Goal: Task Accomplishment & Management: Manage account settings

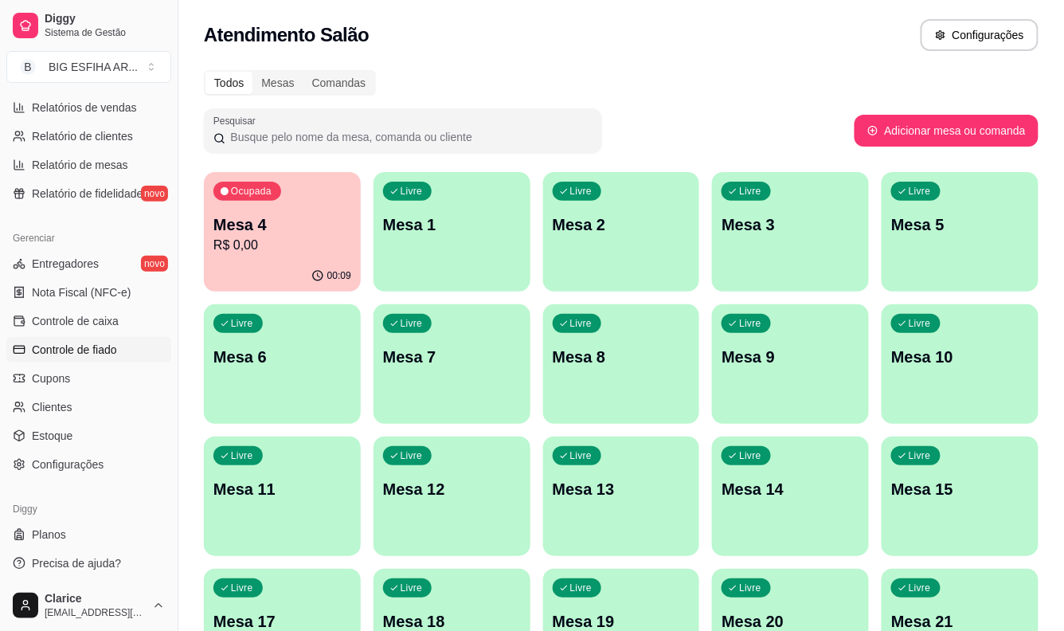
scroll to position [514, 0]
click at [117, 316] on link "Controle de caixa" at bounding box center [88, 319] width 165 height 25
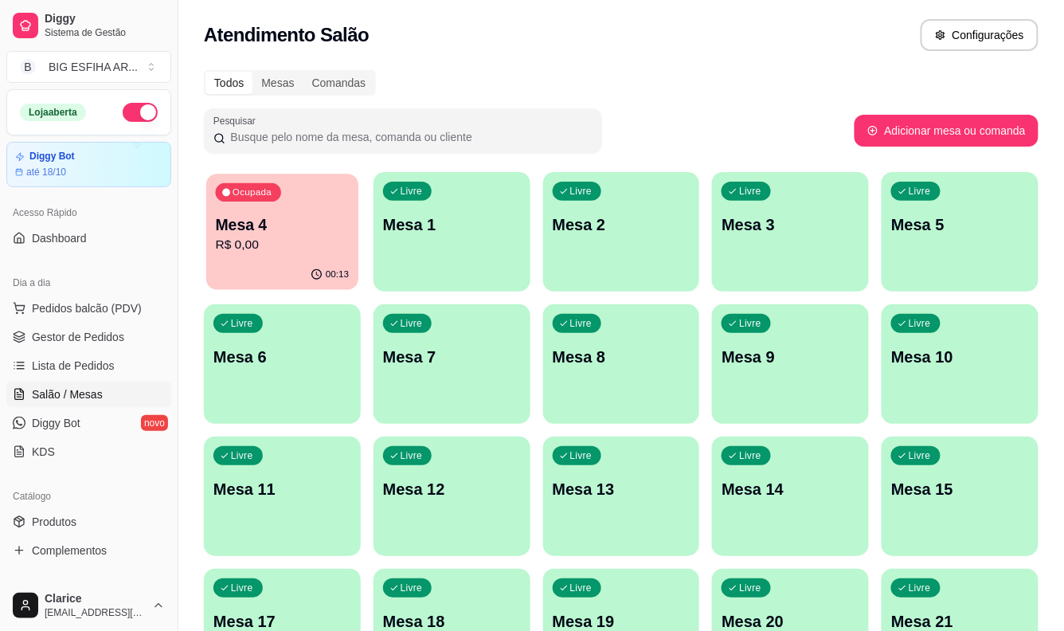
click at [276, 247] on p "R$ 0,00" at bounding box center [283, 245] width 134 height 18
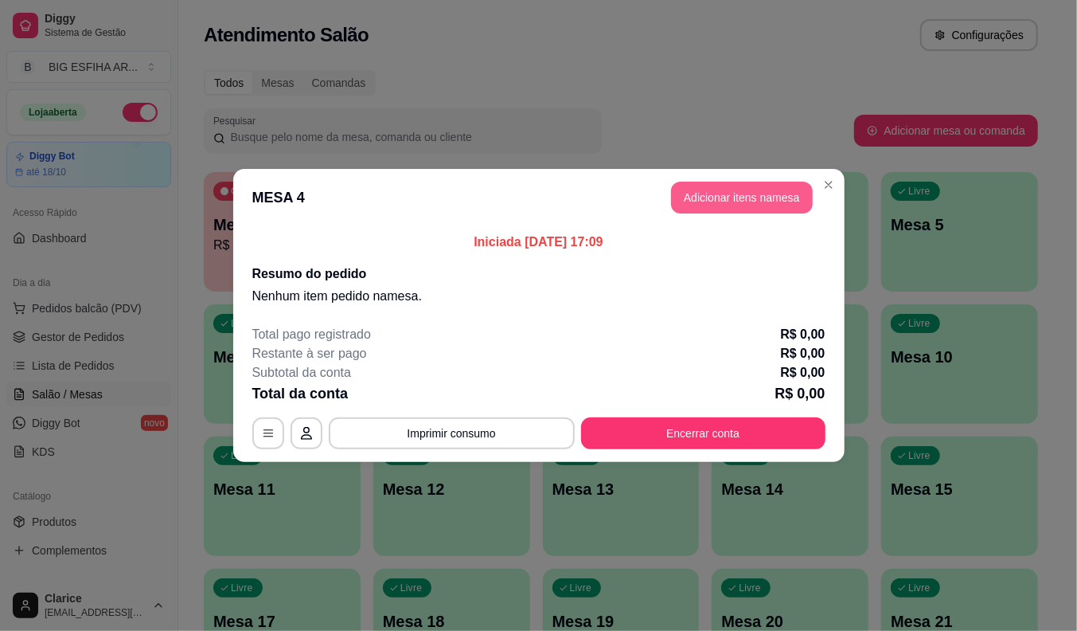
click at [712, 199] on button "Adicionar itens na mesa" at bounding box center [742, 198] width 142 height 32
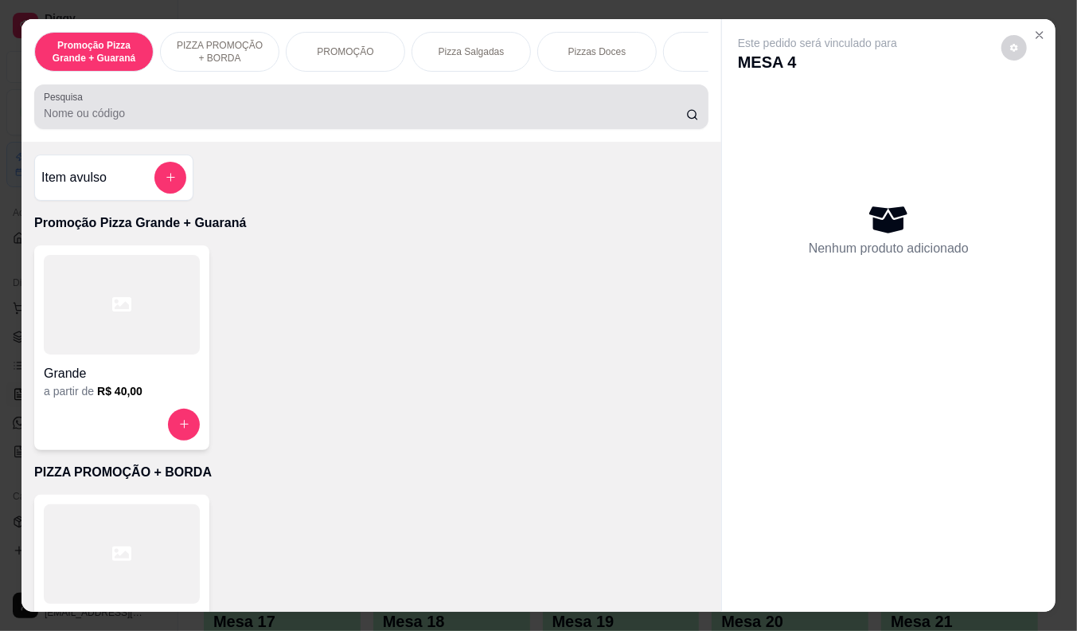
click at [271, 107] on div at bounding box center [371, 107] width 655 height 32
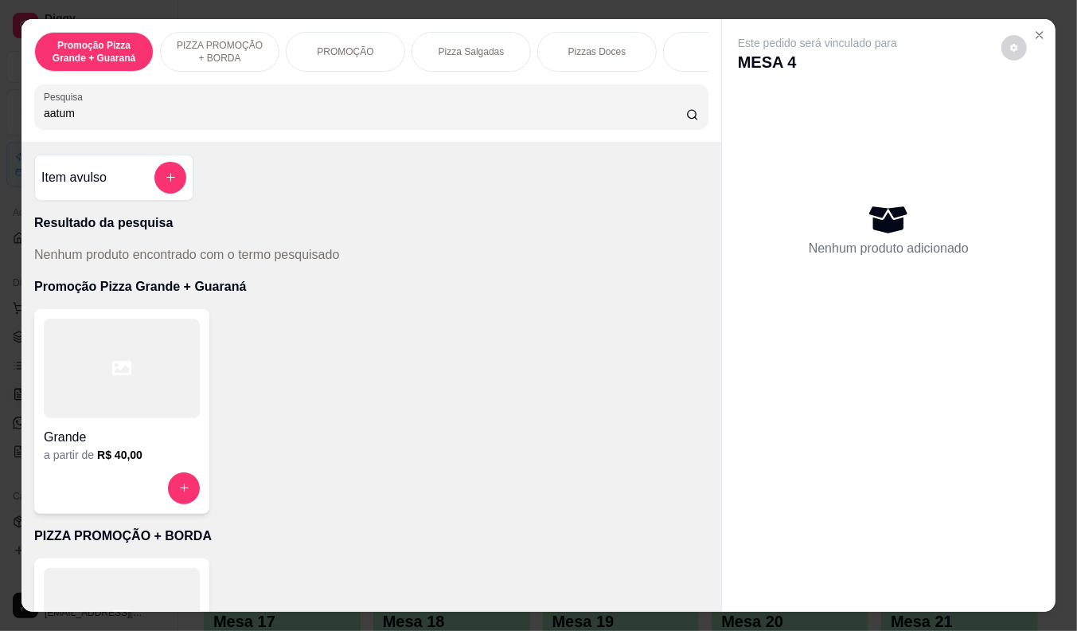
click at [44, 112] on input "aatum" at bounding box center [365, 113] width 642 height 16
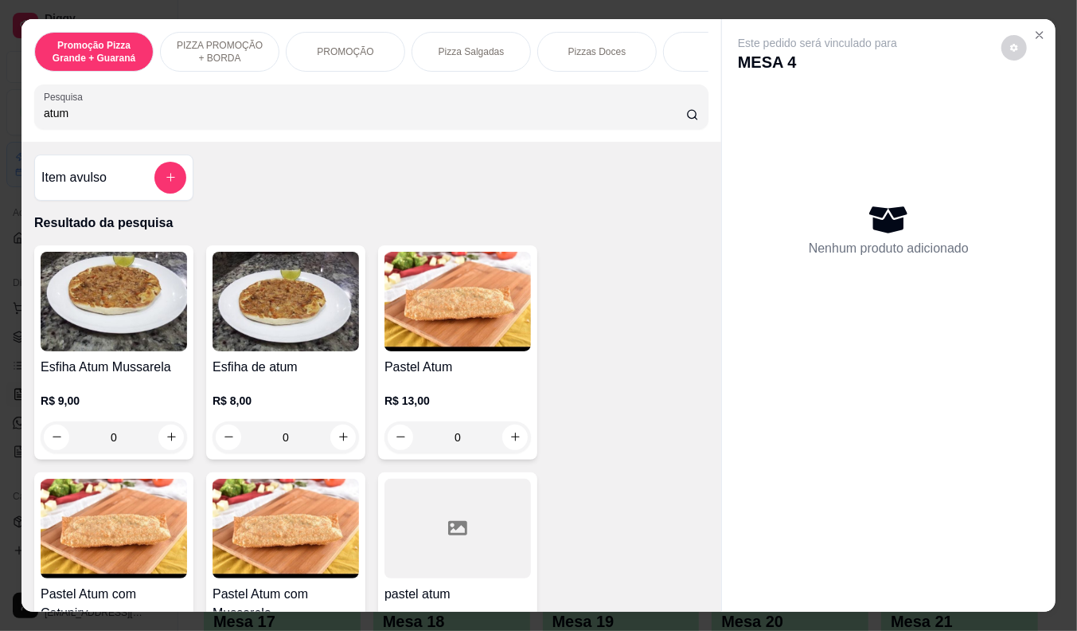
type input "atum"
click at [434, 345] on img at bounding box center [458, 302] width 146 height 100
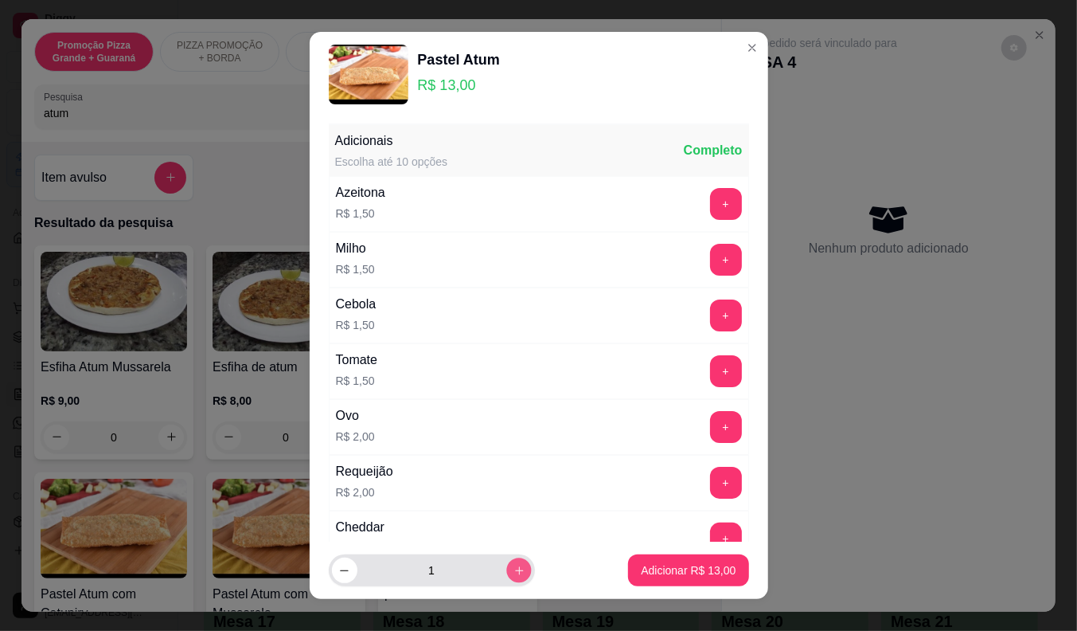
click at [513, 569] on icon "increase-product-quantity" at bounding box center [519, 570] width 12 height 12
type input "2"
click at [690, 569] on p "Adicionar R$ 26,00" at bounding box center [688, 570] width 95 height 16
type input "2"
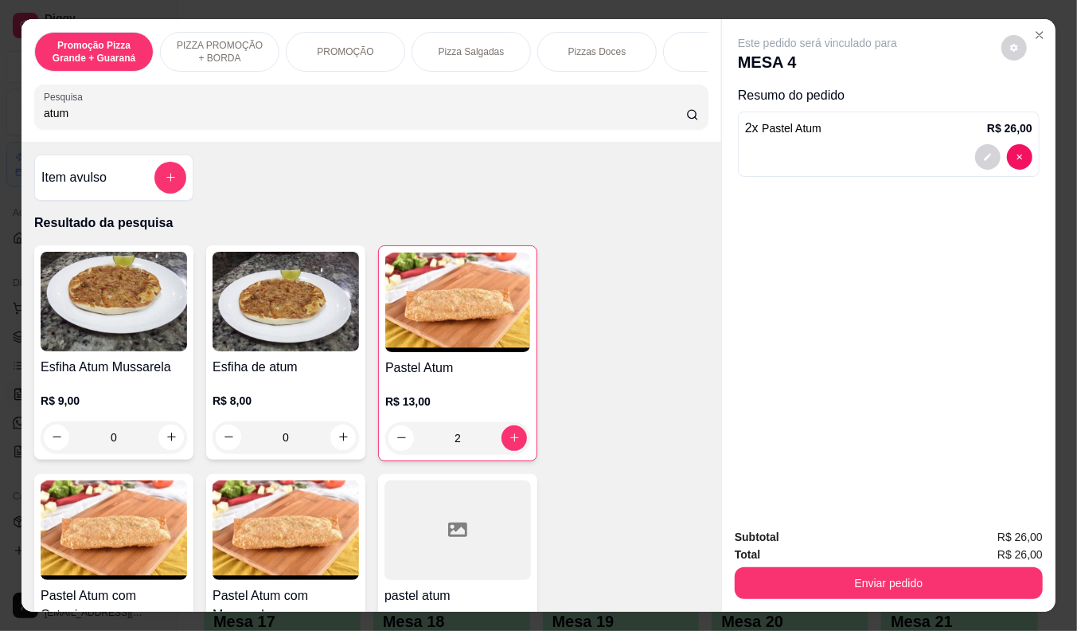
click at [833, 592] on div "Subtotal R$ 26,00 Total R$ 26,00 Enviar pedido" at bounding box center [889, 563] width 334 height 96
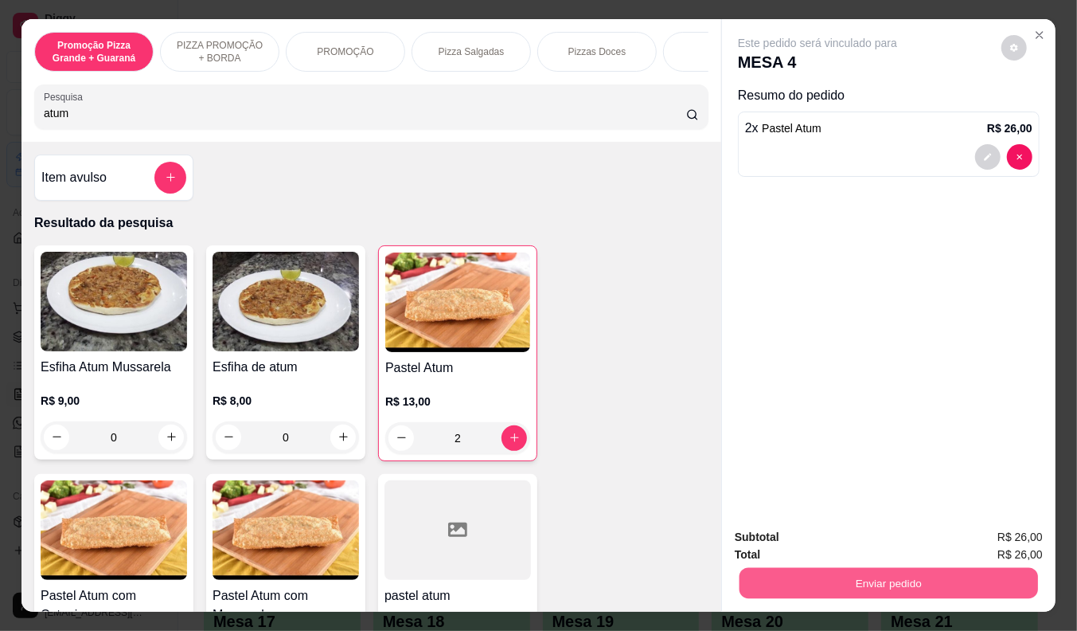
click at [833, 584] on button "Enviar pedido" at bounding box center [889, 583] width 299 height 31
click at [834, 536] on button "Não registrar e enviar pedido" at bounding box center [836, 536] width 161 height 29
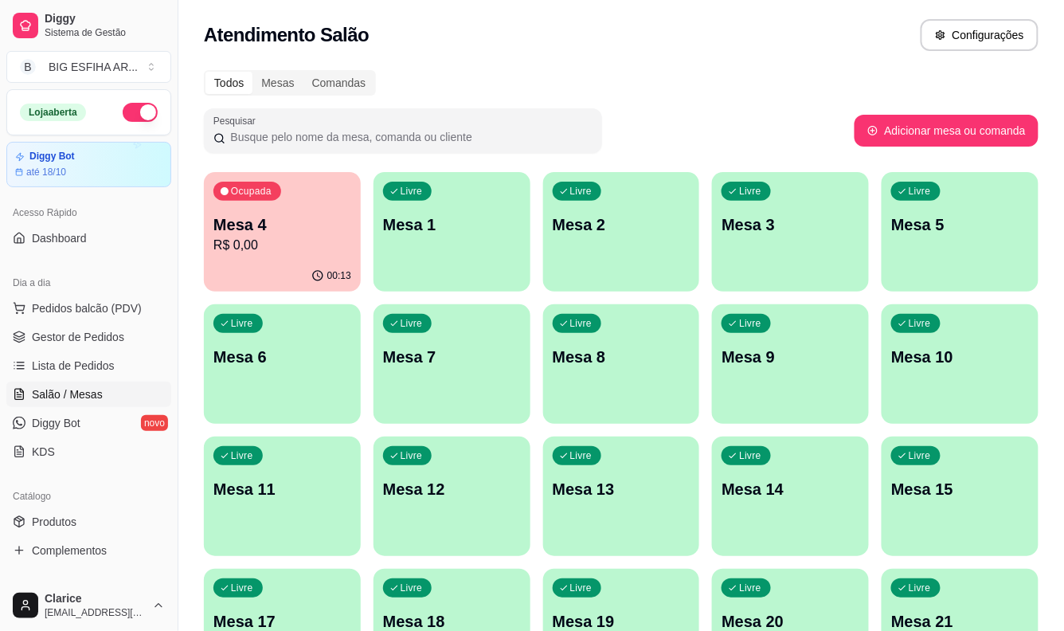
click at [307, 232] on p "Mesa 4" at bounding box center [282, 224] width 138 height 22
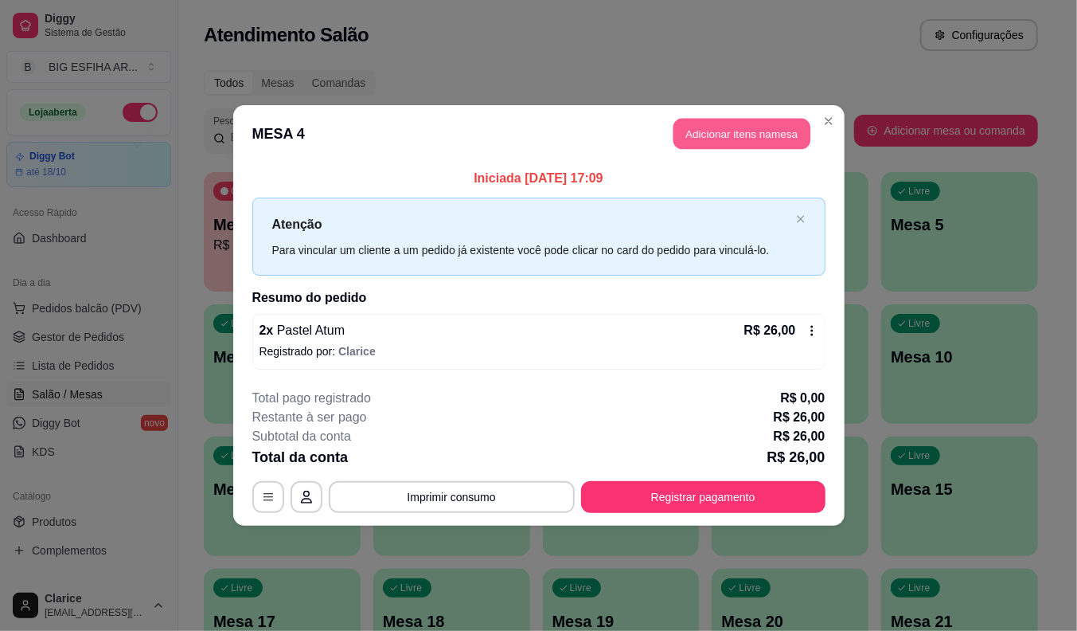
click at [713, 129] on button "Adicionar itens na mesa" at bounding box center [742, 134] width 137 height 31
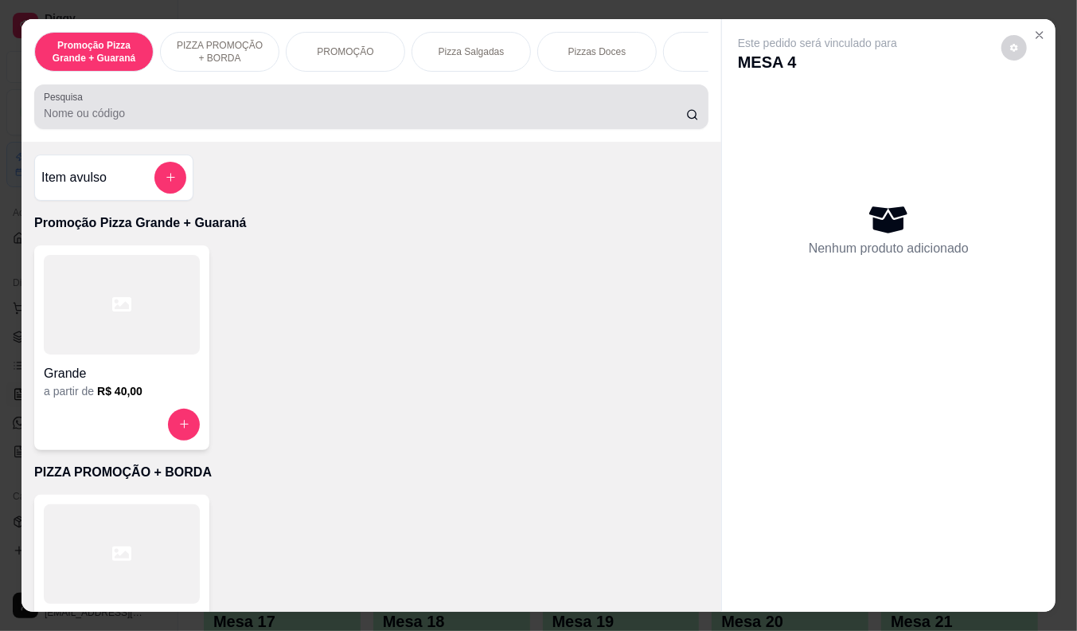
click at [475, 117] on input "Pesquisa" at bounding box center [365, 113] width 642 height 16
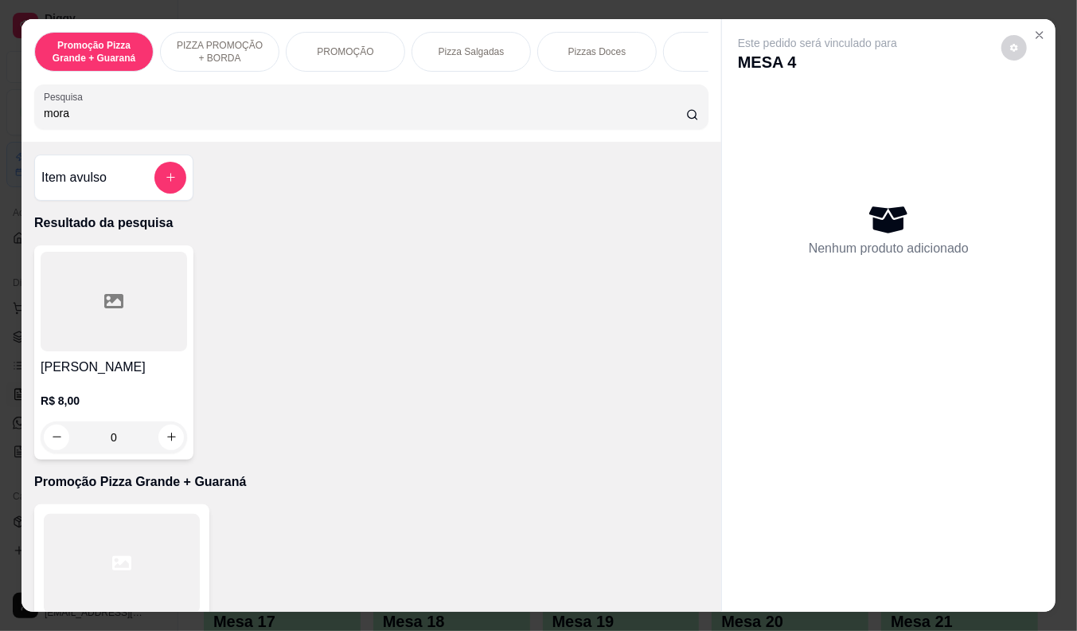
type input "mora"
click at [107, 377] on h4 "Suco morango" at bounding box center [114, 366] width 146 height 19
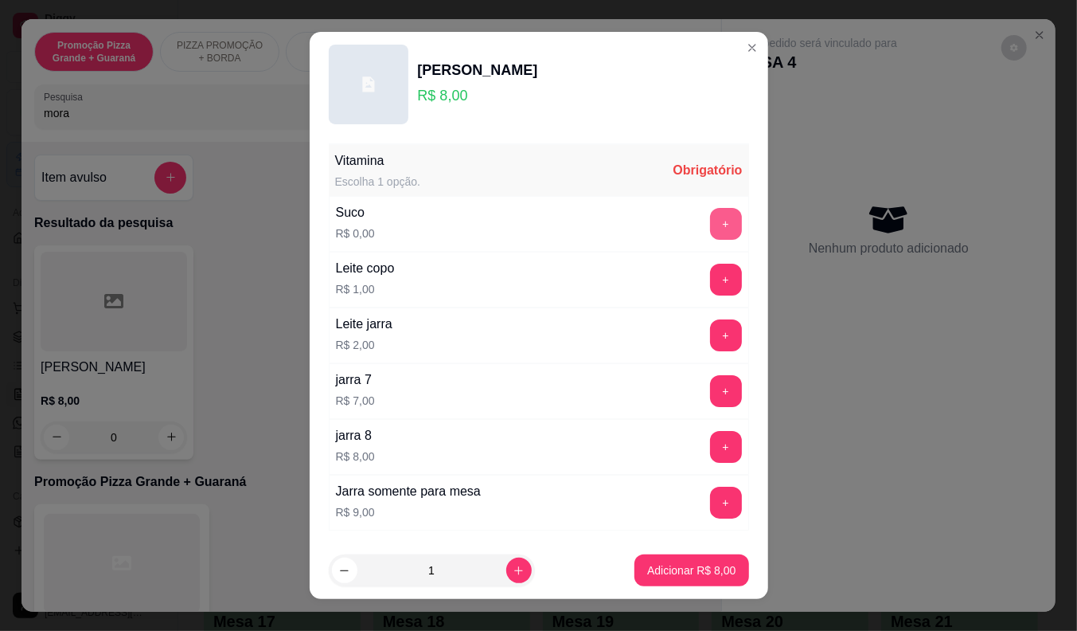
click at [710, 220] on button "+" at bounding box center [726, 224] width 32 height 32
click at [670, 567] on p "Adicionar R$ 8,00" at bounding box center [691, 570] width 88 height 16
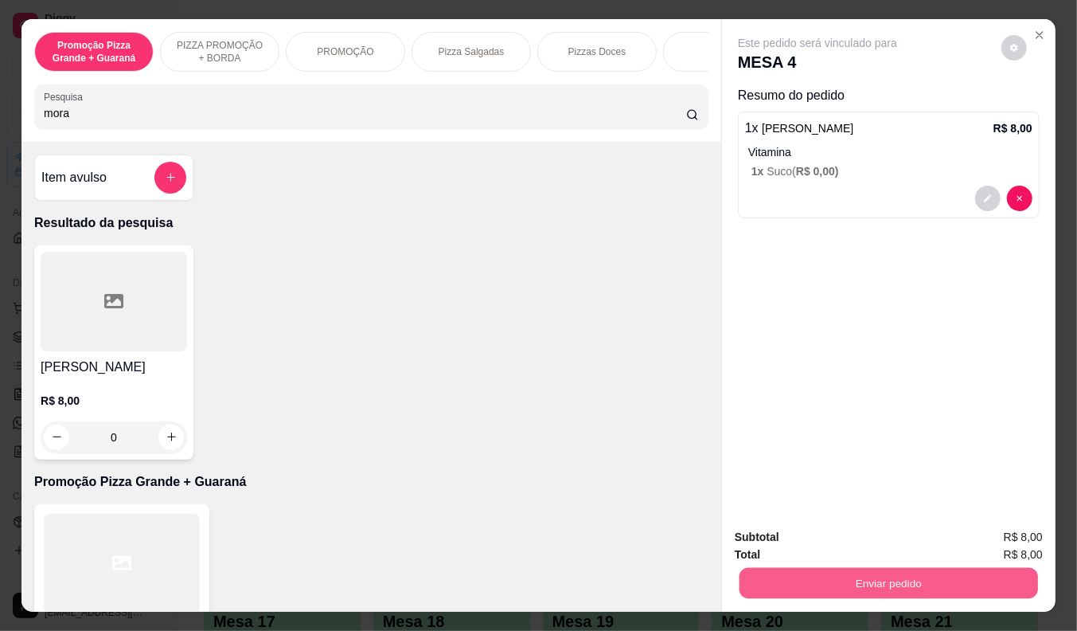
click at [748, 568] on button "Enviar pedido" at bounding box center [889, 583] width 299 height 31
click at [767, 537] on button "Não registrar e enviar pedido" at bounding box center [836, 537] width 166 height 30
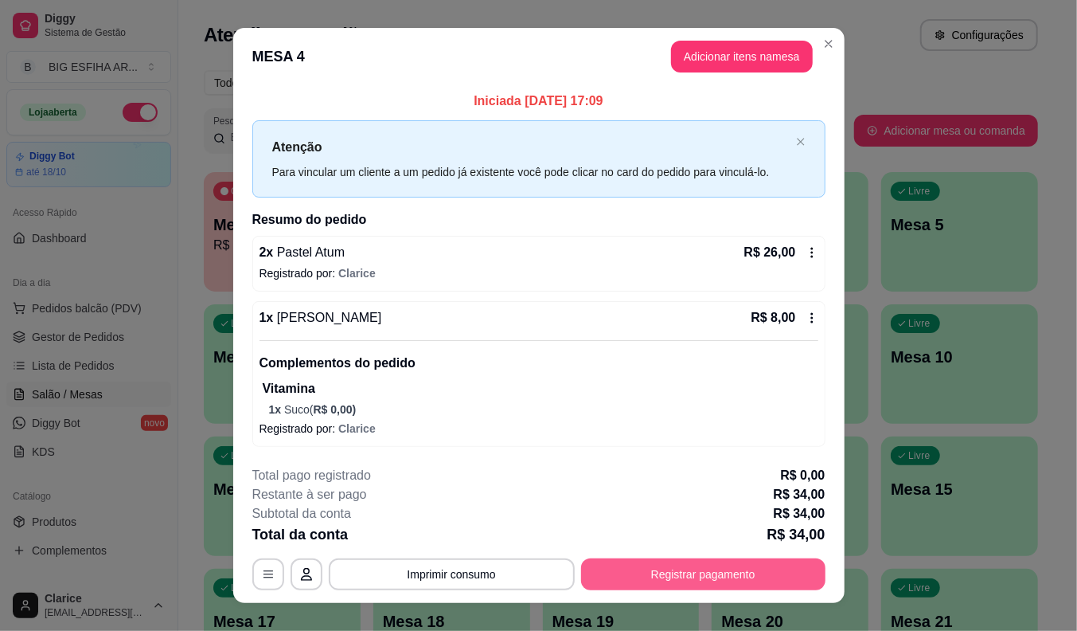
click at [675, 573] on button "Registrar pagamento" at bounding box center [703, 574] width 244 height 32
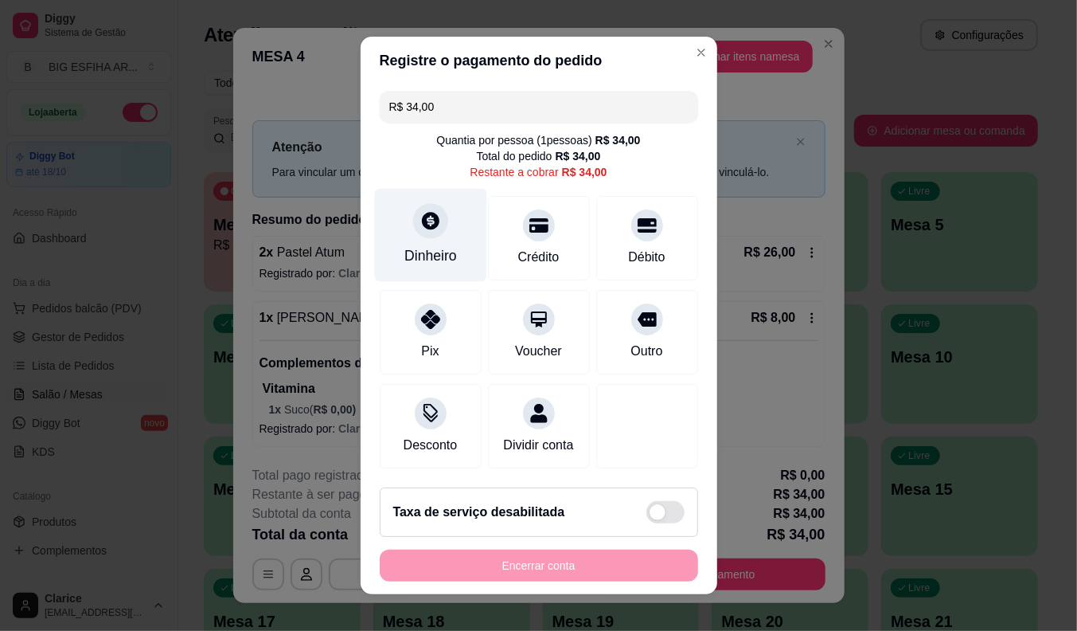
click at [447, 250] on div "Dinheiro" at bounding box center [430, 235] width 112 height 93
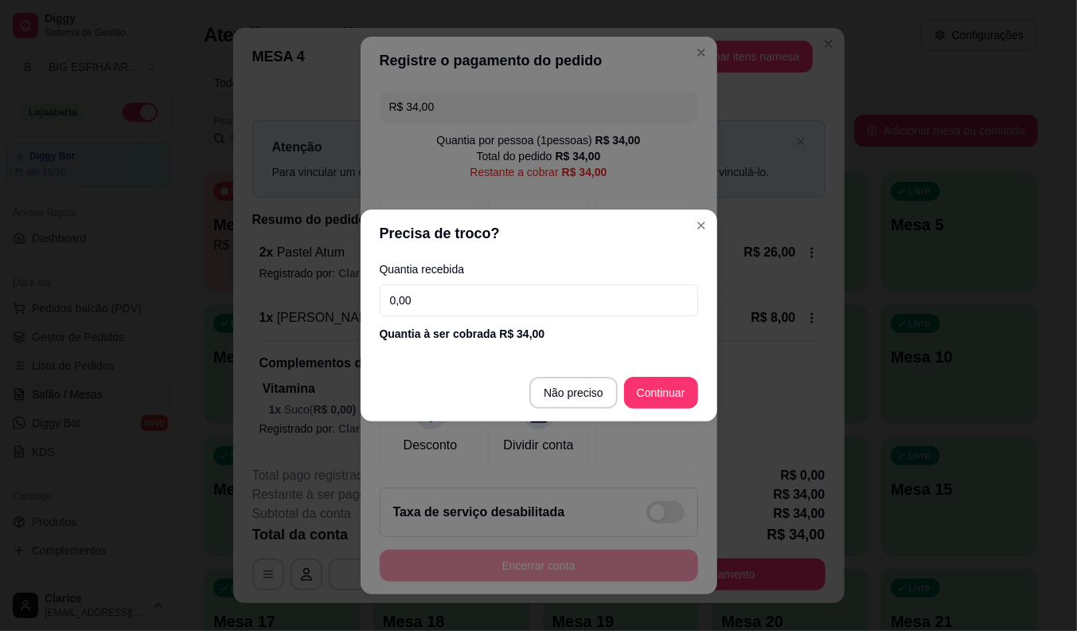
click at [434, 307] on input "0,00" at bounding box center [539, 300] width 318 height 32
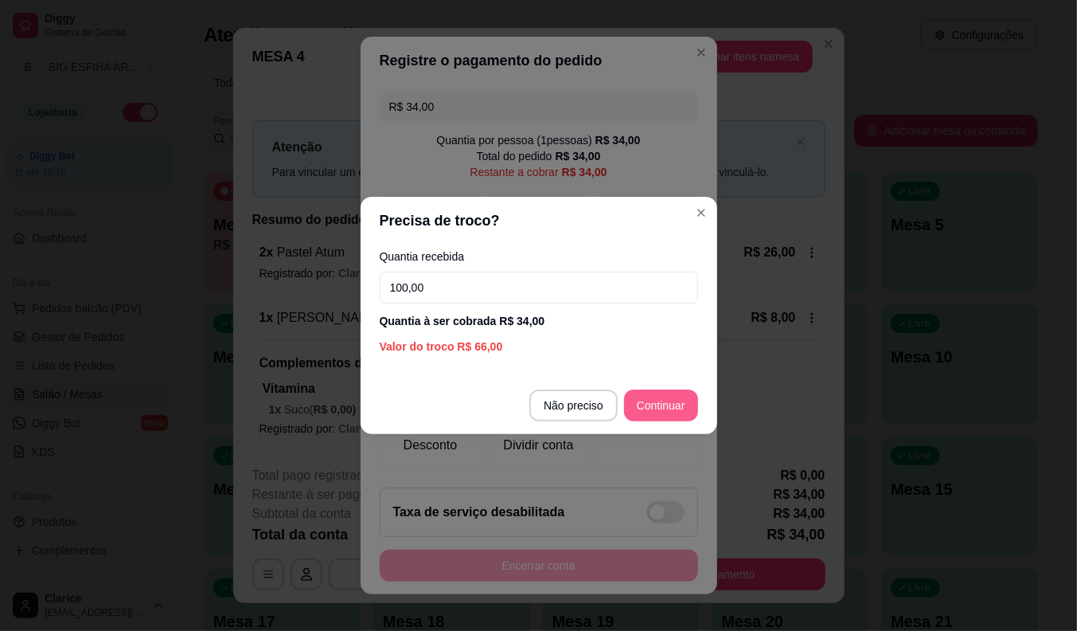
type input "100,00"
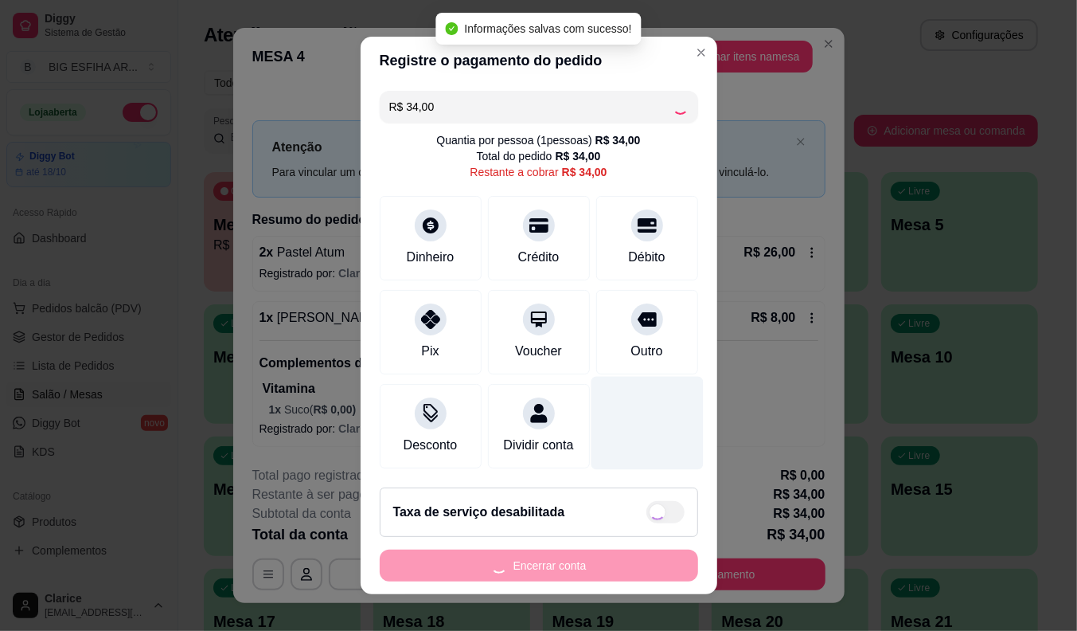
type input "R$ 0,00"
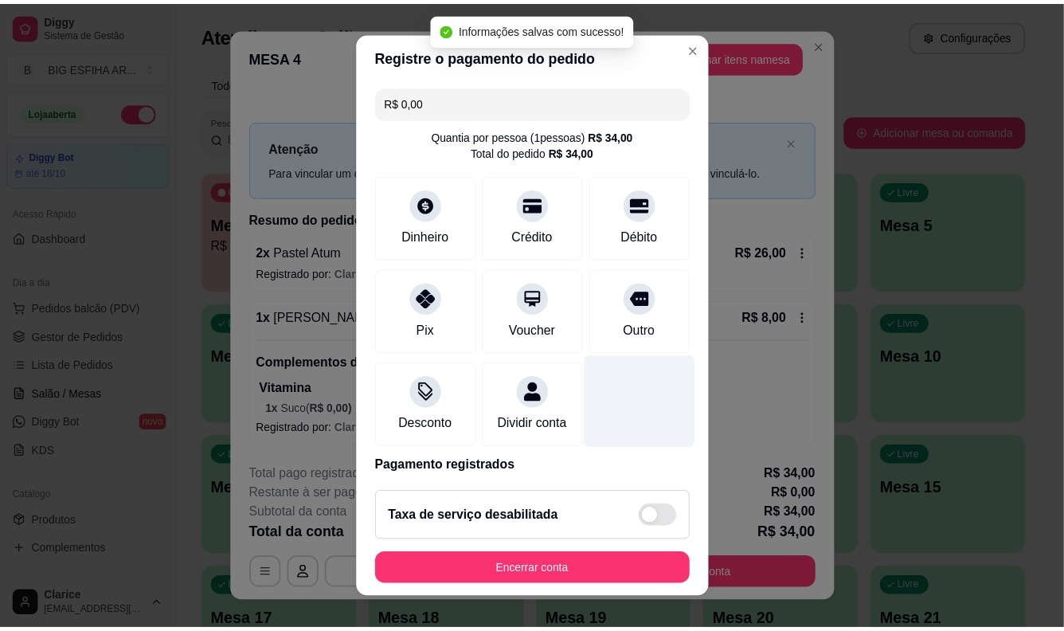
scroll to position [76, 0]
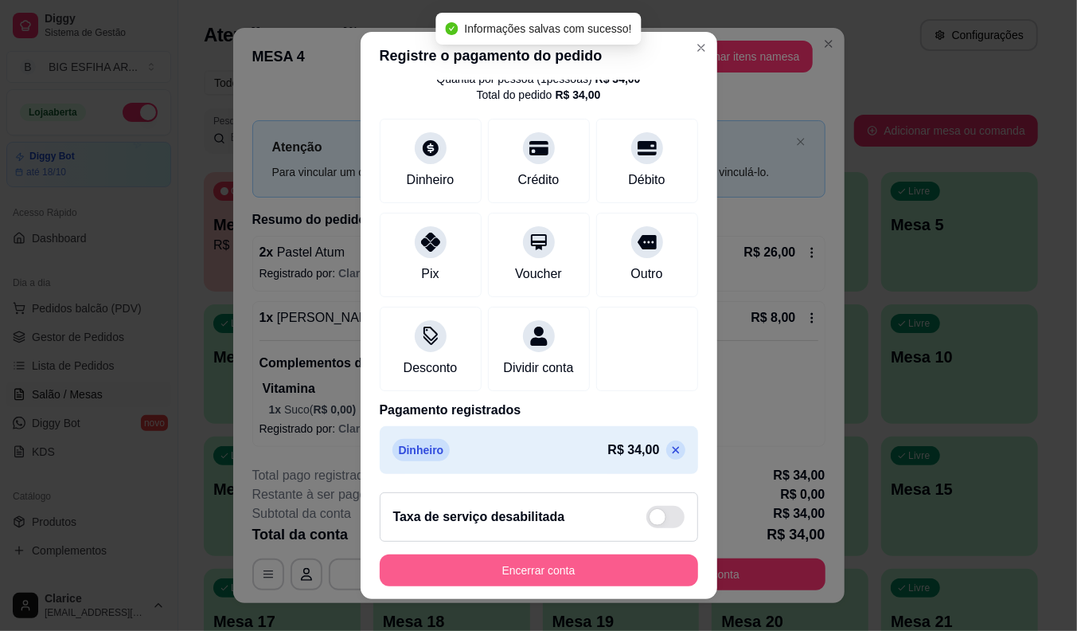
click at [557, 561] on button "Encerrar conta" at bounding box center [539, 570] width 318 height 32
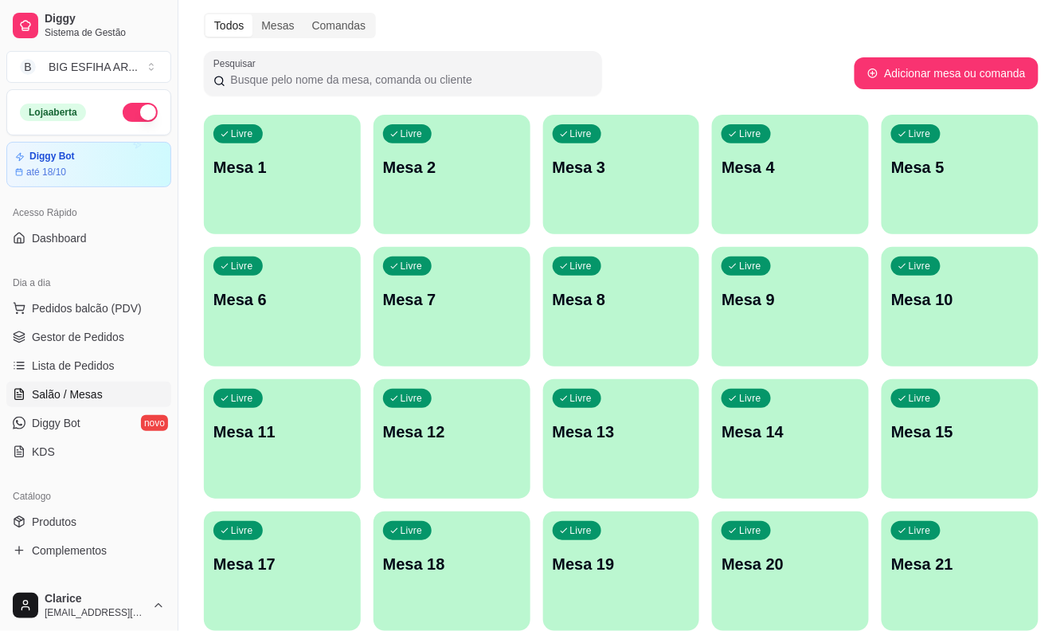
scroll to position [88, 0]
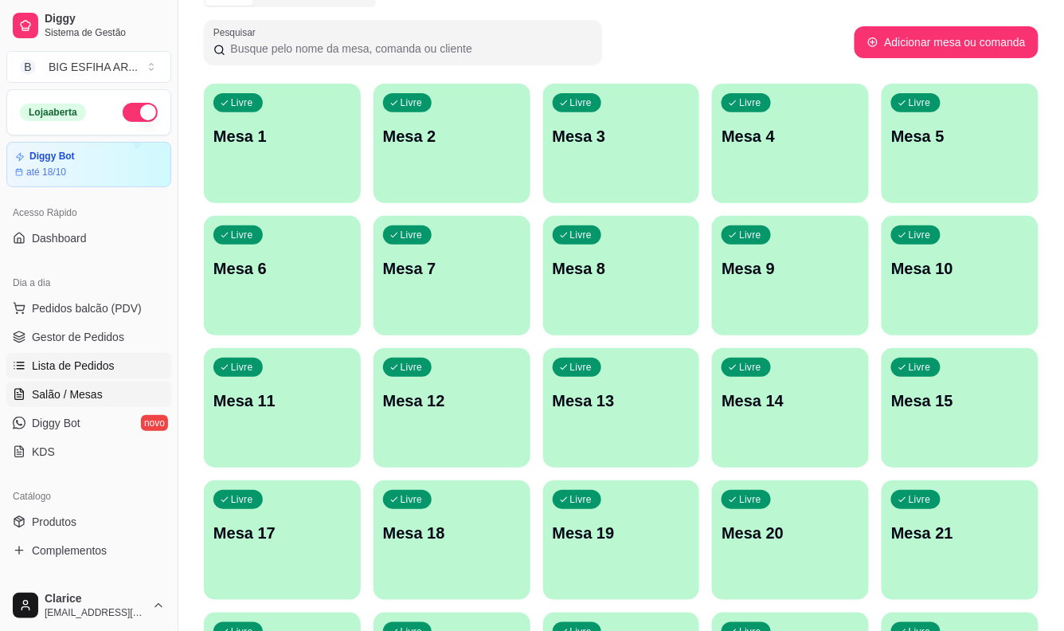
click at [58, 369] on span "Lista de Pedidos" at bounding box center [73, 365] width 83 height 16
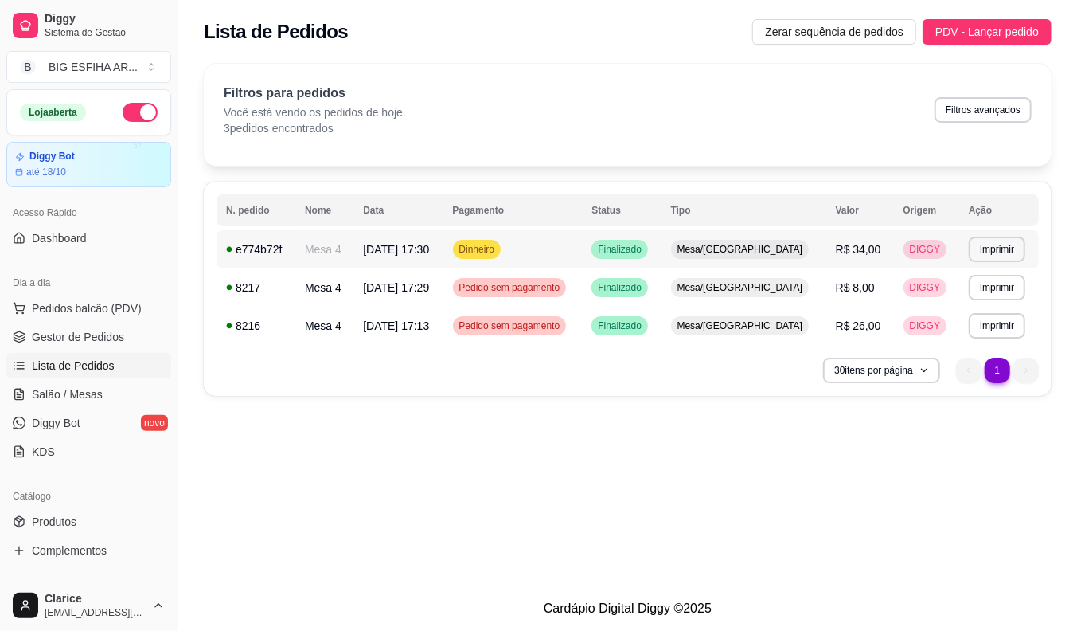
click at [366, 252] on td "18/09/25 às 17:30" at bounding box center [397, 249] width 89 height 38
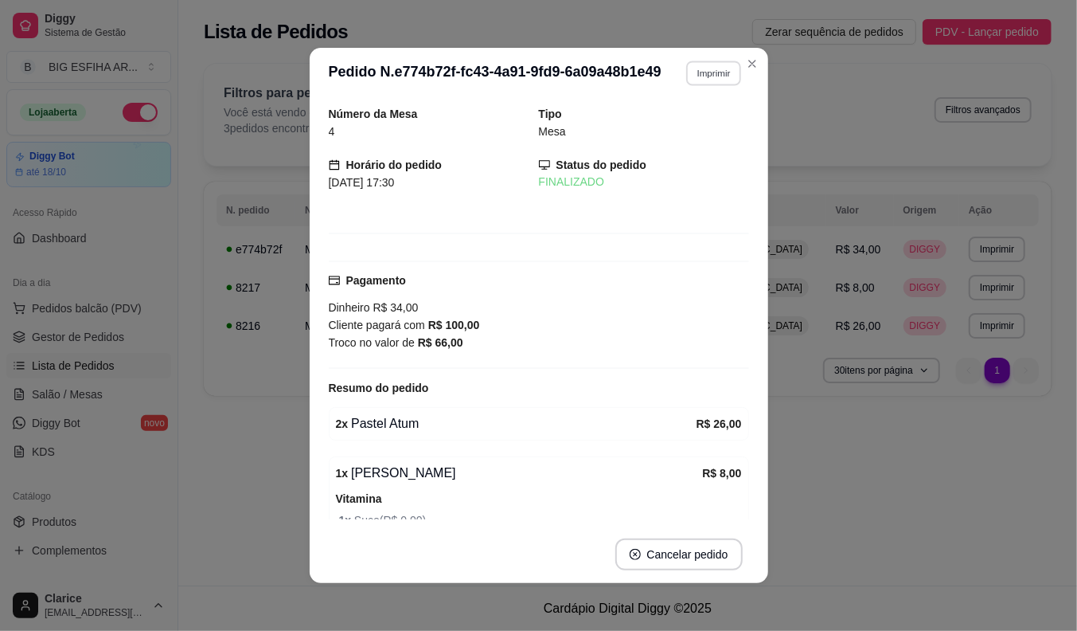
click at [711, 75] on button "Imprimir" at bounding box center [713, 73] width 55 height 25
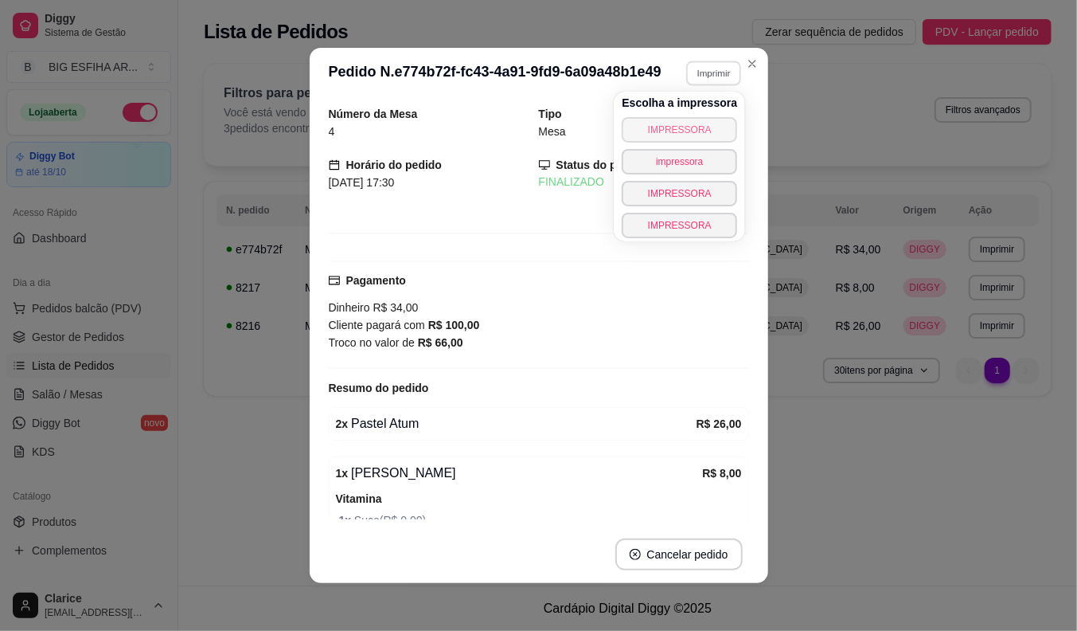
click at [706, 130] on button "IMPRESSORA" at bounding box center [679, 129] width 115 height 25
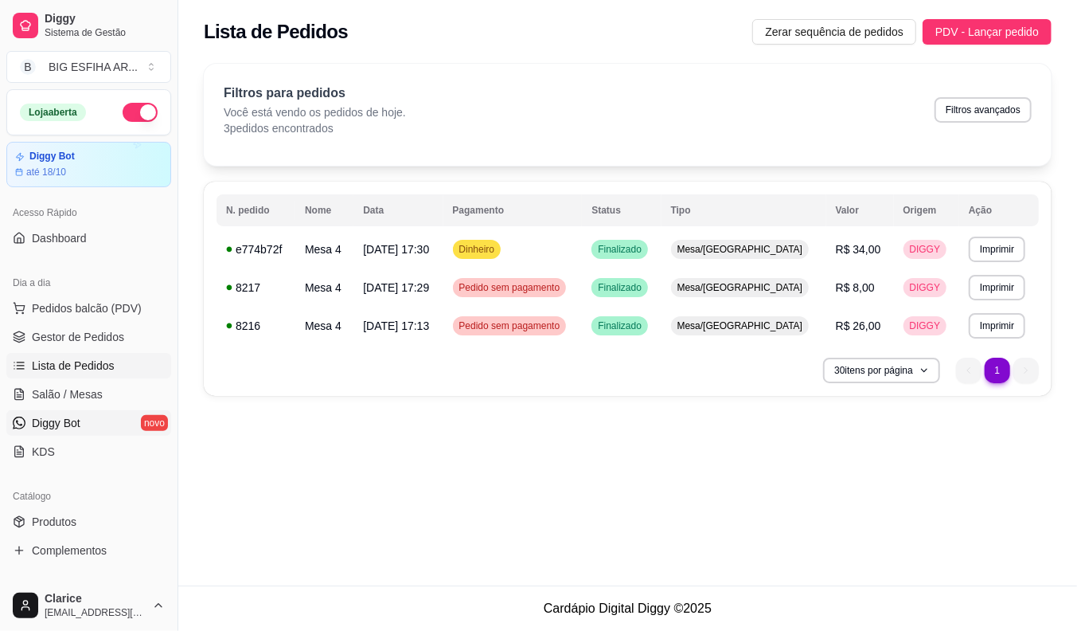
click at [91, 412] on link "Diggy Bot novo" at bounding box center [88, 422] width 165 height 25
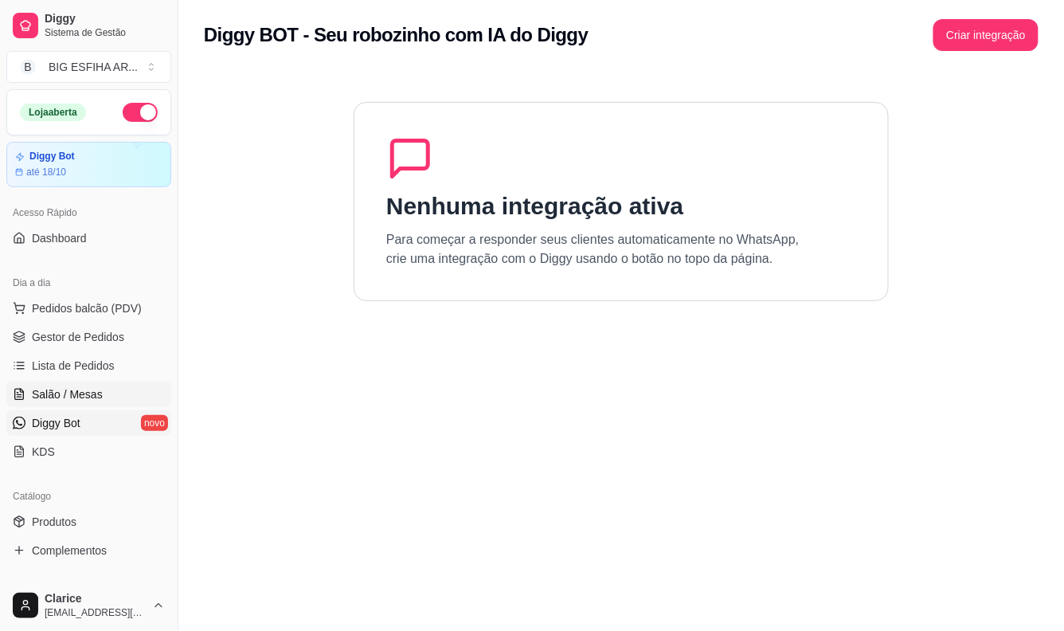
click at [102, 396] on link "Salão / Mesas" at bounding box center [88, 393] width 165 height 25
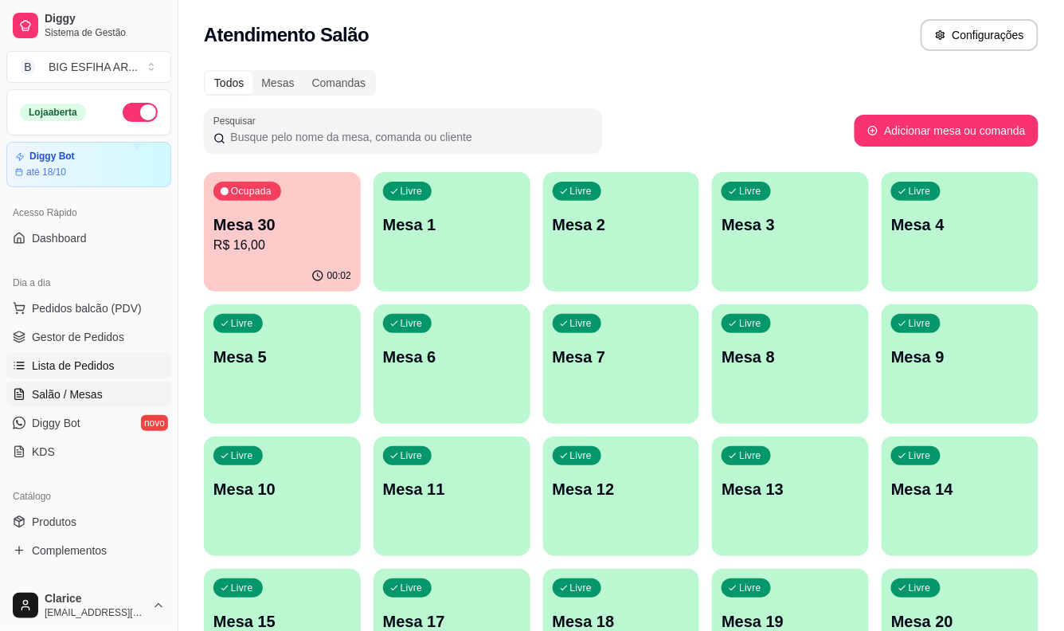
click at [53, 362] on span "Lista de Pedidos" at bounding box center [73, 365] width 83 height 16
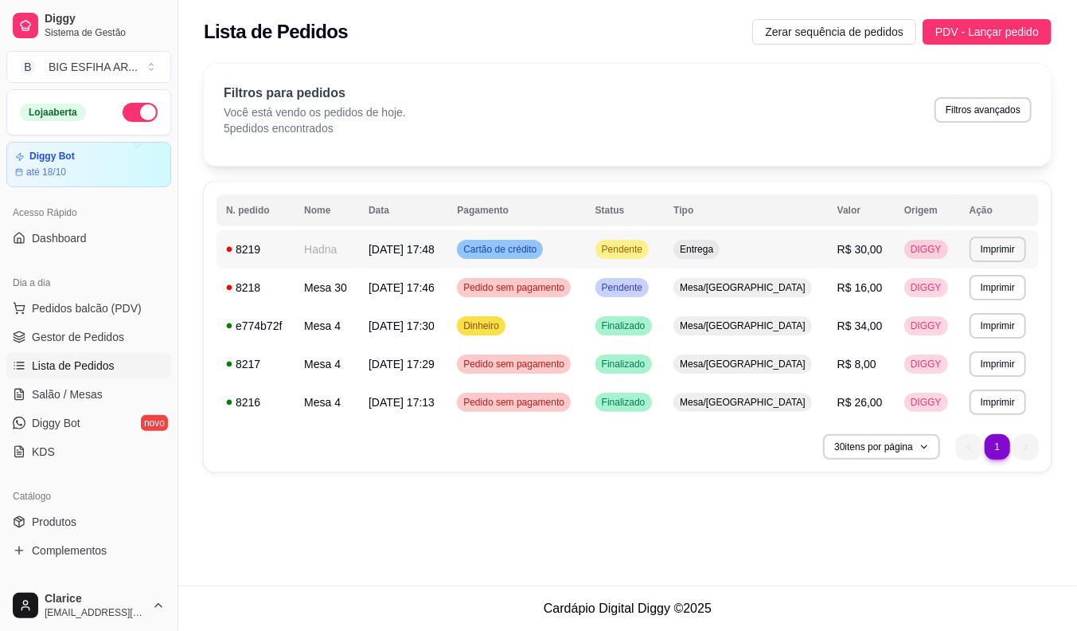
click at [338, 257] on td "Hadna" at bounding box center [327, 249] width 64 height 38
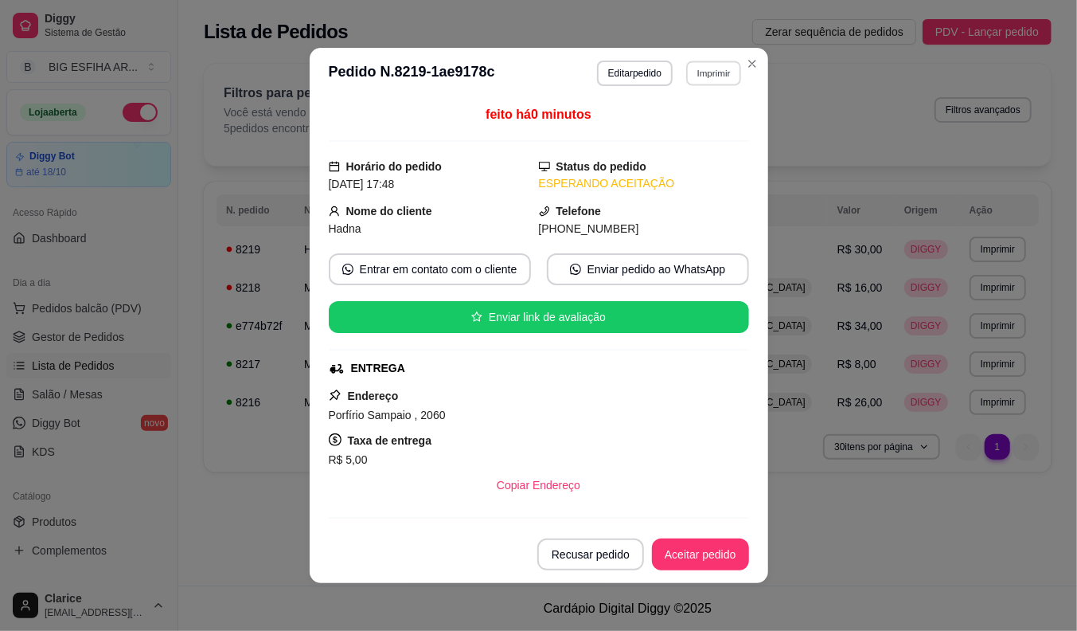
click at [704, 77] on button "Imprimir" at bounding box center [713, 73] width 55 height 25
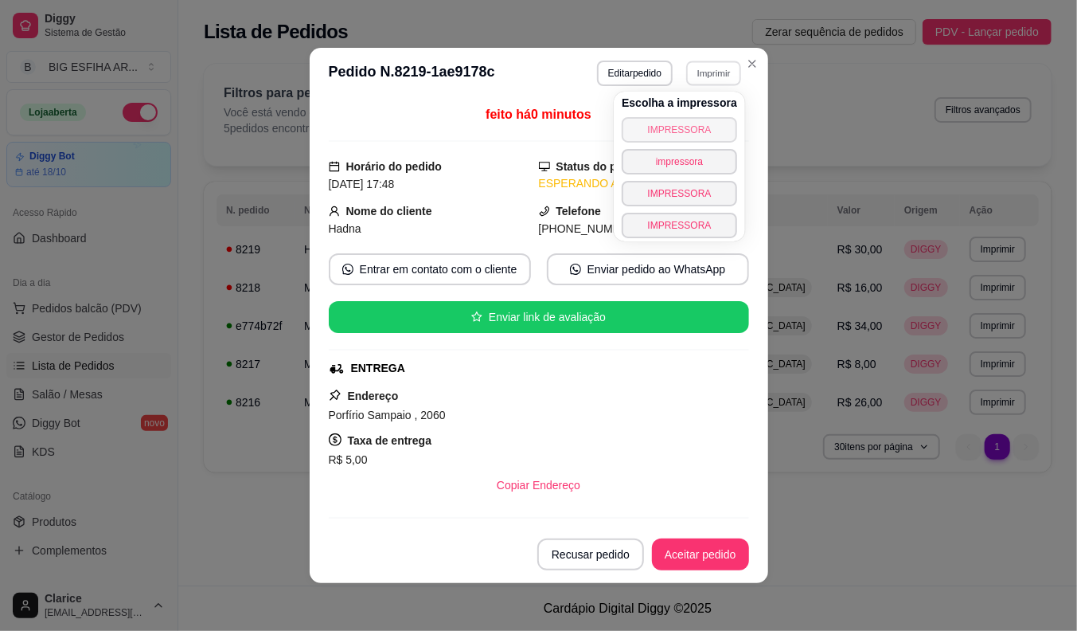
click at [696, 131] on button "IMPRESSORA" at bounding box center [679, 129] width 115 height 25
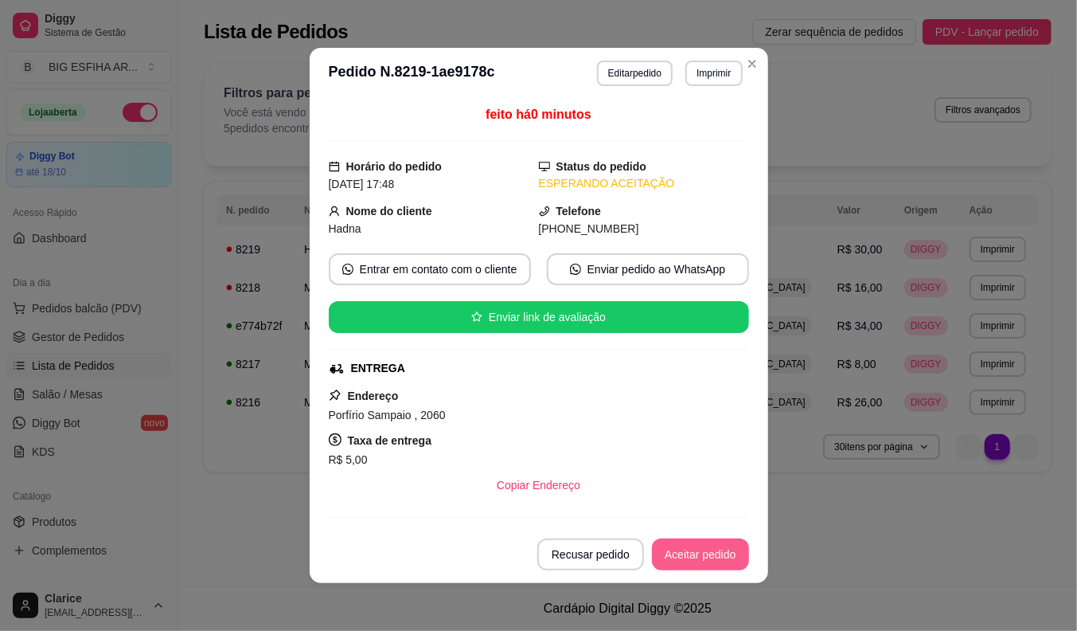
click at [696, 548] on button "Aceitar pedido" at bounding box center [700, 554] width 97 height 32
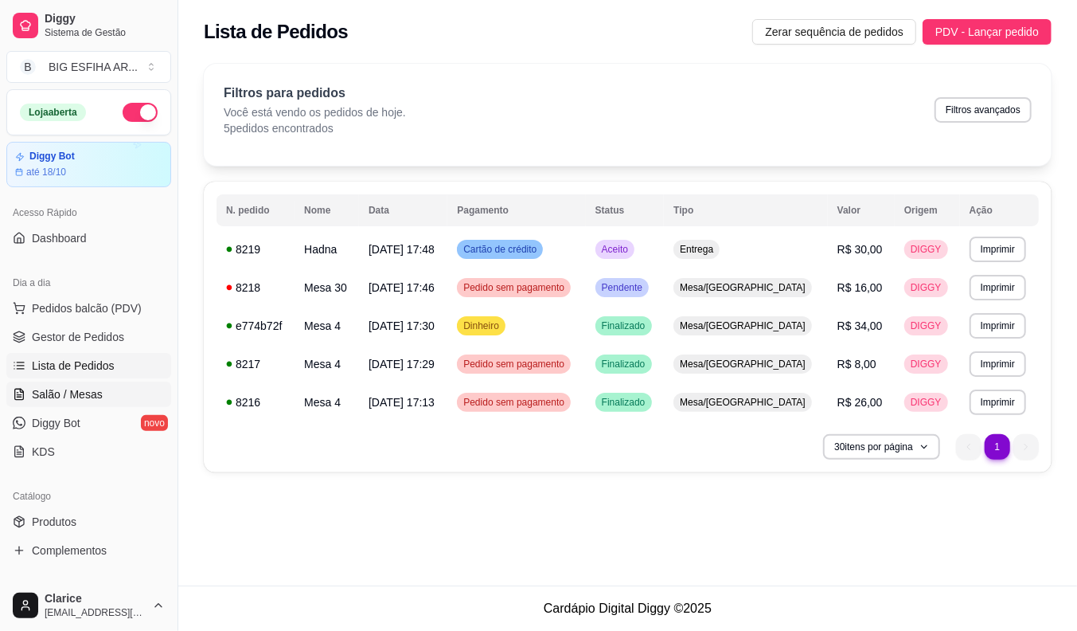
click at [75, 406] on link "Salão / Mesas" at bounding box center [88, 393] width 165 height 25
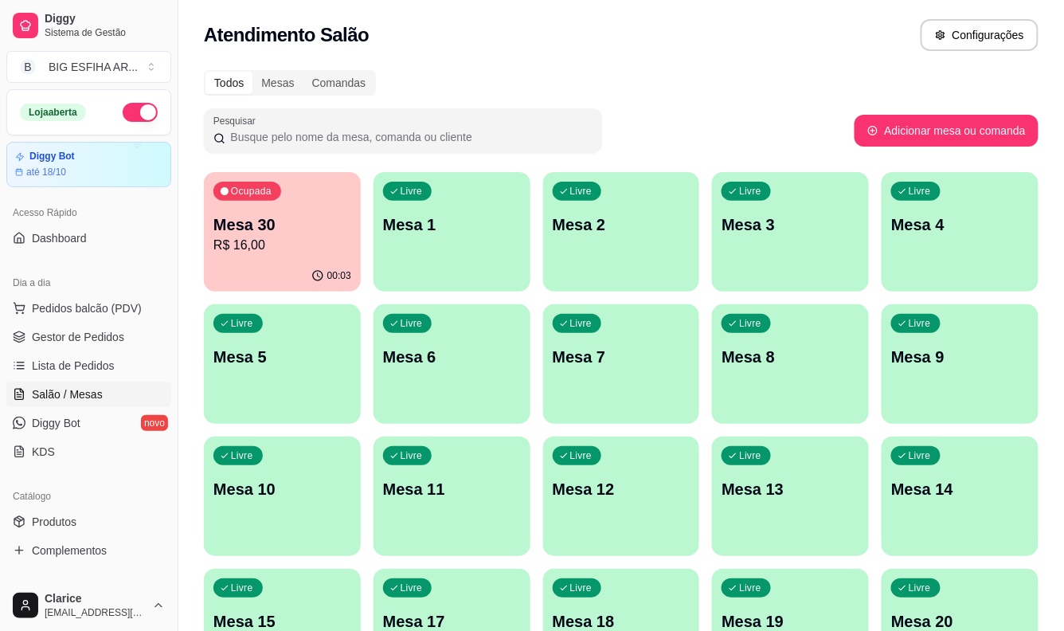
click at [303, 244] on p "R$ 16,00" at bounding box center [282, 245] width 138 height 19
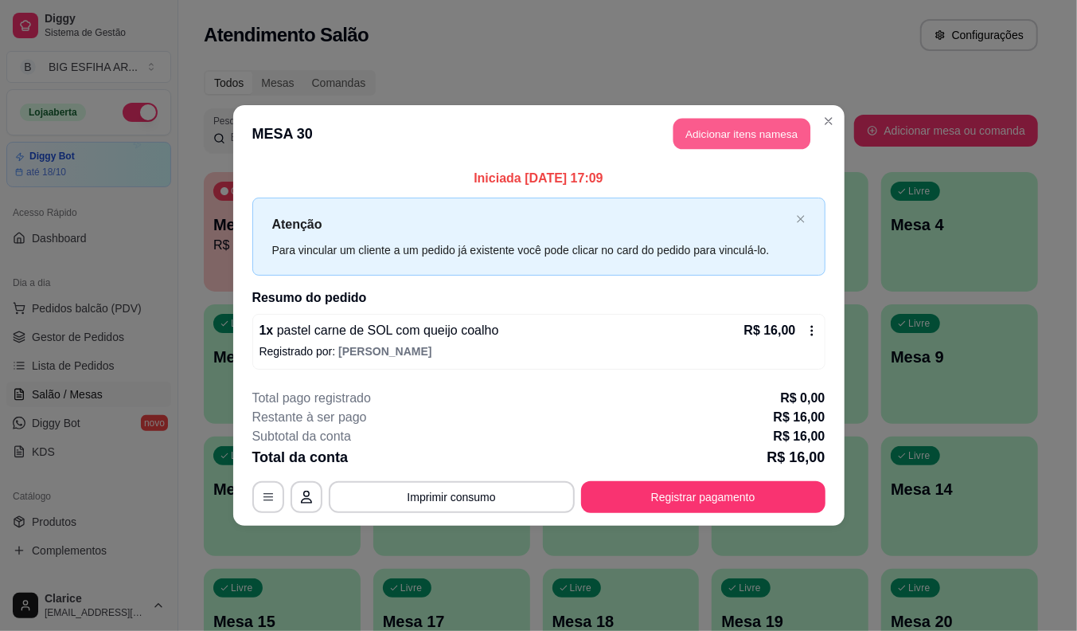
click at [701, 141] on button "Adicionar itens na mesa" at bounding box center [742, 134] width 137 height 31
click at [698, 139] on div "Promoção Pizza Grande + Guaraná PIZZA PROMOÇÃO + BORDA PROMOÇÃO Pizza Salgadas …" at bounding box center [371, 79] width 701 height 123
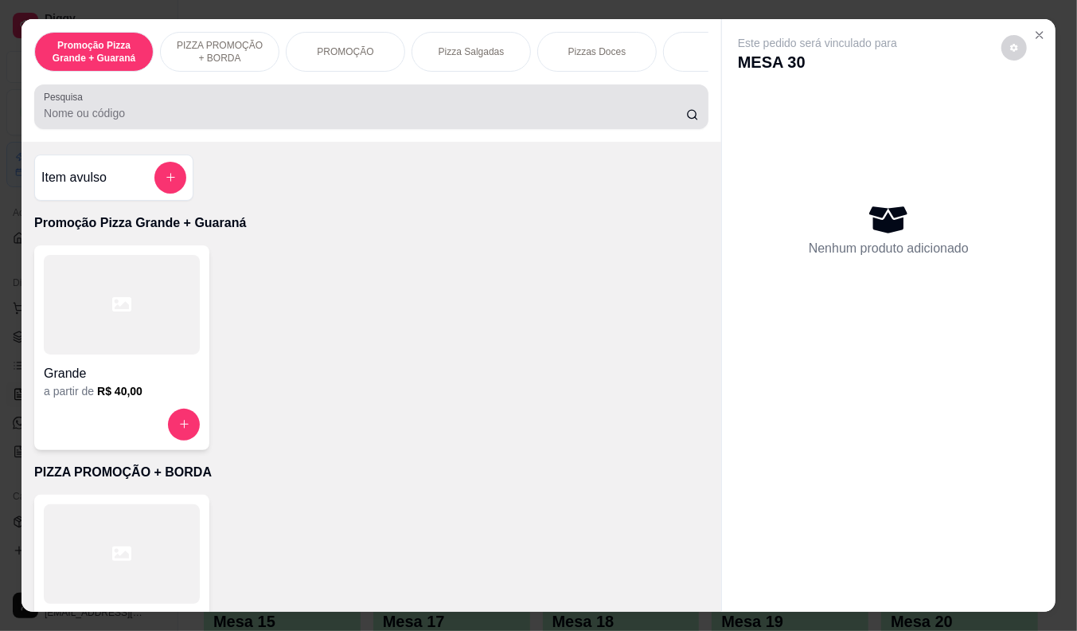
click at [450, 121] on input "Pesquisa" at bounding box center [365, 113] width 642 height 16
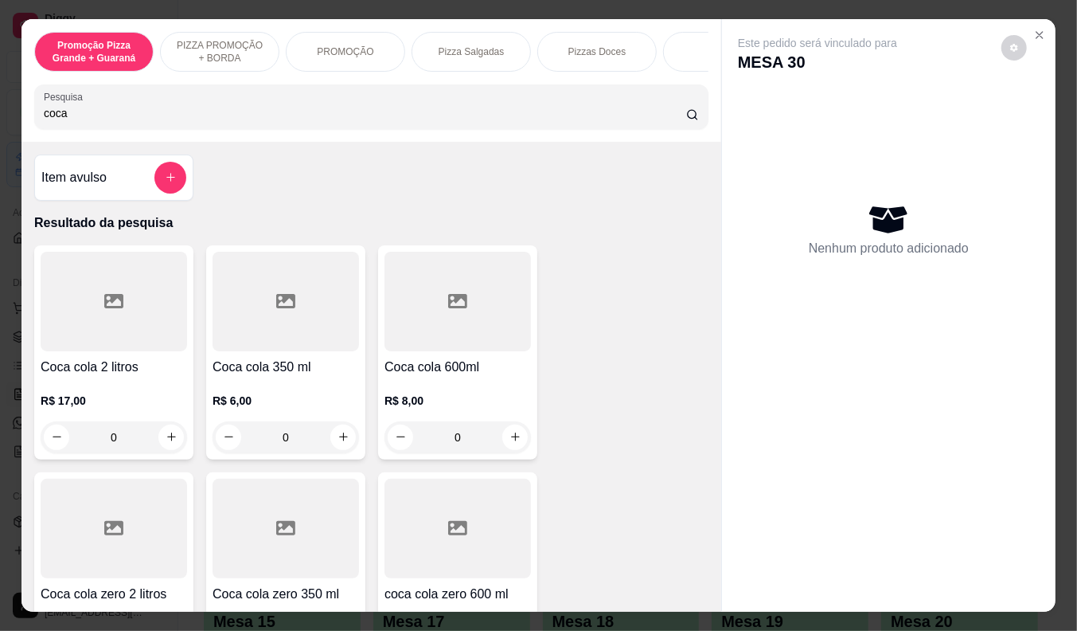
type input "coca"
click at [435, 400] on p "R$ 8,00" at bounding box center [458, 400] width 146 height 16
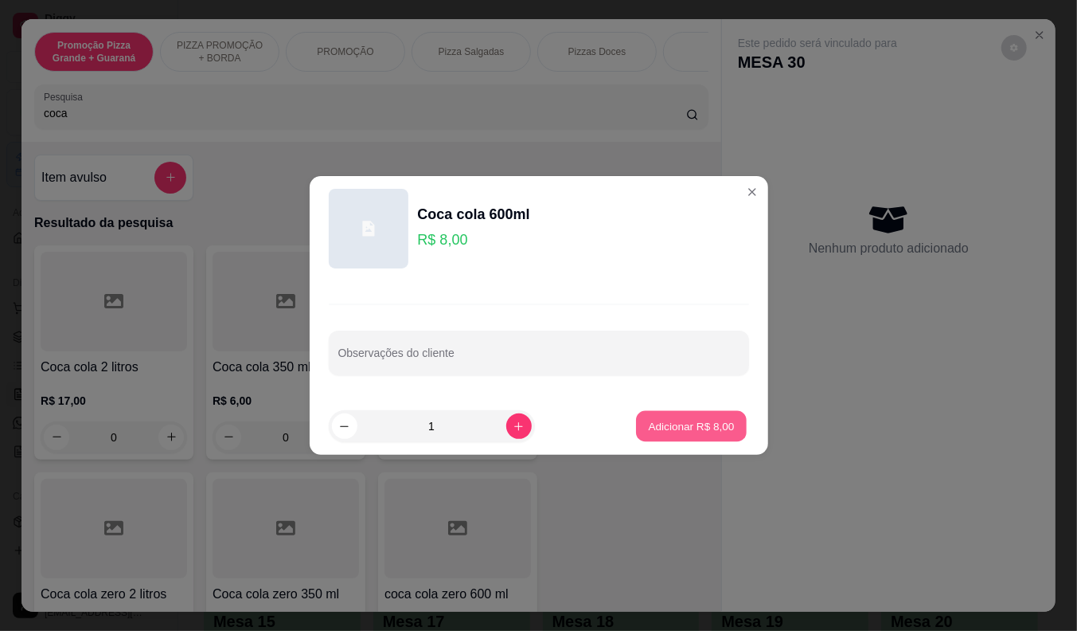
click at [720, 416] on button "Adicionar R$ 8,00" at bounding box center [691, 426] width 111 height 31
type input "1"
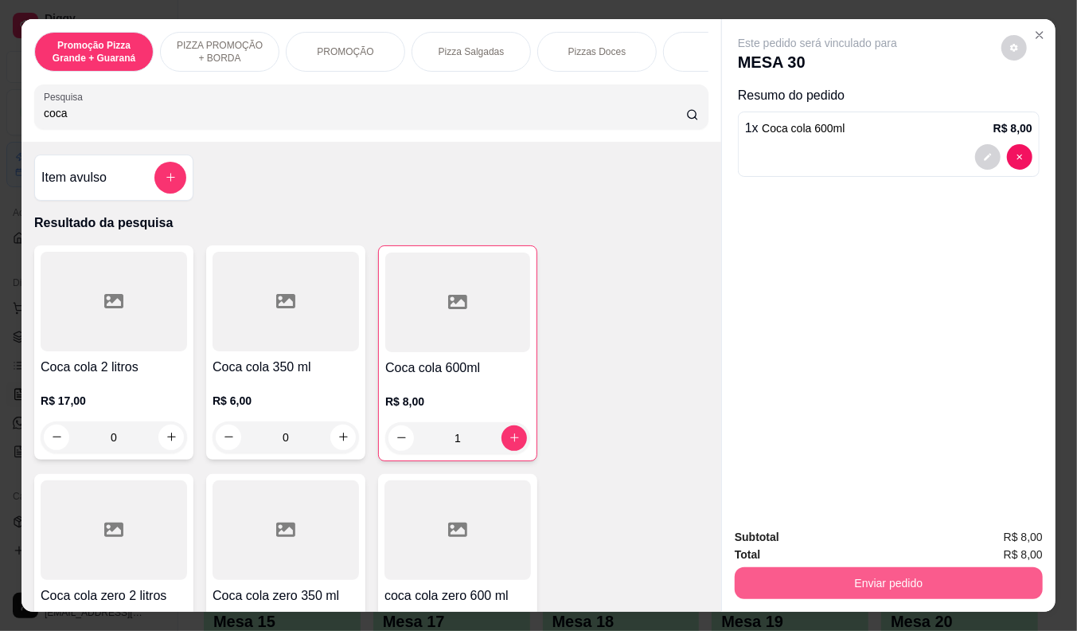
click at [838, 582] on button "Enviar pedido" at bounding box center [889, 583] width 308 height 32
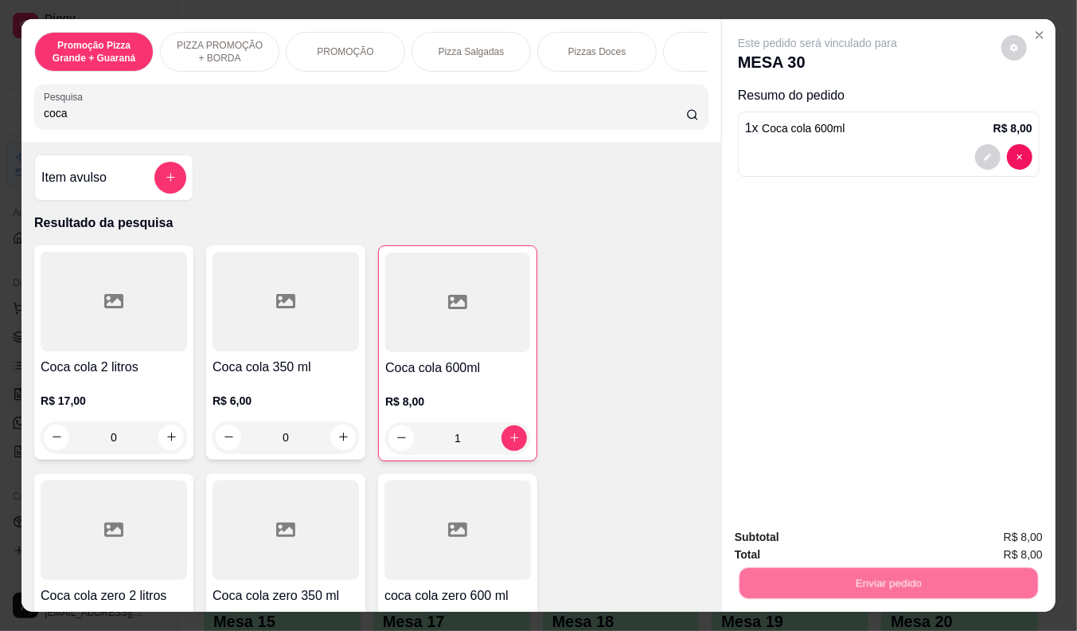
click at [846, 537] on button "Não registrar e enviar pedido" at bounding box center [836, 537] width 166 height 30
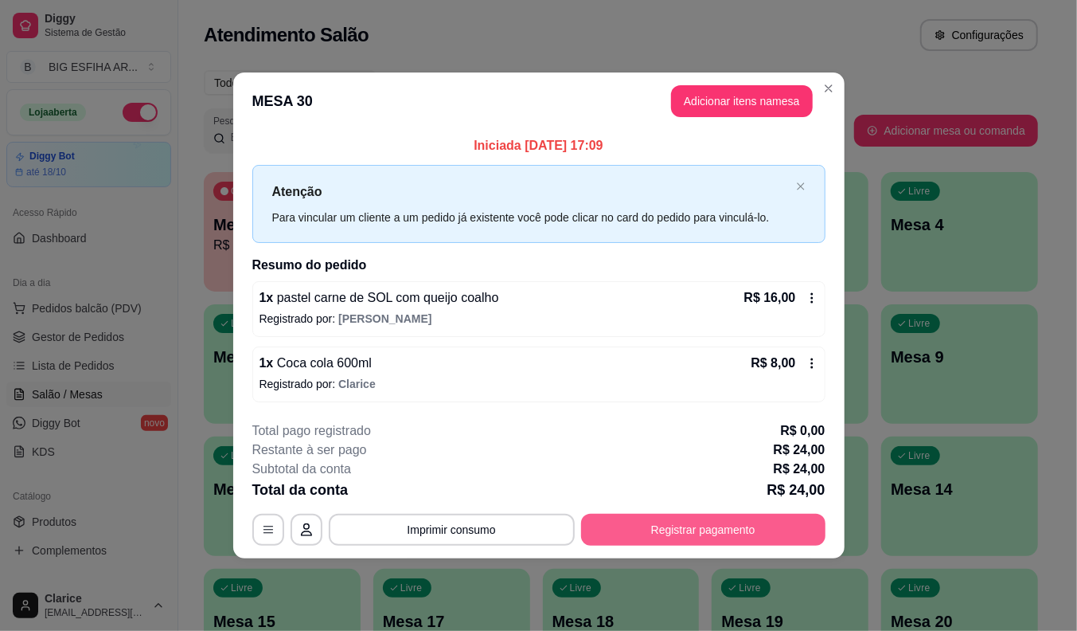
click at [634, 530] on button "Registrar pagamento" at bounding box center [703, 530] width 244 height 32
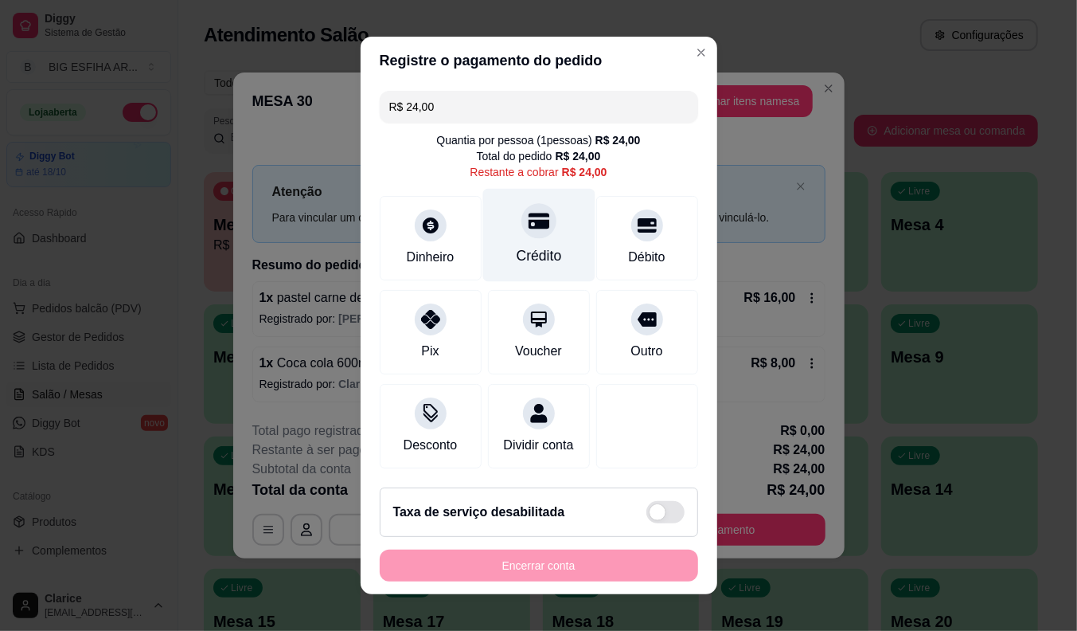
click at [516, 249] on div "Crédito" at bounding box center [538, 255] width 45 height 21
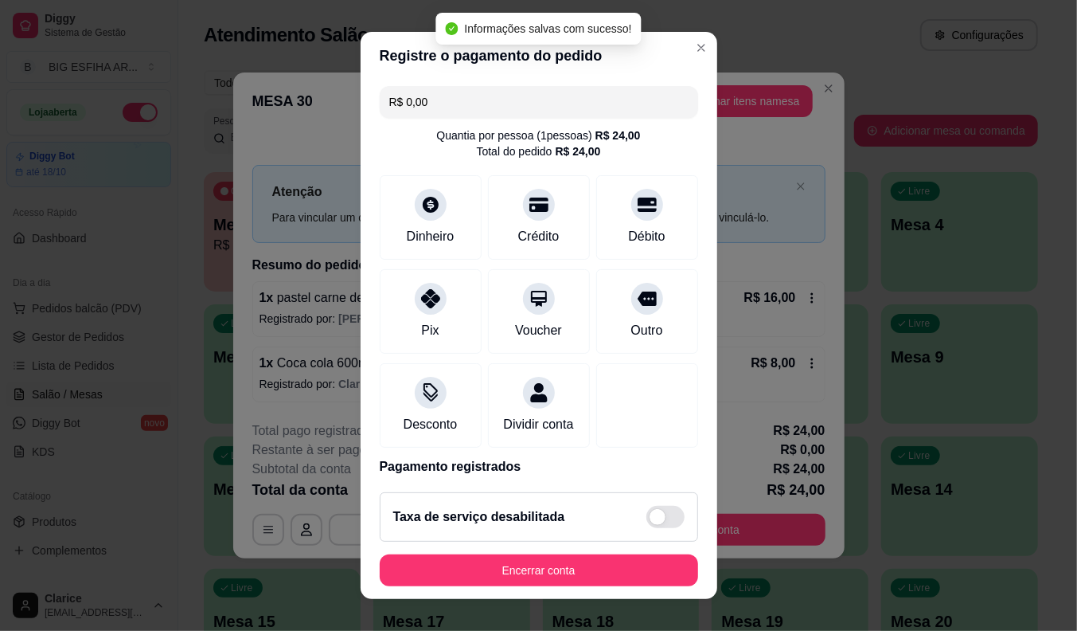
type input "R$ 0,00"
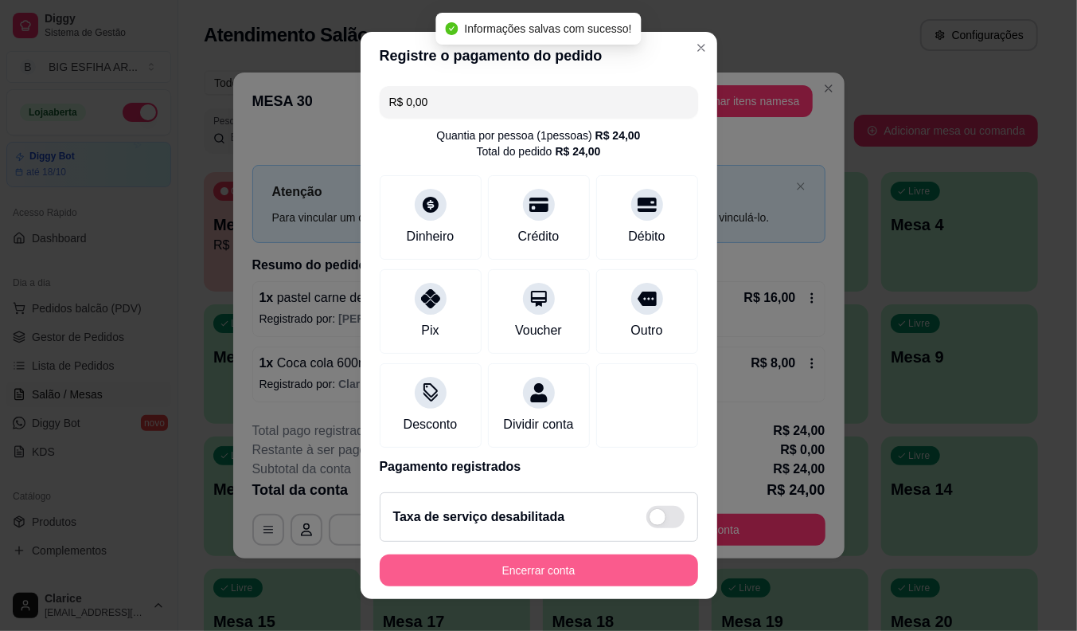
click at [525, 560] on button "Encerrar conta" at bounding box center [539, 570] width 318 height 32
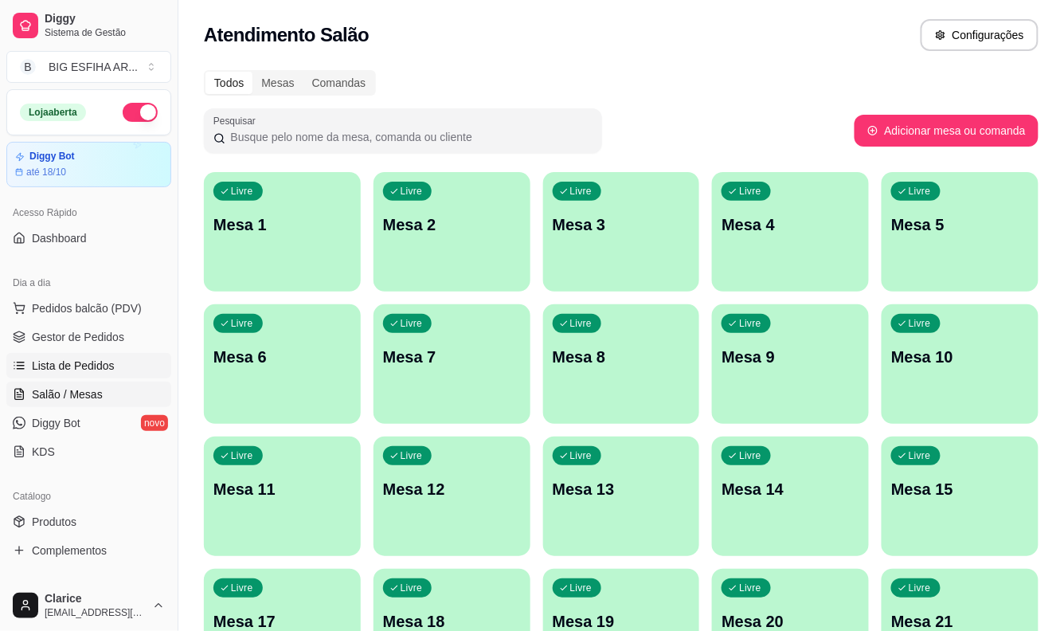
click at [58, 360] on span "Lista de Pedidos" at bounding box center [73, 365] width 83 height 16
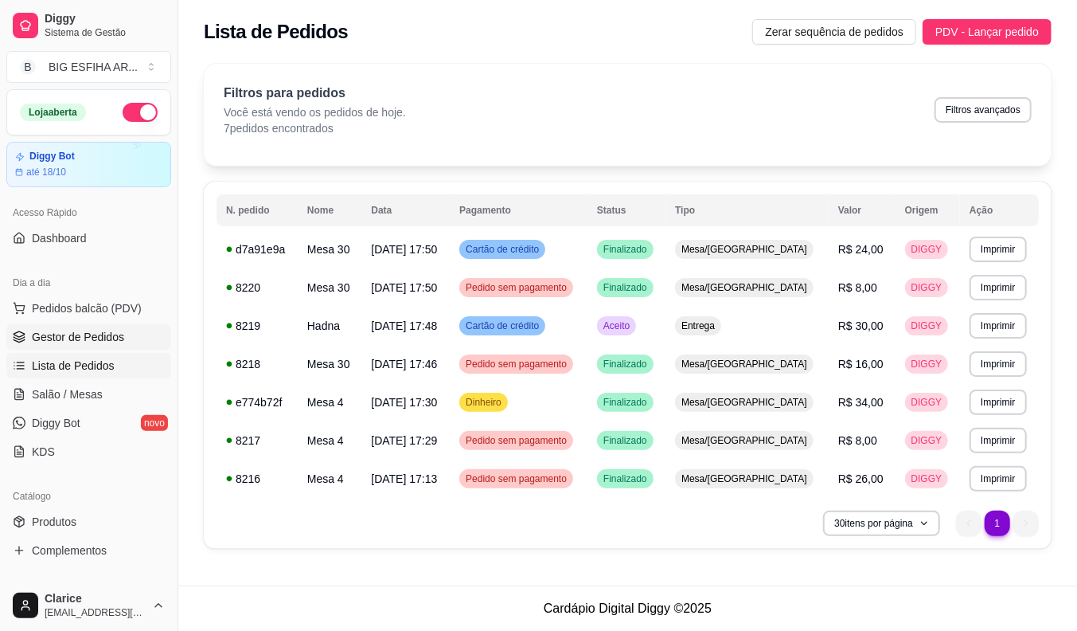
click at [76, 332] on span "Gestor de Pedidos" at bounding box center [78, 337] width 92 height 16
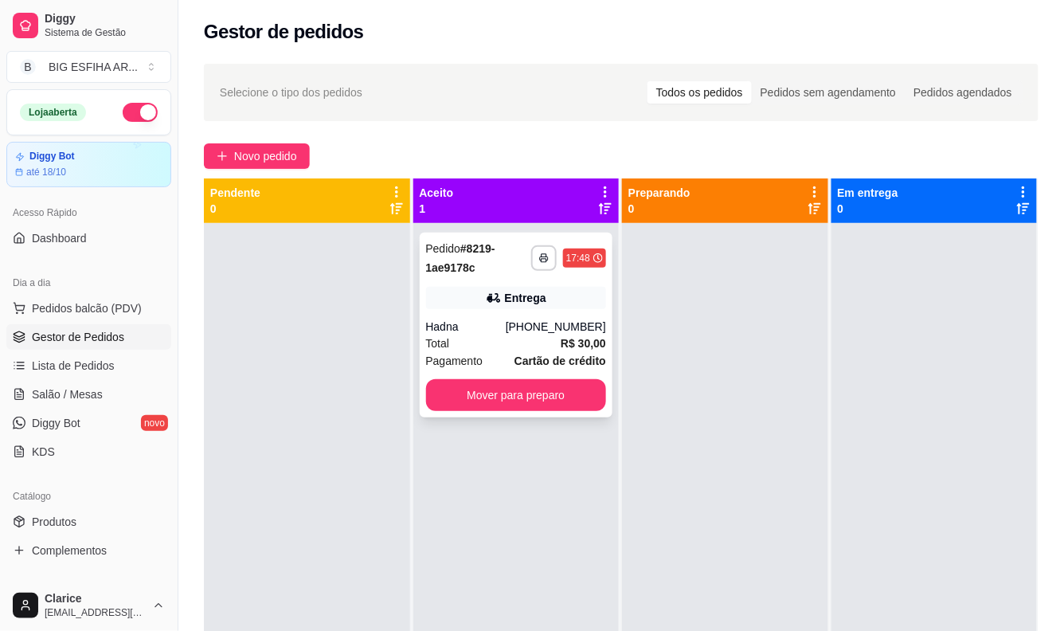
click at [446, 305] on div "Entrega" at bounding box center [516, 298] width 181 height 22
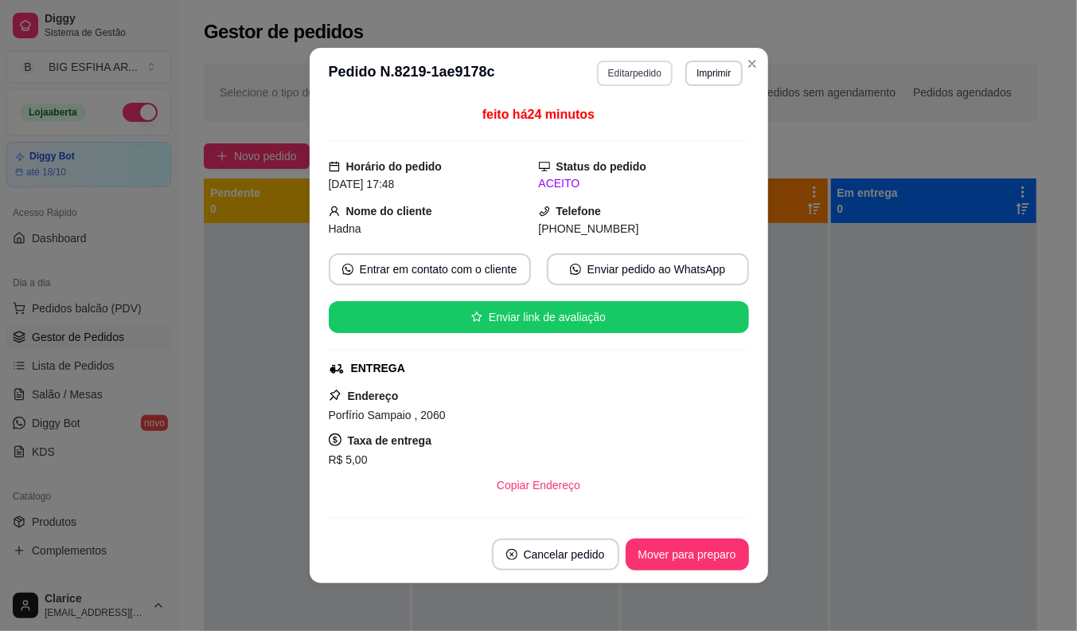
click at [624, 68] on button "Editar pedido" at bounding box center [635, 73] width 76 height 25
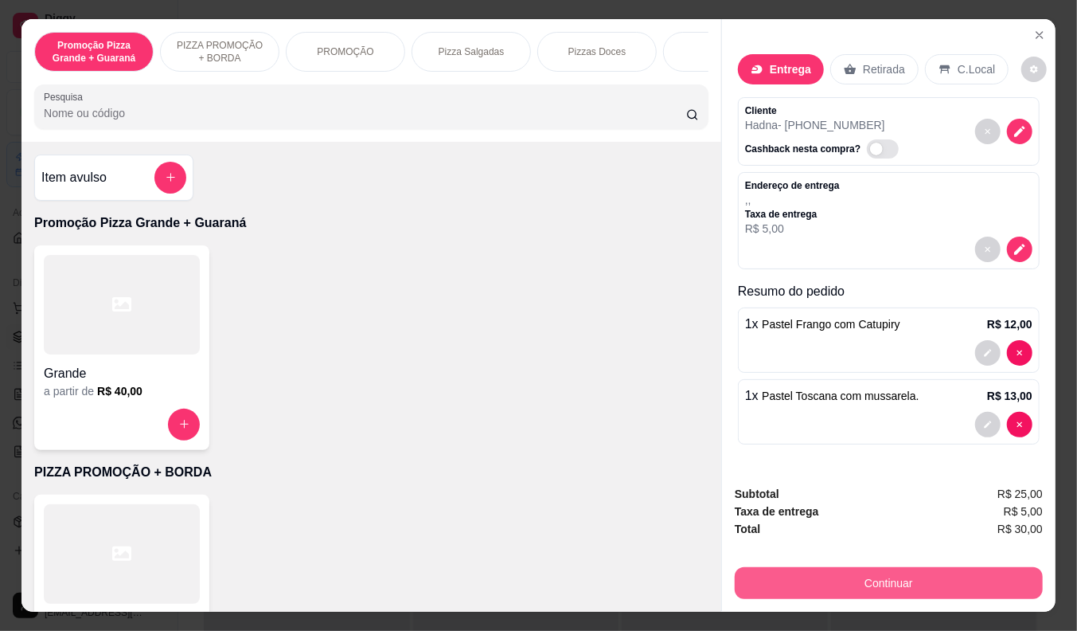
click at [913, 582] on button "Continuar" at bounding box center [889, 583] width 308 height 32
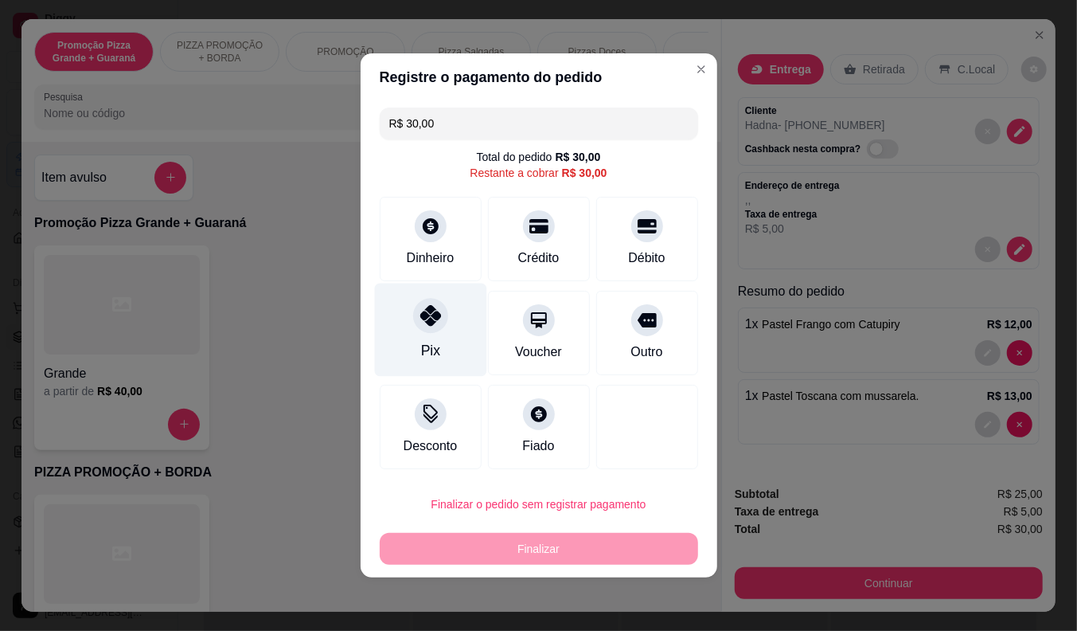
click at [427, 345] on div "Pix" at bounding box center [429, 350] width 19 height 21
type input "R$ 0,00"
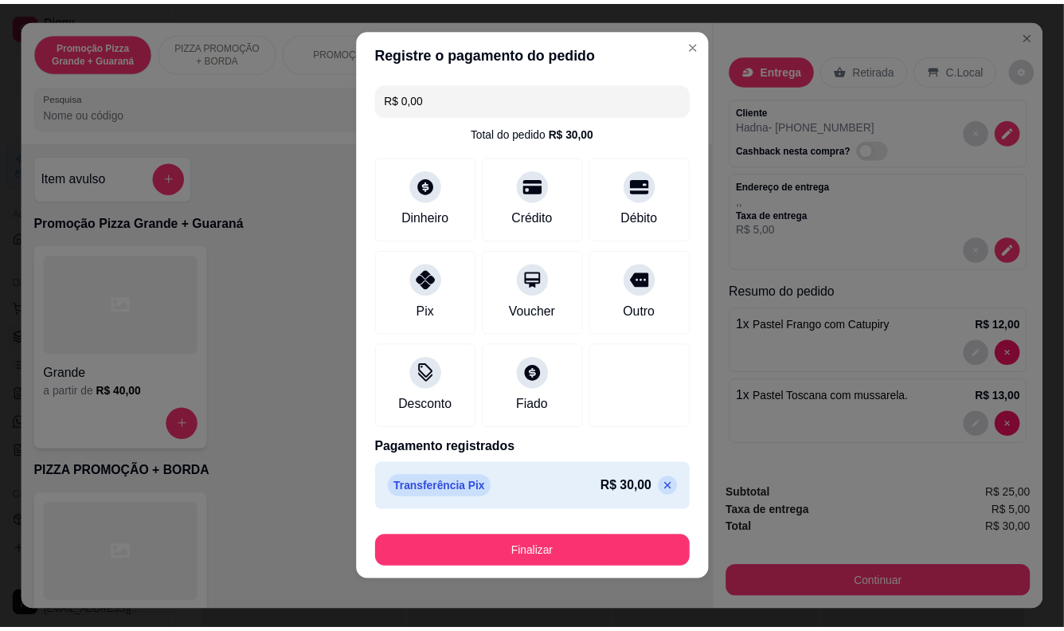
scroll to position [12, 0]
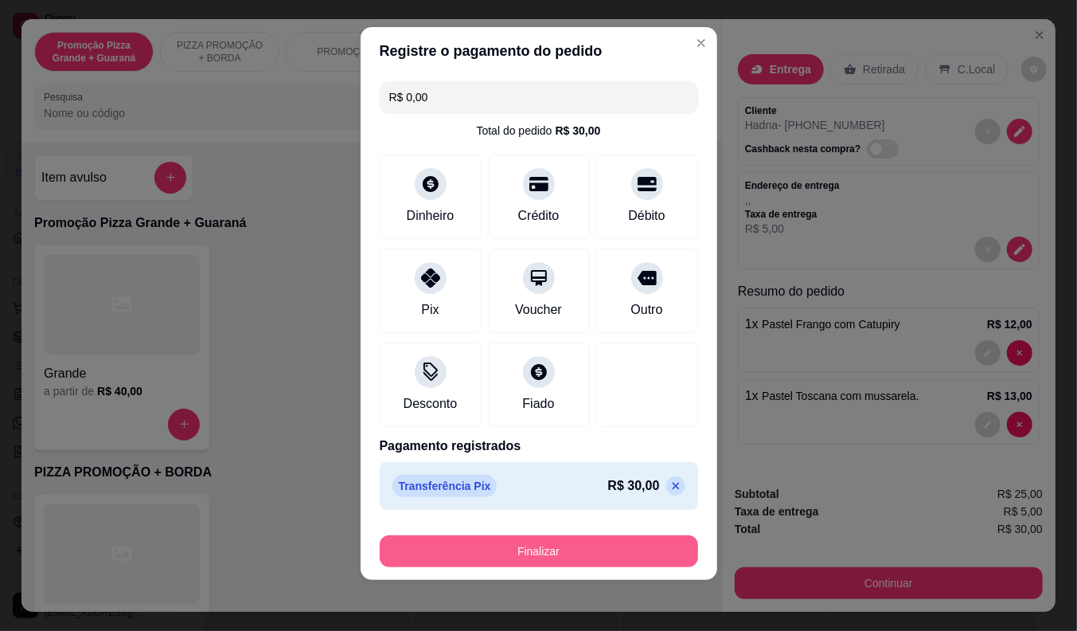
click at [534, 561] on button "Finalizar" at bounding box center [539, 551] width 318 height 32
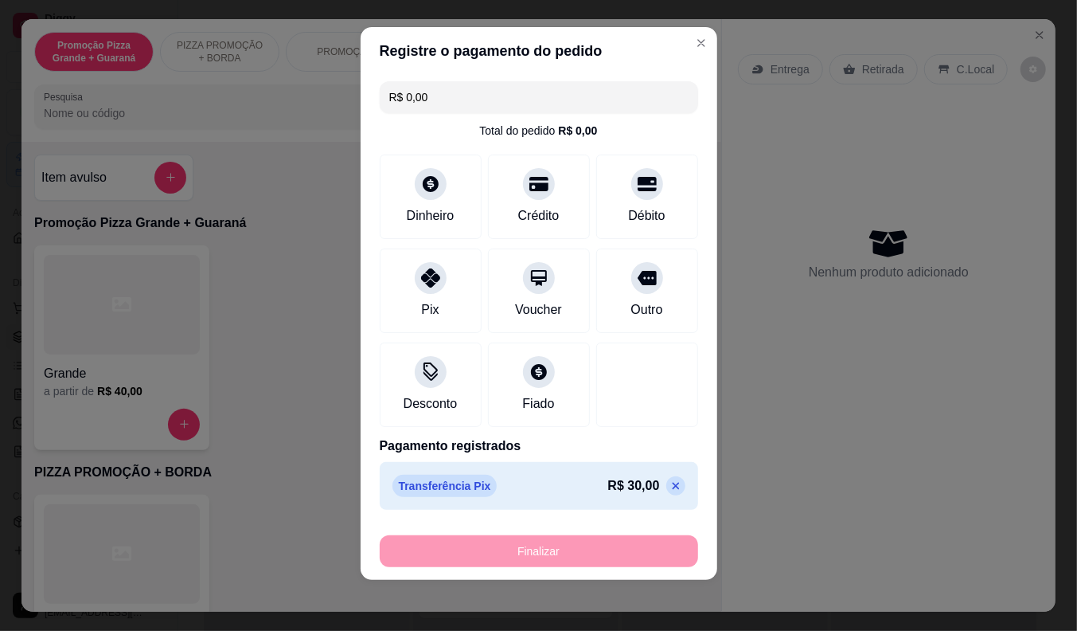
type input "0"
type input "-R$ 30,00"
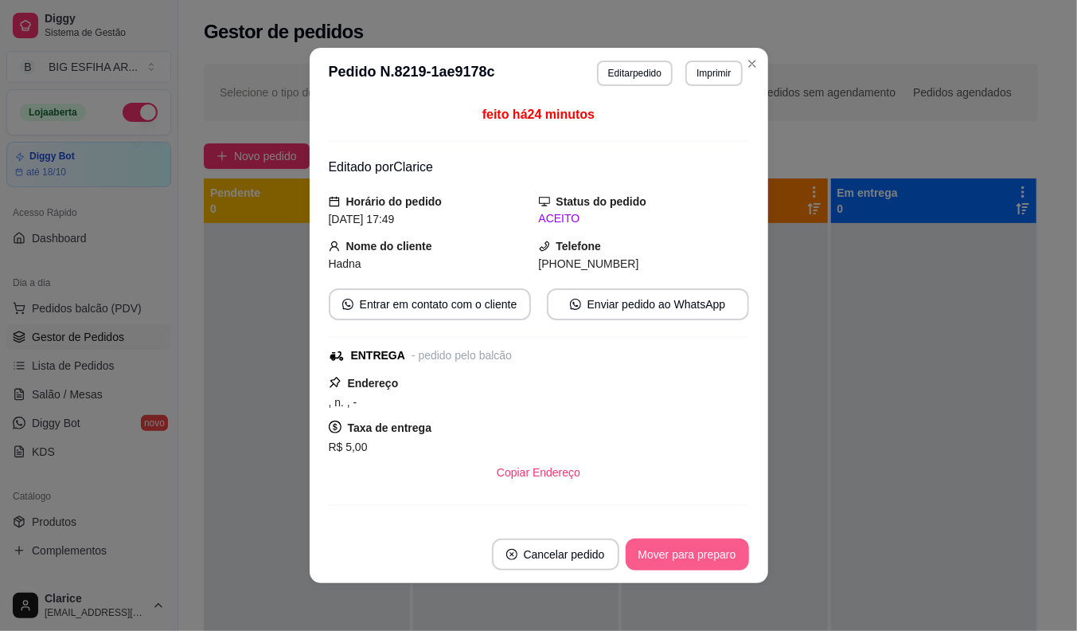
click at [685, 539] on button "Mover para preparo" at bounding box center [687, 554] width 123 height 32
click at [685, 542] on button "Mover para entrega" at bounding box center [687, 554] width 123 height 32
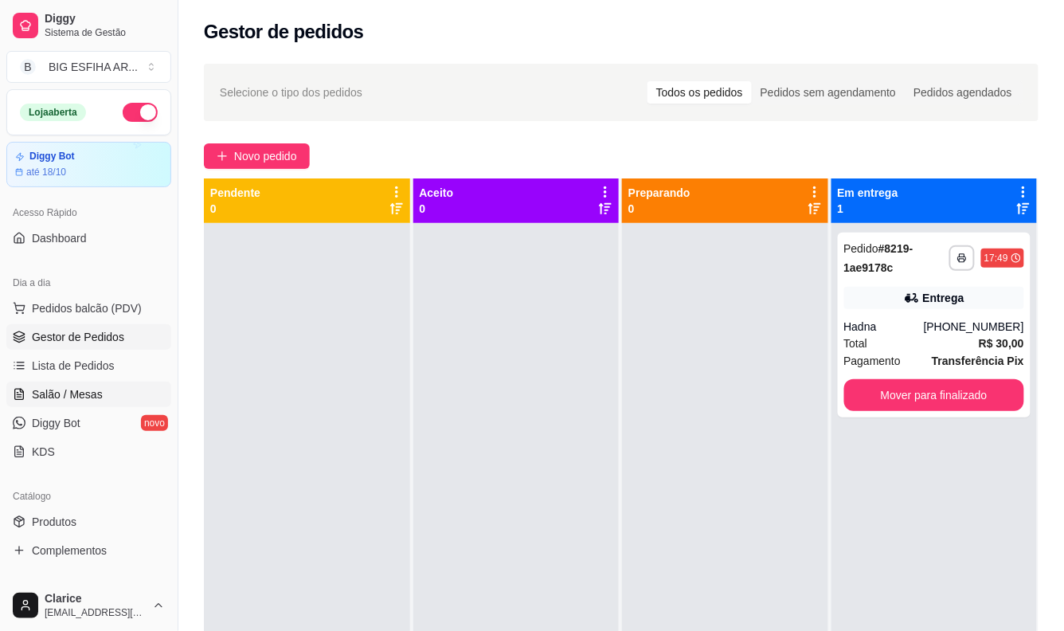
click at [75, 389] on span "Salão / Mesas" at bounding box center [67, 394] width 71 height 16
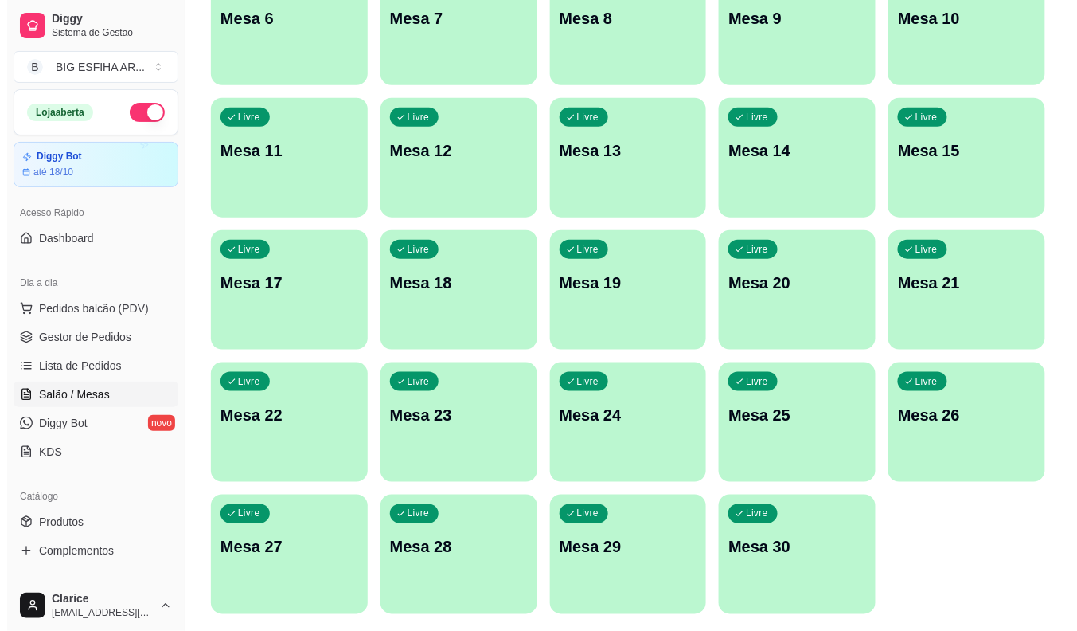
scroll to position [385, 0]
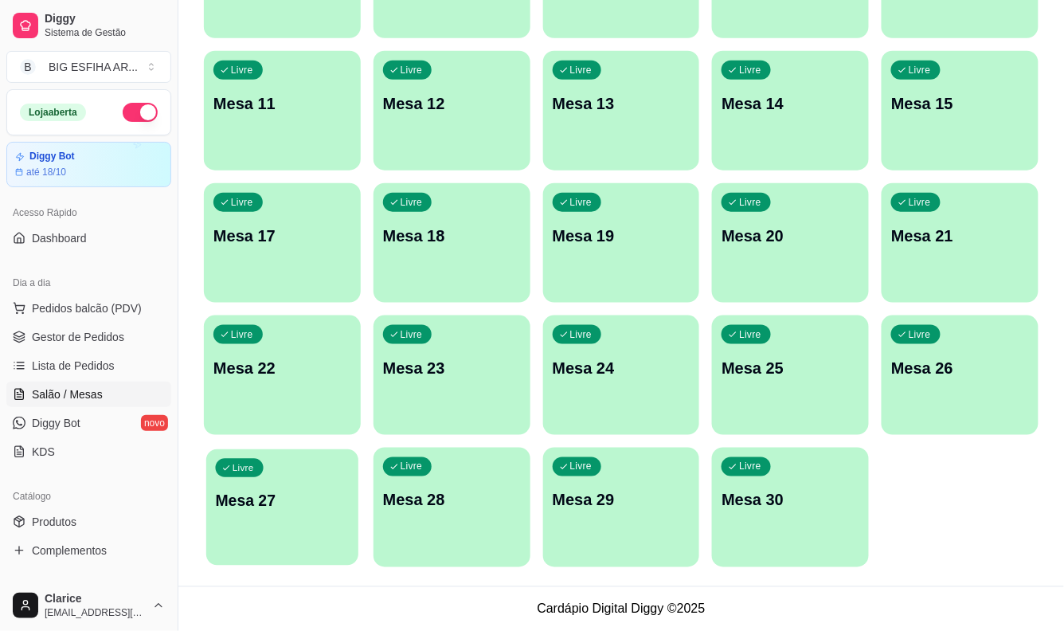
click at [299, 518] on div "Livre Mesa 27" at bounding box center [282, 497] width 152 height 97
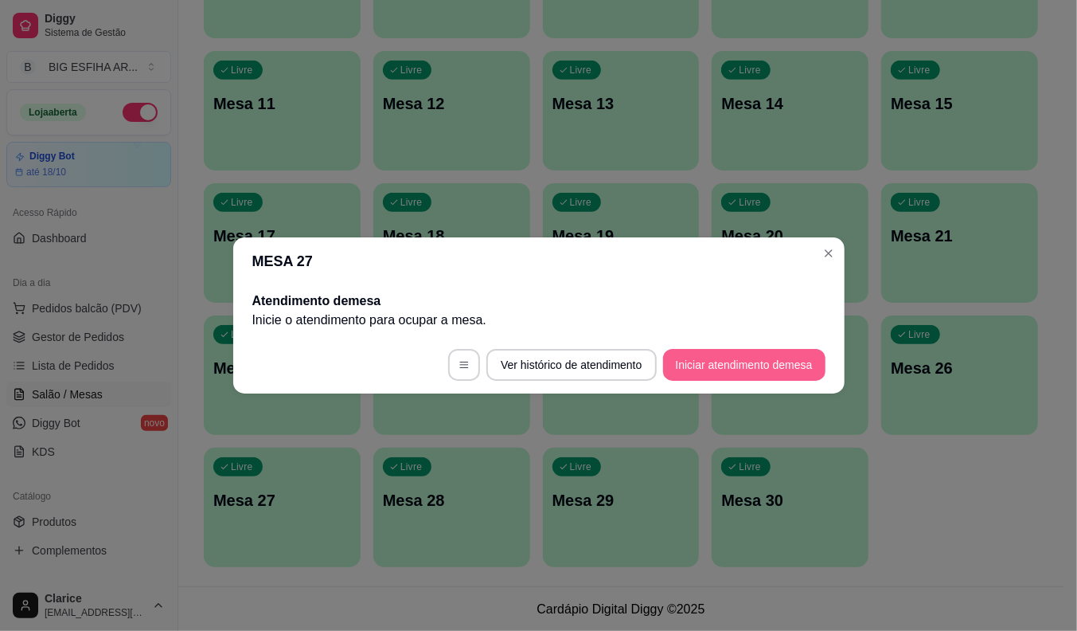
click at [691, 359] on button "Iniciar atendimento de mesa" at bounding box center [744, 365] width 162 height 32
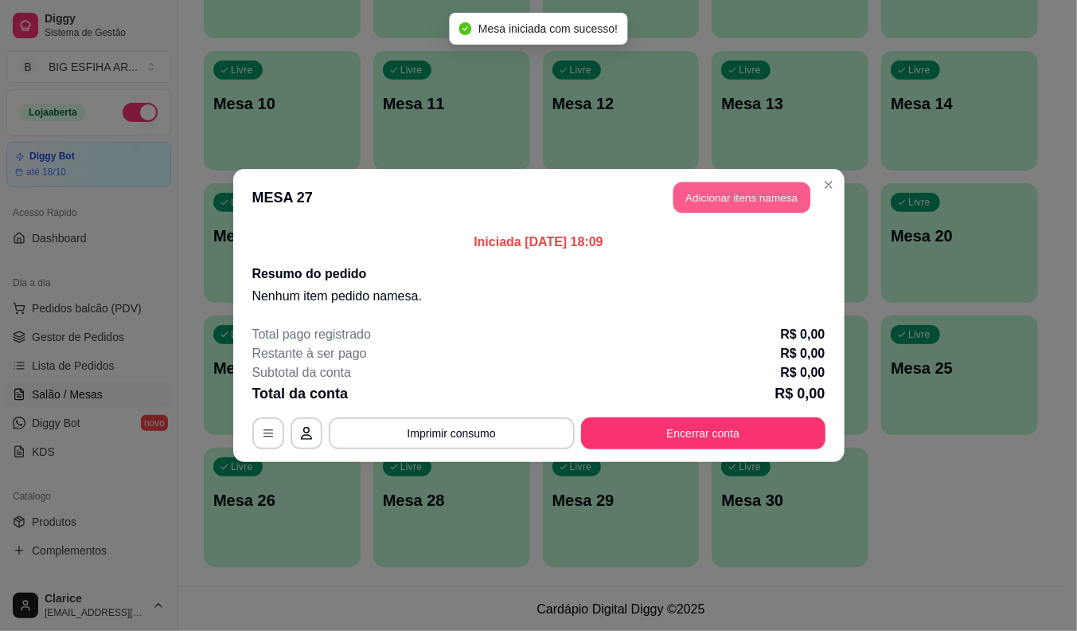
click at [737, 205] on button "Adicionar itens na mesa" at bounding box center [742, 197] width 137 height 31
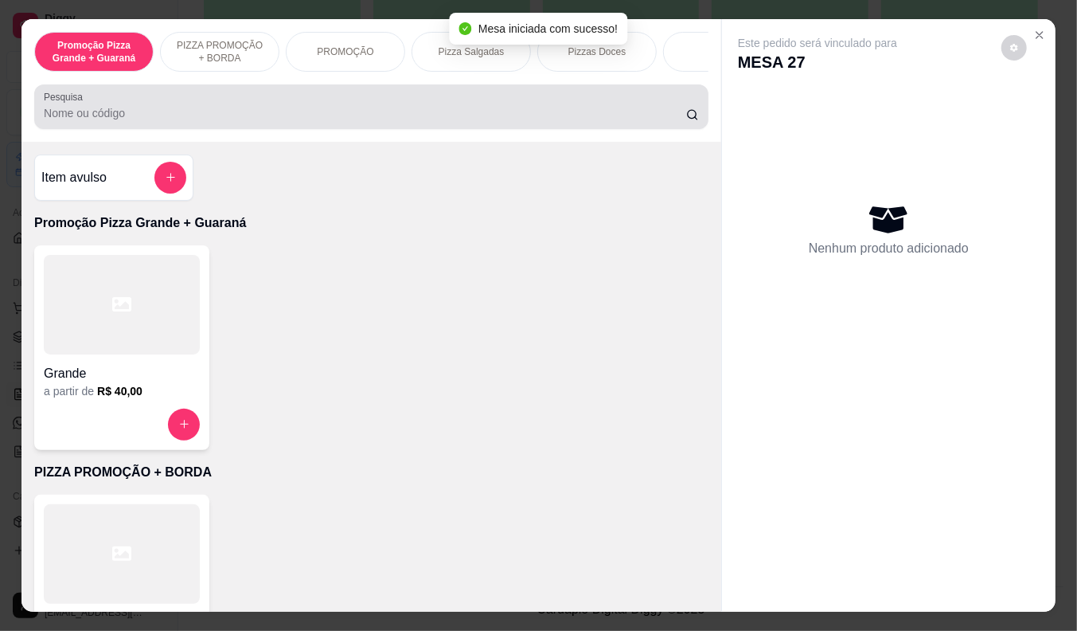
click at [209, 110] on div at bounding box center [371, 107] width 655 height 32
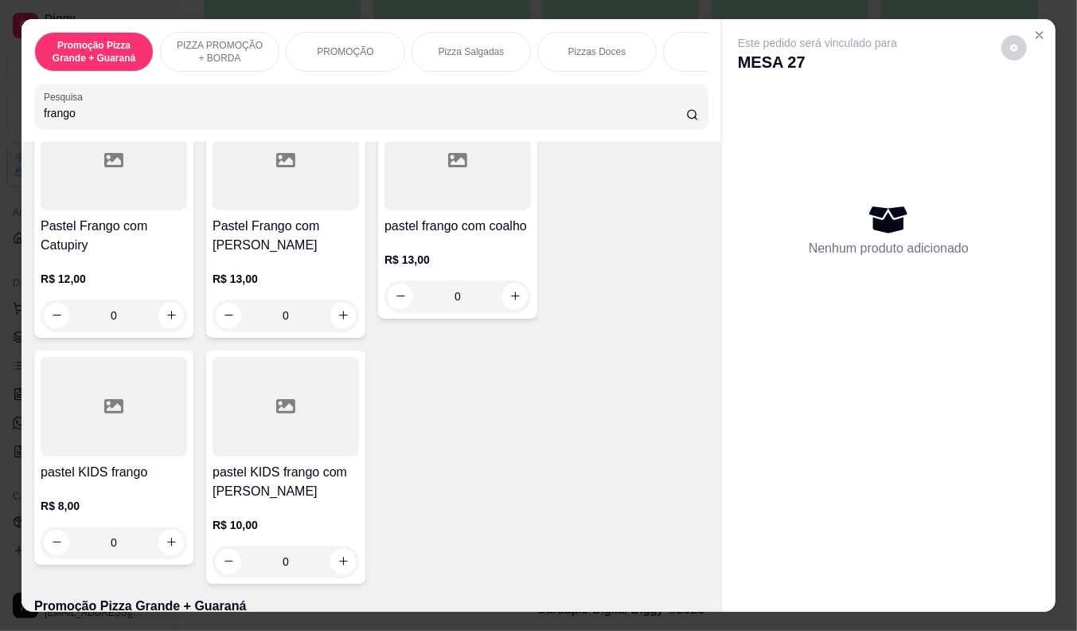
scroll to position [619, 0]
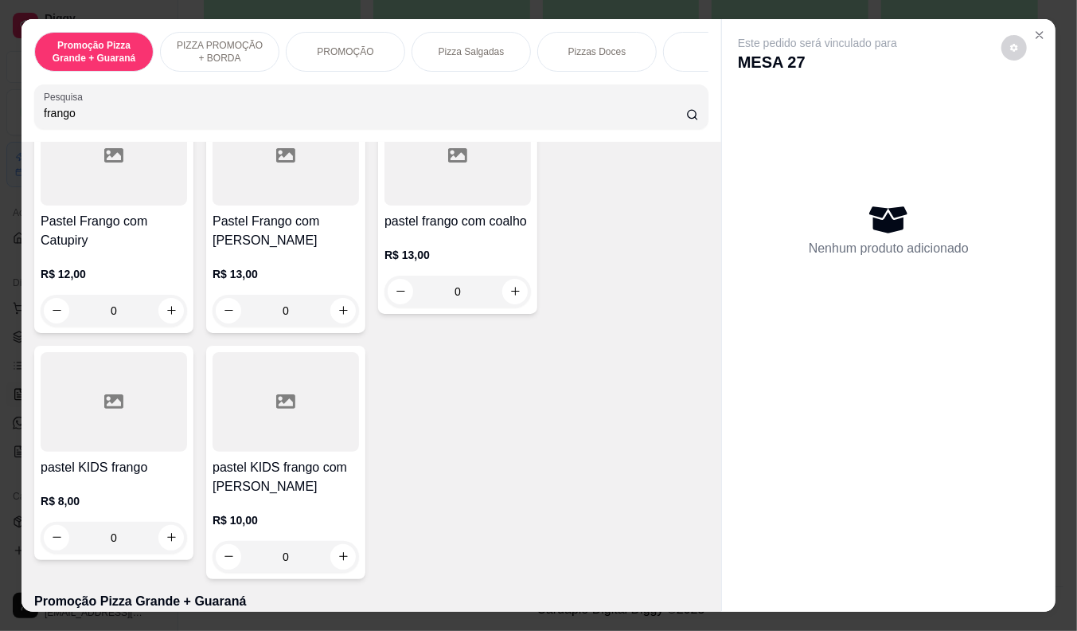
type input "frango"
click at [229, 217] on h4 "Pastel Frango com mussarela" at bounding box center [286, 231] width 146 height 38
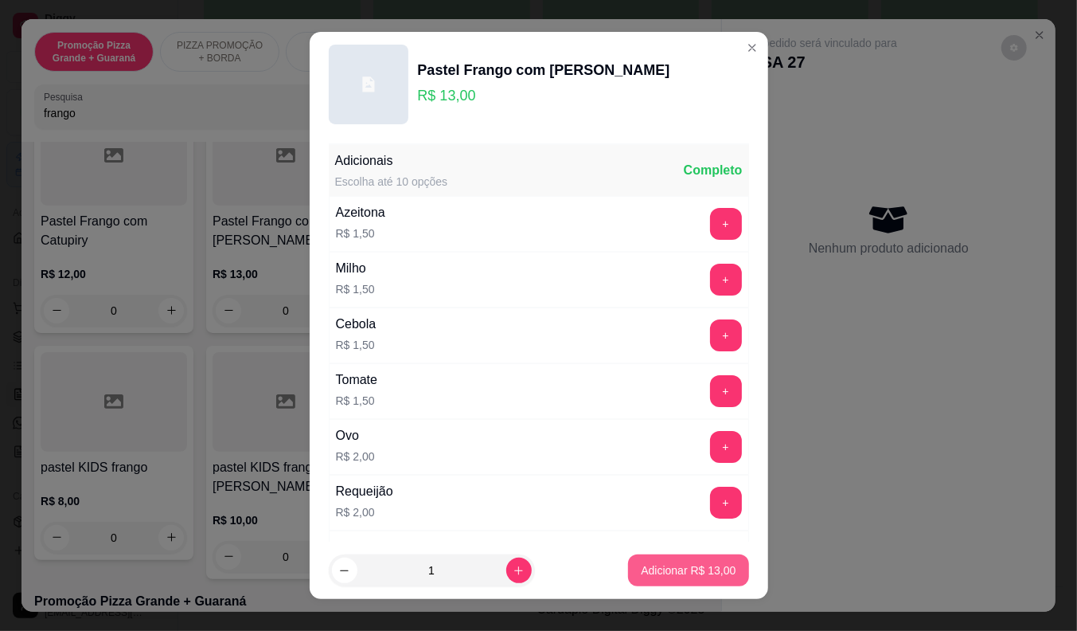
click at [641, 568] on p "Adicionar R$ 13,00" at bounding box center [688, 570] width 95 height 16
type input "1"
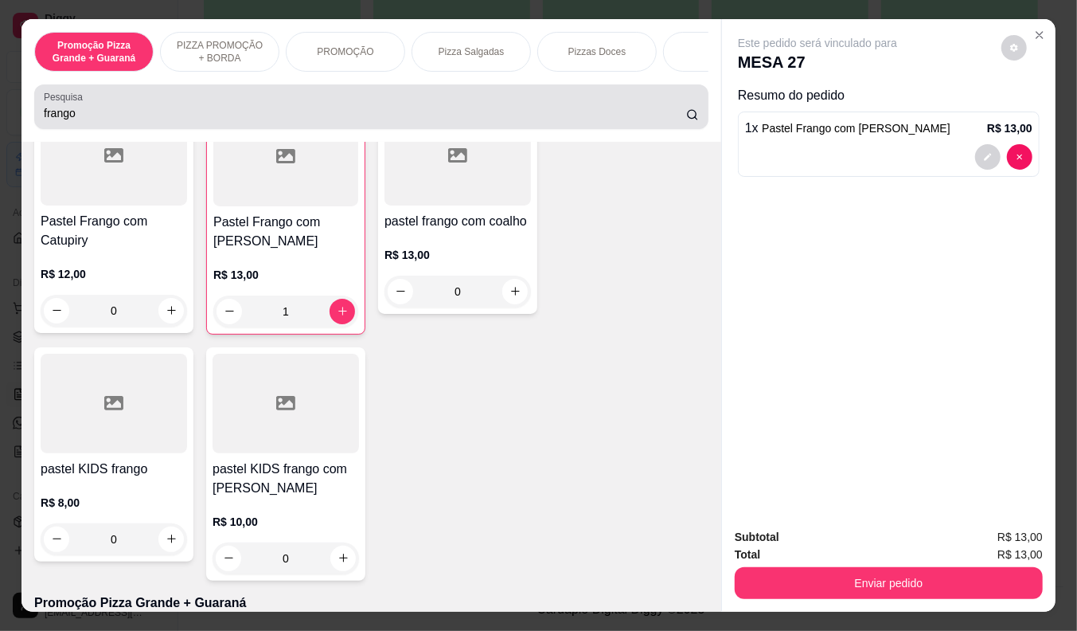
click at [57, 121] on input "frango" at bounding box center [365, 113] width 642 height 16
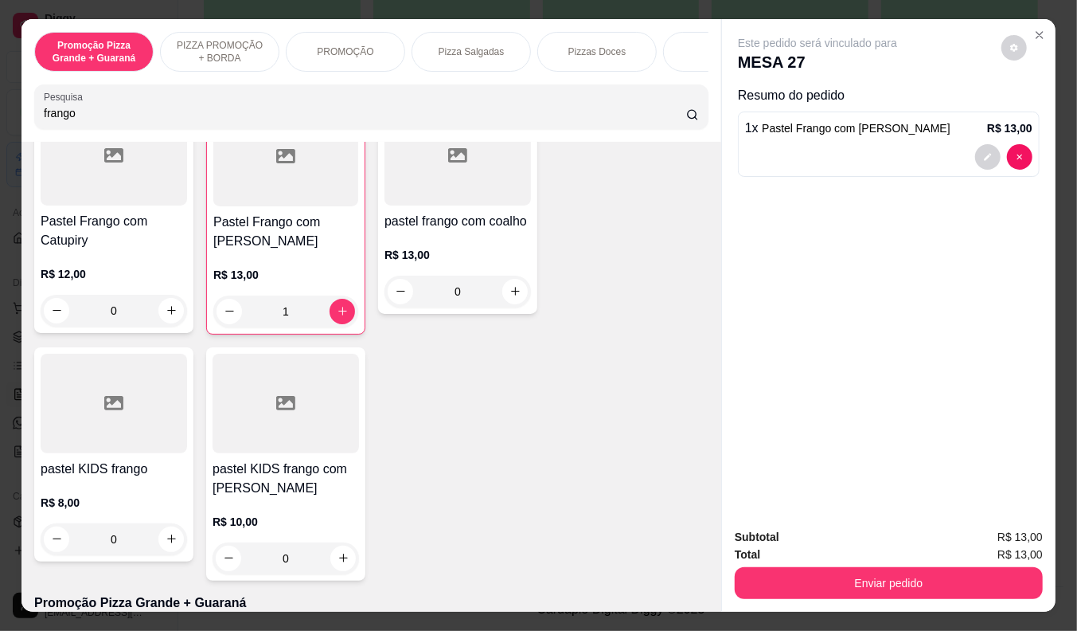
click at [57, 121] on input "frango" at bounding box center [365, 113] width 642 height 16
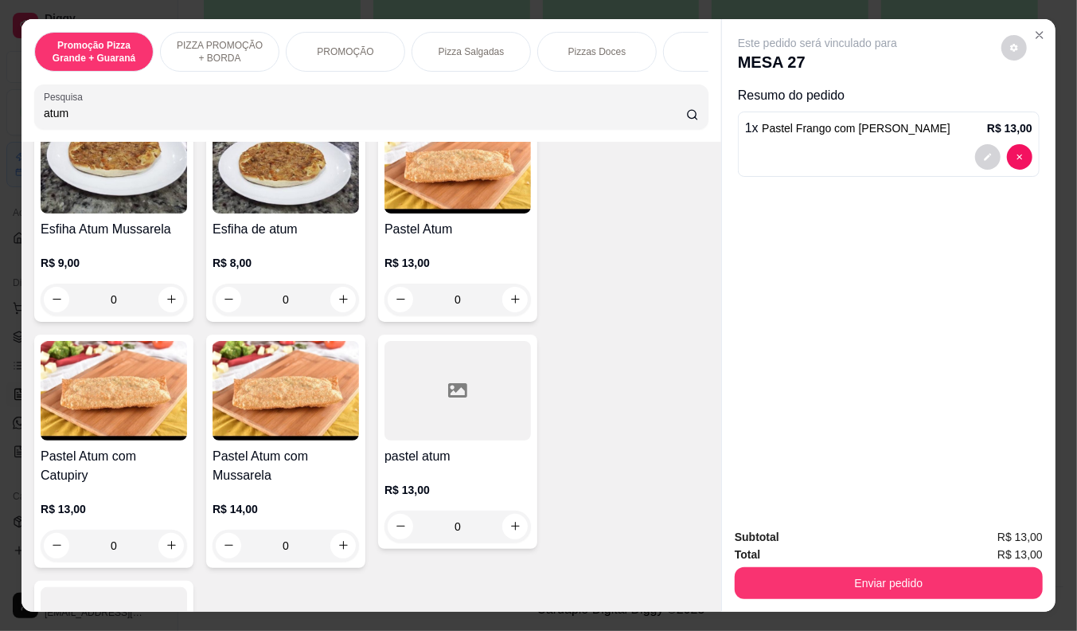
scroll to position [177, 0]
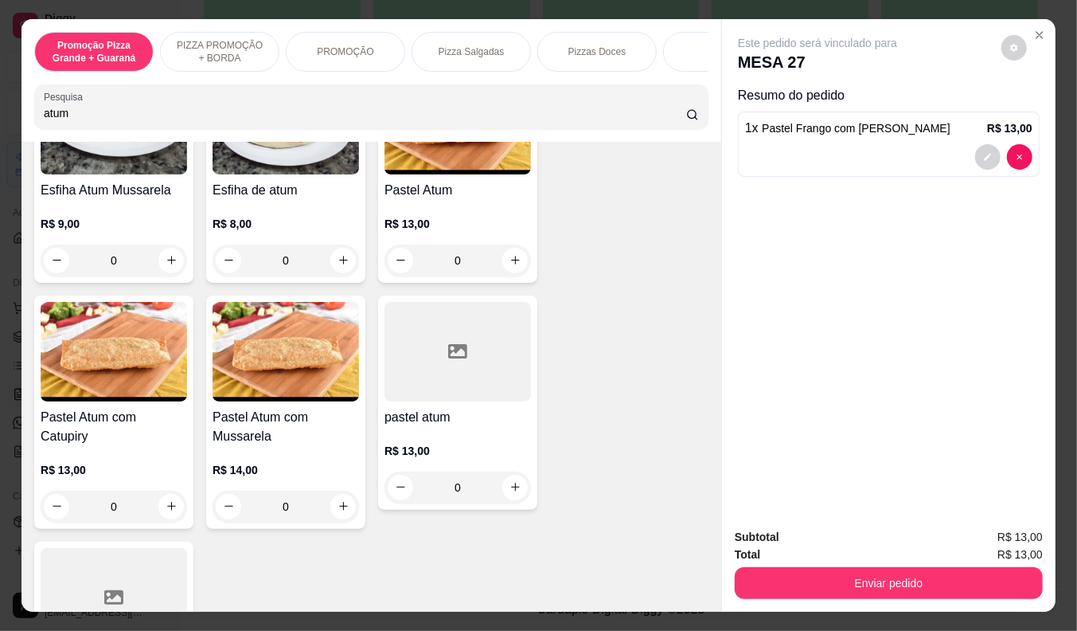
type input "atum"
click at [131, 408] on div "Pastel Atum com Catupiry R$ 13,00 0" at bounding box center [113, 411] width 159 height 233
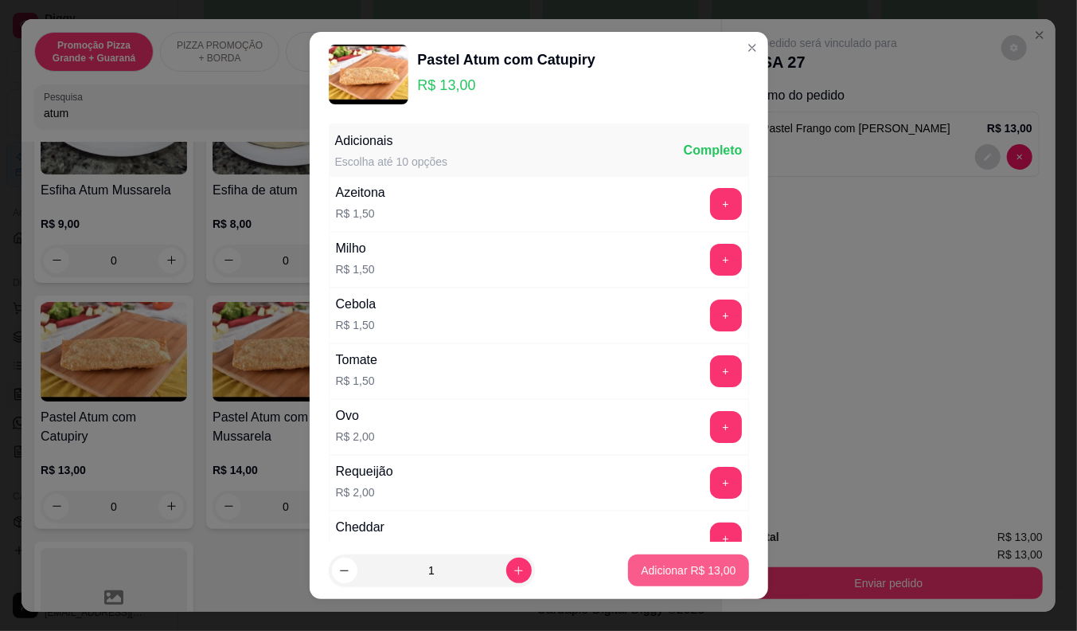
click at [697, 571] on p "Adicionar R$ 13,00" at bounding box center [688, 570] width 95 height 16
type input "1"
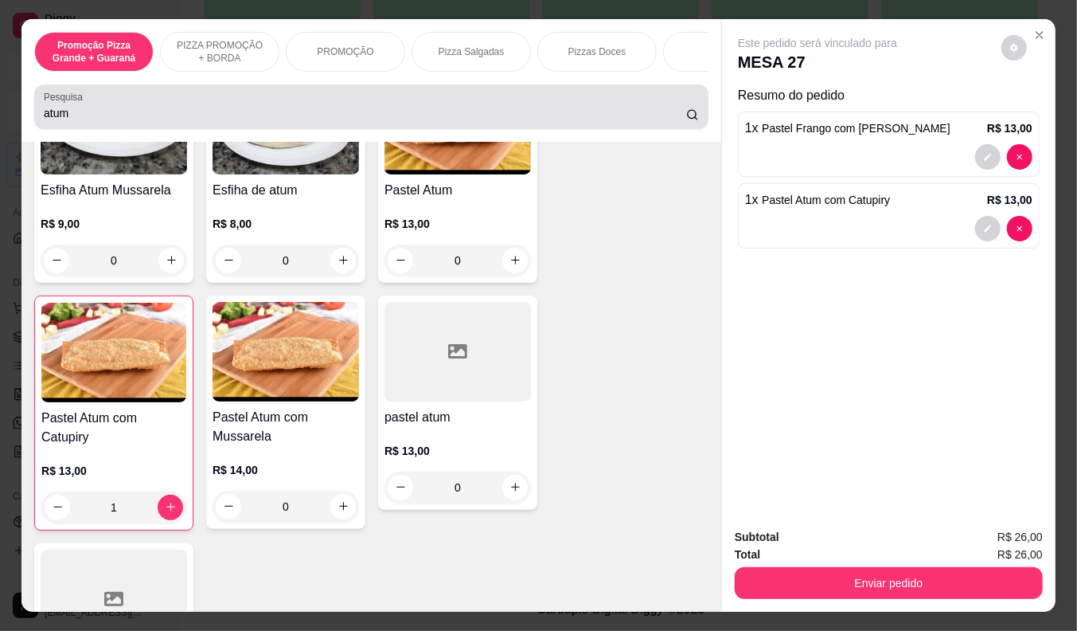
click at [72, 102] on label "Pesquisa" at bounding box center [66, 97] width 45 height 14
click at [72, 105] on input "atum" at bounding box center [365, 113] width 642 height 16
click at [72, 102] on label "Pesquisa" at bounding box center [66, 97] width 45 height 14
click at [72, 105] on input "atum" at bounding box center [365, 113] width 642 height 16
click at [72, 102] on label "Pesquisa" at bounding box center [66, 97] width 45 height 14
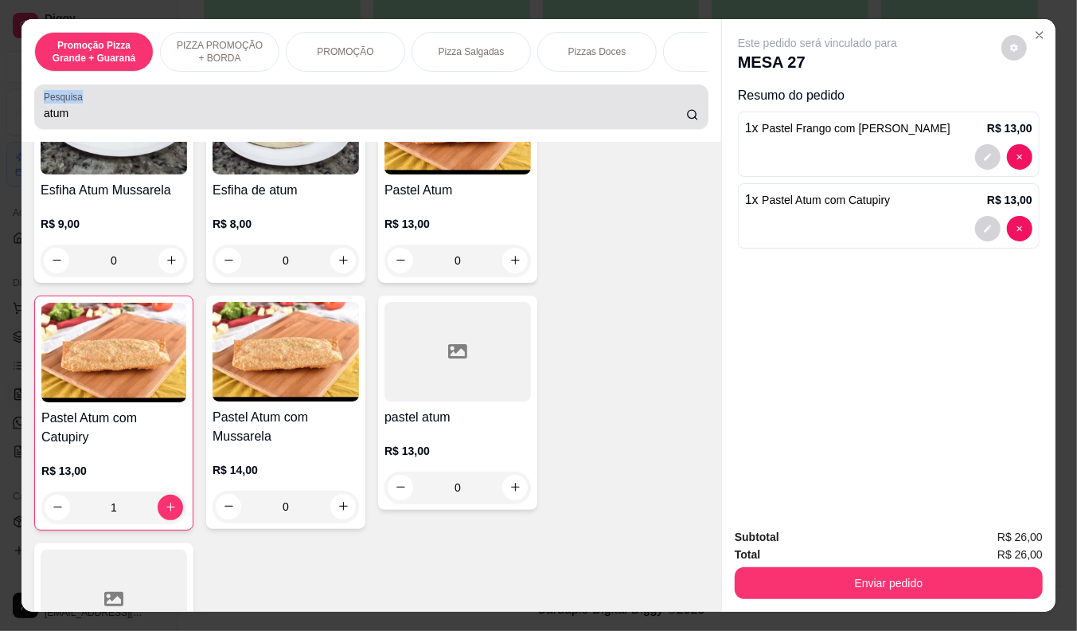
click at [72, 105] on input "atum" at bounding box center [365, 113] width 642 height 16
click at [68, 123] on div "atum" at bounding box center [371, 107] width 655 height 32
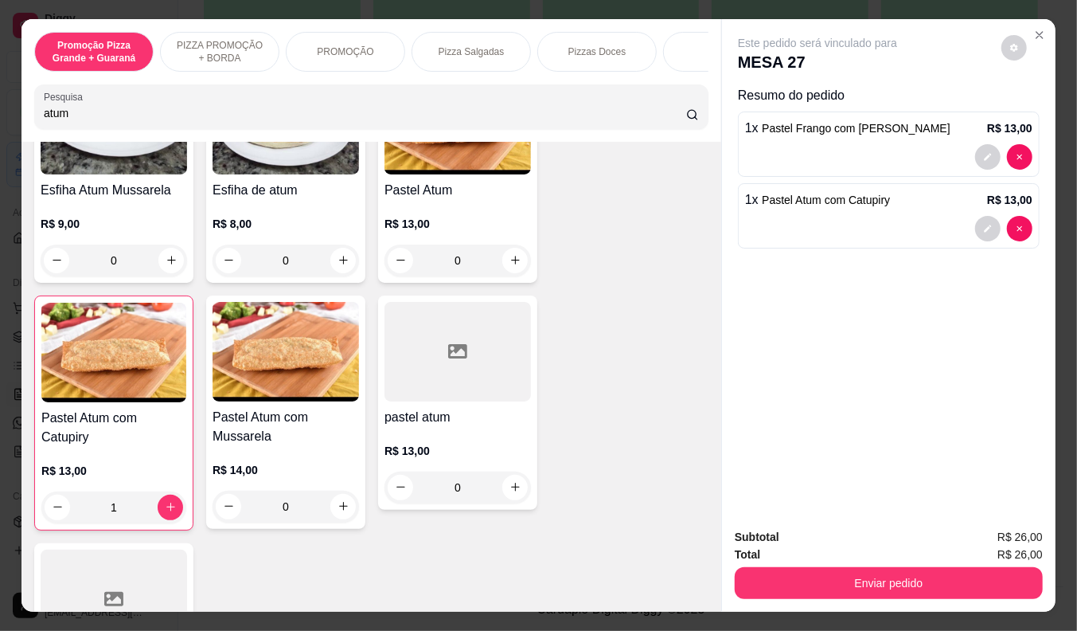
click at [68, 123] on div "atum" at bounding box center [371, 107] width 655 height 32
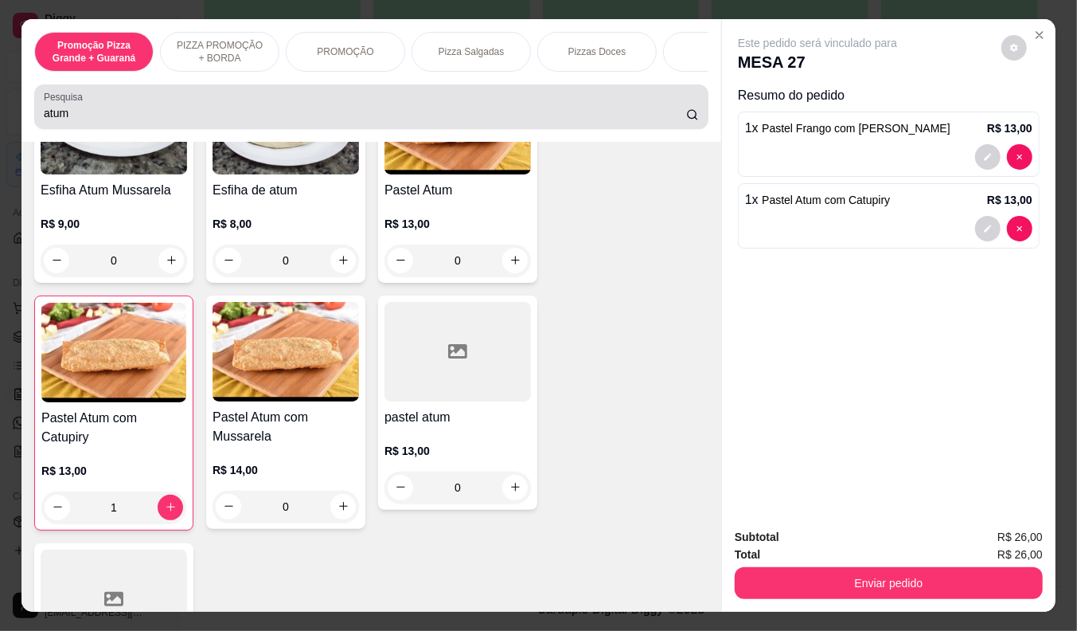
click at [68, 123] on div "atum" at bounding box center [371, 107] width 655 height 32
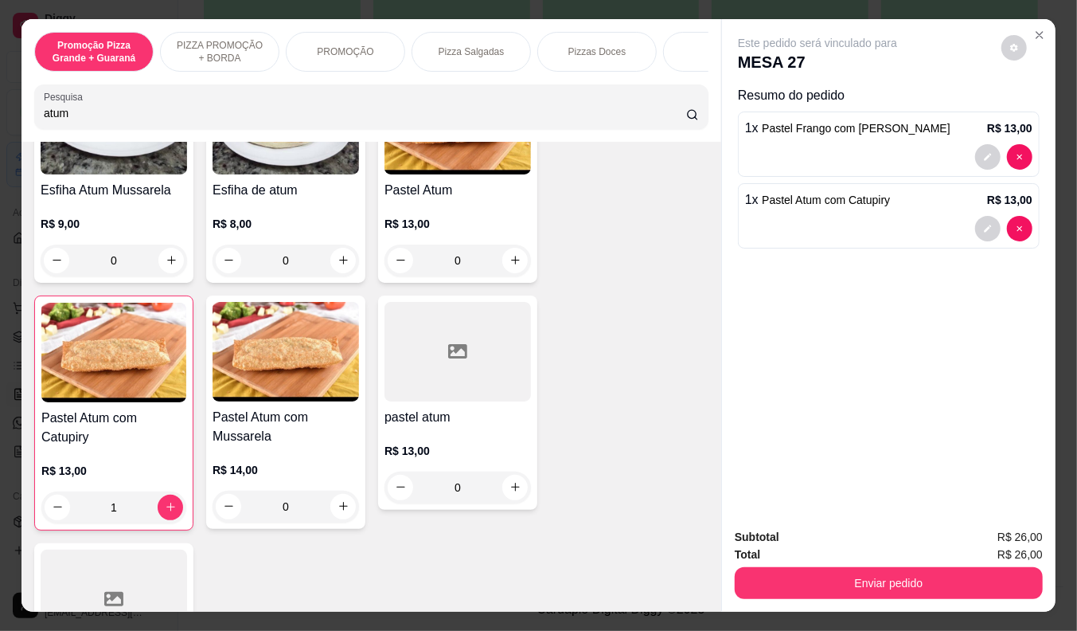
click at [68, 123] on div "atum" at bounding box center [371, 107] width 655 height 32
click at [54, 113] on input "atum" at bounding box center [365, 113] width 642 height 16
click at [54, 112] on input "atum" at bounding box center [365, 113] width 642 height 16
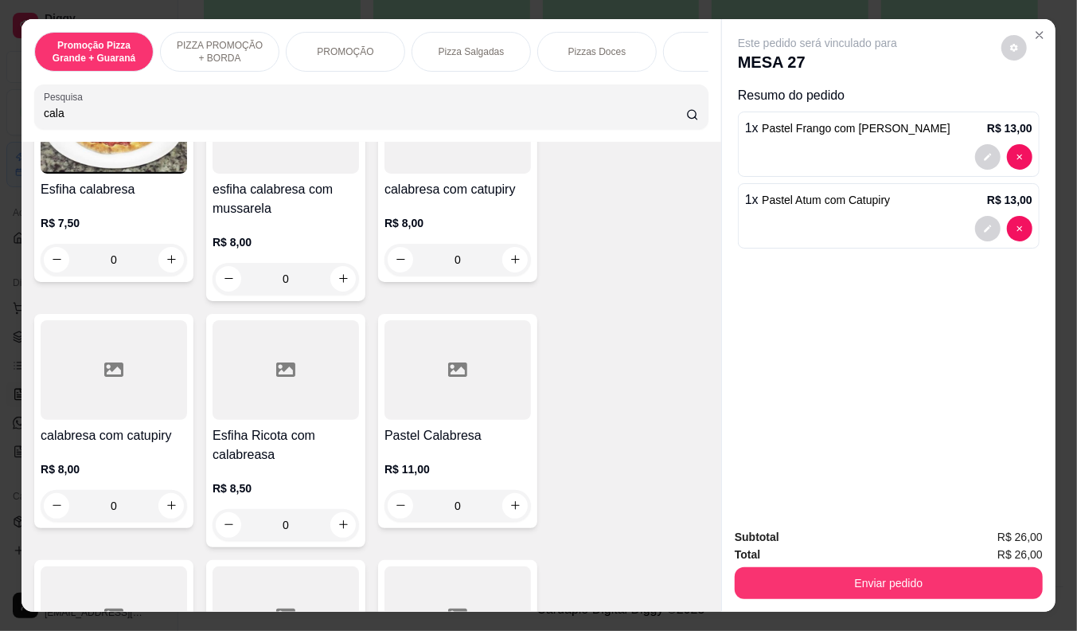
scroll to position [265, 0]
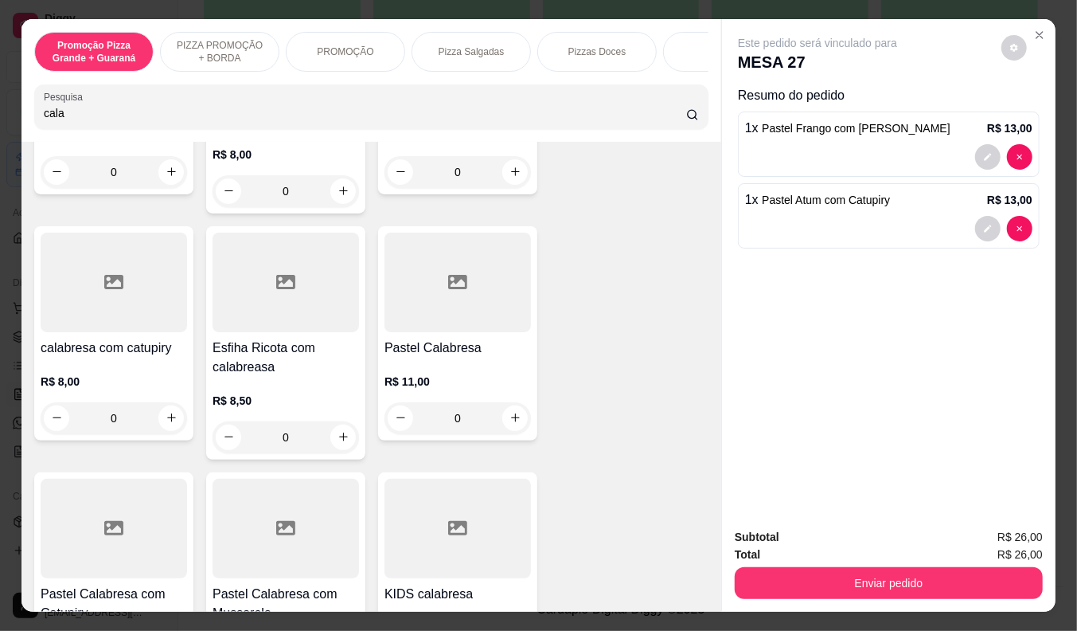
type input "cala"
click at [466, 352] on h4 "Pastel Calabresa" at bounding box center [458, 347] width 146 height 19
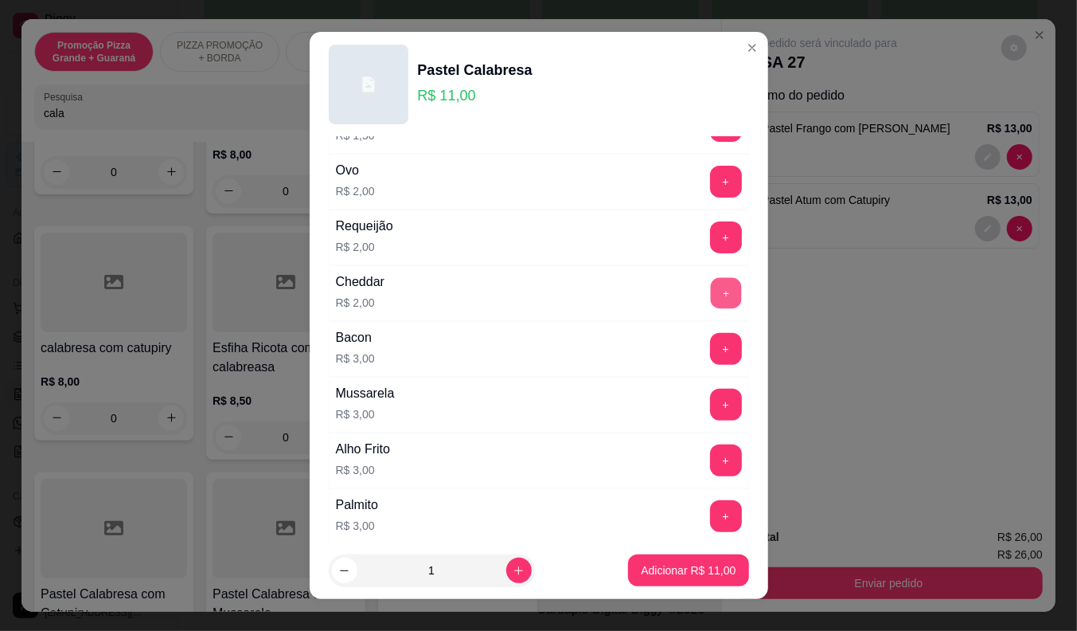
click at [710, 289] on button "+" at bounding box center [725, 292] width 31 height 31
click at [705, 579] on button "Adicionar R$ 13,00" at bounding box center [688, 570] width 120 height 32
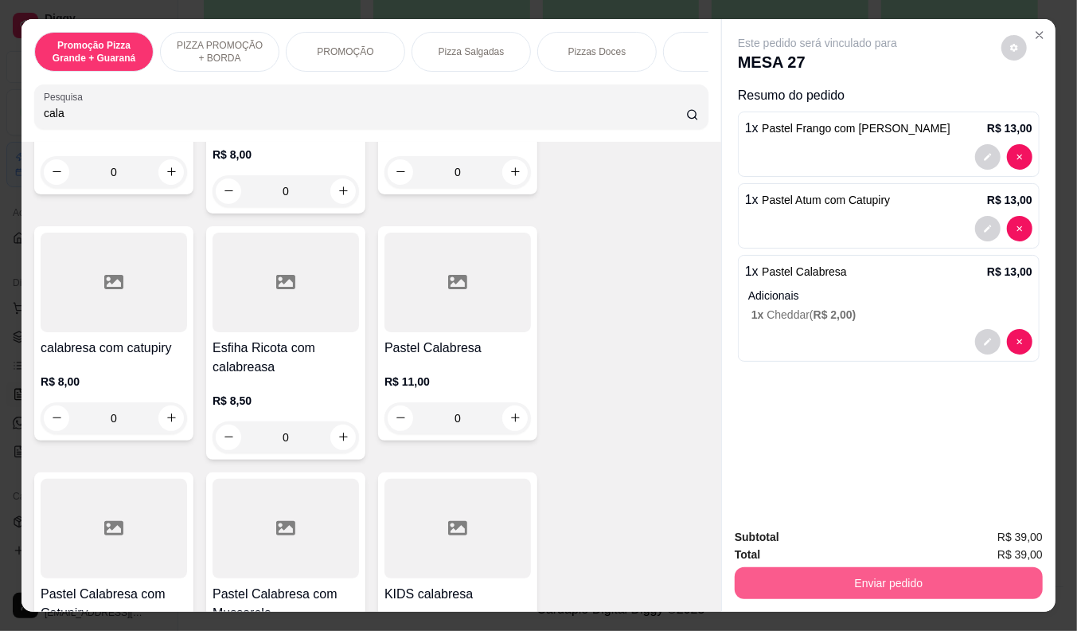
click at [769, 573] on button "Enviar pedido" at bounding box center [889, 583] width 308 height 32
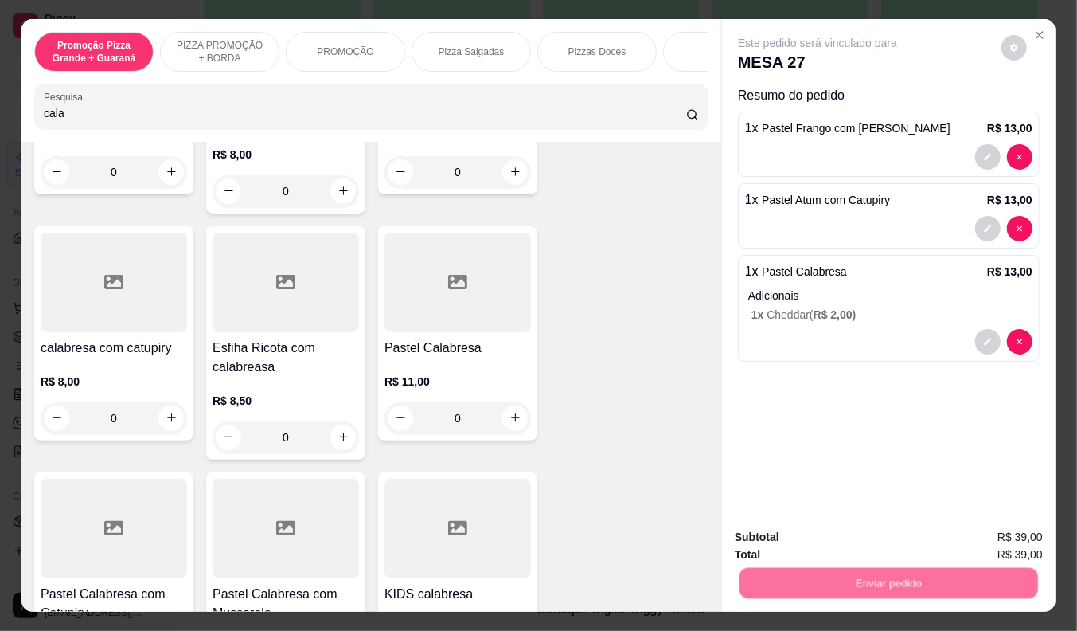
click at [776, 542] on button "Não registrar e enviar pedido" at bounding box center [836, 538] width 166 height 30
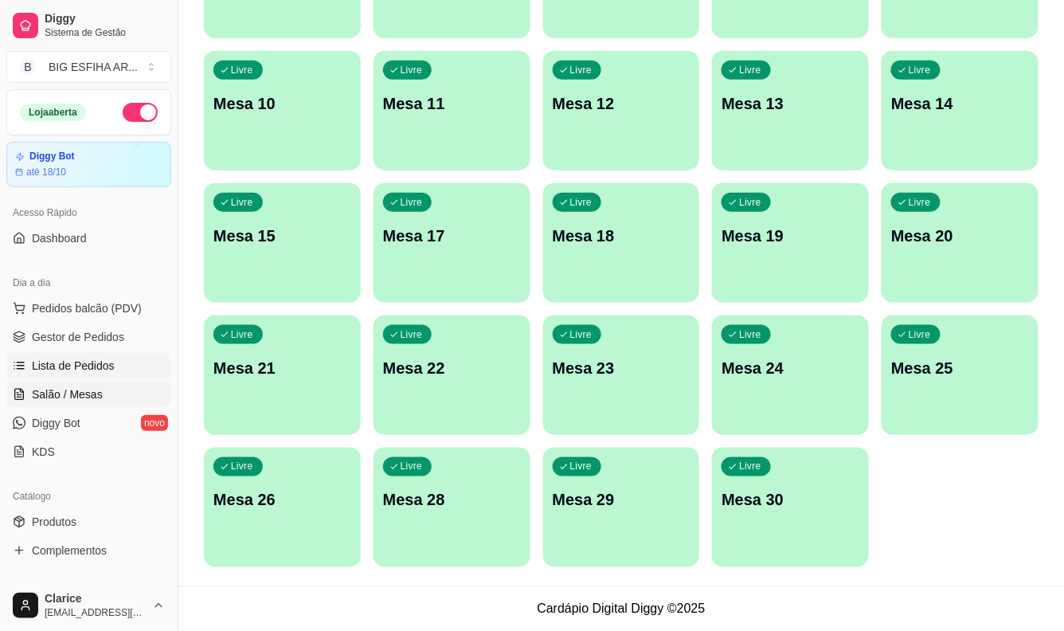
click at [80, 368] on span "Lista de Pedidos" at bounding box center [73, 365] width 83 height 16
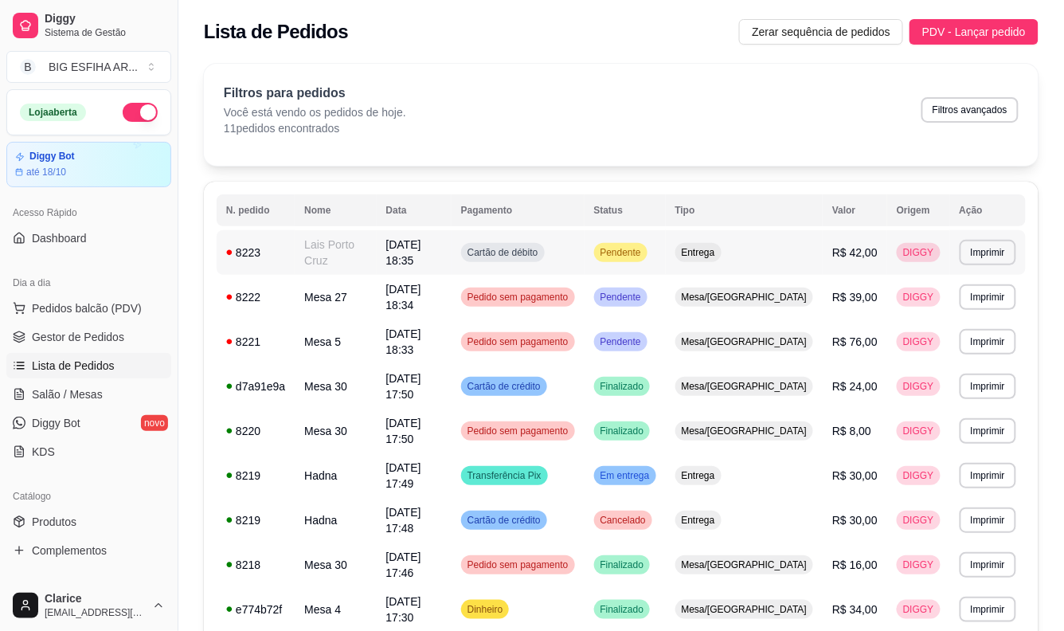
click at [369, 249] on td "Lais Porto Cruz" at bounding box center [335, 252] width 81 height 45
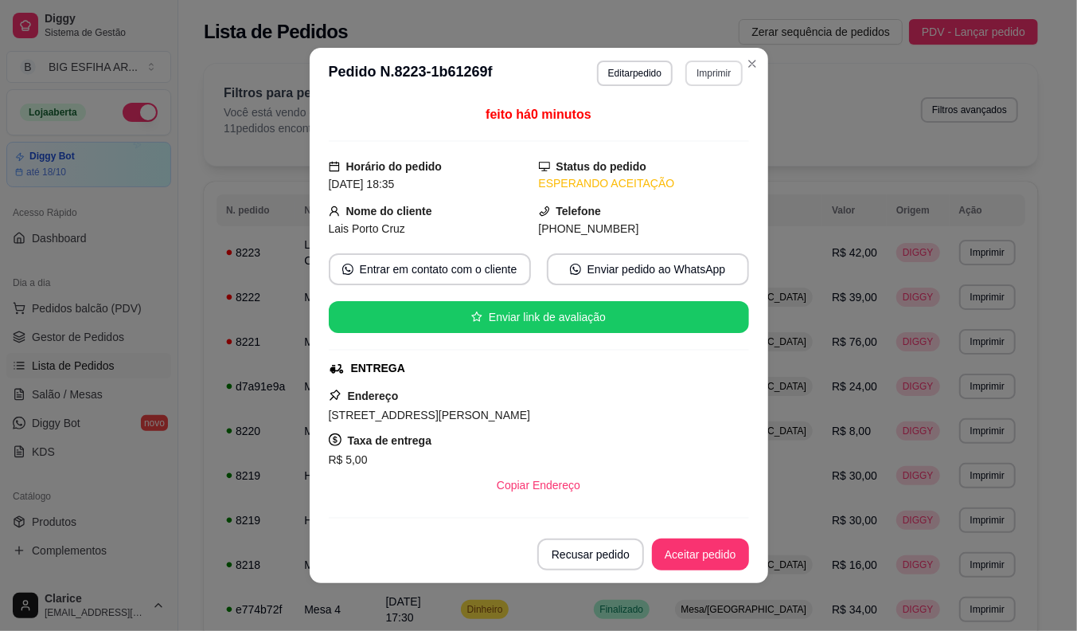
click at [710, 62] on button "Imprimir" at bounding box center [713, 73] width 57 height 25
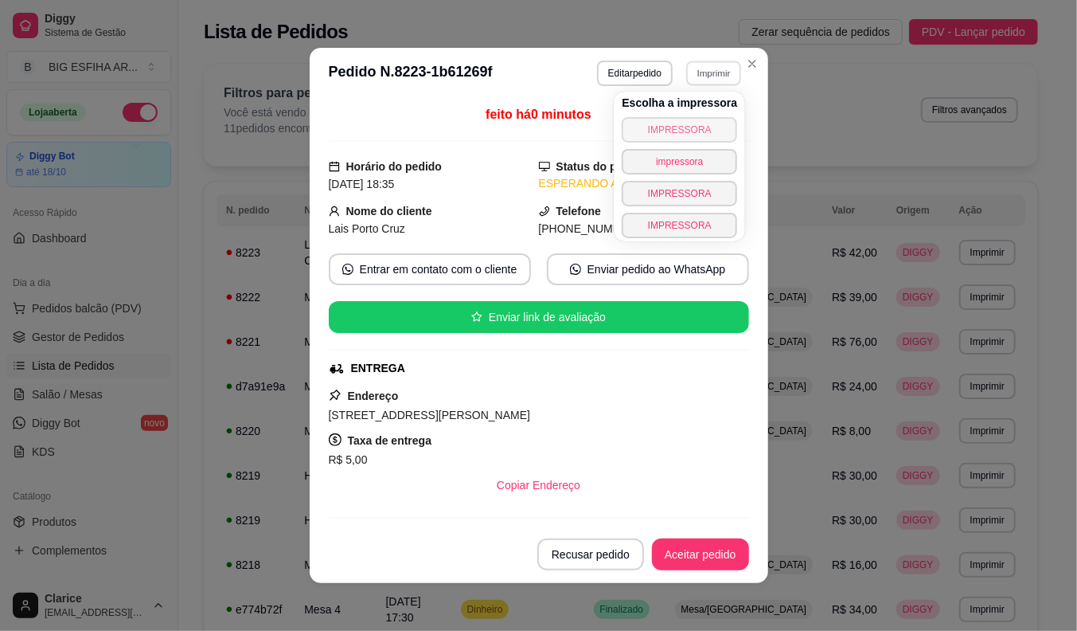
click at [695, 137] on button "IMPRESSORA" at bounding box center [679, 129] width 115 height 25
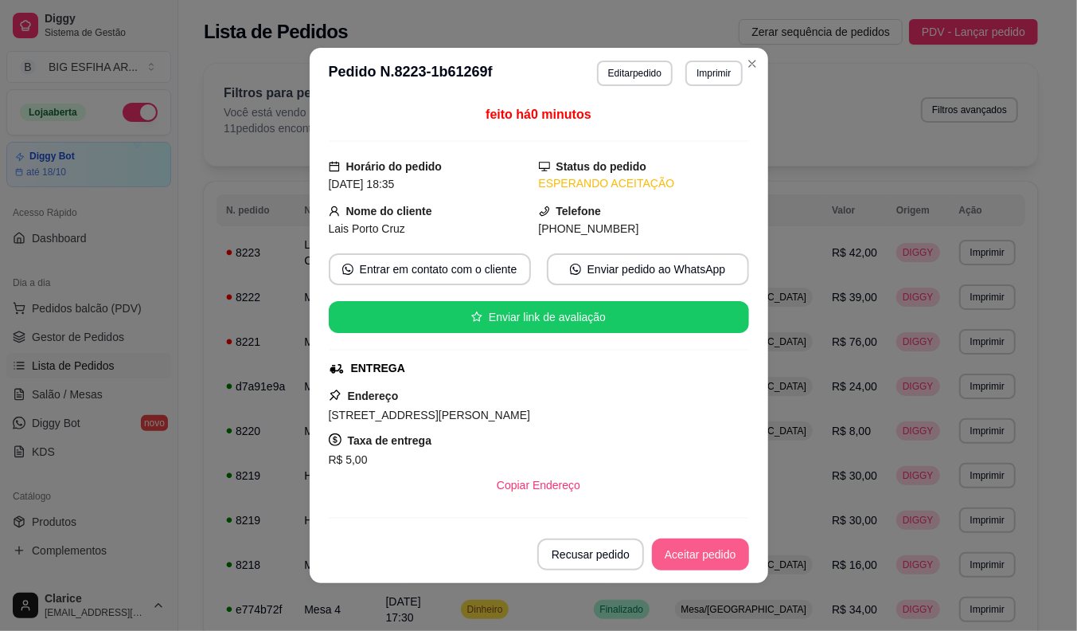
click at [698, 547] on button "Aceitar pedido" at bounding box center [700, 554] width 97 height 32
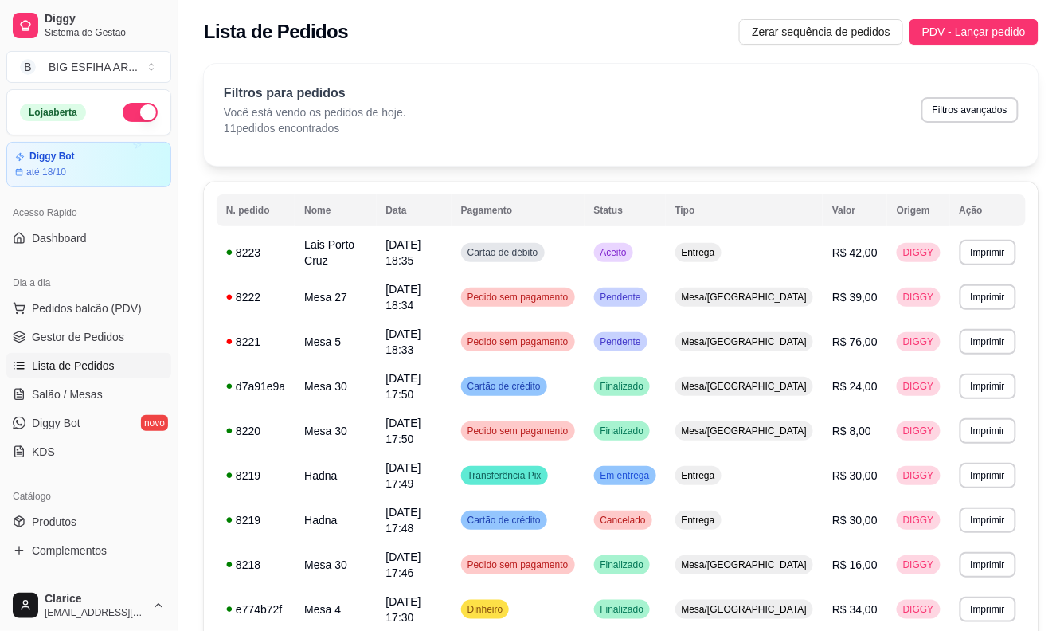
click at [53, 377] on link "Lista de Pedidos" at bounding box center [88, 365] width 165 height 25
click at [53, 385] on link "Salão / Mesas" at bounding box center [88, 393] width 165 height 25
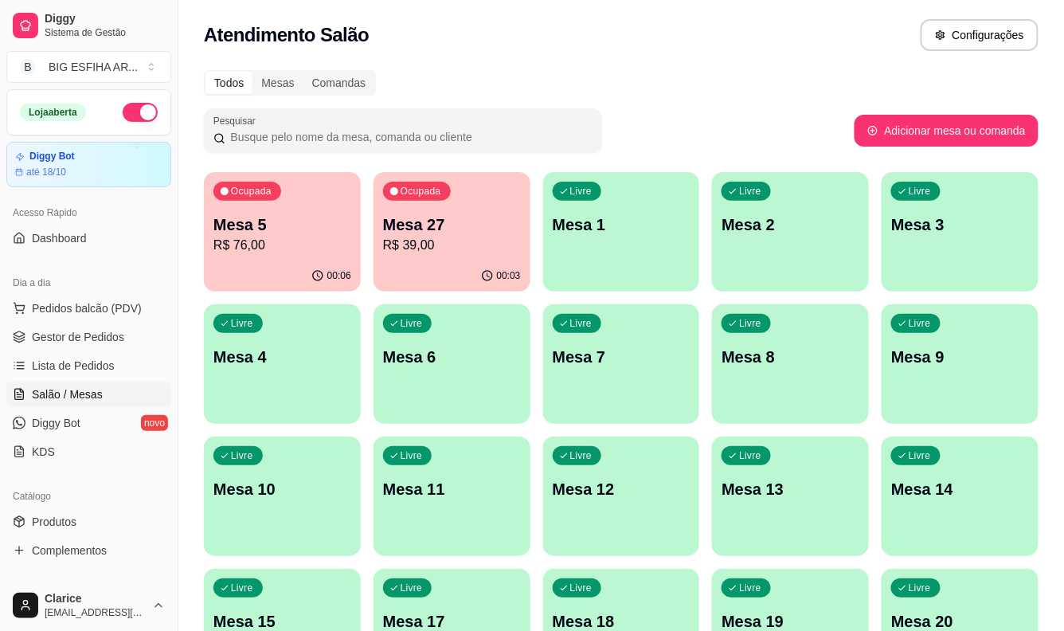
click at [403, 231] on p "Mesa 27" at bounding box center [452, 224] width 138 height 22
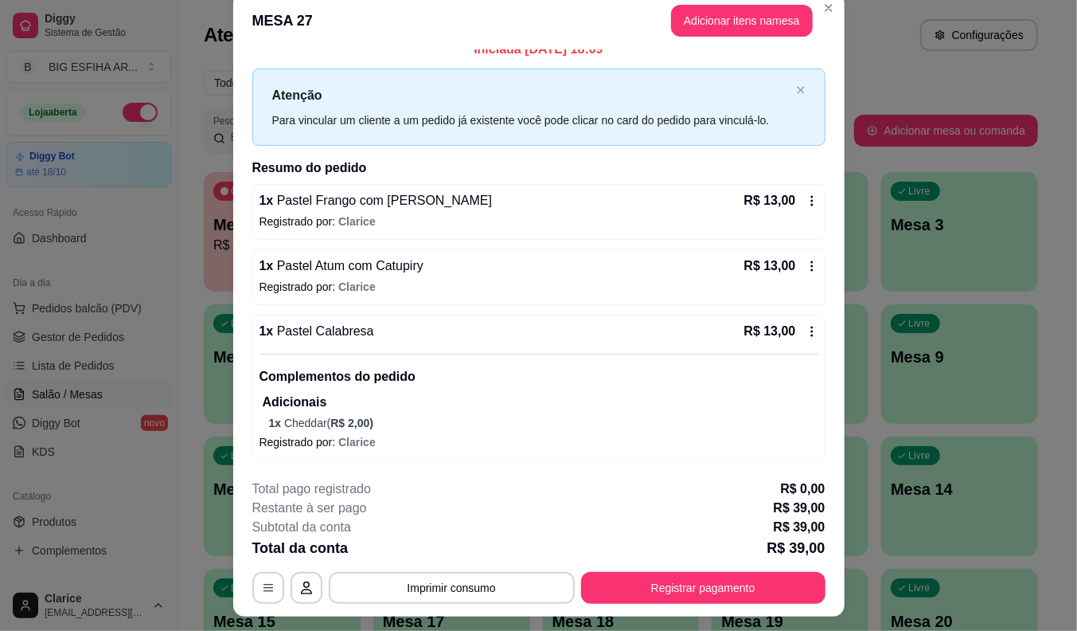
scroll to position [48, 0]
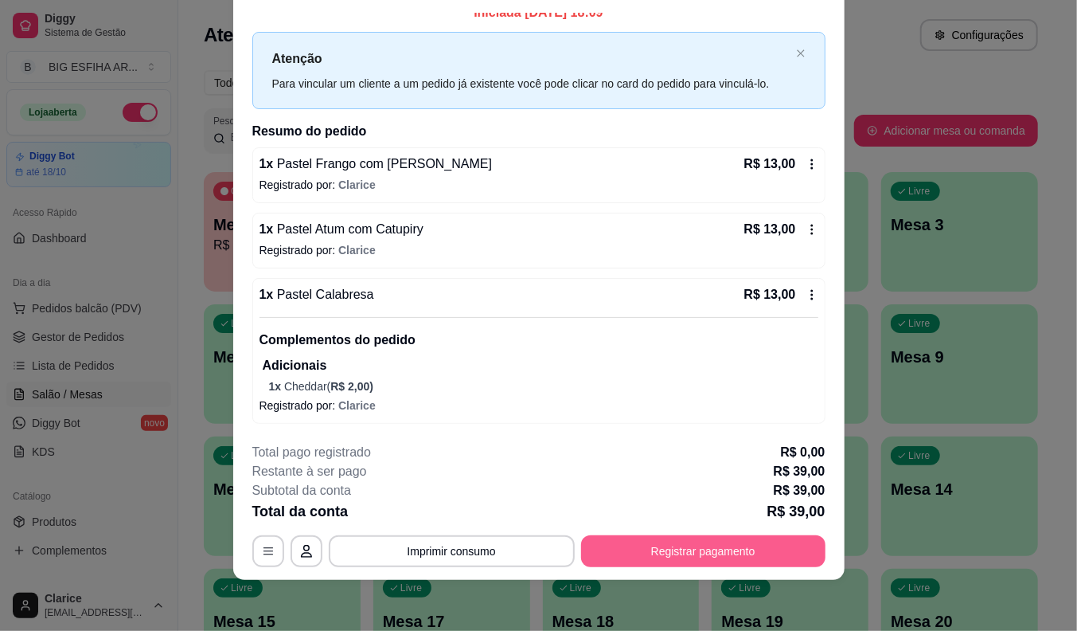
click at [740, 557] on button "Registrar pagamento" at bounding box center [703, 551] width 244 height 32
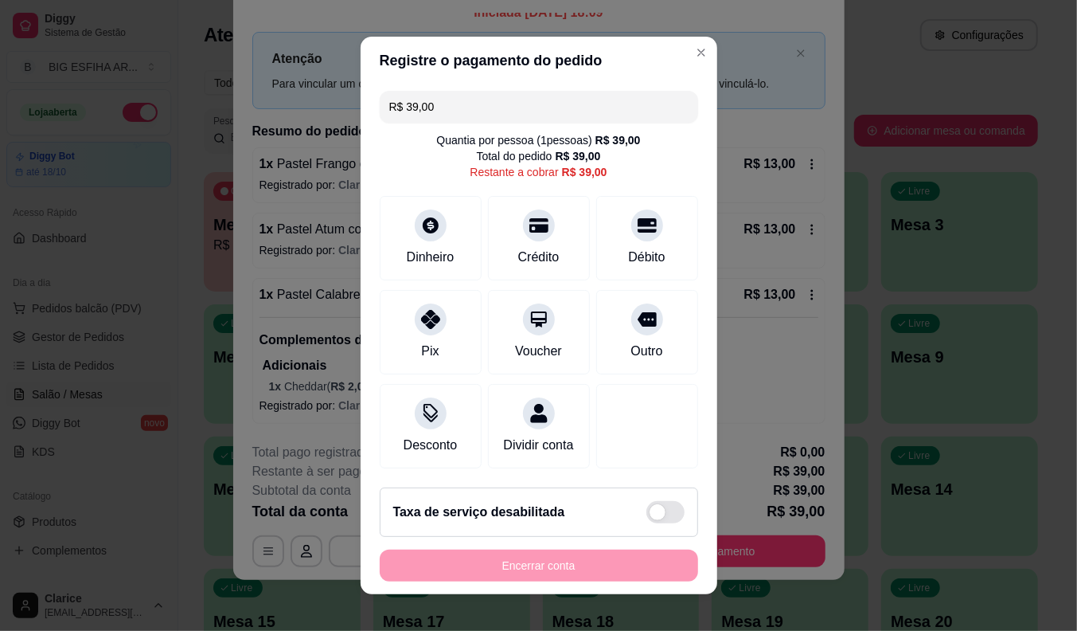
click at [438, 100] on input "R$ 39,00" at bounding box center [538, 107] width 299 height 32
click at [521, 221] on div at bounding box center [538, 220] width 35 height 35
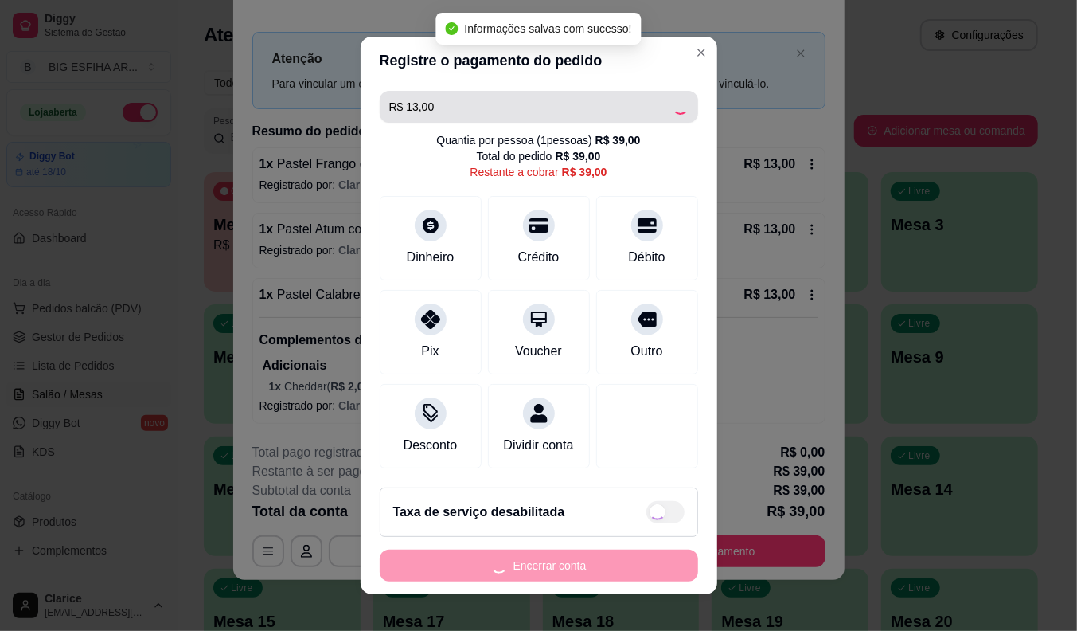
click at [439, 102] on input "R$ 13,00" at bounding box center [530, 107] width 283 height 32
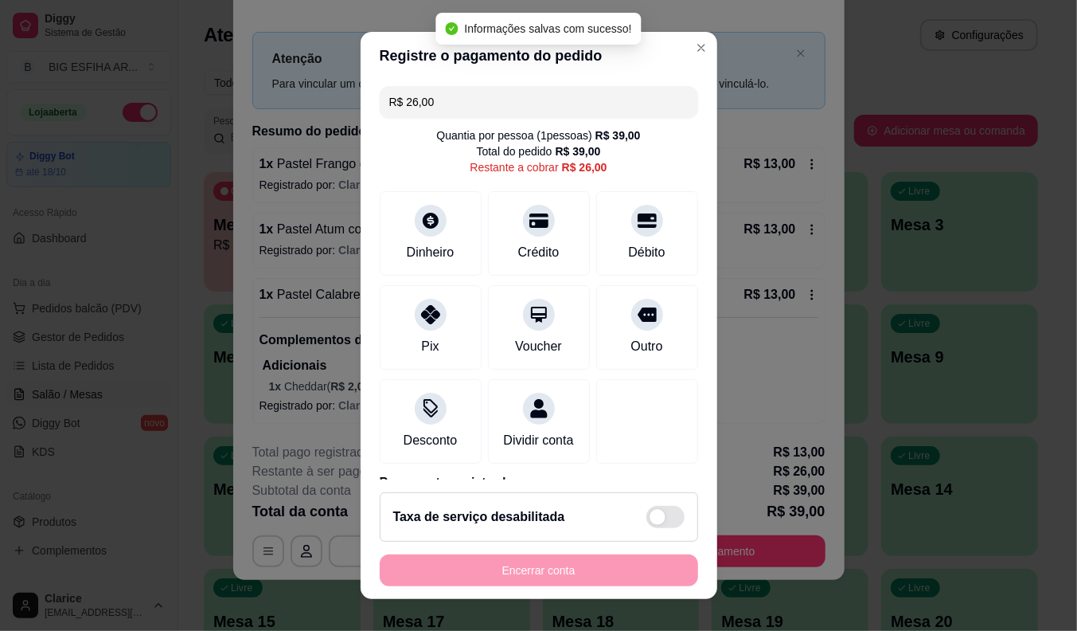
click at [439, 102] on input "R$ 26,00" at bounding box center [538, 102] width 299 height 32
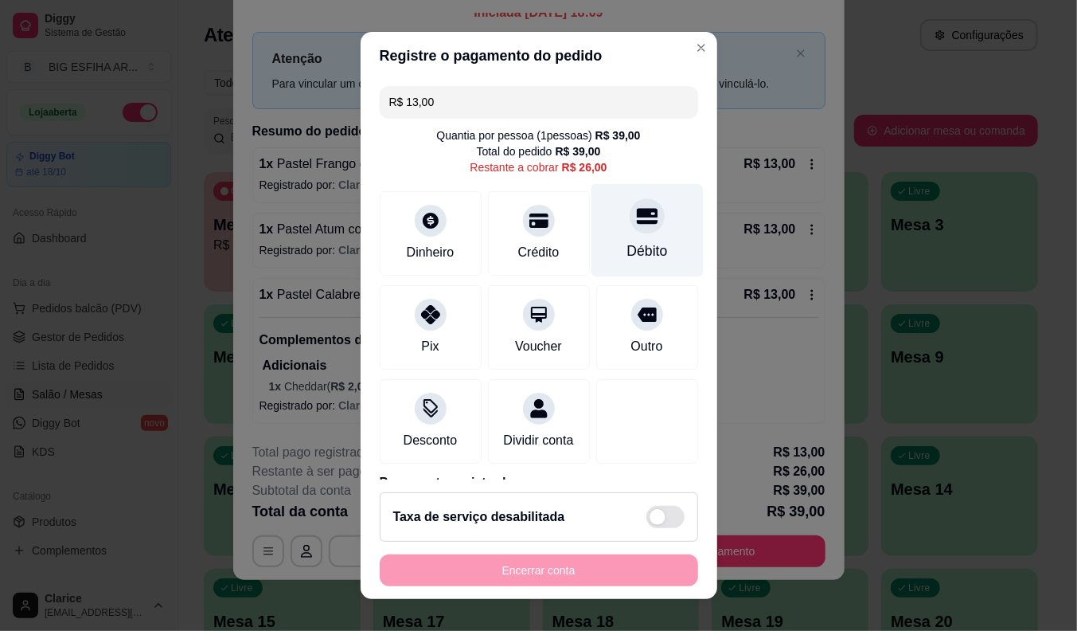
click at [593, 248] on div "Débito" at bounding box center [647, 229] width 112 height 93
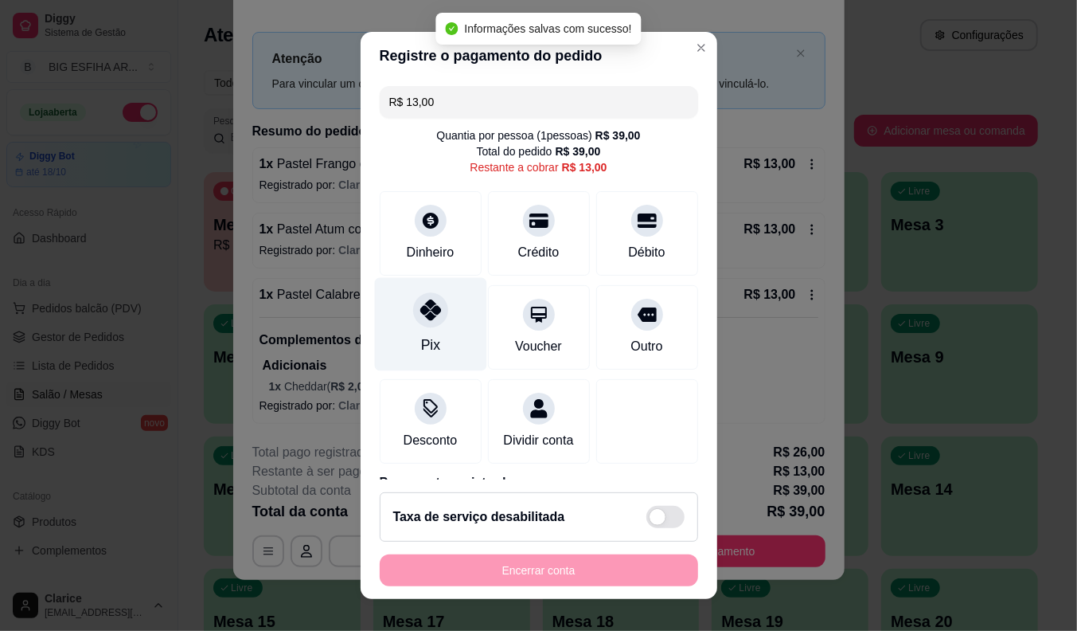
click at [414, 330] on div "Pix" at bounding box center [430, 323] width 112 height 93
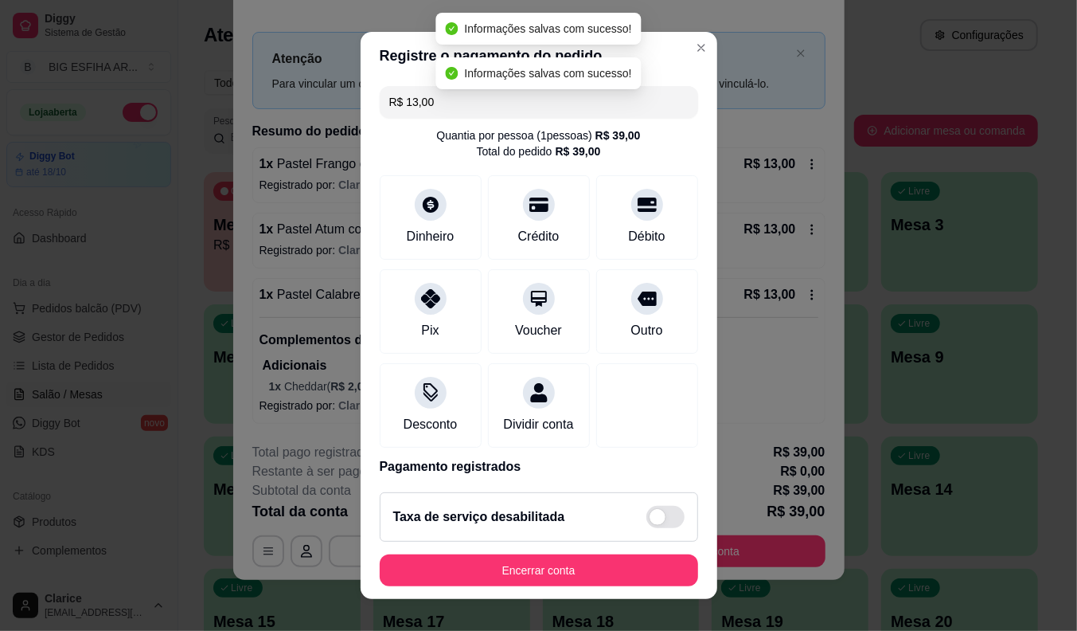
type input "R$ 0,00"
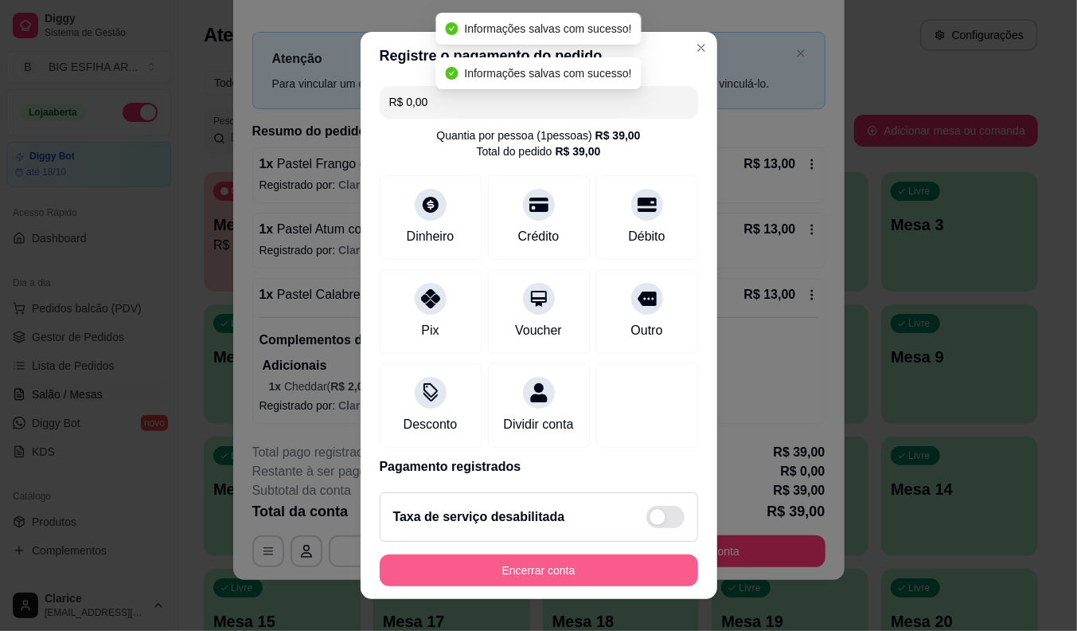
click at [557, 566] on button "Encerrar conta" at bounding box center [539, 570] width 318 height 32
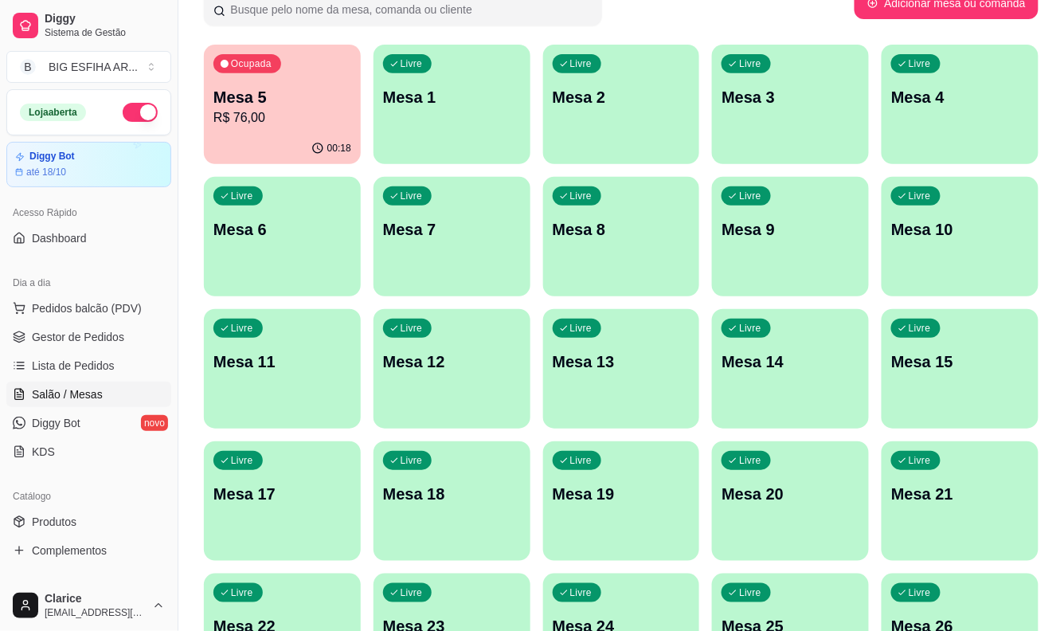
scroll to position [385, 0]
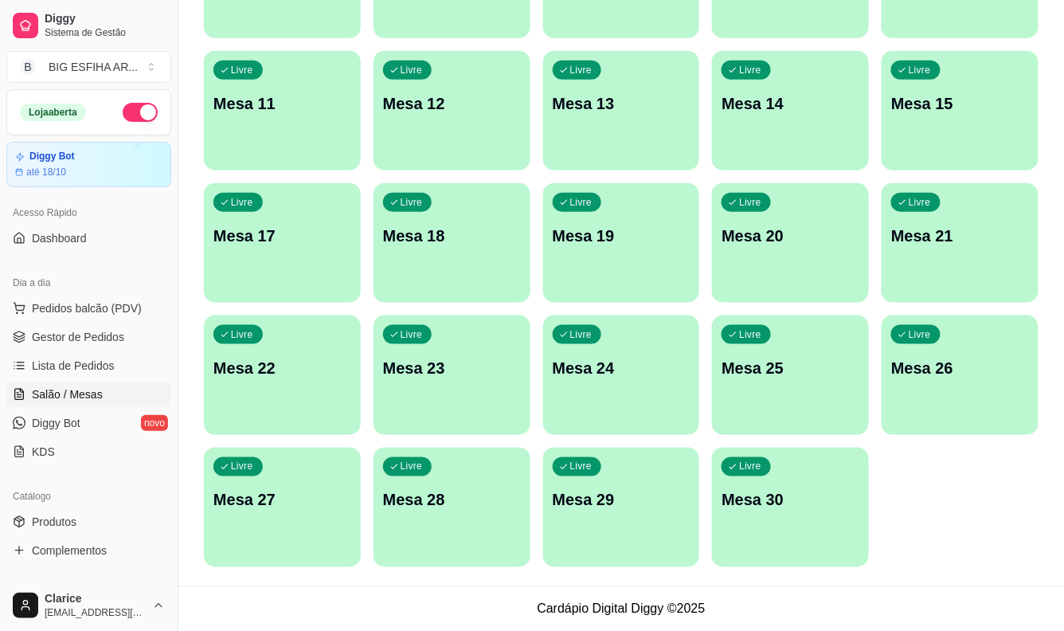
click at [596, 502] on p "Mesa 29" at bounding box center [622, 500] width 138 height 22
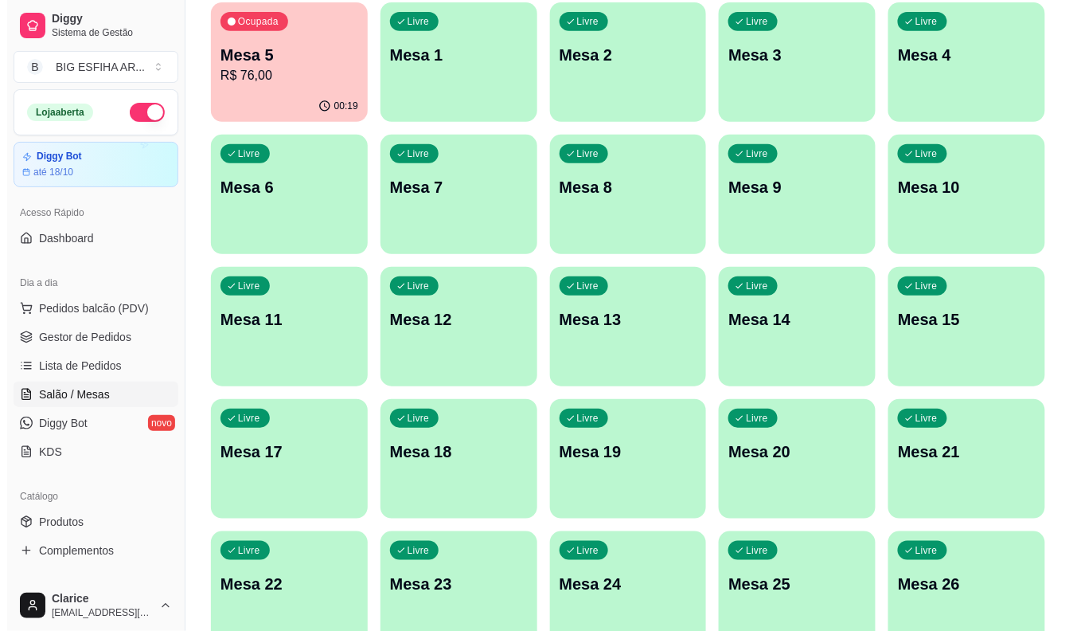
scroll to position [120, 0]
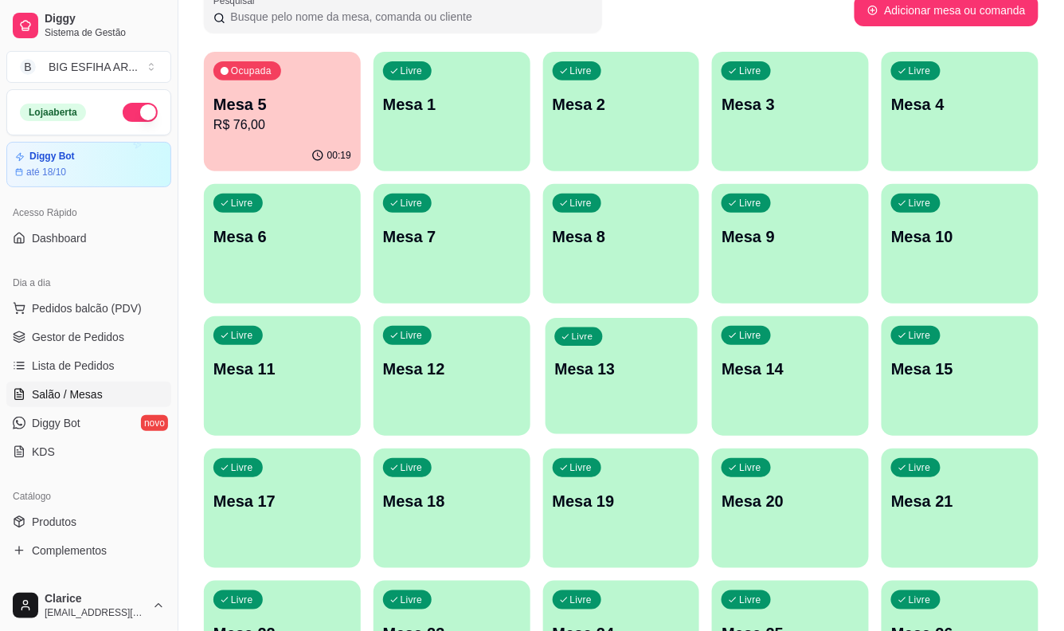
click at [650, 370] on p "Mesa 13" at bounding box center [621, 368] width 134 height 21
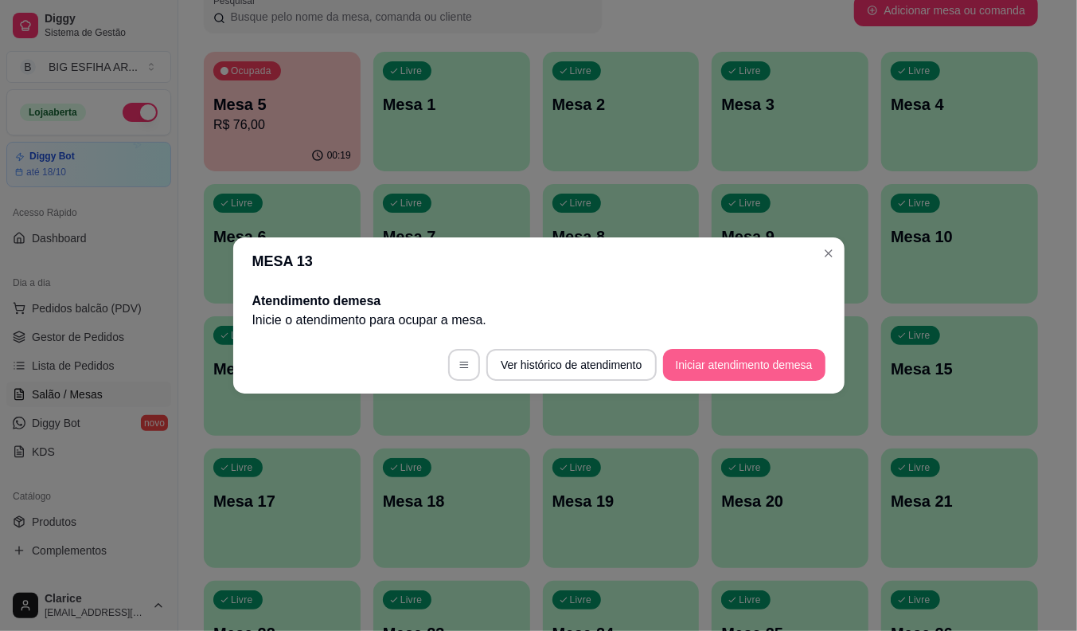
click at [734, 361] on button "Iniciar atendimento de mesa" at bounding box center [744, 365] width 162 height 32
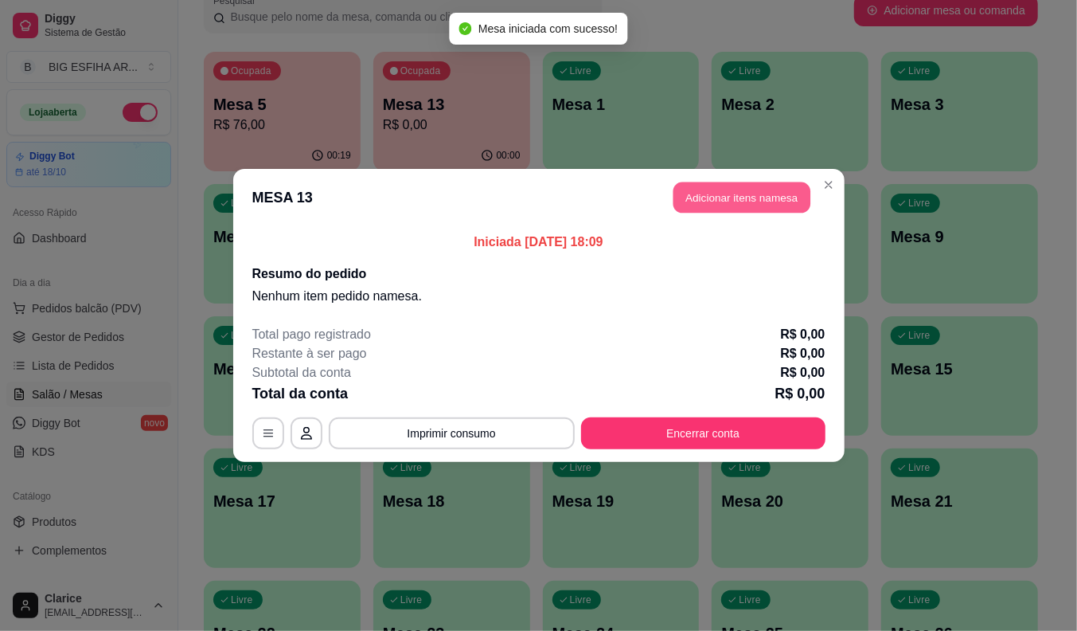
click at [734, 193] on button "Adicionar itens na mesa" at bounding box center [742, 197] width 137 height 31
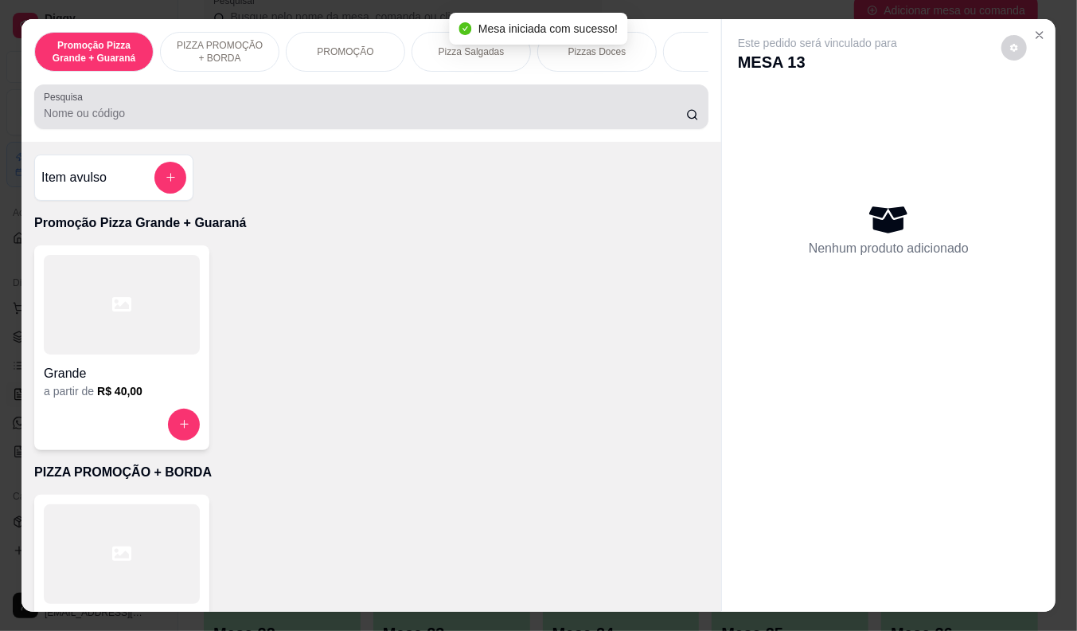
click at [154, 121] on input "Pesquisa" at bounding box center [365, 113] width 642 height 16
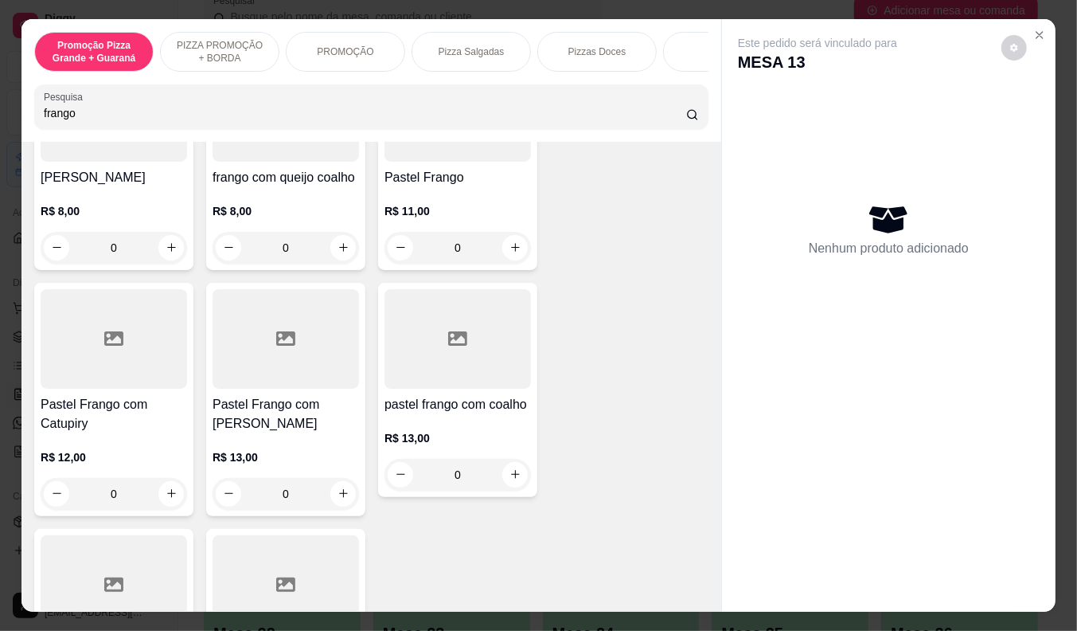
scroll to position [442, 0]
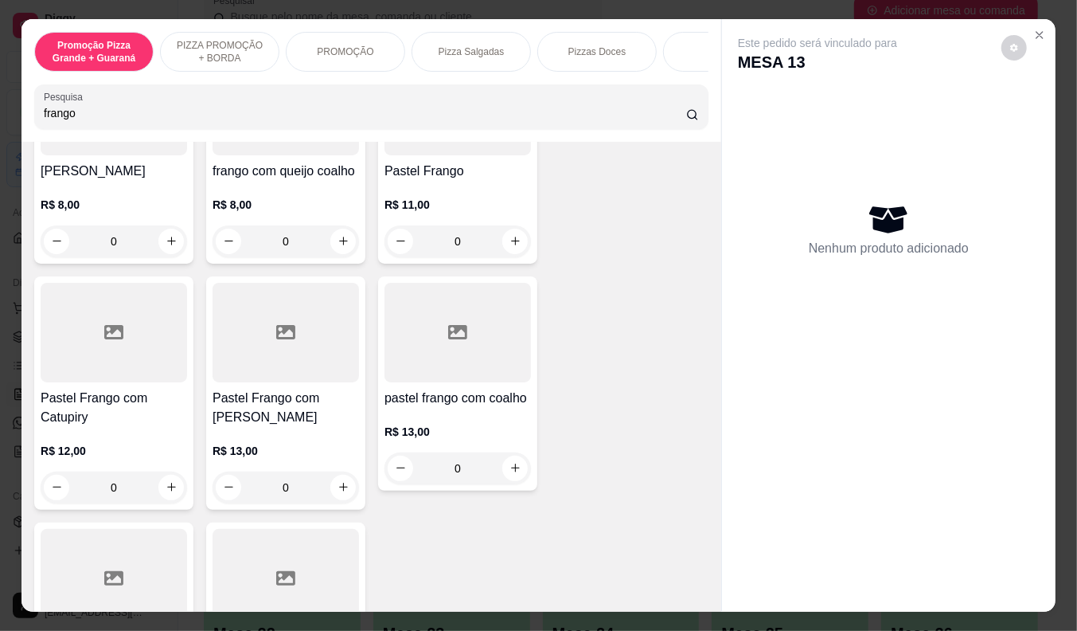
type input "frango"
click at [66, 412] on h4 "Pastel Frango com Catupiry" at bounding box center [114, 408] width 146 height 38
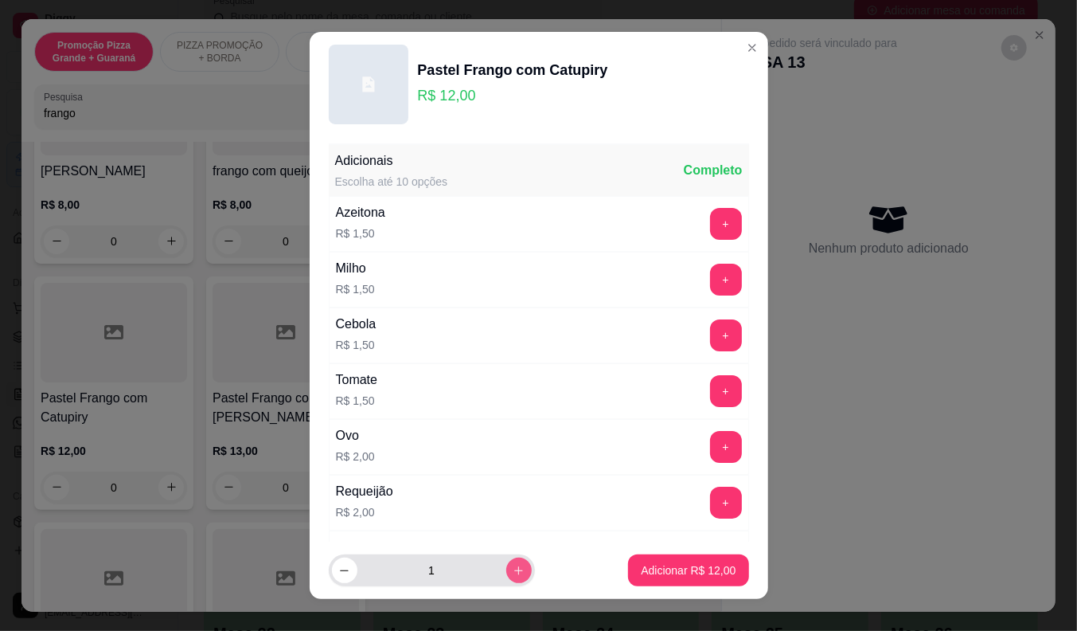
click at [508, 570] on button "increase-product-quantity" at bounding box center [518, 569] width 25 height 25
type input "2"
click at [641, 576] on p "Adicionar R$ 24,00" at bounding box center [688, 570] width 95 height 16
type input "2"
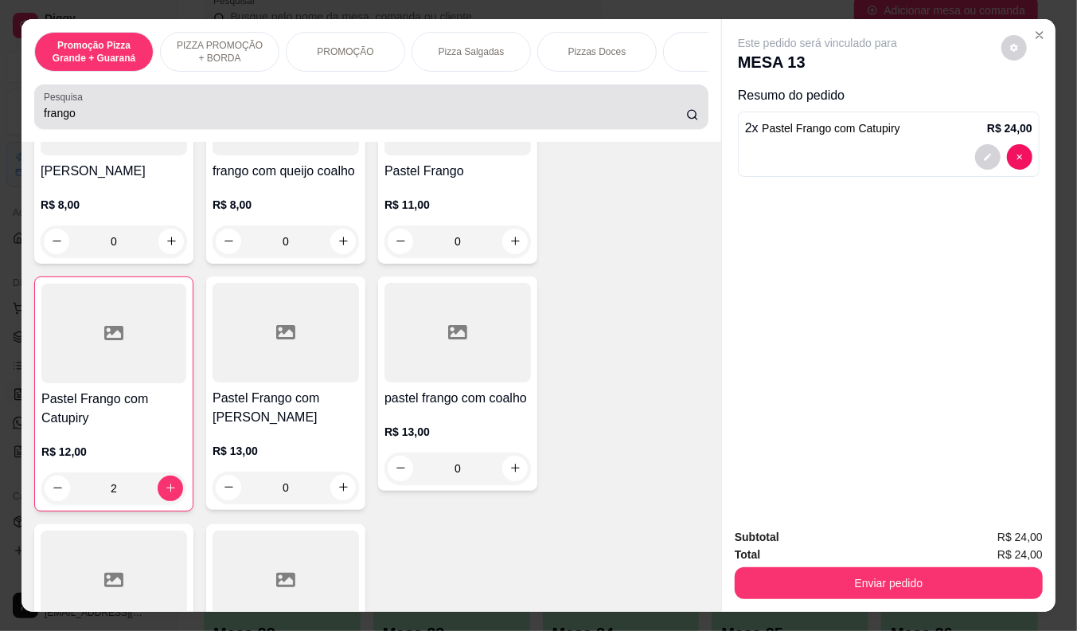
click at [88, 121] on input "frango" at bounding box center [365, 113] width 642 height 16
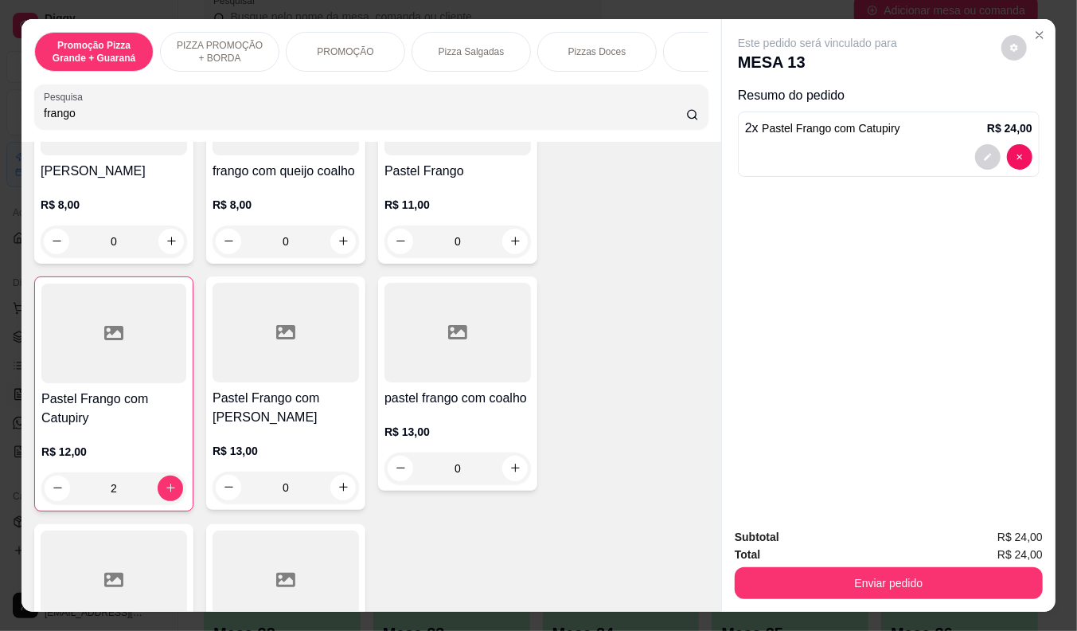
click at [88, 121] on input "frango" at bounding box center [365, 113] width 642 height 16
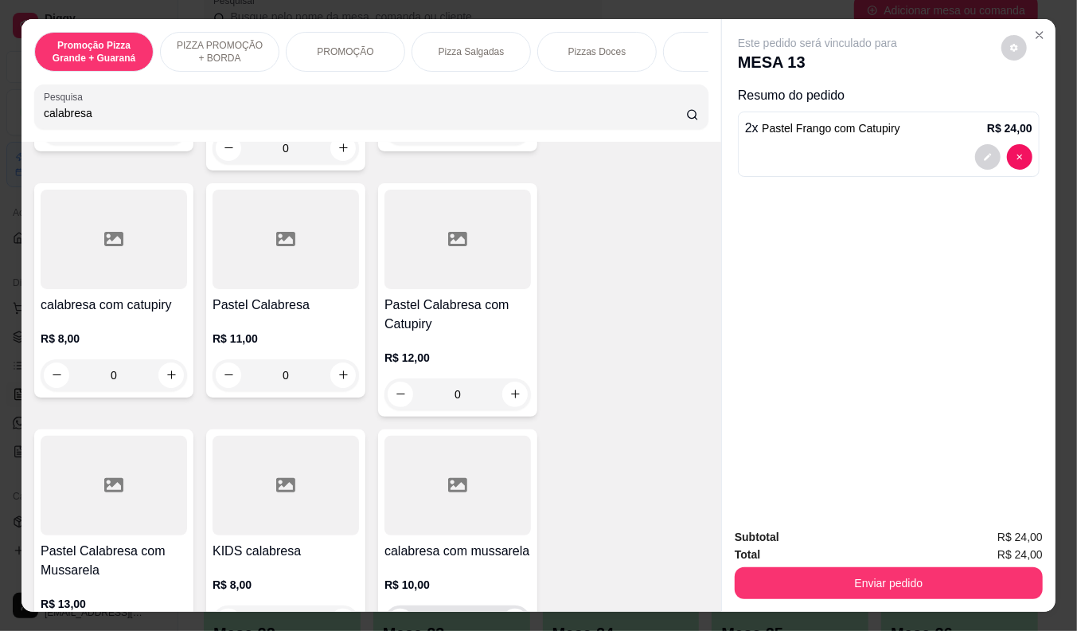
scroll to position [307, 0]
type input "calabresa"
click at [102, 570] on h4 "Pastel Calabresa com Mussarela" at bounding box center [114, 561] width 146 height 38
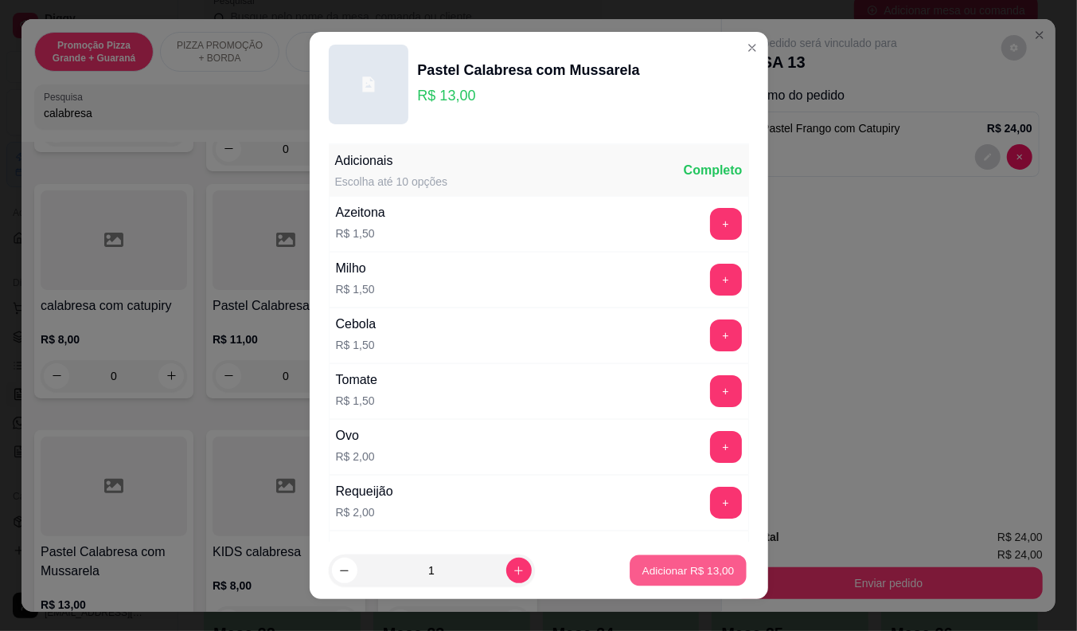
click at [654, 567] on p "Adicionar R$ 13,00" at bounding box center [688, 570] width 92 height 15
type input "1"
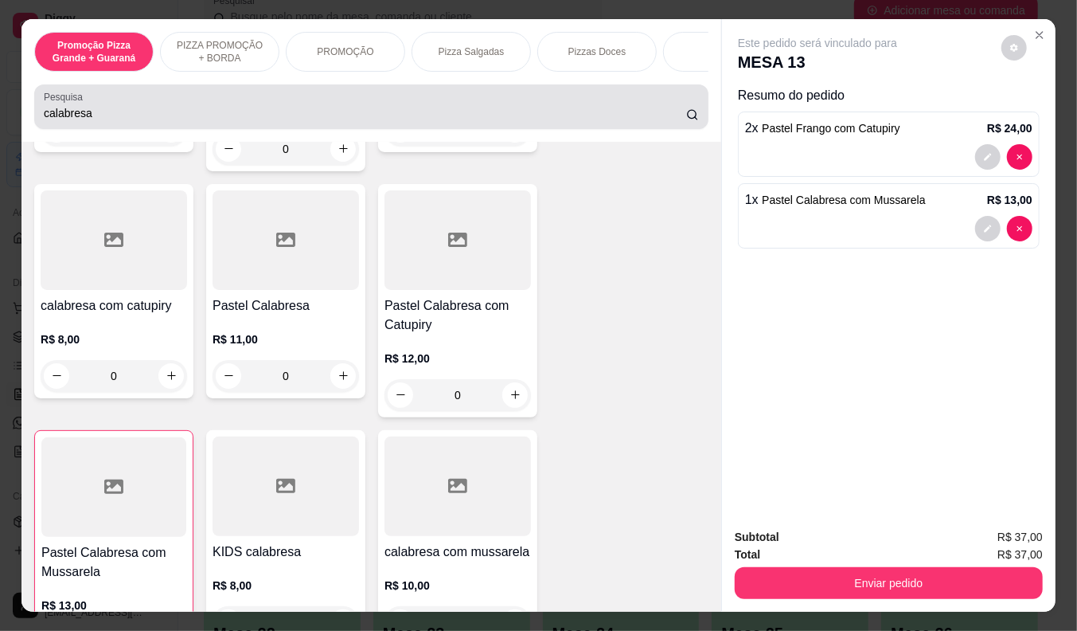
click at [104, 107] on div "calabresa" at bounding box center [371, 107] width 655 height 32
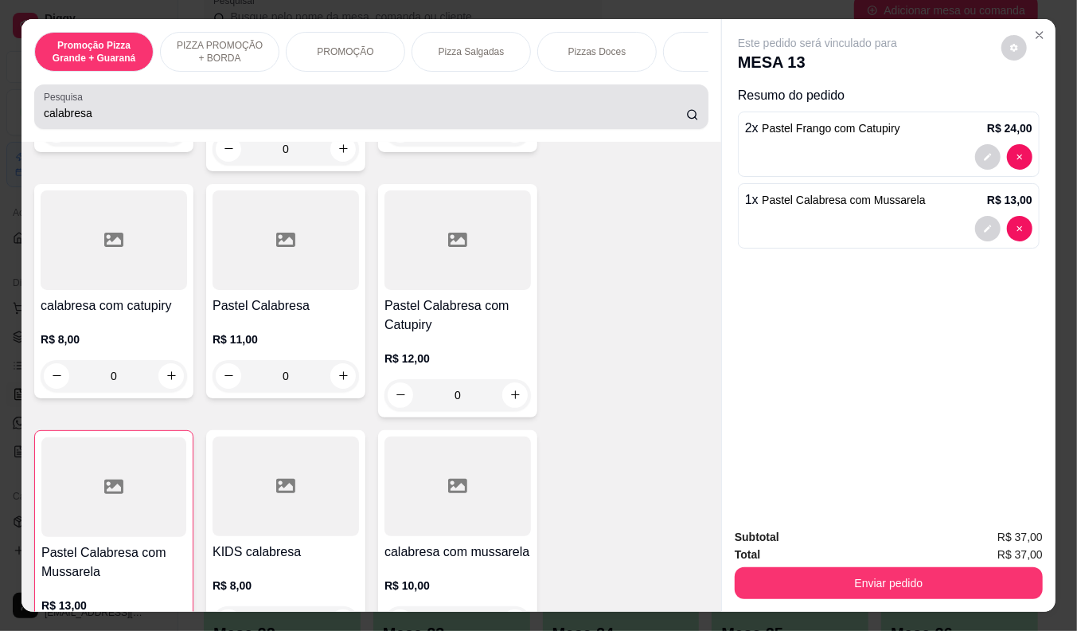
click at [78, 129] on div "Pesquisa calabresa" at bounding box center [371, 106] width 674 height 45
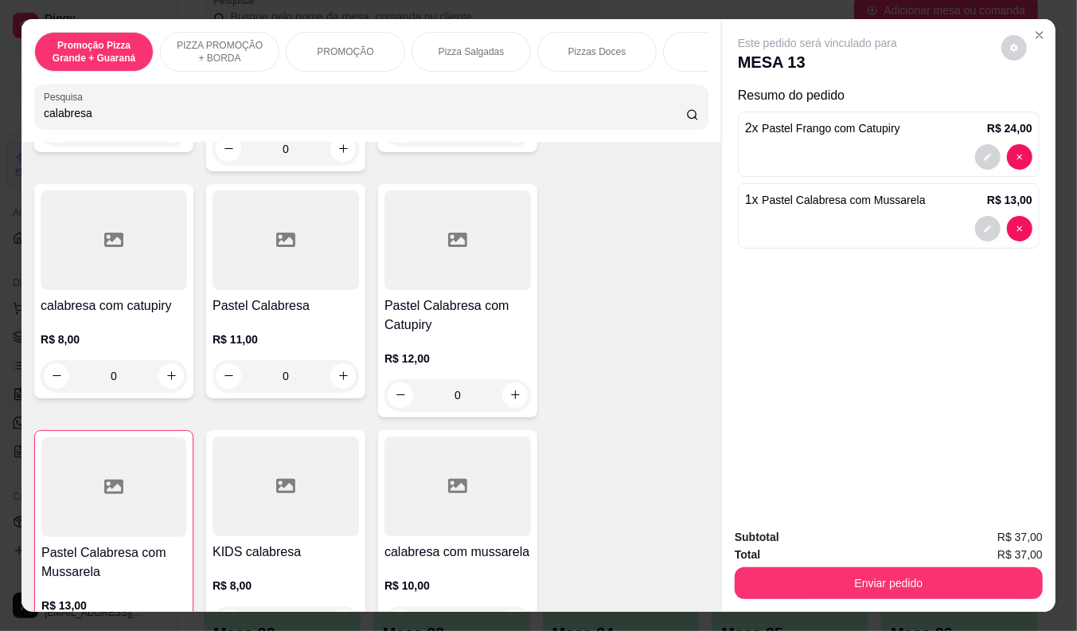
click at [78, 129] on div "Pesquisa calabresa" at bounding box center [371, 106] width 674 height 45
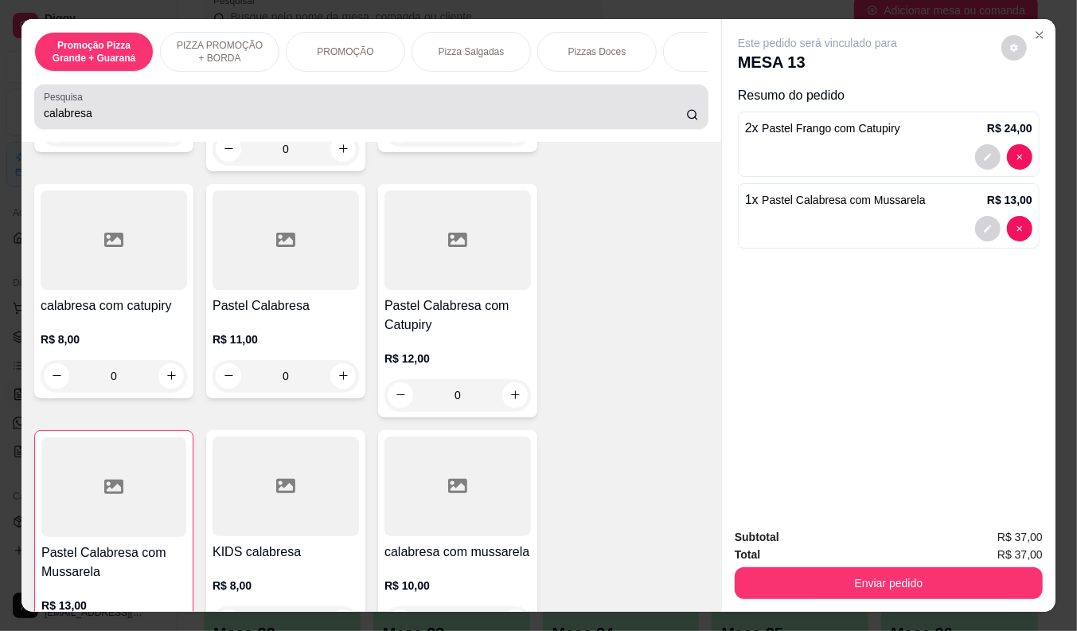
click at [78, 129] on div "Pesquisa calabresa" at bounding box center [371, 106] width 674 height 45
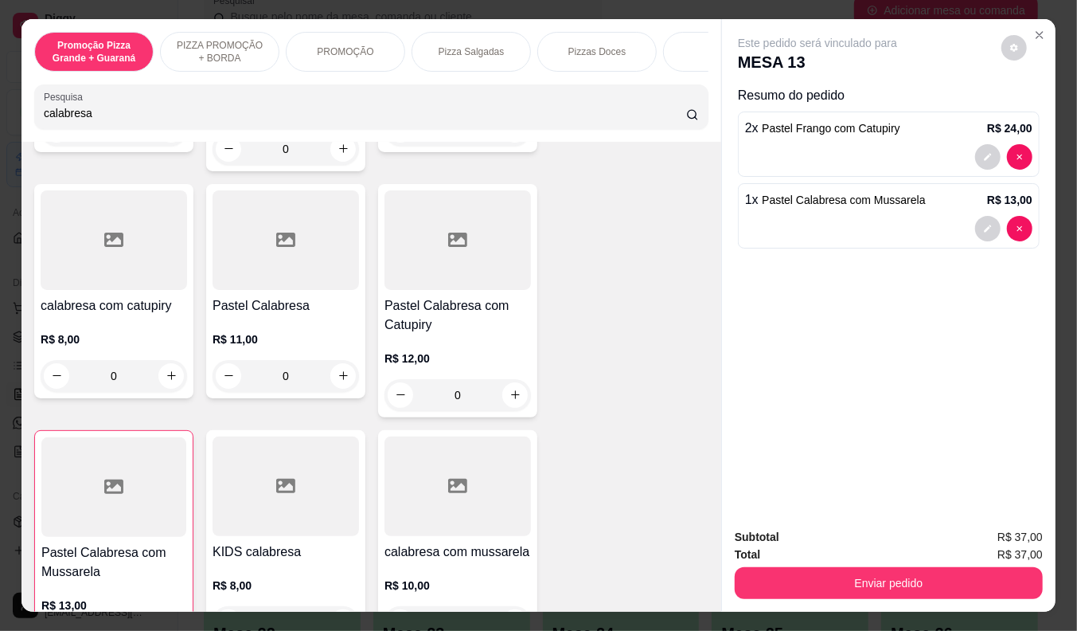
click at [78, 121] on input "calabresa" at bounding box center [365, 113] width 642 height 16
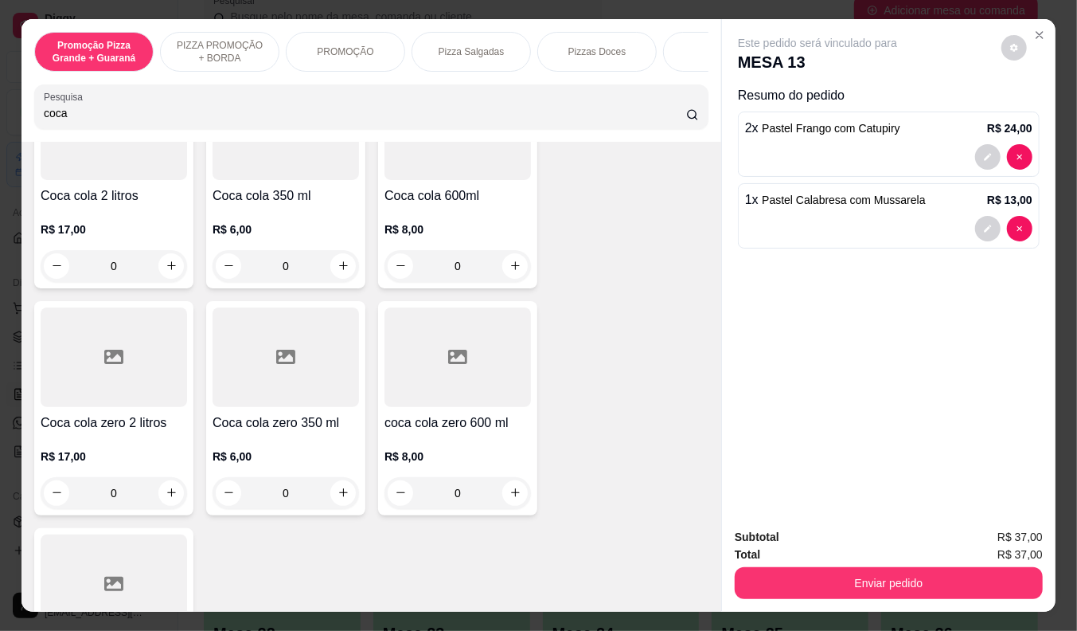
scroll to position [353, 0]
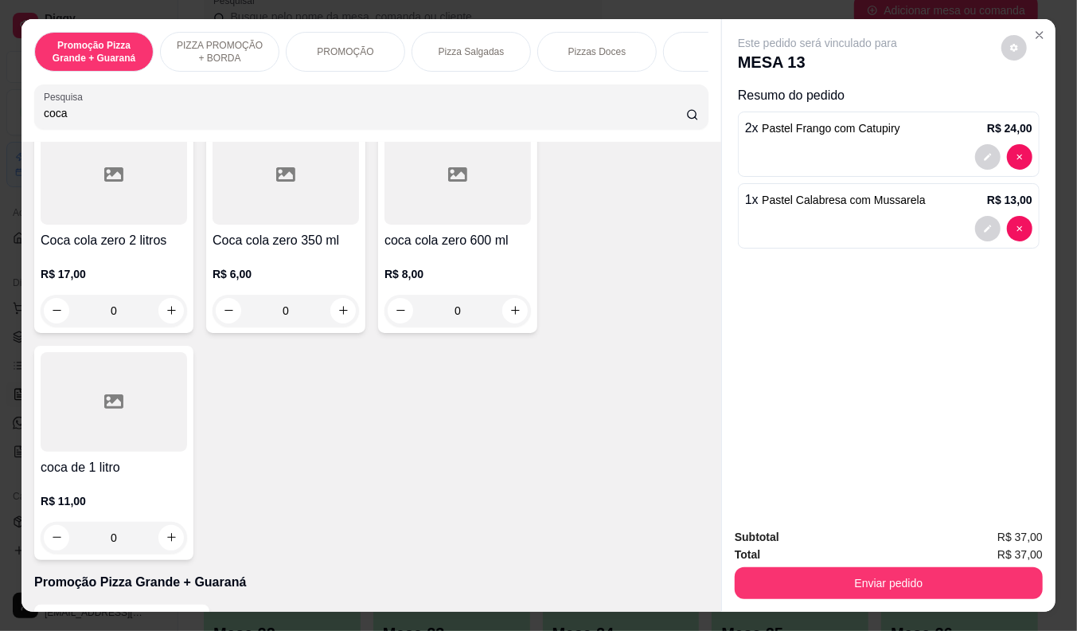
type input "coca"
click at [105, 486] on div "R$ 11,00 0" at bounding box center [114, 515] width 146 height 76
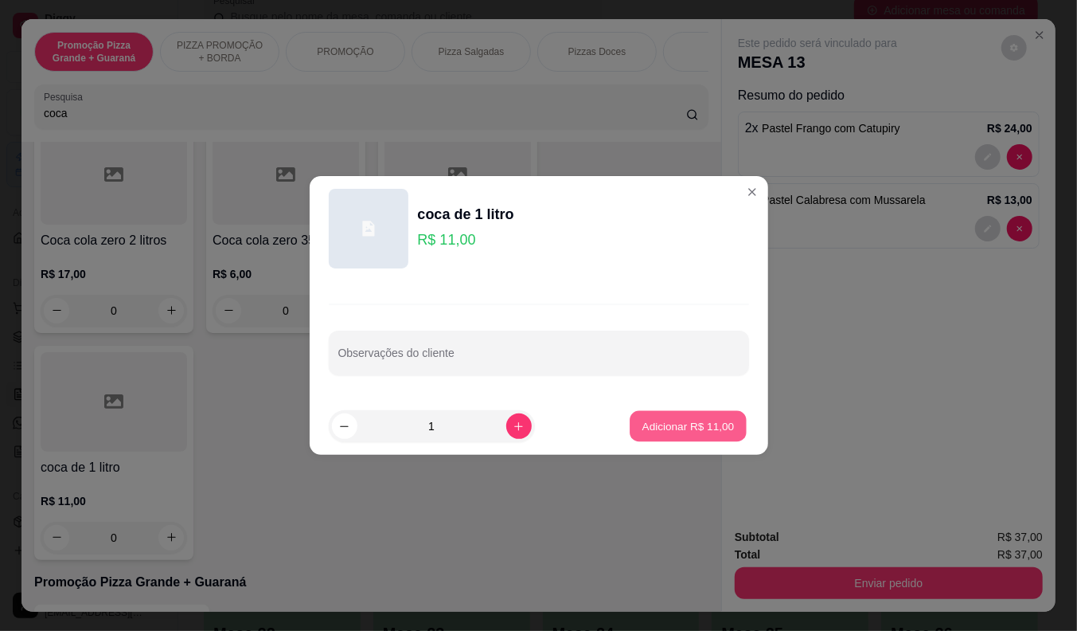
click at [678, 420] on p "Adicionar R$ 11,00" at bounding box center [688, 425] width 92 height 15
type input "1"
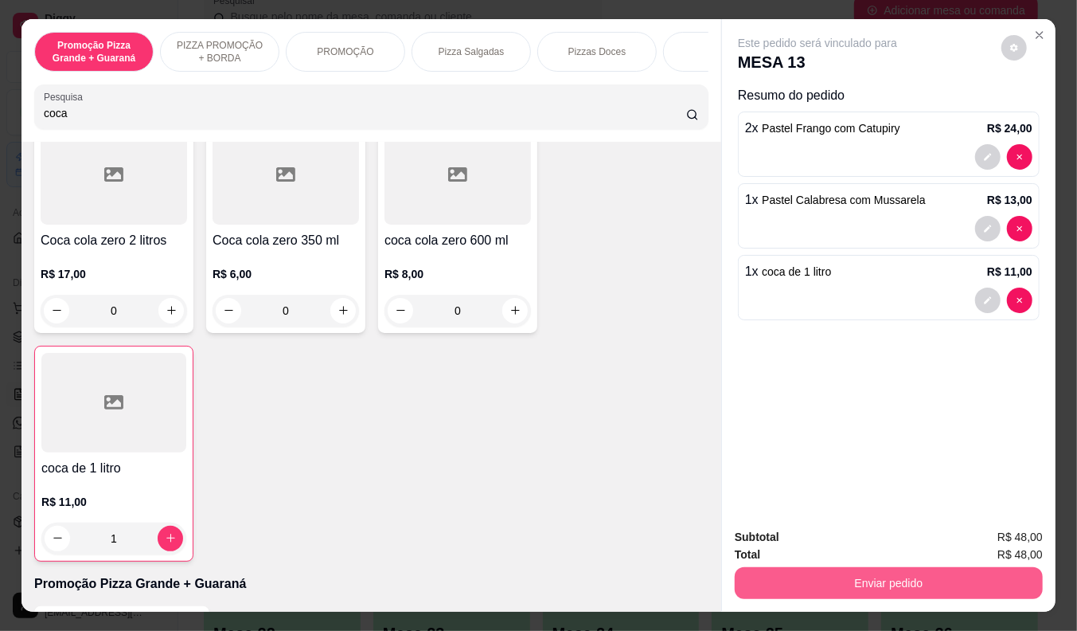
click at [903, 578] on button "Enviar pedido" at bounding box center [889, 583] width 308 height 32
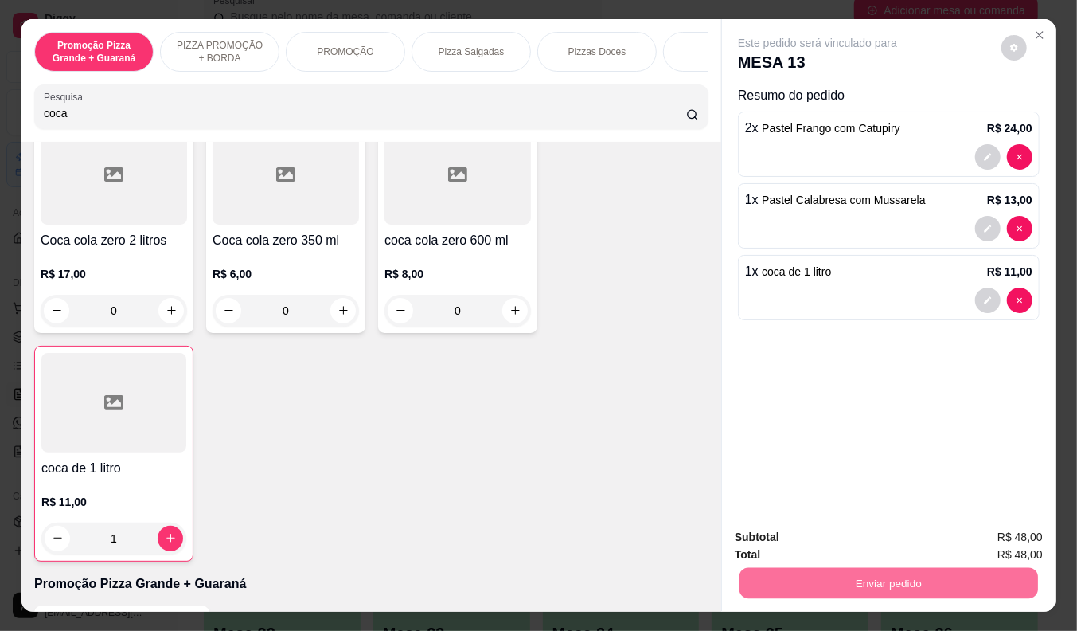
click at [849, 537] on button "Não registrar e enviar pedido" at bounding box center [836, 537] width 166 height 30
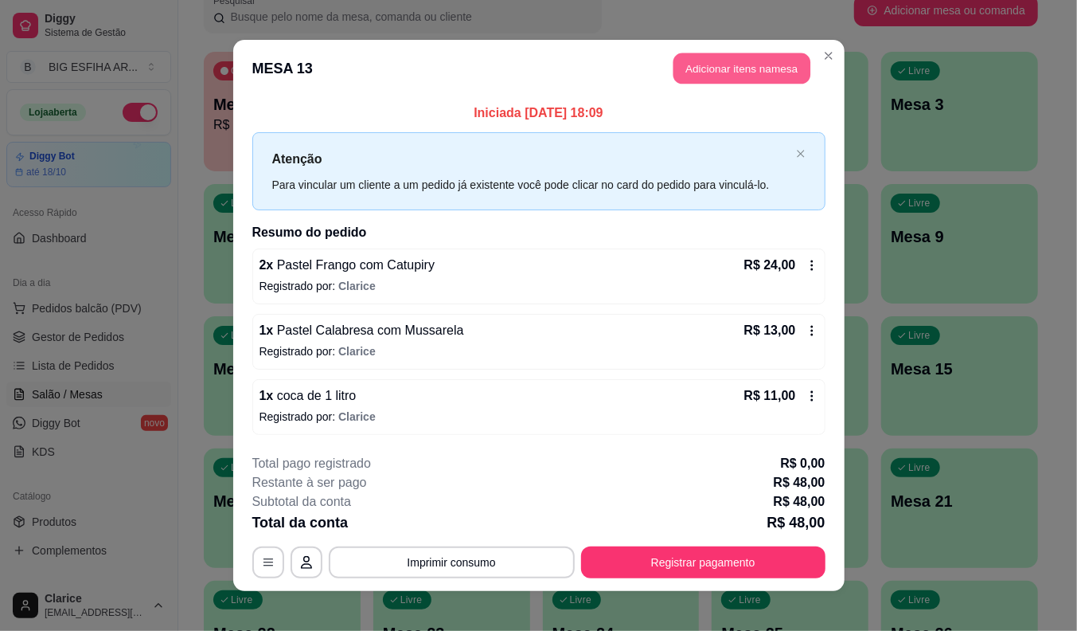
click at [706, 64] on button "Adicionar itens na mesa" at bounding box center [742, 68] width 137 height 31
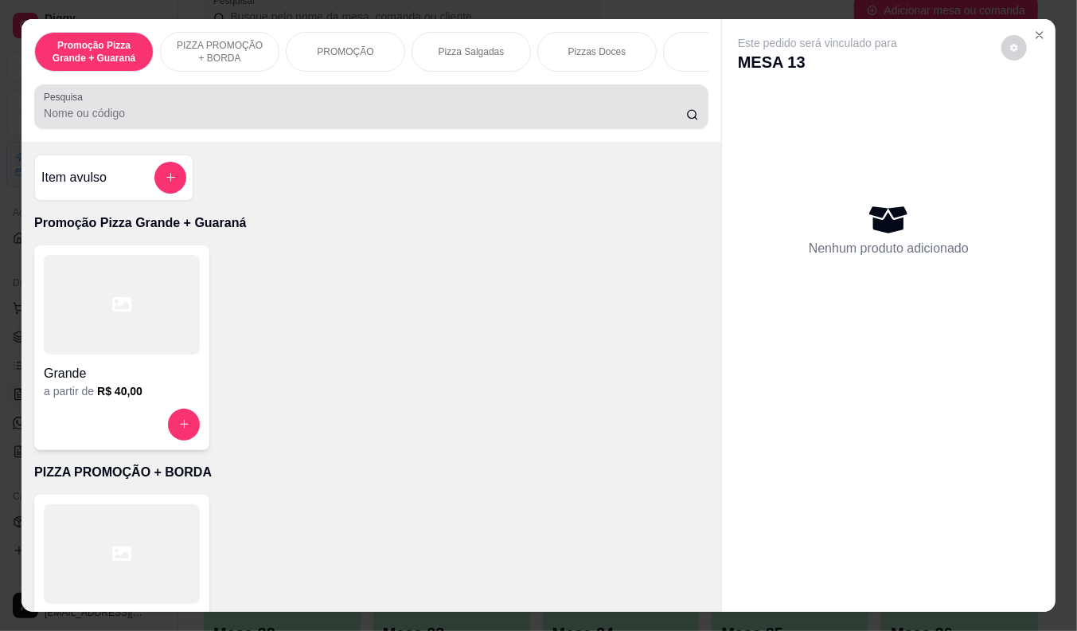
click at [602, 111] on input "Pesquisa" at bounding box center [365, 113] width 642 height 16
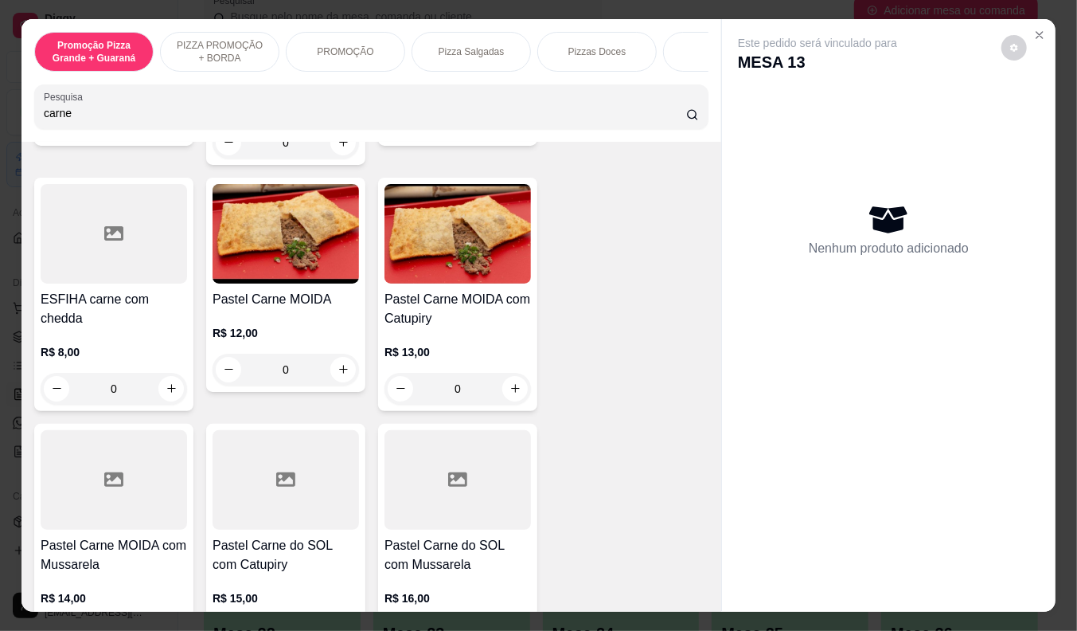
scroll to position [796, 0]
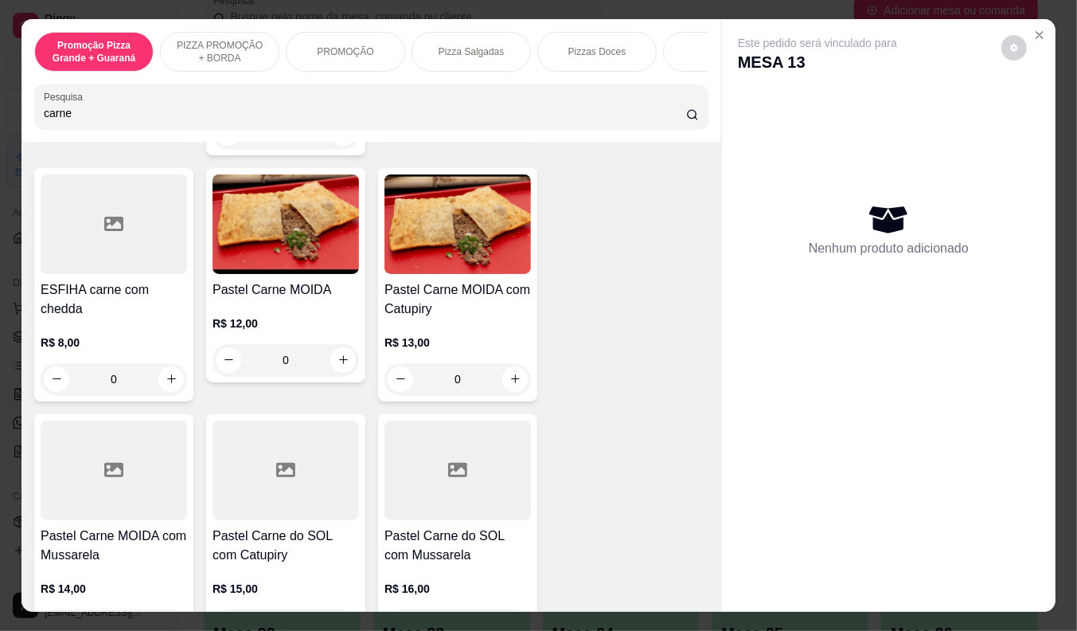
type input "carne"
click at [275, 292] on h4 "Pastel Carne MOIDA" at bounding box center [286, 289] width 146 height 19
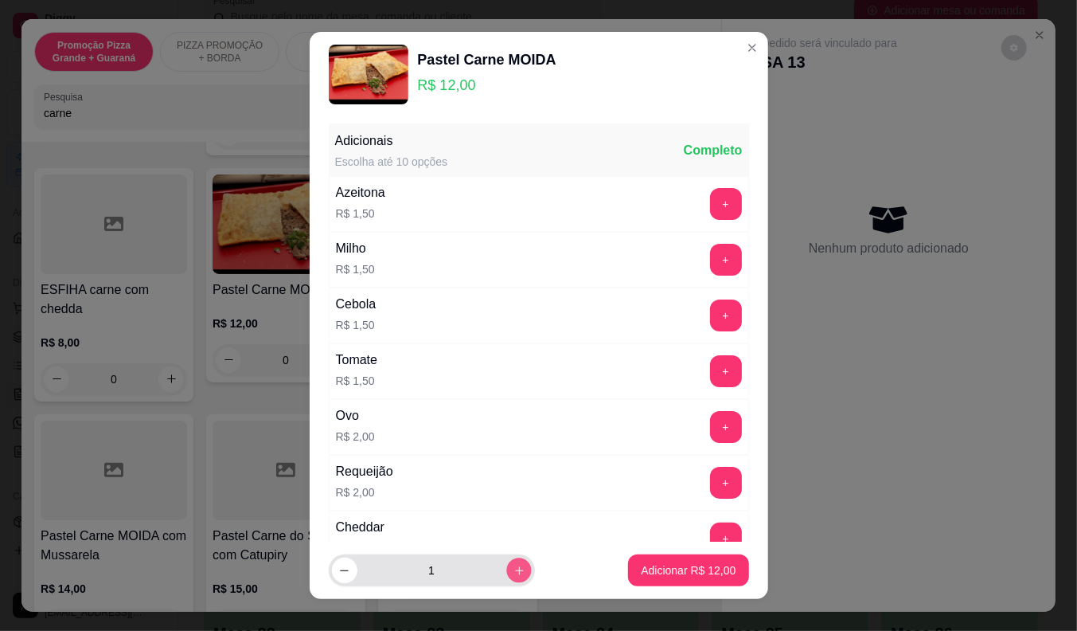
click at [513, 575] on icon "increase-product-quantity" at bounding box center [519, 570] width 12 height 12
type input "3"
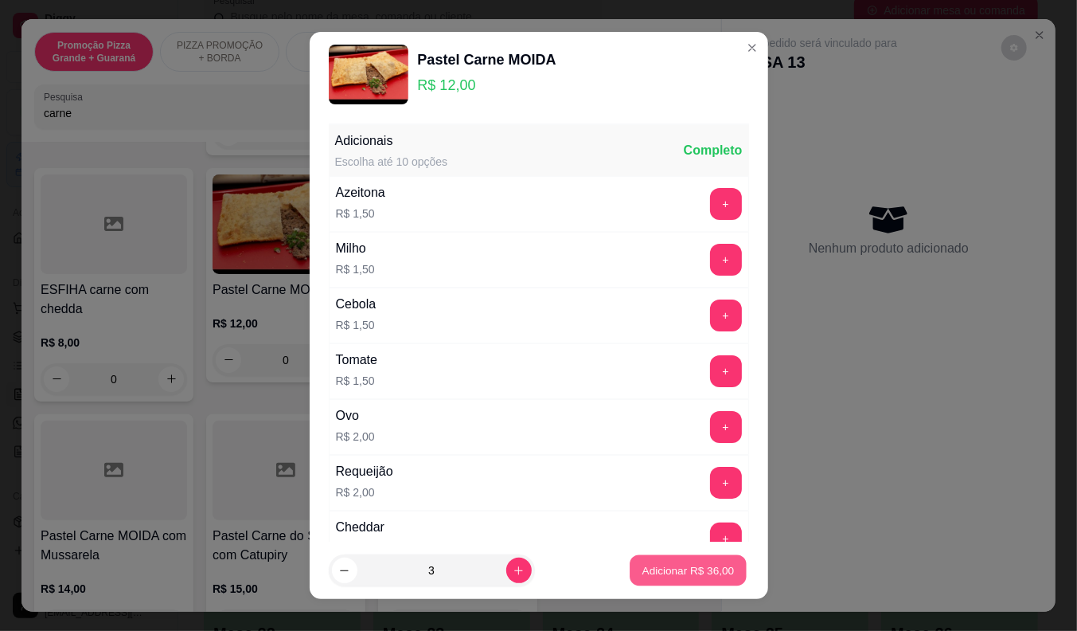
click at [642, 571] on p "Adicionar R$ 36,00" at bounding box center [688, 570] width 92 height 15
type input "3"
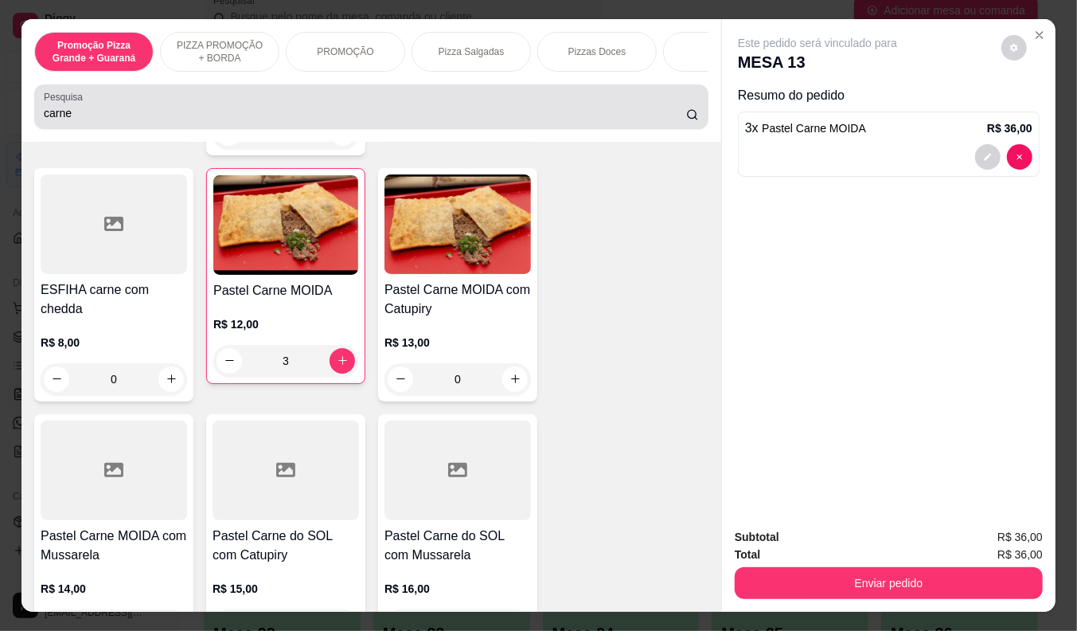
click at [70, 119] on input "carne" at bounding box center [365, 113] width 642 height 16
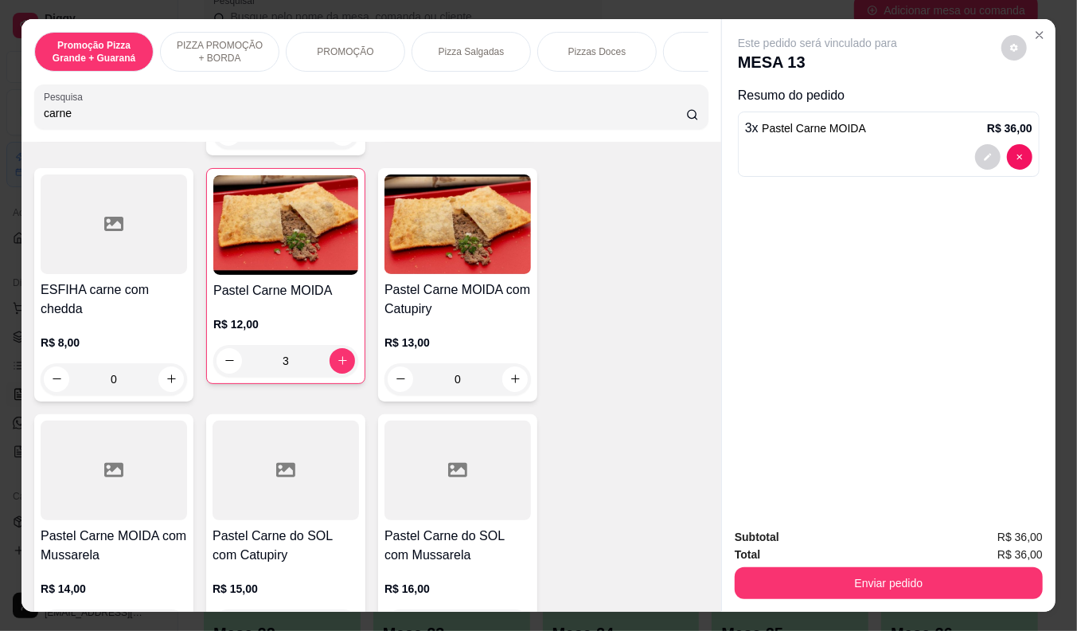
click at [70, 119] on input "carne" at bounding box center [365, 113] width 642 height 16
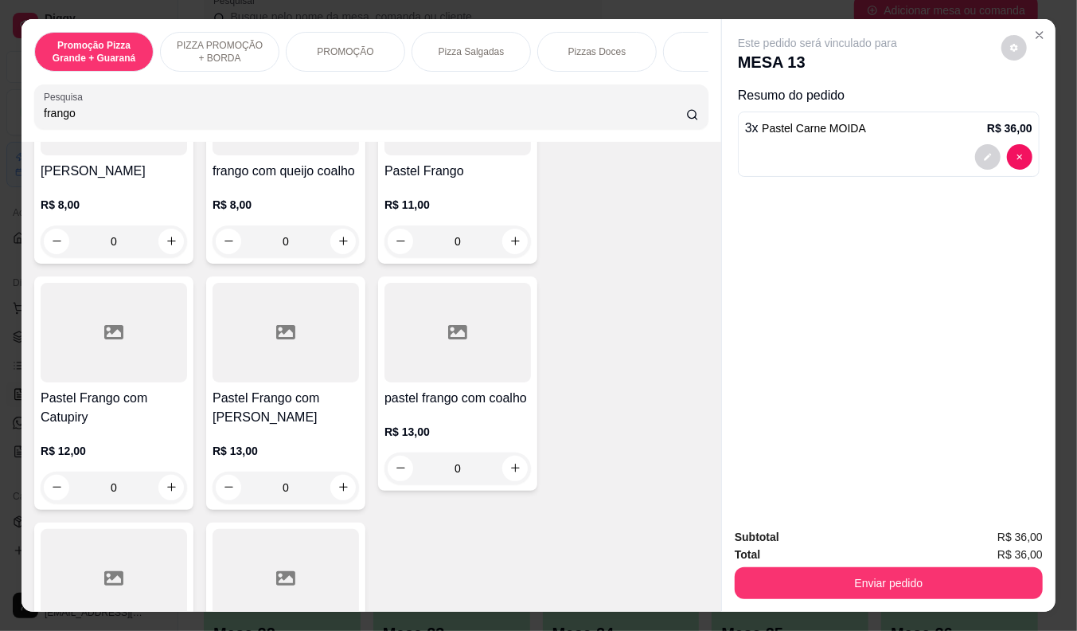
scroll to position [530, 0]
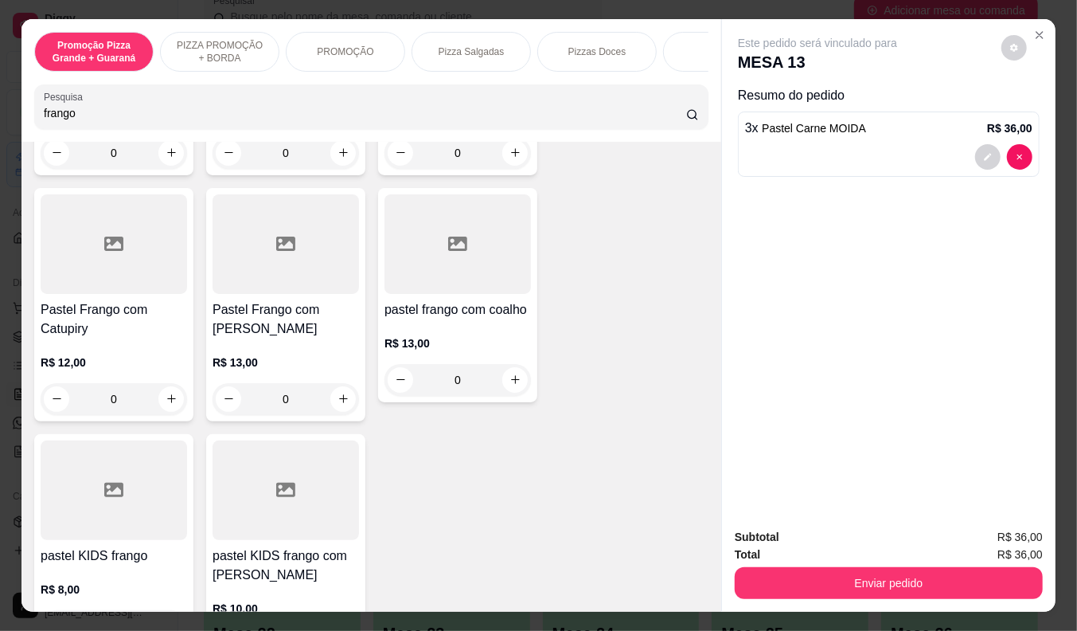
type input "frango"
click at [232, 311] on h4 "Pastel Frango com mussarela" at bounding box center [286, 319] width 146 height 38
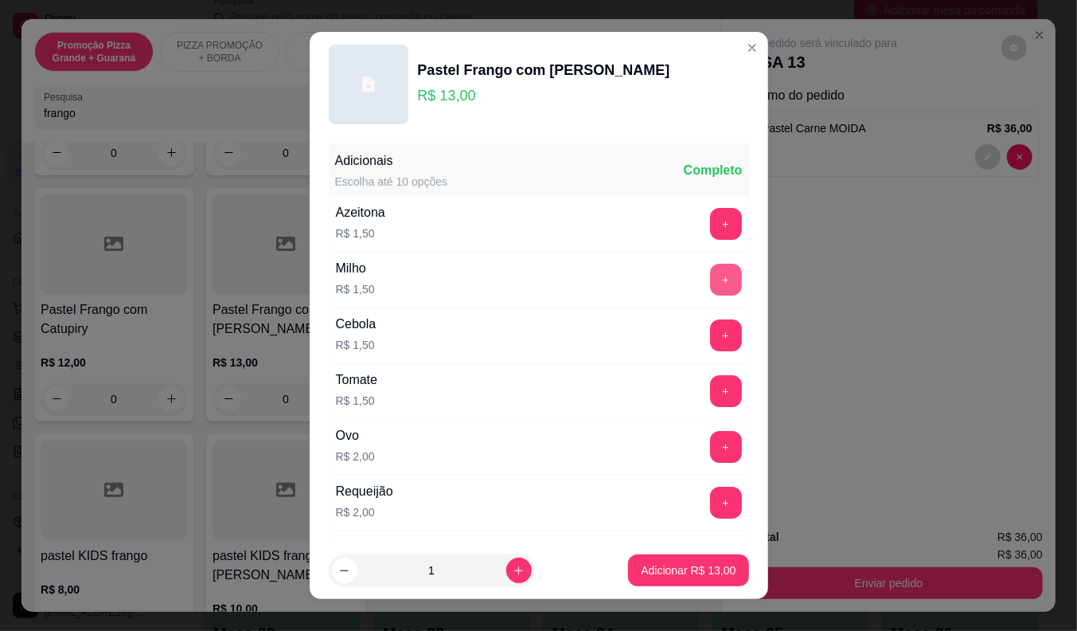
click at [710, 283] on button "+" at bounding box center [726, 280] width 32 height 32
click at [662, 567] on p "Adicionar R$ 14,50" at bounding box center [688, 570] width 95 height 16
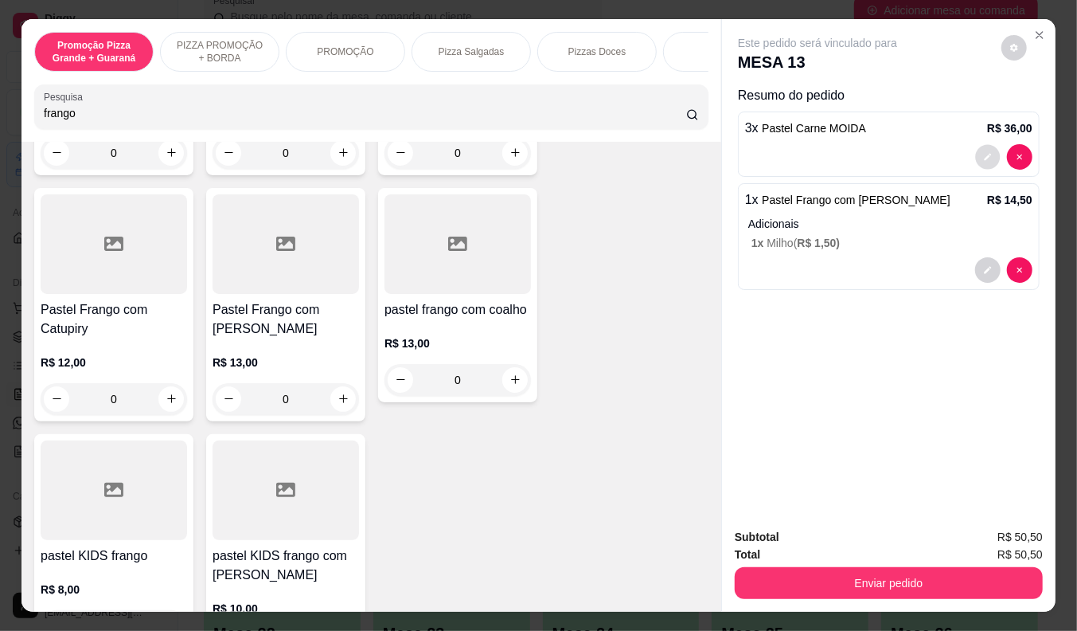
click at [989, 148] on button "decrease-product-quantity" at bounding box center [987, 156] width 25 height 25
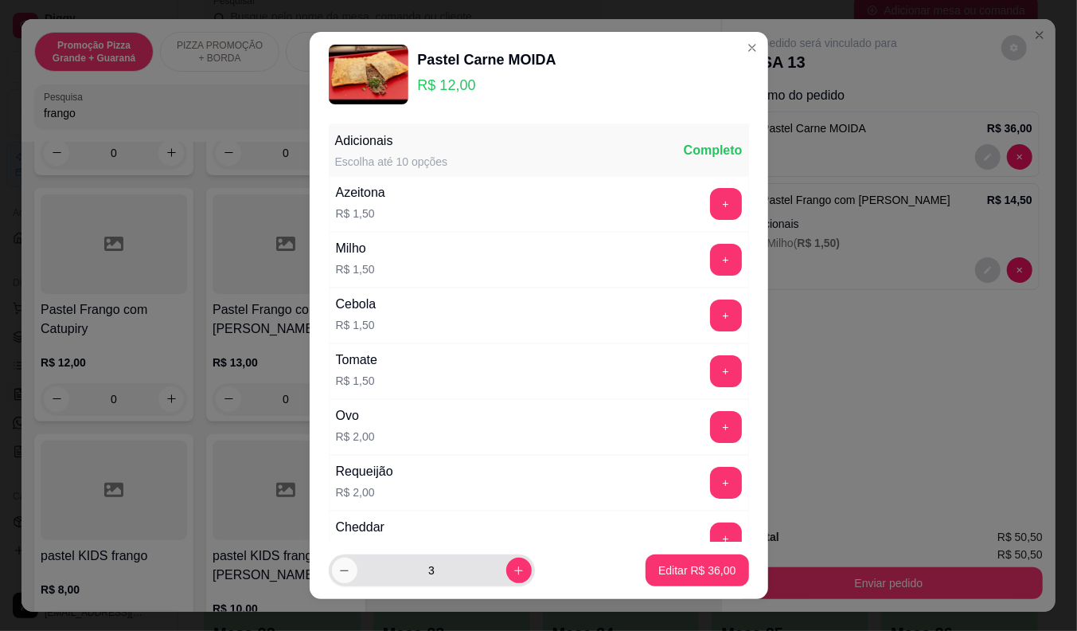
click at [338, 568] on icon "decrease-product-quantity" at bounding box center [344, 570] width 12 height 12
type input "2"
click at [666, 572] on p "Editar R$ 24,00" at bounding box center [696, 570] width 77 height 16
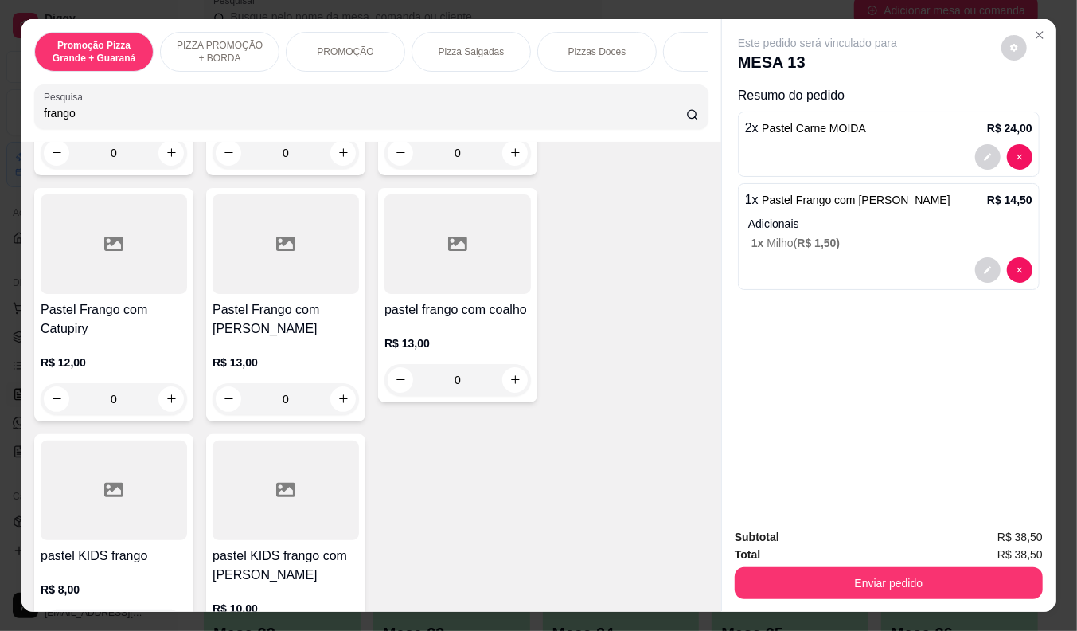
type input "2"
click at [62, 115] on input "frango" at bounding box center [365, 113] width 642 height 16
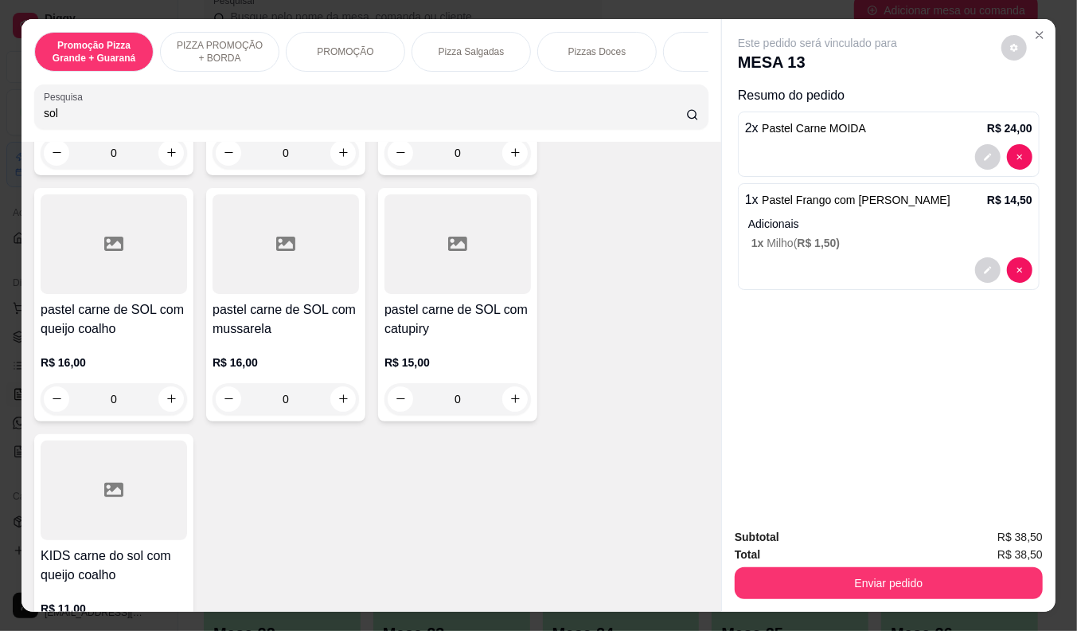
scroll to position [396, 0]
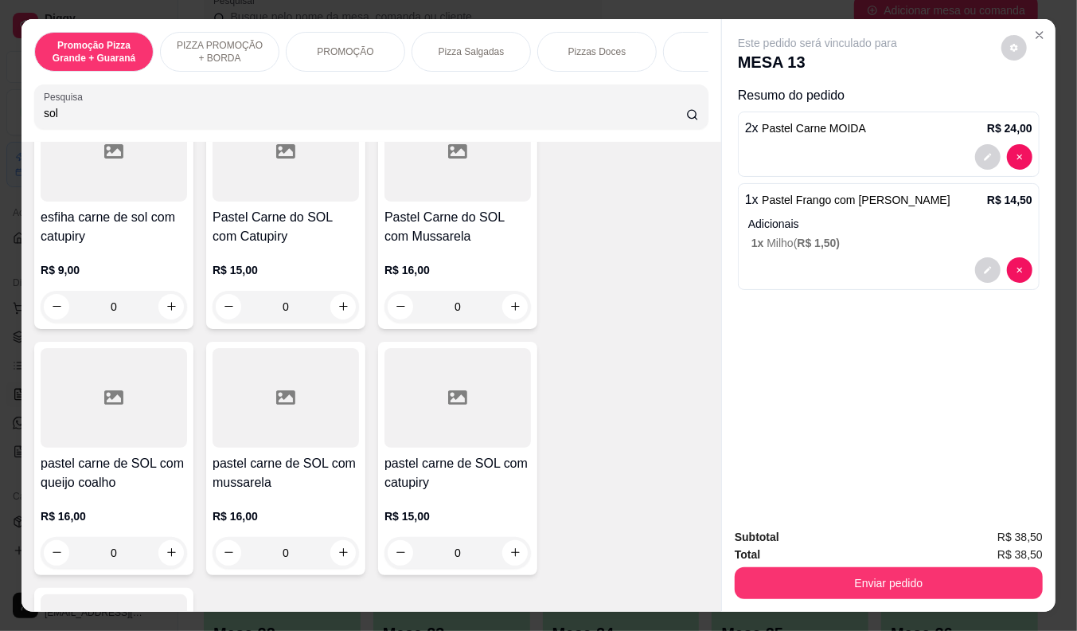
type input "sol"
click at [396, 260] on div "R$ 16,00 0" at bounding box center [458, 284] width 146 height 76
click at [123, 504] on div "R$ 16,00 0" at bounding box center [114, 530] width 146 height 76
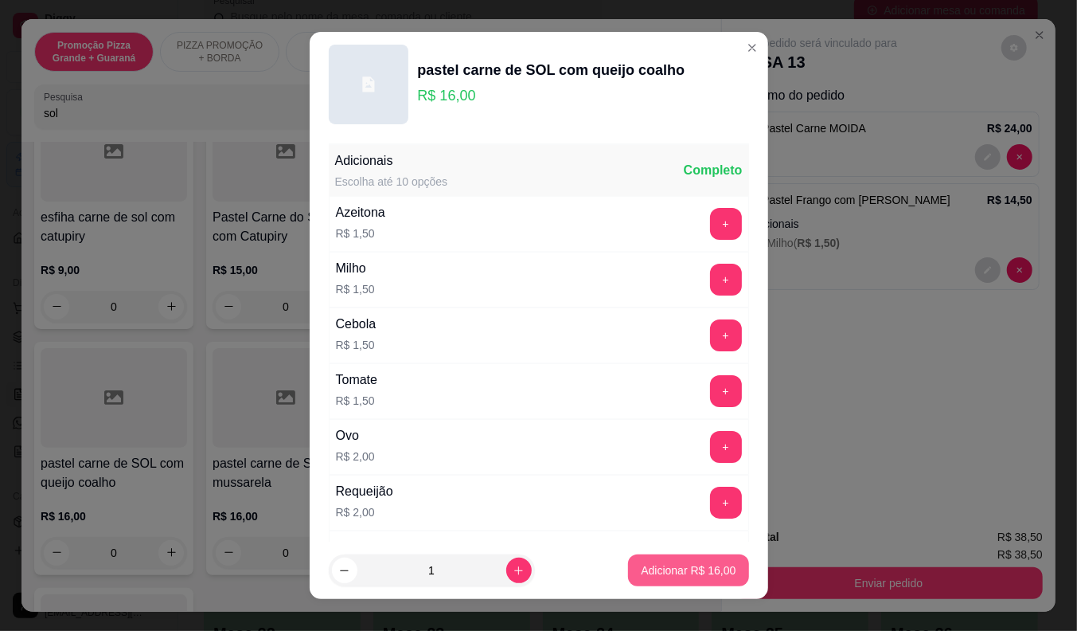
click at [669, 568] on p "Adicionar R$ 16,00" at bounding box center [688, 570] width 95 height 16
type input "1"
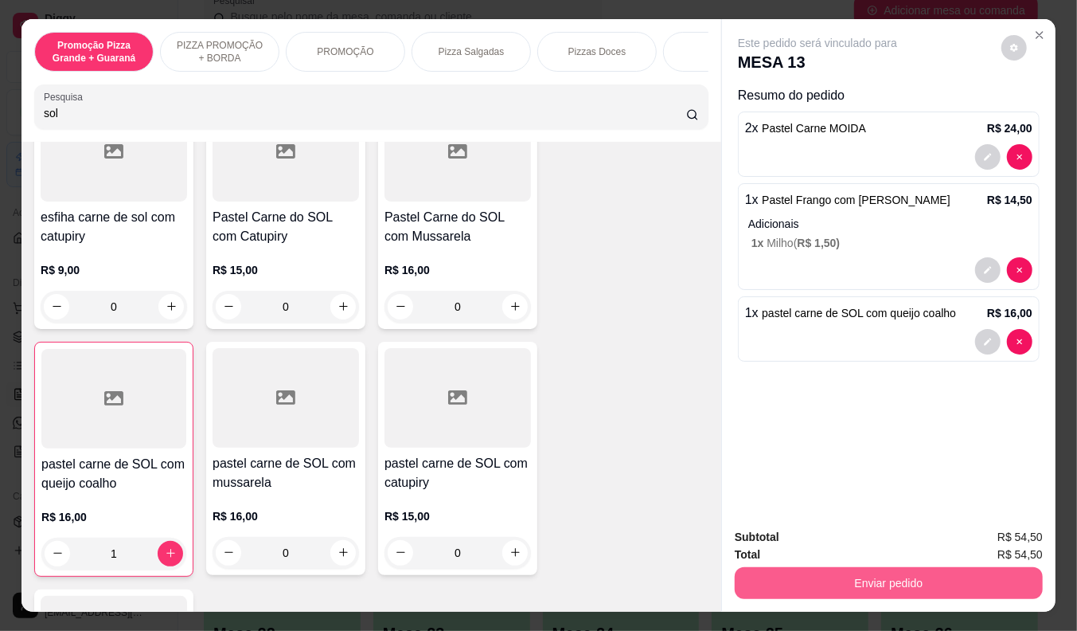
click at [809, 573] on button "Enviar pedido" at bounding box center [889, 583] width 308 height 32
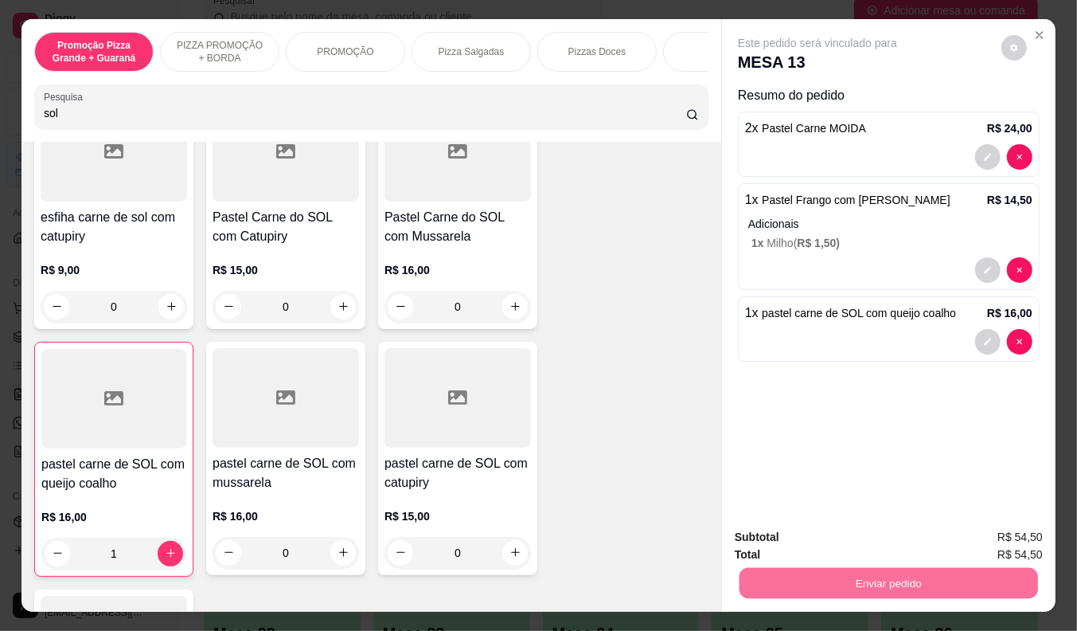
click at [813, 537] on button "Não registrar e enviar pedido" at bounding box center [836, 537] width 166 height 30
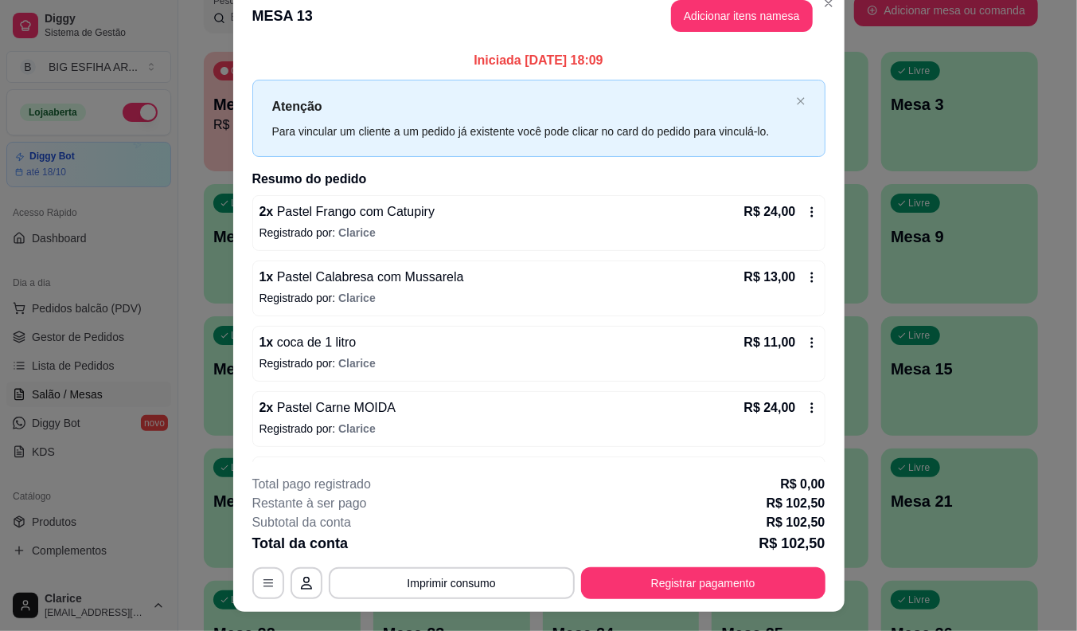
scroll to position [0, 0]
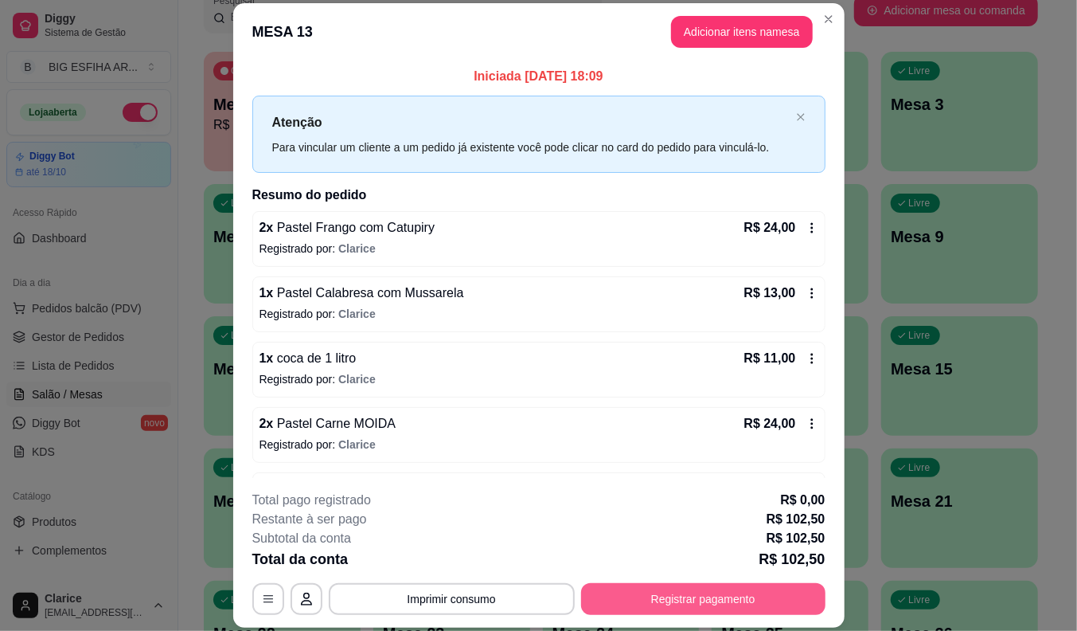
click at [659, 603] on button "Registrar pagamento" at bounding box center [703, 599] width 244 height 32
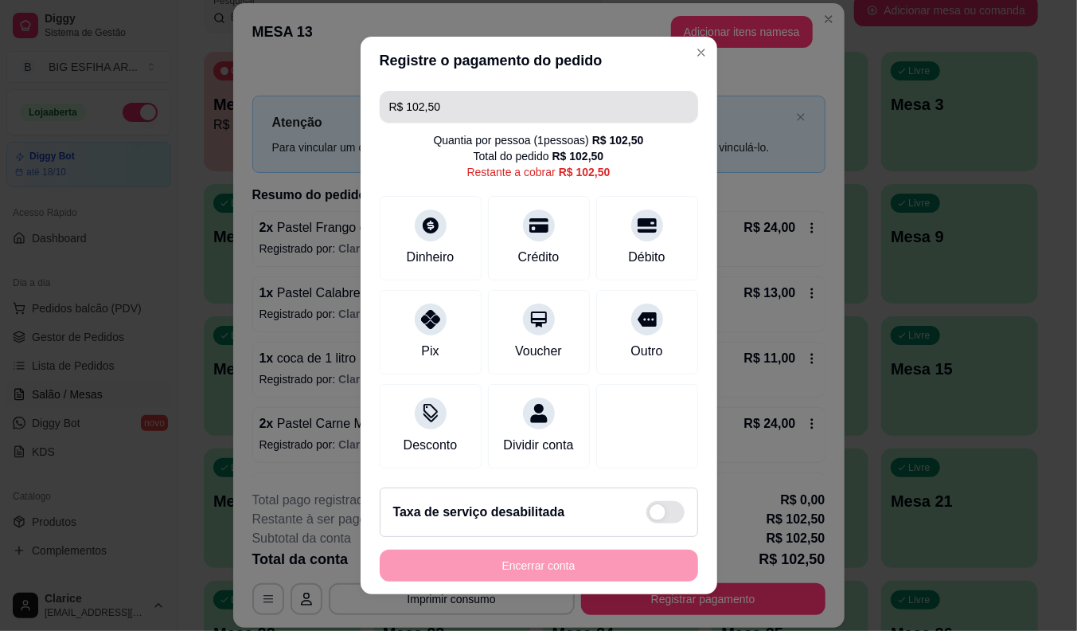
click at [442, 96] on input "R$ 102,50" at bounding box center [538, 107] width 299 height 32
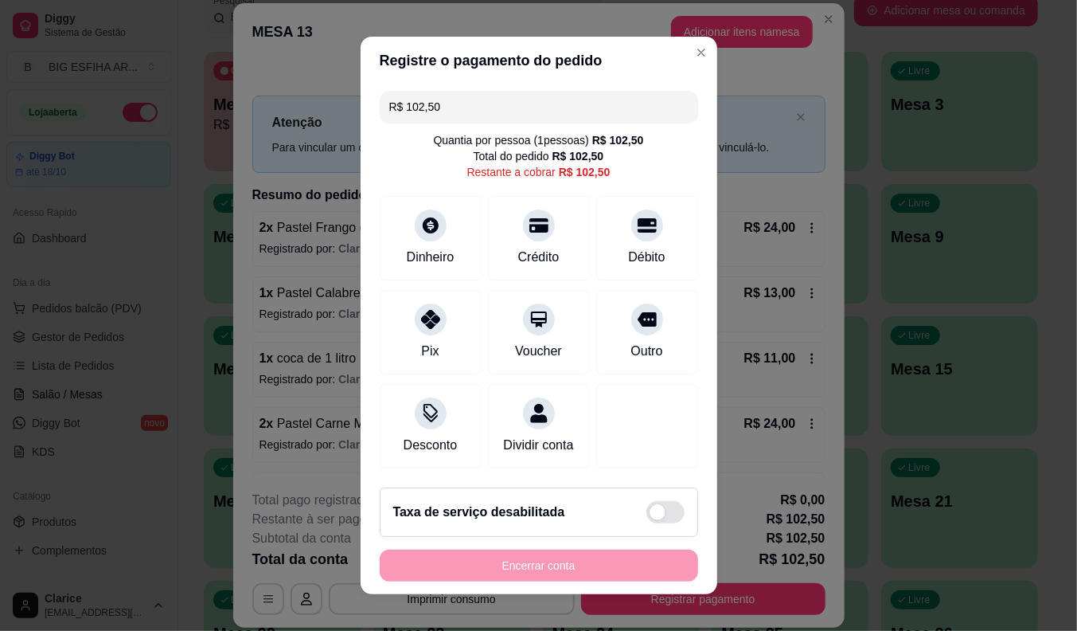
click at [442, 96] on input "R$ 102,50" at bounding box center [538, 107] width 299 height 32
click at [591, 223] on div "Débito" at bounding box center [647, 235] width 112 height 93
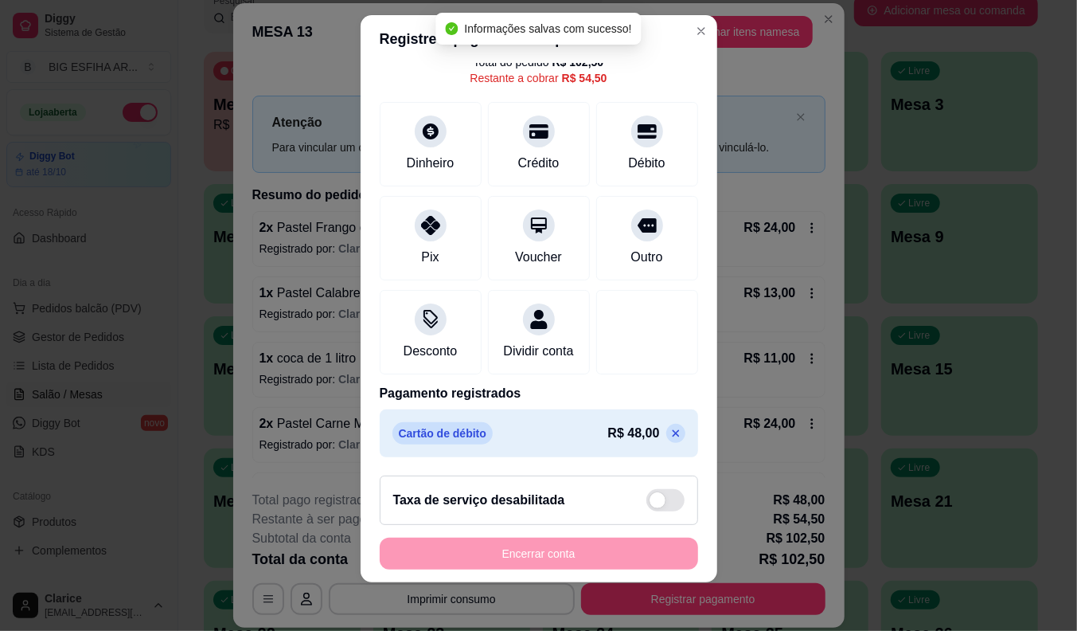
scroll to position [19, 0]
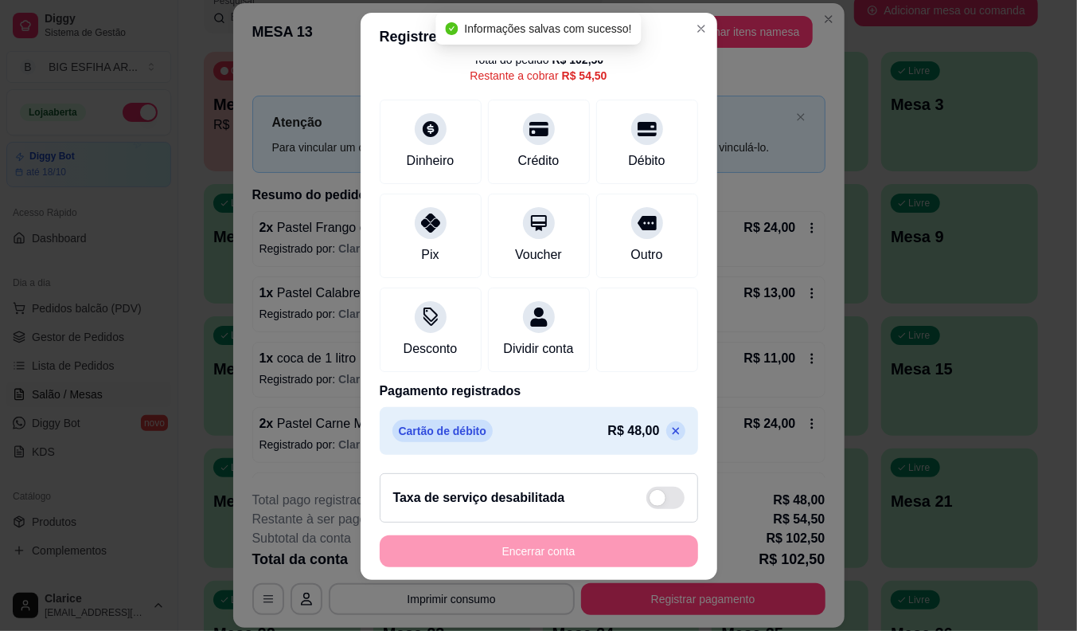
click at [670, 433] on icon at bounding box center [676, 430] width 13 height 13
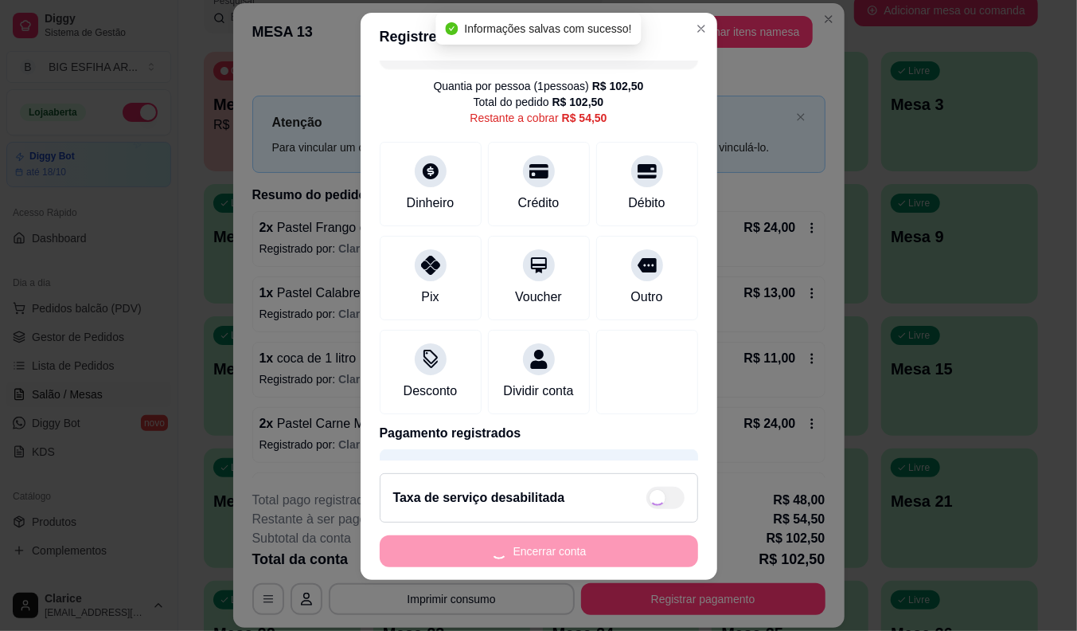
scroll to position [0, 0]
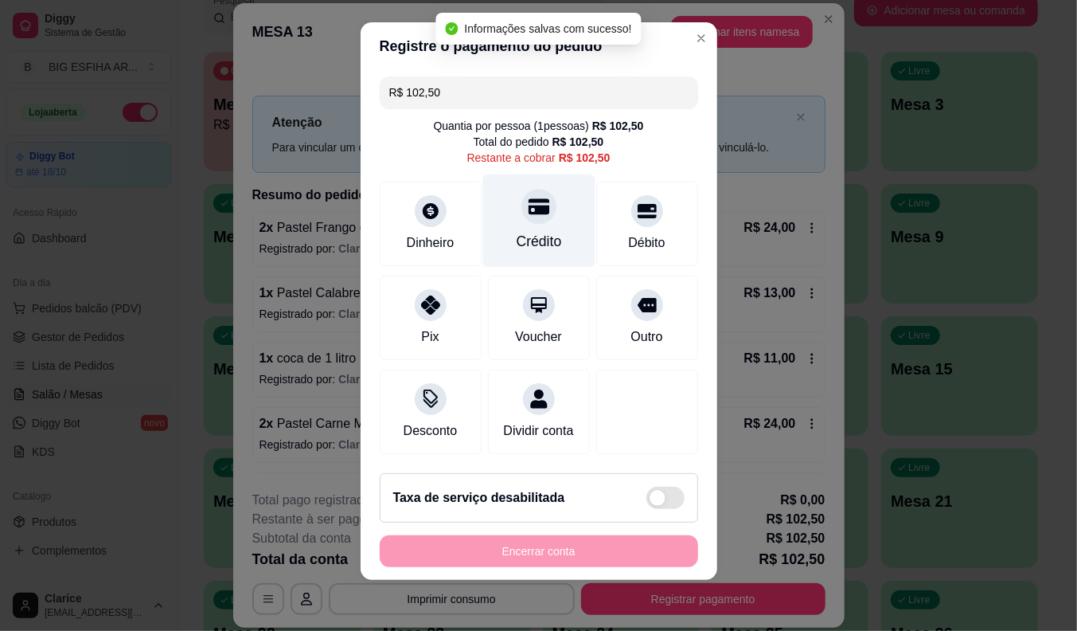
click at [532, 231] on div "Crédito" at bounding box center [538, 241] width 45 height 21
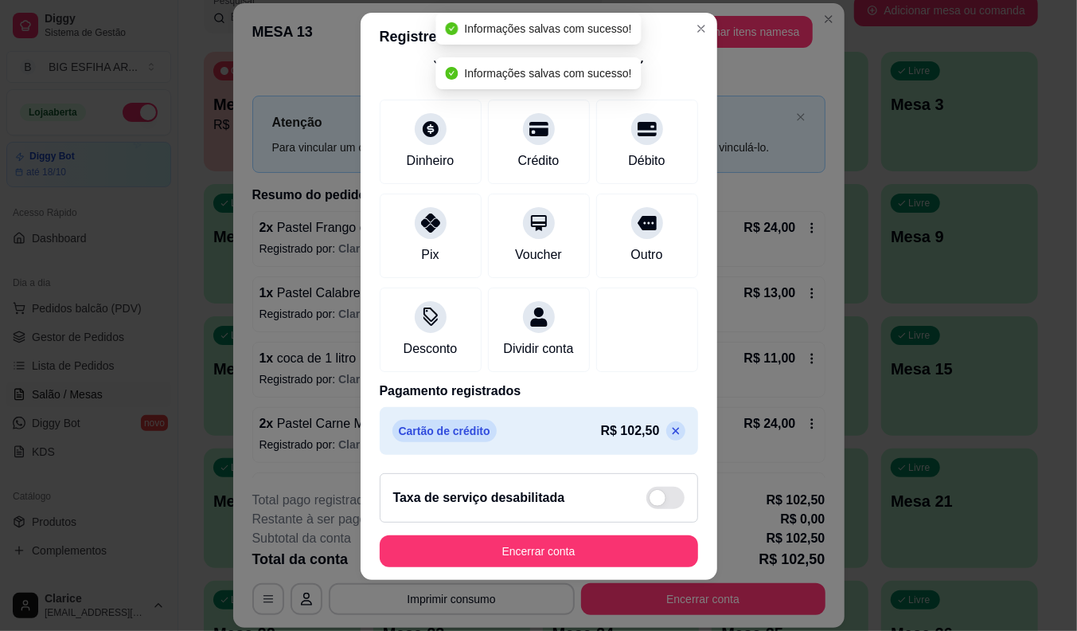
scroll to position [76, 0]
click at [670, 433] on icon at bounding box center [676, 430] width 13 height 13
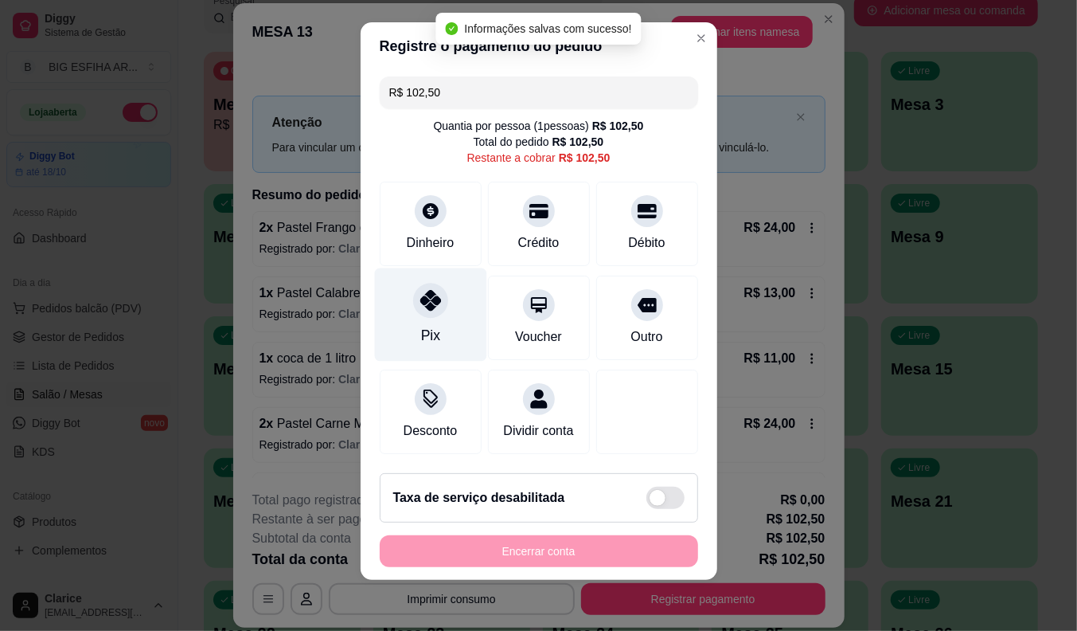
scroll to position [0, 0]
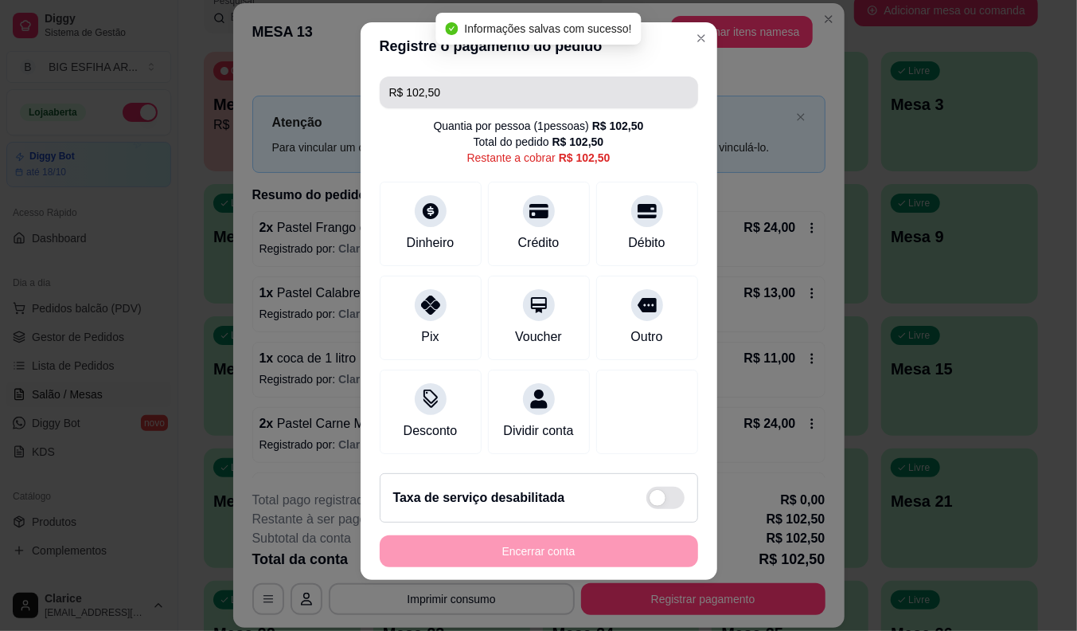
click at [463, 76] on input "R$ 102,50" at bounding box center [538, 92] width 299 height 32
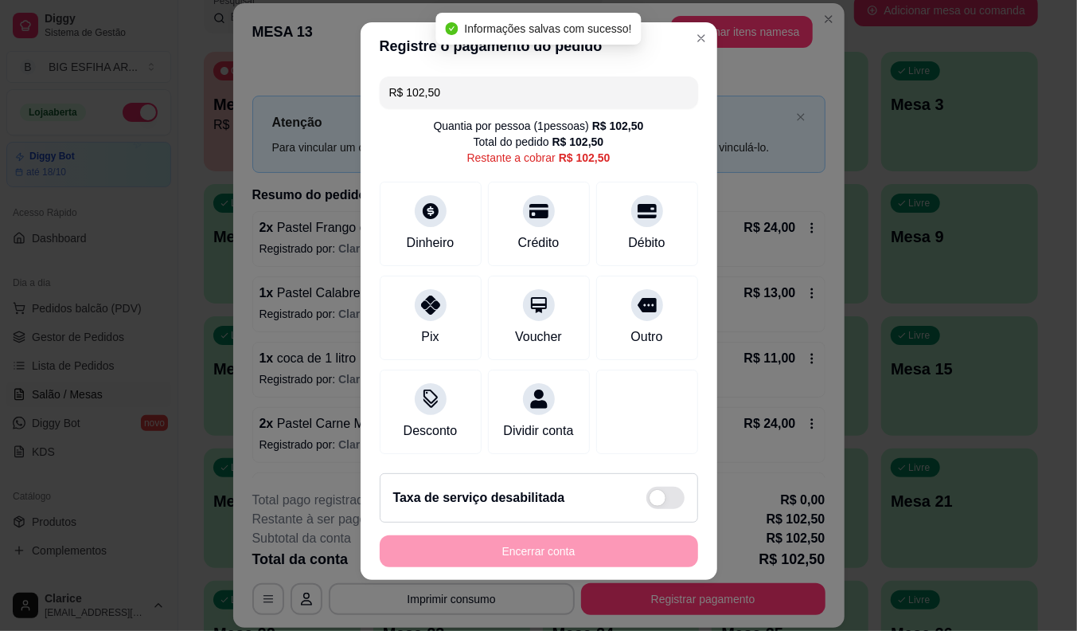
click at [463, 76] on input "R$ 102,50" at bounding box center [538, 92] width 299 height 32
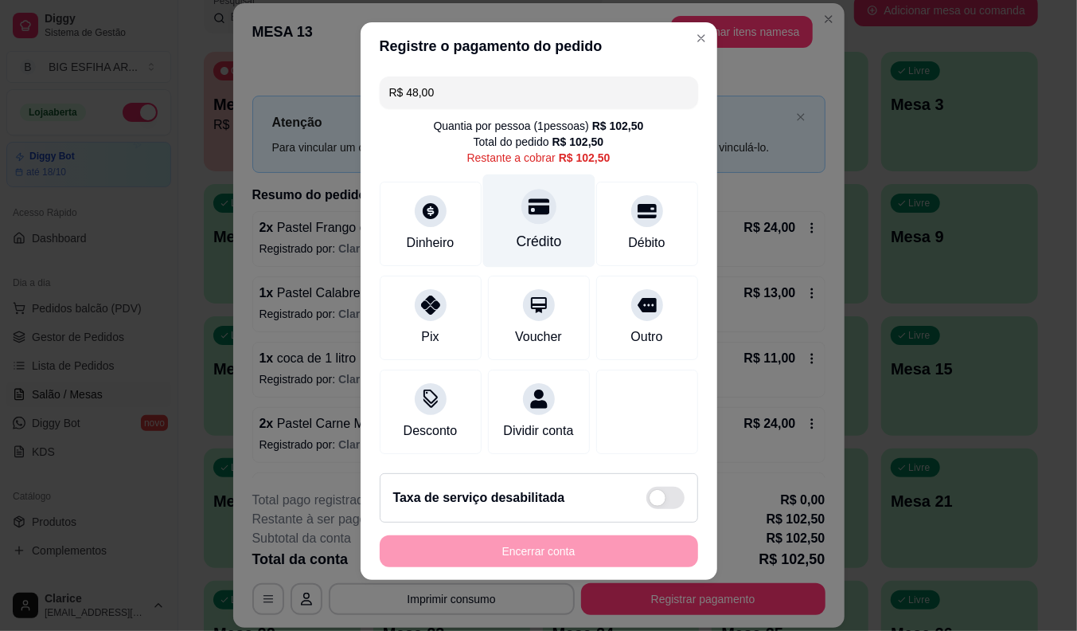
click at [516, 242] on div "Crédito" at bounding box center [538, 220] width 112 height 93
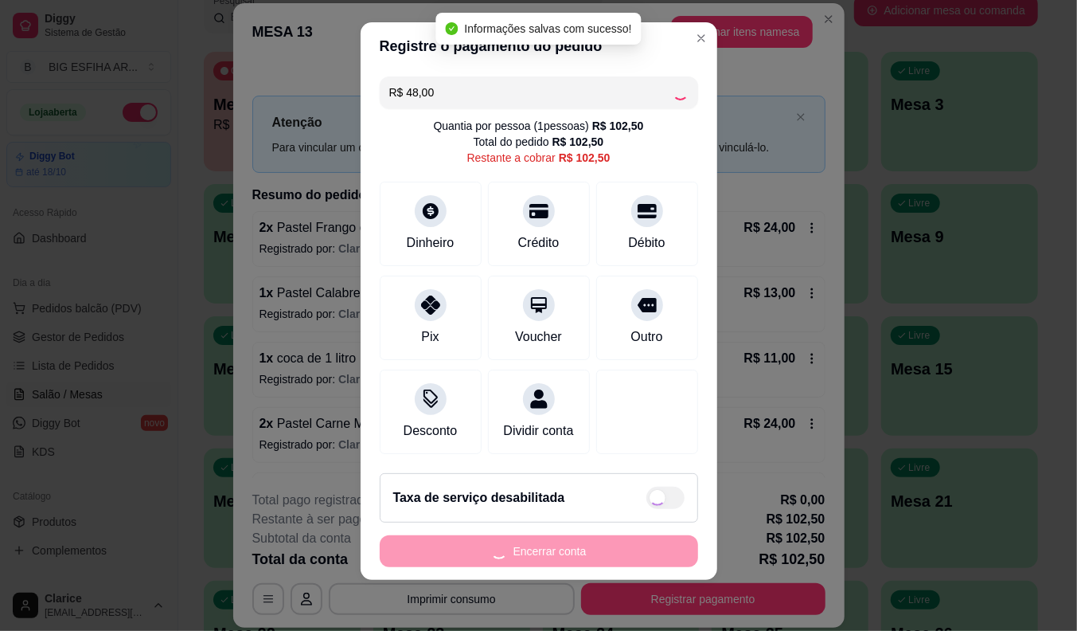
type input "R$ 54,50"
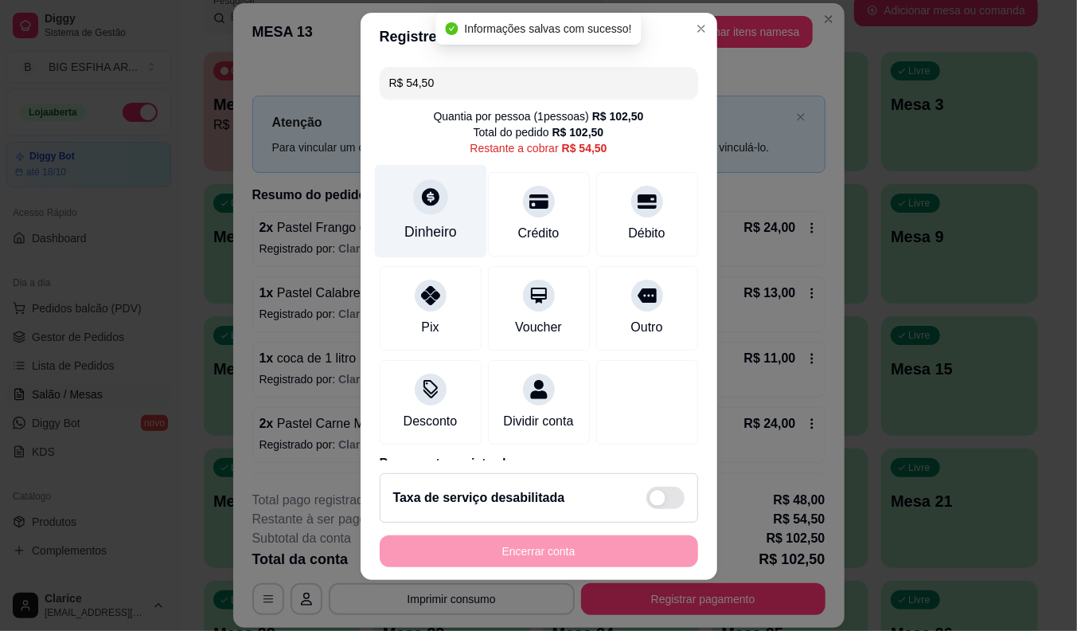
click at [414, 231] on div "Dinheiro" at bounding box center [430, 231] width 53 height 21
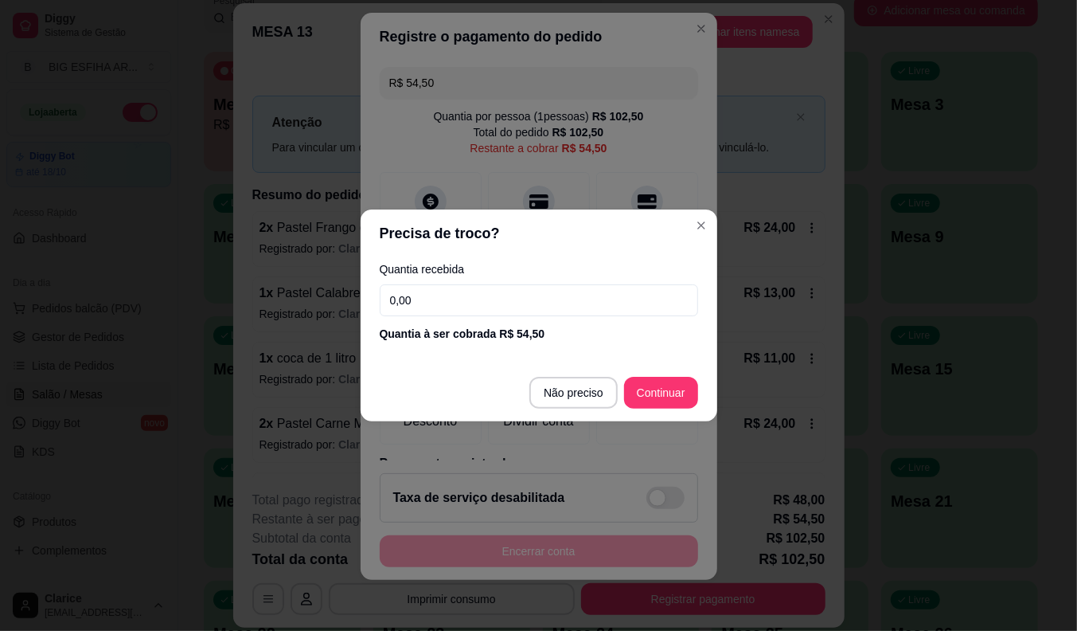
click at [459, 288] on input "0,00" at bounding box center [539, 300] width 318 height 32
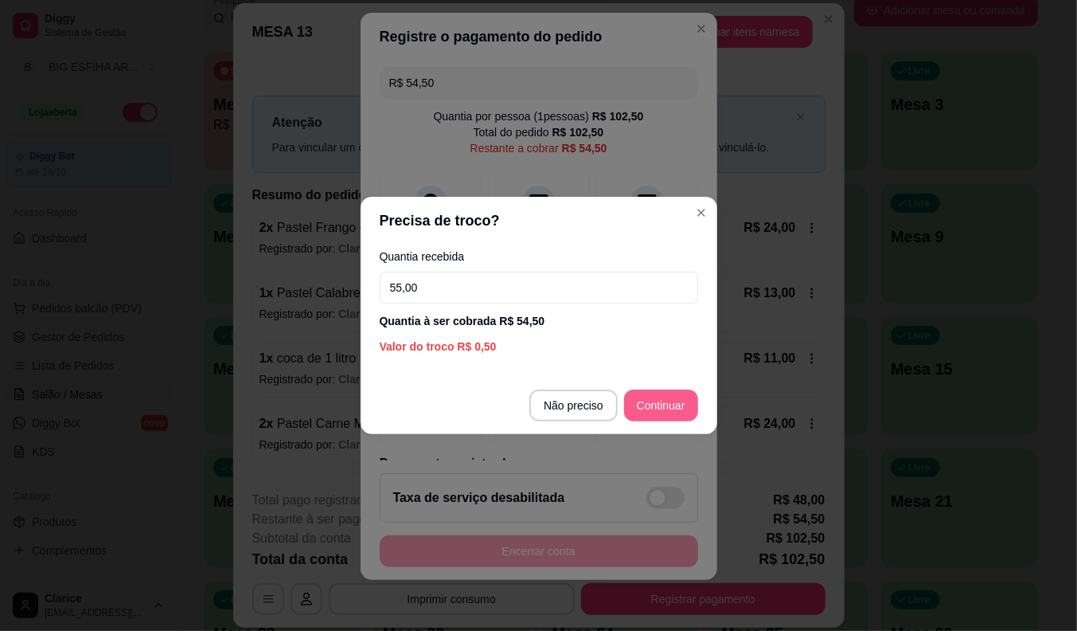
type input "55,00"
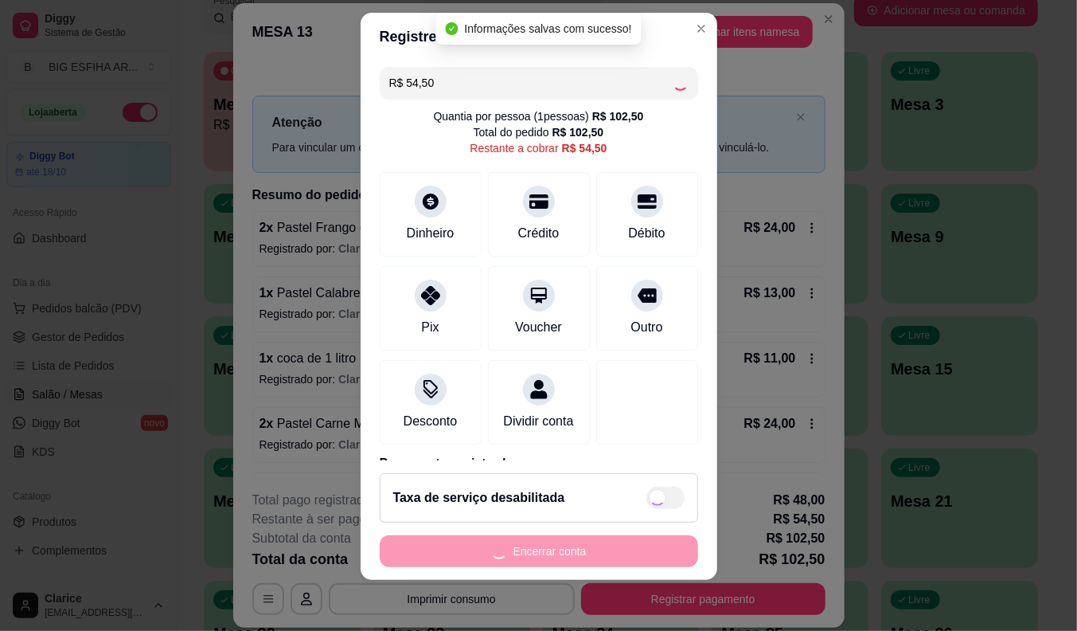
type input "R$ 0,00"
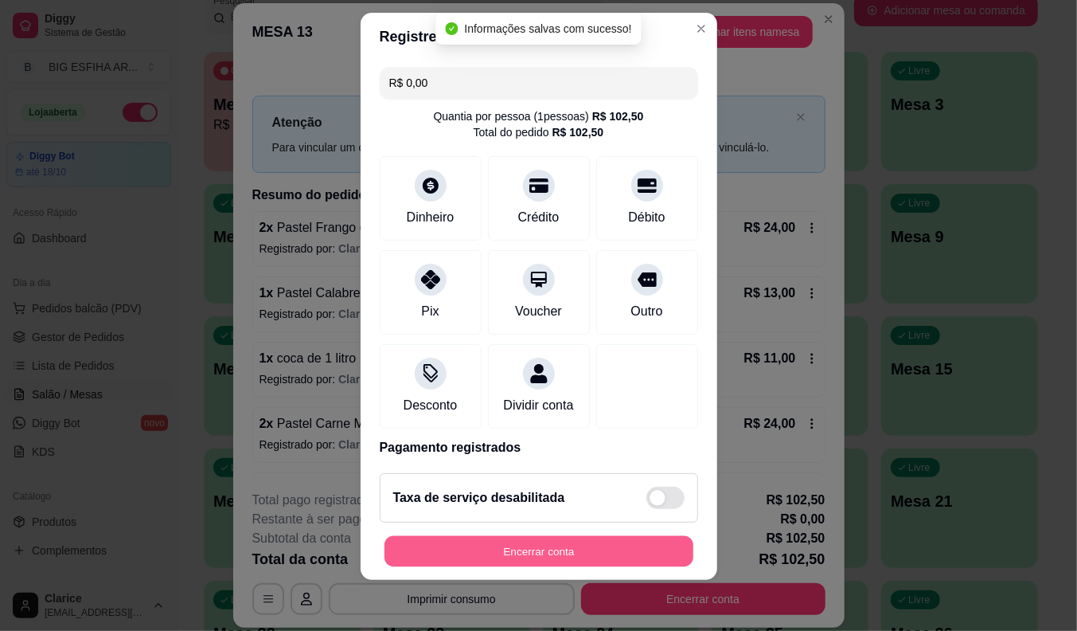
click at [613, 548] on button "Encerrar conta" at bounding box center [539, 551] width 309 height 31
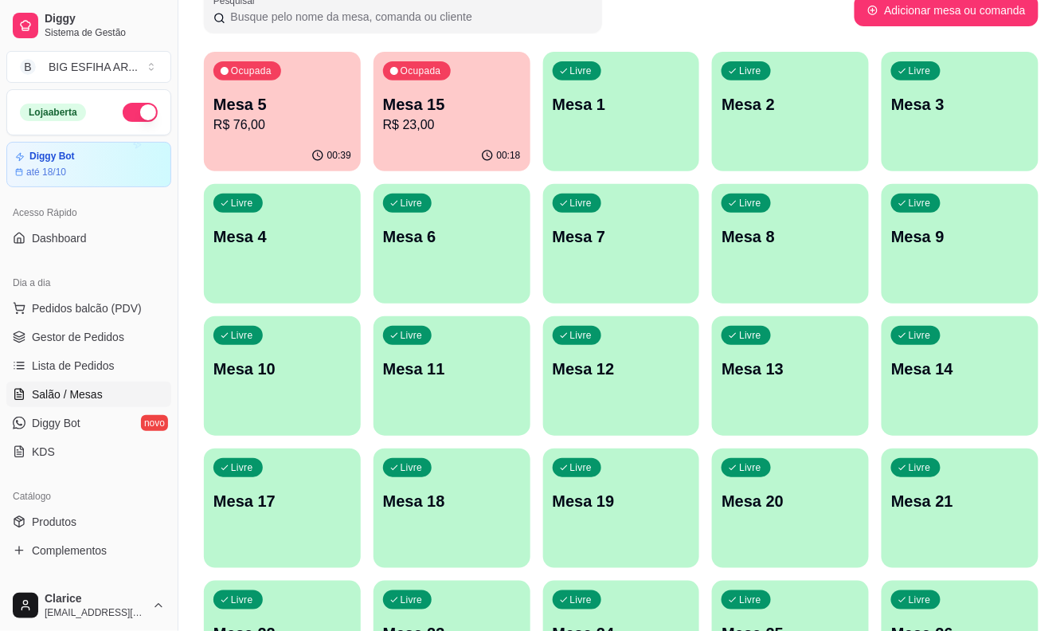
click at [292, 127] on p "R$ 76,00" at bounding box center [282, 124] width 138 height 19
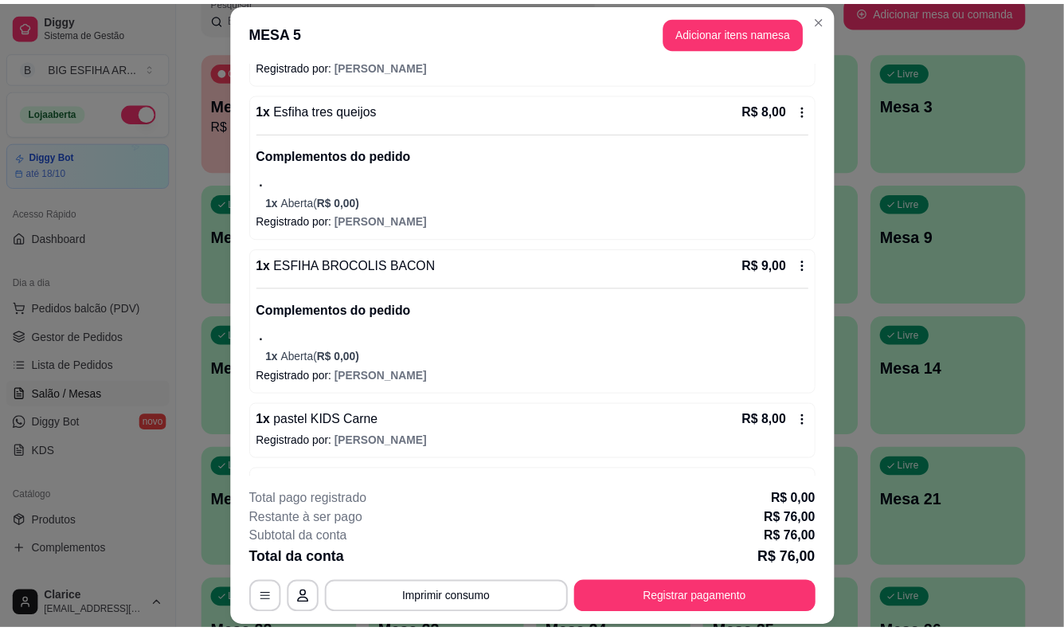
scroll to position [442, 0]
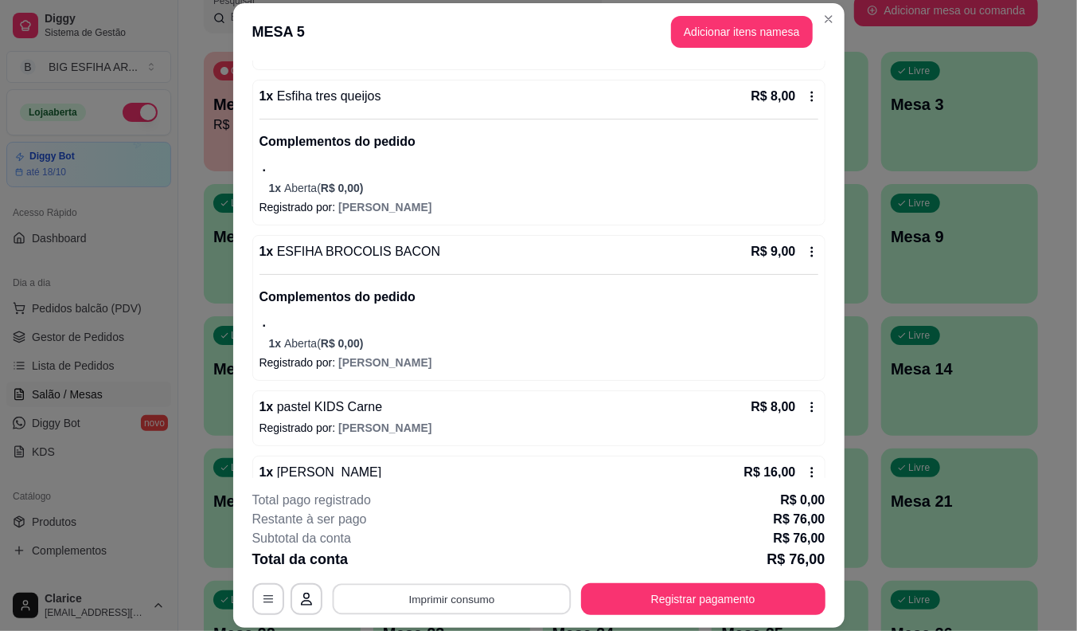
click at [438, 592] on button "Imprimir consumo" at bounding box center [451, 599] width 239 height 31
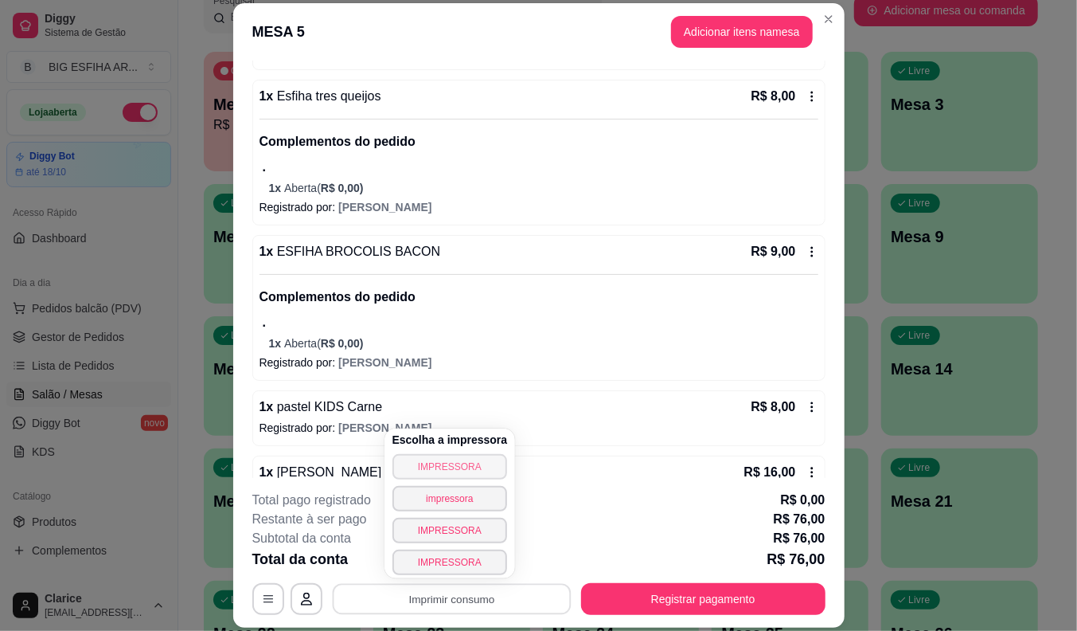
click at [435, 468] on button "IMPRESSORA" at bounding box center [449, 466] width 115 height 25
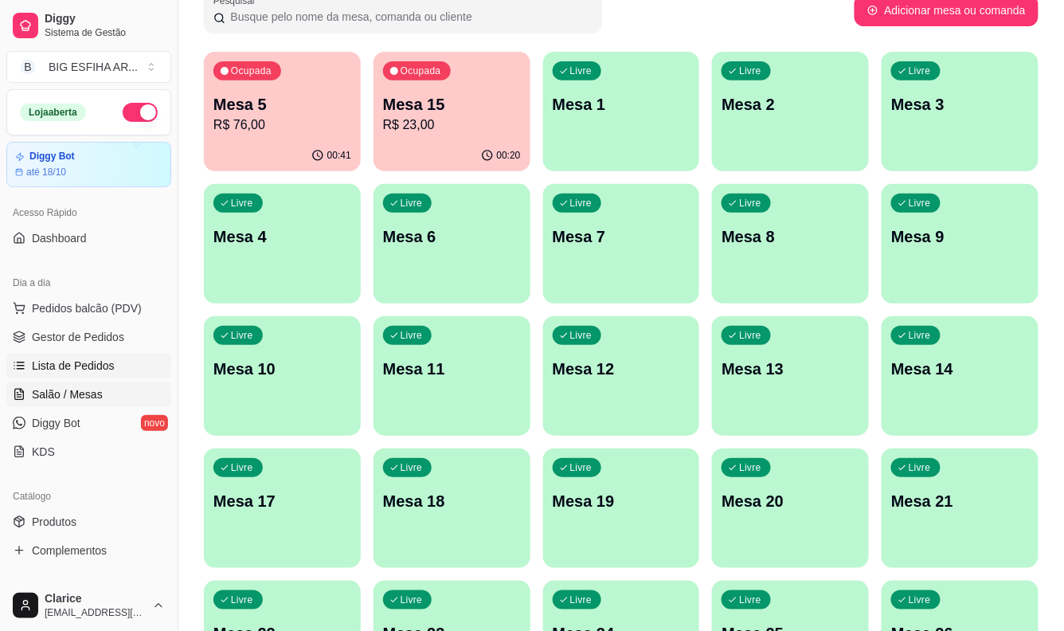
click at [100, 368] on span "Lista de Pedidos" at bounding box center [73, 365] width 83 height 16
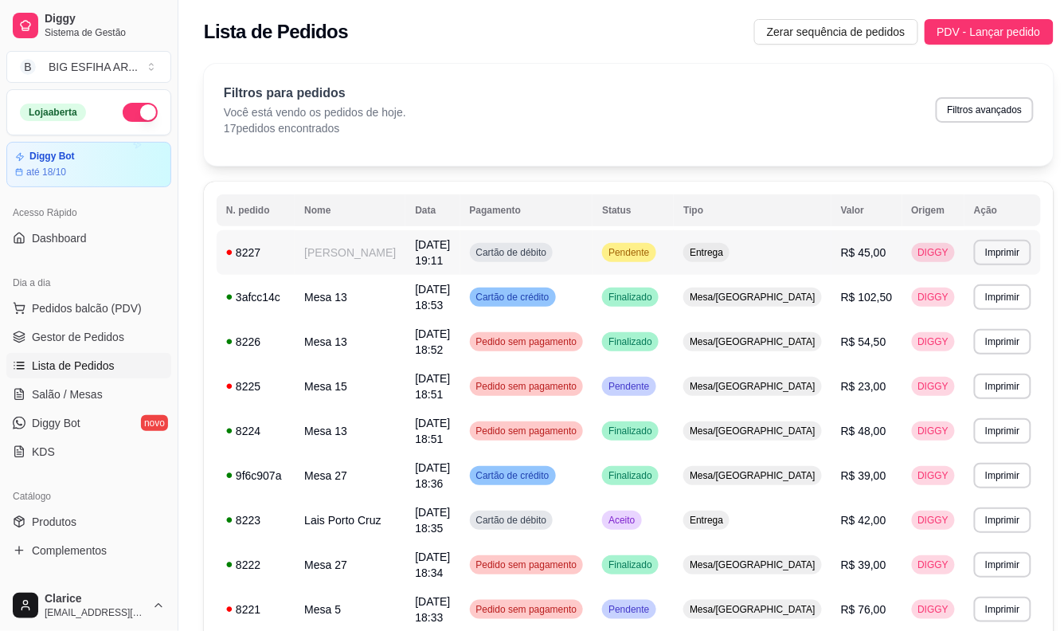
click at [356, 244] on td "Iasmine Coelho" at bounding box center [350, 252] width 111 height 45
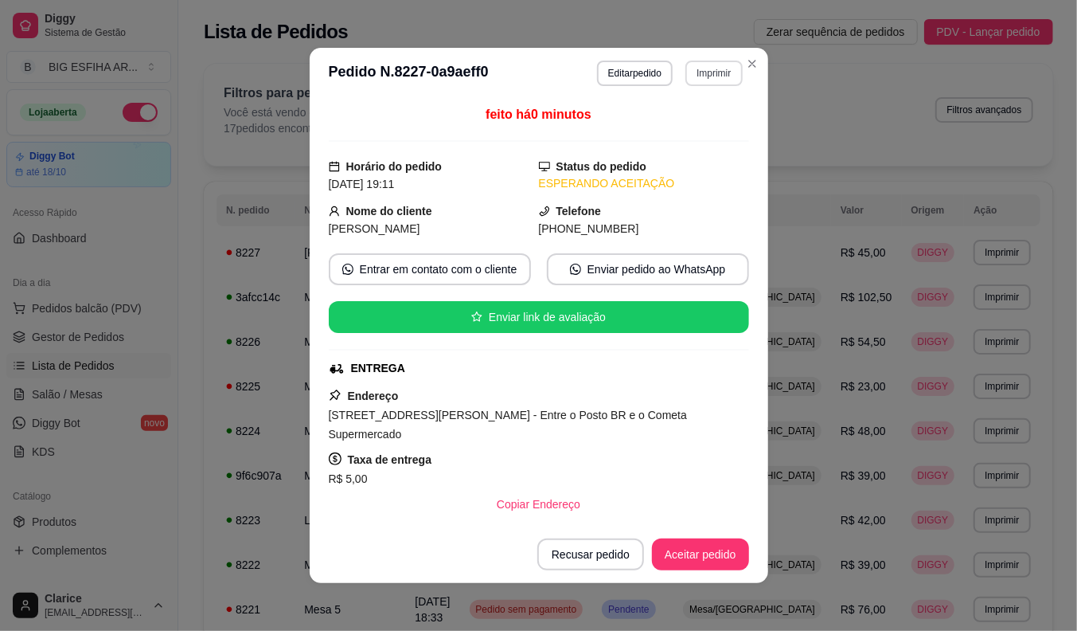
click at [697, 72] on button "Imprimir" at bounding box center [713, 73] width 57 height 25
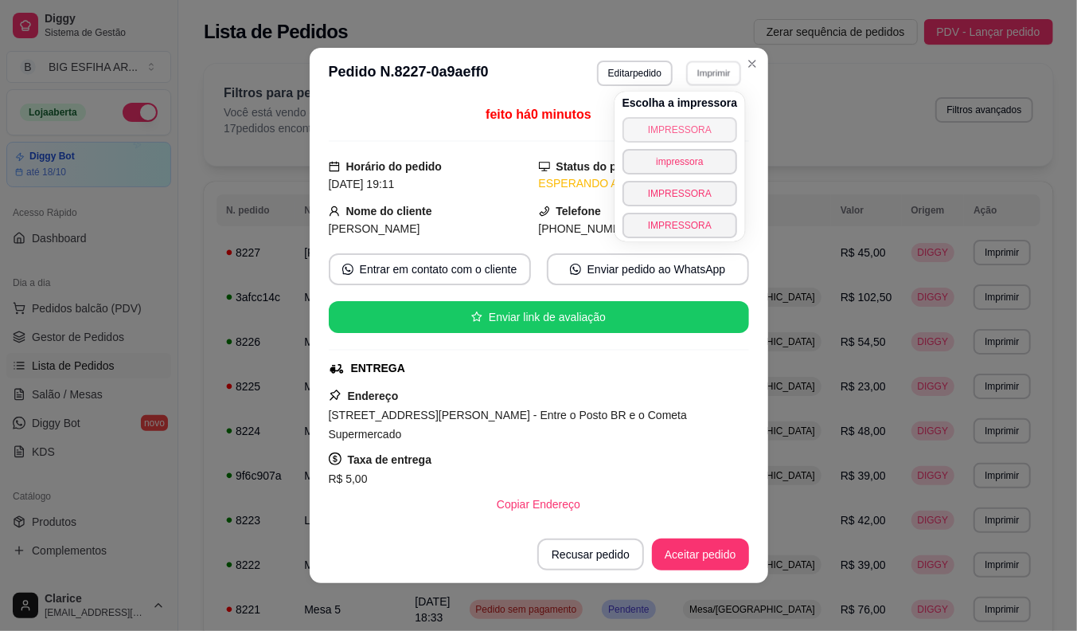
click at [685, 128] on button "IMPRESSORA" at bounding box center [680, 129] width 115 height 25
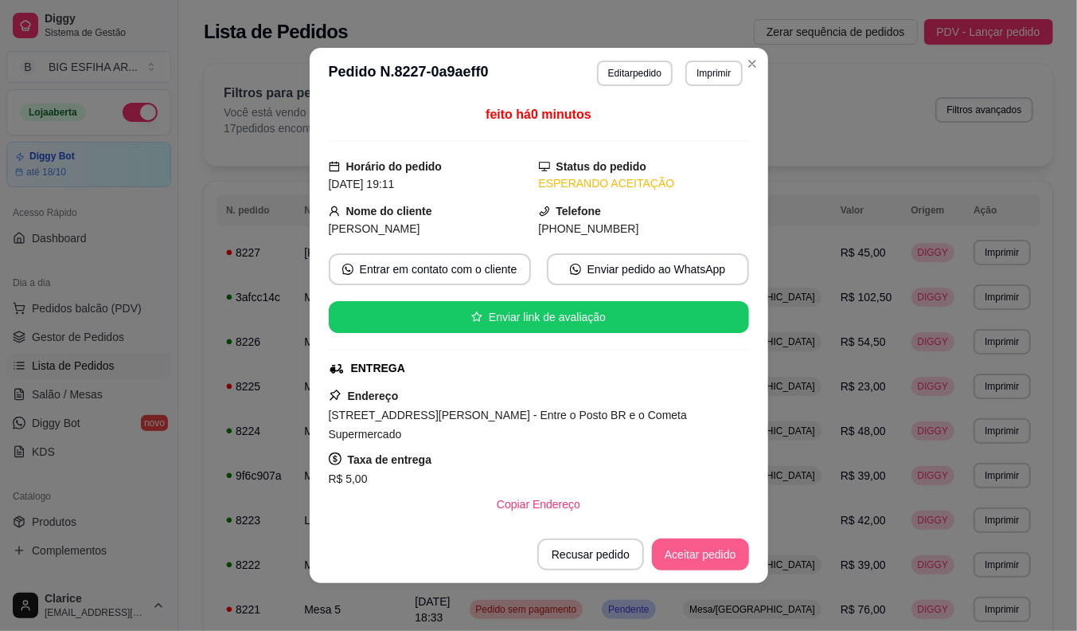
click at [725, 545] on button "Aceitar pedido" at bounding box center [700, 554] width 97 height 32
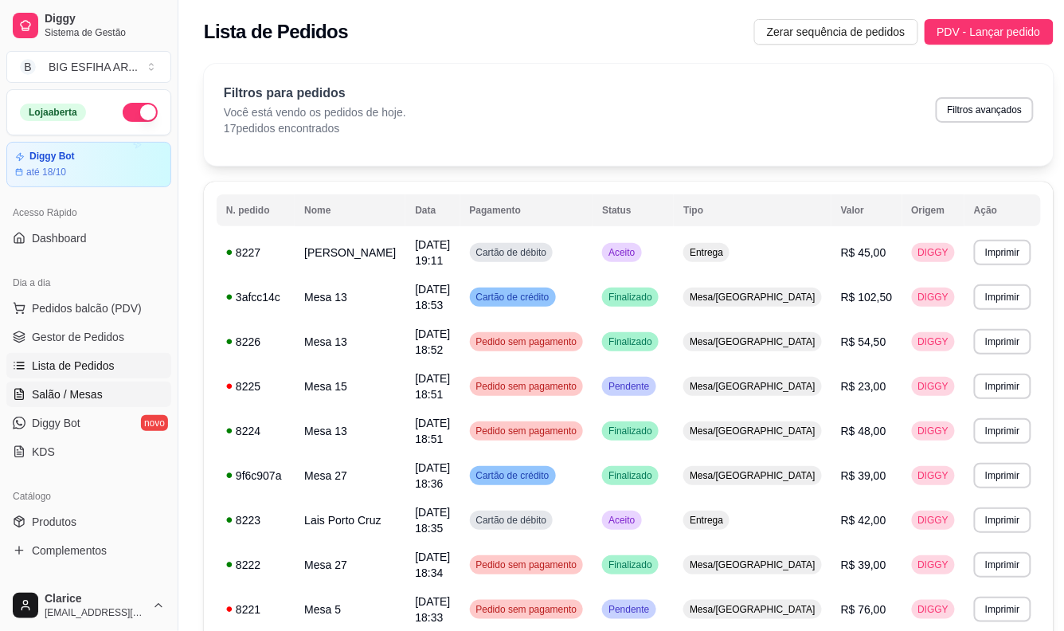
click at [73, 386] on span "Salão / Mesas" at bounding box center [67, 394] width 71 height 16
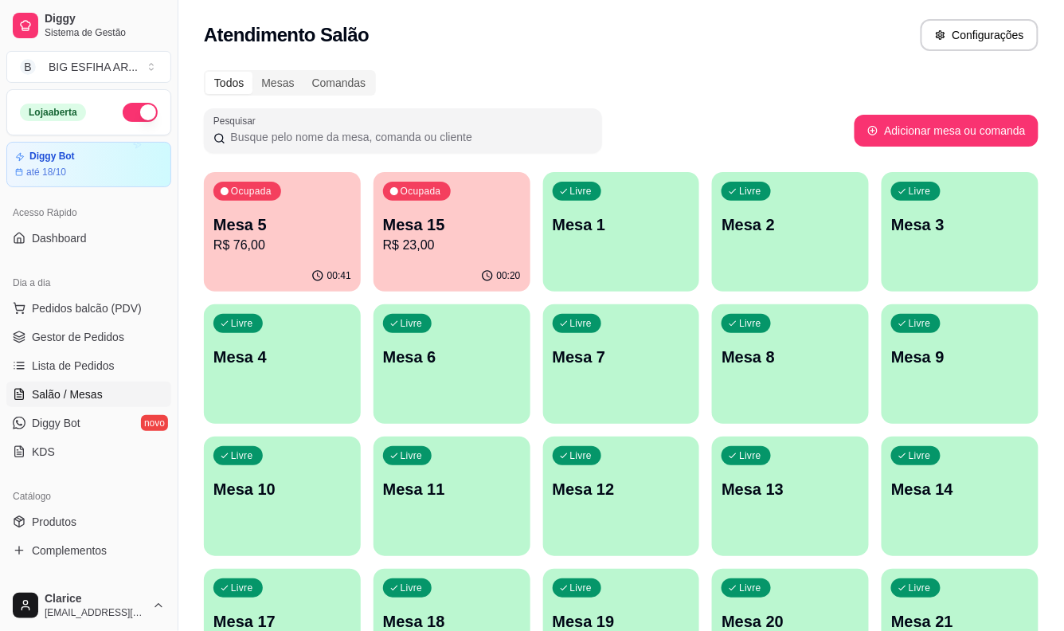
click at [251, 240] on p "R$ 76,00" at bounding box center [282, 245] width 138 height 19
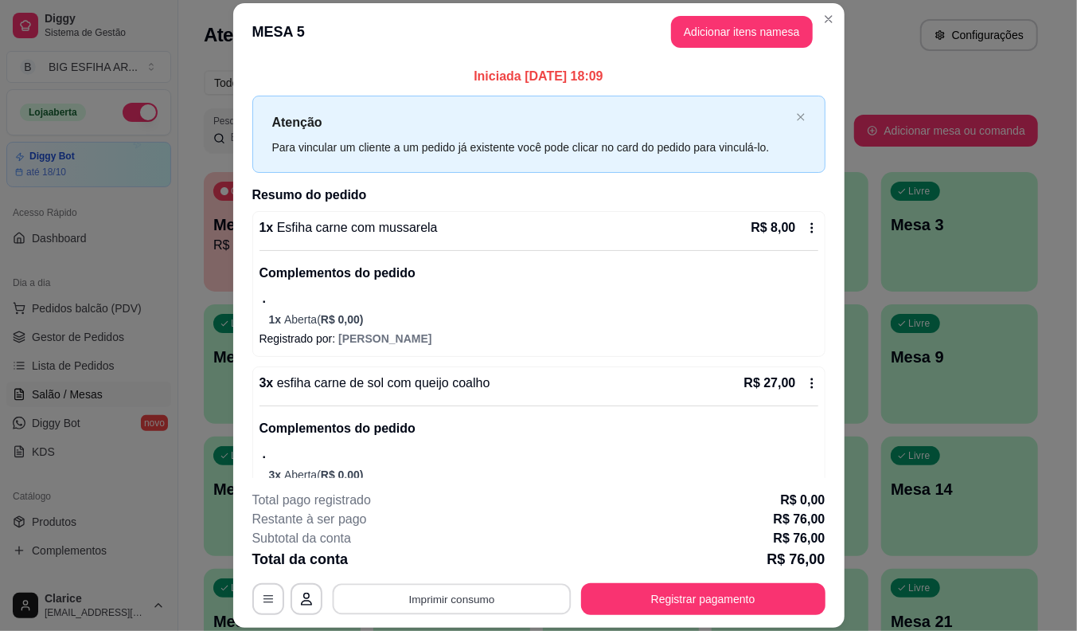
click at [506, 603] on button "Imprimir consumo" at bounding box center [451, 599] width 239 height 31
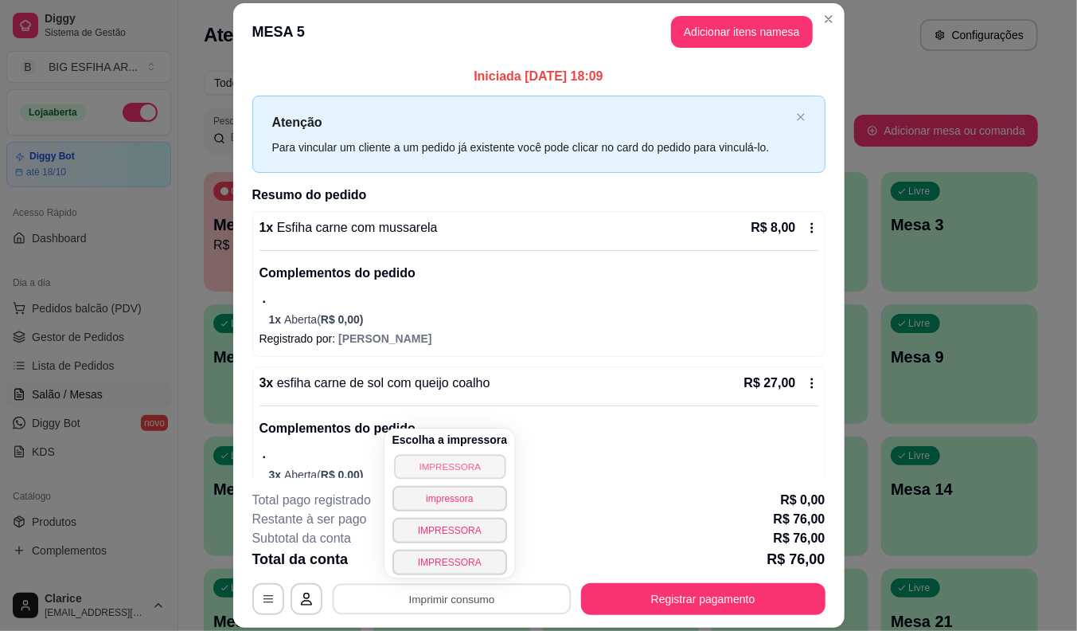
click at [424, 471] on button "IMPRESSORA" at bounding box center [449, 466] width 111 height 25
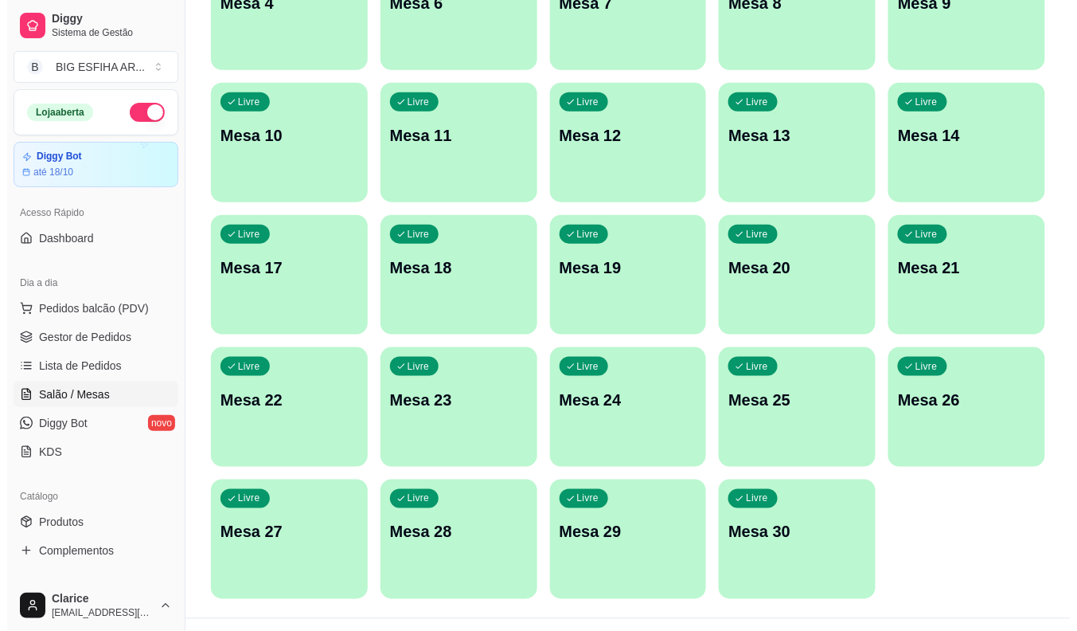
scroll to position [385, 0]
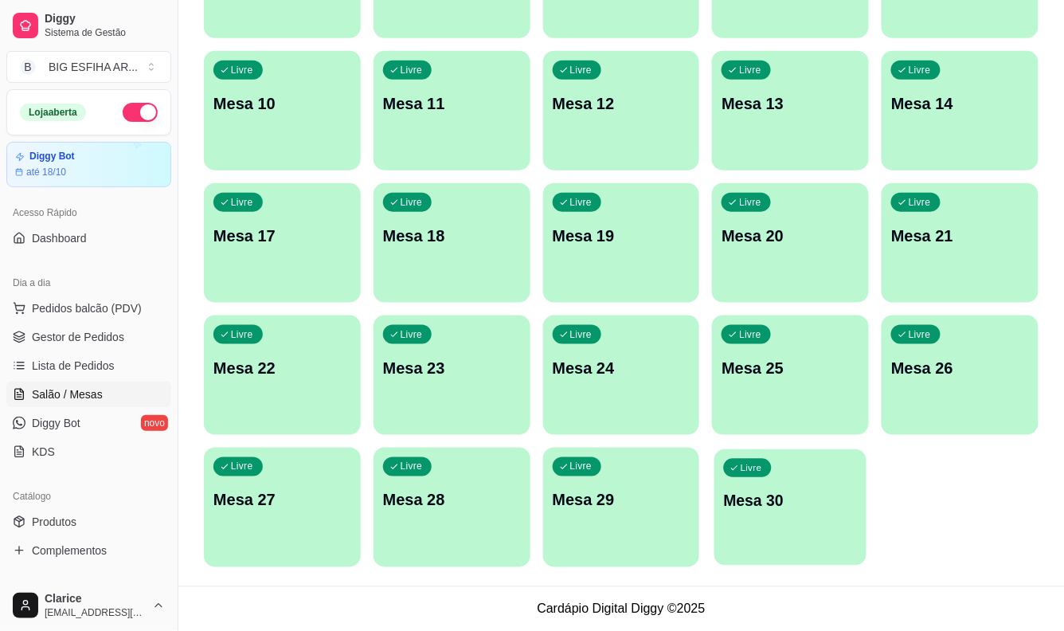
click at [830, 519] on div "Livre Mesa 30" at bounding box center [790, 497] width 152 height 97
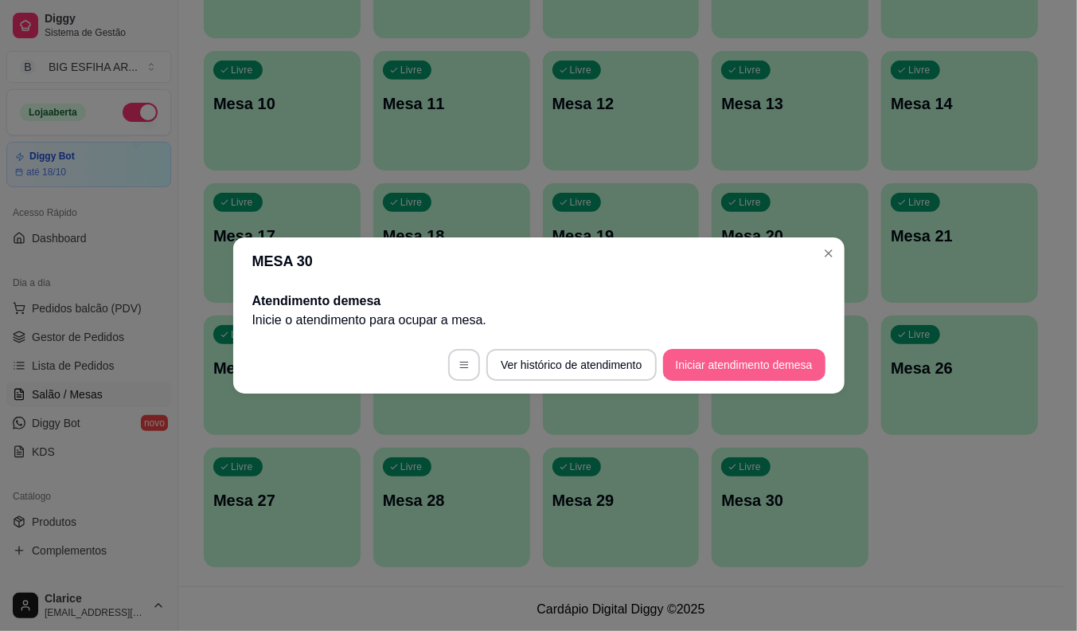
click at [696, 367] on button "Iniciar atendimento de mesa" at bounding box center [744, 365] width 162 height 32
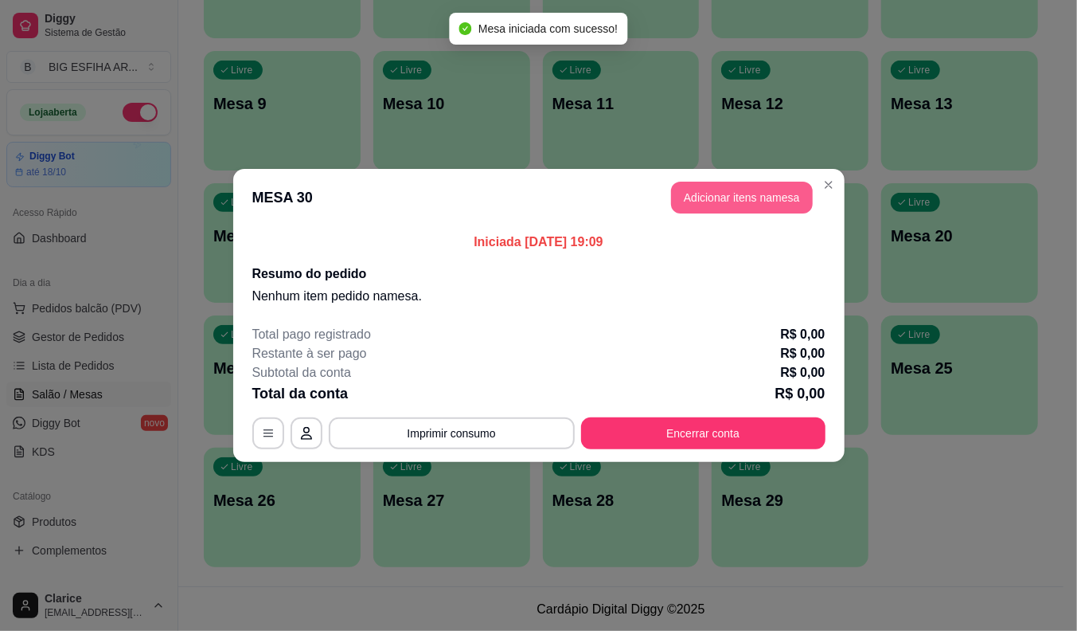
click at [736, 191] on button "Adicionar itens na mesa" at bounding box center [742, 198] width 142 height 32
click at [258, 116] on input "Pesquisa" at bounding box center [365, 113] width 642 height 16
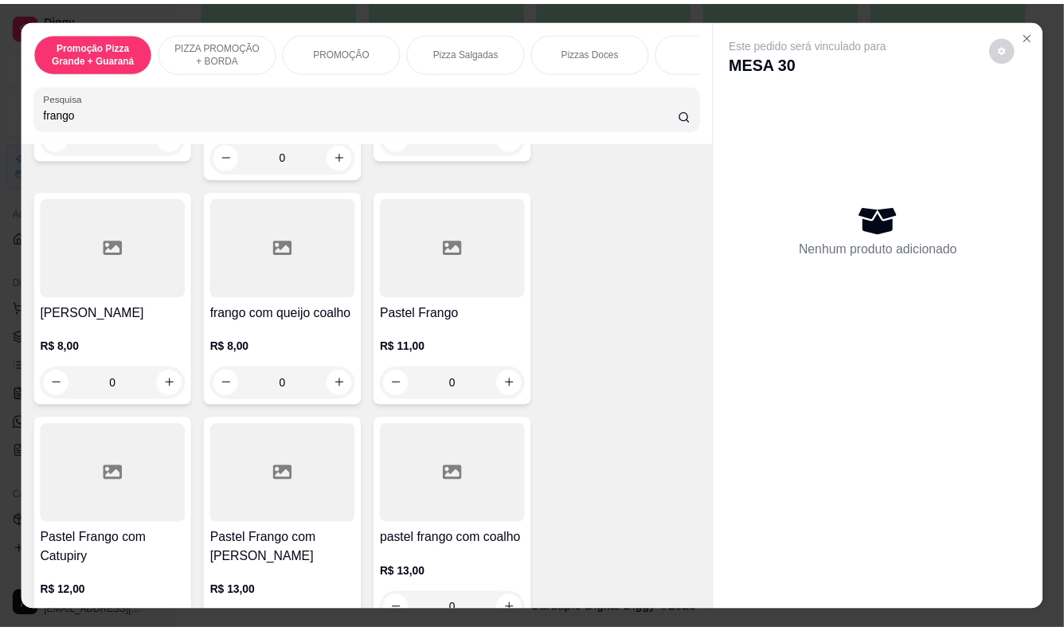
scroll to position [442, 0]
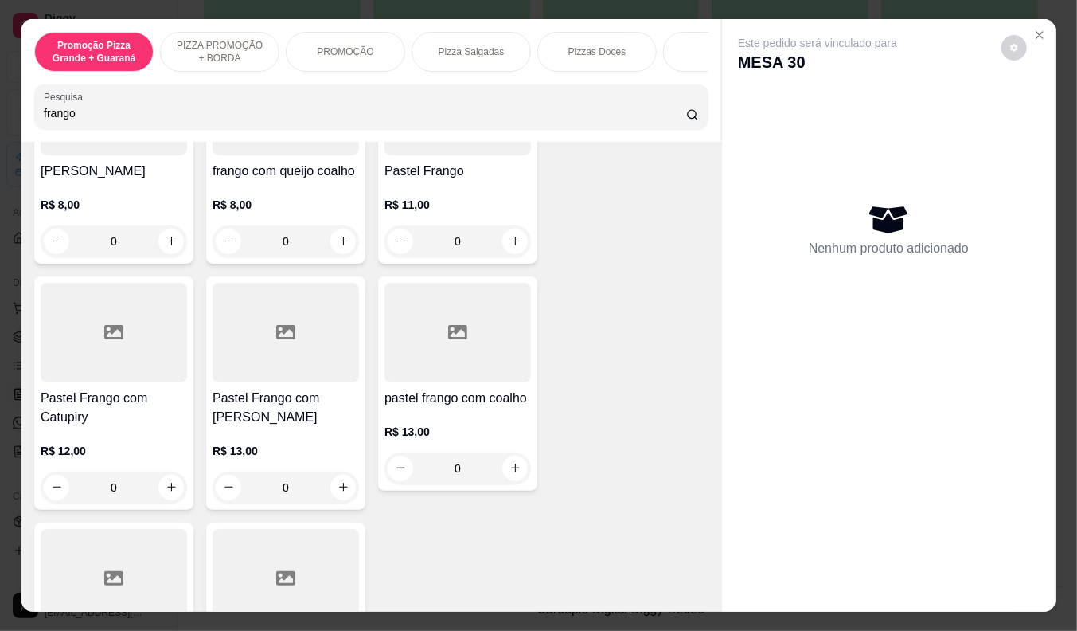
type input "frango"
click at [248, 427] on div "R$ 13,00 0" at bounding box center [286, 465] width 146 height 76
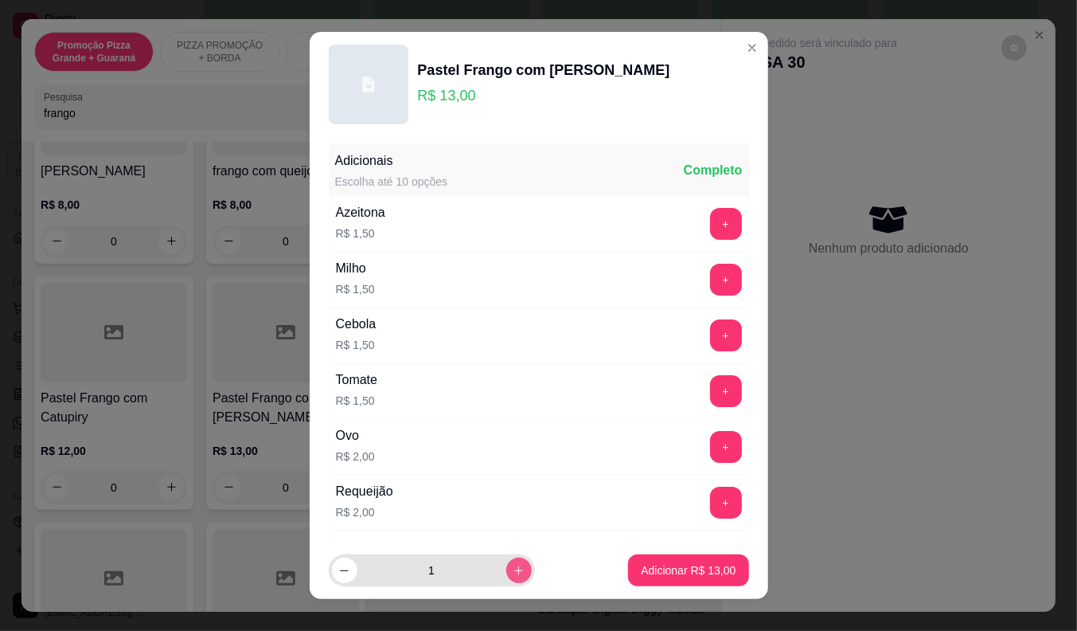
click at [513, 571] on icon "increase-product-quantity" at bounding box center [519, 570] width 12 height 12
type input "2"
click at [670, 565] on p "Adicionar R$ 26,00" at bounding box center [688, 570] width 95 height 16
type input "2"
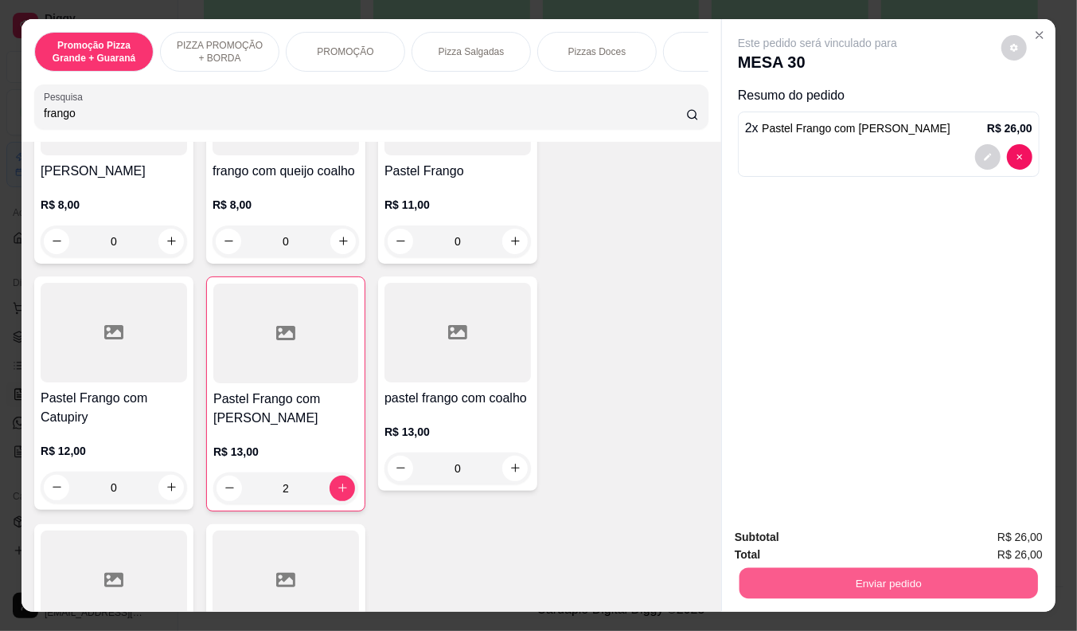
click at [863, 582] on button "Enviar pedido" at bounding box center [889, 583] width 299 height 31
click at [866, 537] on button "Não registrar e enviar pedido" at bounding box center [836, 537] width 161 height 29
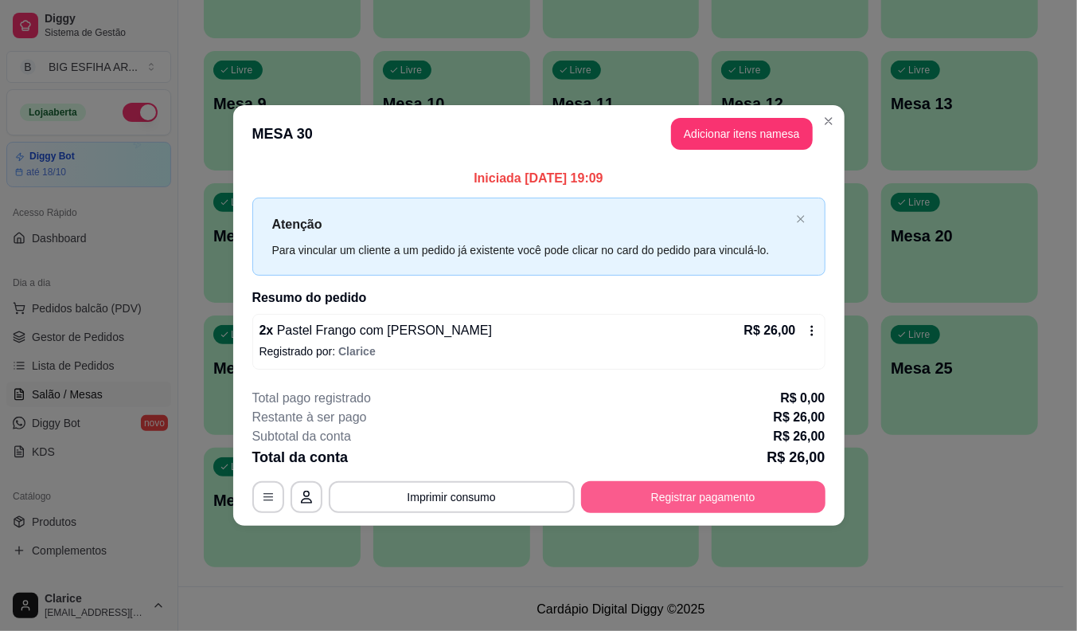
click at [635, 490] on button "Registrar pagamento" at bounding box center [703, 497] width 244 height 32
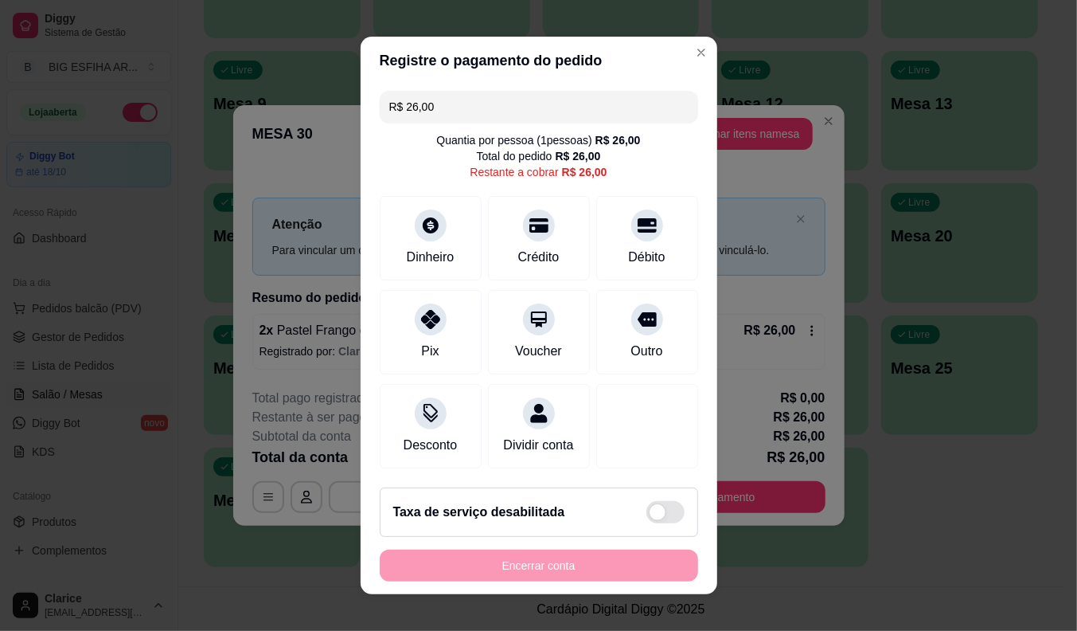
click at [430, 107] on input "R$ 26,00" at bounding box center [538, 107] width 299 height 32
click at [432, 221] on div at bounding box center [430, 220] width 35 height 35
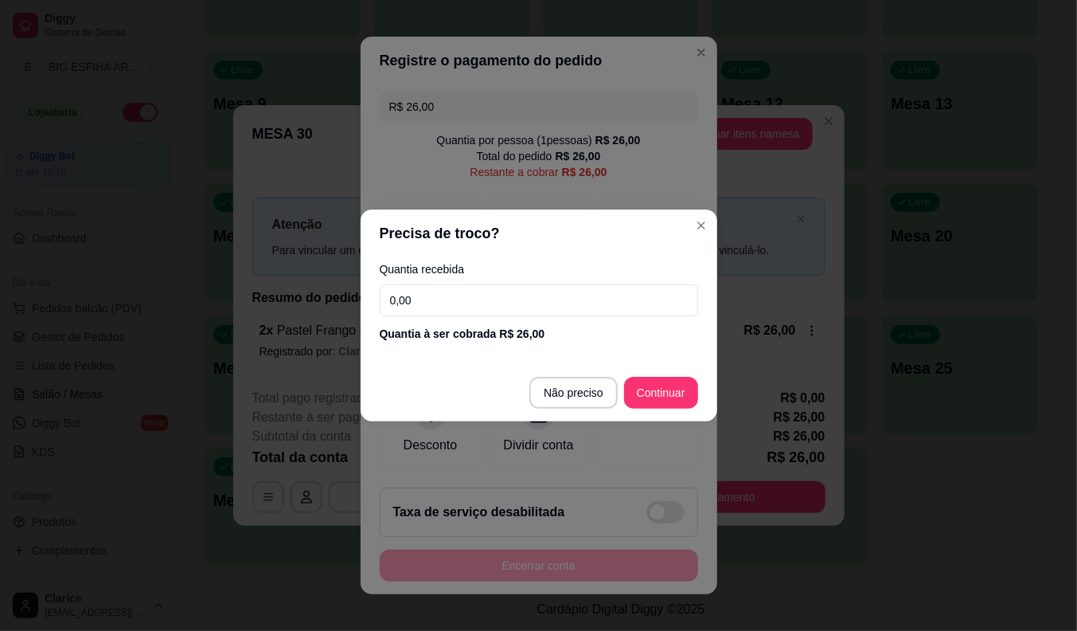
click at [479, 296] on input "0,00" at bounding box center [539, 300] width 318 height 32
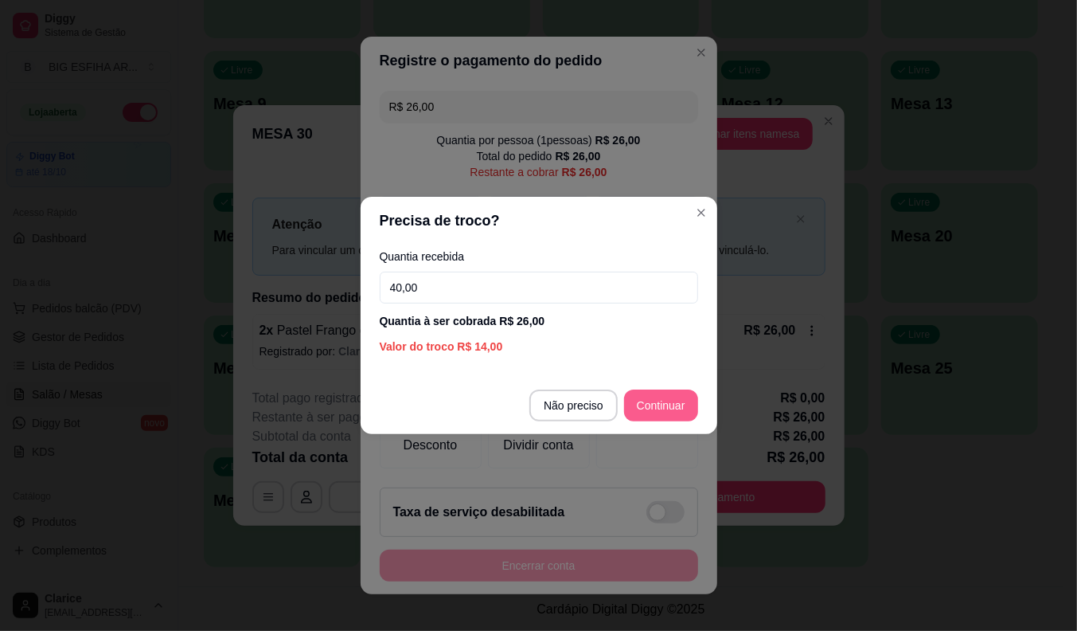
type input "40,00"
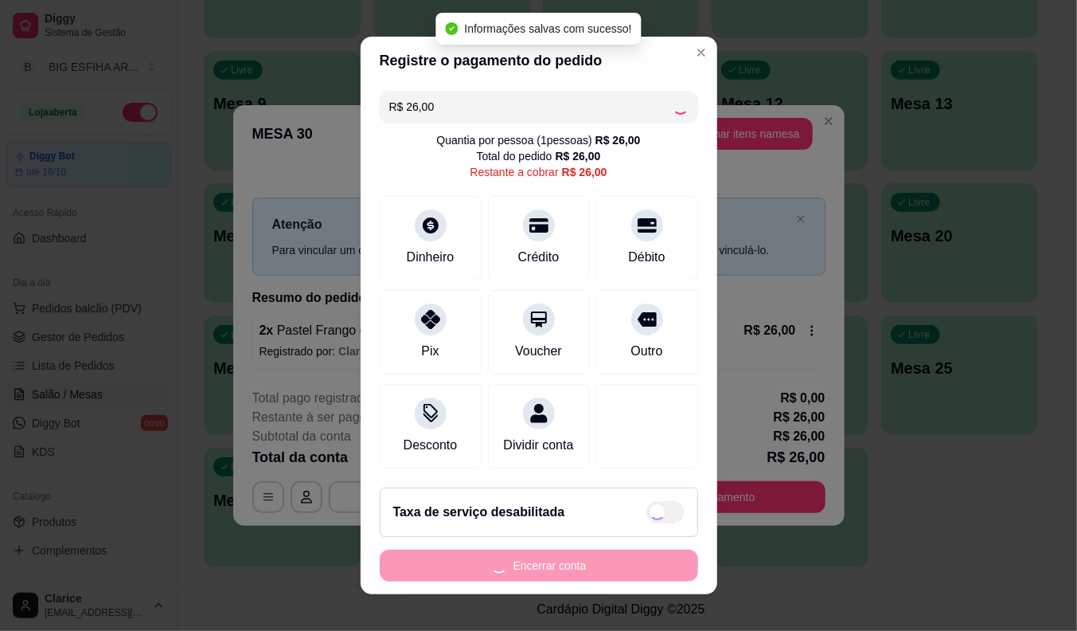
type input "R$ 0,00"
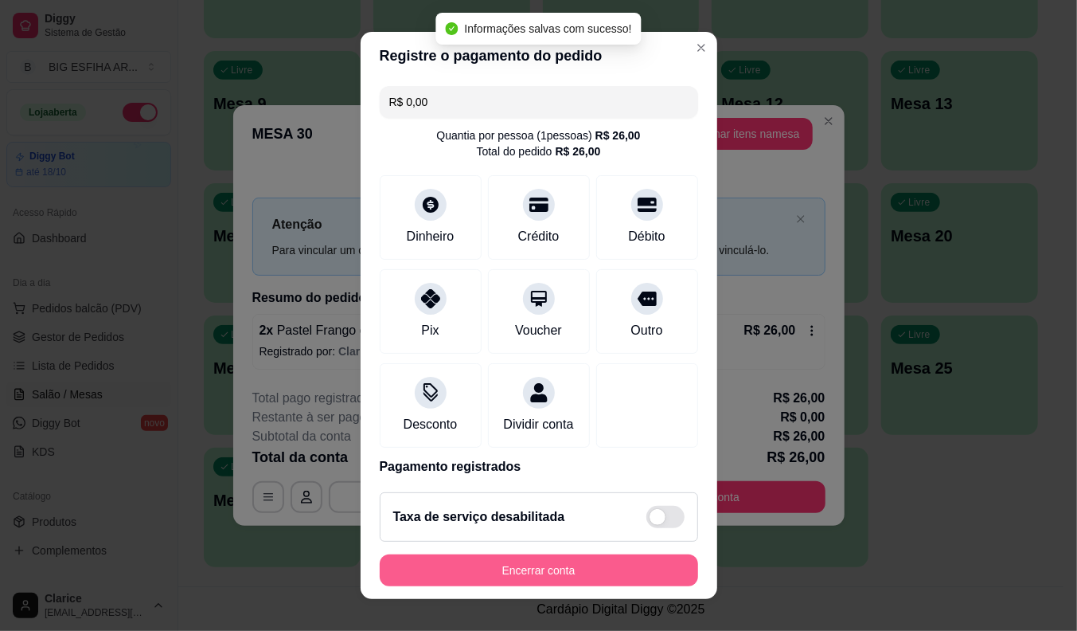
click at [577, 568] on button "Encerrar conta" at bounding box center [539, 570] width 318 height 32
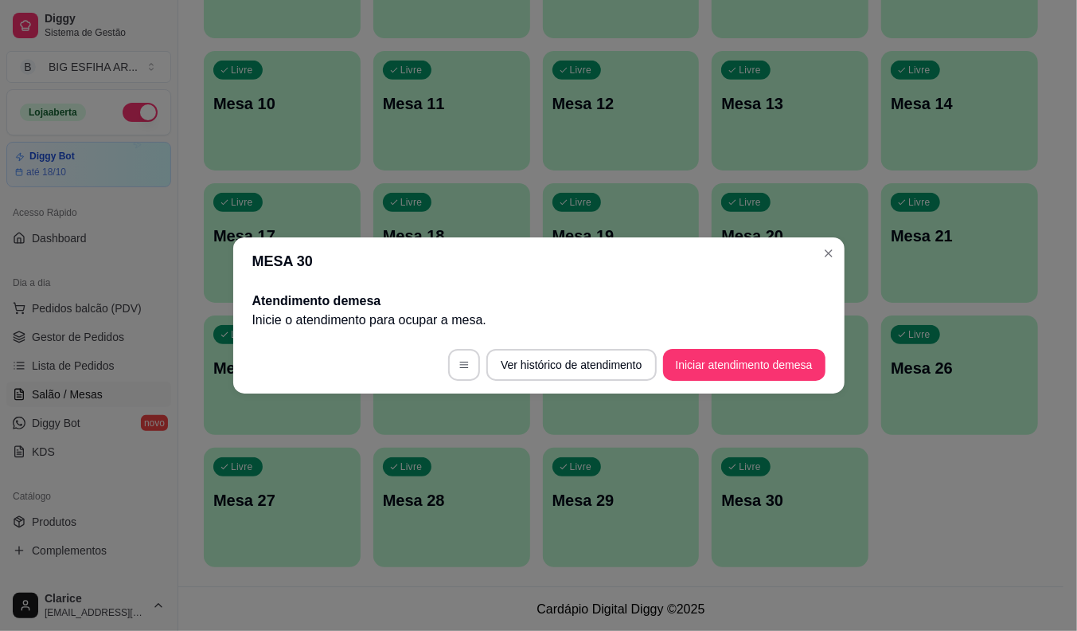
click at [456, 141] on div "MESA 30 Atendimento de mesa Inicie o atendimento para ocupar a mesa . Ver histó…" at bounding box center [538, 315] width 1077 height 631
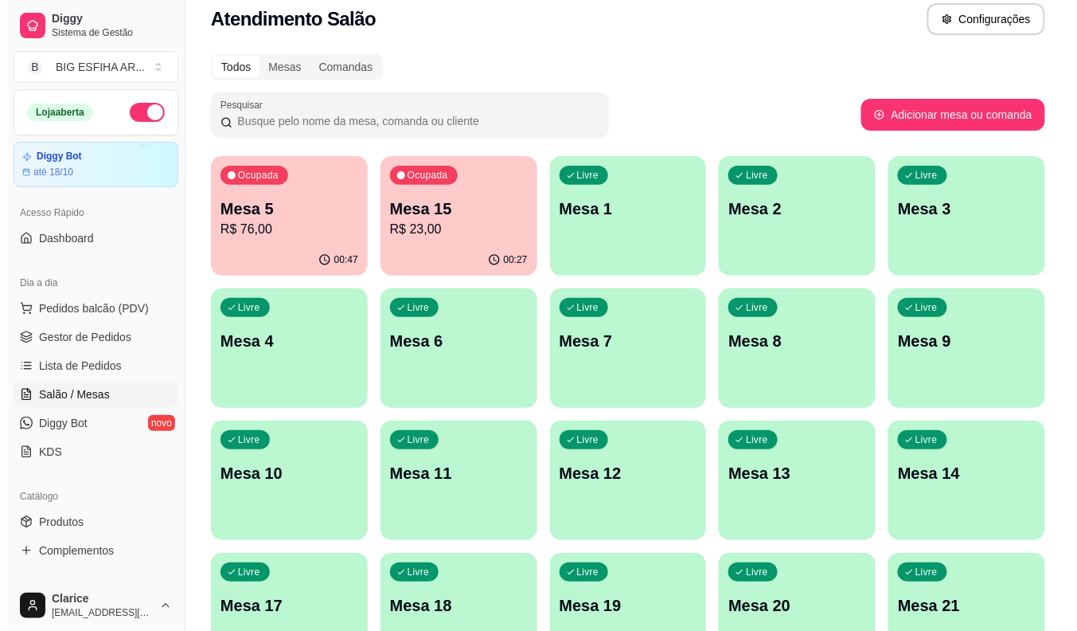
scroll to position [0, 0]
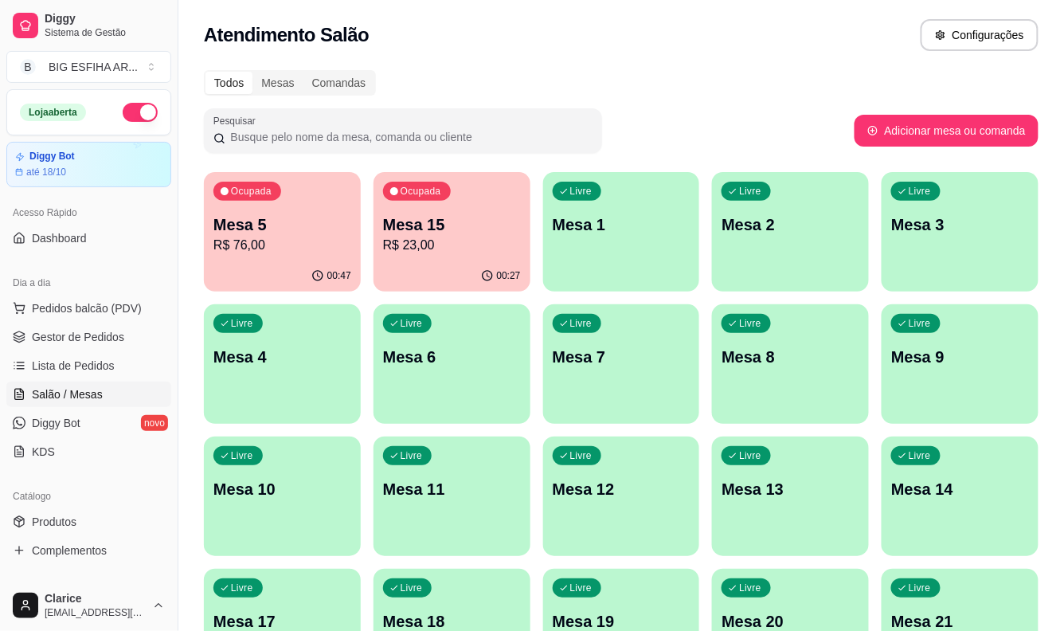
click at [291, 266] on div "00:47" at bounding box center [282, 275] width 157 height 31
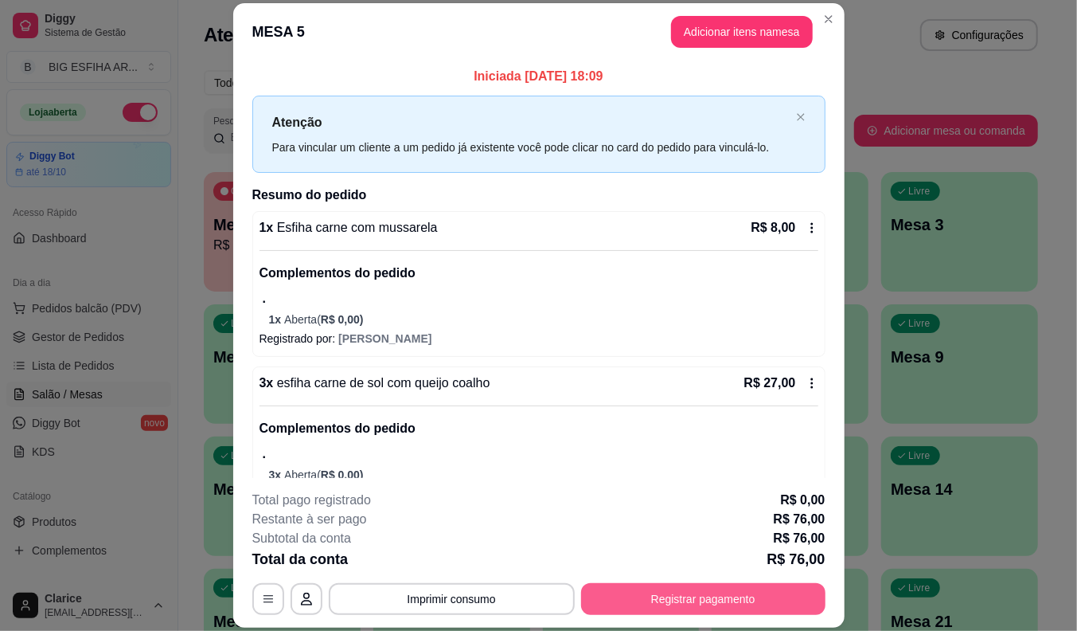
click at [618, 592] on button "Registrar pagamento" at bounding box center [703, 599] width 244 height 32
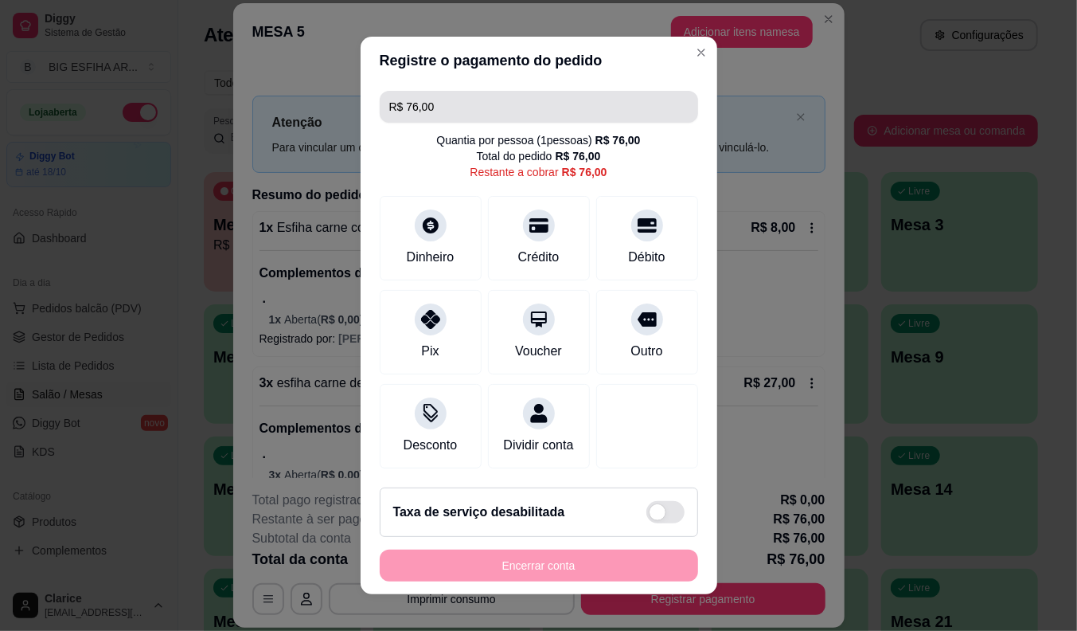
click at [459, 105] on input "R$ 76,00" at bounding box center [538, 107] width 299 height 32
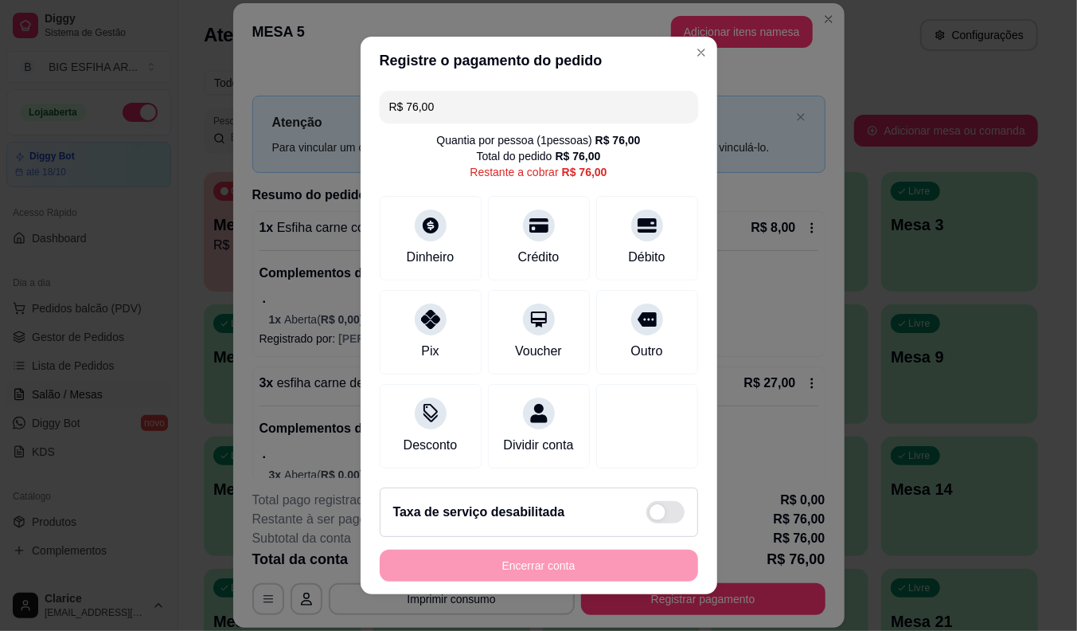
click at [459, 105] on input "R$ 76,00" at bounding box center [538, 107] width 299 height 32
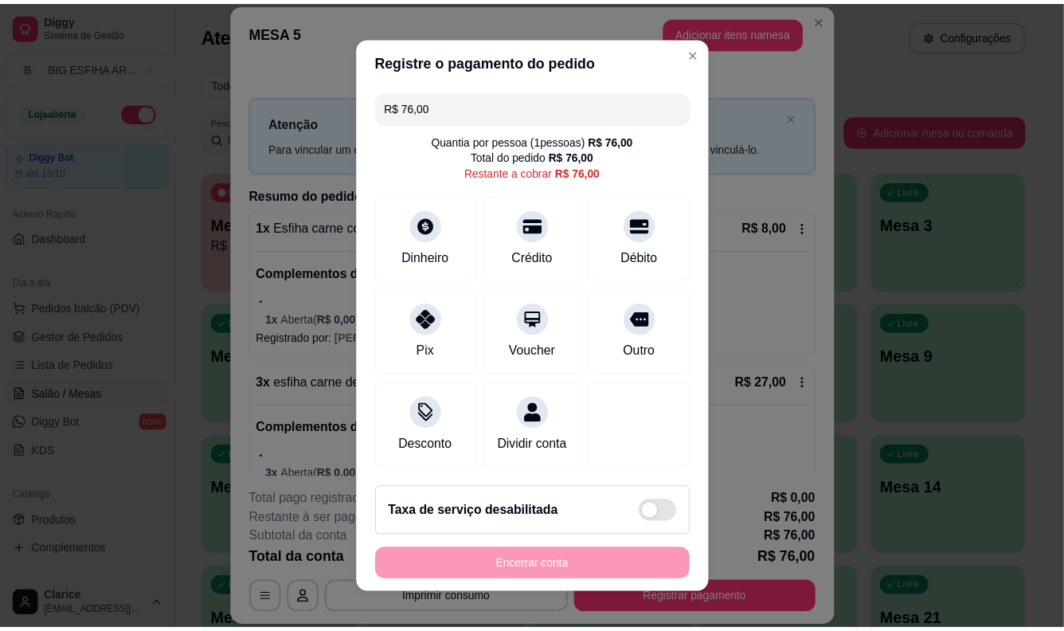
scroll to position [9, 0]
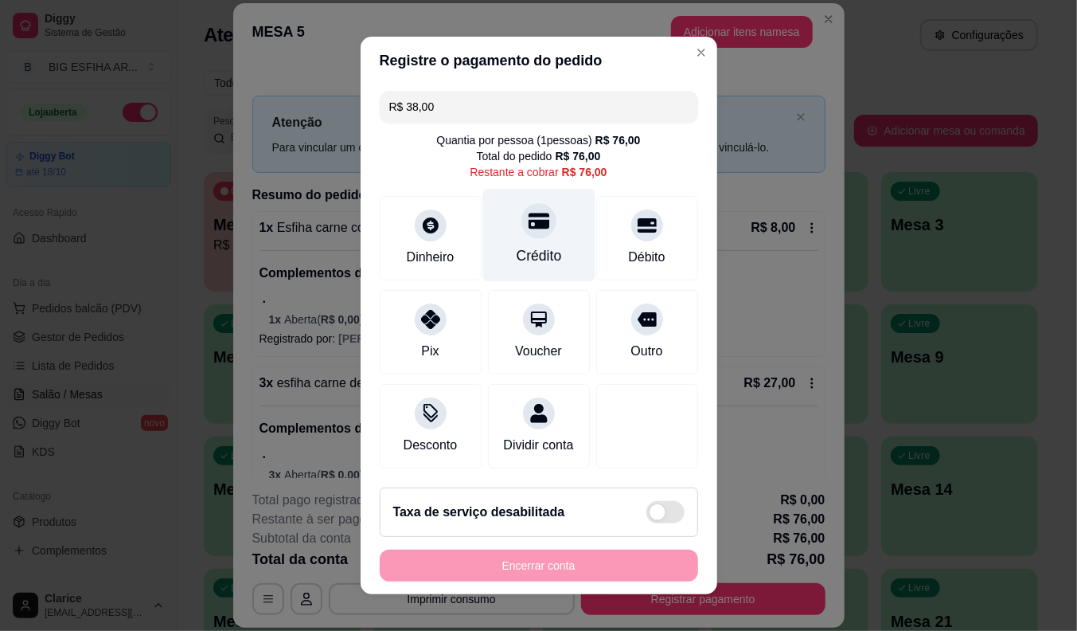
click at [516, 245] on div "Crédito" at bounding box center [538, 255] width 45 height 21
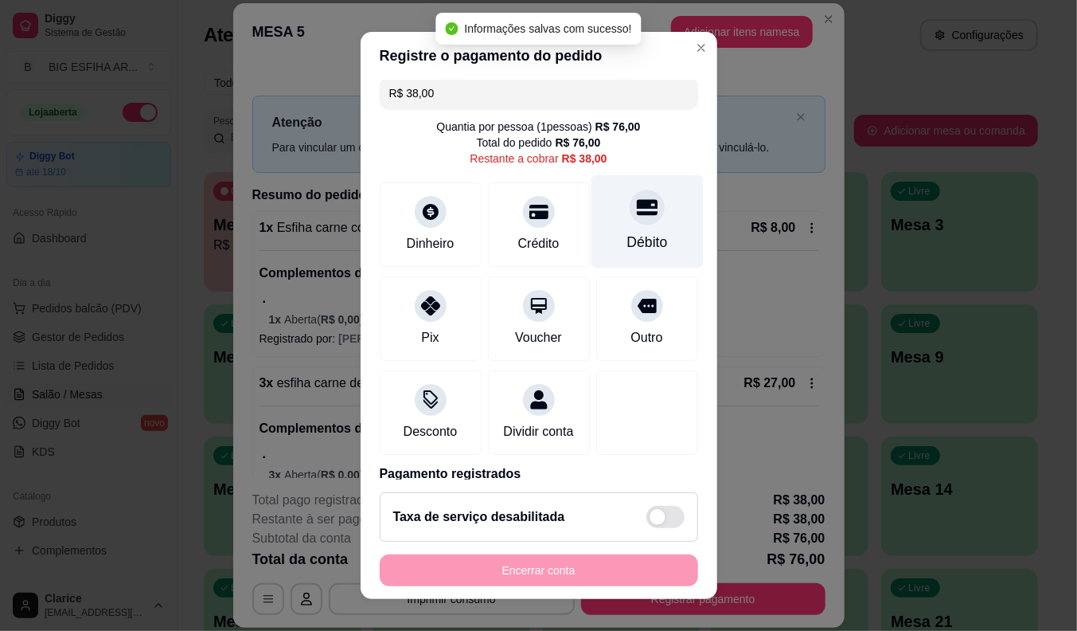
click at [627, 244] on div "Débito" at bounding box center [647, 242] width 41 height 21
type input "R$ 0,00"
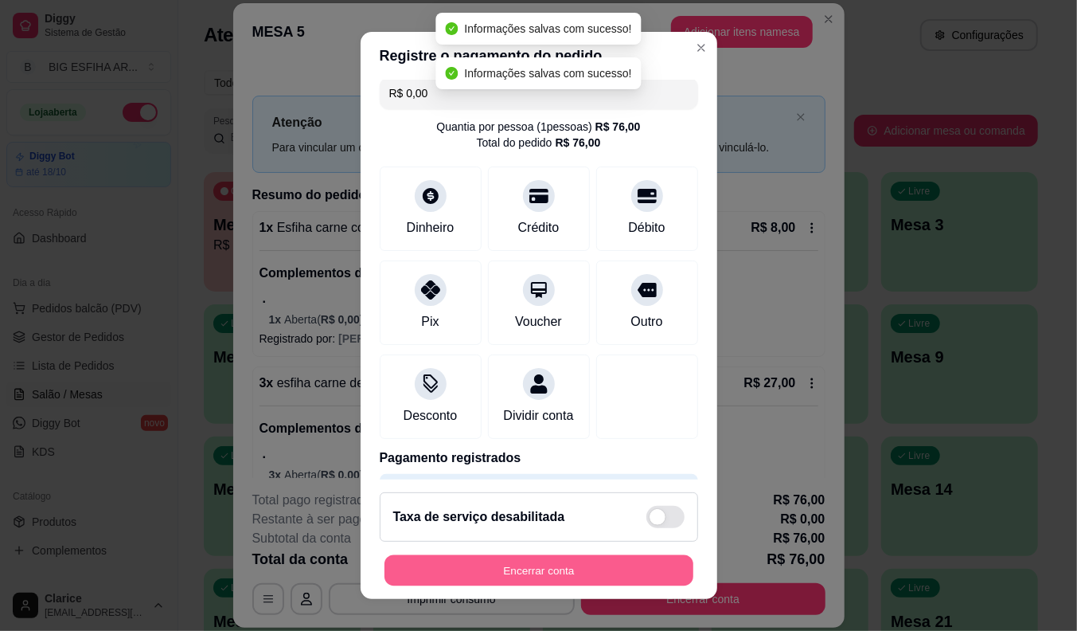
click at [578, 574] on button "Encerrar conta" at bounding box center [539, 570] width 309 height 31
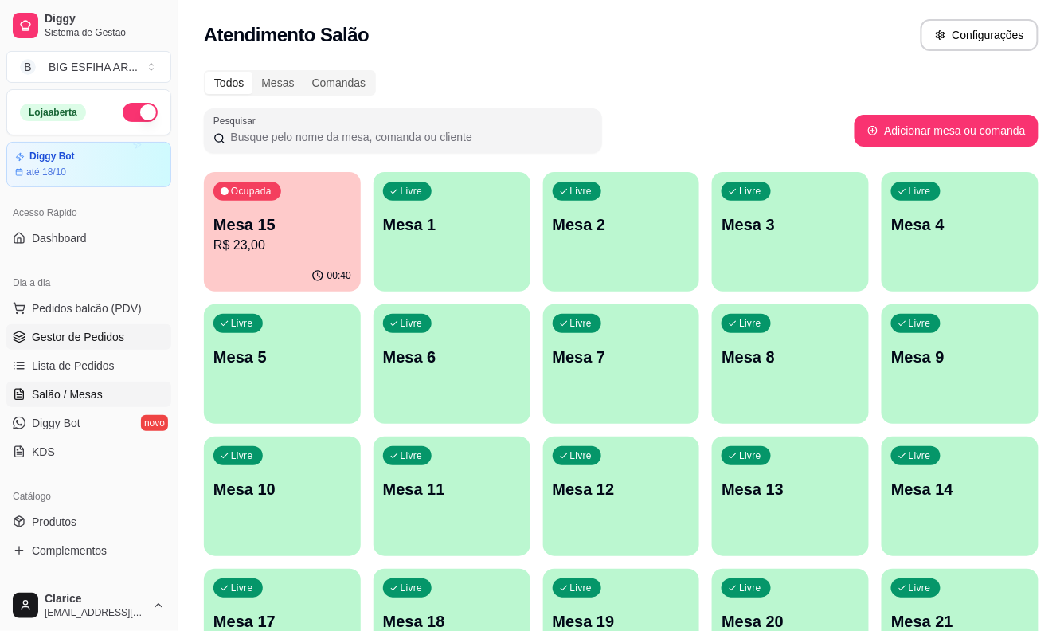
click at [85, 346] on link "Gestor de Pedidos" at bounding box center [88, 336] width 165 height 25
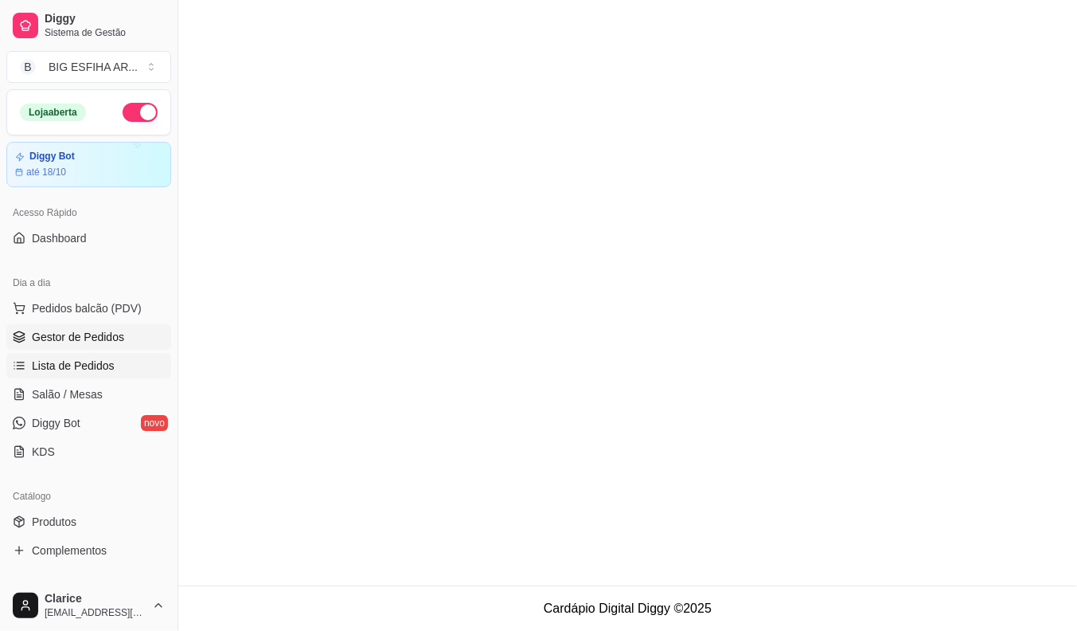
click at [85, 358] on span "Lista de Pedidos" at bounding box center [73, 365] width 83 height 16
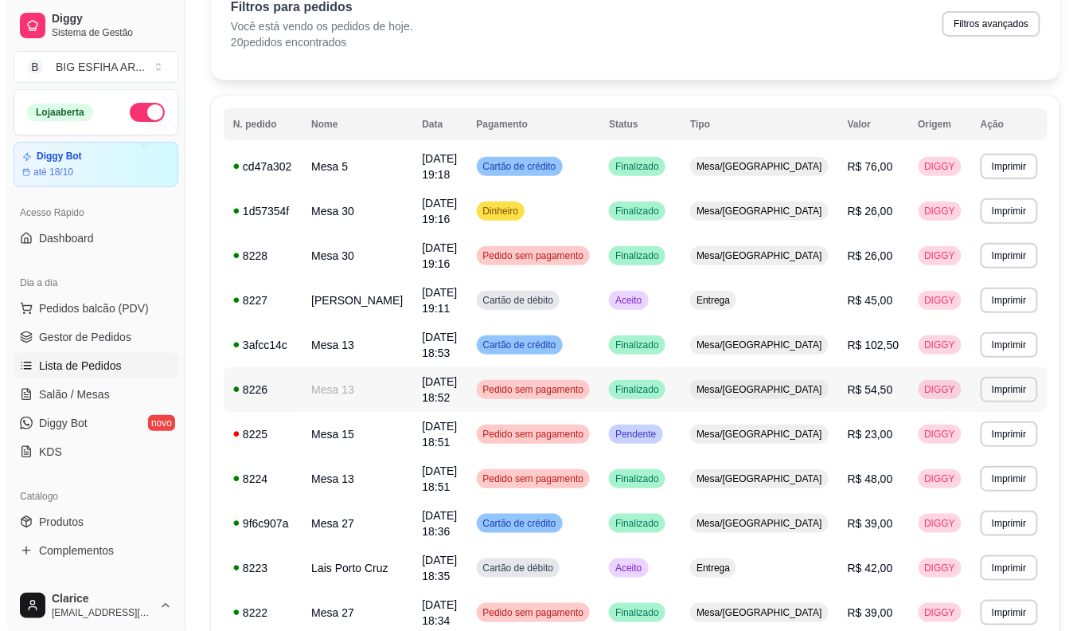
scroll to position [88, 0]
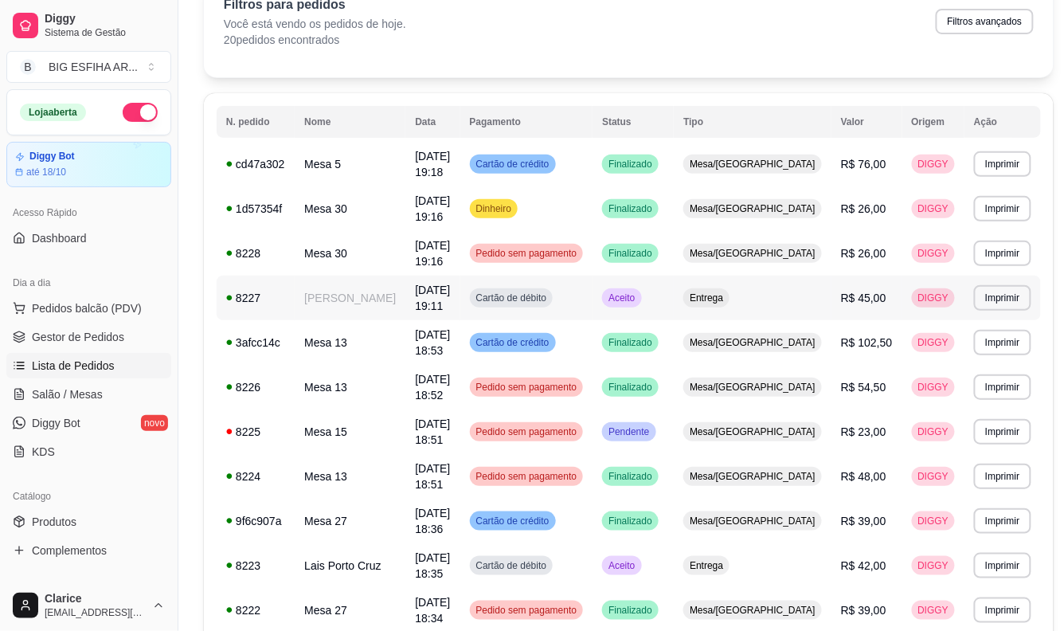
click at [355, 275] on td "Iasmine Coelho" at bounding box center [350, 297] width 111 height 45
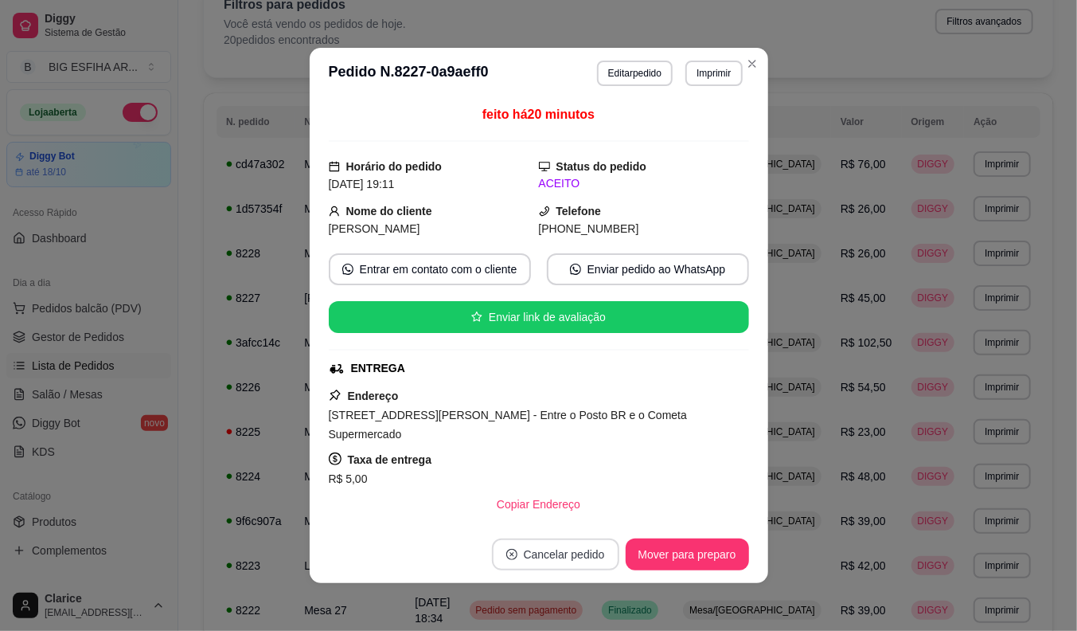
click at [540, 557] on button "Cancelar pedido" at bounding box center [555, 554] width 127 height 32
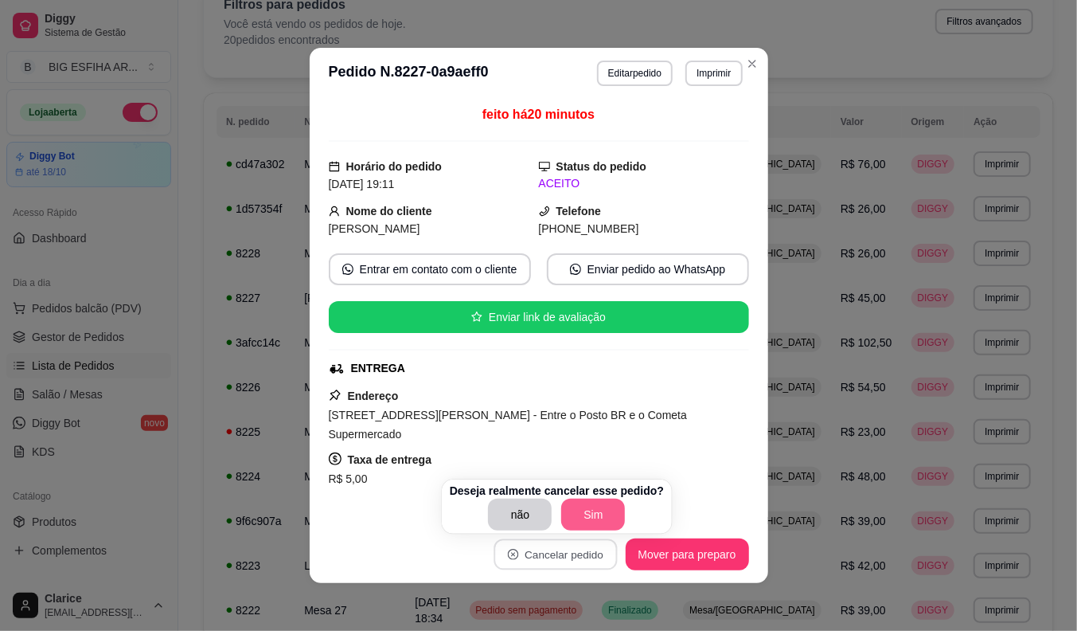
click at [585, 506] on button "Sim" at bounding box center [593, 514] width 64 height 32
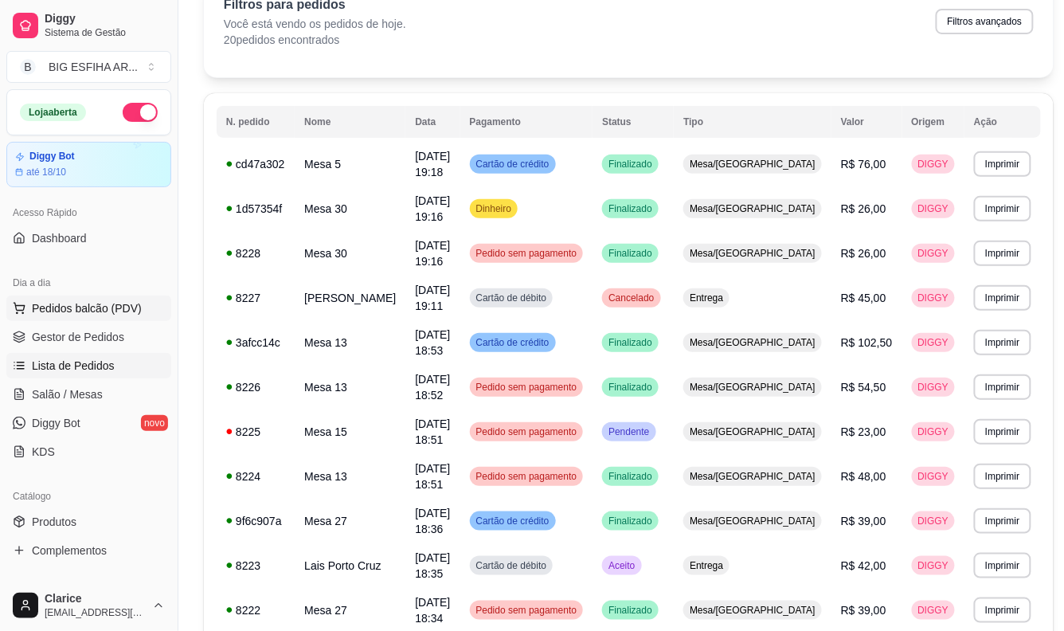
click at [139, 309] on button "Pedidos balcão (PDV)" at bounding box center [88, 307] width 165 height 25
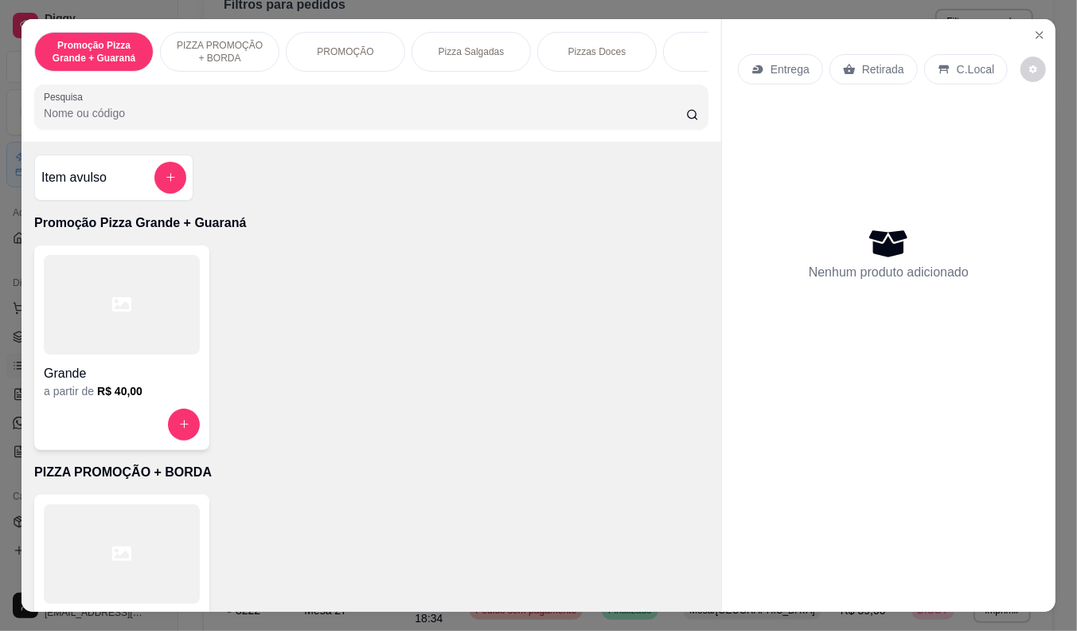
click at [761, 61] on div "Entrega" at bounding box center [780, 69] width 85 height 30
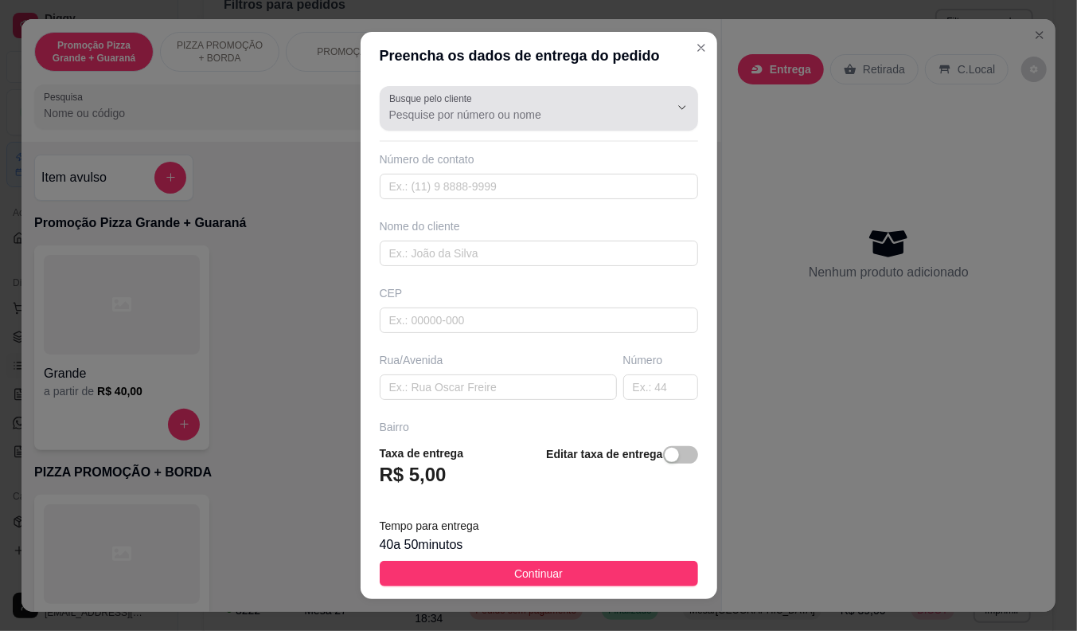
click at [578, 120] on input "Busque pelo cliente" at bounding box center [516, 115] width 255 height 16
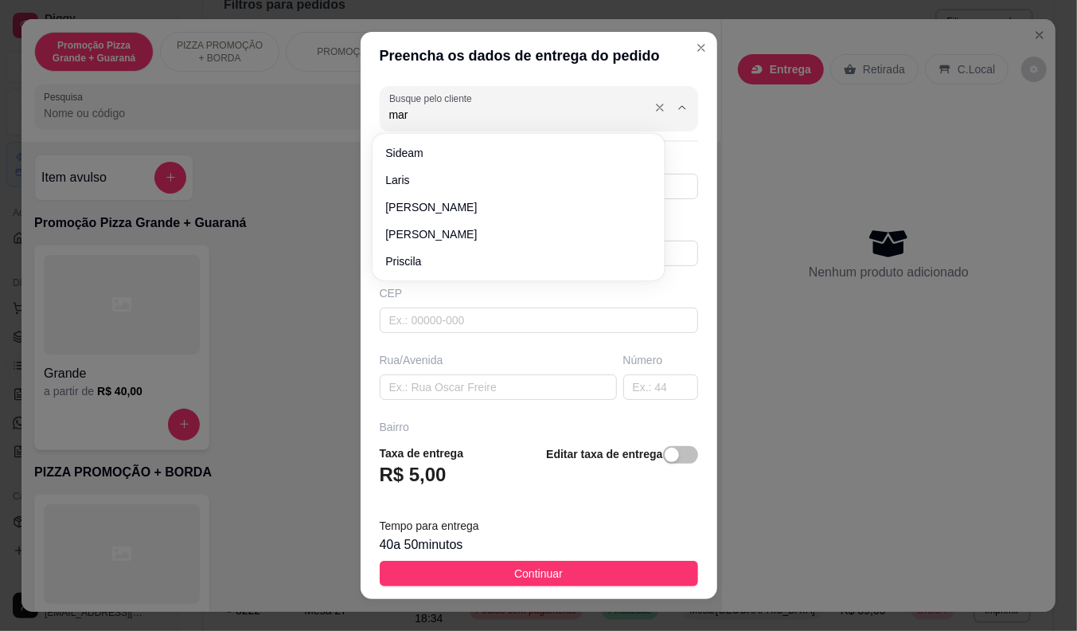
type input "mary"
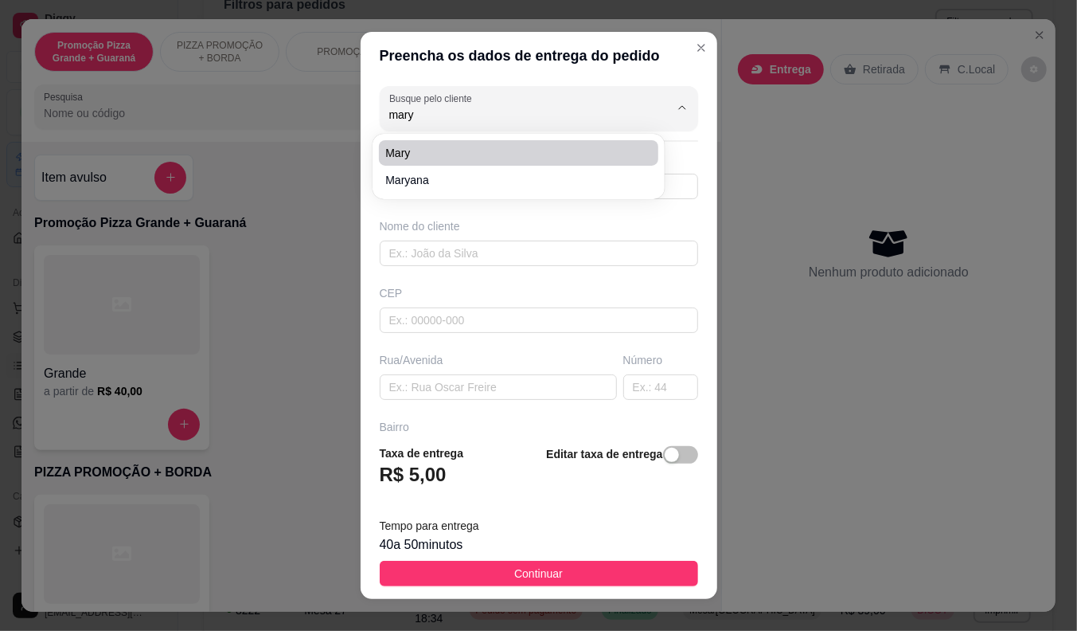
click at [536, 164] on li "mary" at bounding box center [518, 152] width 279 height 25
type input "85999409847"
type input "mary"
type input "padre guerra 964"
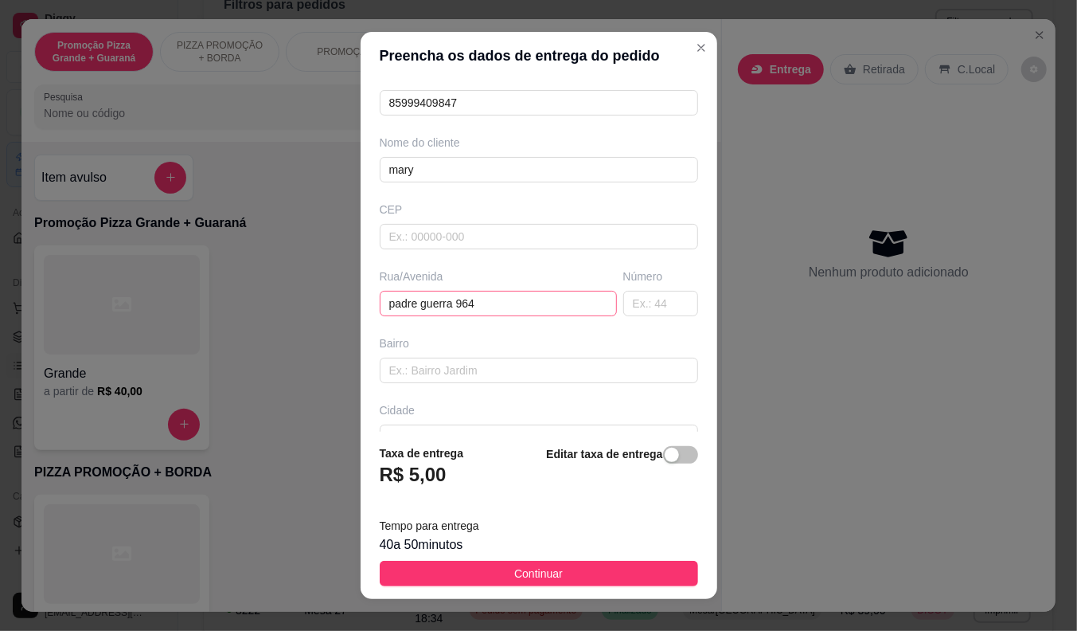
scroll to position [185, 0]
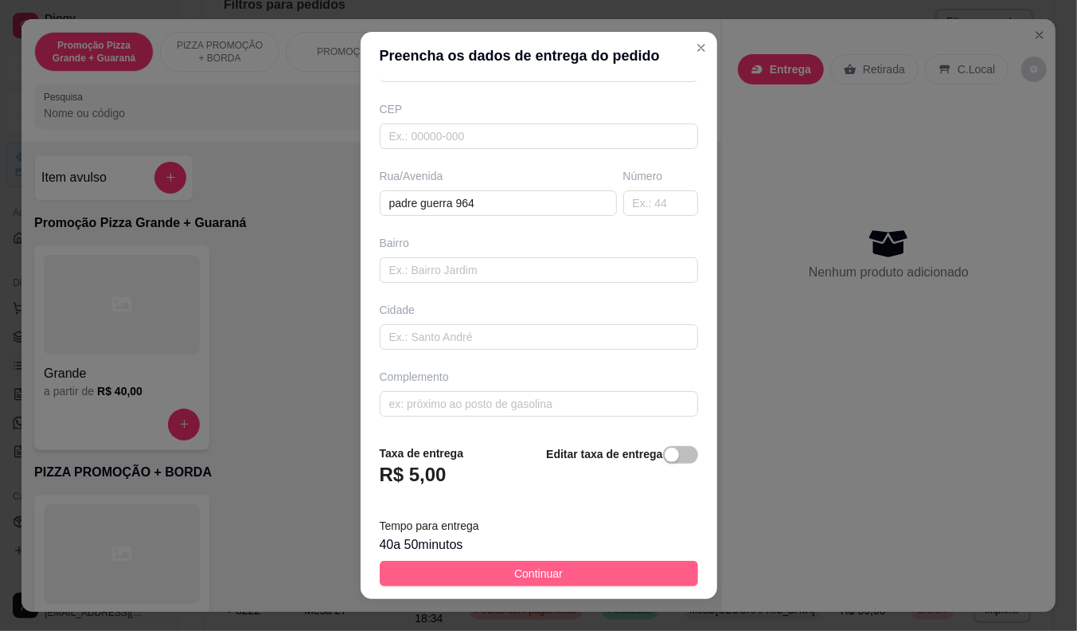
type input "mary"
click at [514, 575] on span "Continuar" at bounding box center [538, 573] width 49 height 18
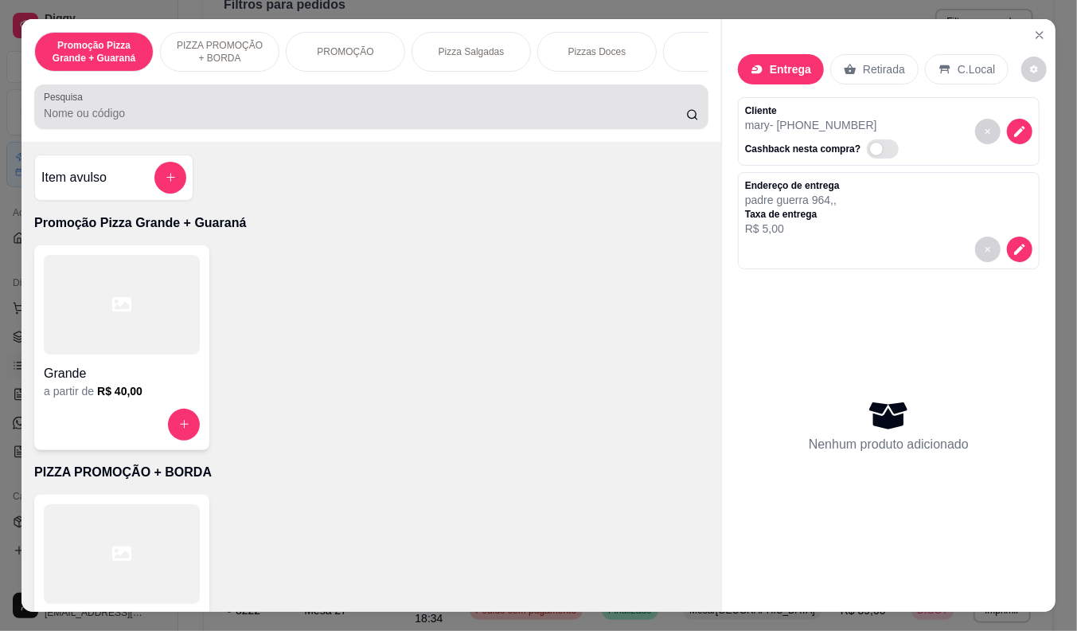
click at [115, 129] on div "Pesquisa" at bounding box center [371, 106] width 674 height 45
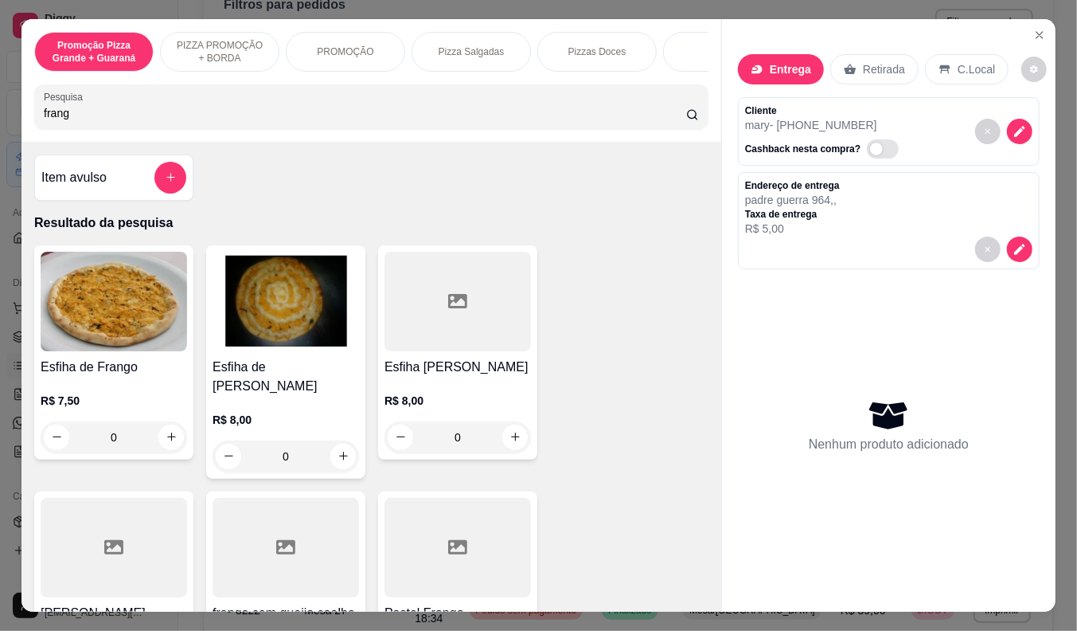
click at [155, 377] on h4 "Esfiha de Frango" at bounding box center [114, 366] width 146 height 19
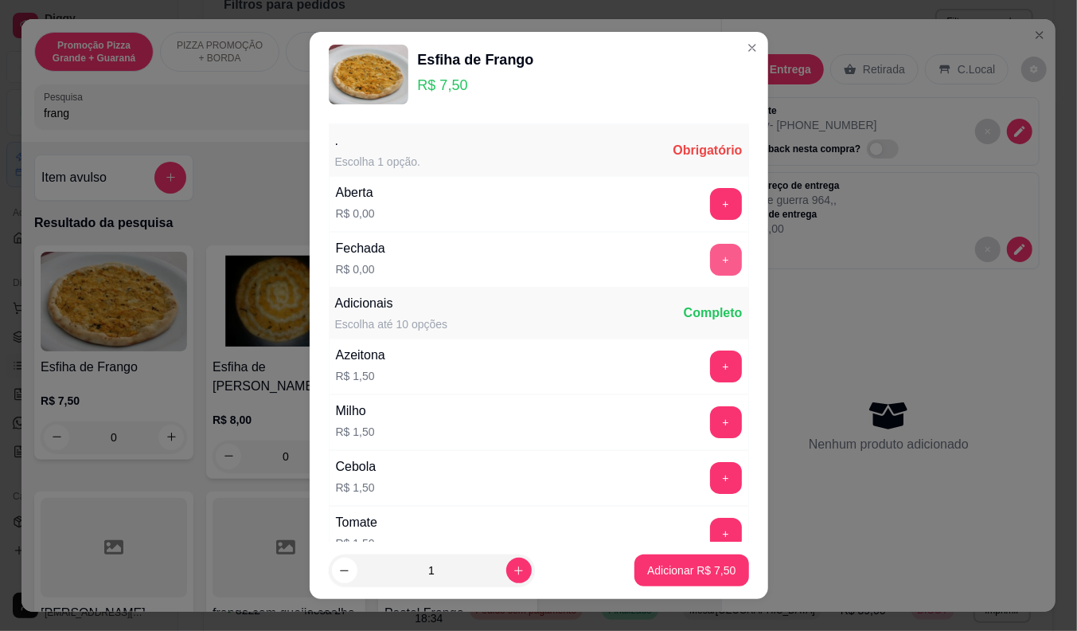
click at [710, 257] on button "+" at bounding box center [726, 260] width 32 height 32
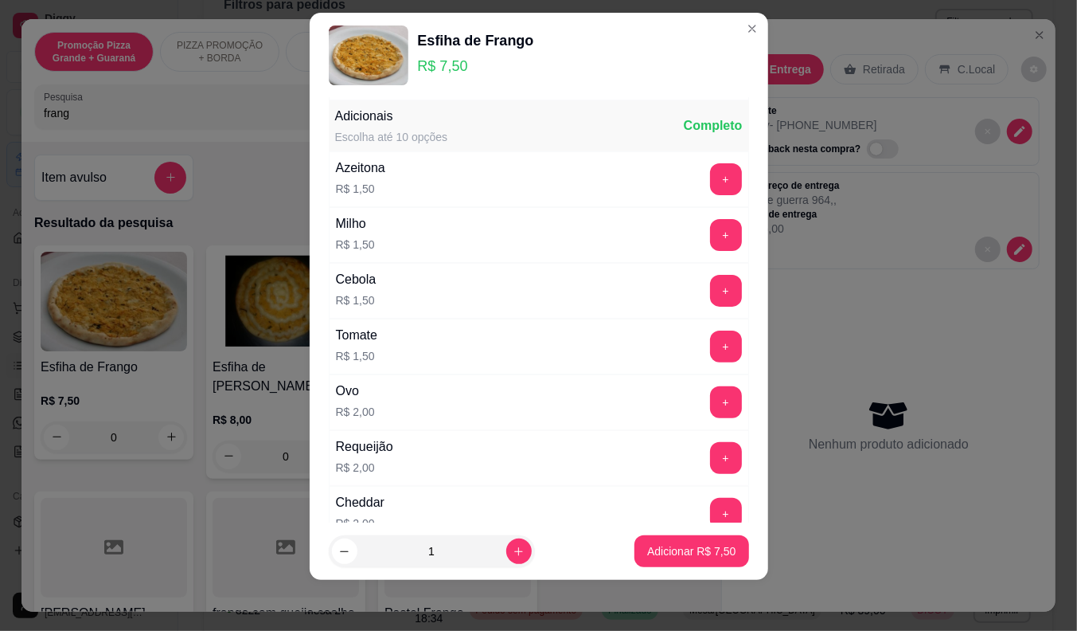
scroll to position [170, 0]
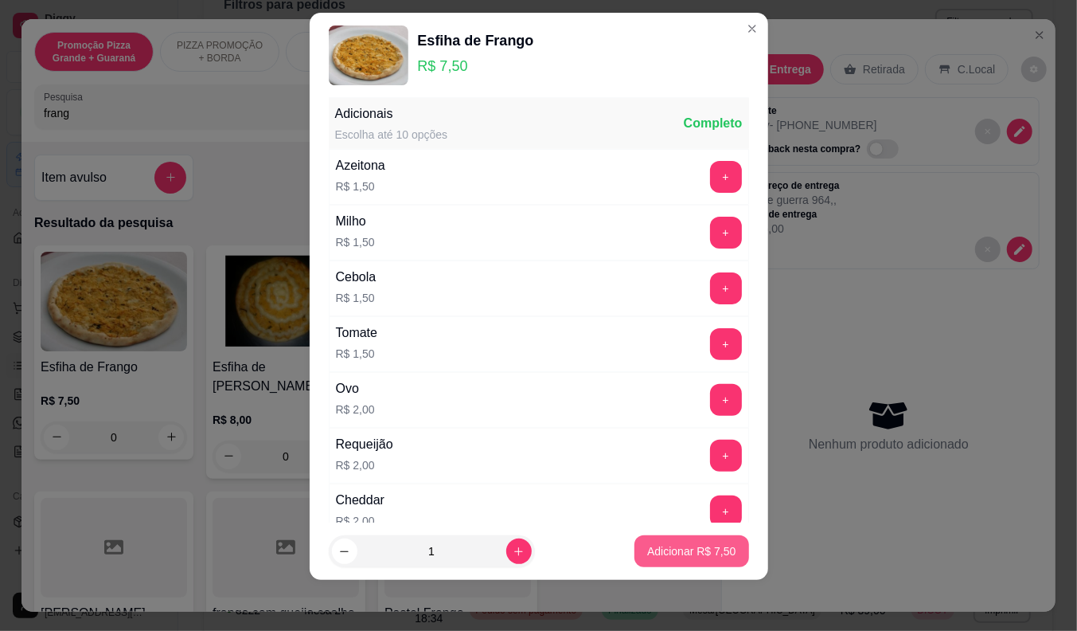
click at [674, 552] on p "Adicionar R$ 7,50" at bounding box center [691, 551] width 88 height 16
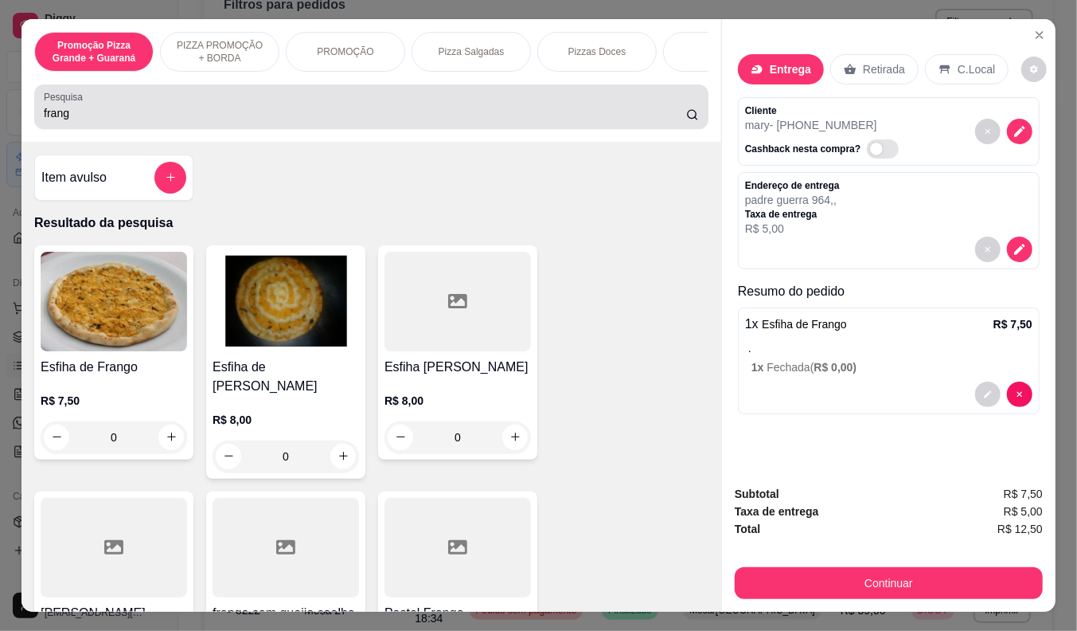
click at [62, 123] on div "frang" at bounding box center [371, 107] width 655 height 32
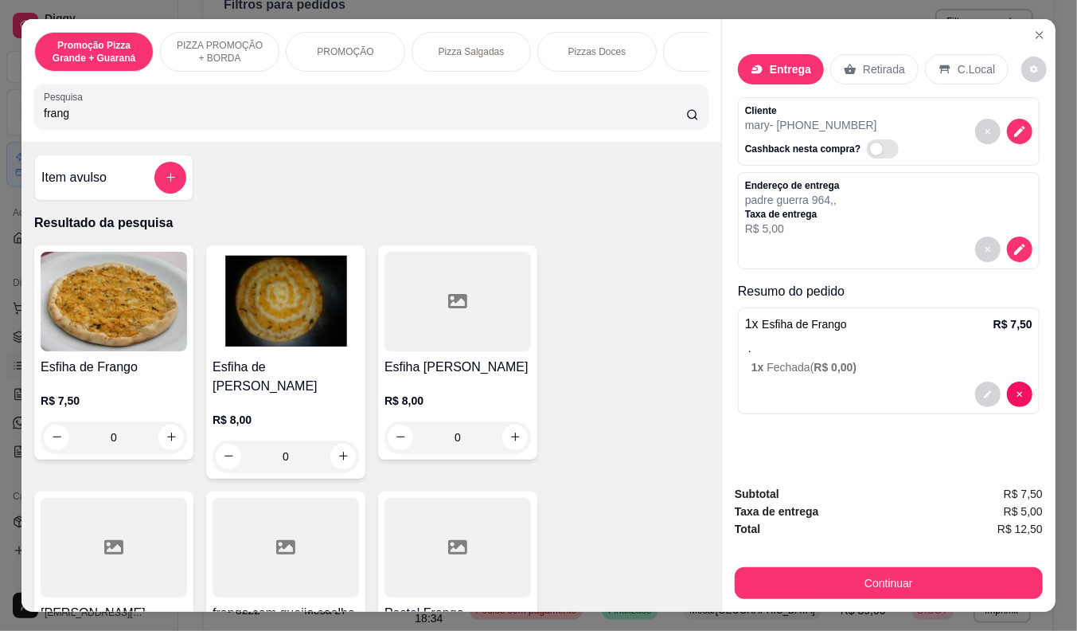
click at [62, 123] on div "frang" at bounding box center [371, 107] width 655 height 32
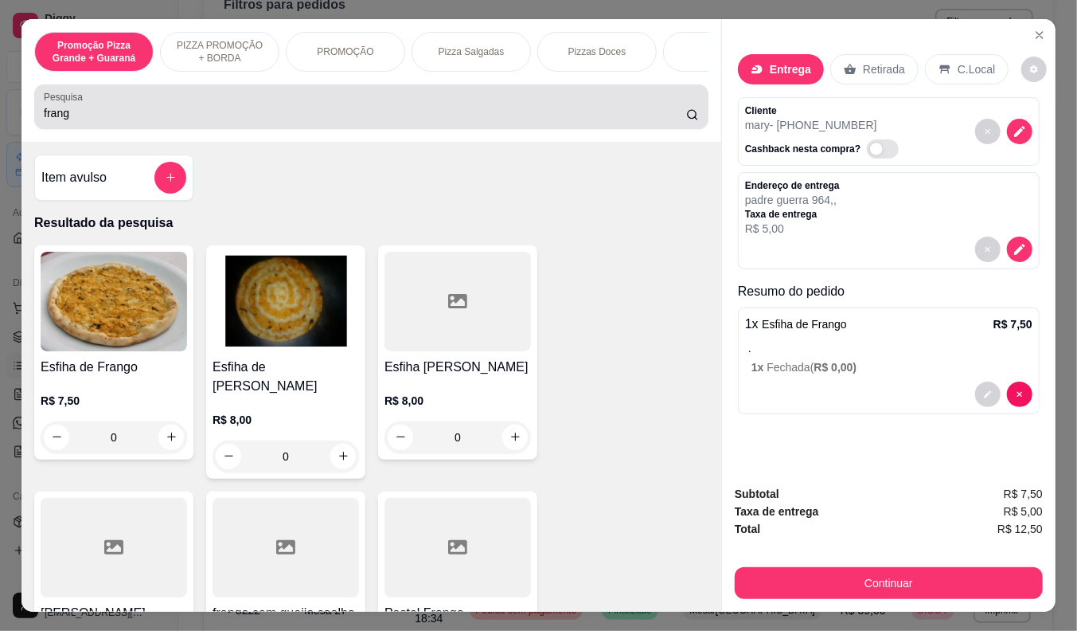
click at [62, 123] on div "frang" at bounding box center [371, 107] width 655 height 32
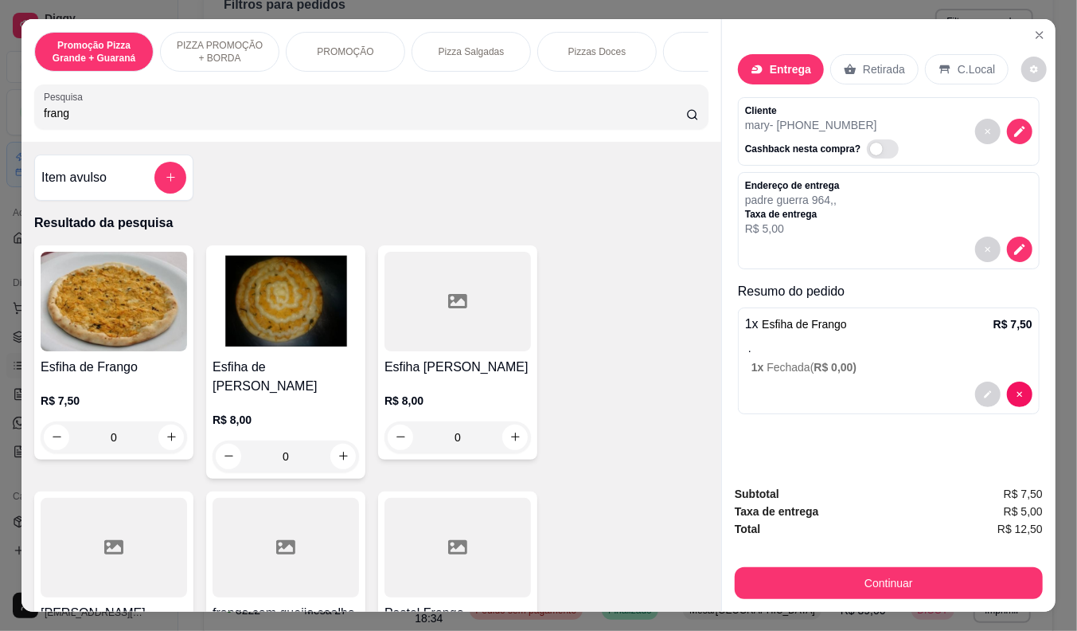
click at [62, 123] on div "frang" at bounding box center [371, 107] width 655 height 32
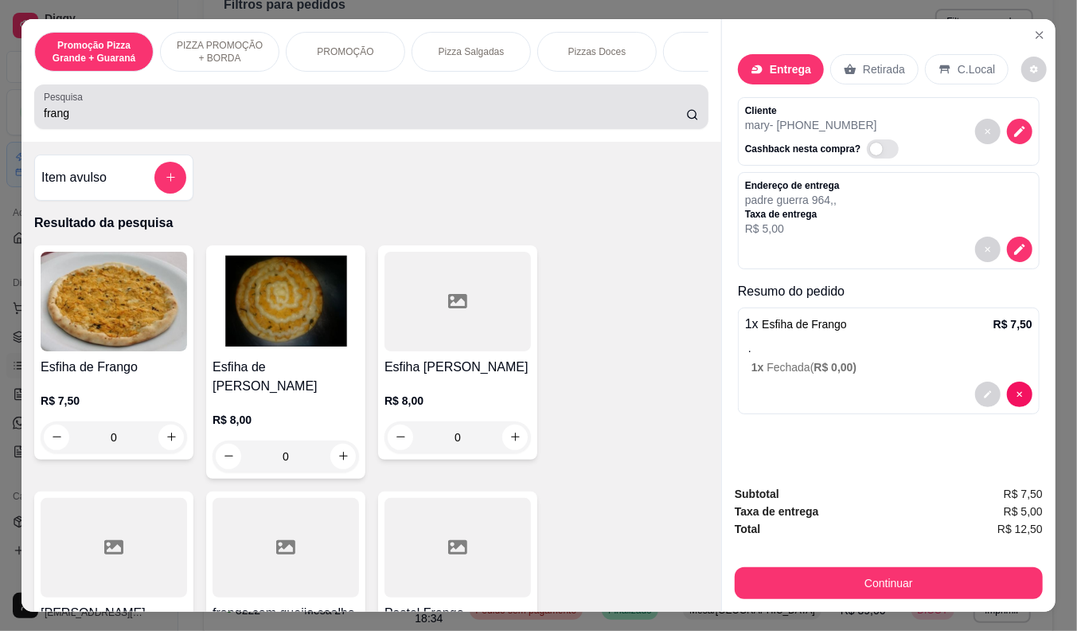
click at [46, 110] on div "frang" at bounding box center [371, 107] width 655 height 32
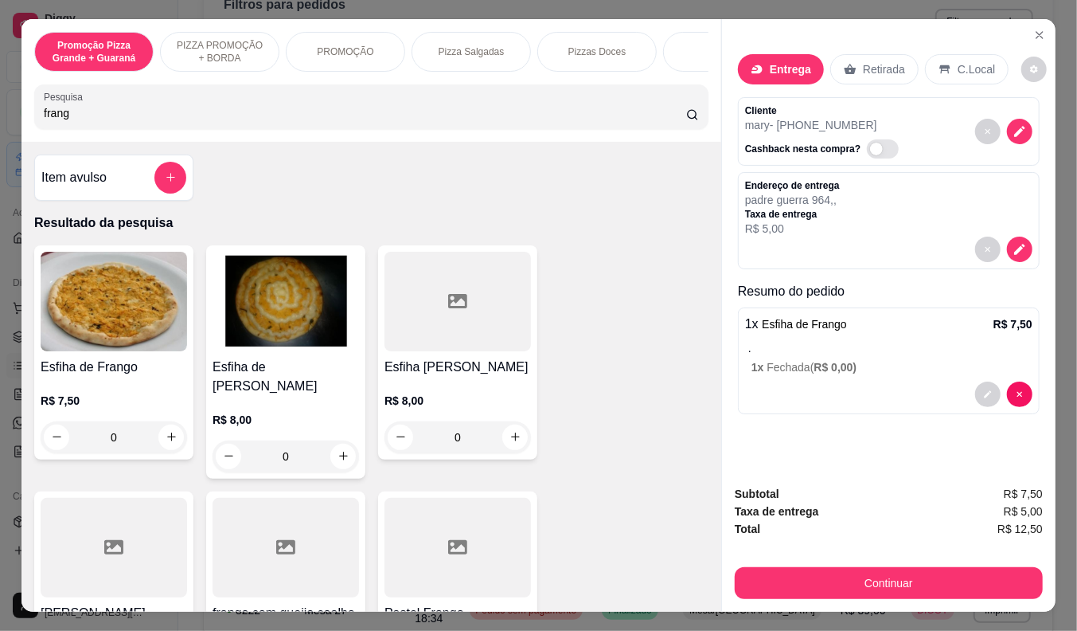
click at [46, 110] on div "frang" at bounding box center [371, 107] width 655 height 32
click at [68, 114] on input "frang" at bounding box center [365, 113] width 642 height 16
type input "f"
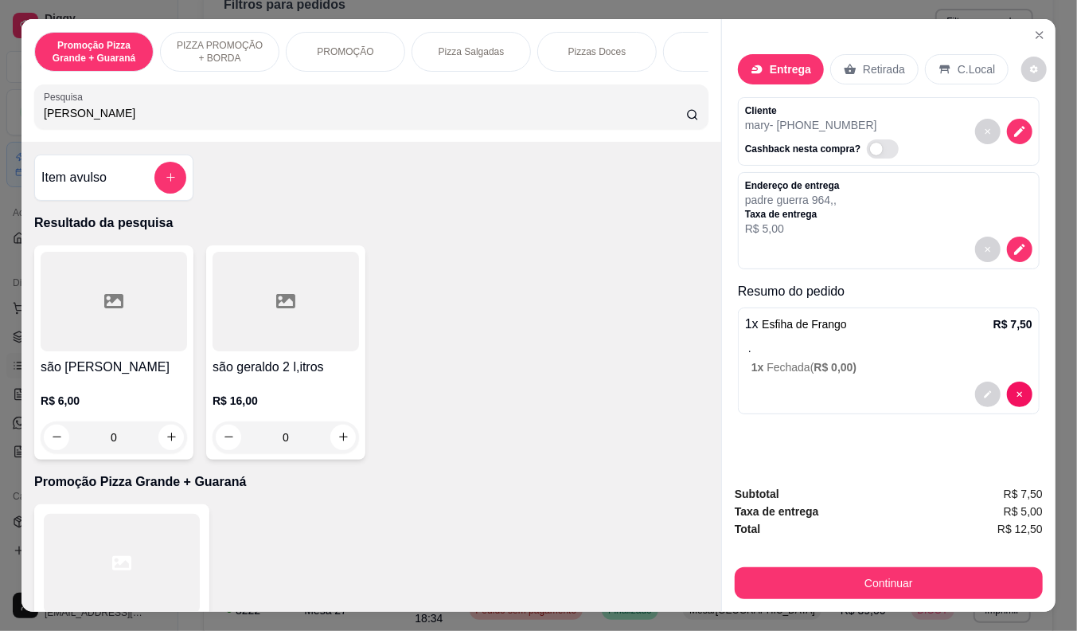
type input "gerald"
click at [96, 404] on p "R$ 6,00" at bounding box center [114, 400] width 146 height 16
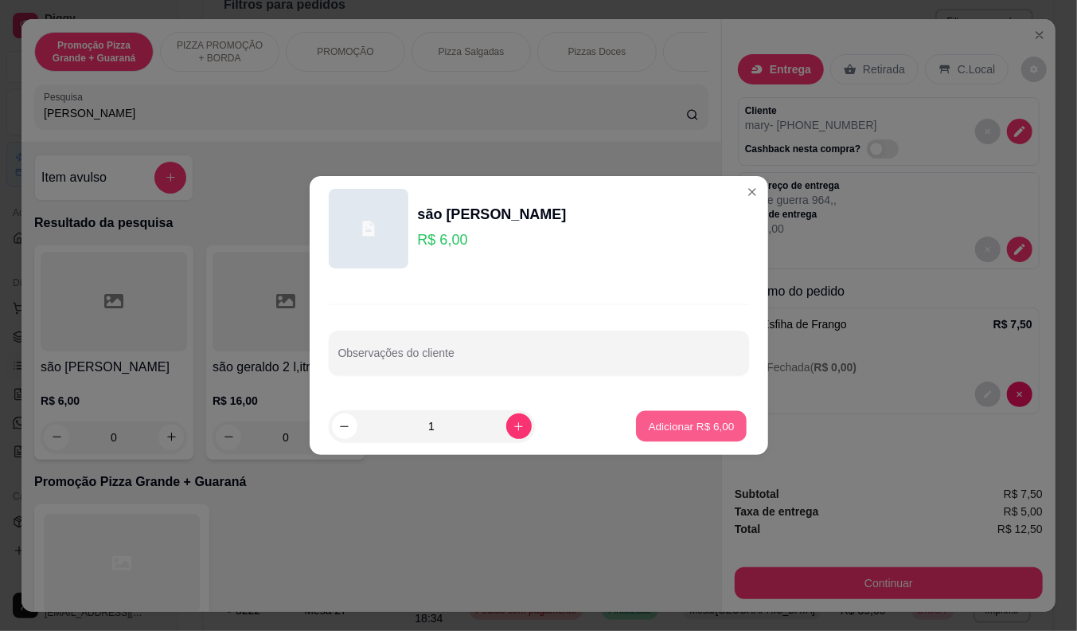
click at [662, 427] on p "Adicionar R$ 6,00" at bounding box center [692, 425] width 86 height 15
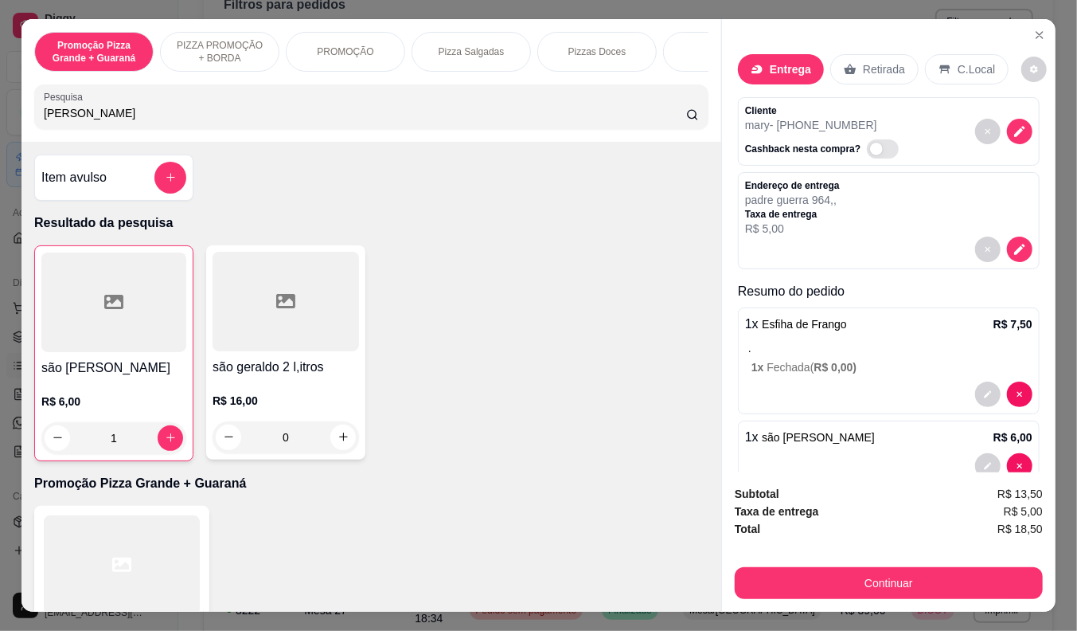
type input "1"
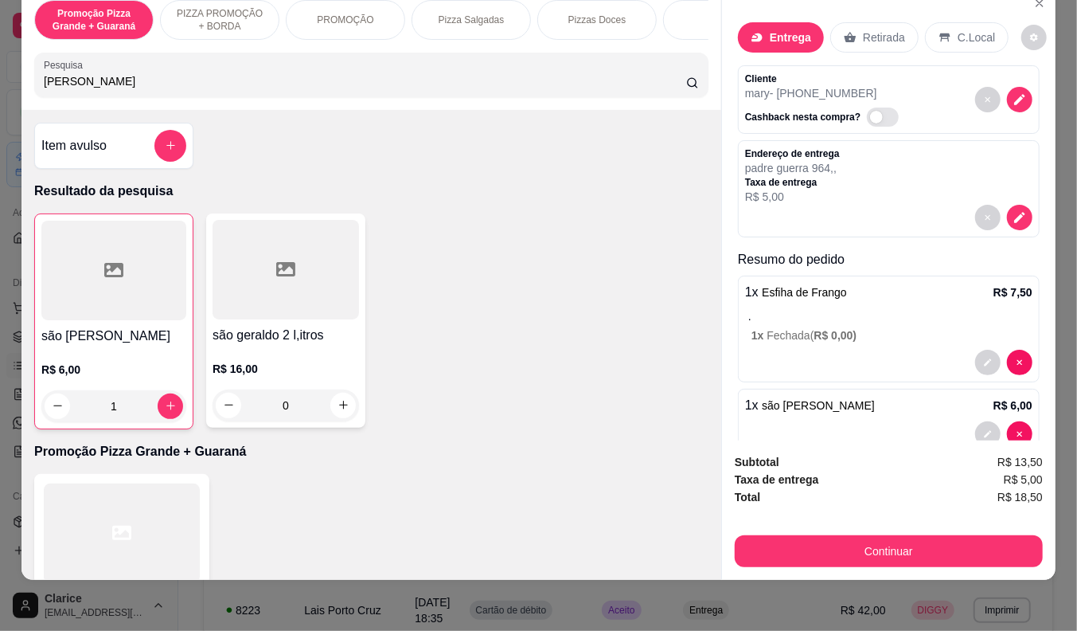
scroll to position [35, 0]
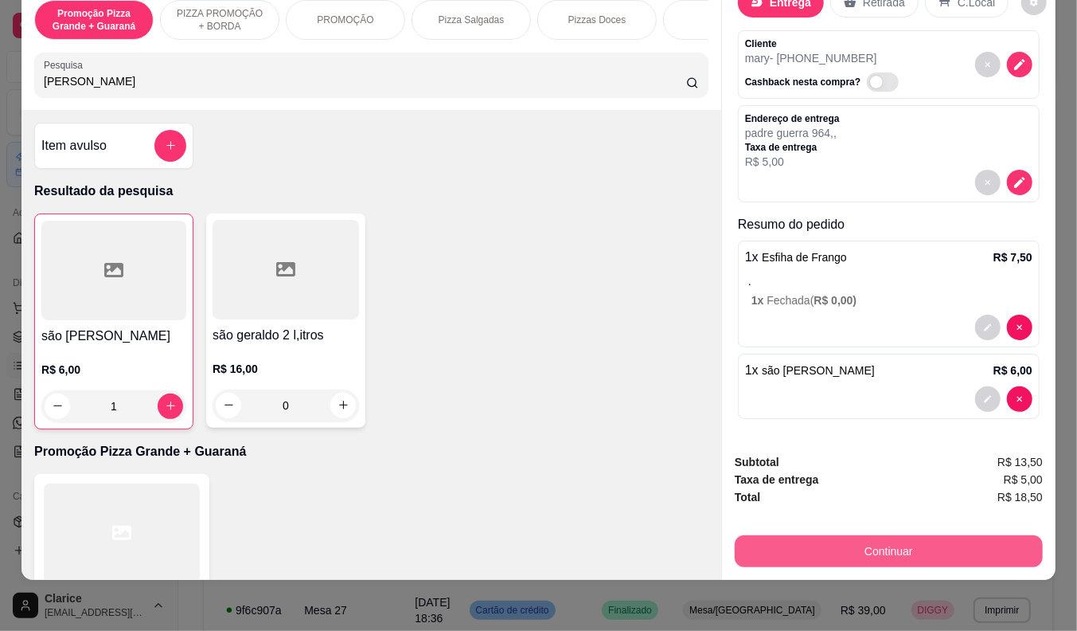
click at [810, 538] on button "Continuar" at bounding box center [889, 551] width 308 height 32
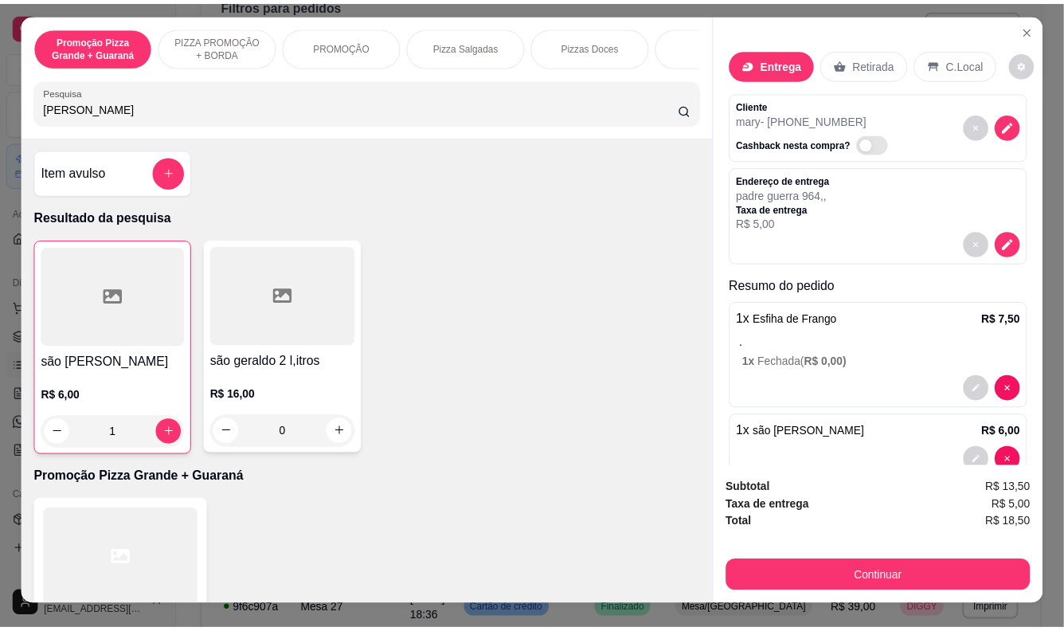
scroll to position [0, 0]
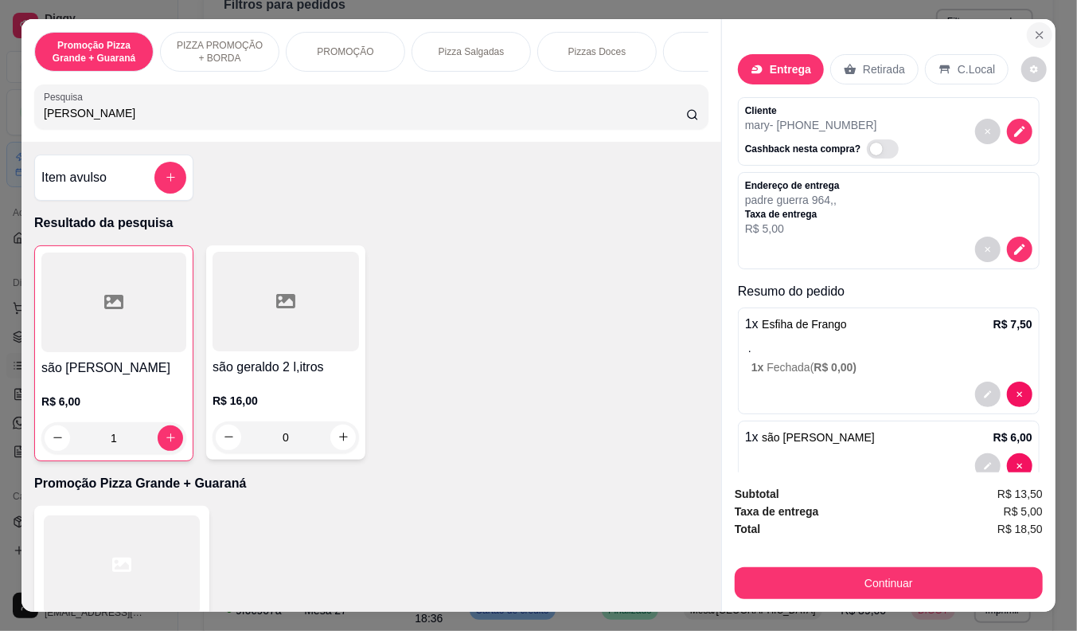
click at [1037, 32] on icon "Close" at bounding box center [1040, 35] width 6 height 6
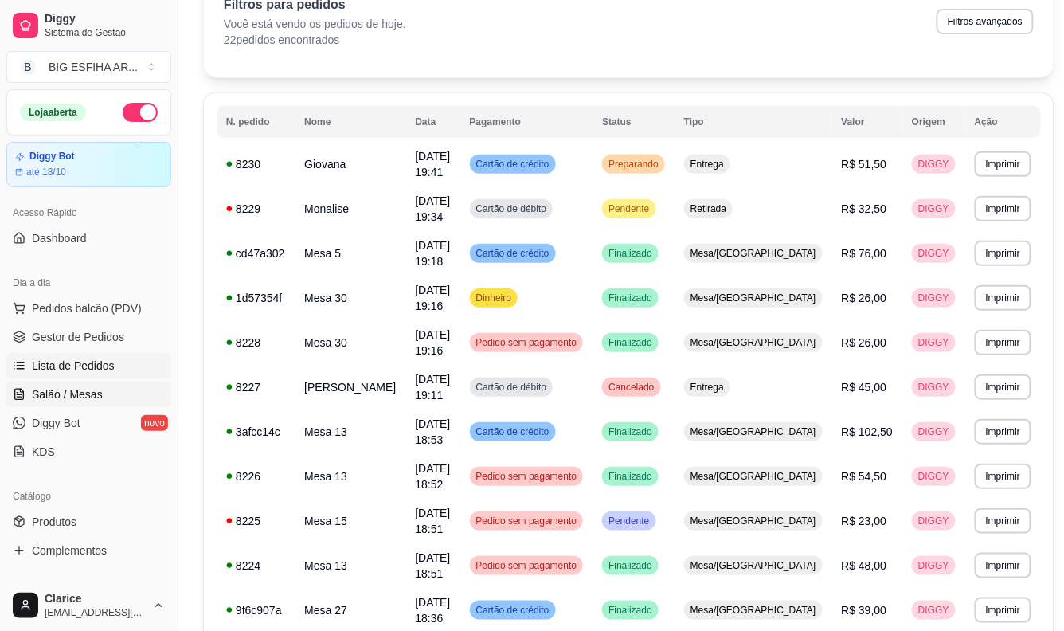
click at [59, 391] on span "Salão / Mesas" at bounding box center [67, 394] width 71 height 16
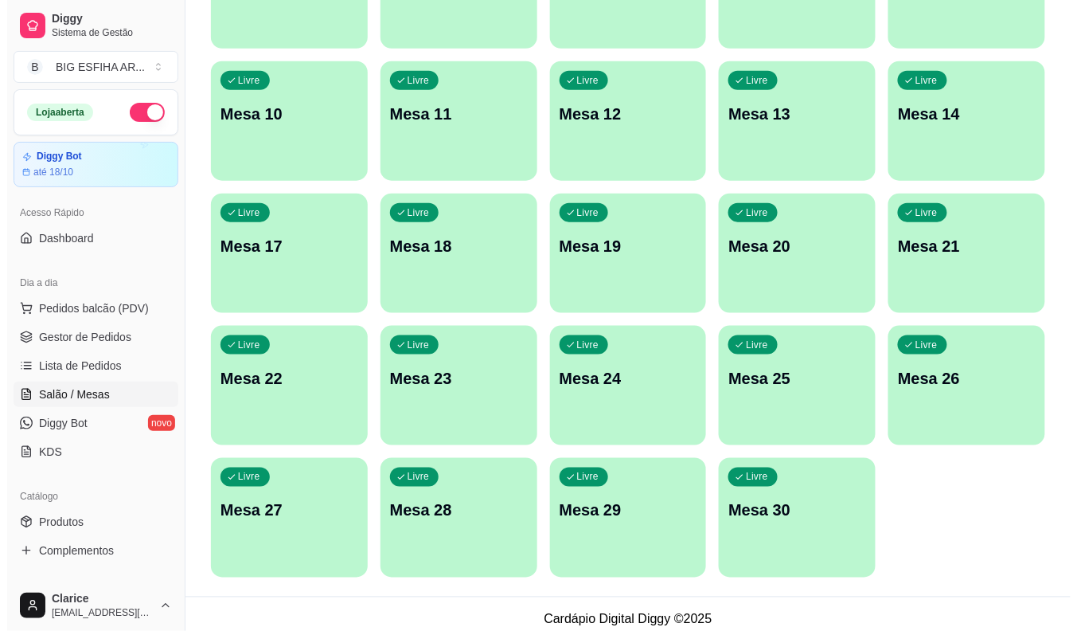
scroll to position [385, 0]
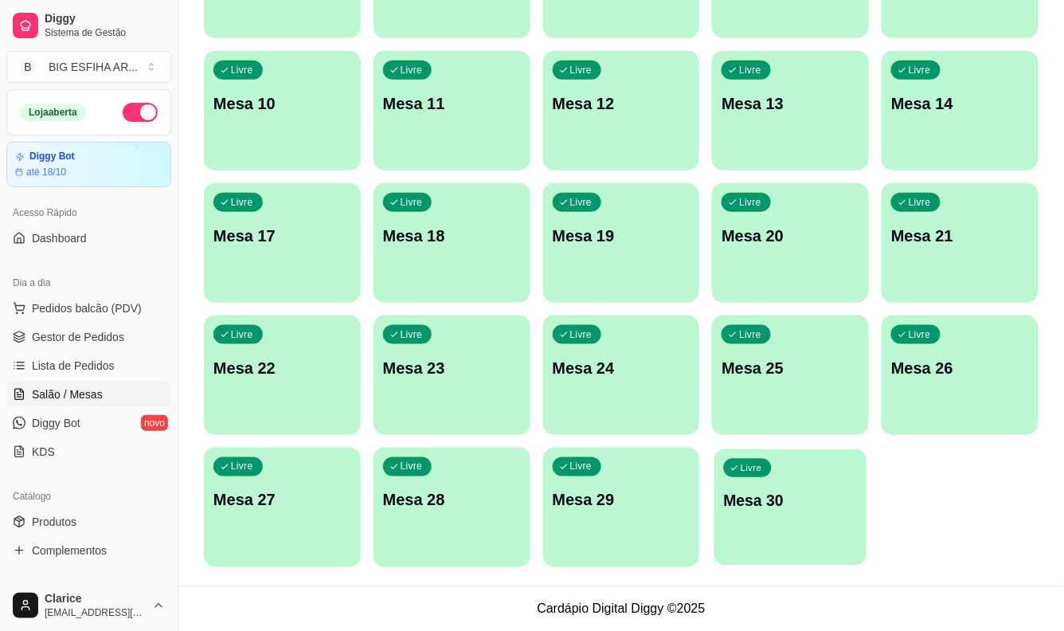
click at [742, 496] on p "Mesa 30" at bounding box center [791, 500] width 134 height 21
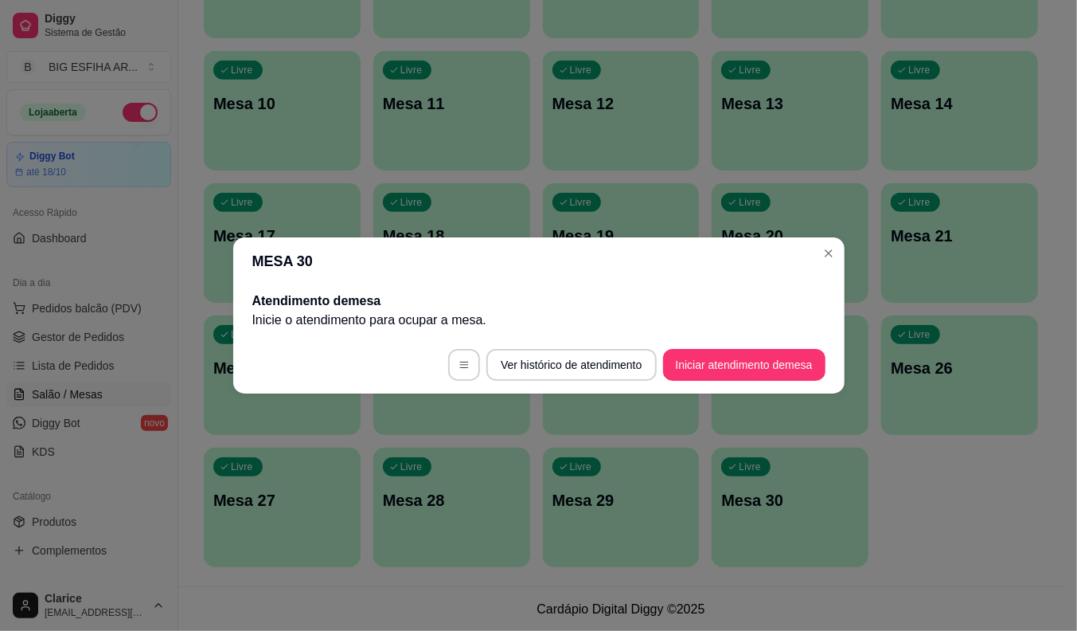
click at [689, 362] on button "Iniciar atendimento de mesa" at bounding box center [744, 365] width 162 height 32
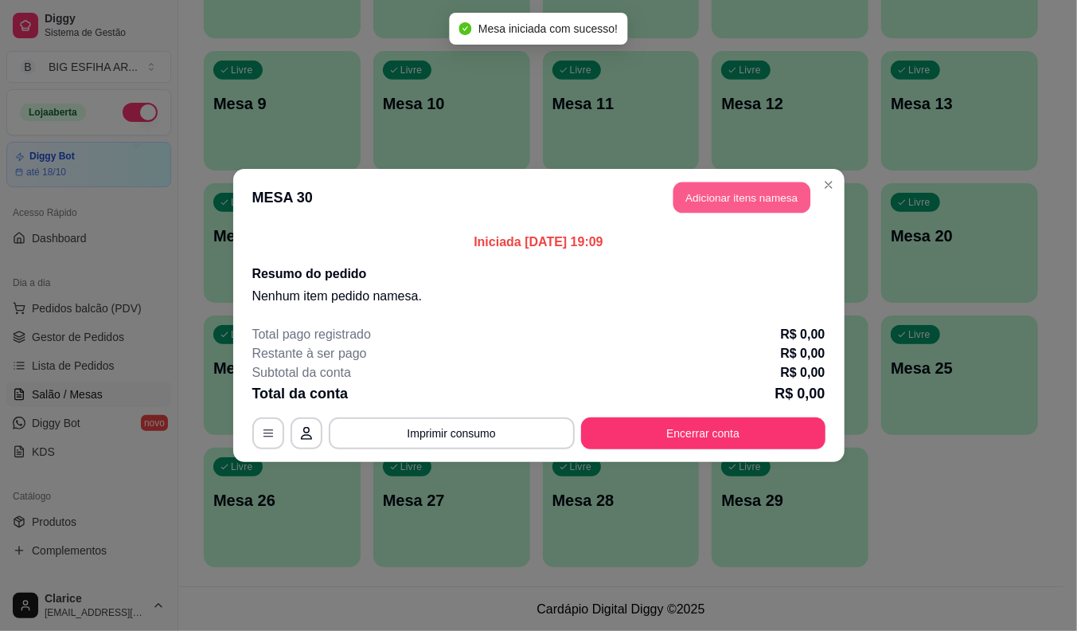
click at [733, 185] on button "Adicionar itens na mesa" at bounding box center [742, 197] width 137 height 31
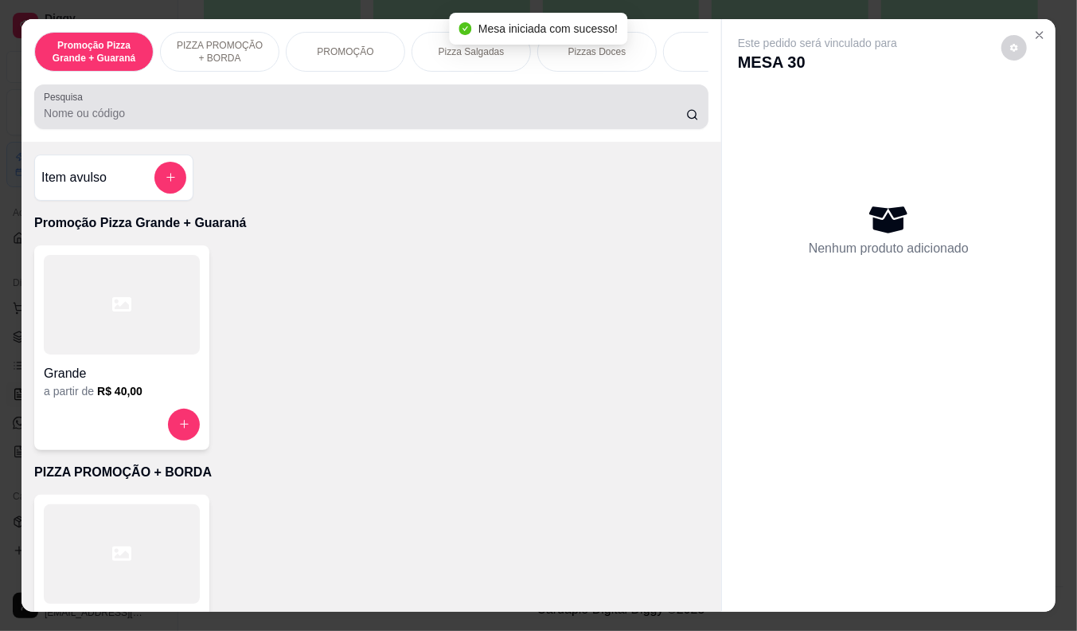
click at [439, 142] on div "Promoção Pizza Grande + Guaraná PIZZA PROMOÇÃO + BORDA PROMOÇÃO Pizza Salgadas …" at bounding box center [371, 80] width 700 height 123
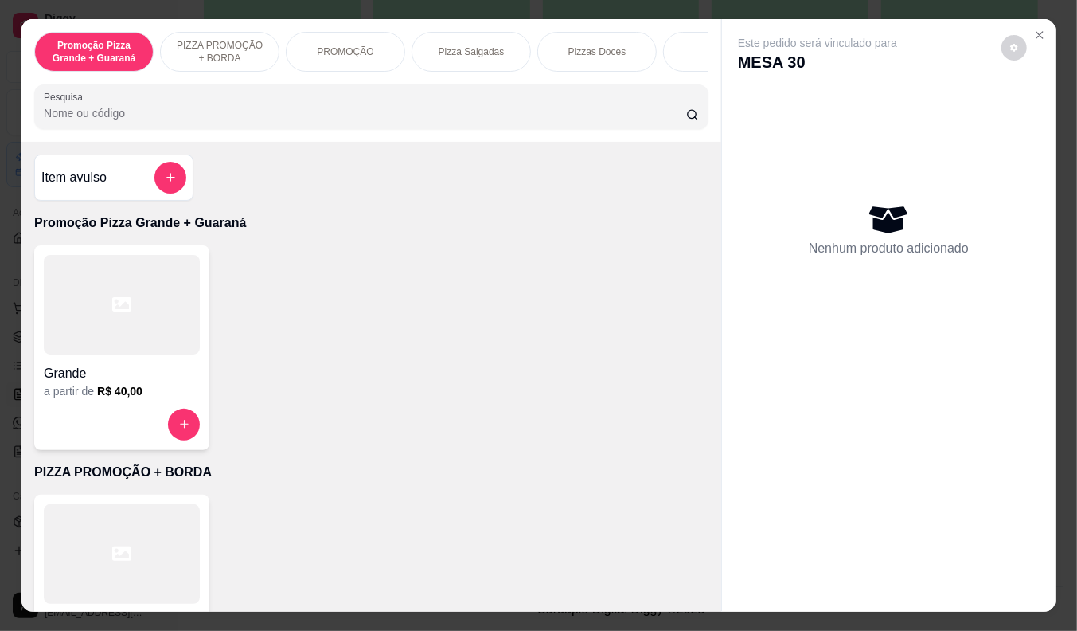
click at [435, 121] on input "Pesquisa" at bounding box center [365, 113] width 642 height 16
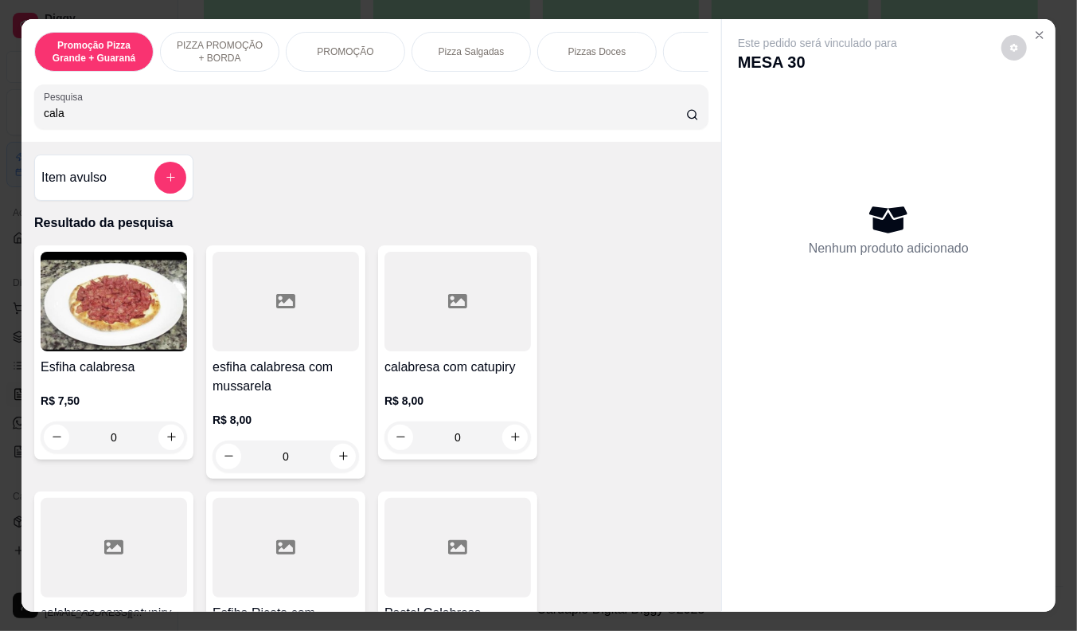
type input "cala"
click at [299, 392] on h4 "esfiha calabresa com mussarela" at bounding box center [286, 376] width 146 height 38
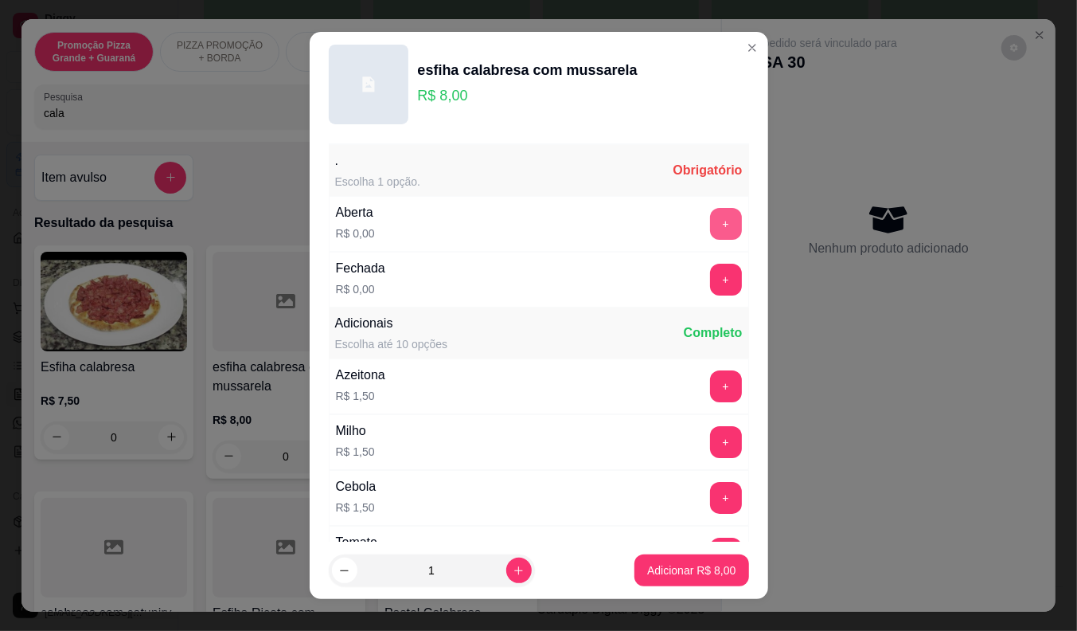
click at [710, 213] on button "+" at bounding box center [726, 224] width 32 height 32
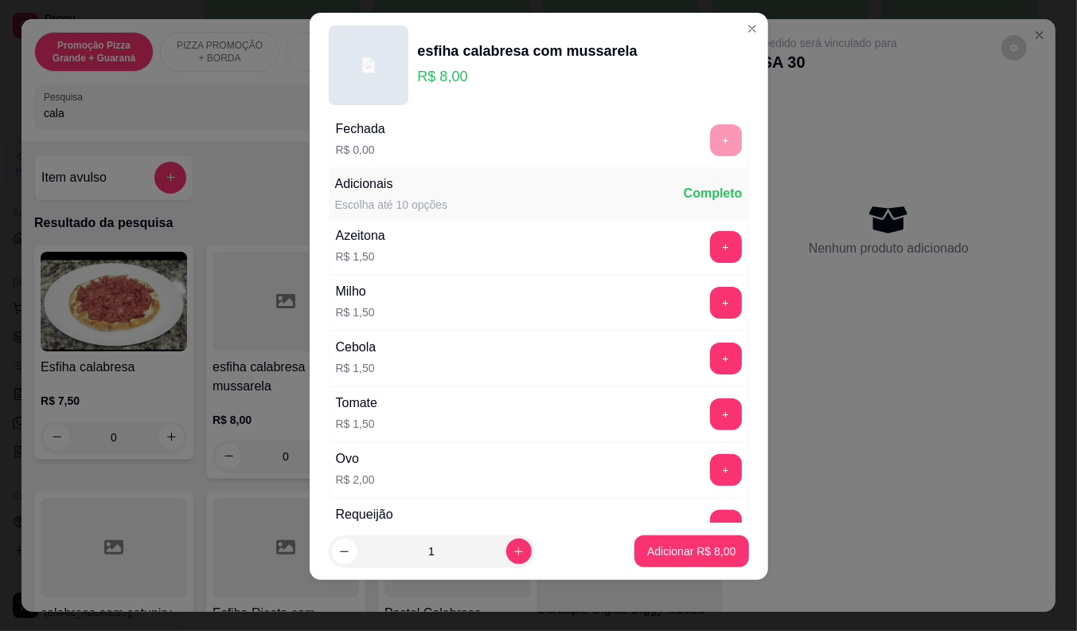
scroll to position [170, 0]
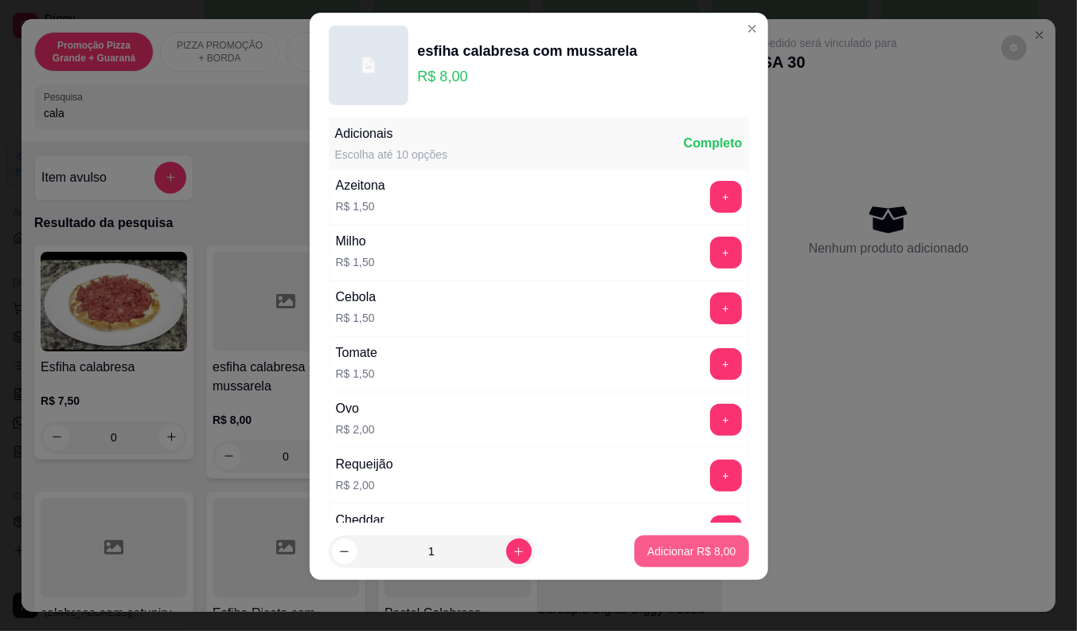
click at [662, 549] on p "Adicionar R$ 8,00" at bounding box center [691, 551] width 88 height 16
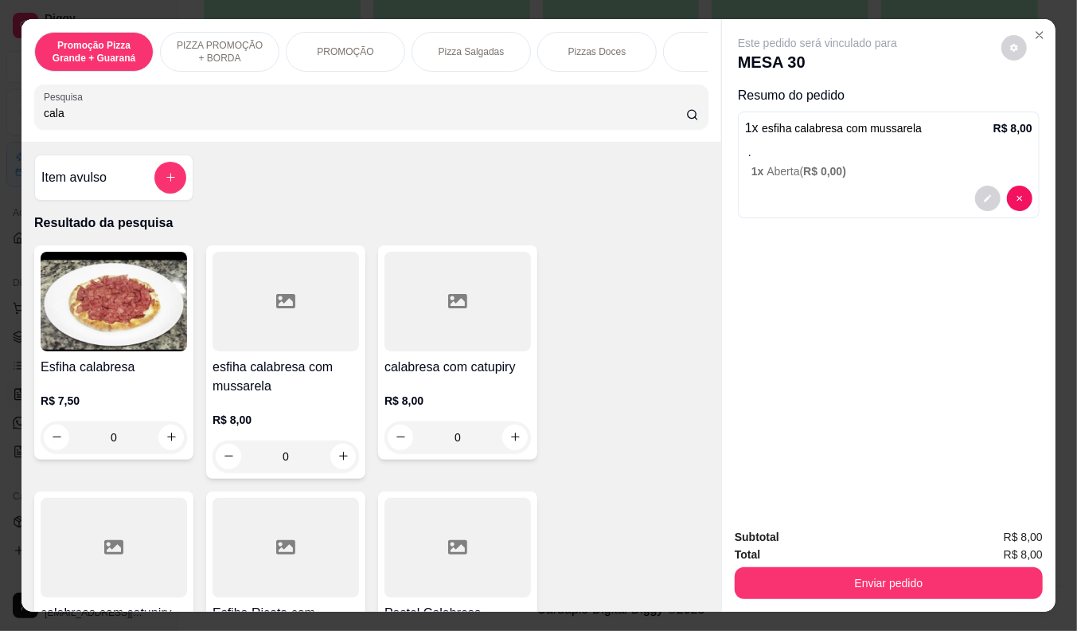
click at [888, 175] on div "1 x esfiha calabresa com mussarela R$ 8,00 . 1 x Aberta ( R$ 0,00 )" at bounding box center [889, 164] width 302 height 107
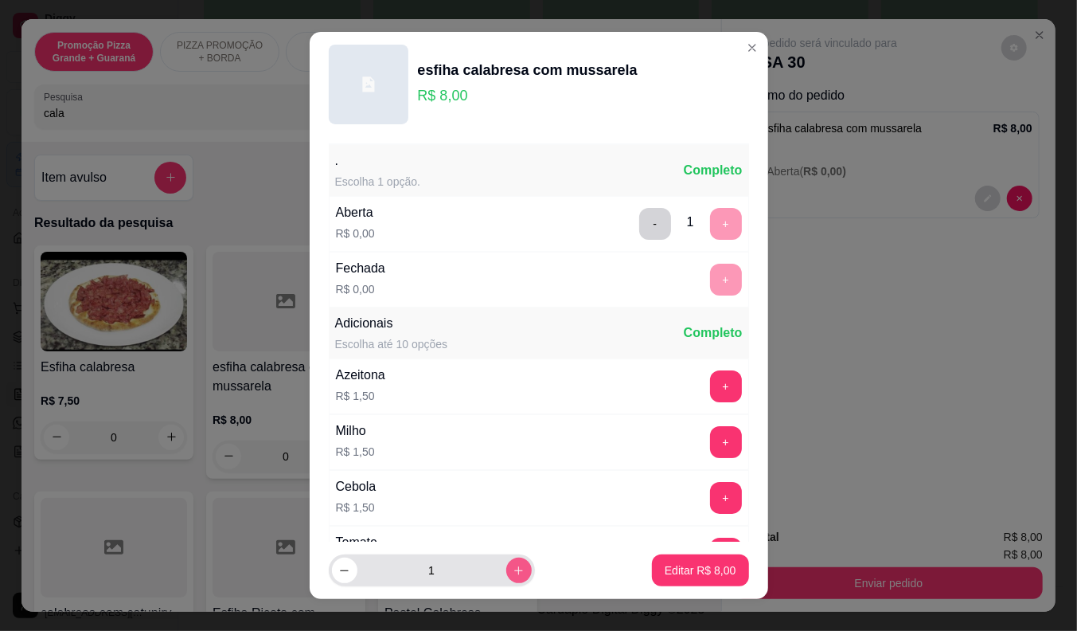
click at [513, 567] on icon "increase-product-quantity" at bounding box center [519, 570] width 12 height 12
type input "3"
click at [639, 224] on button "-" at bounding box center [655, 224] width 32 height 32
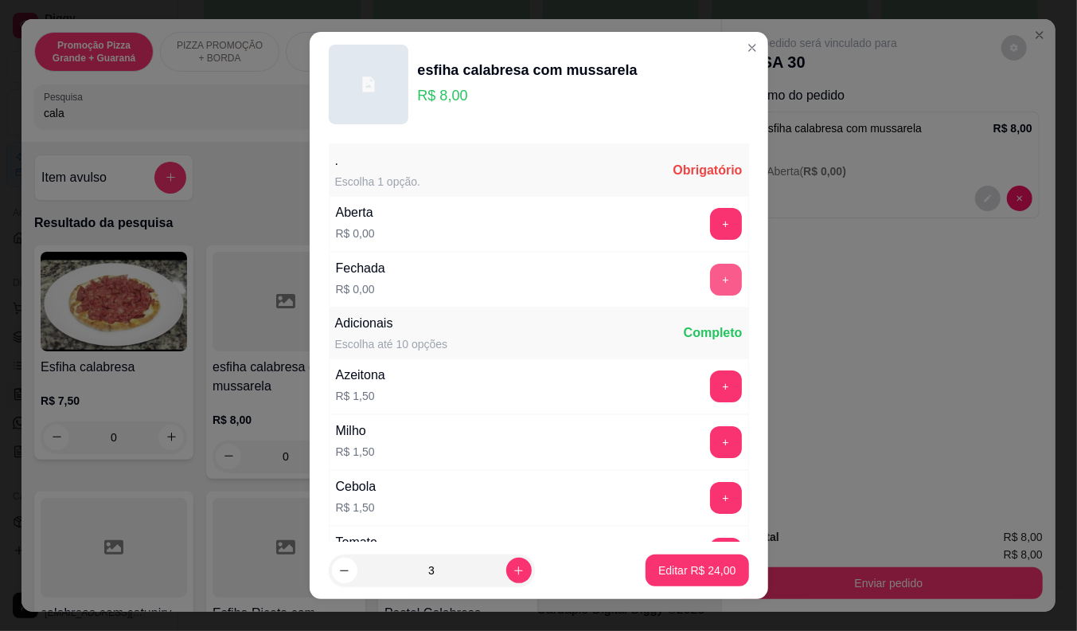
click at [710, 276] on button "+" at bounding box center [726, 280] width 32 height 32
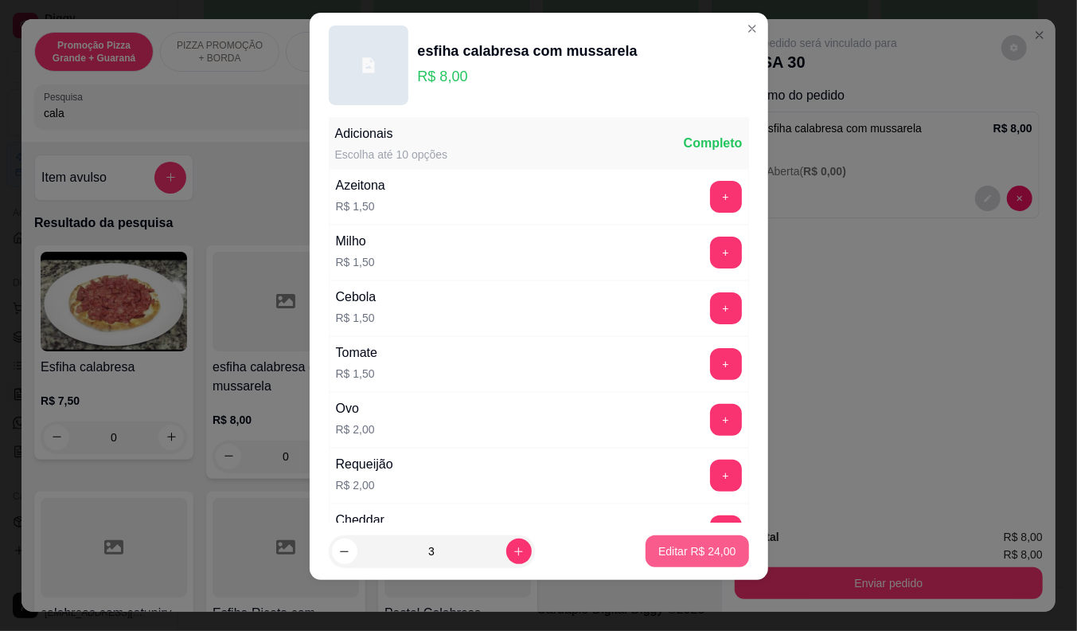
click at [686, 554] on p "Editar R$ 24,00" at bounding box center [696, 551] width 77 height 16
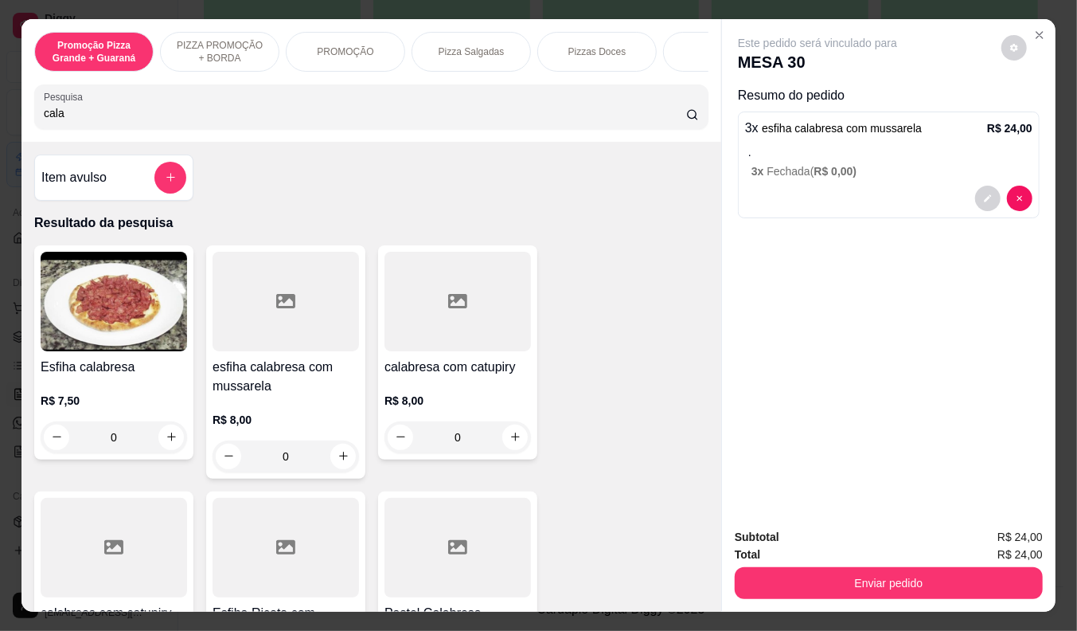
click at [86, 138] on div "Promoção Pizza Grande + Guaraná PIZZA PROMOÇÃO + BORDA PROMOÇÃO Pizza Salgadas …" at bounding box center [371, 80] width 700 height 123
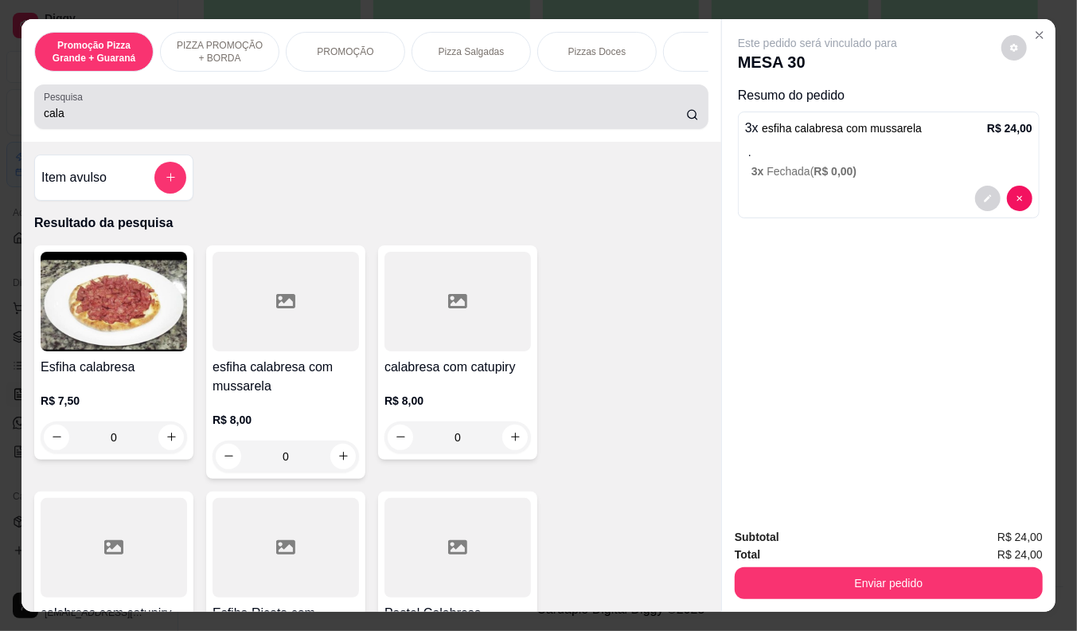
drag, startPoint x: 93, startPoint y: 99, endPoint x: 93, endPoint y: 112, distance: 13.5
click at [93, 101] on div "cala" at bounding box center [371, 107] width 655 height 32
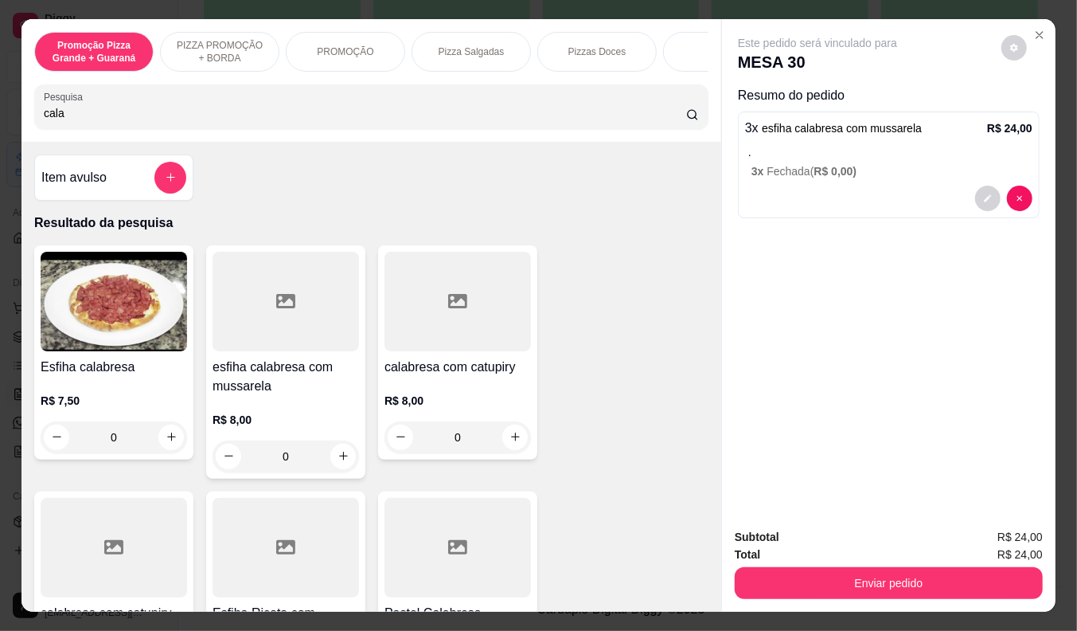
click at [93, 112] on input "cala" at bounding box center [365, 113] width 642 height 16
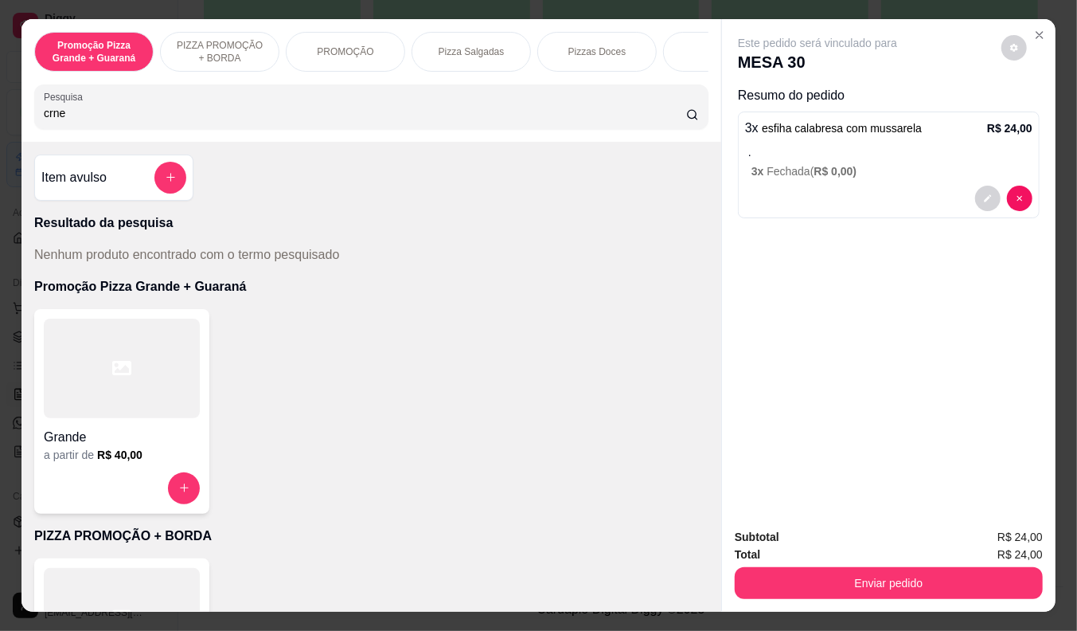
click at [235, 274] on div "Item avulso Resultado da pesquisa Nenhum produto encontrado com o termo pesquis…" at bounding box center [371, 377] width 700 height 470
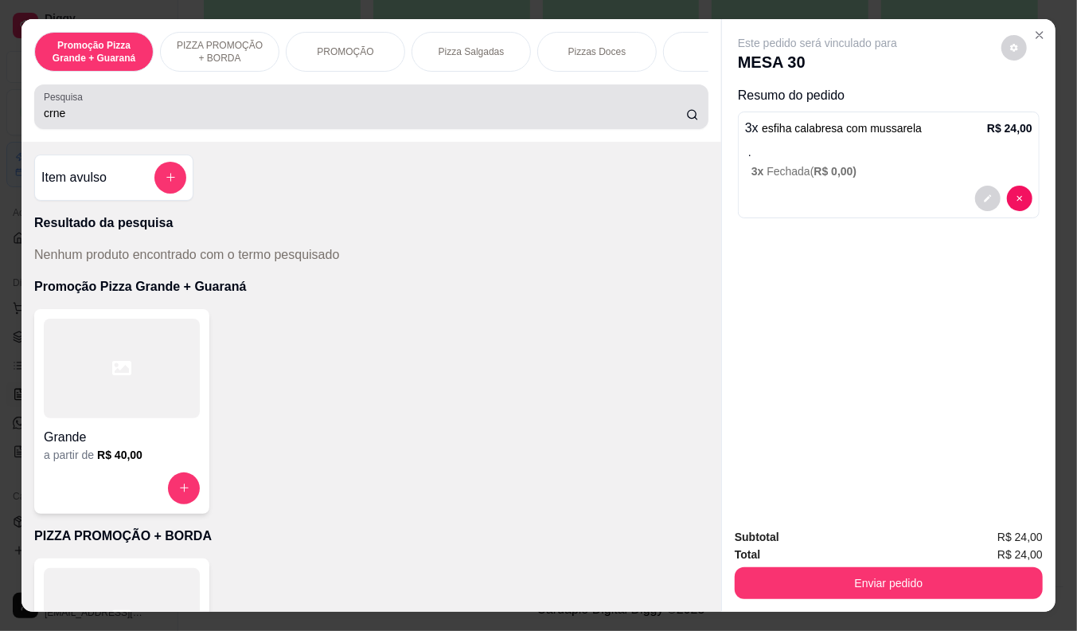
click at [44, 121] on input "crne" at bounding box center [365, 113] width 642 height 16
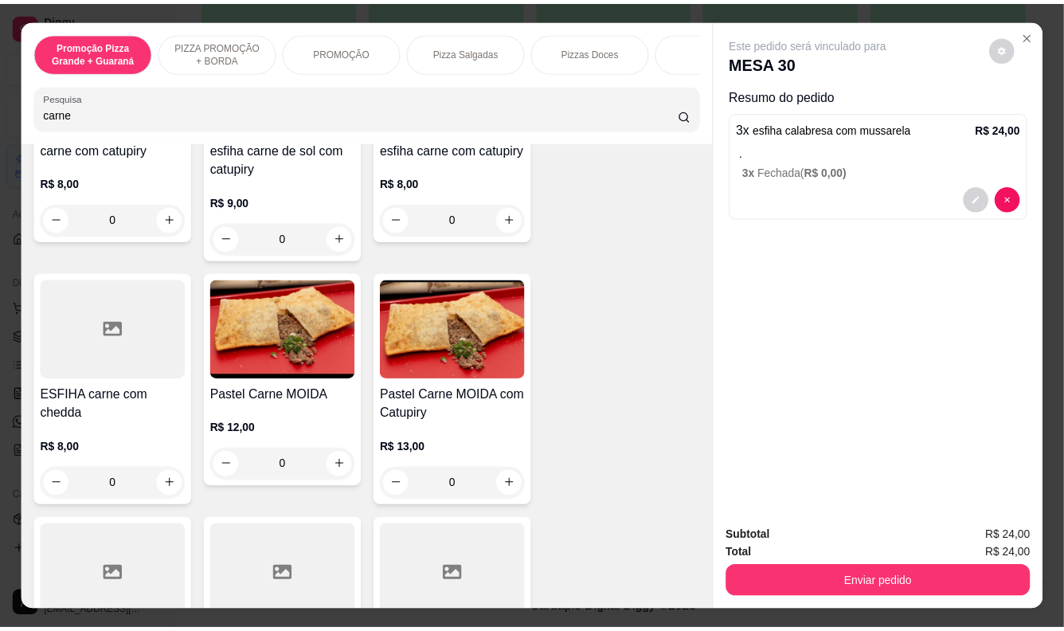
scroll to position [796, 0]
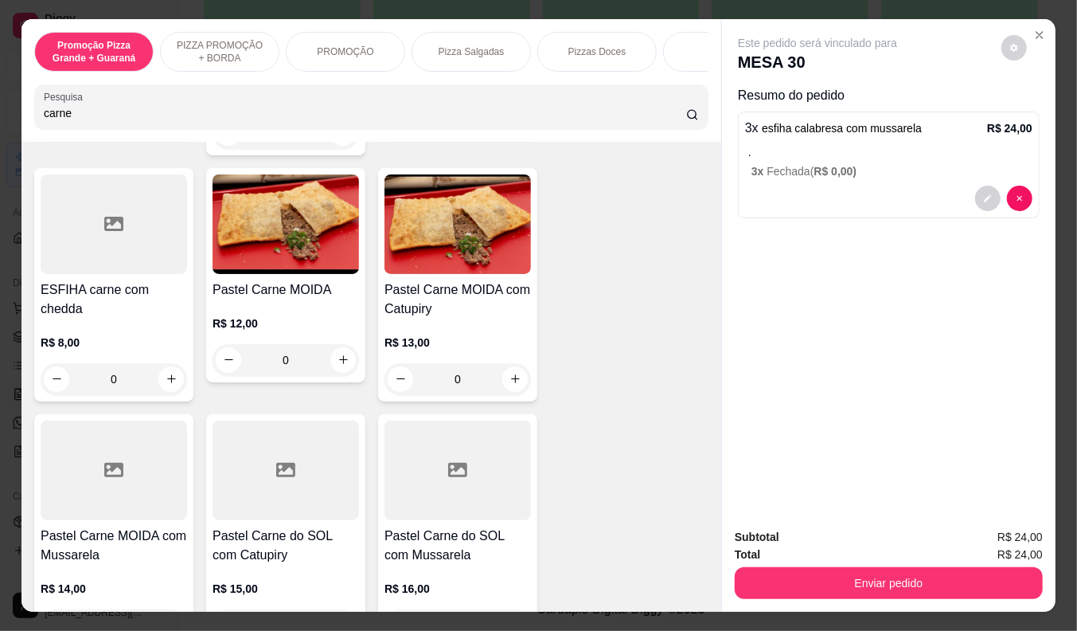
type input "carne"
click at [271, 315] on div "R$ 12,00 0" at bounding box center [286, 337] width 146 height 76
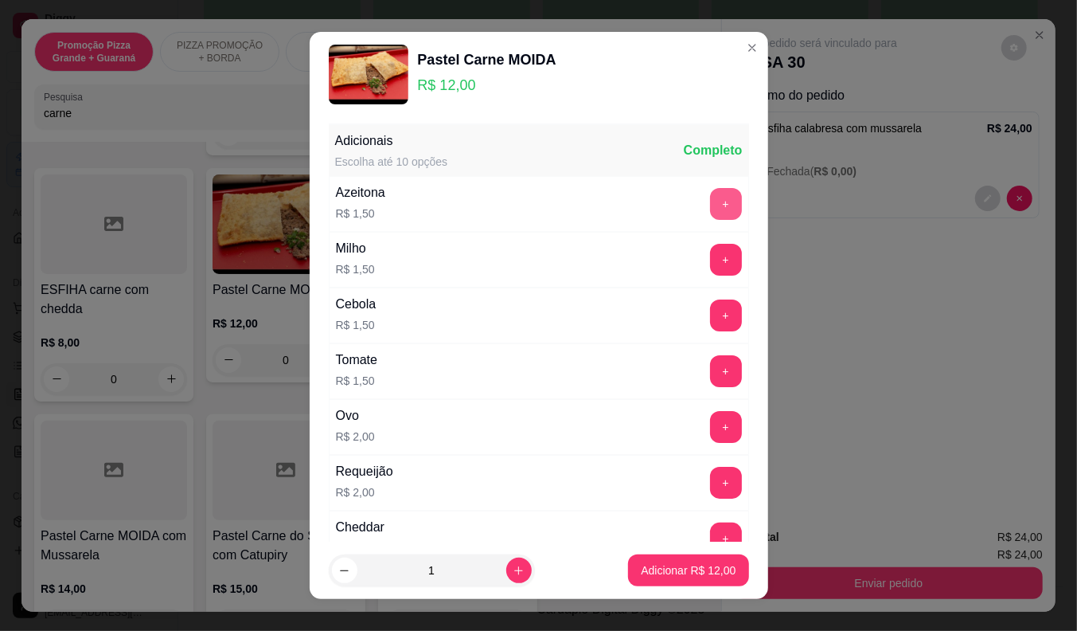
click at [710, 201] on button "+" at bounding box center [726, 204] width 32 height 32
click at [699, 563] on p "Adicionar R$ 13,50" at bounding box center [688, 570] width 92 height 15
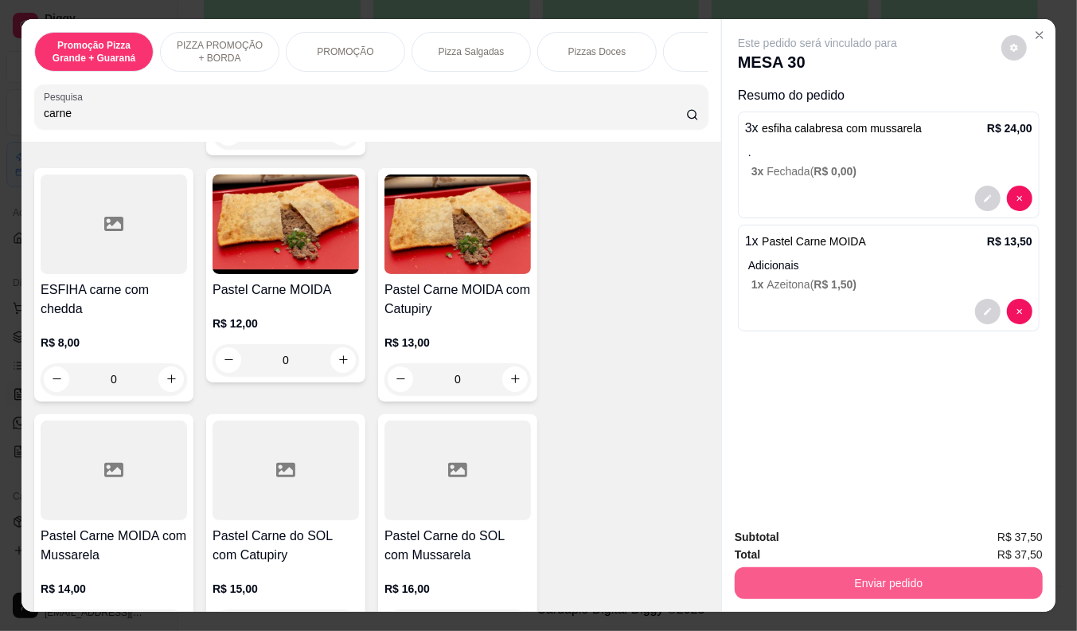
click at [903, 583] on button "Enviar pedido" at bounding box center [889, 583] width 308 height 32
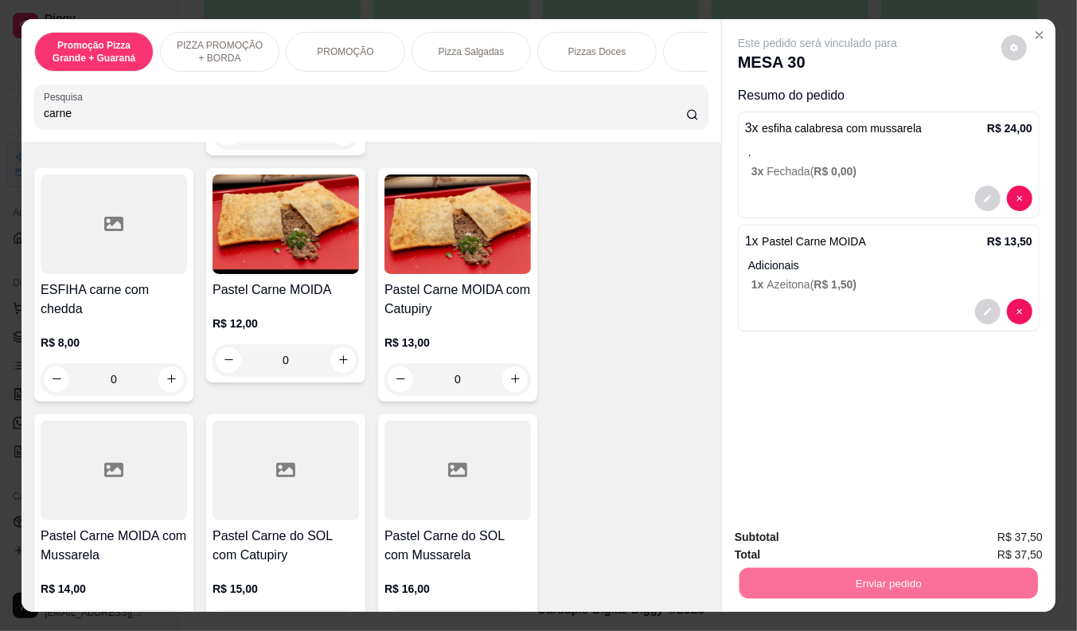
click at [837, 529] on button "Não registrar e enviar pedido" at bounding box center [836, 537] width 161 height 29
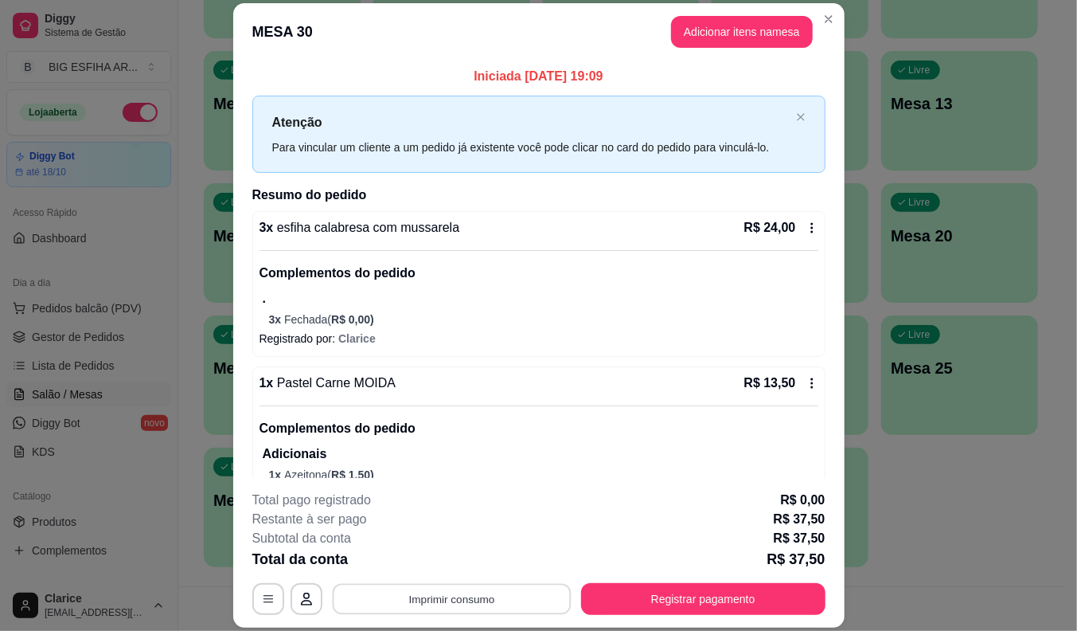
click at [424, 594] on button "Imprimir consumo" at bounding box center [451, 599] width 239 height 31
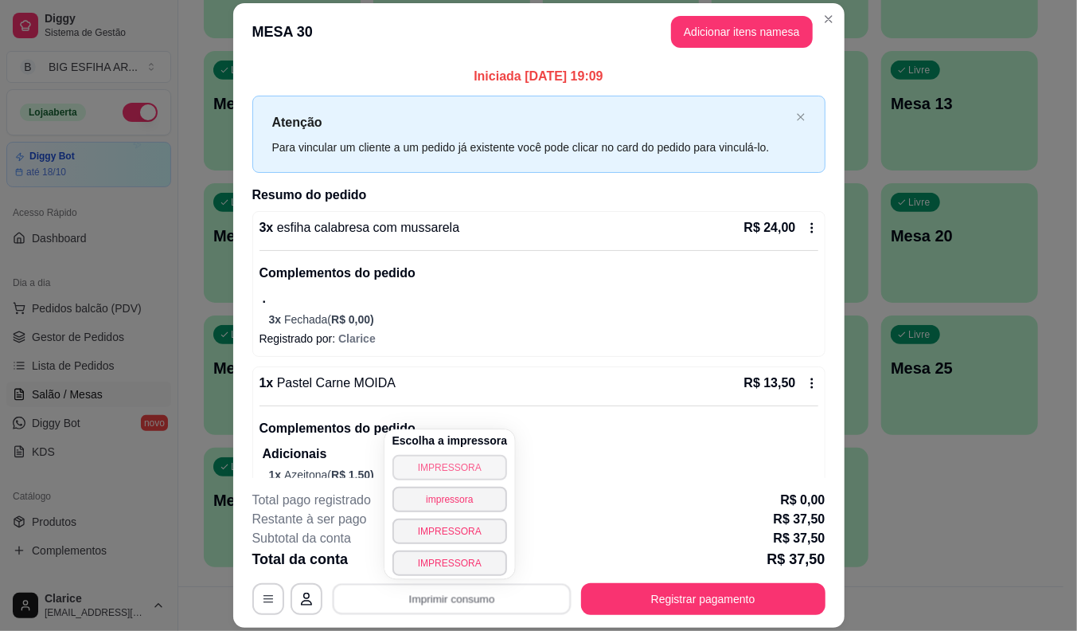
click at [440, 462] on button "IMPRESSORA" at bounding box center [449, 467] width 115 height 25
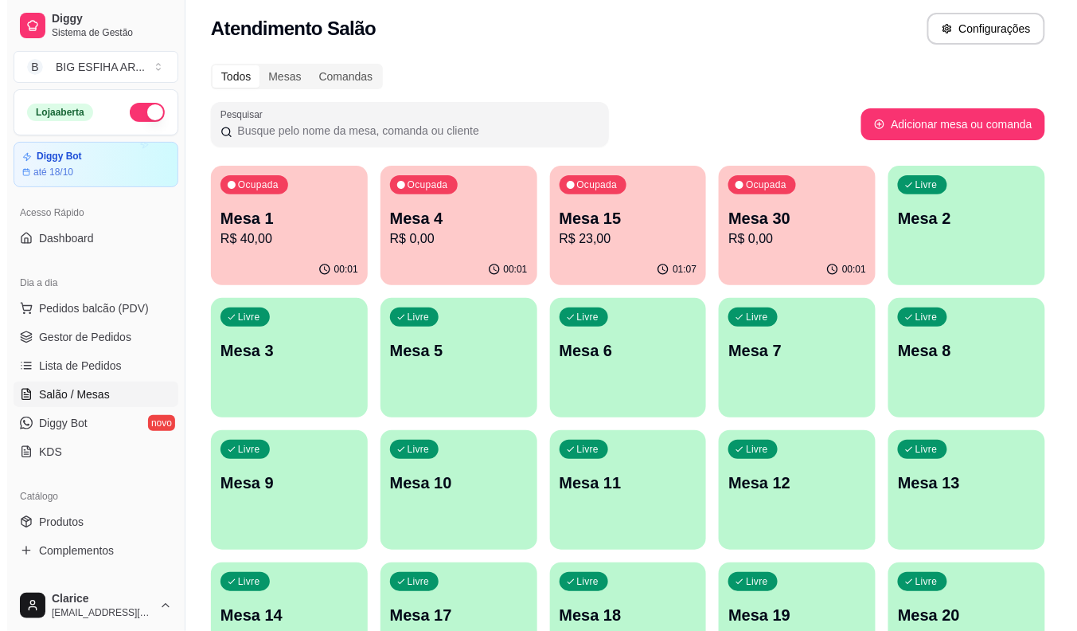
scroll to position [0, 0]
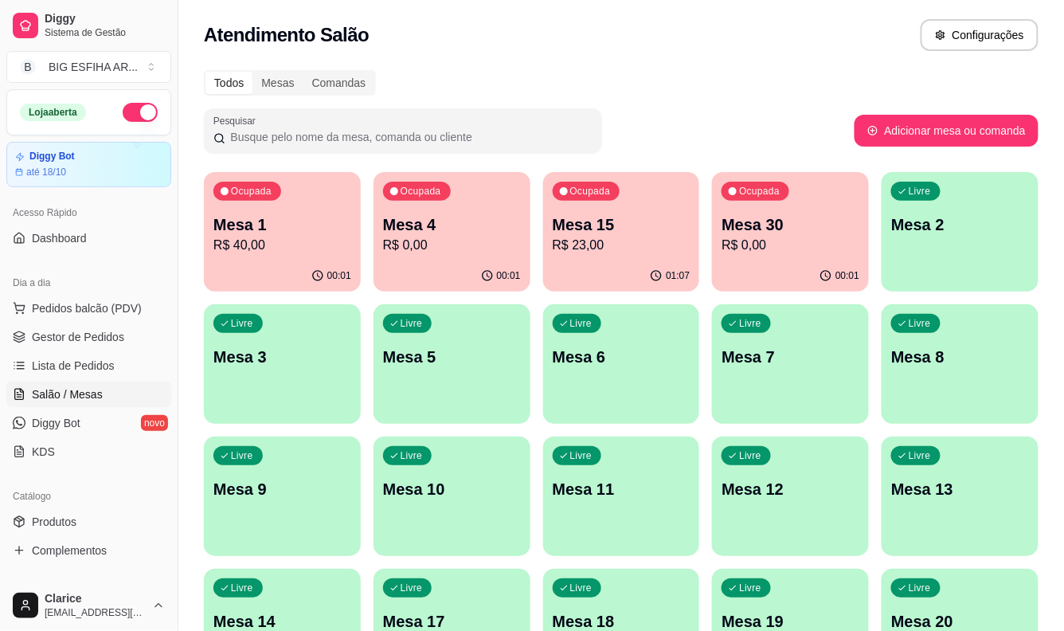
click at [747, 240] on p "R$ 0,00" at bounding box center [790, 245] width 138 height 19
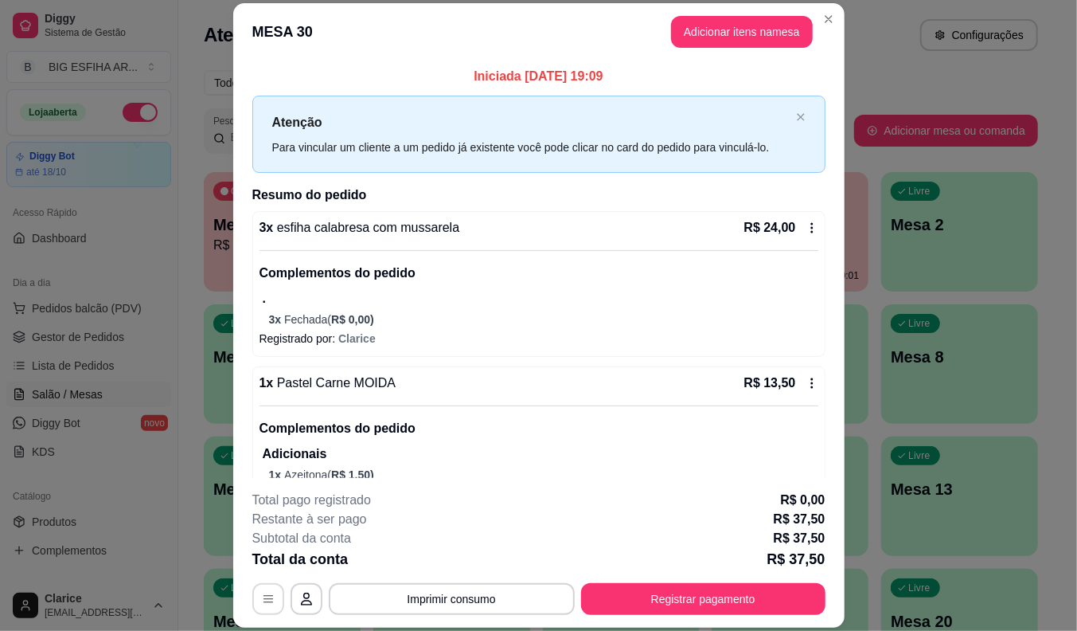
click at [267, 603] on icon "button" at bounding box center [268, 598] width 13 height 13
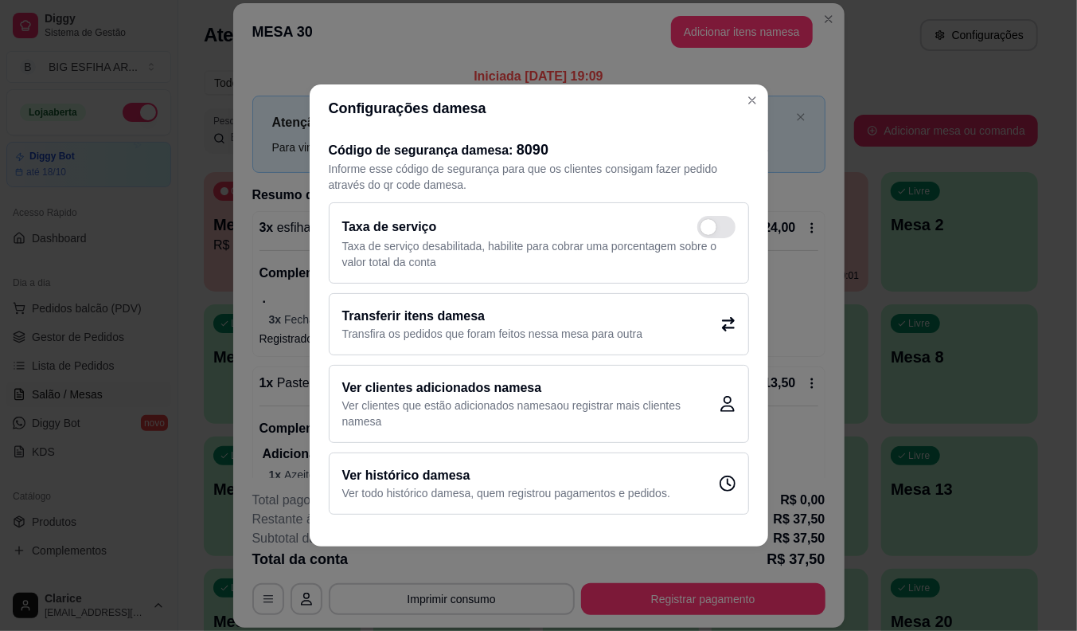
click at [459, 320] on h2 "Transferir itens da mesa" at bounding box center [492, 316] width 301 height 19
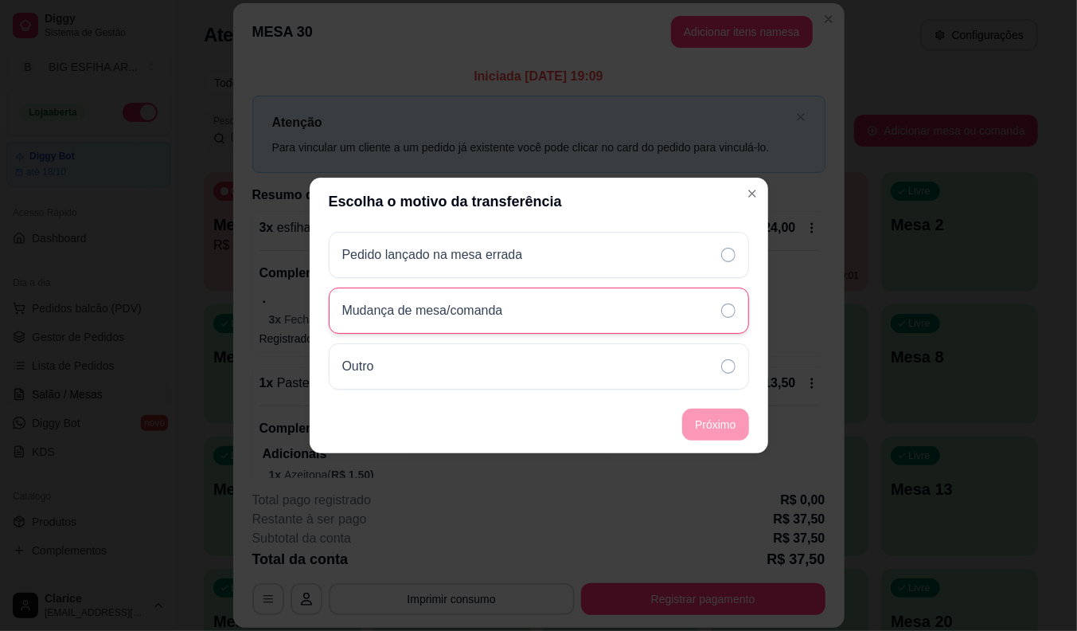
click at [447, 316] on p "Mudança de mesa/comanda" at bounding box center [422, 310] width 161 height 19
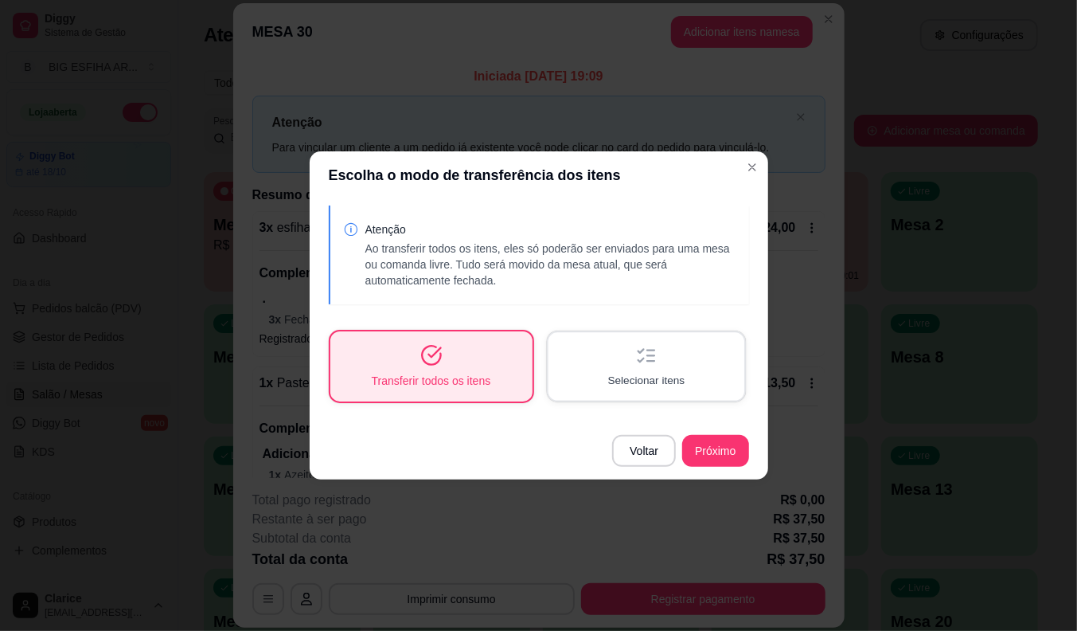
click at [606, 342] on div "Selecionar itens" at bounding box center [646, 366] width 196 height 68
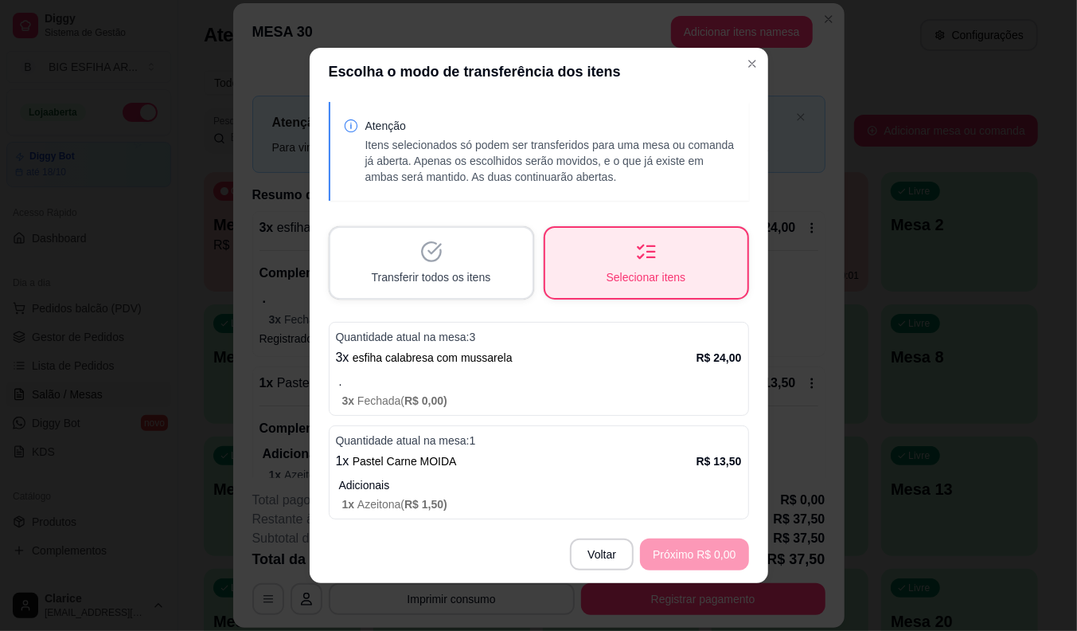
click at [566, 366] on div "3 x esfiha calabresa com mussarela R$ 24,00" at bounding box center [539, 357] width 406 height 19
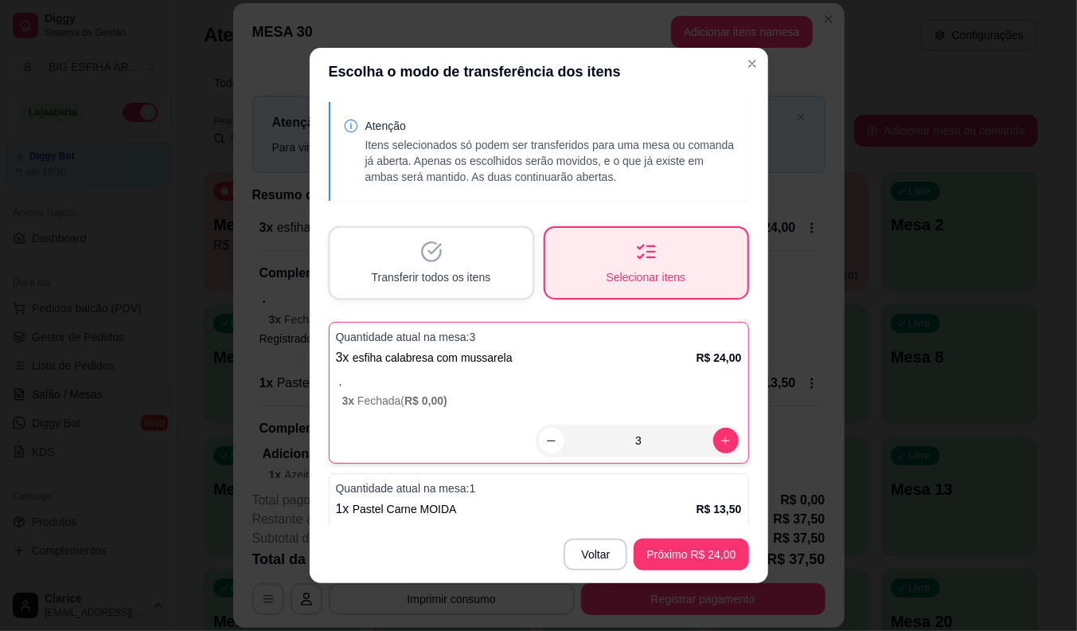
scroll to position [46, 0]
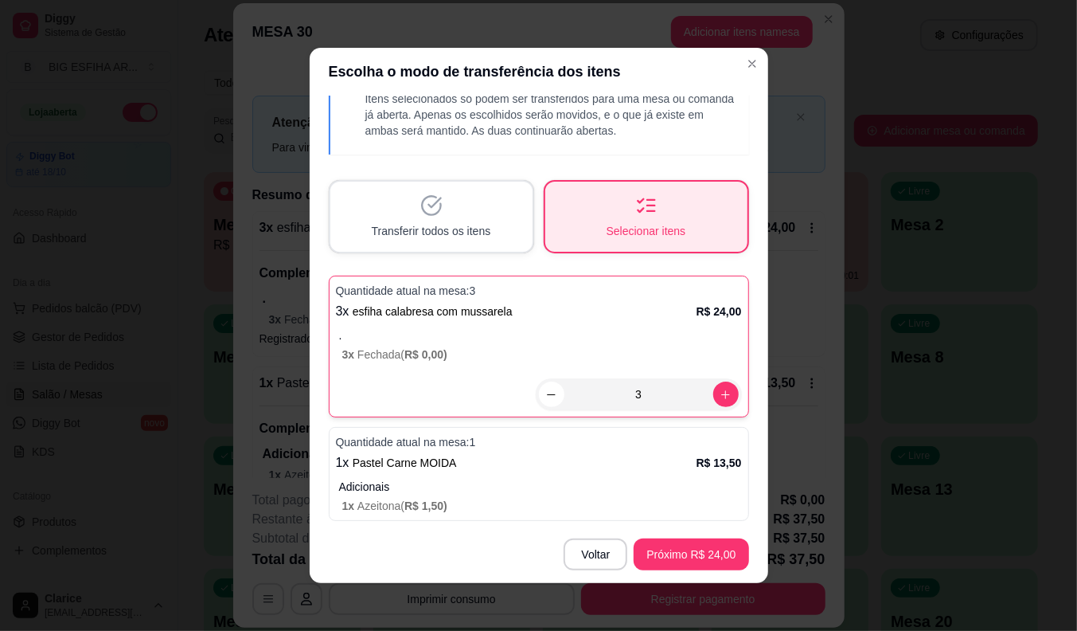
click at [511, 443] on p "Quantidade atual na mesa: 1" at bounding box center [539, 442] width 406 height 16
click at [670, 443] on p "Quantidade atual na mesa: 1" at bounding box center [539, 442] width 406 height 16
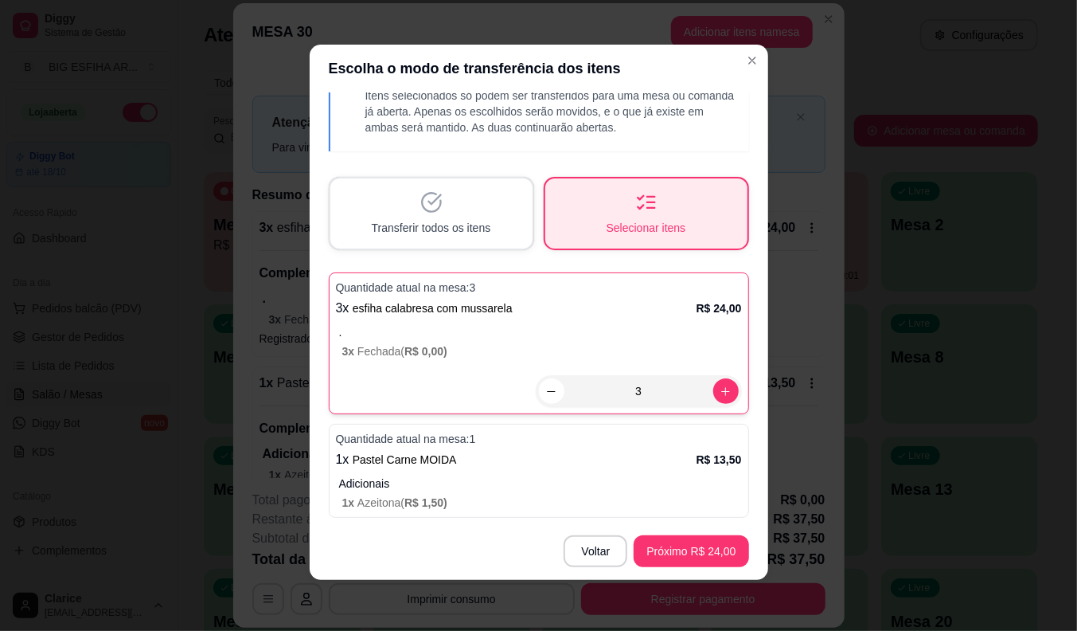
click at [693, 471] on div "Quantidade atual na mesa: 1 1 x Pastel Carne MOIDA R$ 13,50 Adicionais 1 x Azei…" at bounding box center [539, 471] width 420 height 94
click at [404, 210] on div "Transferir todos os itens" at bounding box center [431, 213] width 196 height 68
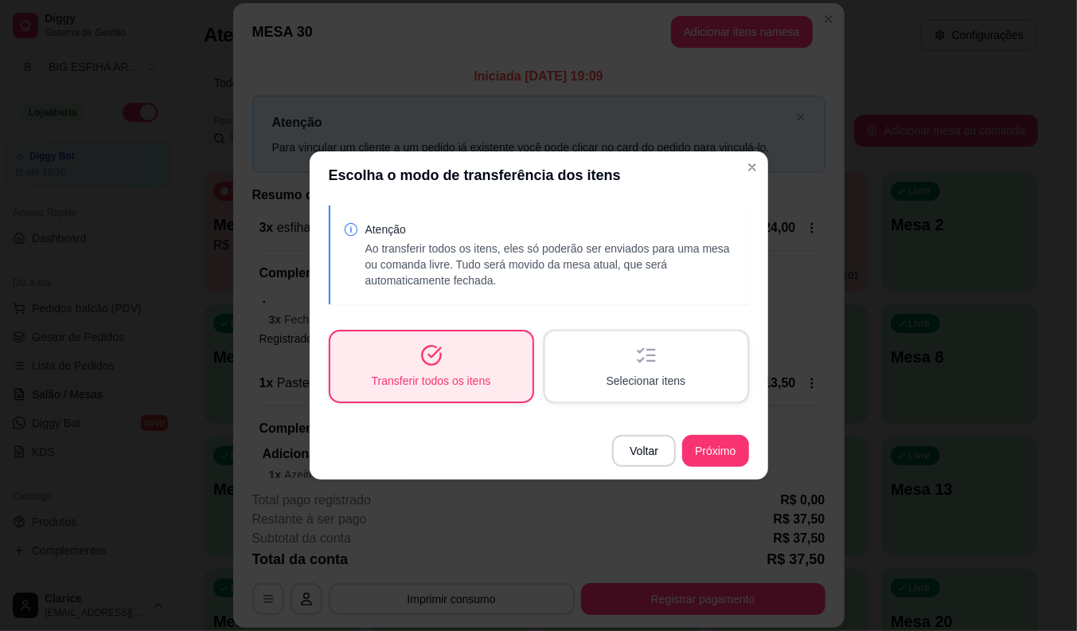
click at [470, 374] on span "Transferir todos os itens" at bounding box center [431, 381] width 119 height 16
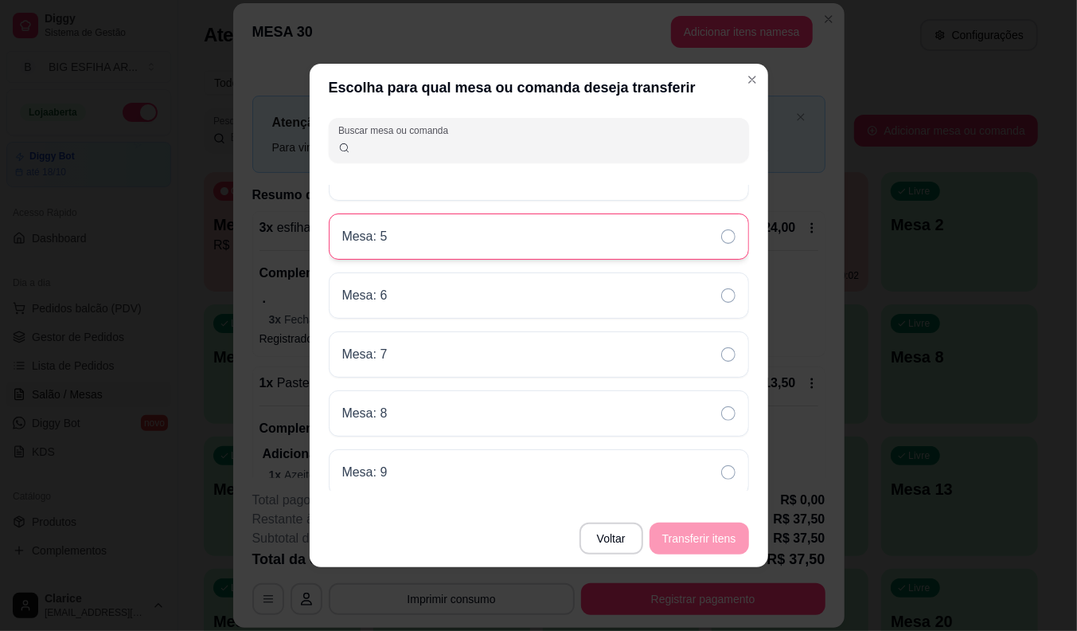
scroll to position [1061, 0]
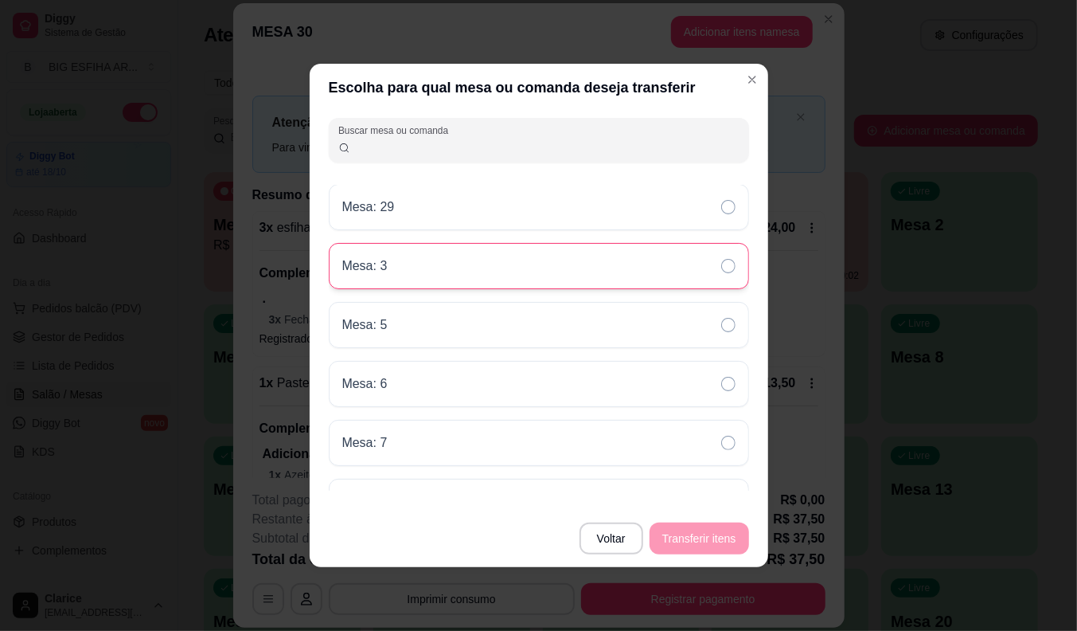
click at [404, 274] on div "Mesa: 3" at bounding box center [539, 266] width 420 height 46
drag, startPoint x: 404, startPoint y: 274, endPoint x: 569, endPoint y: 355, distance: 184.4
click at [404, 274] on div "Mesa: 3" at bounding box center [539, 266] width 420 height 46
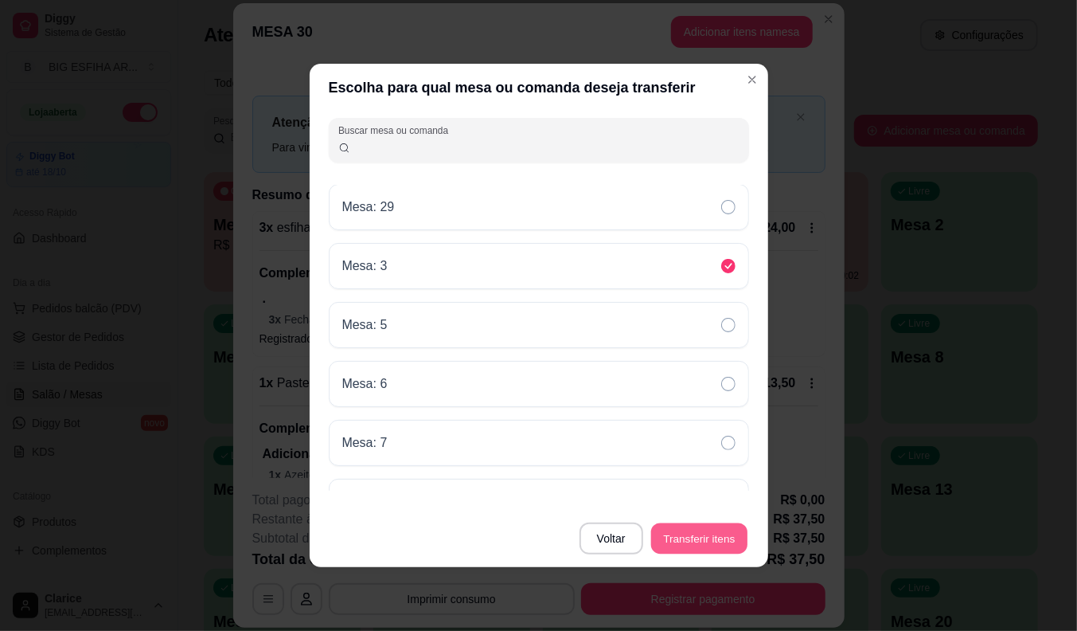
click at [681, 528] on button "Transferir itens" at bounding box center [699, 538] width 96 height 31
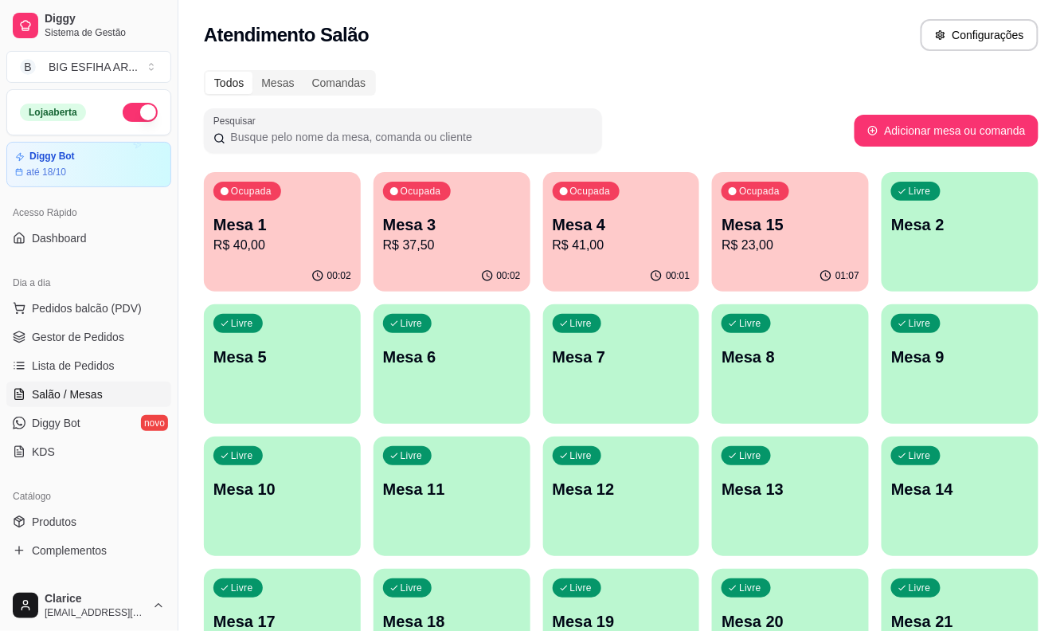
click at [240, 227] on p "Mesa 1" at bounding box center [282, 224] width 138 height 22
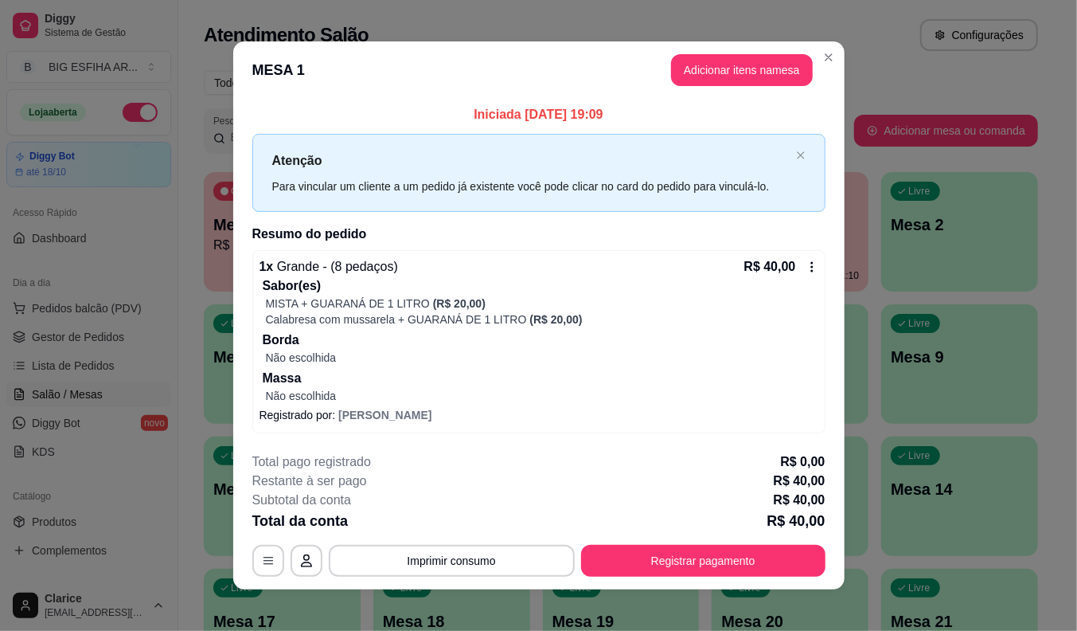
click at [810, 271] on icon at bounding box center [812, 266] width 13 height 13
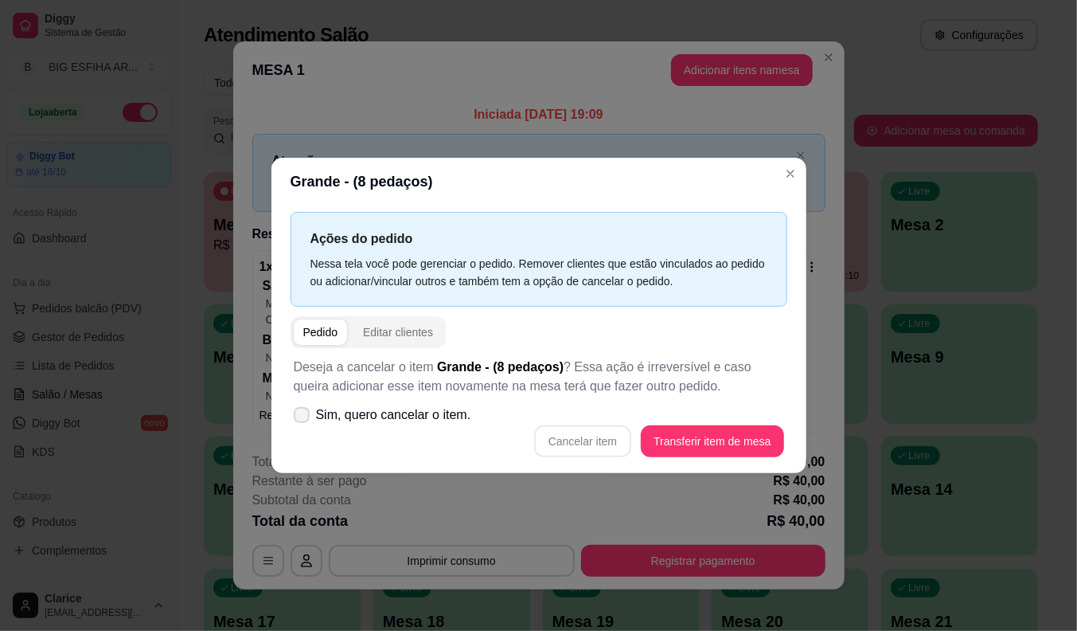
click at [293, 416] on label "Sim, quero cancelar o item." at bounding box center [382, 415] width 190 height 32
click at [293, 418] on input "Sim, quero cancelar o item." at bounding box center [298, 423] width 10 height 10
checkbox input "true"
click at [588, 434] on button "Cancelar item" at bounding box center [582, 441] width 97 height 32
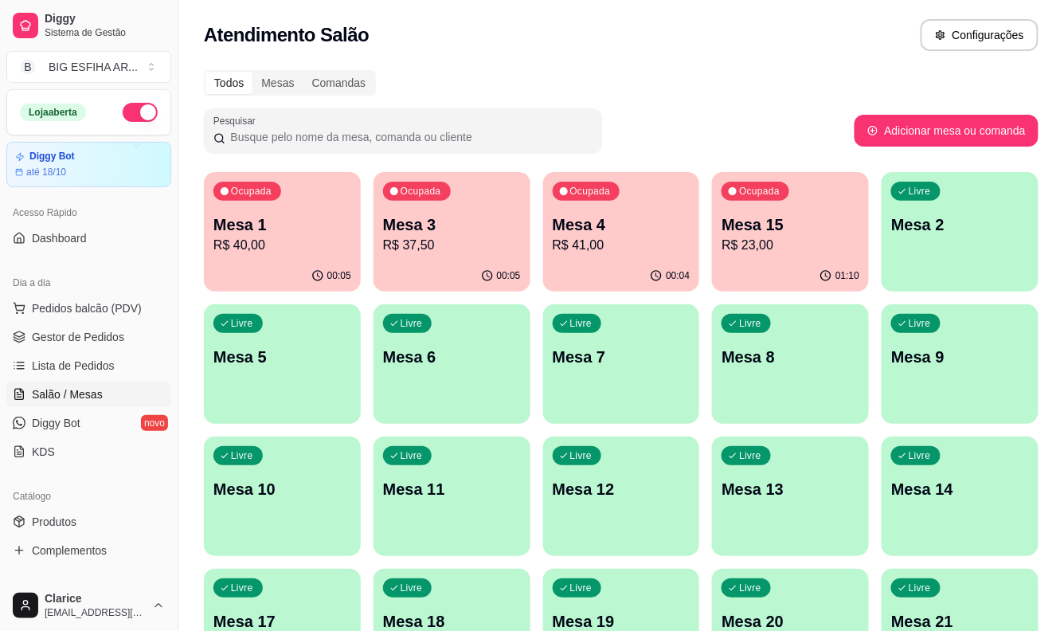
click at [271, 248] on p "R$ 40,00" at bounding box center [282, 245] width 138 height 19
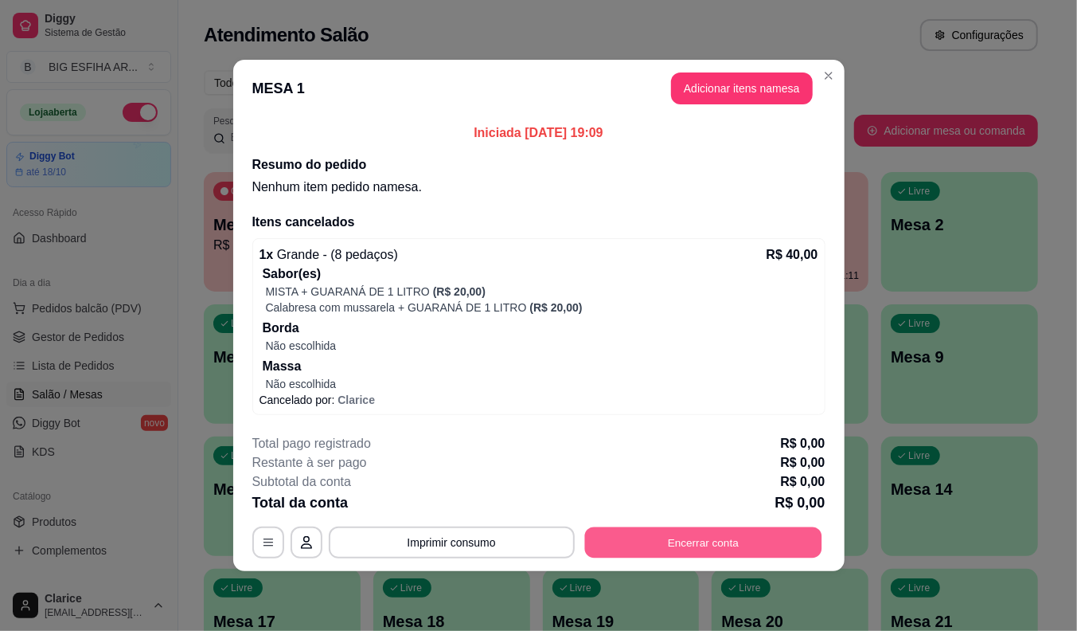
click at [714, 544] on button "Encerrar conta" at bounding box center [702, 542] width 237 height 31
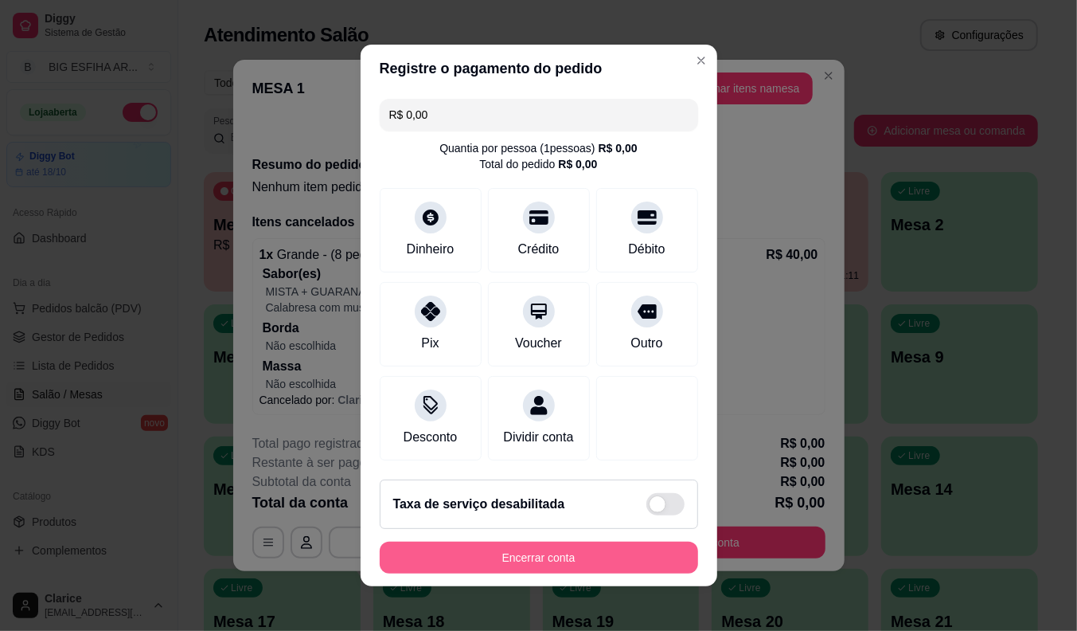
click at [577, 568] on button "Encerrar conta" at bounding box center [539, 557] width 318 height 32
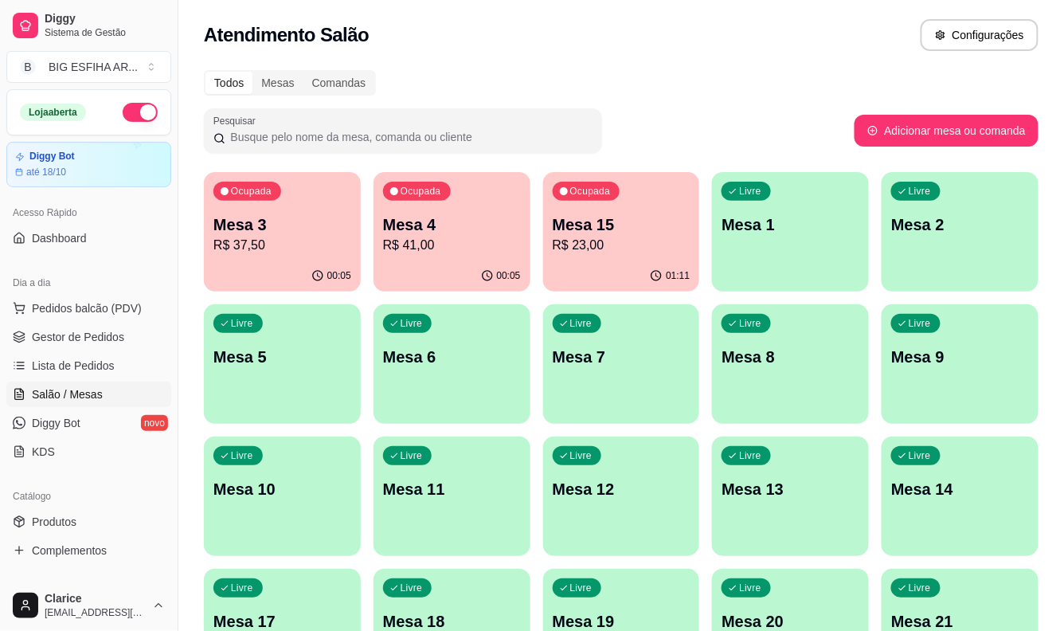
click at [256, 226] on p "Mesa 3" at bounding box center [282, 224] width 138 height 22
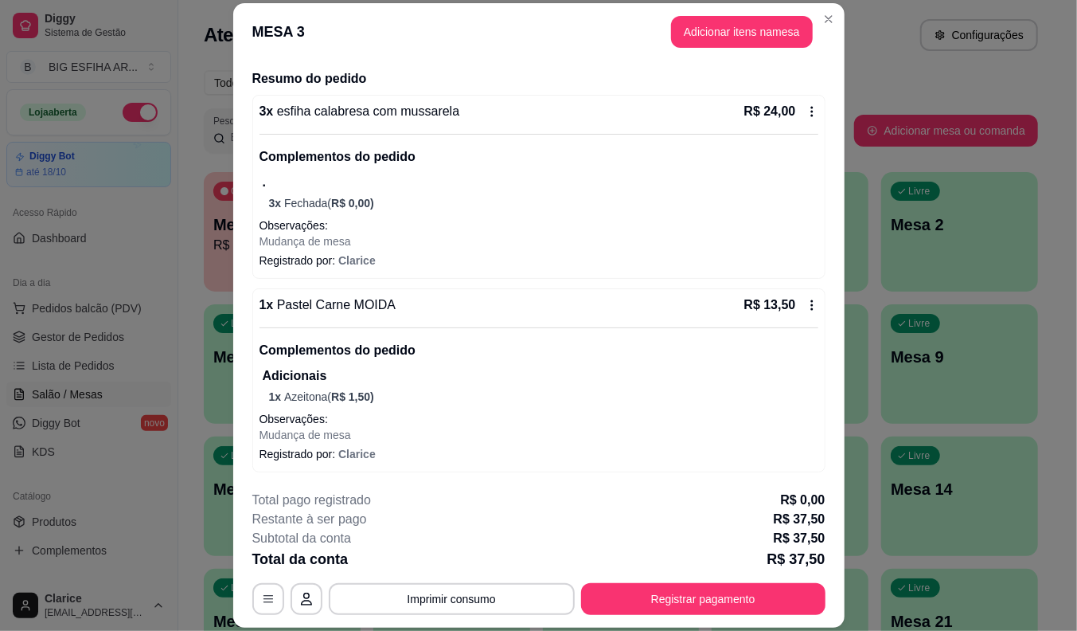
scroll to position [48, 0]
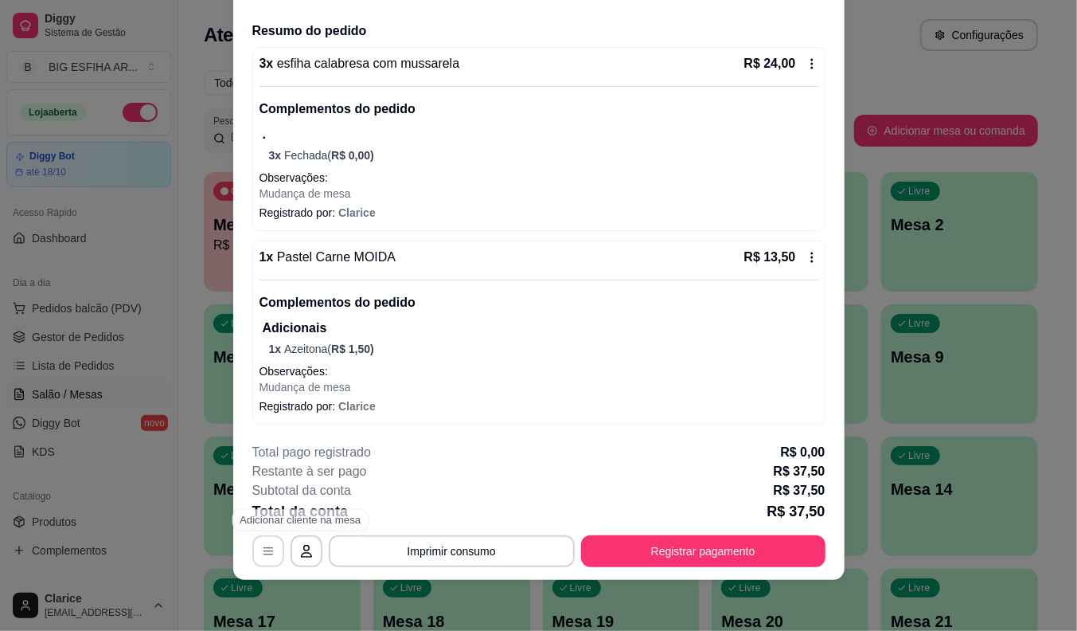
click at [262, 555] on icon "button" at bounding box center [268, 551] width 13 height 13
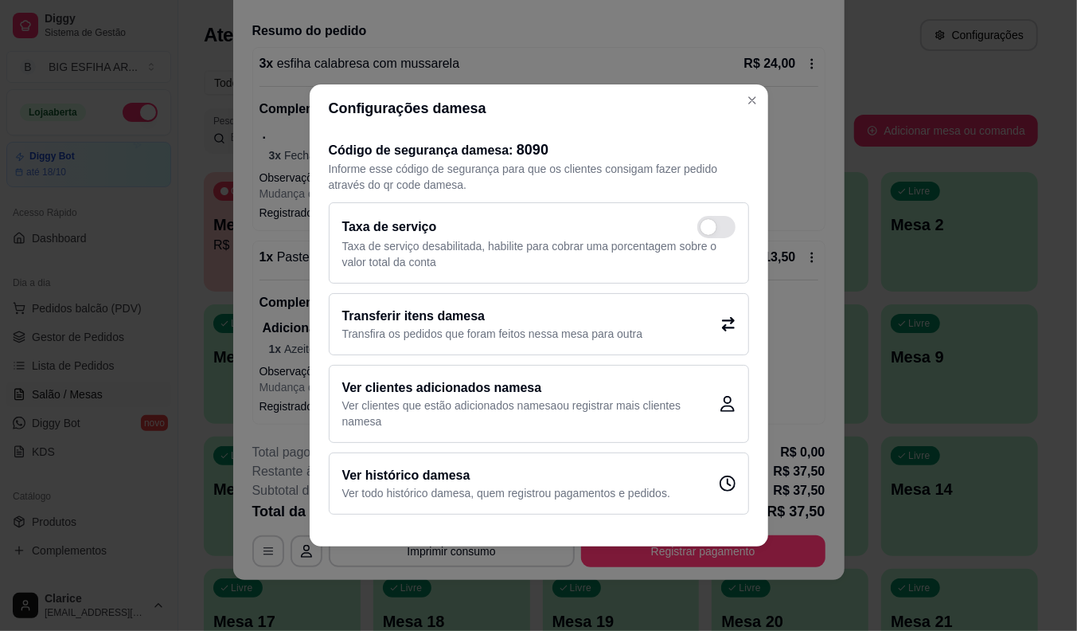
click at [444, 327] on p "Transfira os pedidos que foram feitos nessa mesa para outra" at bounding box center [492, 334] width 301 height 16
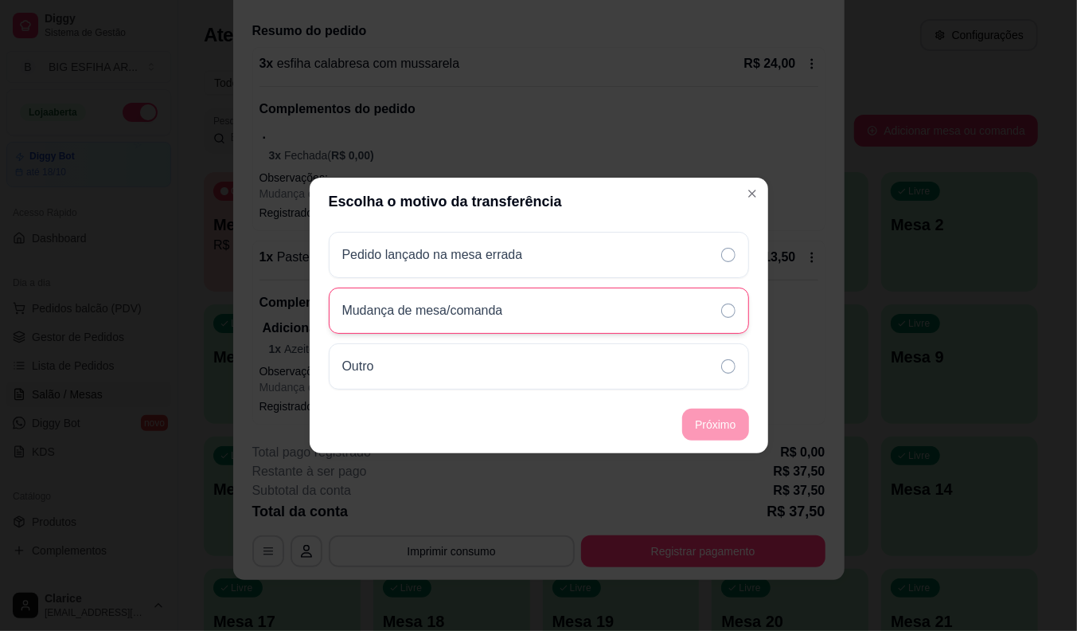
click at [537, 304] on div "Mudança de mesa/comanda" at bounding box center [539, 310] width 420 height 46
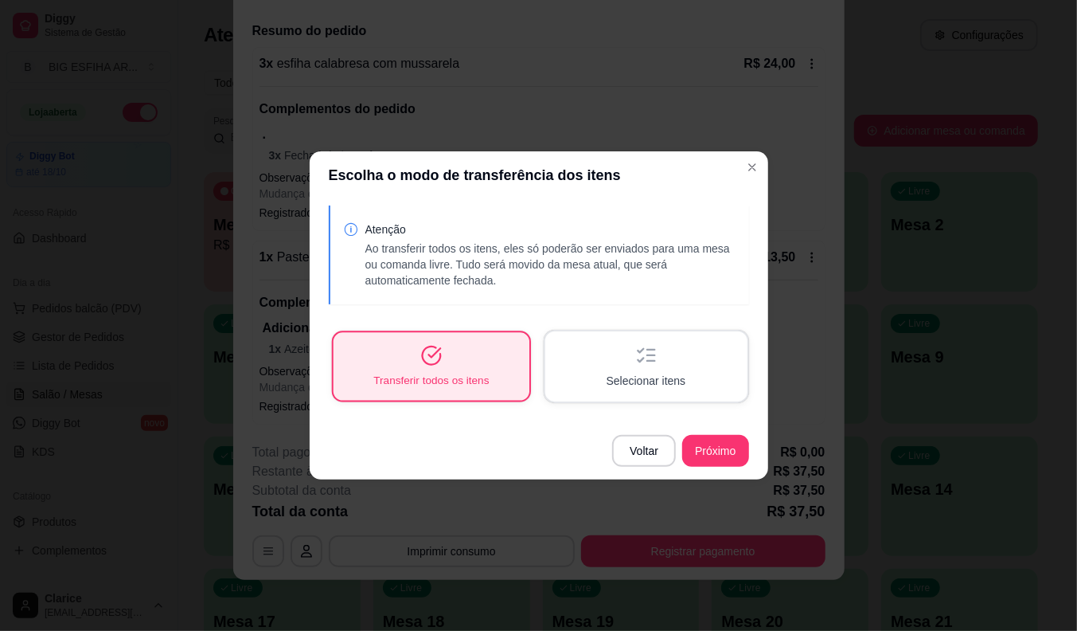
click at [420, 361] on icon "button" at bounding box center [430, 355] width 21 height 21
click at [596, 366] on div "Selecionar itens" at bounding box center [646, 366] width 202 height 70
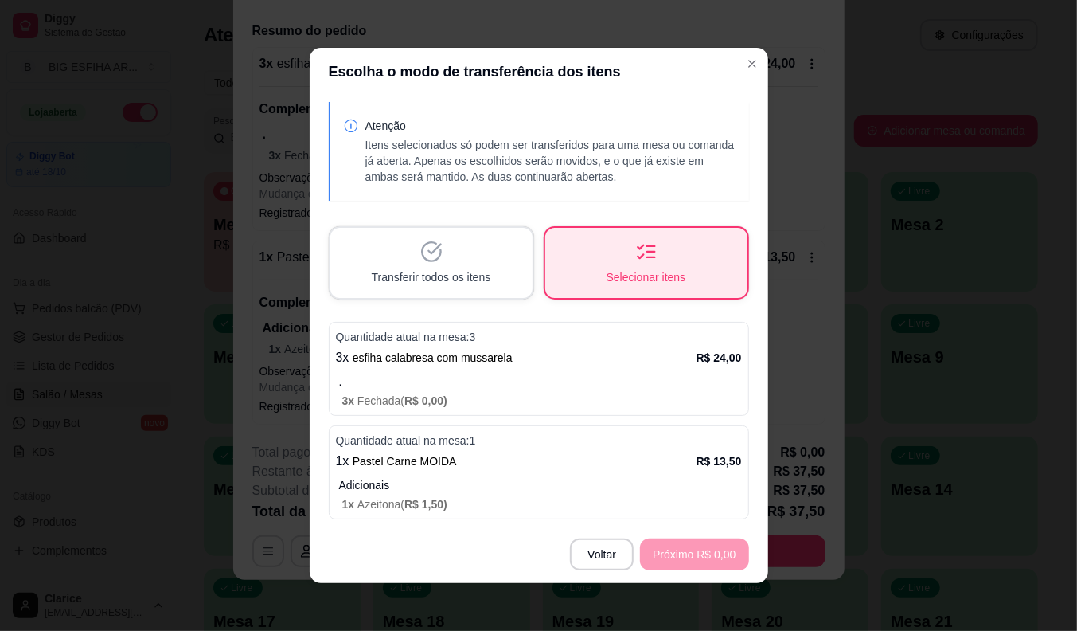
scroll to position [2, 0]
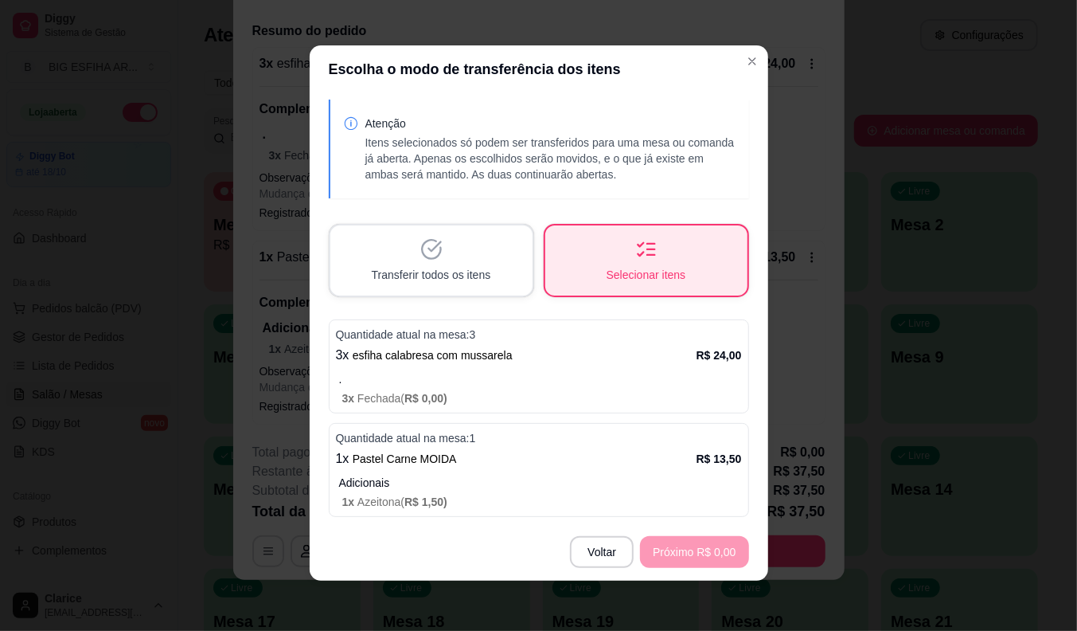
click at [476, 382] on p "." at bounding box center [540, 379] width 403 height 16
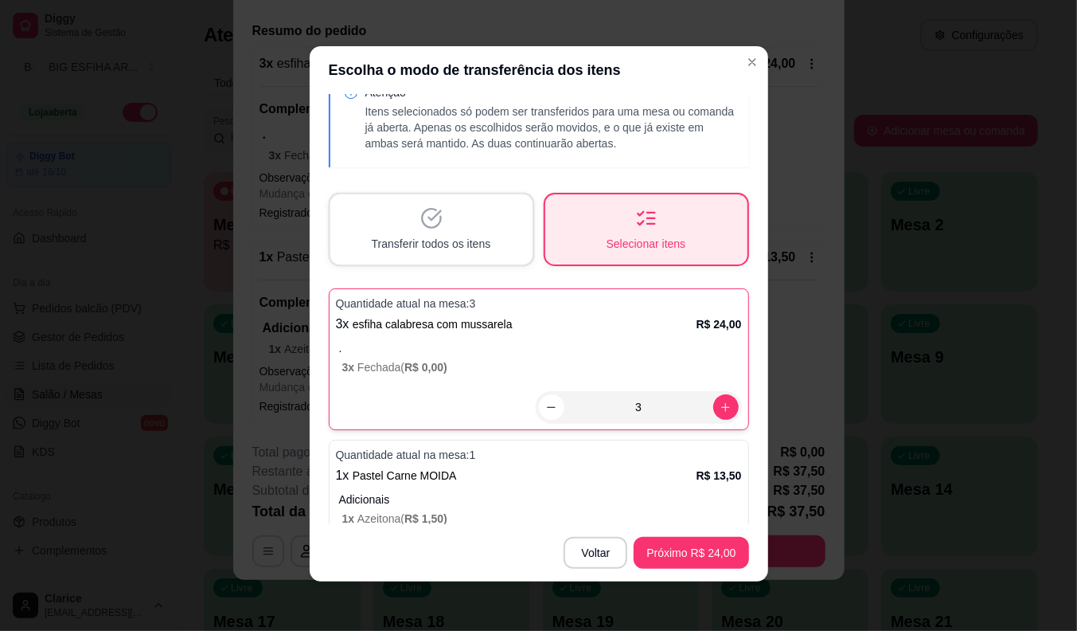
scroll to position [46, 0]
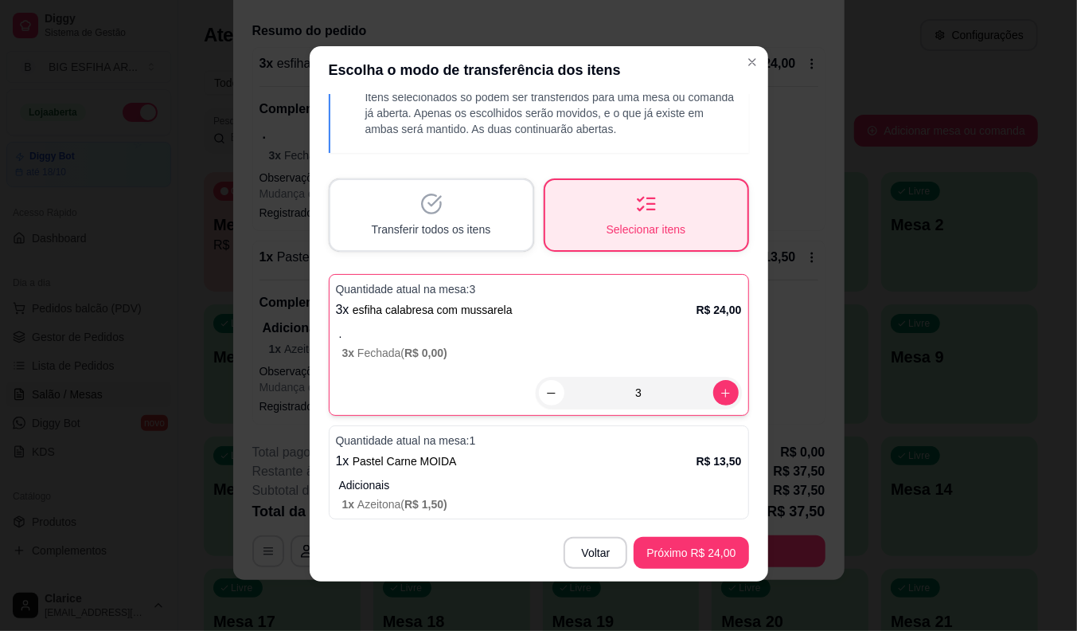
click at [471, 463] on div "1 x Pastel Carne MOIDA R$ 13,50" at bounding box center [539, 460] width 406 height 19
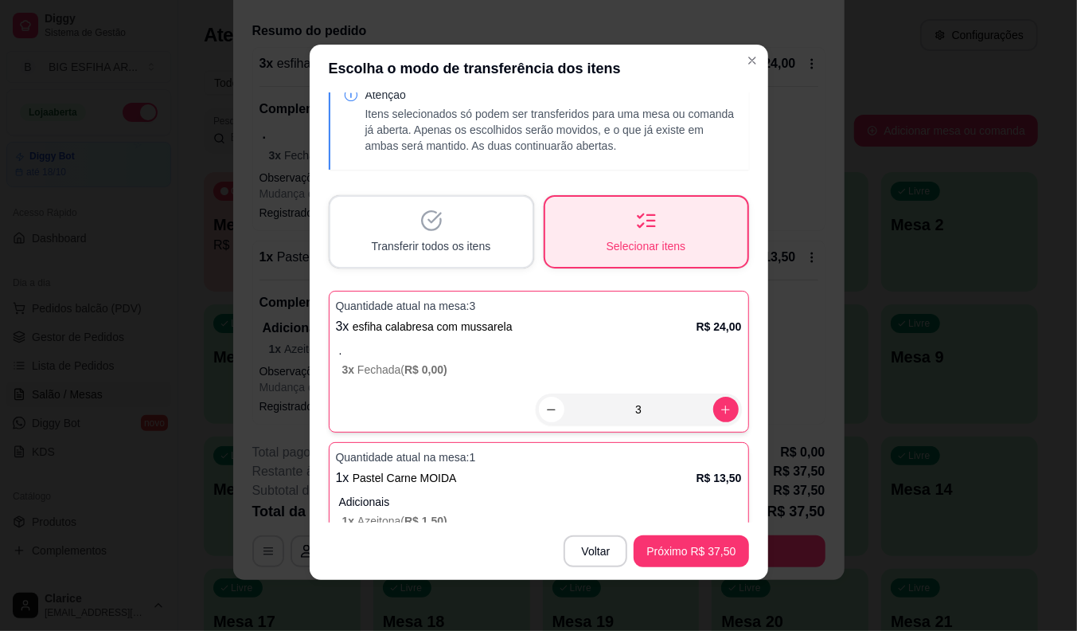
scroll to position [0, 0]
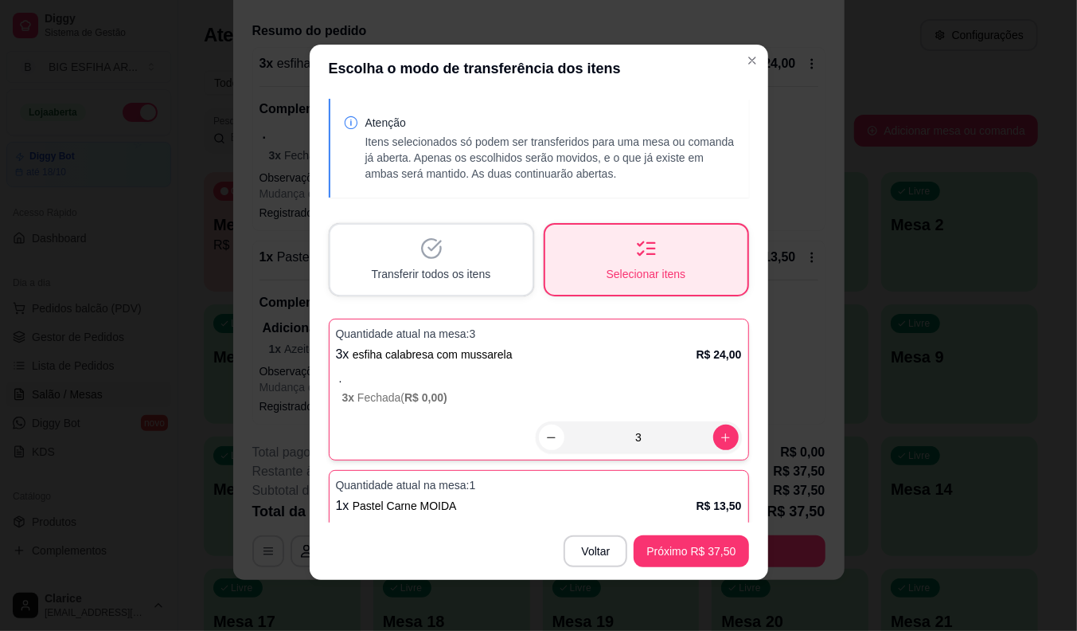
click at [420, 255] on icon "button" at bounding box center [431, 248] width 22 height 22
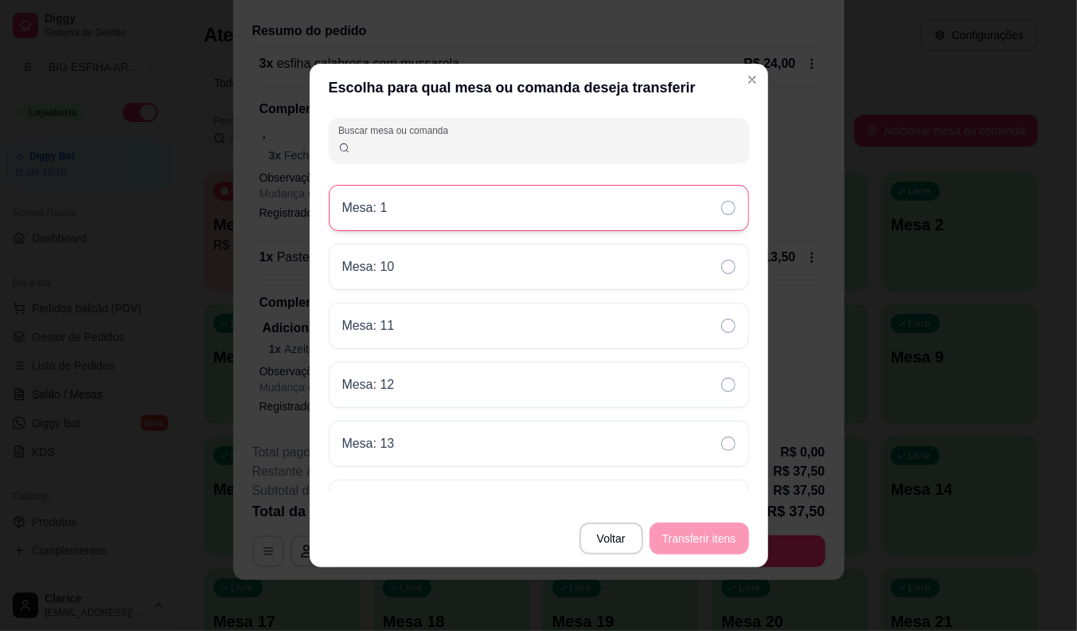
click at [457, 197] on div "Mesa: 1" at bounding box center [539, 208] width 420 height 46
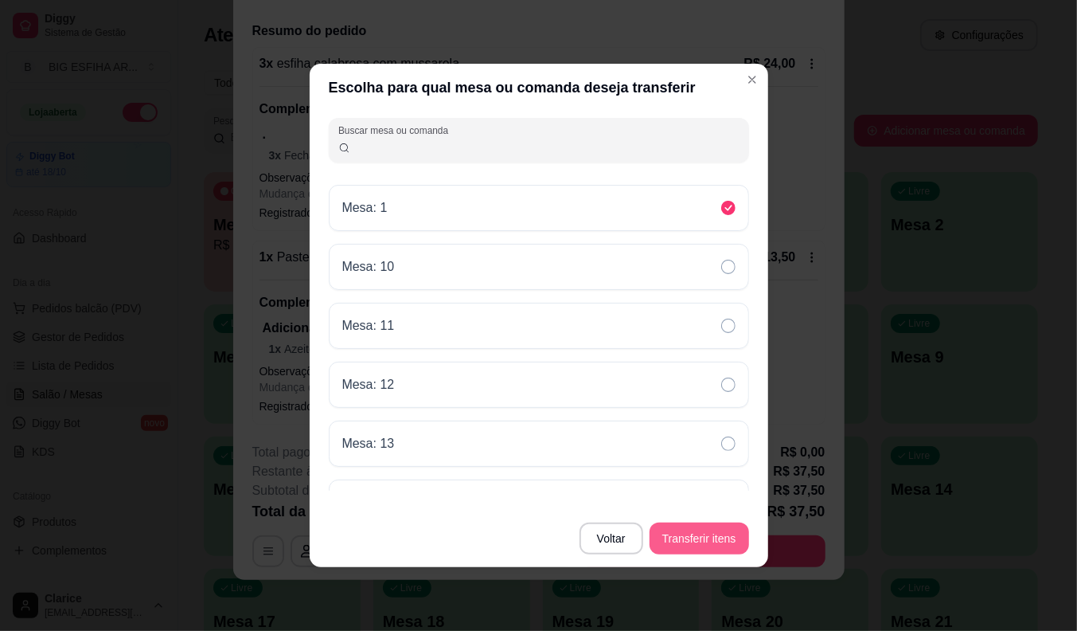
click at [674, 530] on button "Transferir itens" at bounding box center [700, 538] width 100 height 32
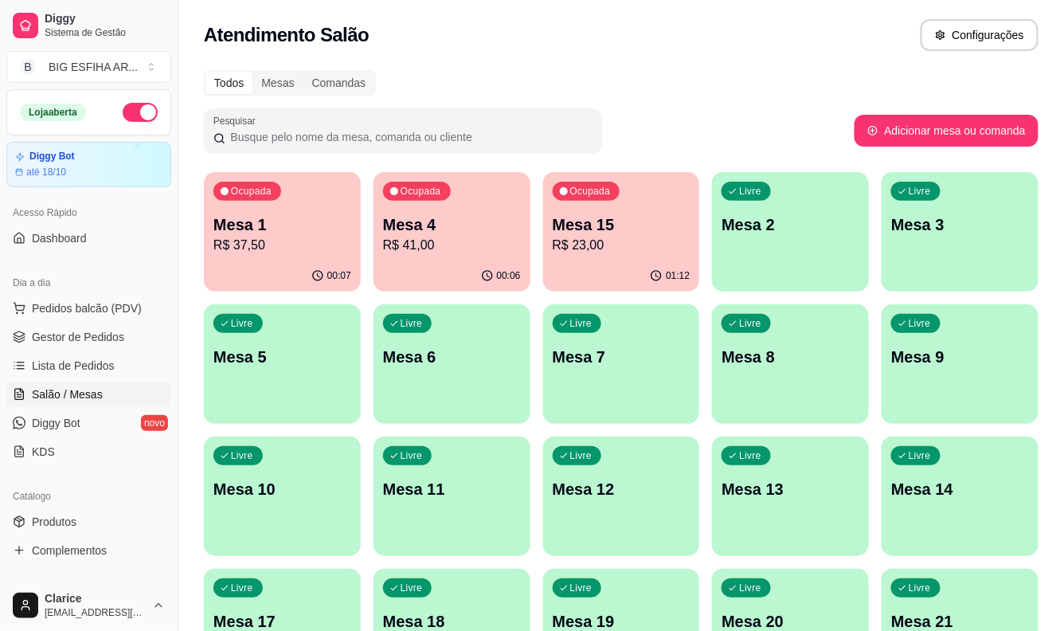
click at [248, 255] on div "Ocupada Mesa 1 R$ 37,50" at bounding box center [282, 216] width 157 height 88
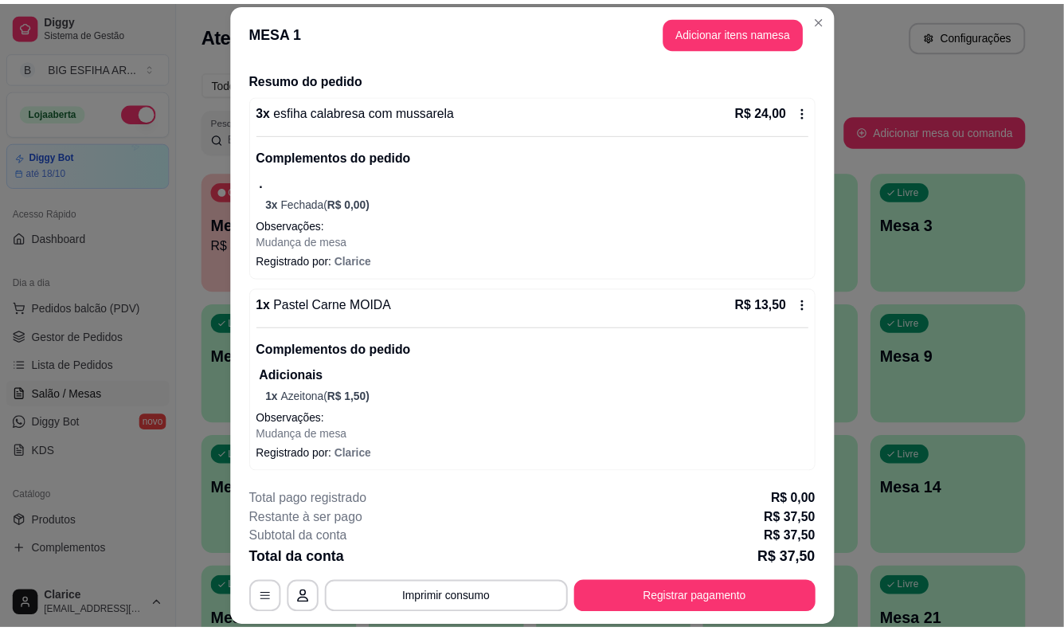
scroll to position [48, 0]
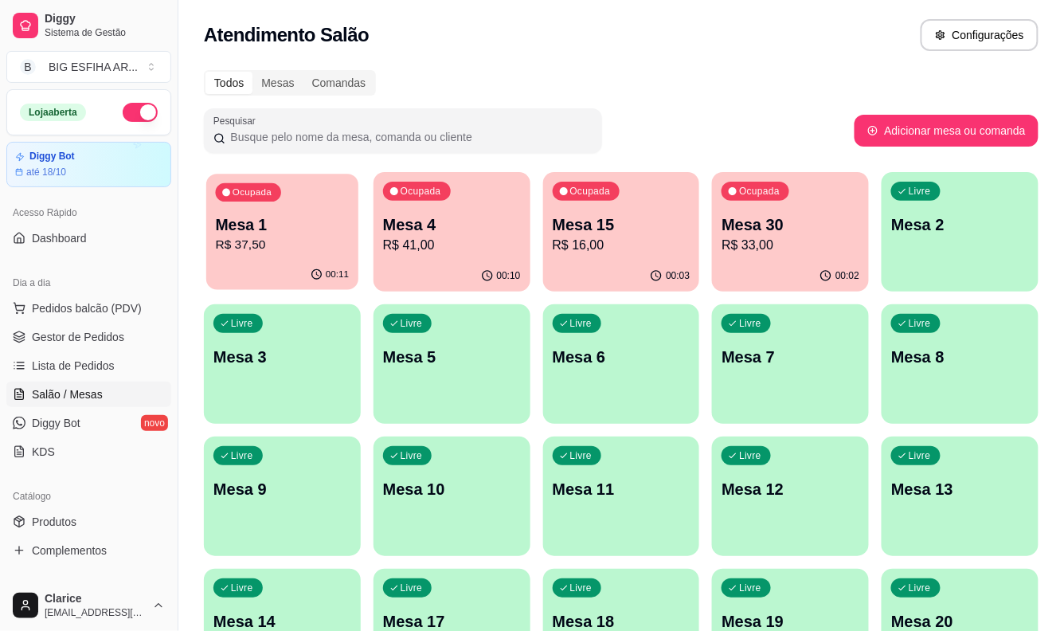
click at [279, 251] on p "R$ 37,50" at bounding box center [283, 245] width 134 height 18
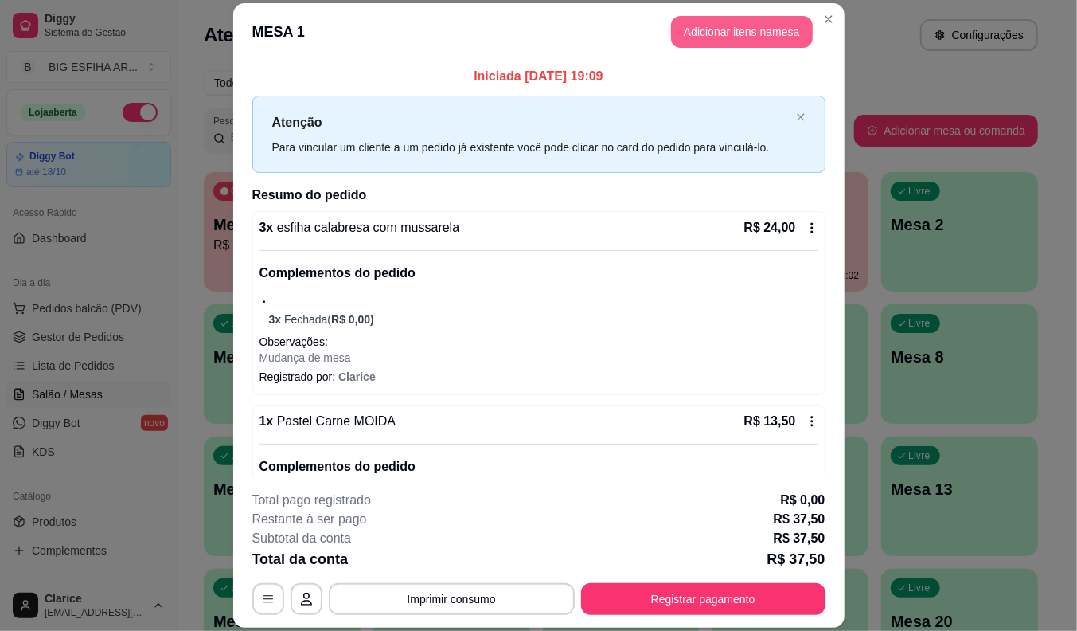
click at [695, 33] on button "Adicionar itens na mesa" at bounding box center [742, 32] width 142 height 32
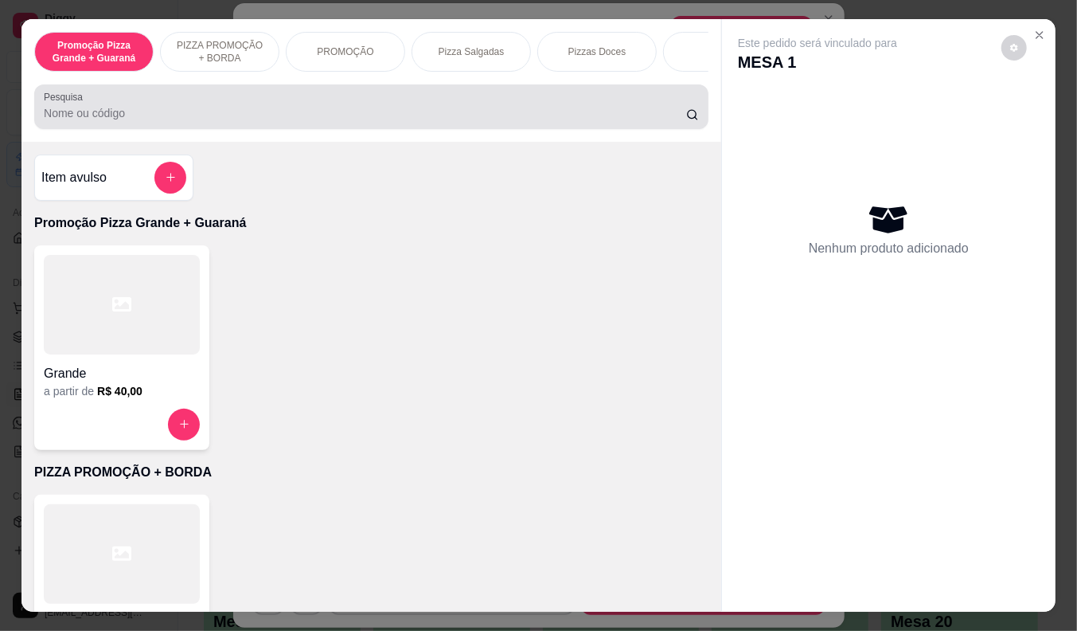
click at [268, 120] on input "Pesquisa" at bounding box center [365, 113] width 642 height 16
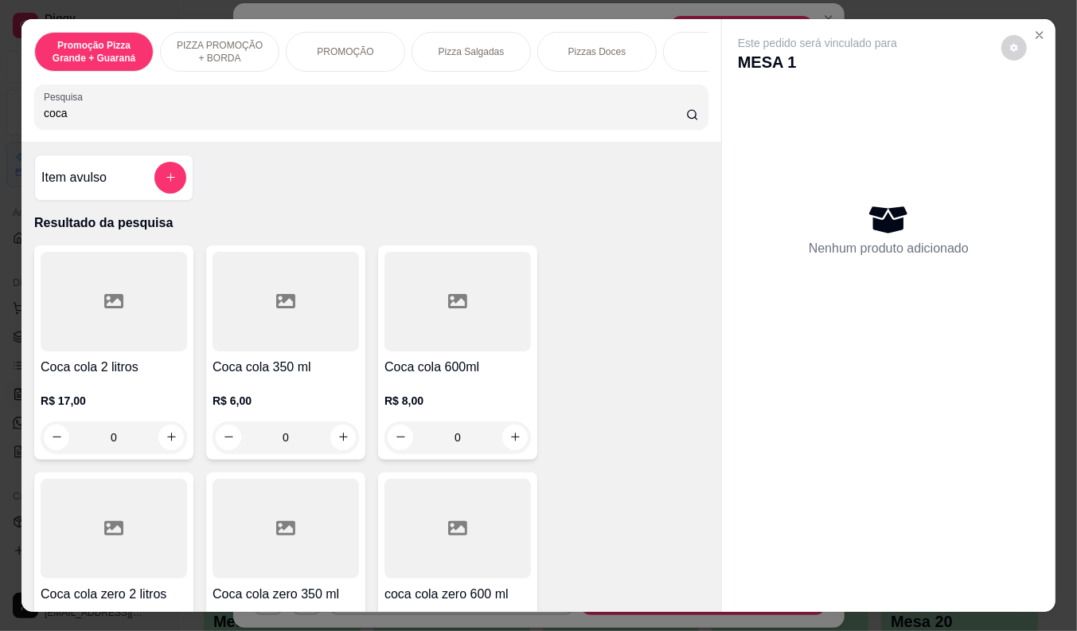
type input "coca"
click at [261, 388] on div "R$ 6,00 0" at bounding box center [286, 415] width 146 height 76
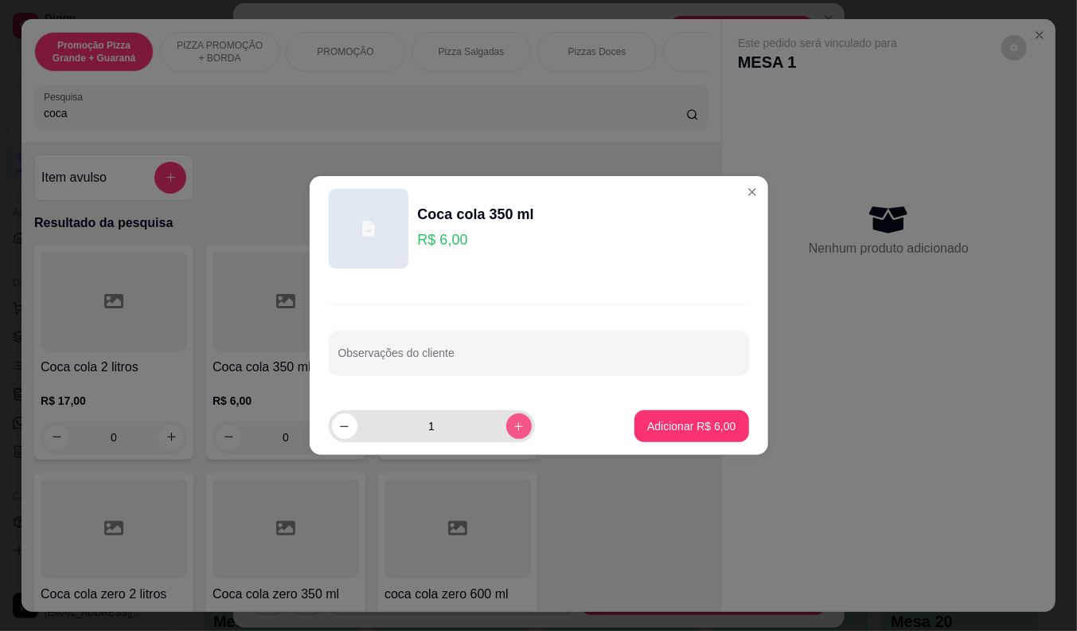
click at [514, 422] on icon "increase-product-quantity" at bounding box center [518, 426] width 9 height 9
type input "2"
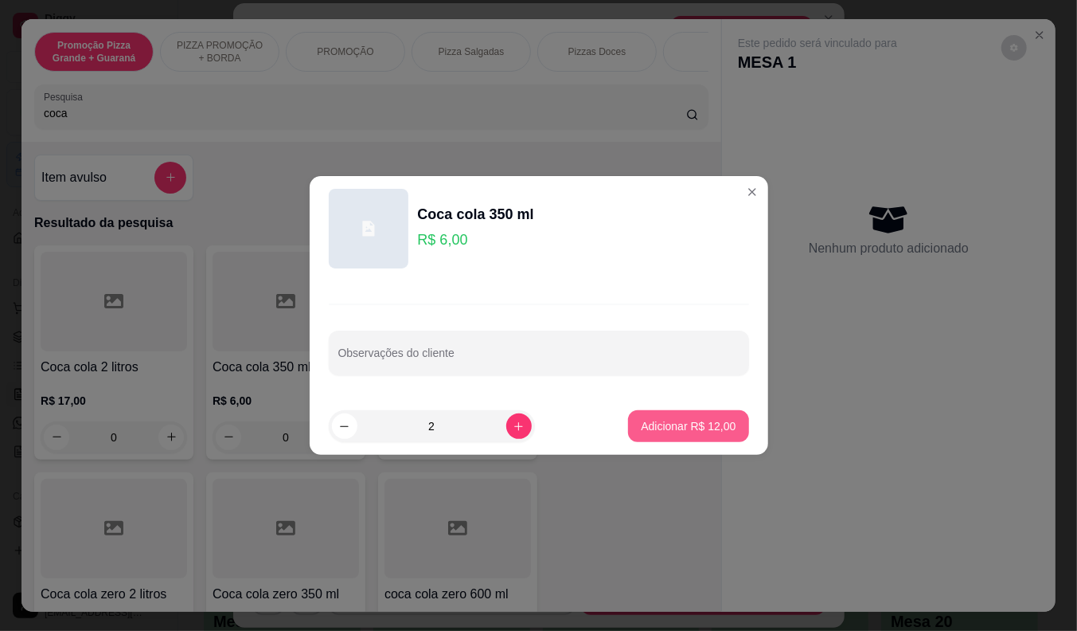
click at [671, 412] on button "Adicionar R$ 12,00" at bounding box center [688, 426] width 120 height 32
type input "2"
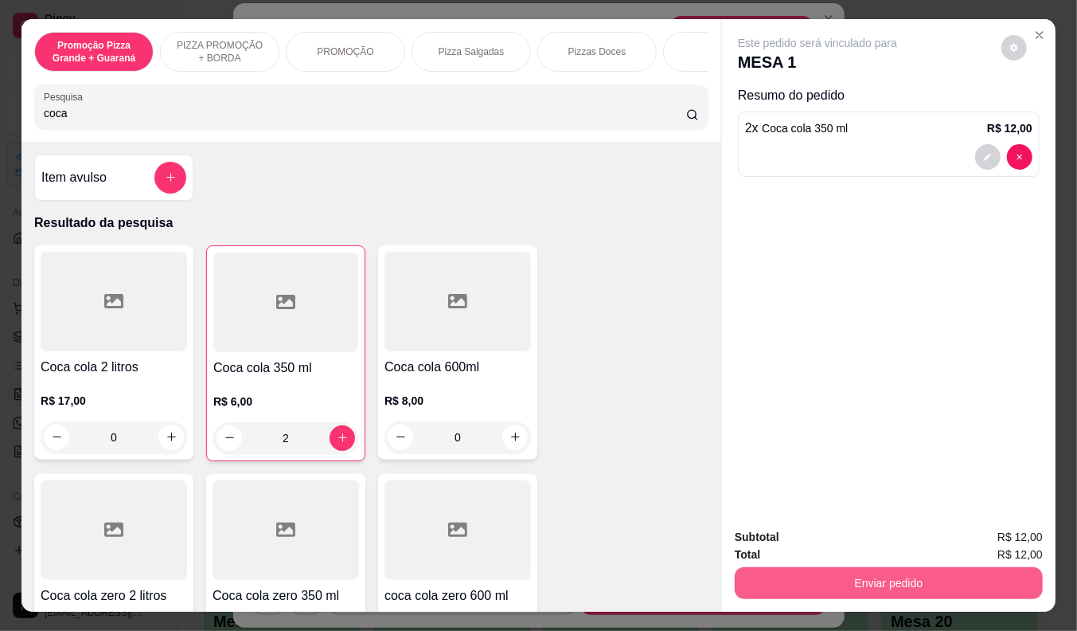
click at [873, 578] on button "Enviar pedido" at bounding box center [889, 583] width 308 height 32
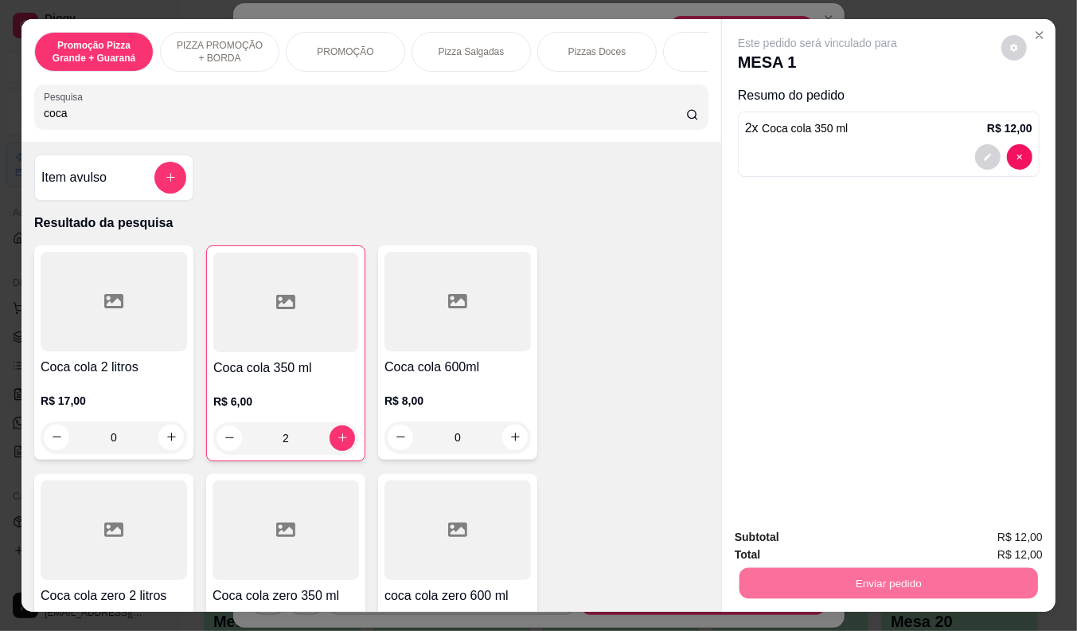
click at [831, 537] on button "Não registrar e enviar pedido" at bounding box center [836, 537] width 166 height 30
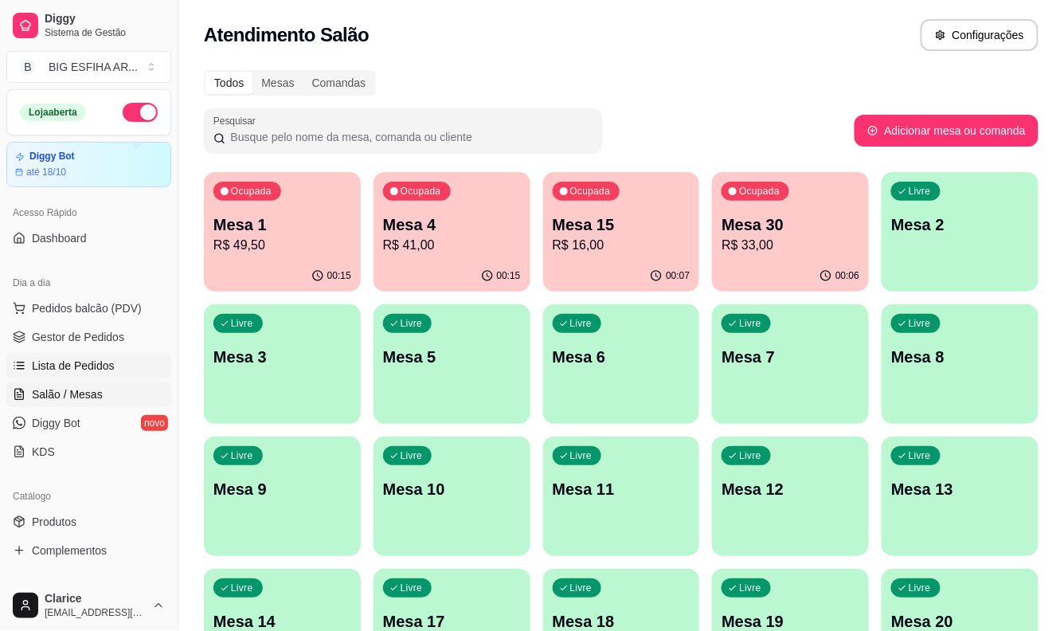
click at [99, 359] on span "Lista de Pedidos" at bounding box center [73, 365] width 83 height 16
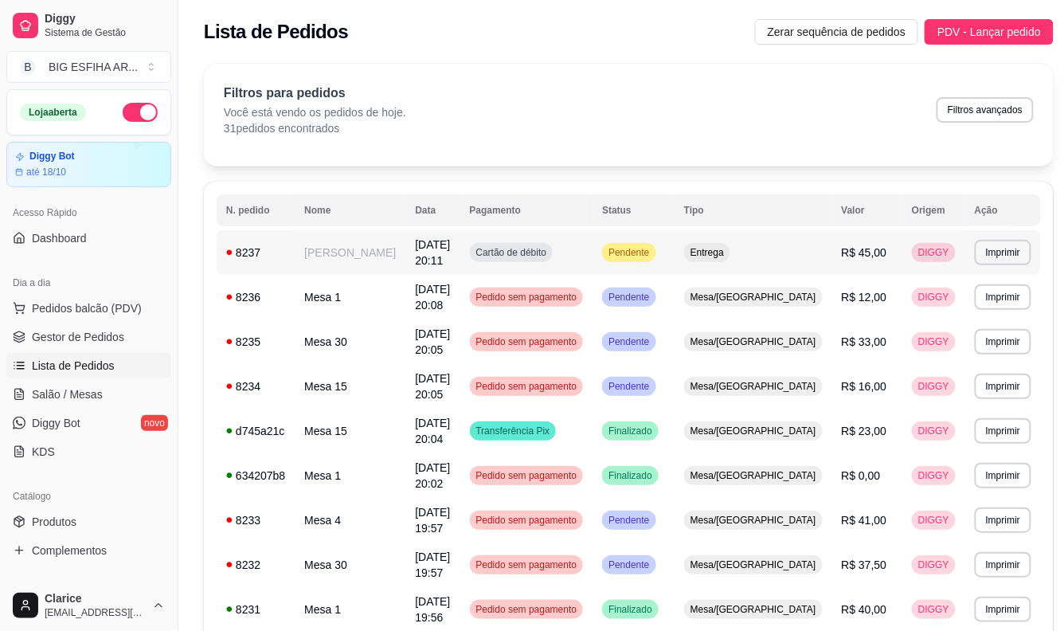
click at [309, 256] on td "Jarina Rafaela Lemos" at bounding box center [350, 252] width 111 height 45
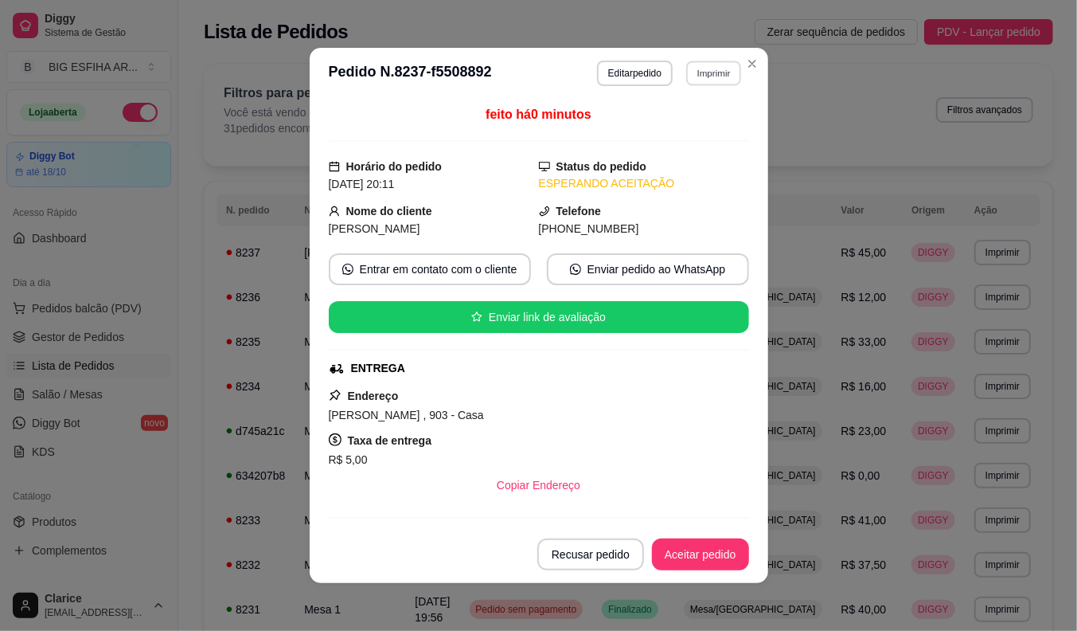
click at [702, 68] on button "Imprimir" at bounding box center [713, 73] width 55 height 25
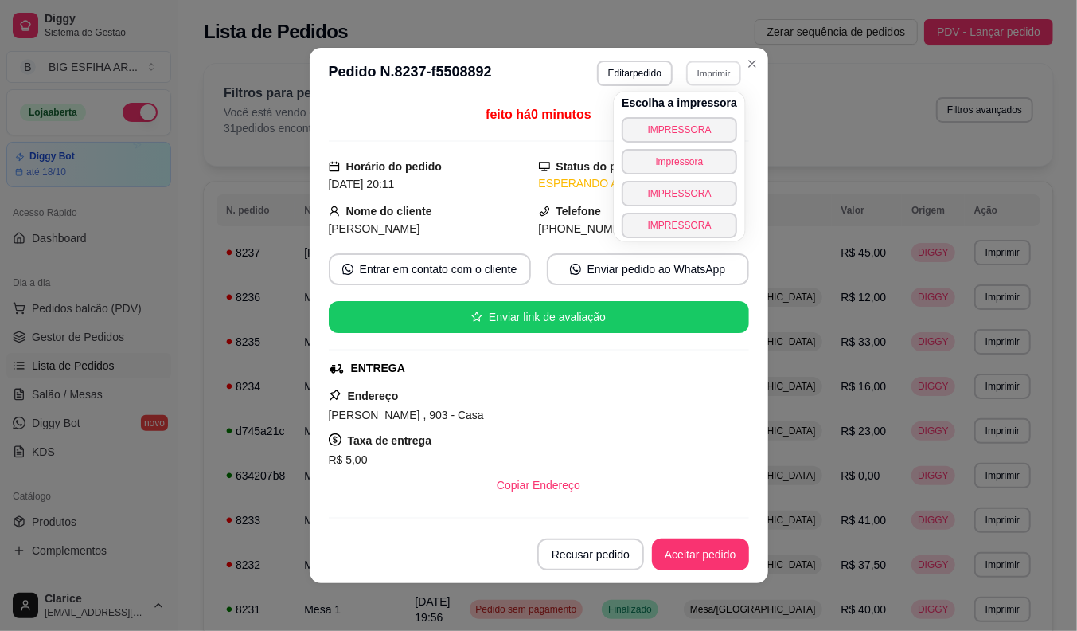
click at [689, 120] on button "IMPRESSORA" at bounding box center [679, 129] width 115 height 25
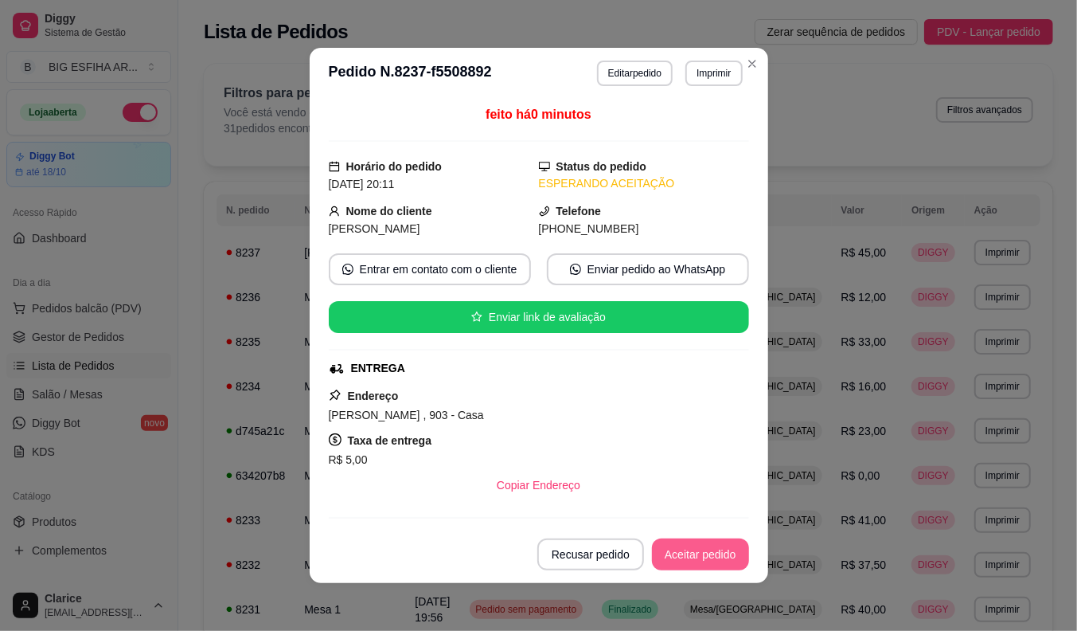
click at [719, 544] on button "Aceitar pedido" at bounding box center [700, 554] width 97 height 32
click at [693, 555] on button "Mover para preparo" at bounding box center [687, 554] width 123 height 32
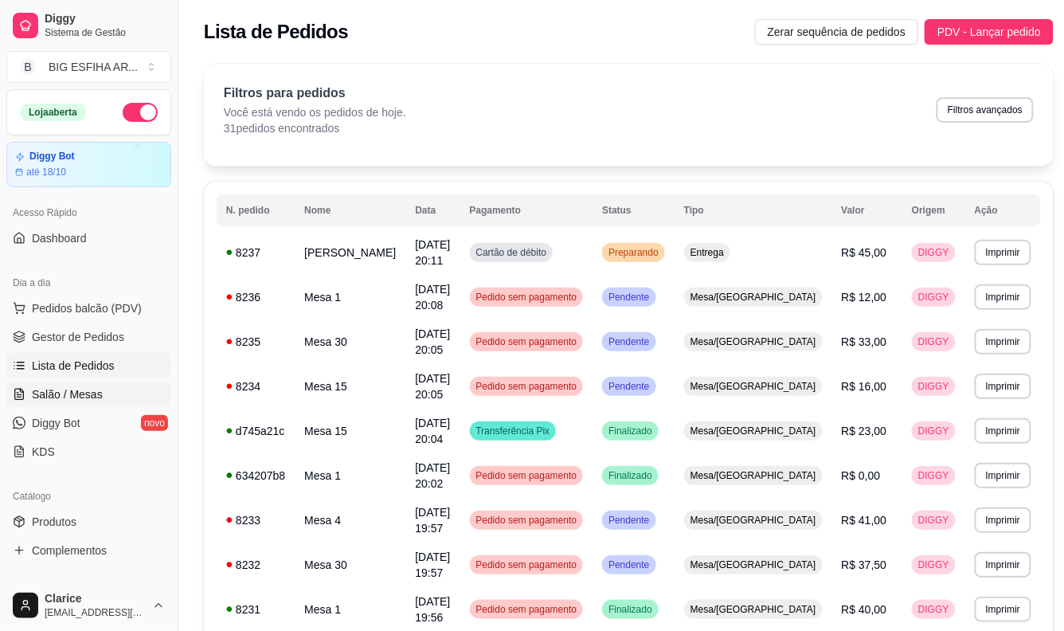
click at [21, 386] on link "Salão / Mesas" at bounding box center [88, 393] width 165 height 25
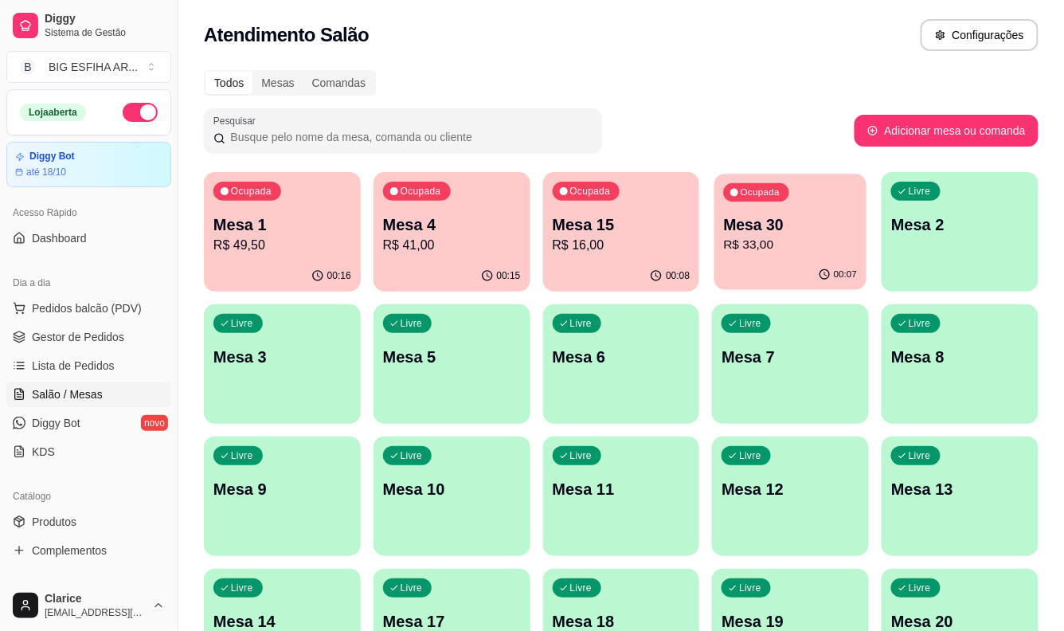
click at [777, 273] on div "00:07" at bounding box center [790, 275] width 152 height 30
click at [606, 234] on p "Mesa 15" at bounding box center [621, 224] width 134 height 21
click at [586, 248] on p "R$ 16,00" at bounding box center [622, 245] width 138 height 19
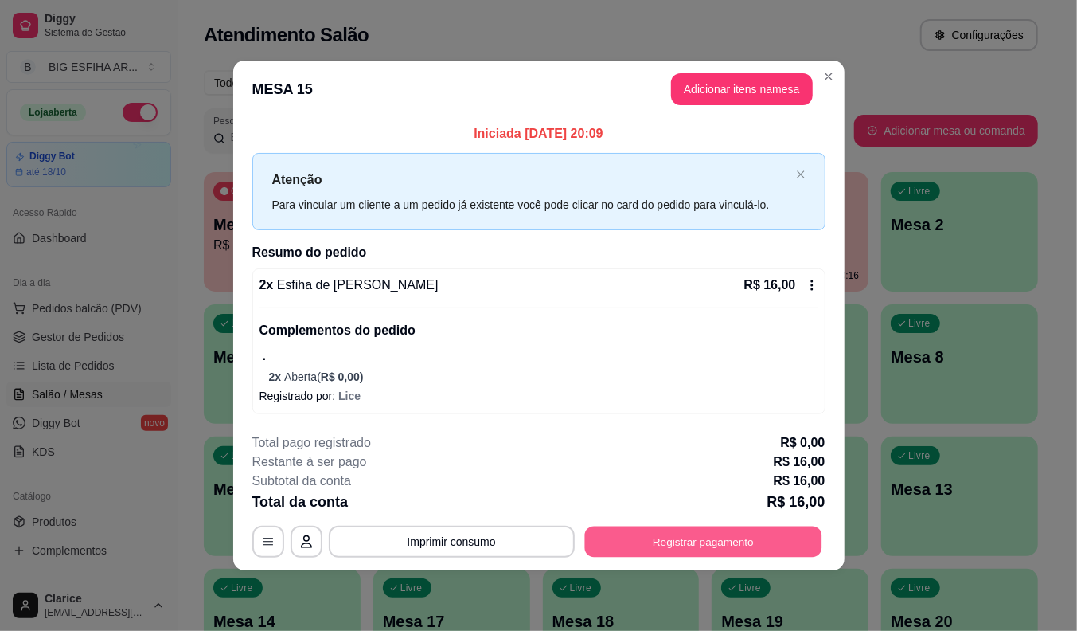
click at [779, 544] on button "Registrar pagamento" at bounding box center [702, 541] width 237 height 31
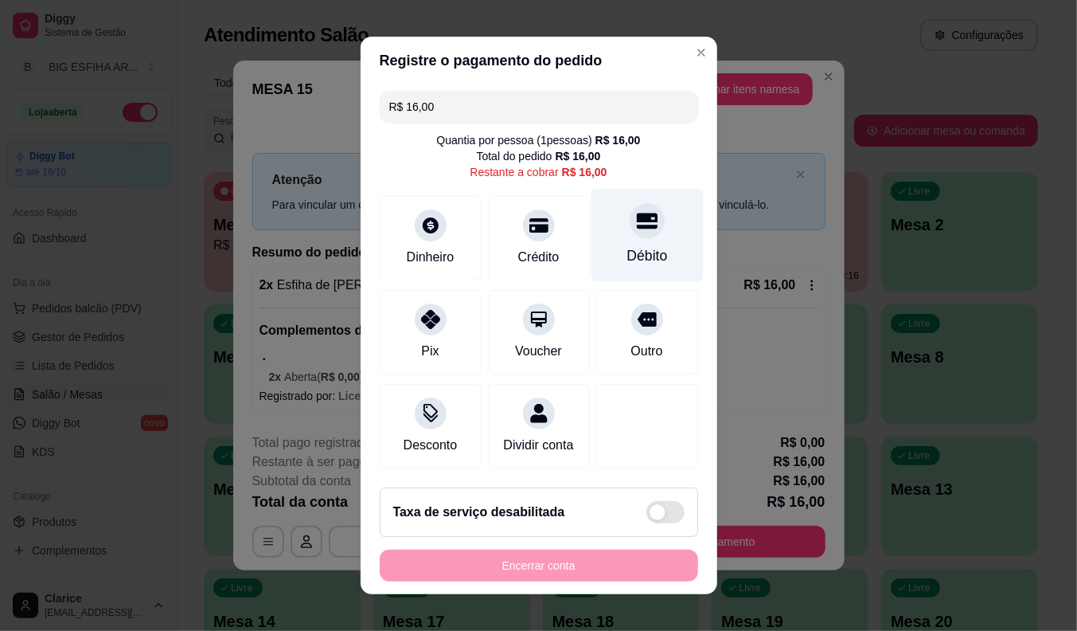
click at [599, 209] on div "Débito" at bounding box center [647, 235] width 112 height 93
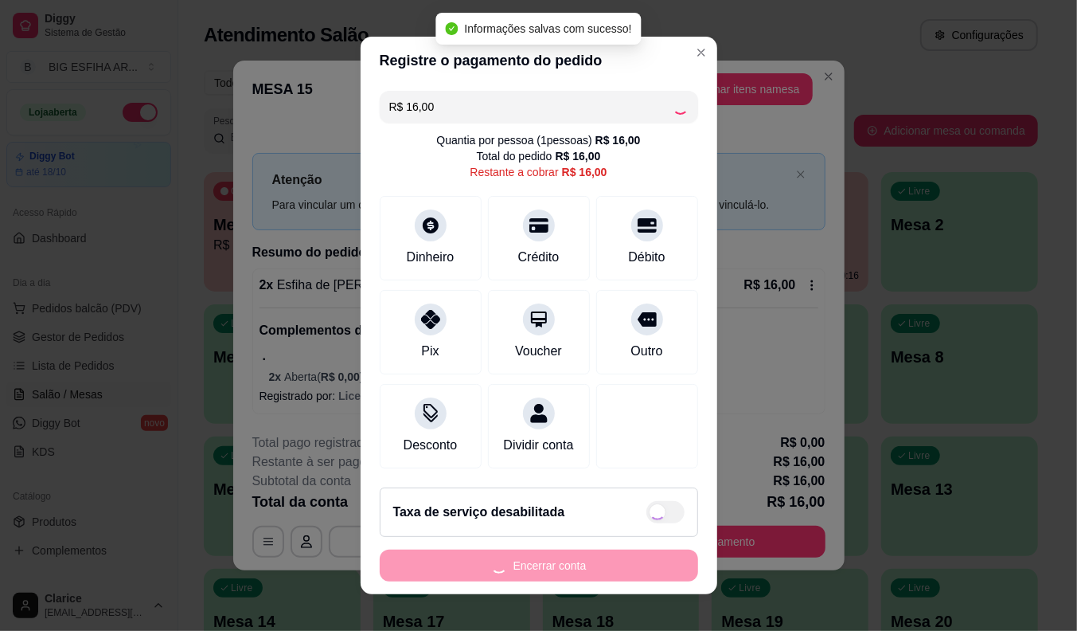
click at [548, 569] on div "Encerrar conta" at bounding box center [539, 565] width 318 height 32
type input "R$ 0,00"
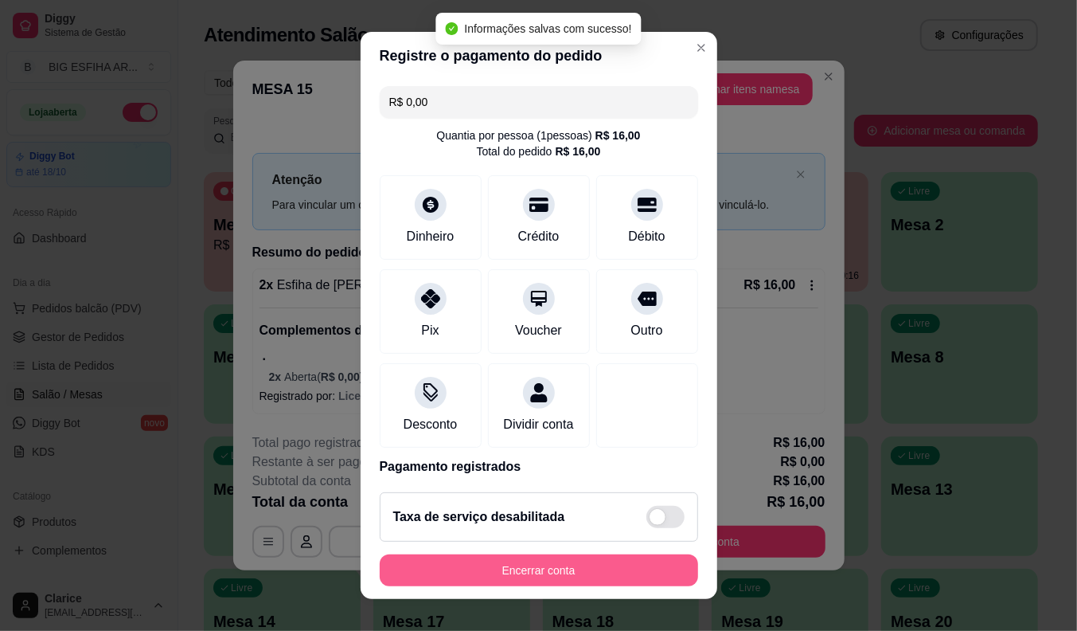
click at [526, 569] on button "Encerrar conta" at bounding box center [539, 570] width 318 height 32
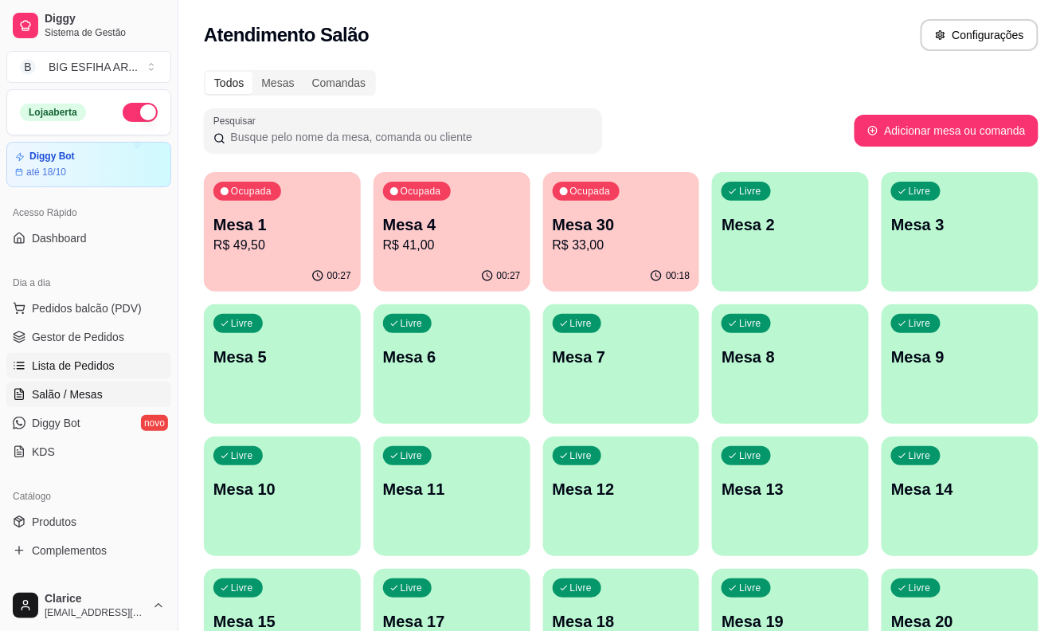
click at [74, 370] on span "Lista de Pedidos" at bounding box center [73, 365] width 83 height 16
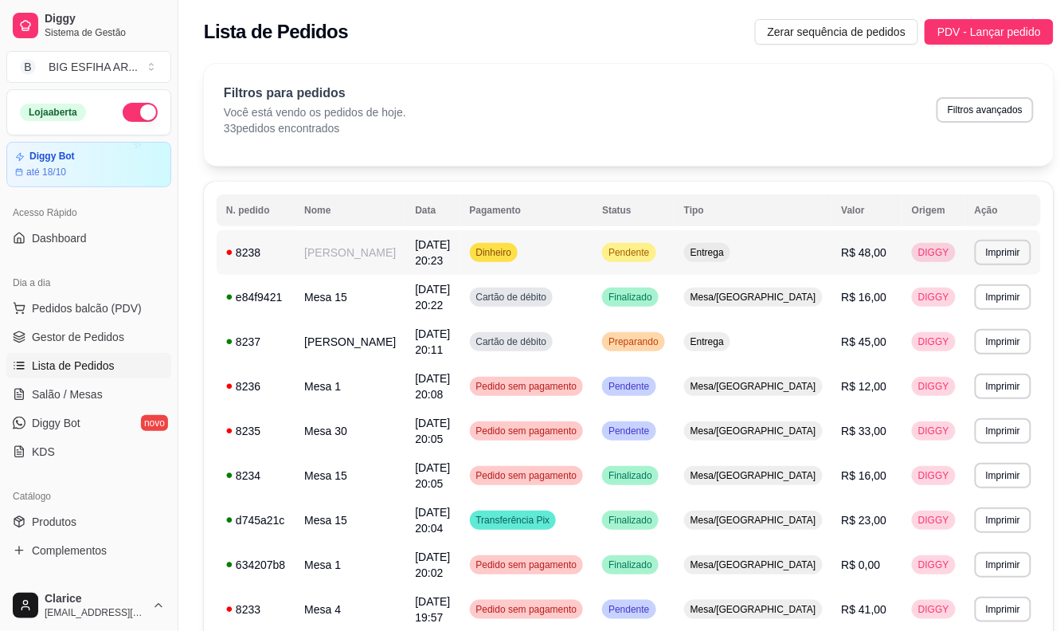
click at [373, 267] on td "Fernanda" at bounding box center [350, 252] width 111 height 45
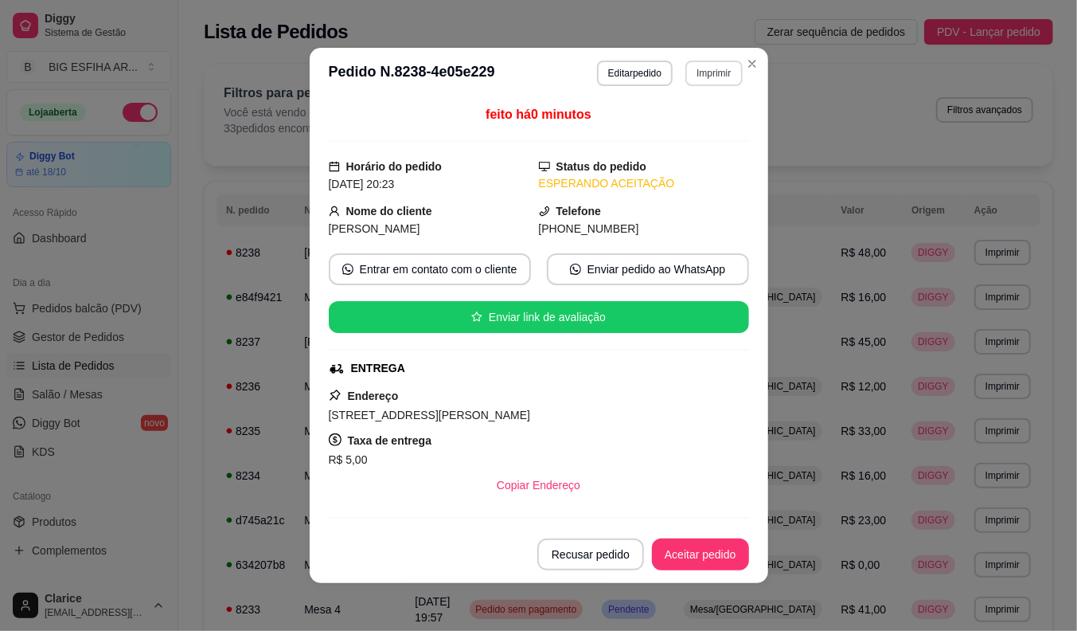
click at [718, 76] on button "Imprimir" at bounding box center [713, 73] width 57 height 25
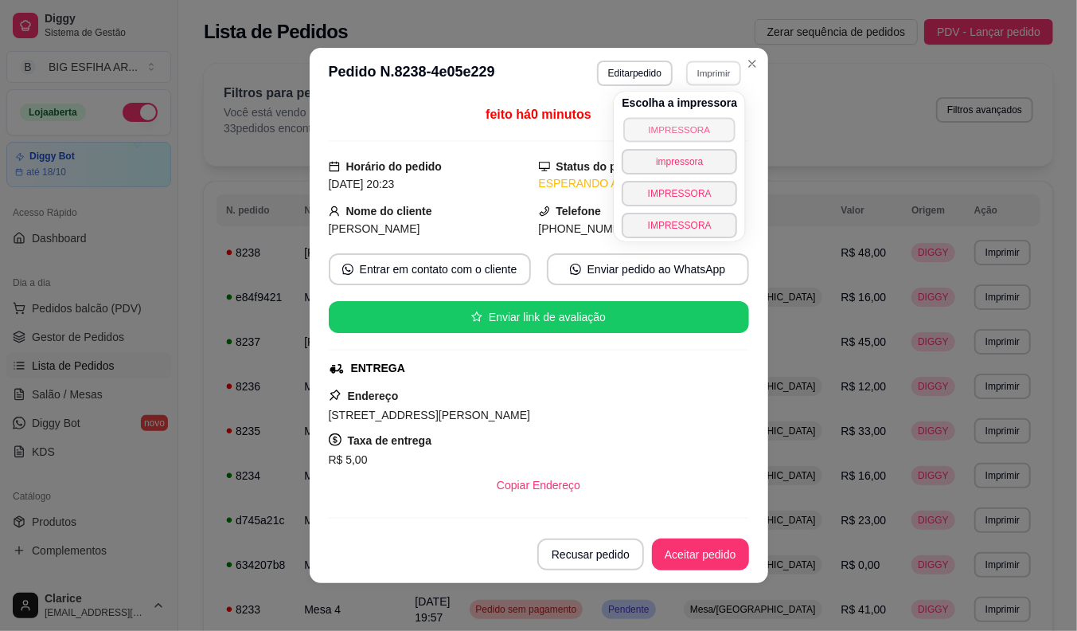
click at [698, 123] on button "IMPRESSORA" at bounding box center [679, 129] width 111 height 25
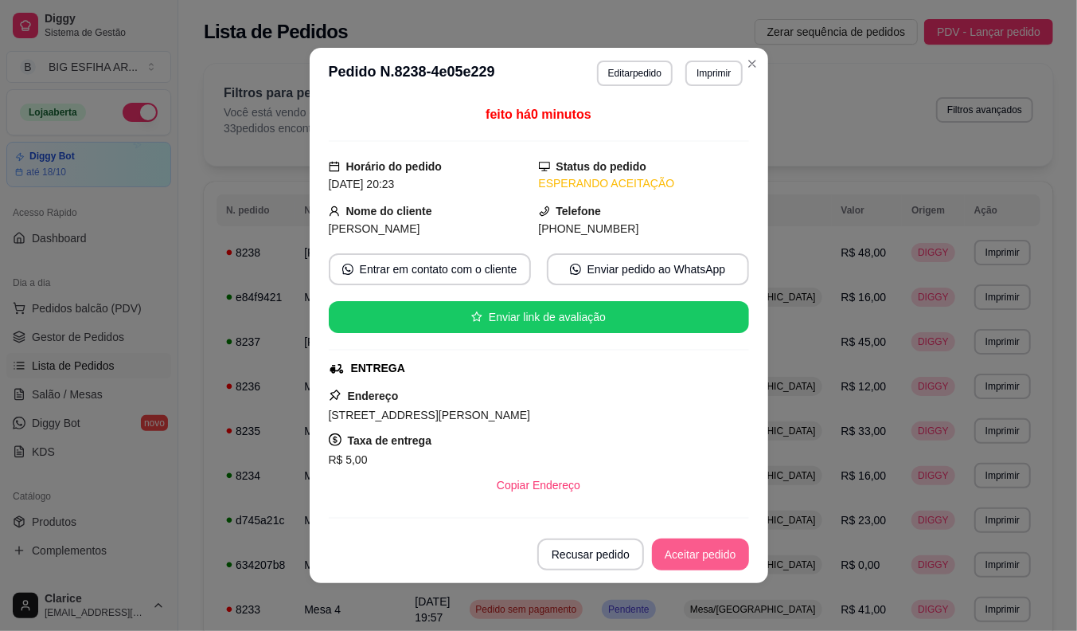
click at [699, 556] on button "Aceitar pedido" at bounding box center [700, 554] width 97 height 32
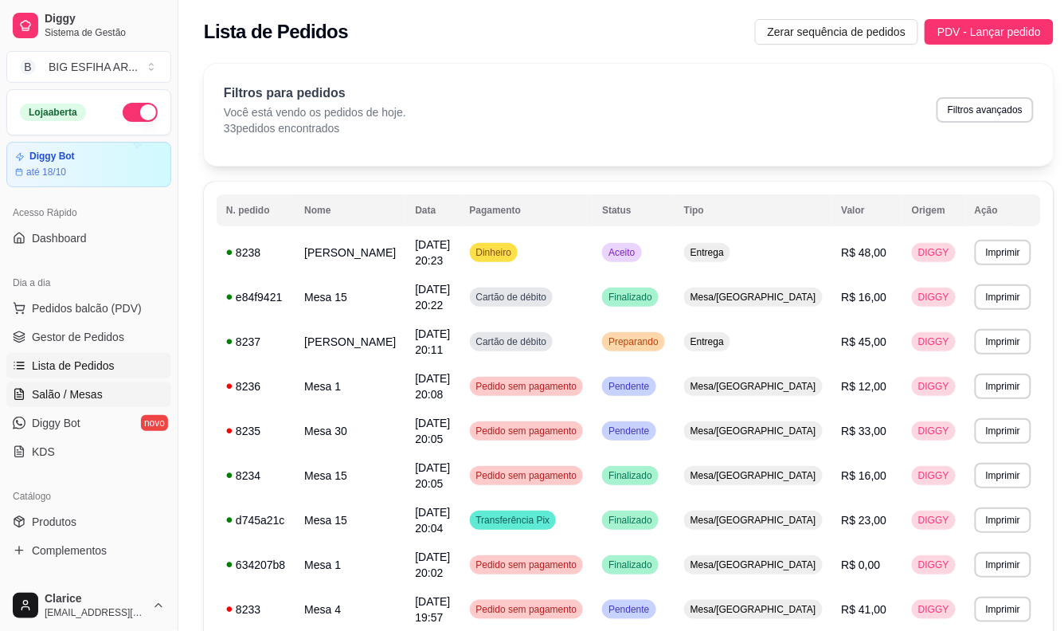
click at [49, 398] on span "Salão / Mesas" at bounding box center [67, 394] width 71 height 16
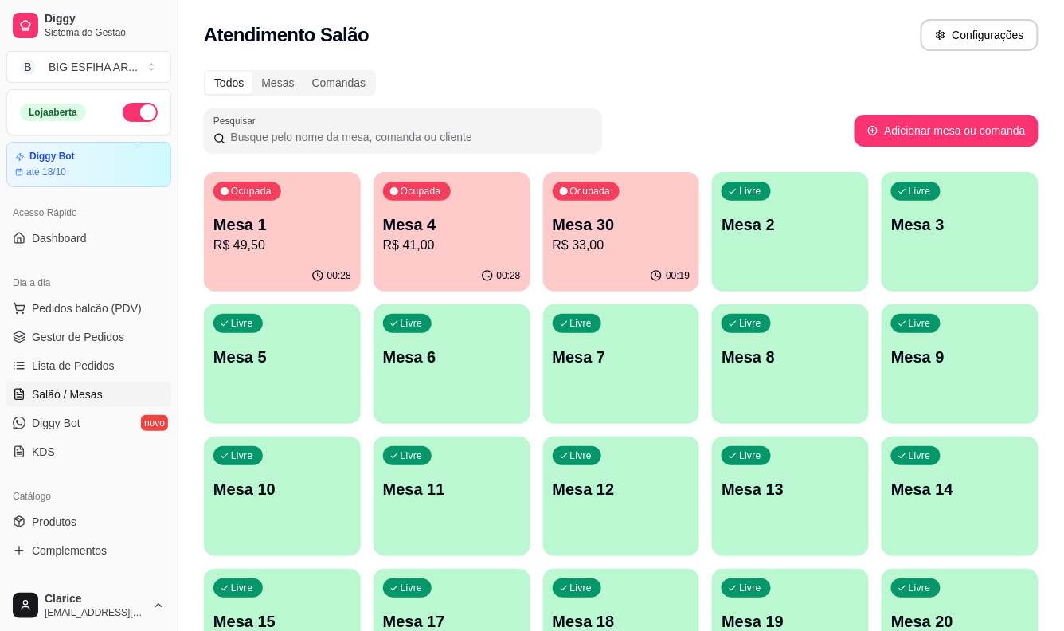
click at [276, 251] on p "R$ 49,50" at bounding box center [282, 245] width 138 height 19
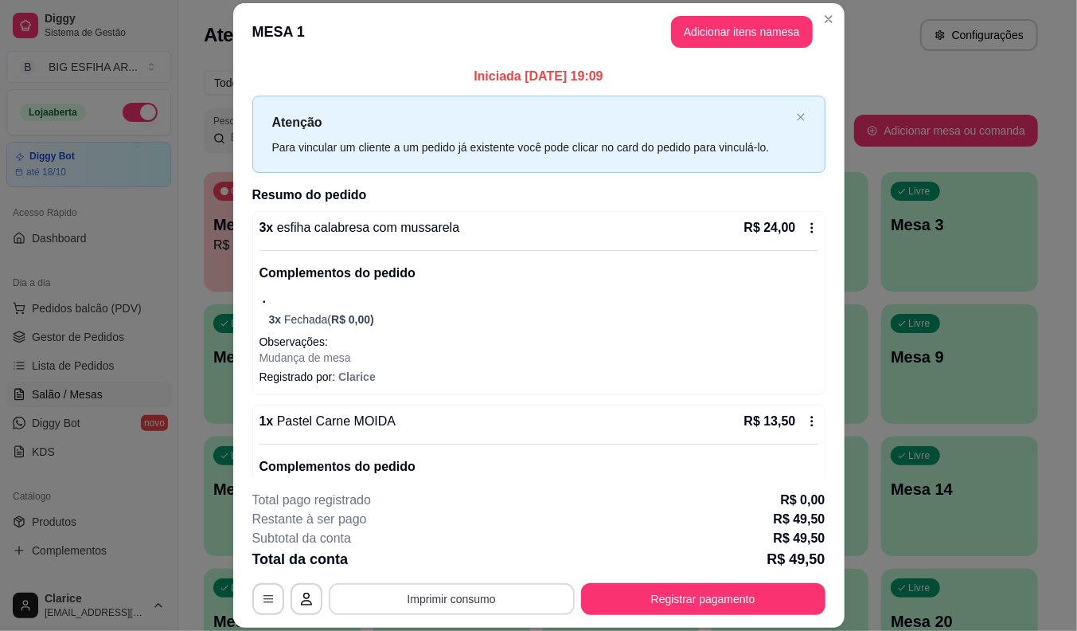
click at [516, 599] on button "Imprimir consumo" at bounding box center [452, 599] width 246 height 32
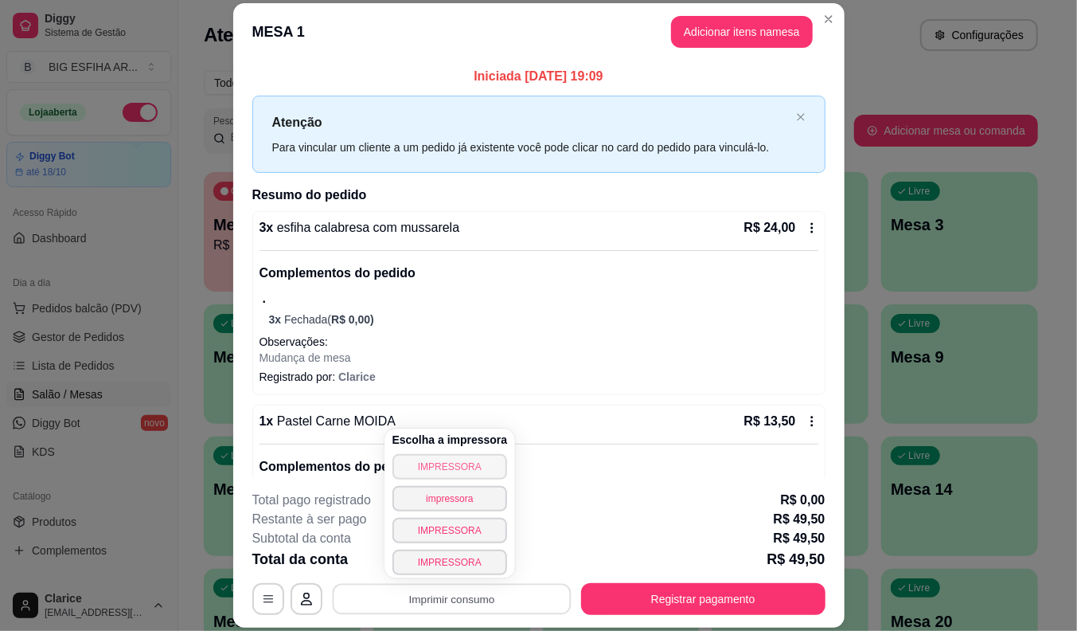
click at [465, 463] on button "IMPRESSORA" at bounding box center [449, 466] width 115 height 25
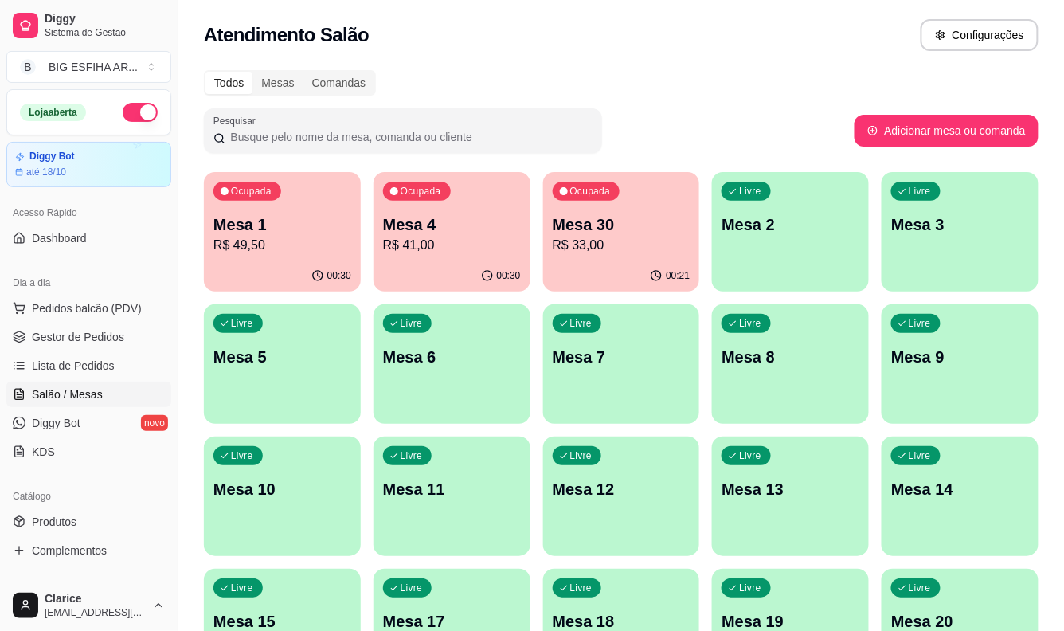
click at [299, 225] on p "Mesa 1" at bounding box center [282, 224] width 138 height 22
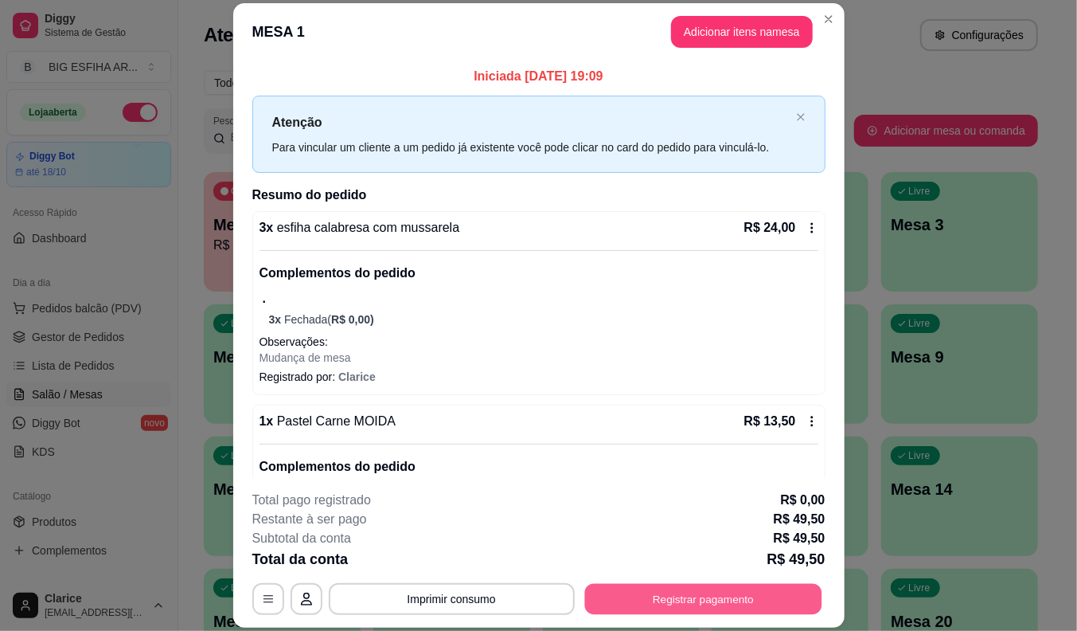
click at [756, 598] on button "Registrar pagamento" at bounding box center [702, 599] width 237 height 31
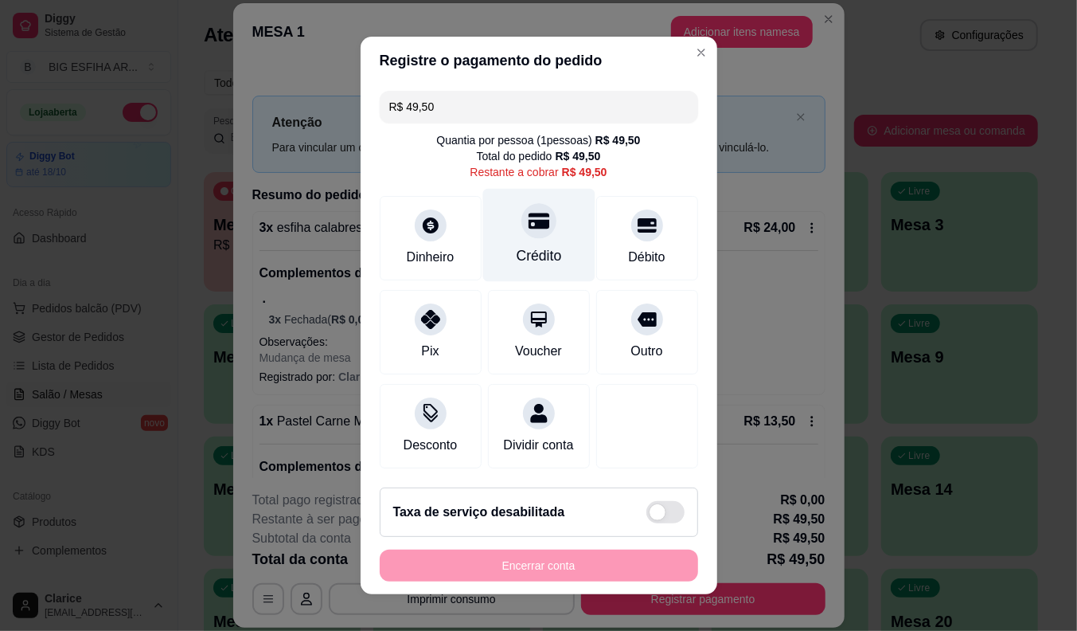
click at [510, 236] on div "Crédito" at bounding box center [538, 235] width 112 height 93
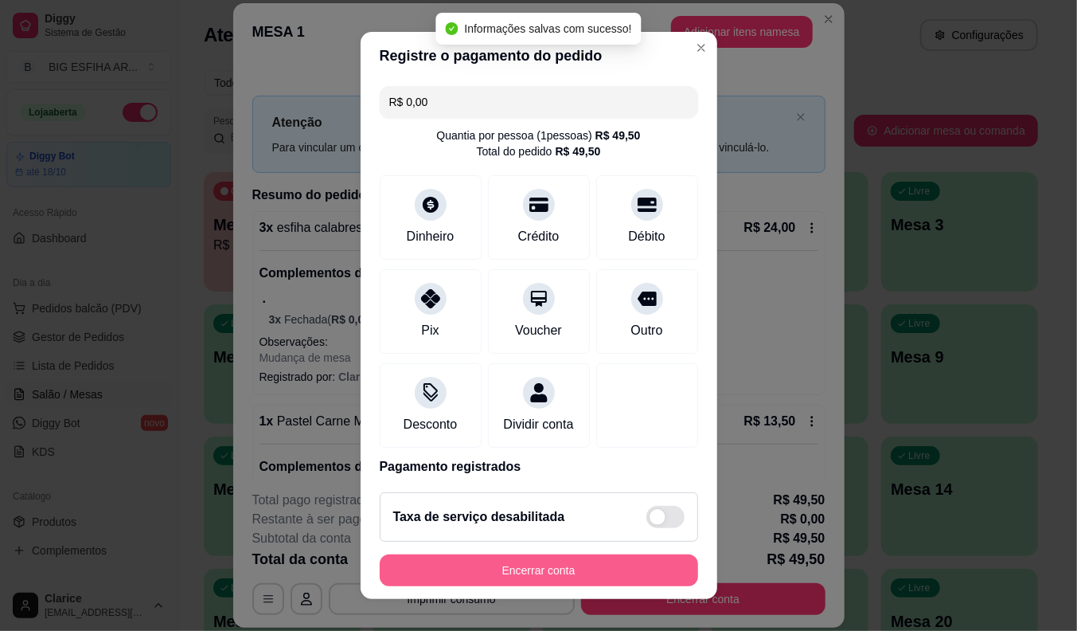
type input "R$ 0,00"
click at [550, 566] on button "Encerrar conta" at bounding box center [539, 570] width 309 height 31
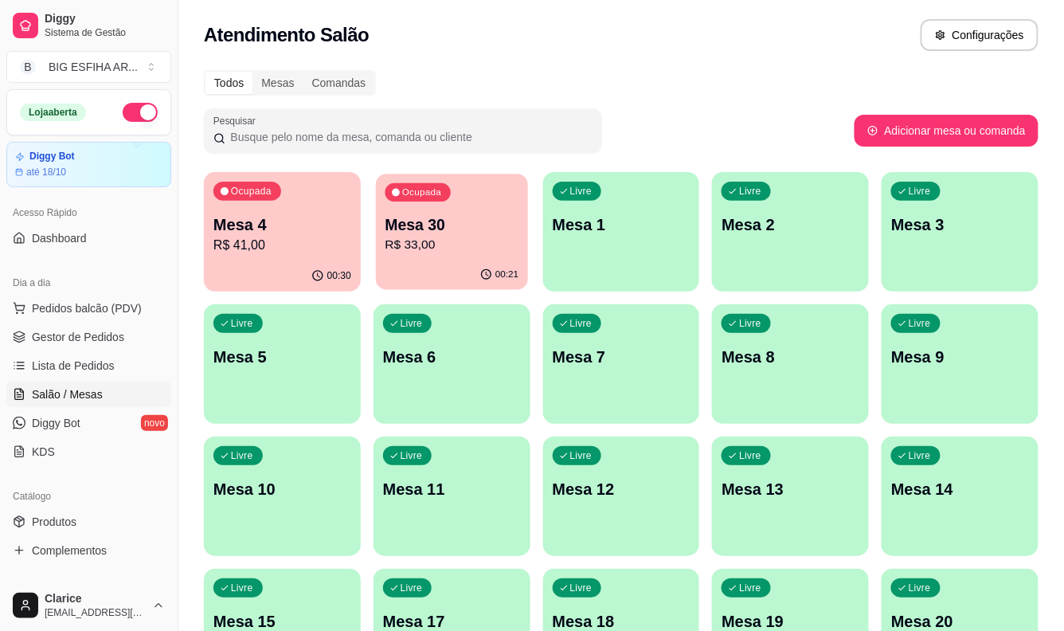
click at [451, 218] on p "Mesa 30" at bounding box center [452, 224] width 134 height 21
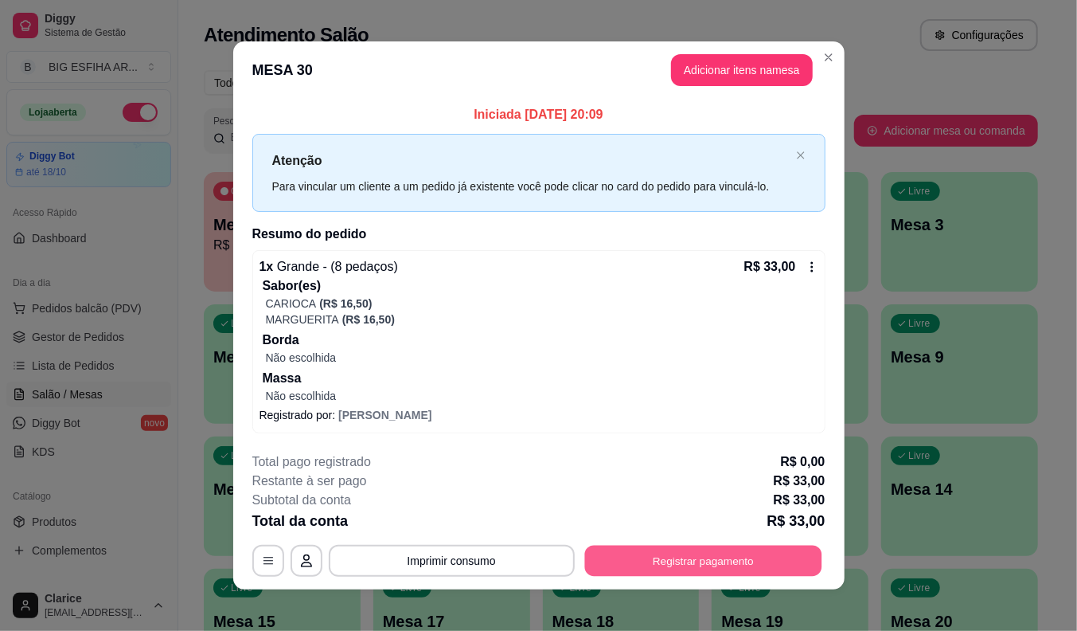
click at [679, 546] on button "Registrar pagamento" at bounding box center [702, 560] width 237 height 31
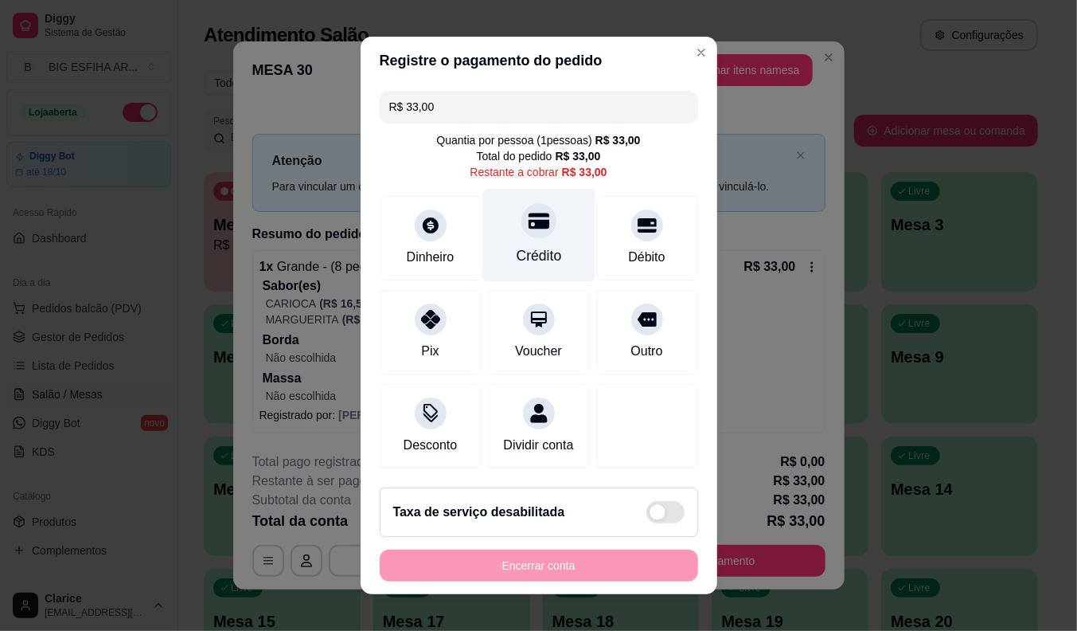
click at [494, 249] on div "Crédito" at bounding box center [538, 235] width 112 height 93
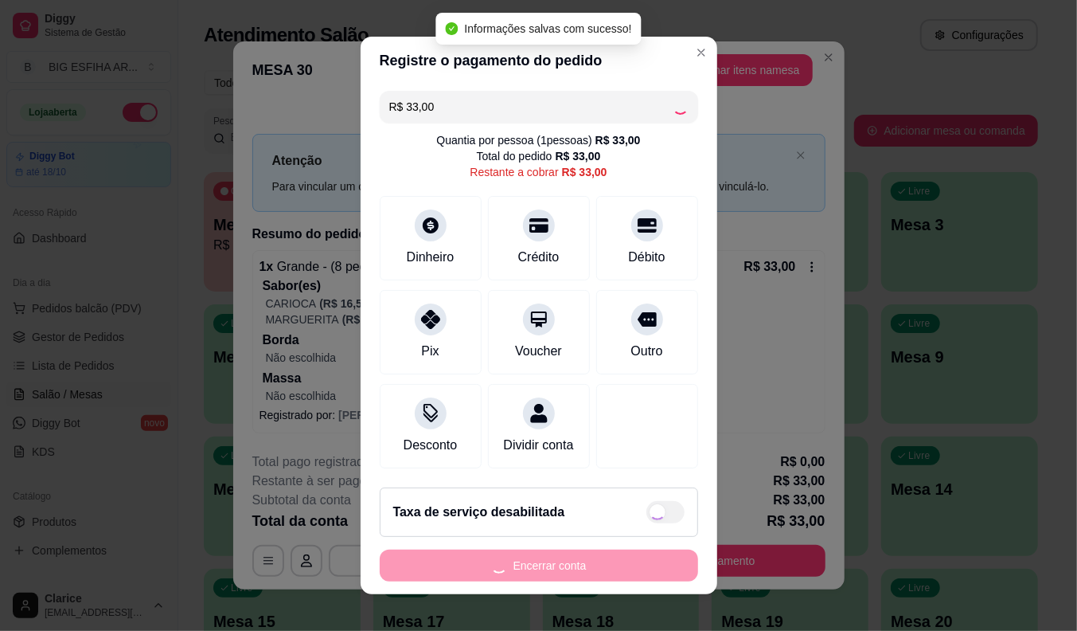
type input "R$ 0,00"
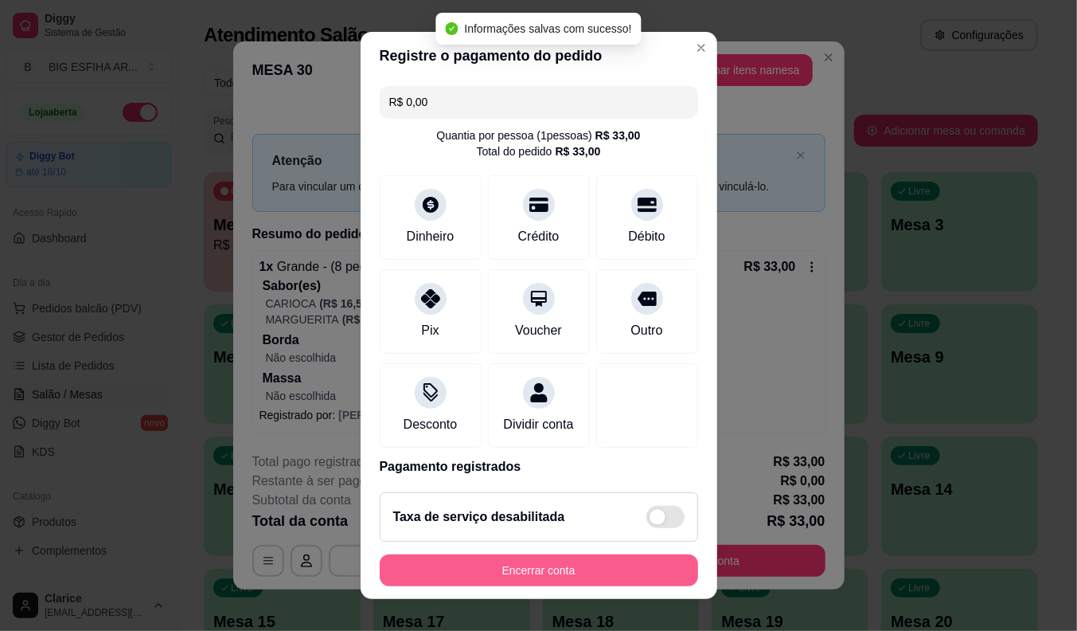
click at [482, 568] on button "Encerrar conta" at bounding box center [539, 570] width 318 height 32
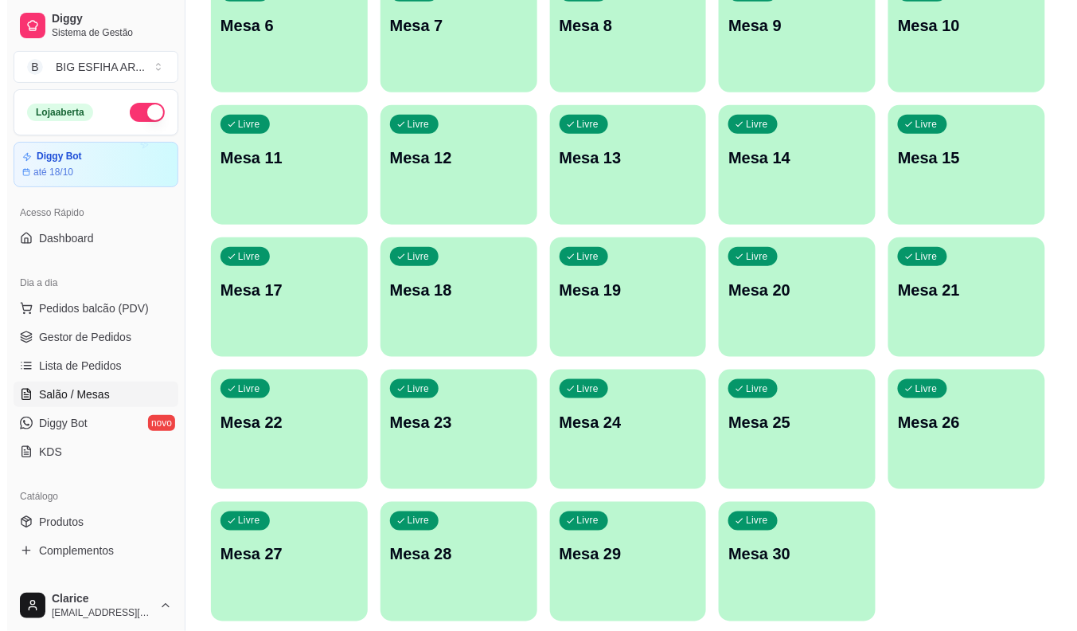
scroll to position [385, 0]
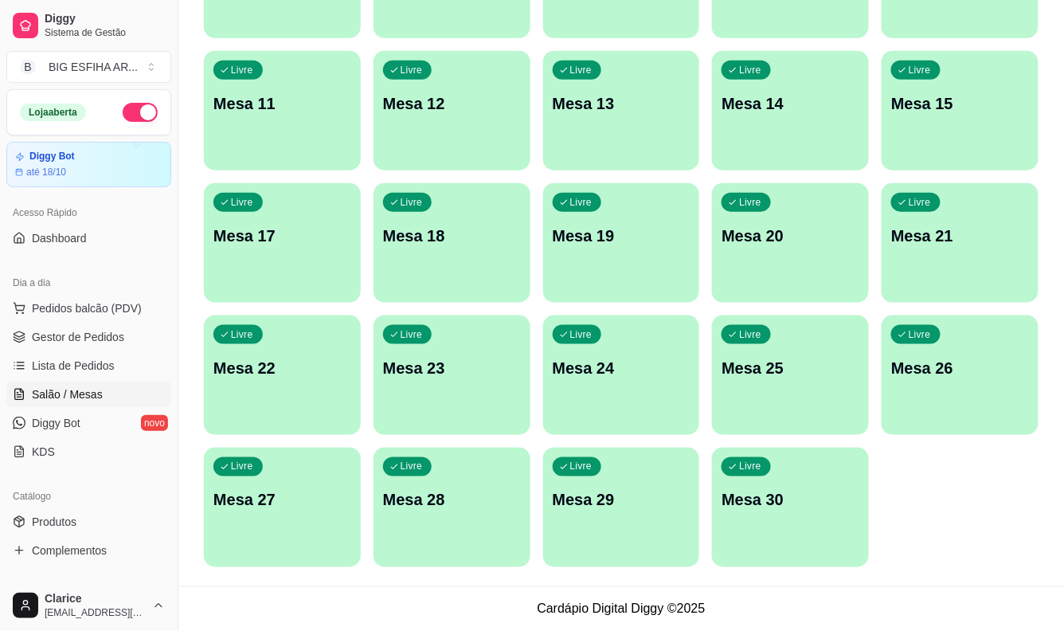
click at [788, 500] on p "Mesa 30" at bounding box center [790, 500] width 138 height 22
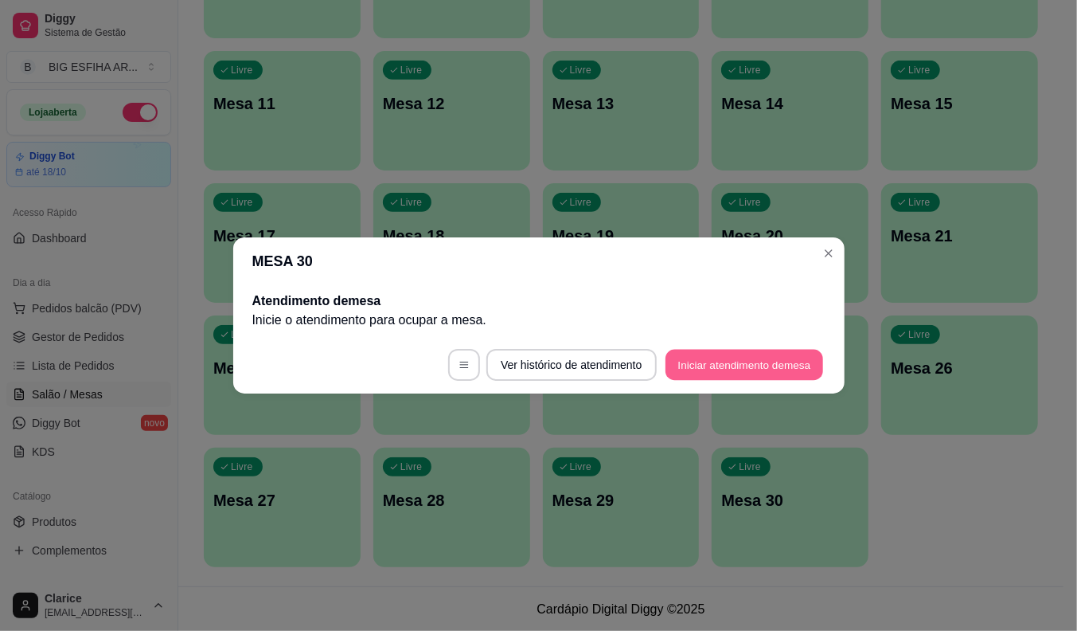
click at [717, 360] on button "Iniciar atendimento de mesa" at bounding box center [745, 364] width 158 height 31
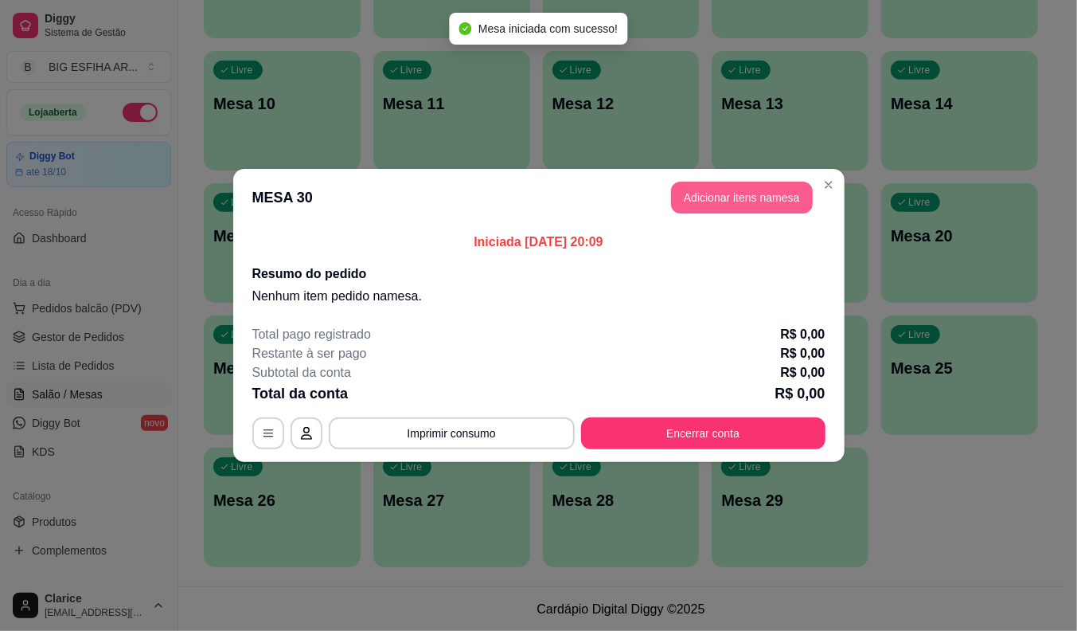
click at [726, 199] on button "Adicionar itens na mesa" at bounding box center [742, 198] width 142 height 32
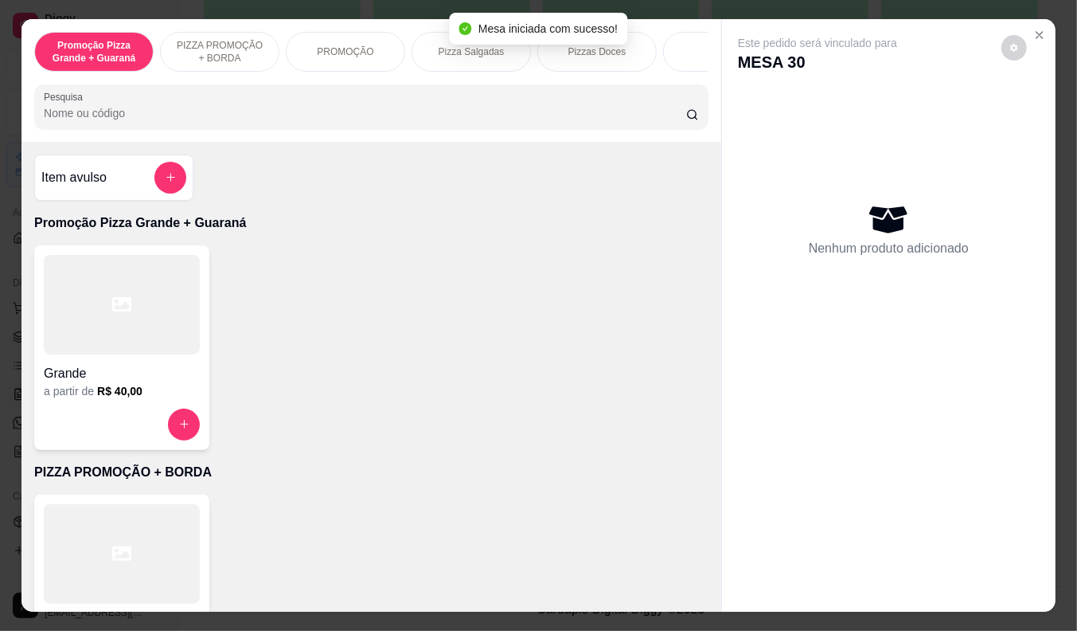
scroll to position [265, 0]
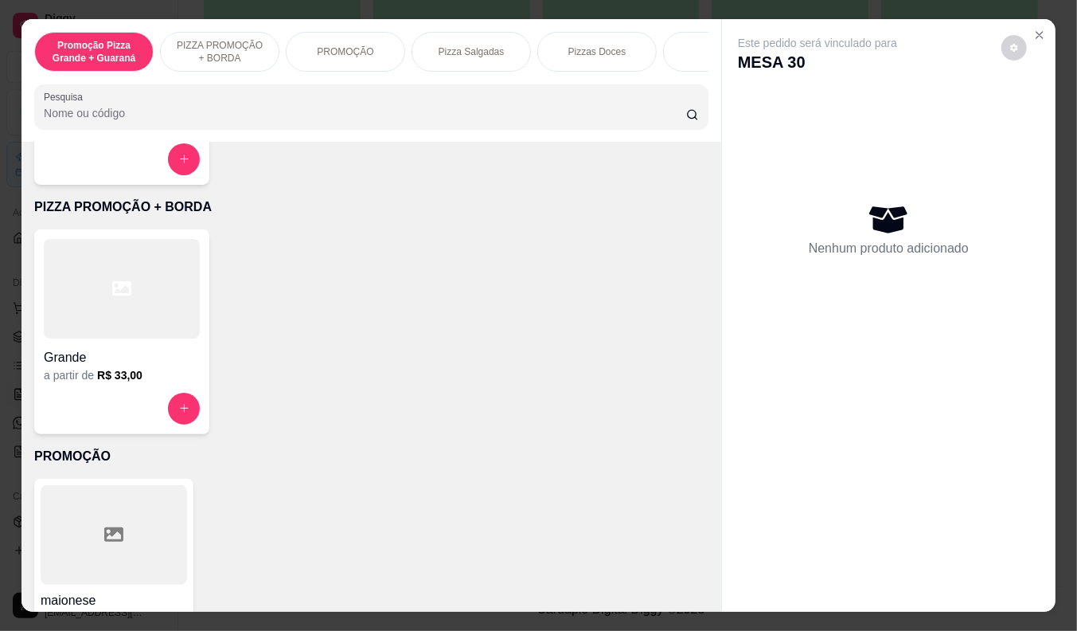
click at [85, 403] on div at bounding box center [122, 408] width 156 height 32
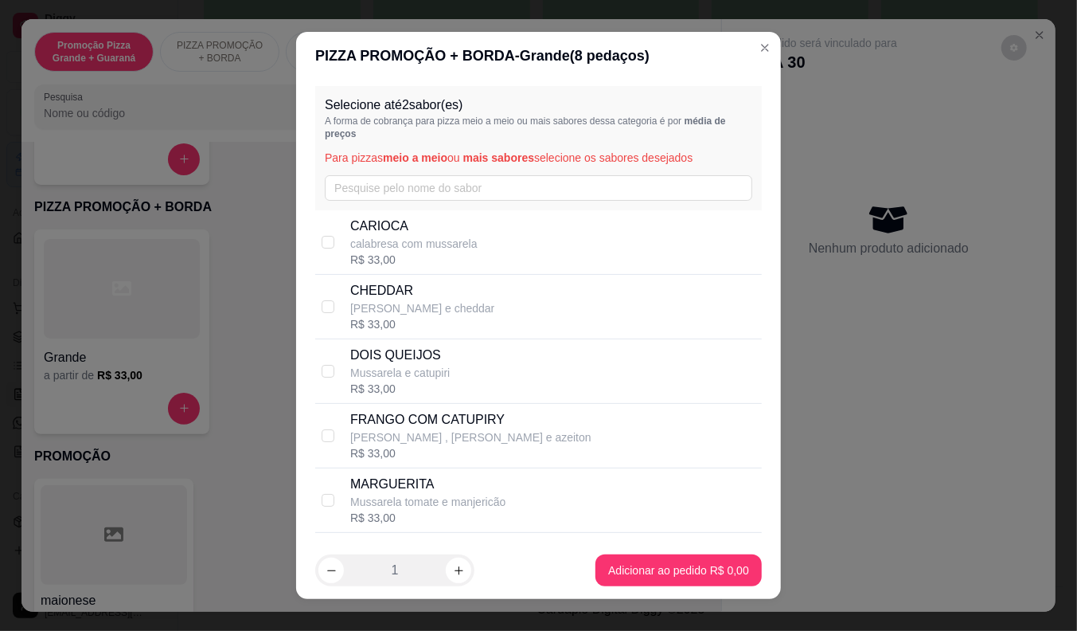
click at [394, 240] on p "calabresa com mussarela" at bounding box center [413, 244] width 127 height 16
checkbox input "true"
click at [609, 548] on footer "1 Adicionar ao pedido R$ 33,00" at bounding box center [538, 569] width 485 height 57
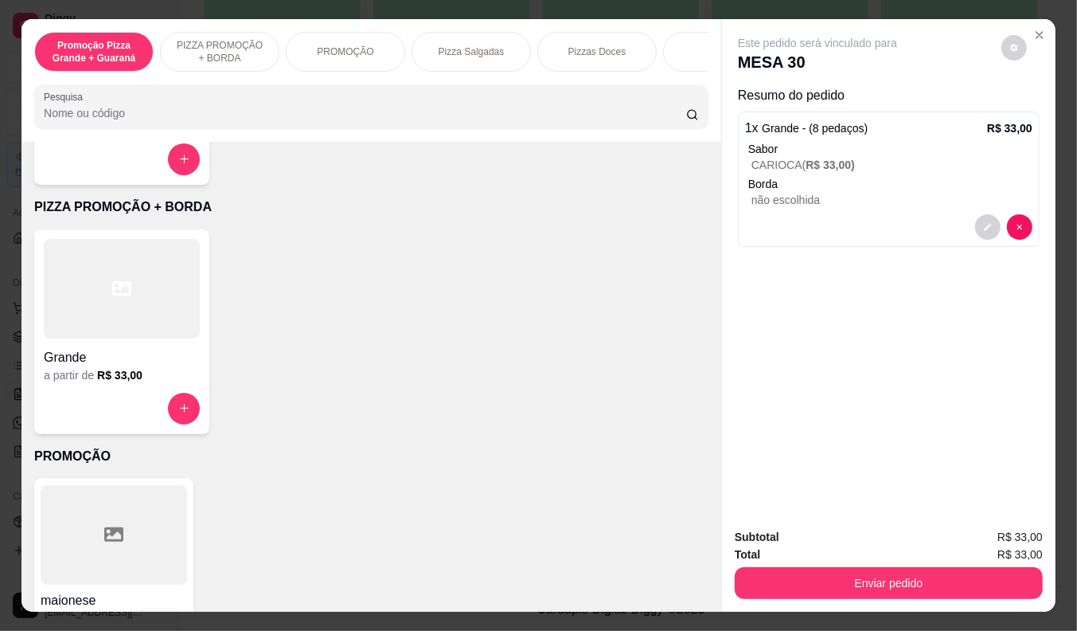
click at [145, 121] on input "Pesquisa" at bounding box center [365, 113] width 642 height 16
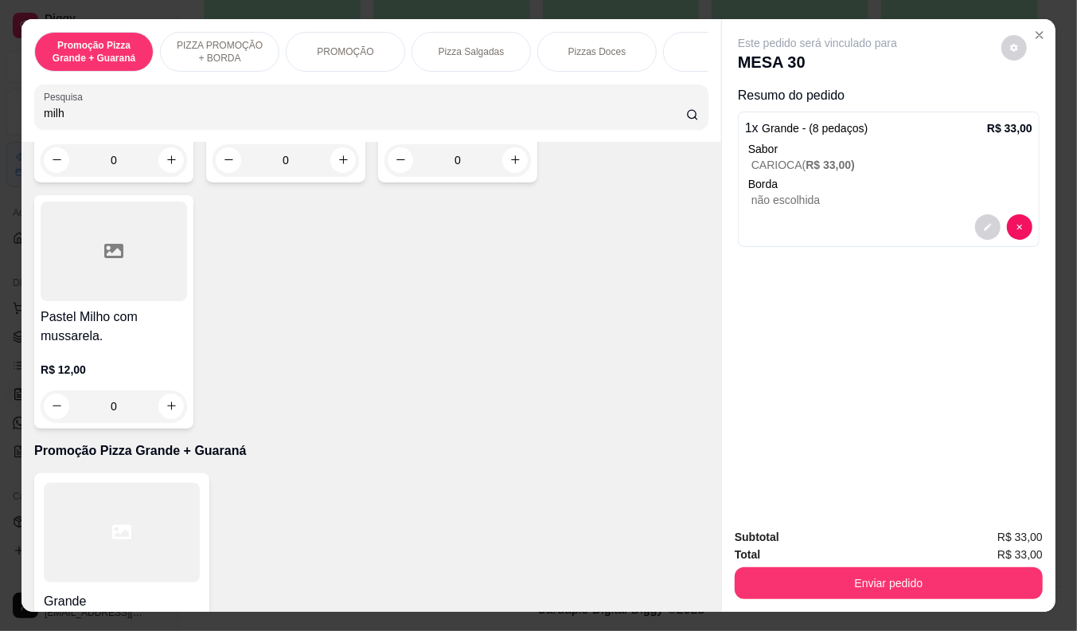
scroll to position [0, 0]
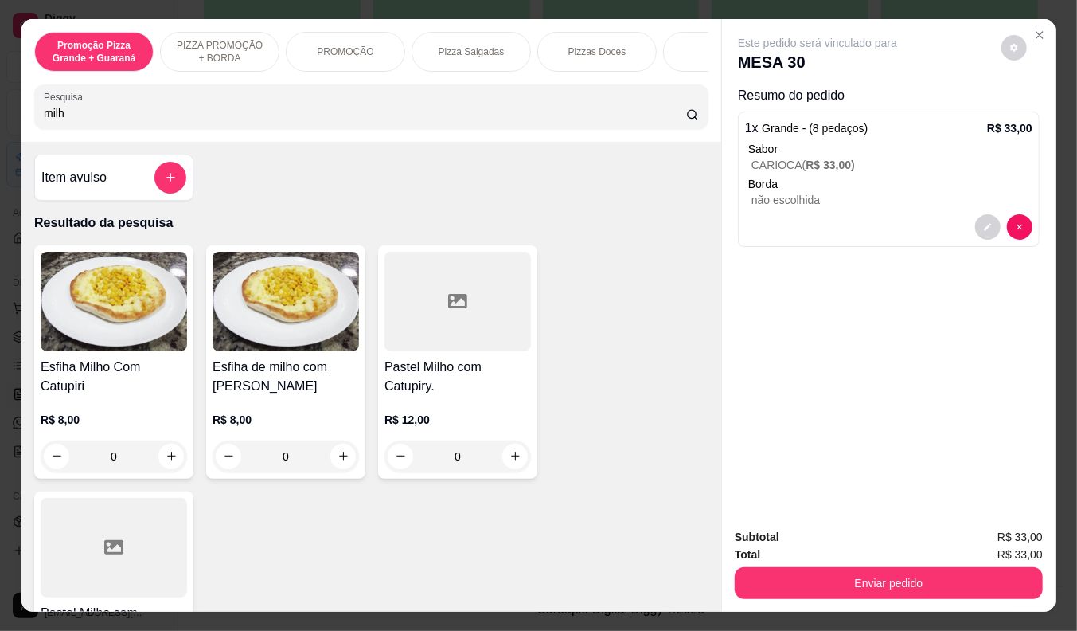
type input "milh"
click at [301, 410] on div "R$ 8,00 0" at bounding box center [286, 434] width 146 height 76
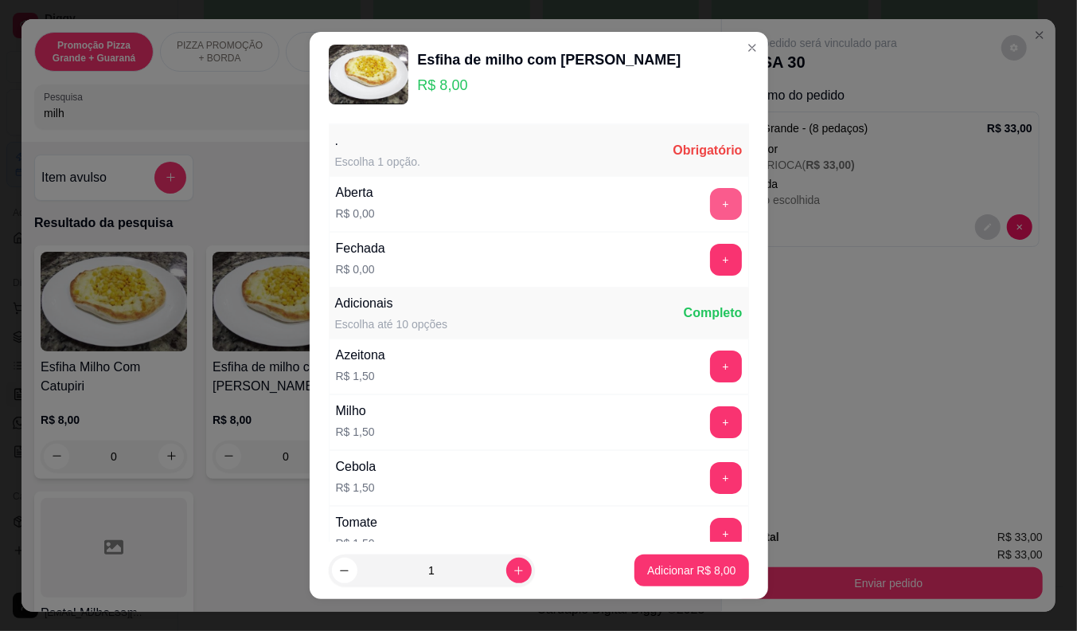
click at [710, 193] on button "+" at bounding box center [726, 204] width 32 height 32
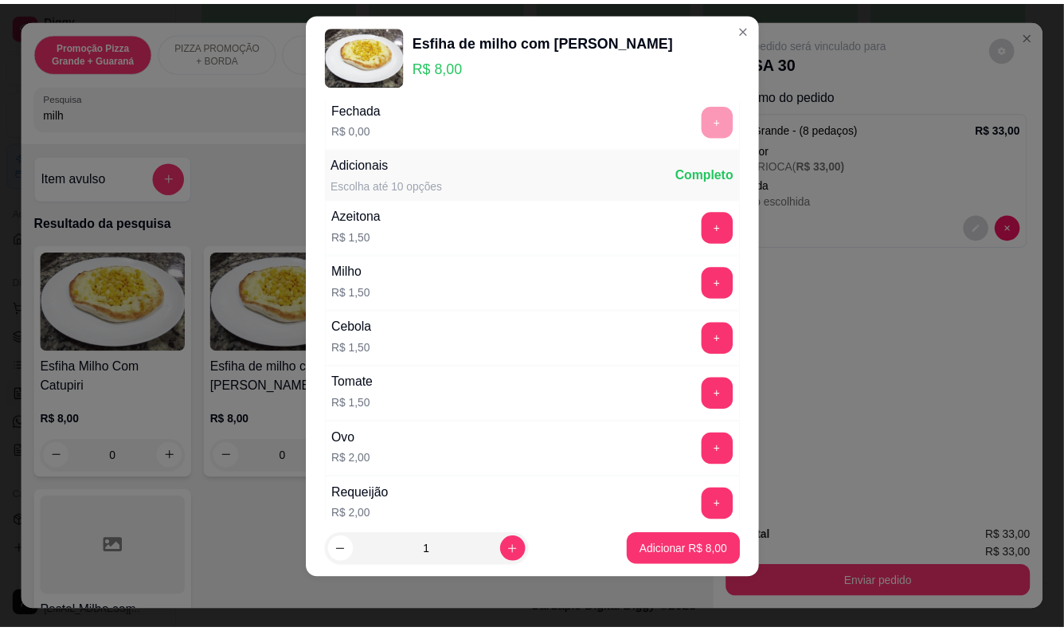
scroll to position [170, 0]
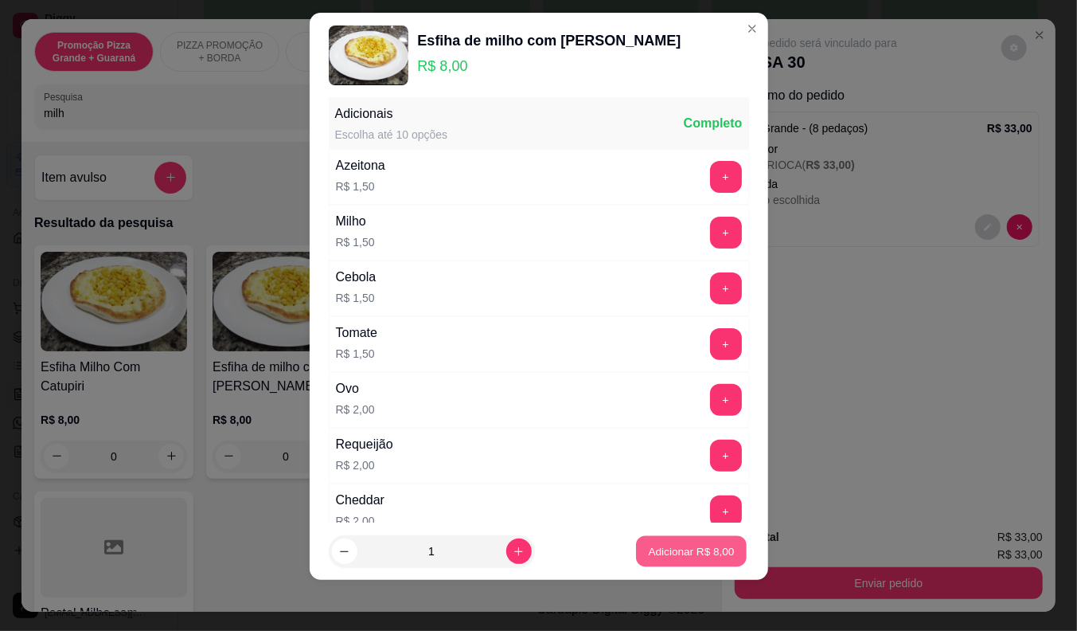
click at [664, 545] on p "Adicionar R$ 8,00" at bounding box center [692, 551] width 86 height 15
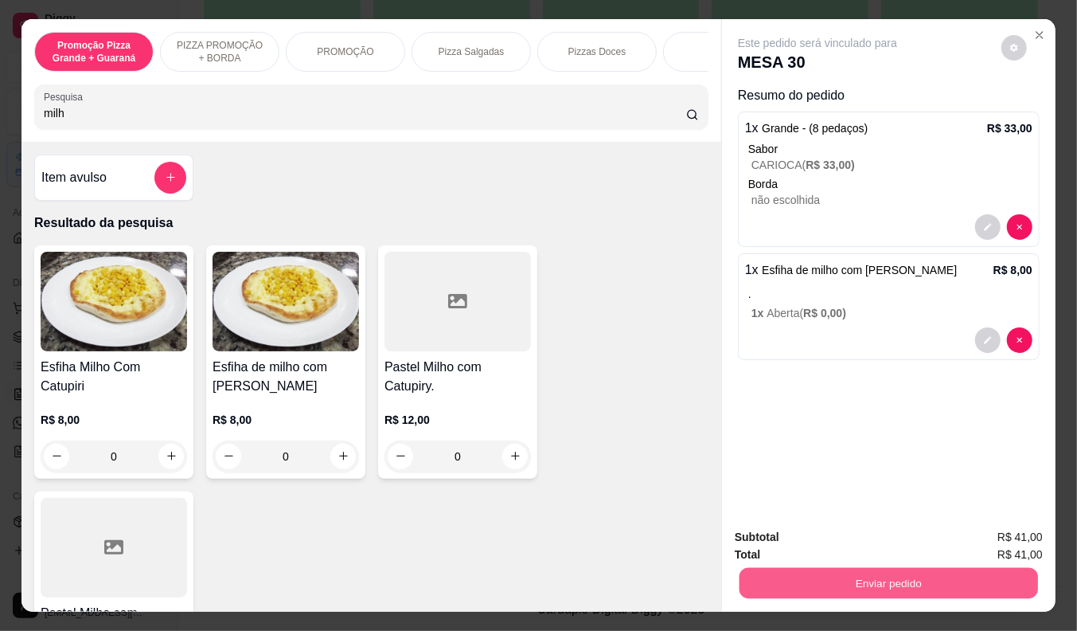
click at [856, 576] on button "Enviar pedido" at bounding box center [889, 583] width 299 height 31
click at [828, 534] on button "Não registrar e enviar pedido" at bounding box center [836, 537] width 161 height 29
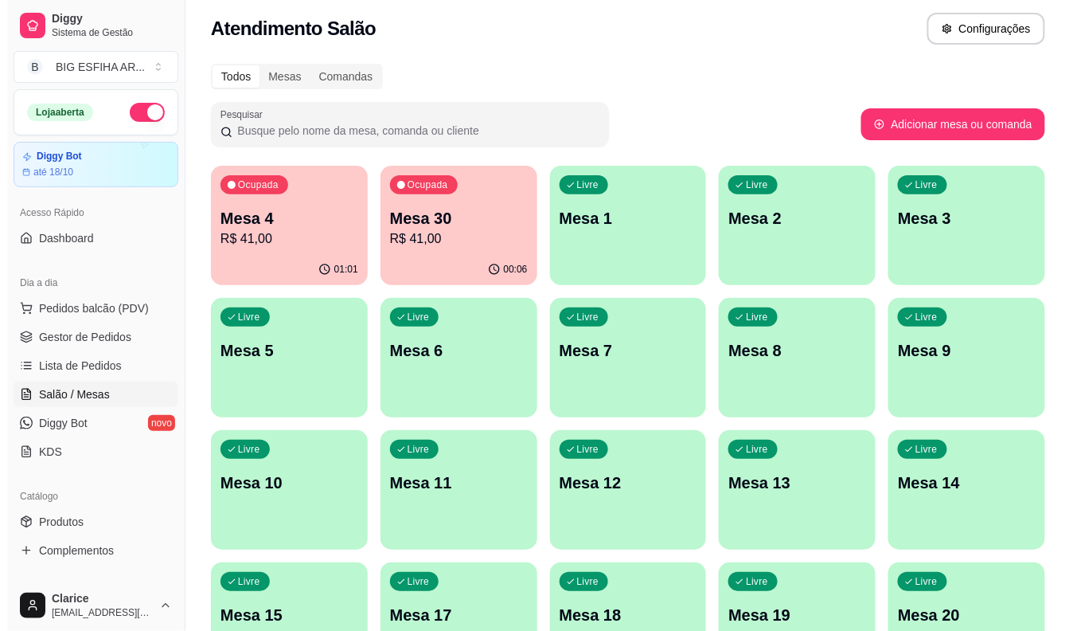
scroll to position [0, 0]
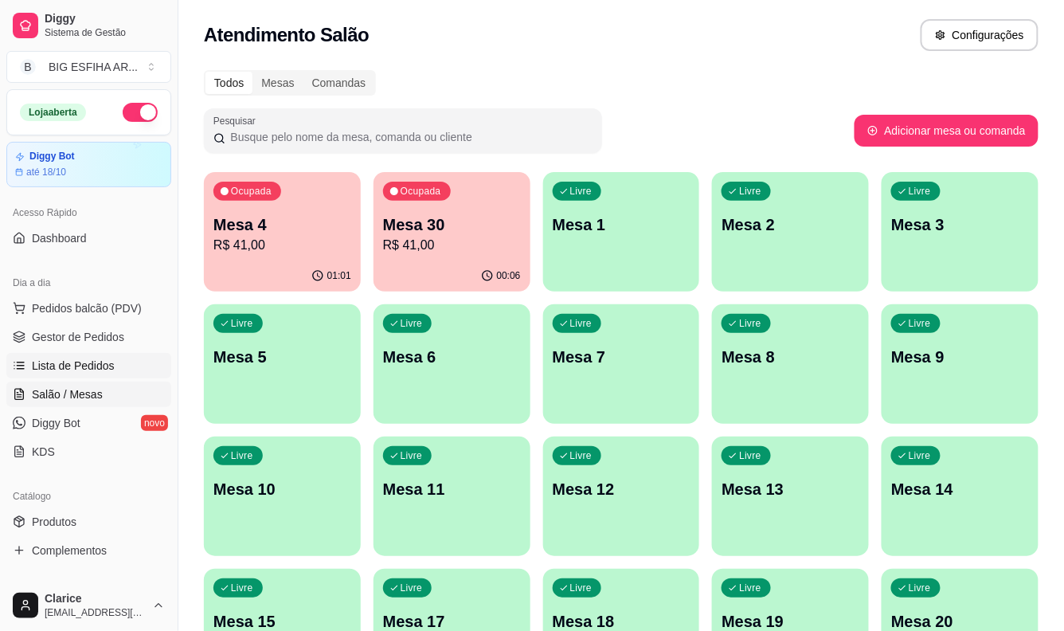
click at [77, 358] on span "Lista de Pedidos" at bounding box center [73, 365] width 83 height 16
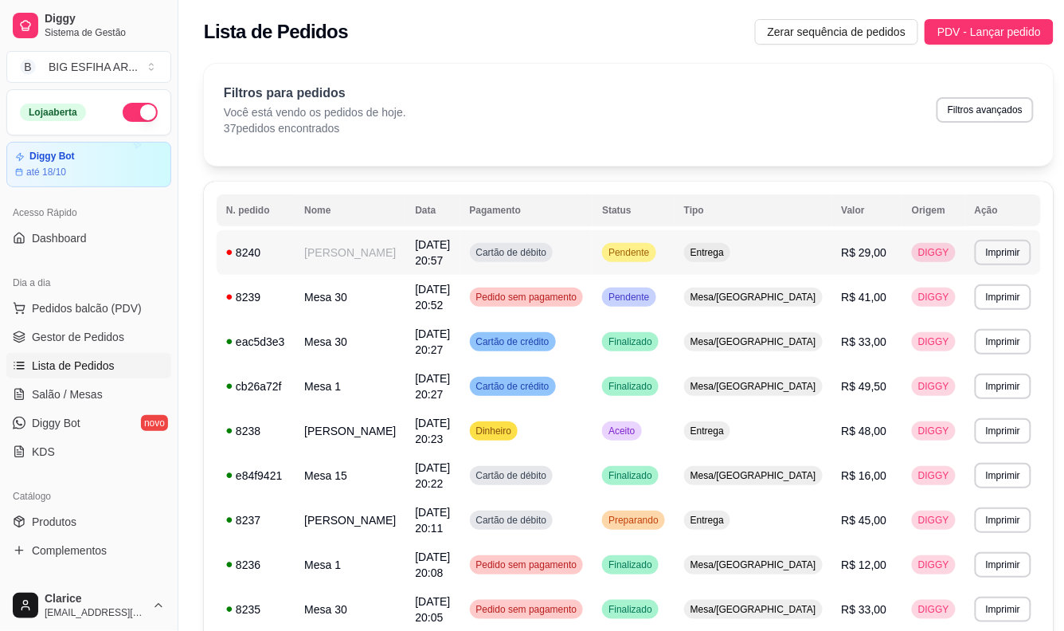
click at [390, 260] on td "Mariana" at bounding box center [350, 252] width 111 height 45
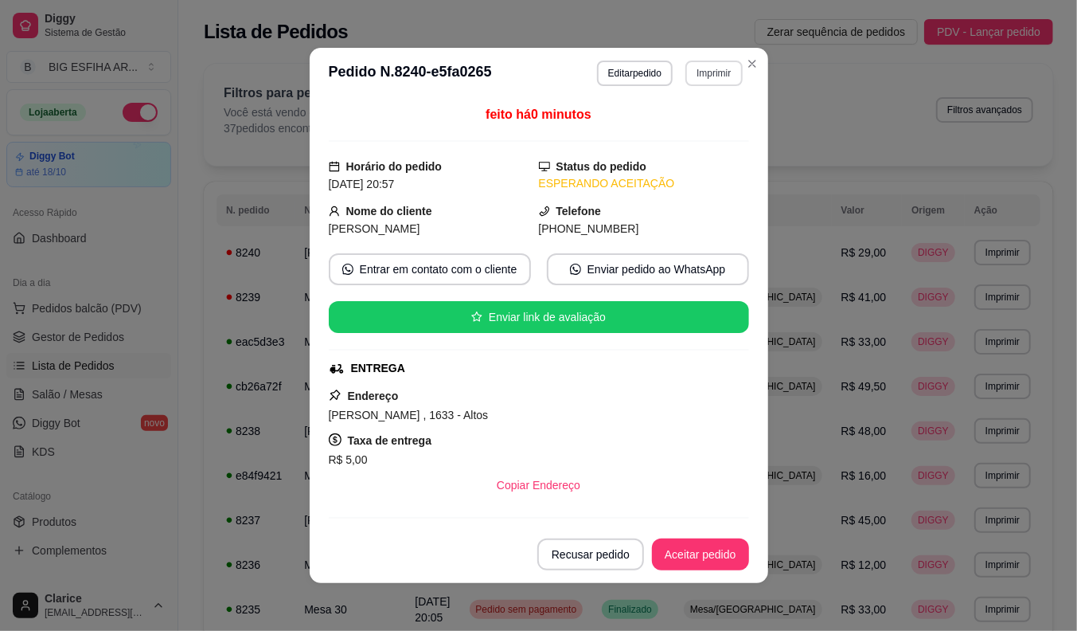
click at [693, 72] on button "Imprimir" at bounding box center [713, 73] width 57 height 25
click at [690, 112] on div "Escolha a impressora IMPRESSORA impressora IMPRESSORA IMPRESSORA" at bounding box center [692, 151] width 105 height 119
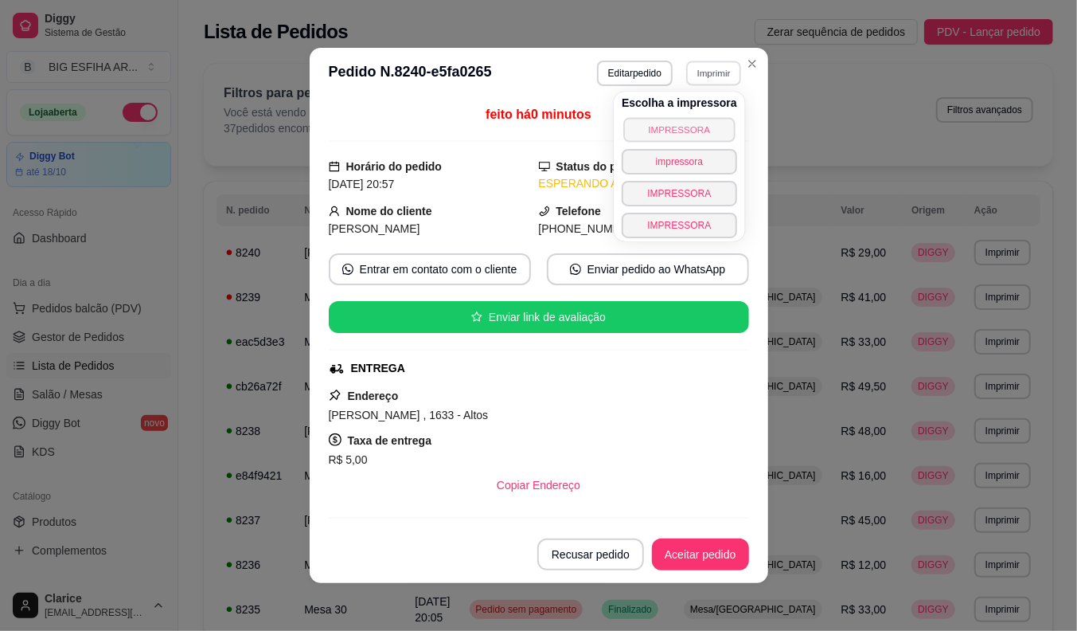
click at [690, 122] on button "IMPRESSORA" at bounding box center [678, 129] width 111 height 25
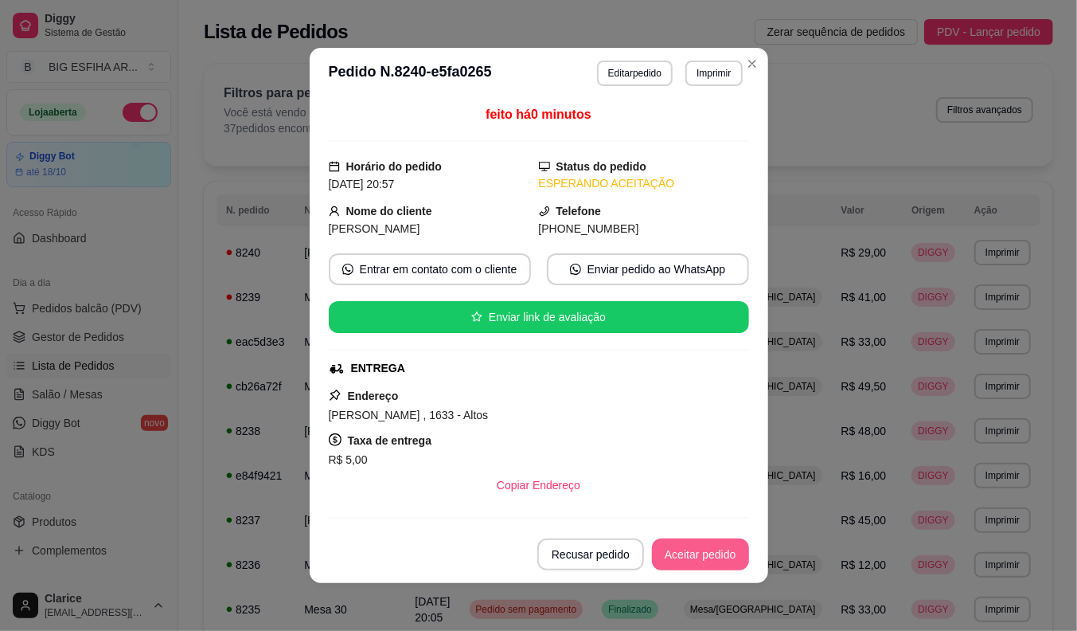
click at [701, 549] on button "Aceitar pedido" at bounding box center [700, 554] width 97 height 32
click at [314, 422] on div "feito há 0 minutos Horário do pedido 18/09/2025 20:57 Status do pedido PREPARAN…" at bounding box center [539, 312] width 459 height 427
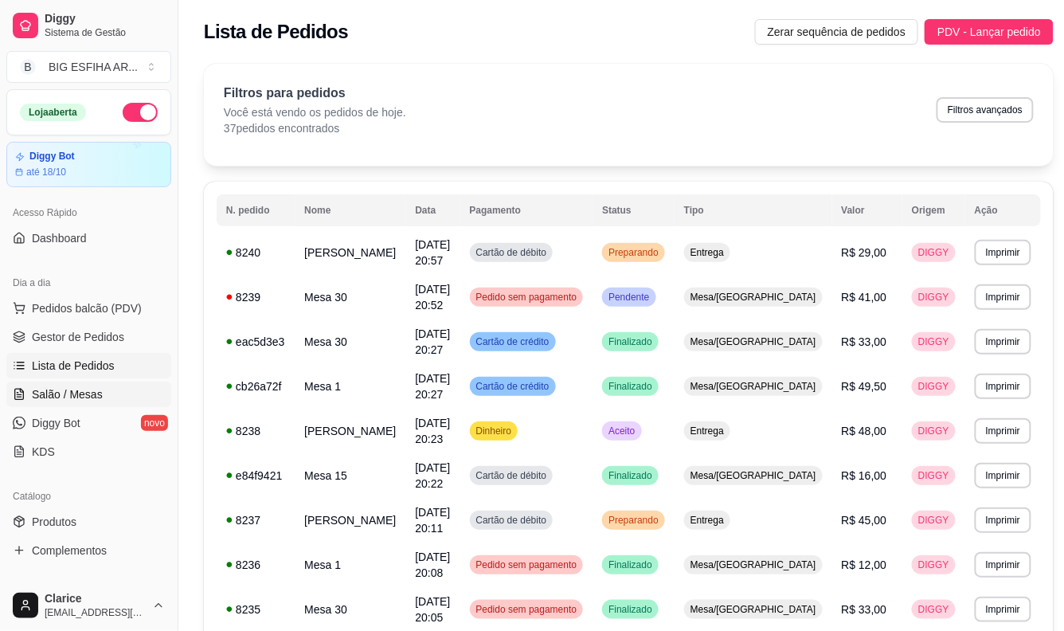
click at [98, 398] on span "Salão / Mesas" at bounding box center [67, 394] width 71 height 16
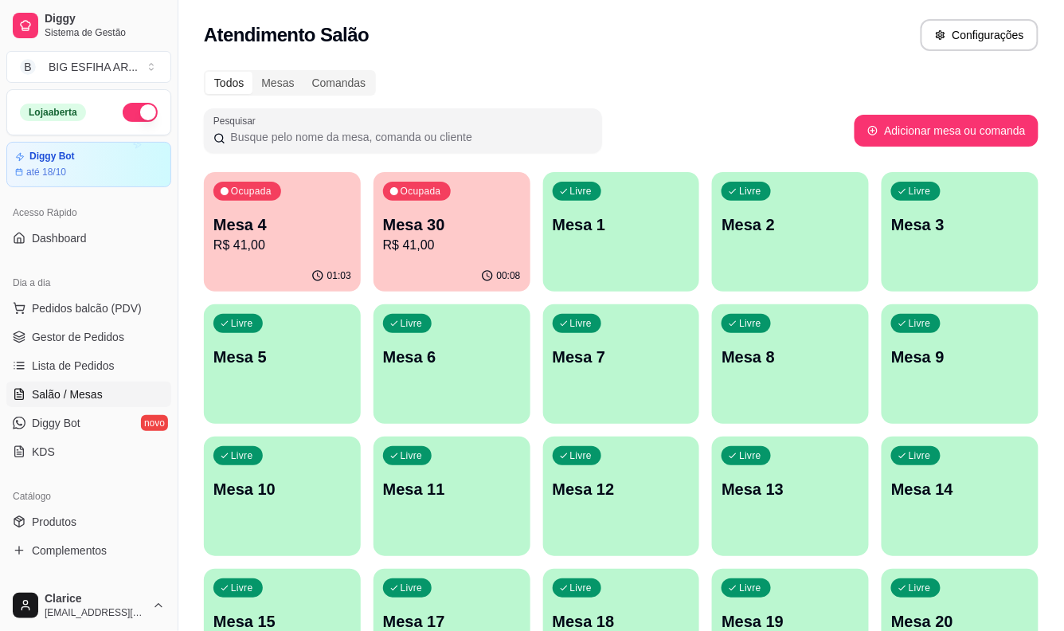
click at [298, 228] on p "Mesa 4" at bounding box center [282, 224] width 138 height 22
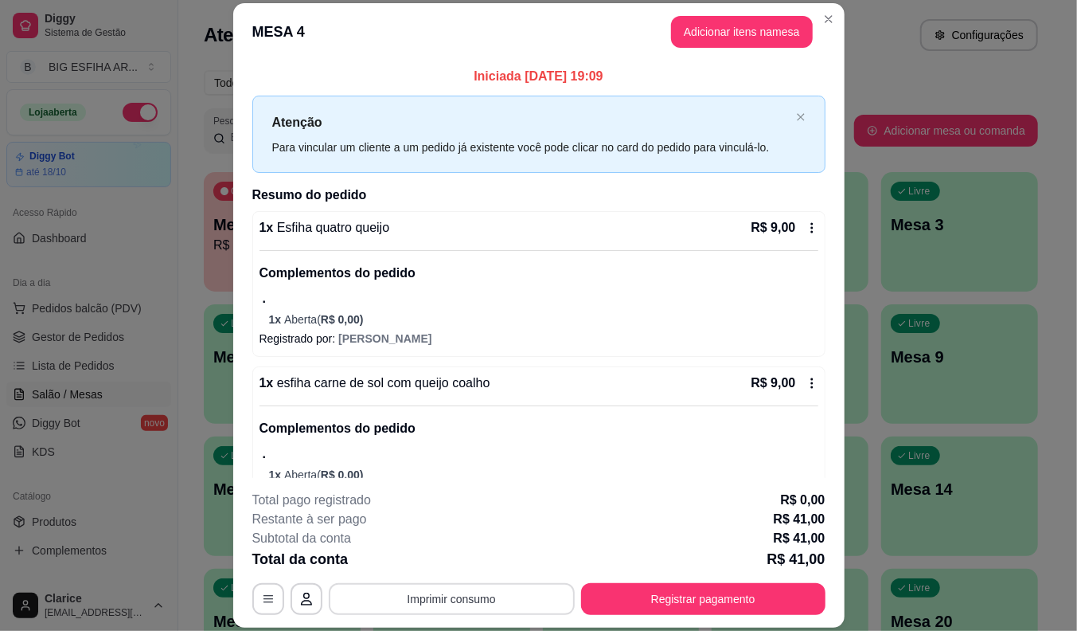
click at [495, 603] on button "Imprimir consumo" at bounding box center [452, 599] width 246 height 32
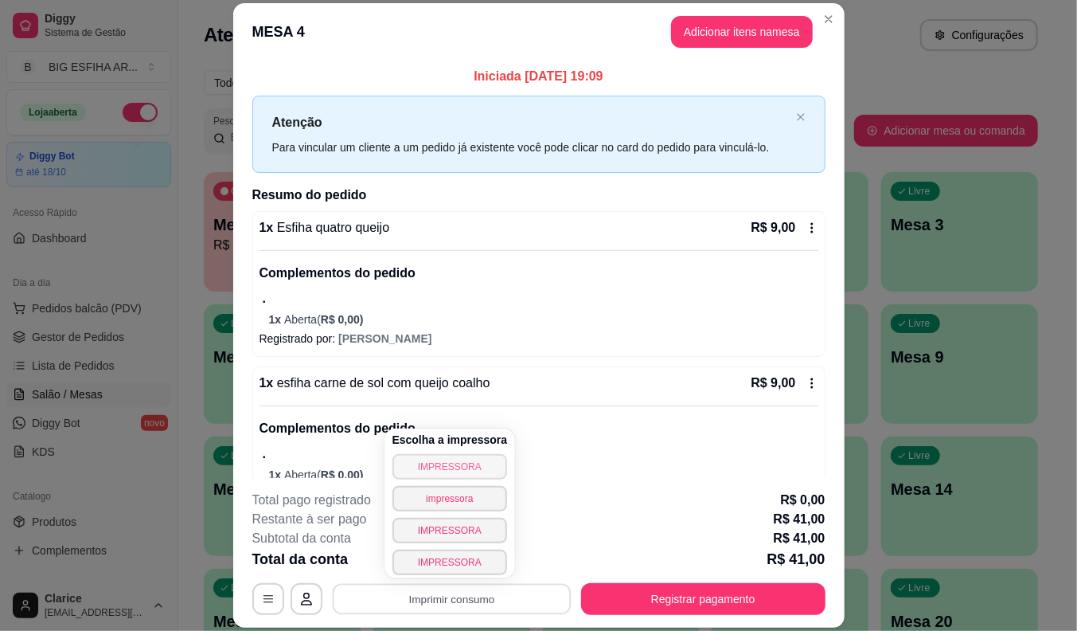
click at [460, 464] on button "IMPRESSORA" at bounding box center [449, 466] width 115 height 25
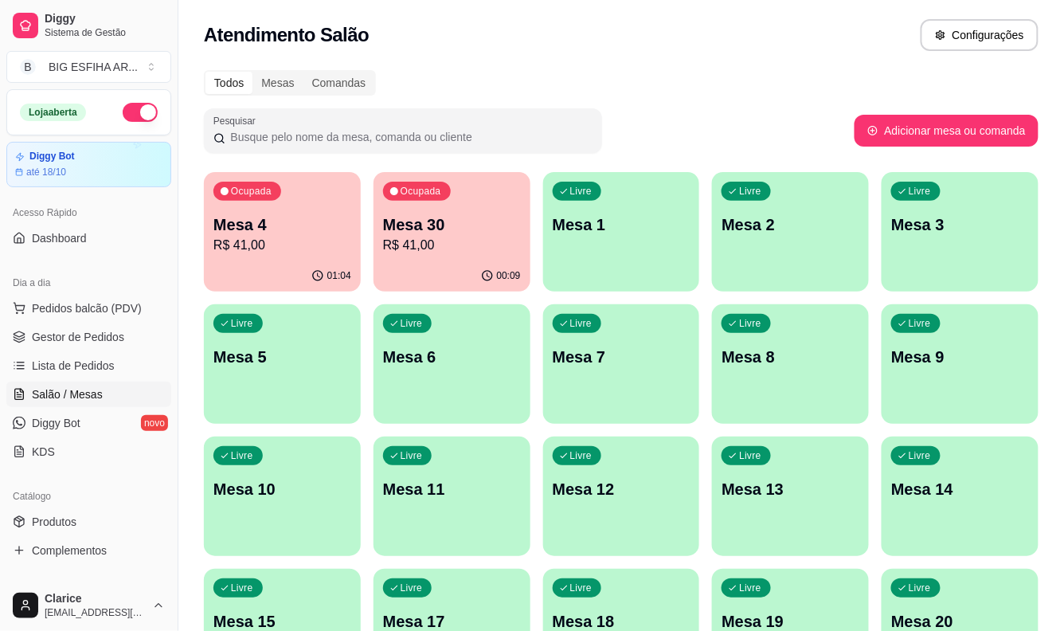
click at [432, 240] on p "R$ 41,00" at bounding box center [452, 245] width 138 height 19
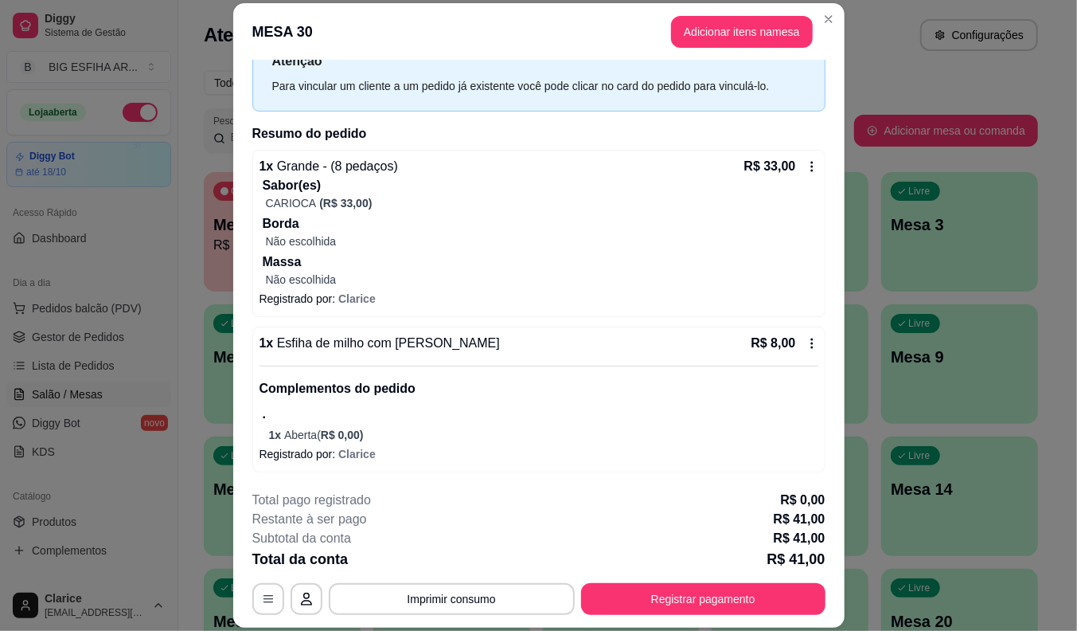
scroll to position [48, 0]
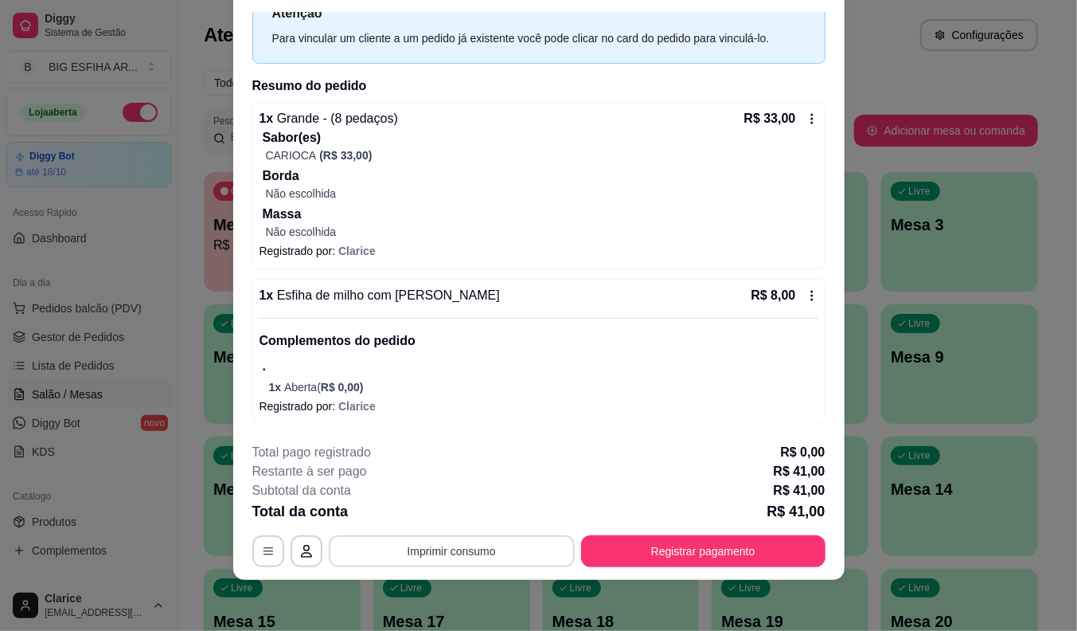
click at [419, 547] on button "Imprimir consumo" at bounding box center [452, 551] width 246 height 32
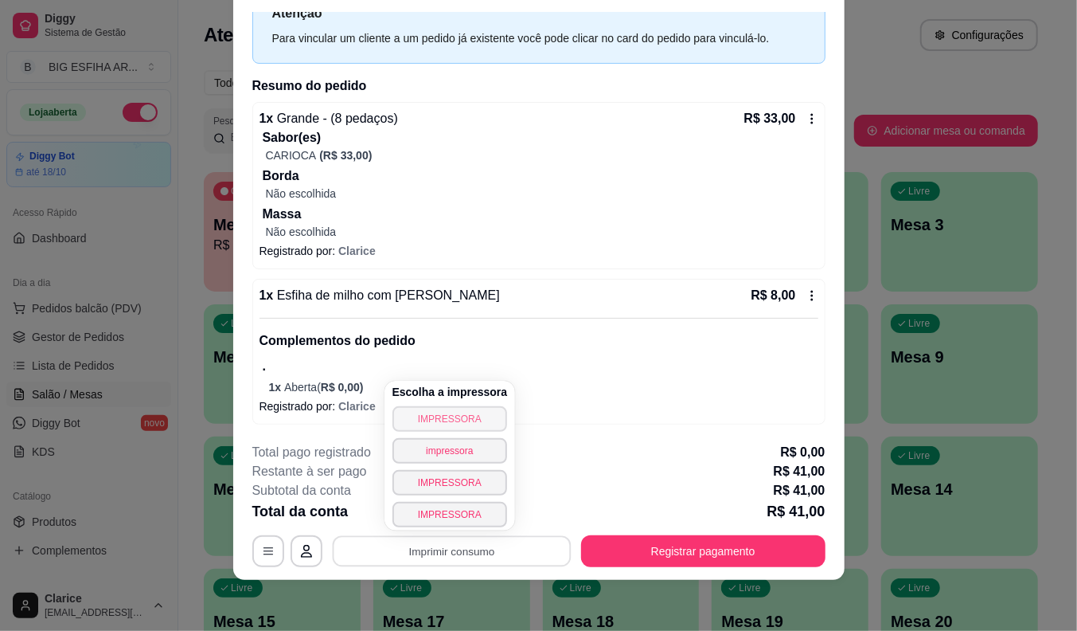
click at [420, 416] on button "IMPRESSORA" at bounding box center [449, 418] width 115 height 25
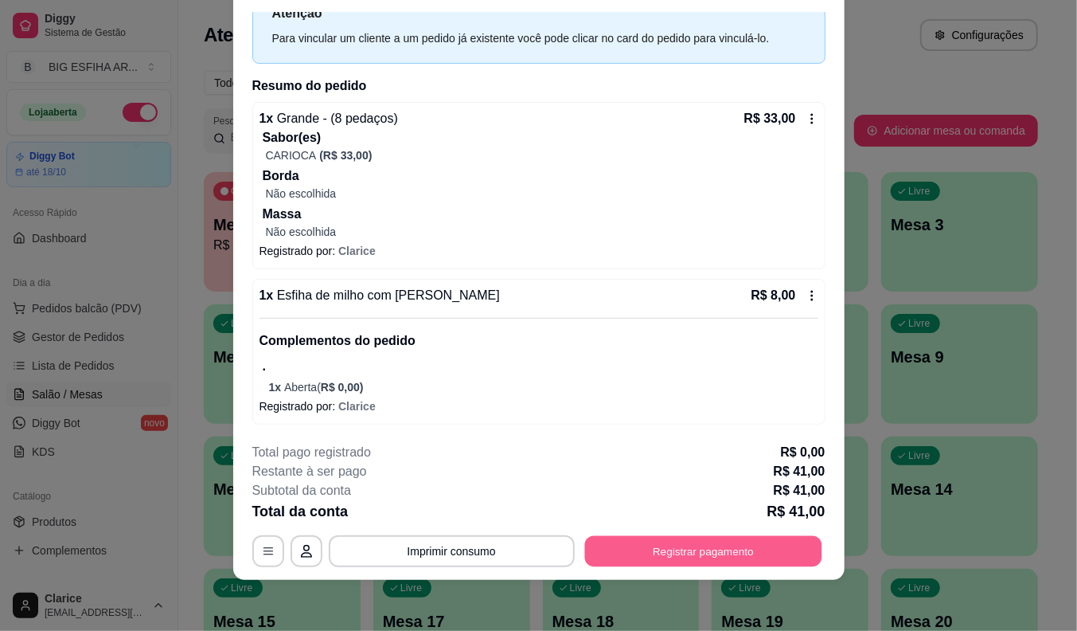
click at [646, 538] on button "Registrar pagamento" at bounding box center [702, 551] width 237 height 31
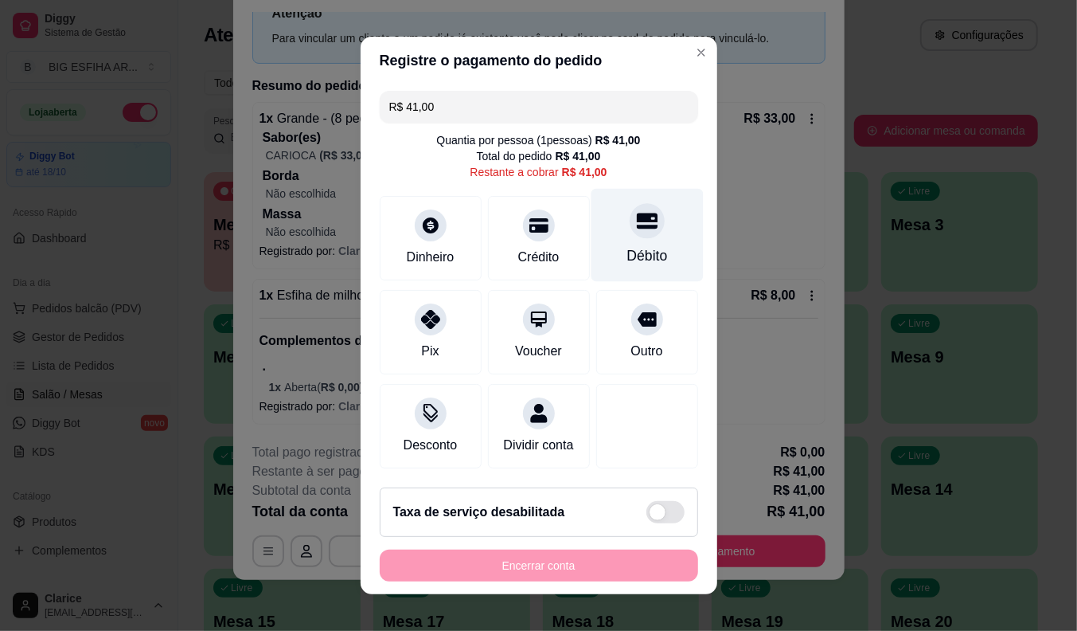
click at [611, 240] on div "Débito" at bounding box center [647, 235] width 112 height 93
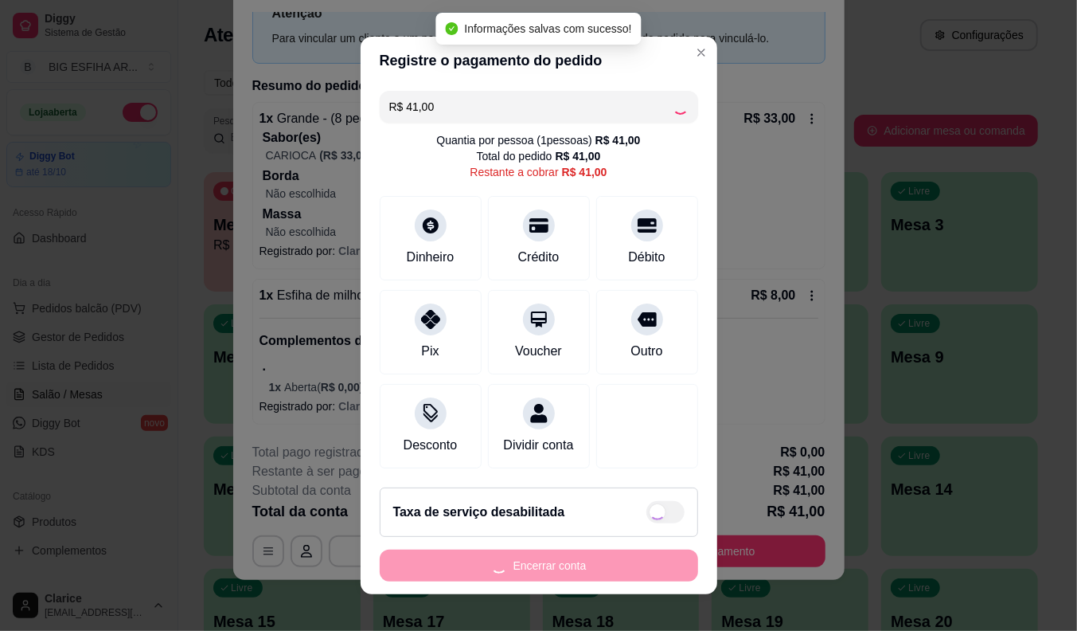
type input "R$ 0,00"
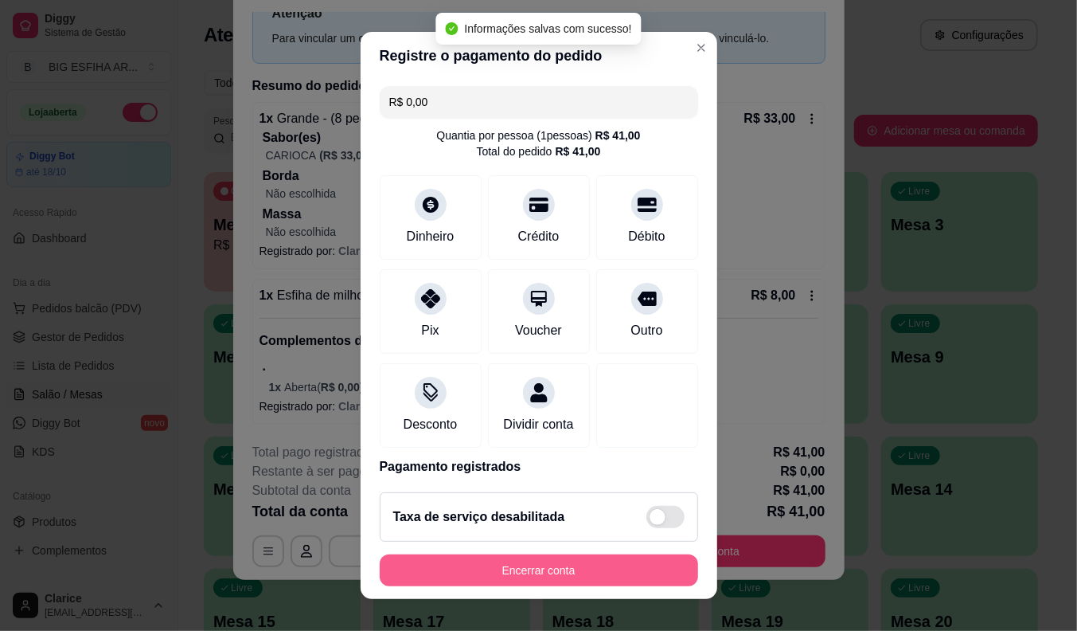
click at [586, 570] on button "Encerrar conta" at bounding box center [539, 570] width 318 height 32
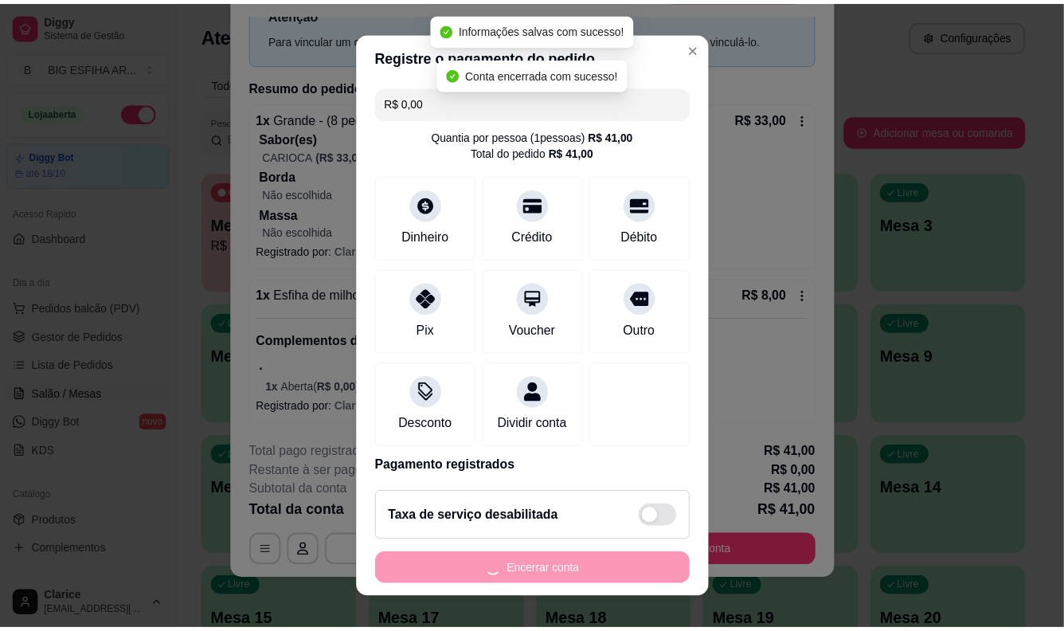
scroll to position [0, 0]
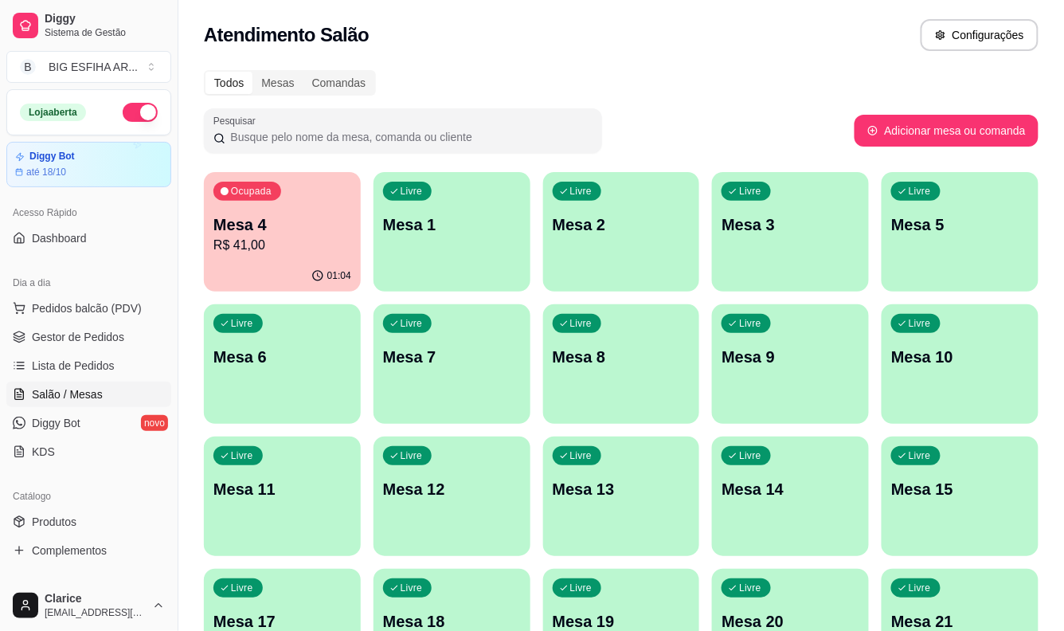
click at [282, 256] on div "Ocupada Mesa 4 R$ 41,00" at bounding box center [282, 216] width 157 height 88
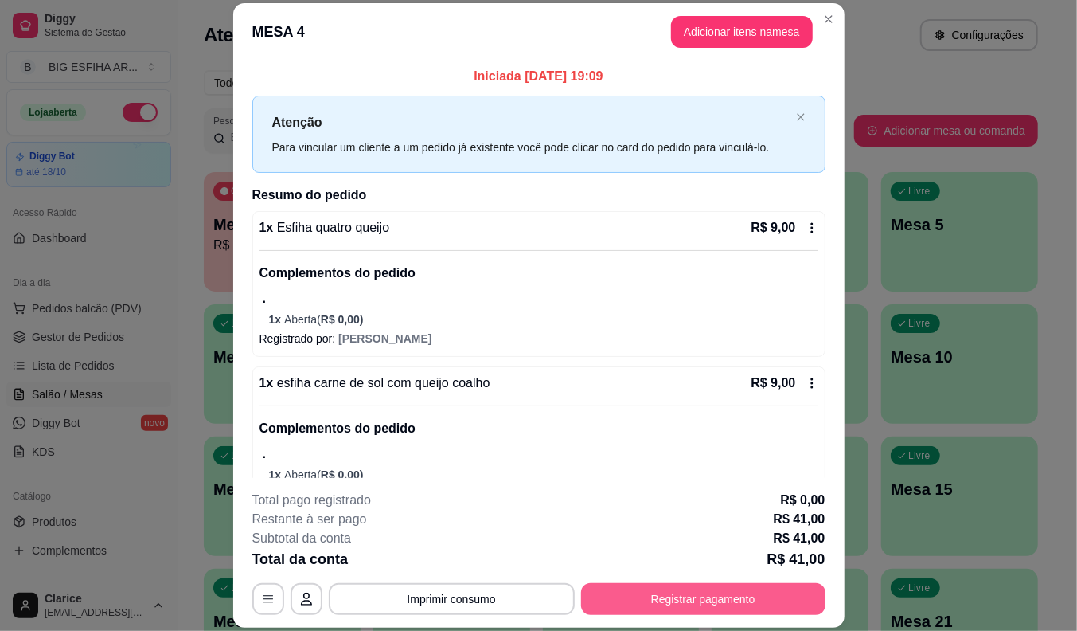
click at [597, 587] on button "Registrar pagamento" at bounding box center [703, 599] width 244 height 32
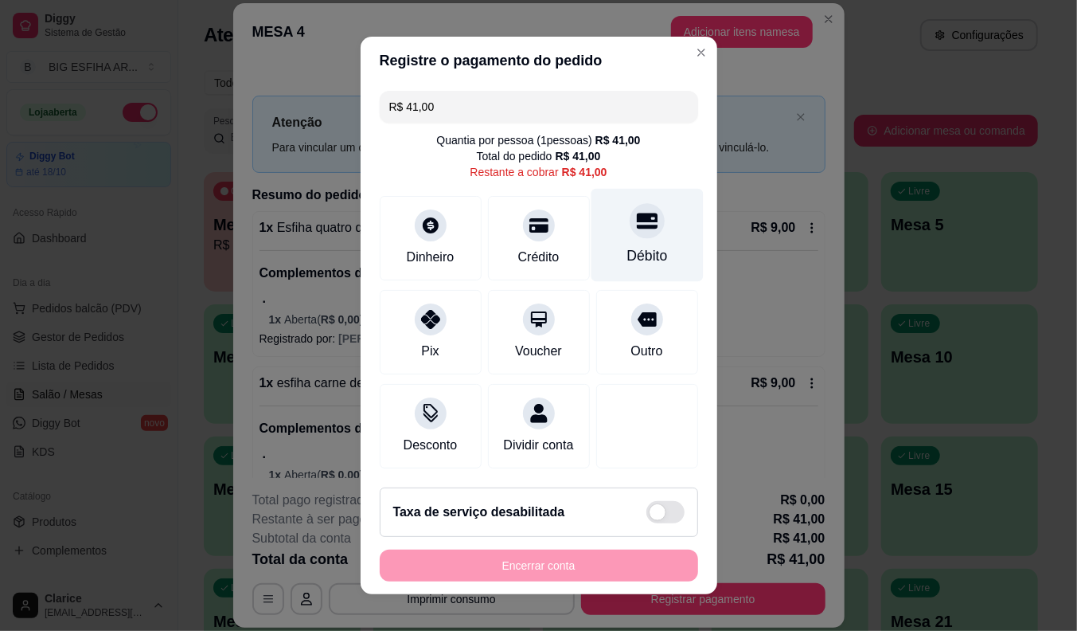
click at [611, 232] on div "Débito" at bounding box center [647, 235] width 112 height 93
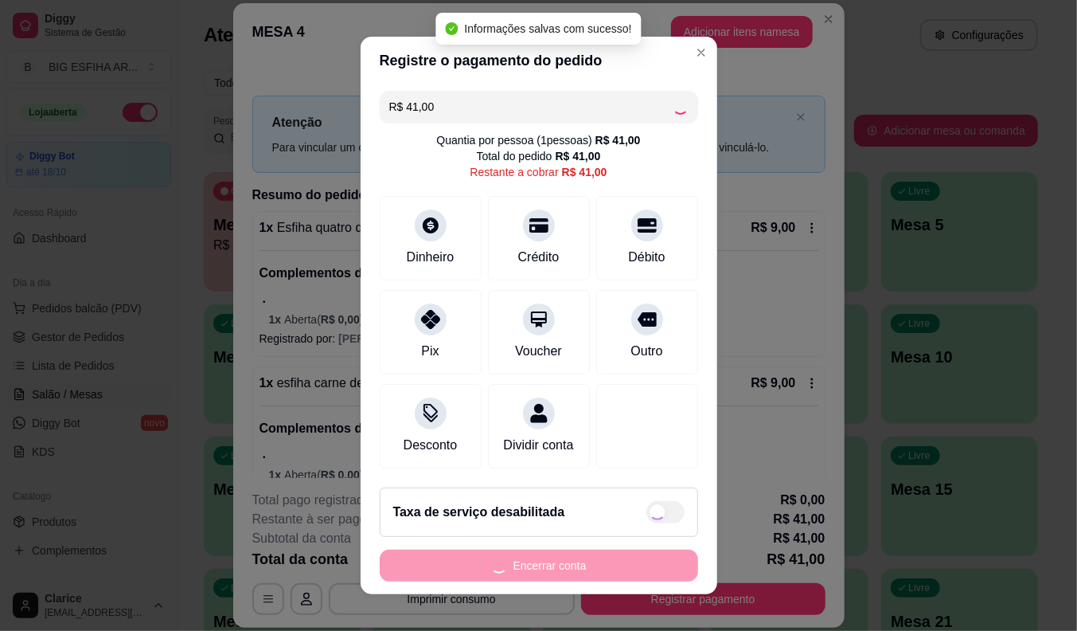
type input "R$ 0,00"
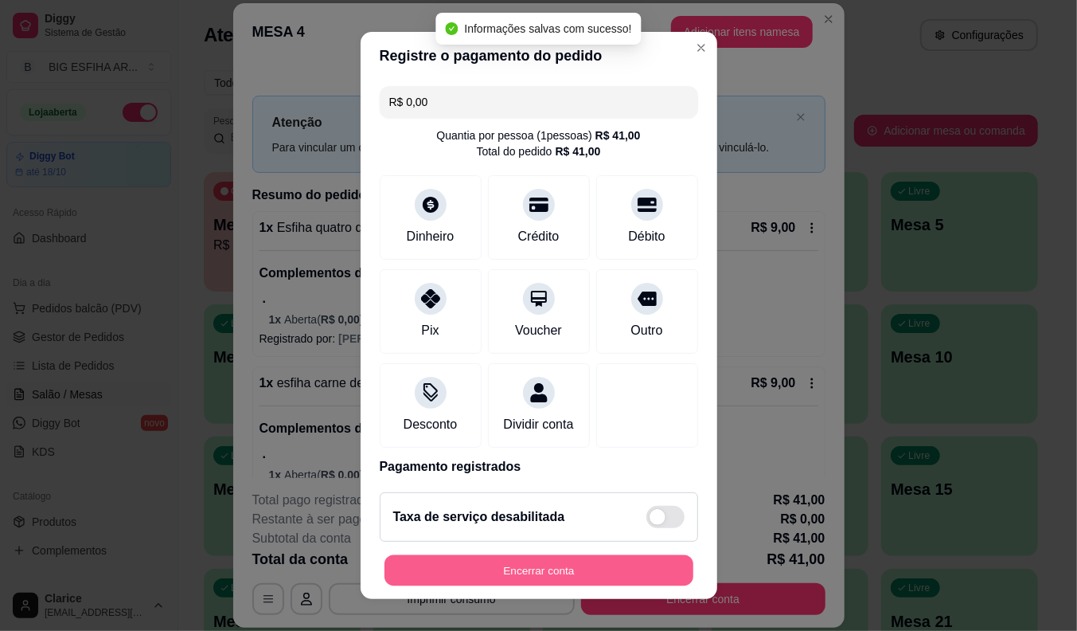
click at [590, 566] on button "Encerrar conta" at bounding box center [539, 570] width 309 height 31
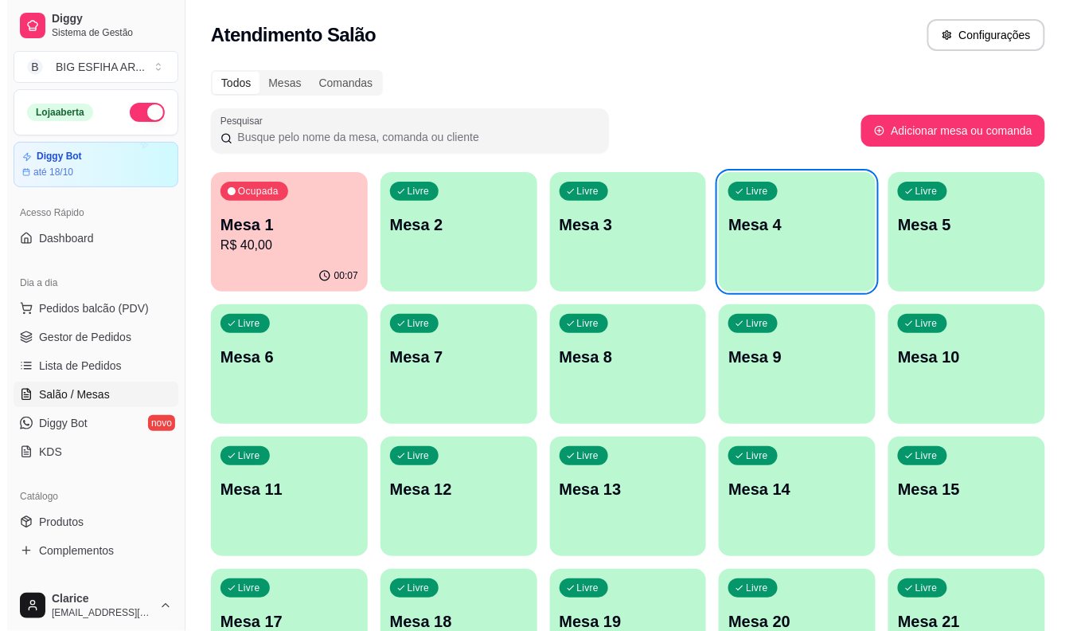
scroll to position [385, 0]
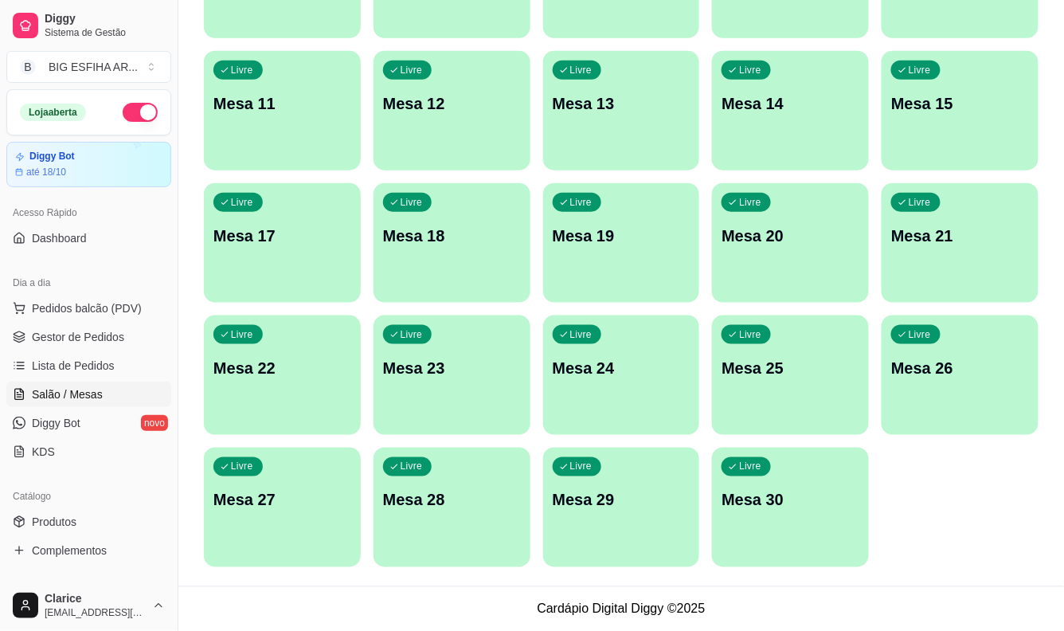
click at [834, 528] on div "Livre Mesa 30" at bounding box center [790, 497] width 157 height 100
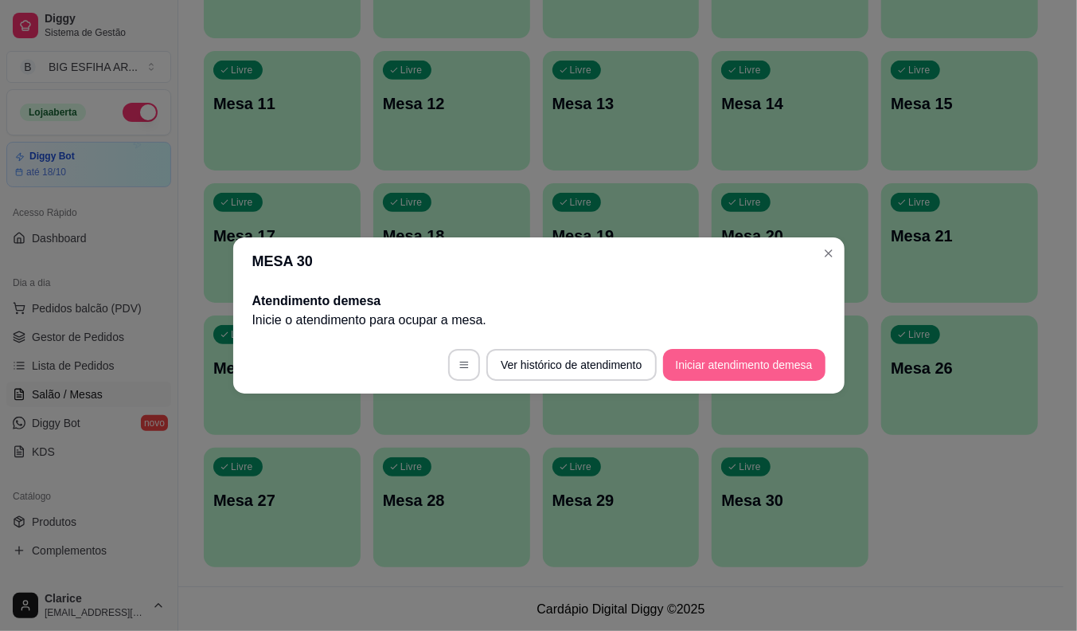
click at [749, 369] on button "Iniciar atendimento de mesa" at bounding box center [744, 365] width 162 height 32
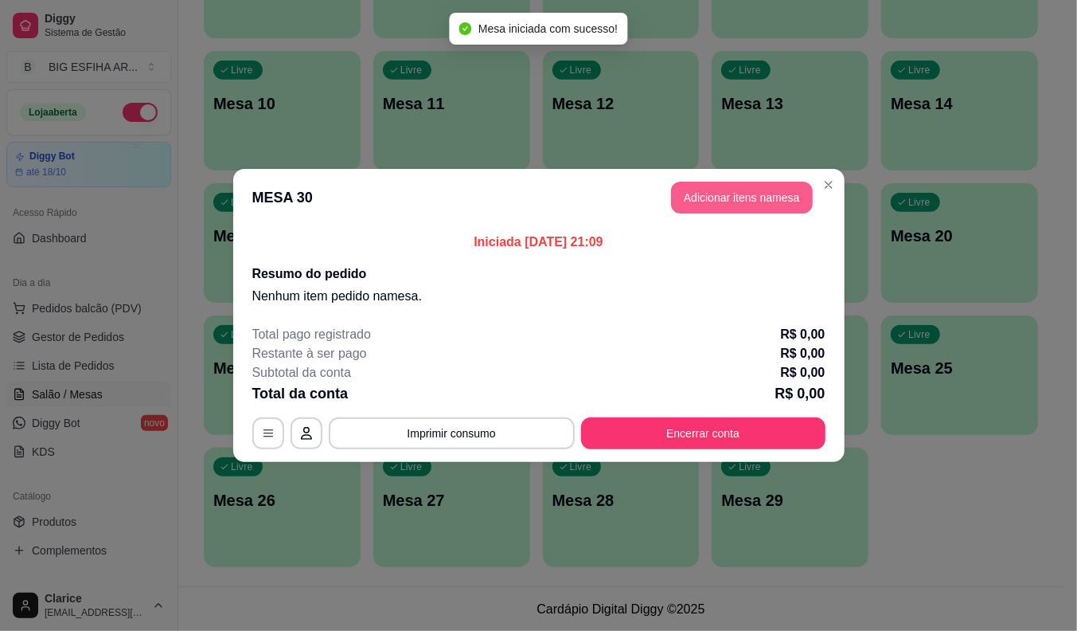
click at [782, 193] on button "Adicionar itens na mesa" at bounding box center [742, 198] width 142 height 32
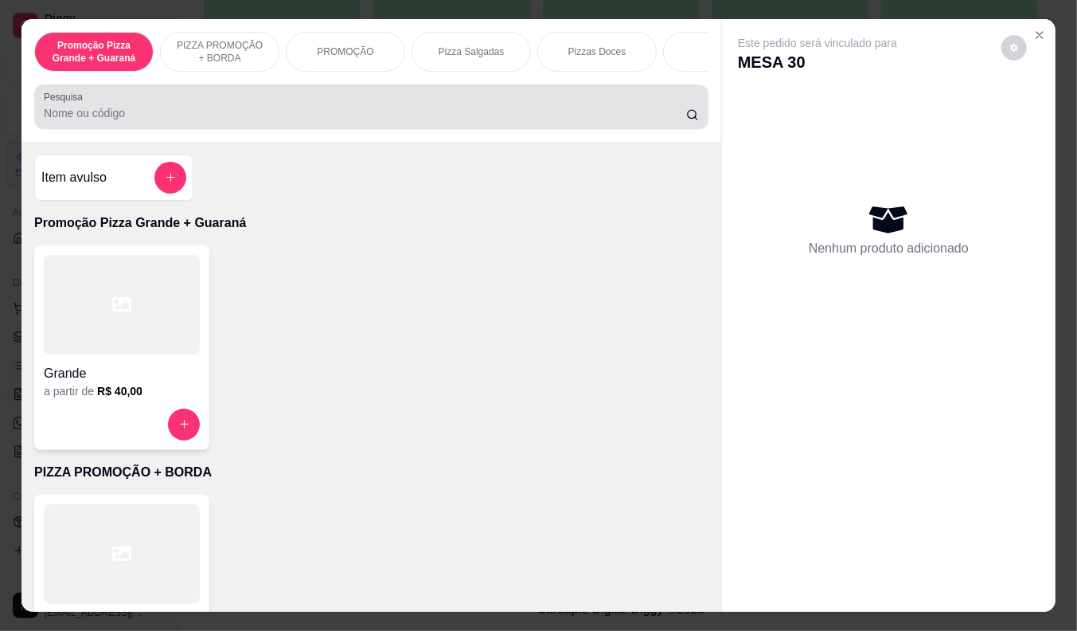
click at [240, 102] on div at bounding box center [371, 107] width 655 height 32
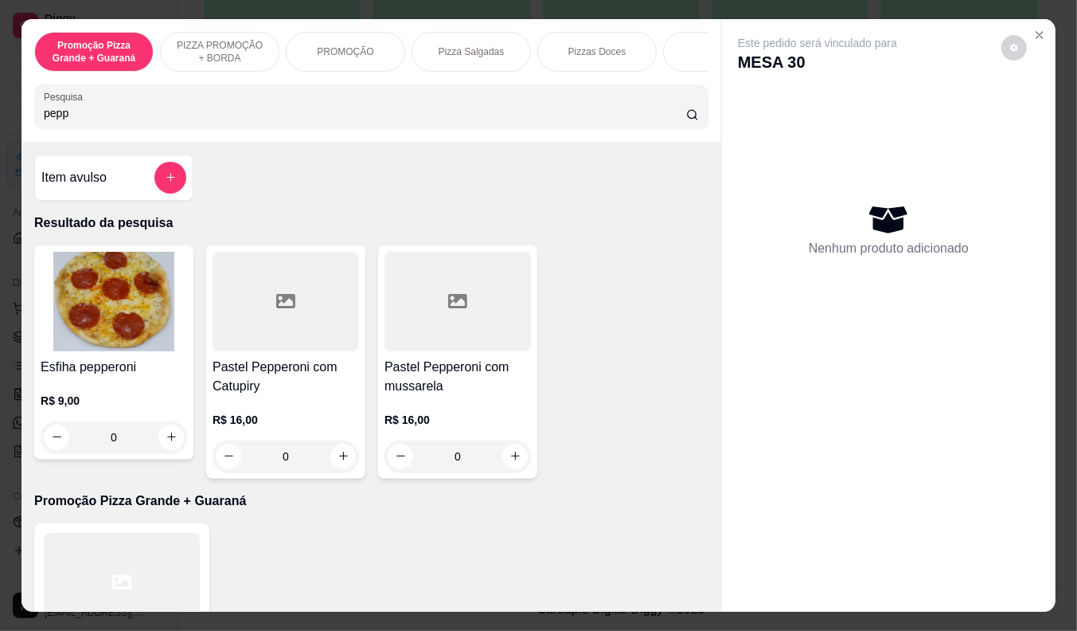
type input "pepp"
click at [463, 373] on h4 "Pastel Pepperoni com mussarela" at bounding box center [458, 376] width 146 height 38
click at [310, 403] on div "R$ 16,00 0" at bounding box center [286, 434] width 146 height 76
click at [122, 391] on div "R$ 9,00 0" at bounding box center [114, 415] width 146 height 76
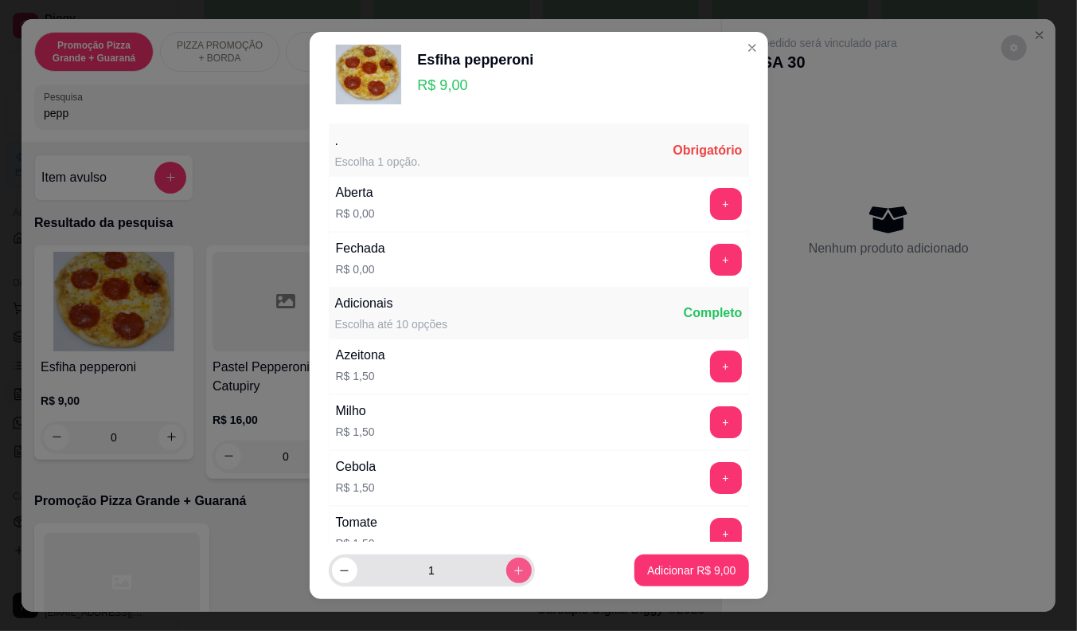
click at [514, 570] on icon "increase-product-quantity" at bounding box center [518, 570] width 9 height 9
type input "2"
click at [710, 252] on button "+" at bounding box center [726, 260] width 32 height 32
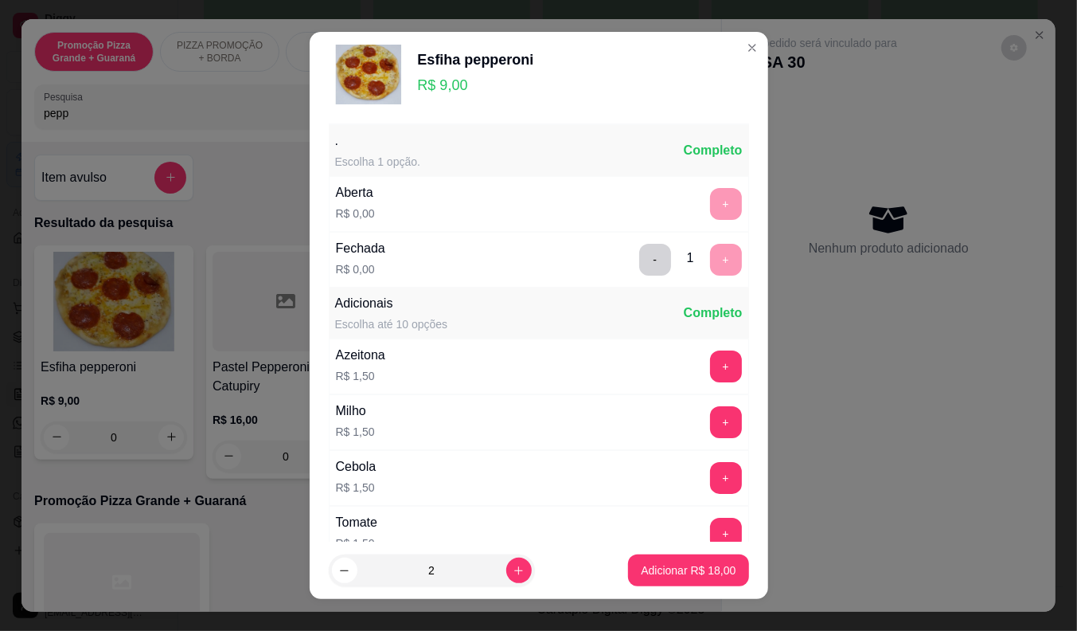
scroll to position [170, 0]
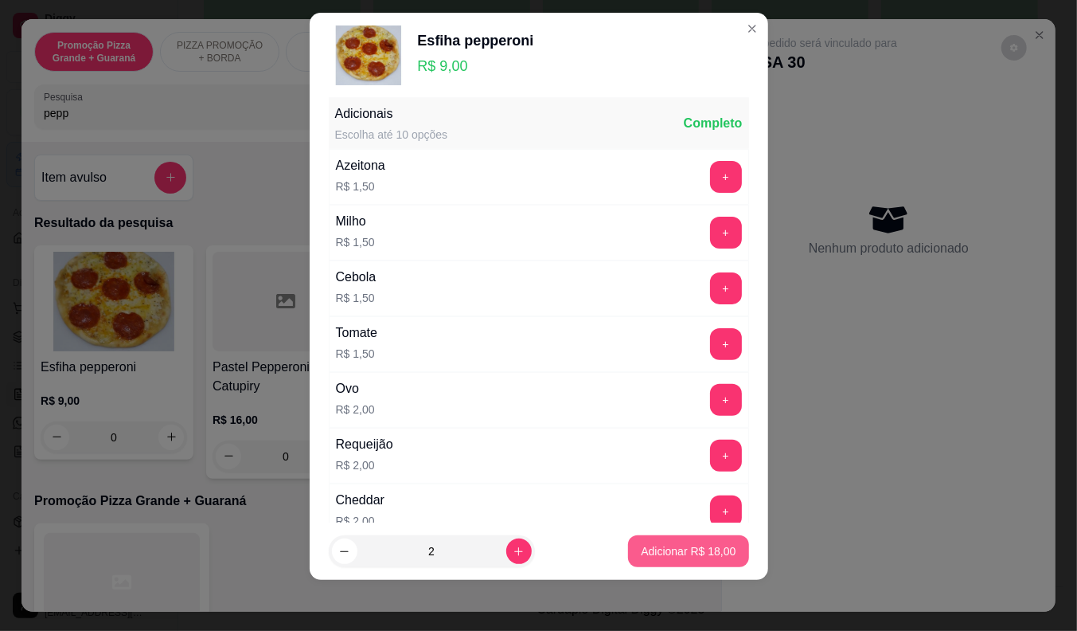
click at [693, 546] on p "Adicionar R$ 18,00" at bounding box center [688, 551] width 95 height 16
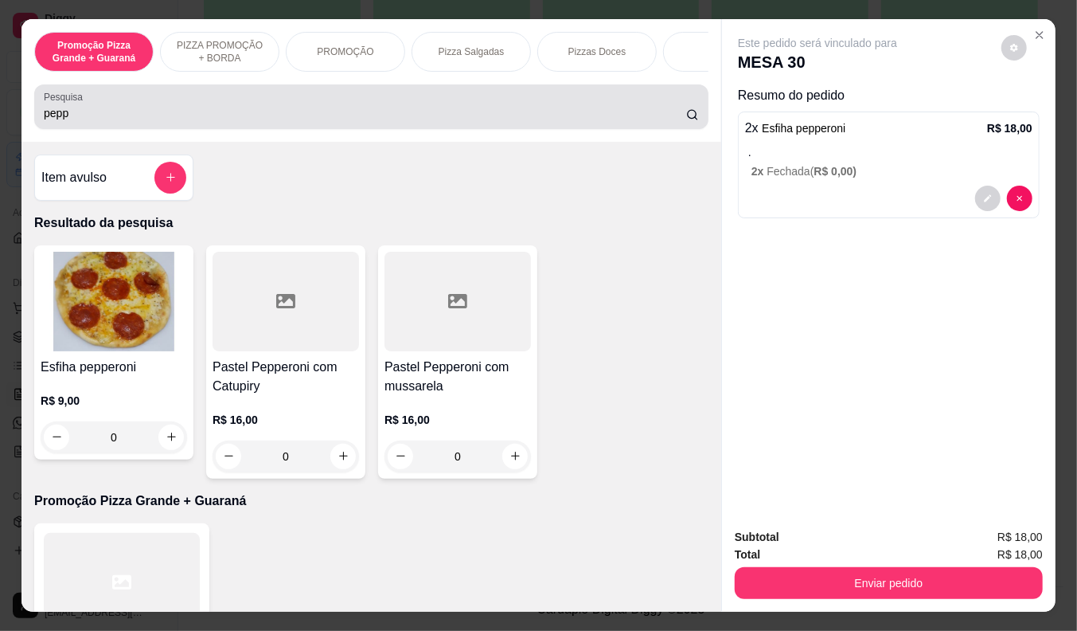
click at [109, 121] on input "pepp" at bounding box center [365, 113] width 642 height 16
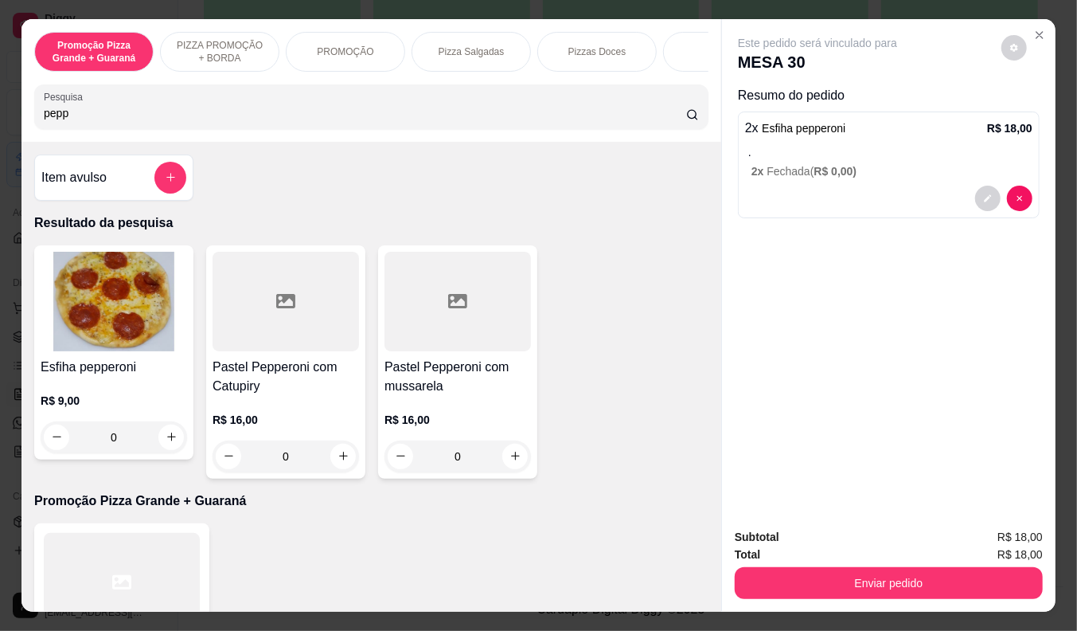
click at [109, 121] on input "pepp" at bounding box center [365, 113] width 642 height 16
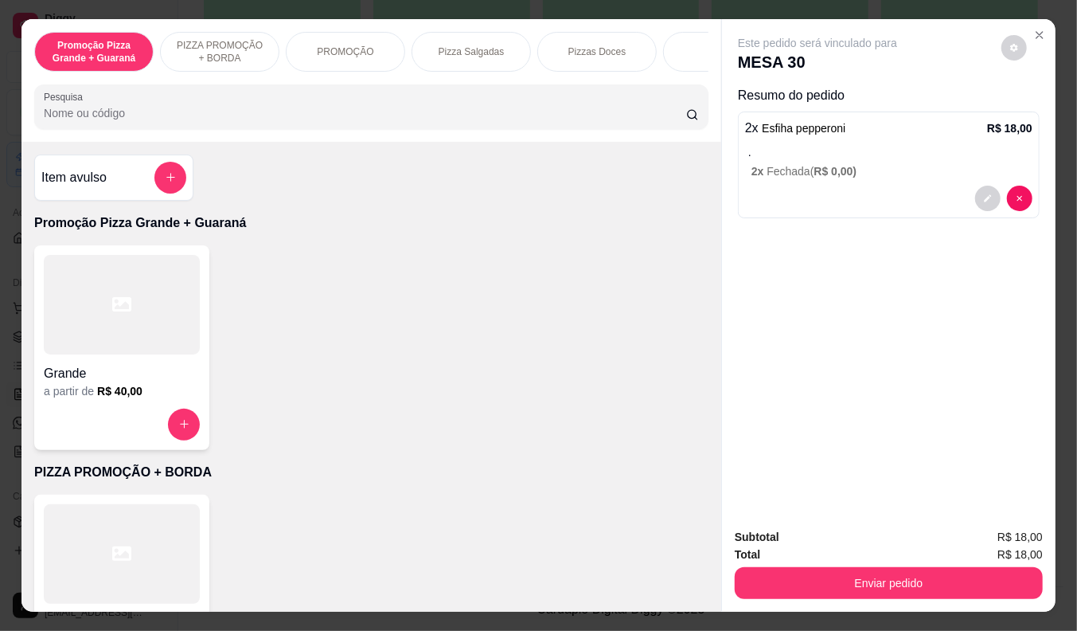
click at [234, 89] on div "Promoção Pizza Grande + Guaraná PIZZA PROMOÇÃO + BORDA PROMOÇÃO Pizza Salgadas …" at bounding box center [371, 80] width 700 height 123
click at [232, 121] on input "Pesquisa" at bounding box center [365, 113] width 642 height 16
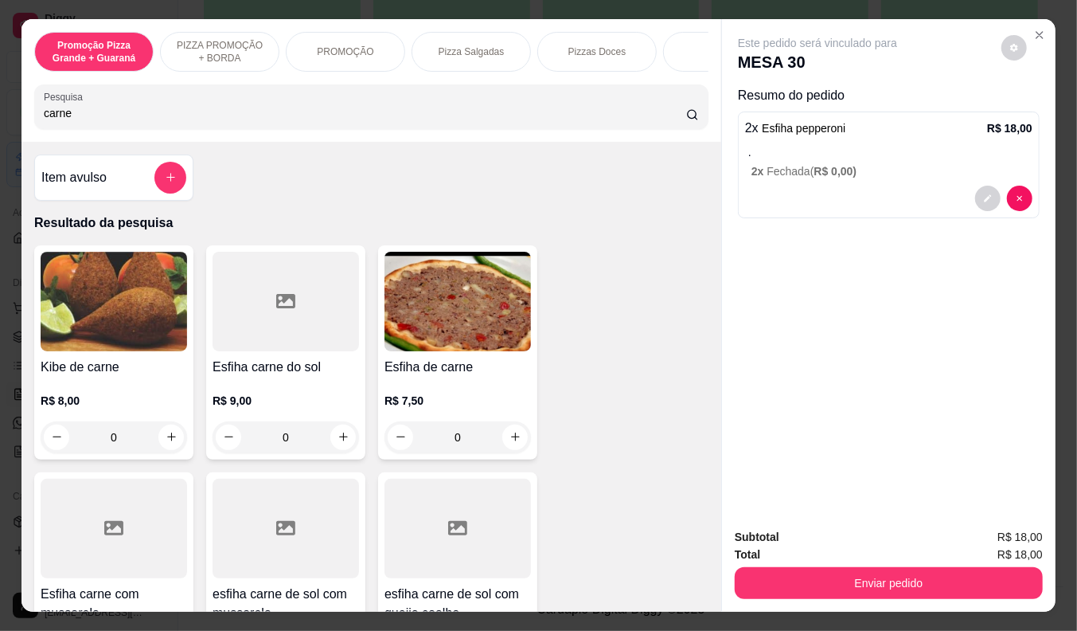
scroll to position [265, 0]
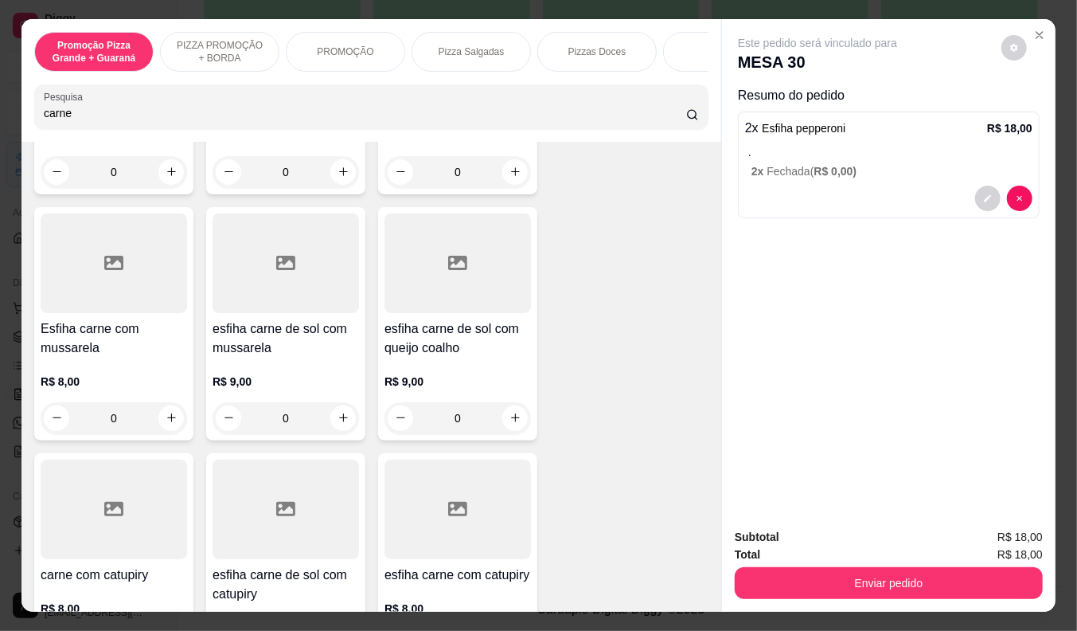
type input "carne"
click at [46, 377] on div "R$ 8,00 0" at bounding box center [114, 395] width 146 height 76
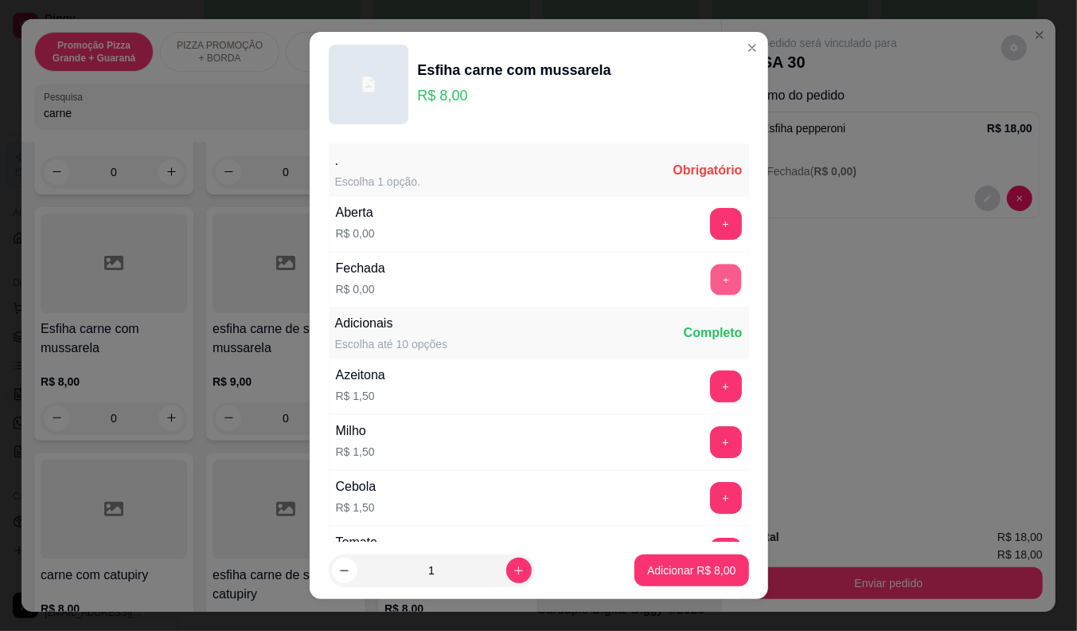
click at [710, 281] on button "+" at bounding box center [725, 279] width 31 height 31
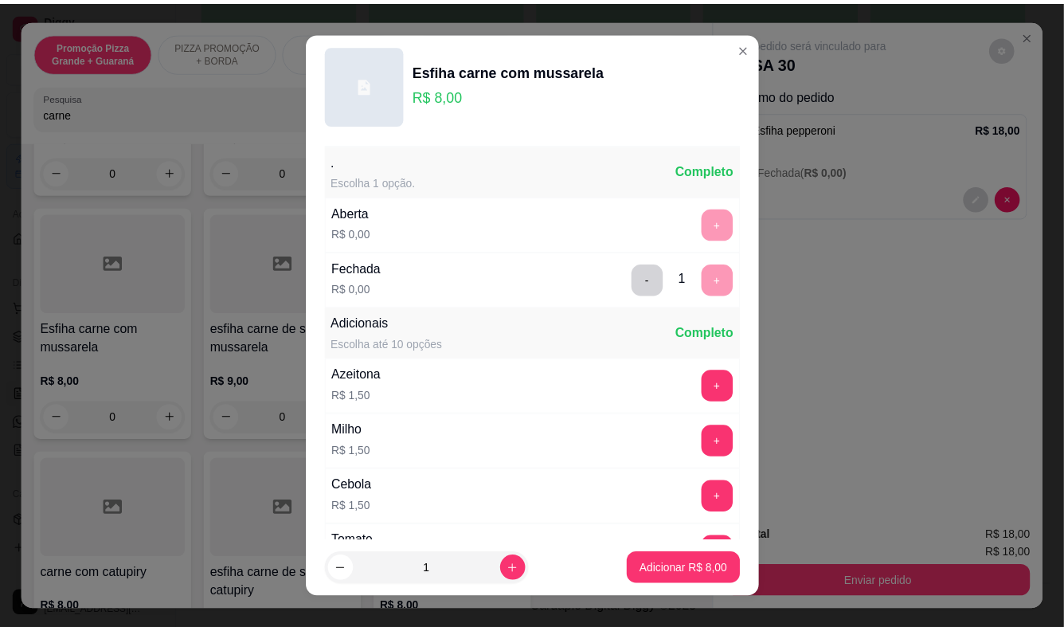
scroll to position [170, 0]
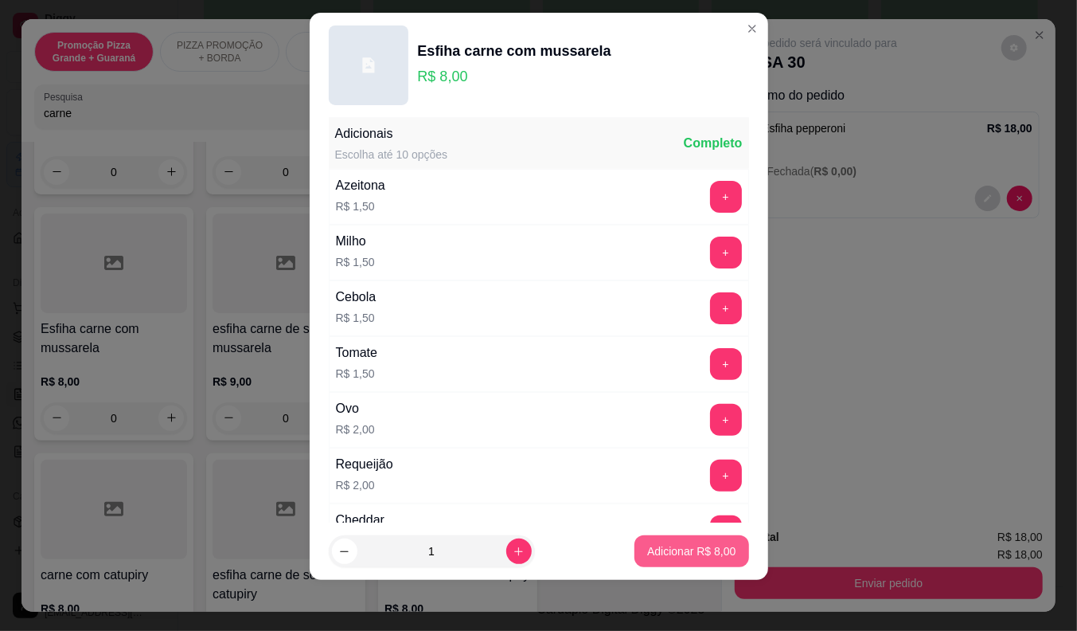
click at [679, 550] on p "Adicionar R$ 8,00" at bounding box center [691, 551] width 88 height 16
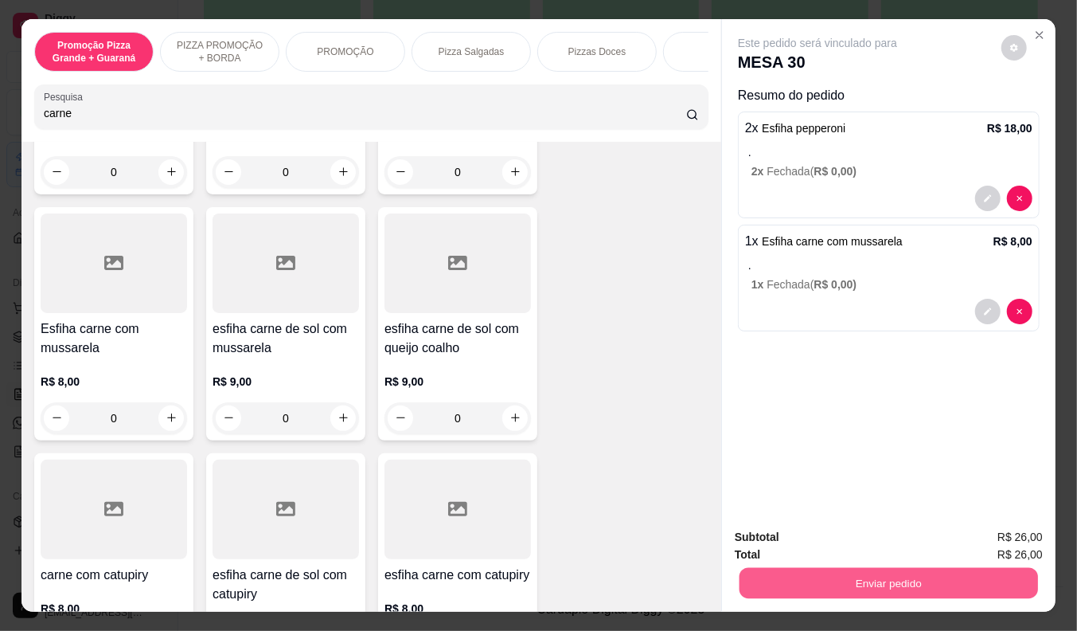
click at [823, 577] on button "Enviar pedido" at bounding box center [889, 583] width 299 height 31
click at [801, 536] on button "Não registrar e enviar pedido" at bounding box center [836, 538] width 166 height 30
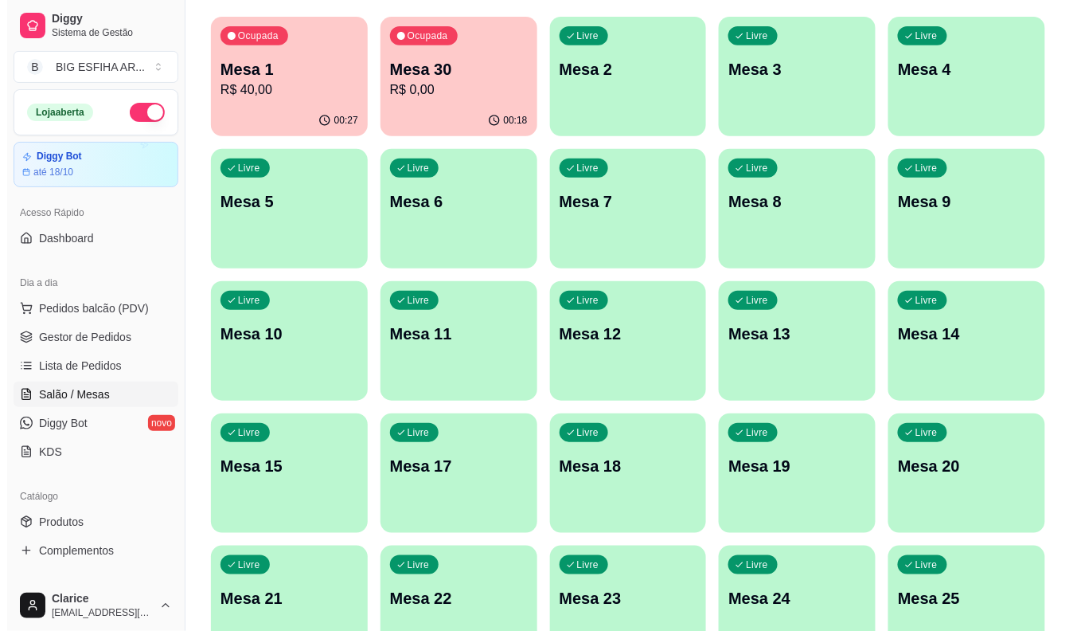
scroll to position [0, 0]
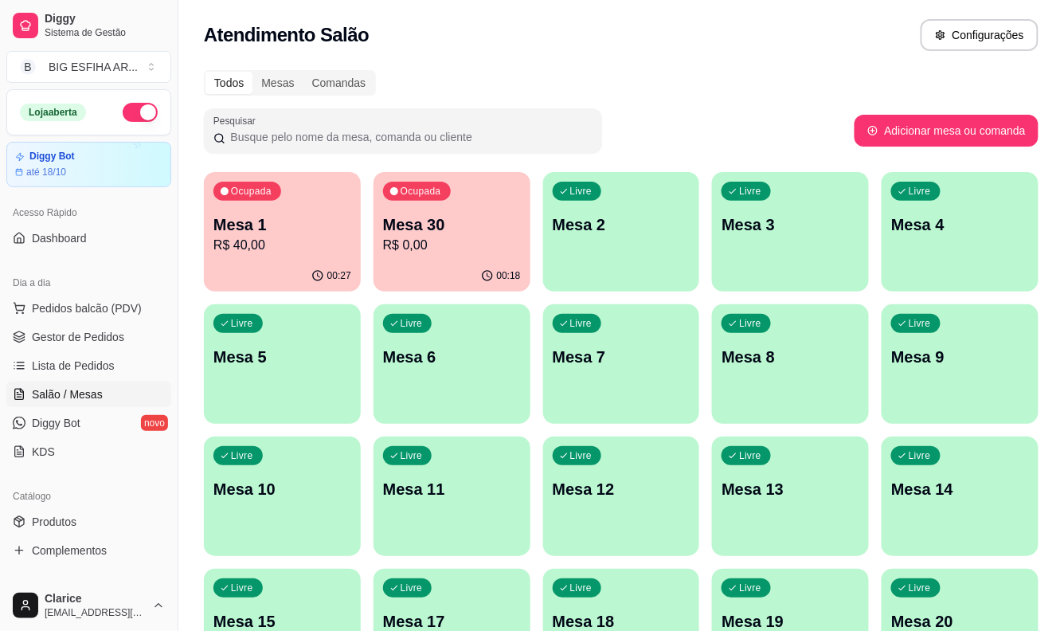
click at [451, 243] on p "R$ 0,00" at bounding box center [452, 245] width 138 height 19
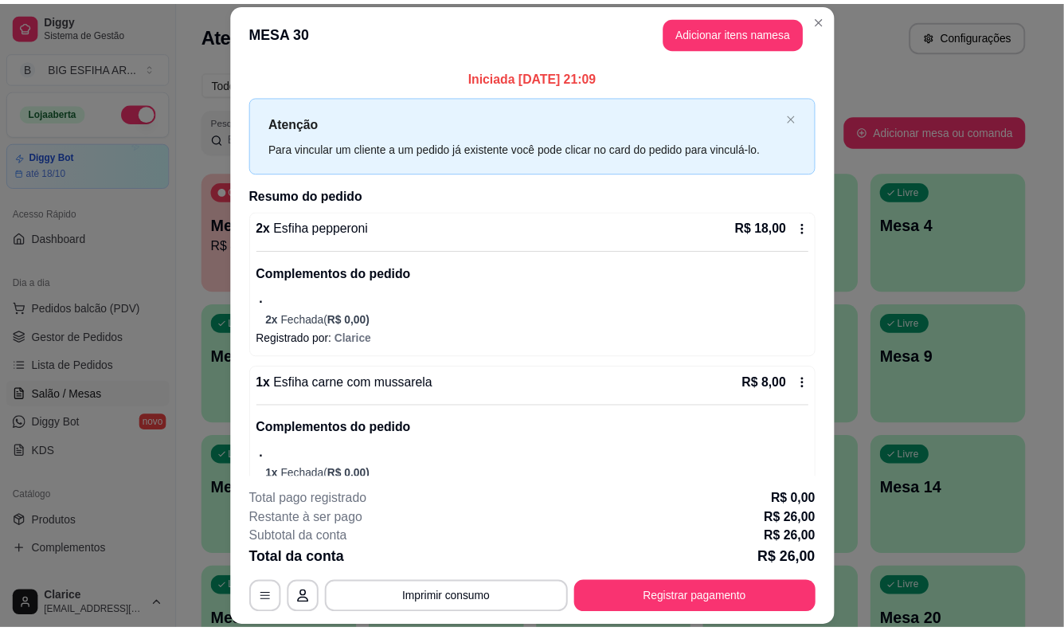
scroll to position [41, 0]
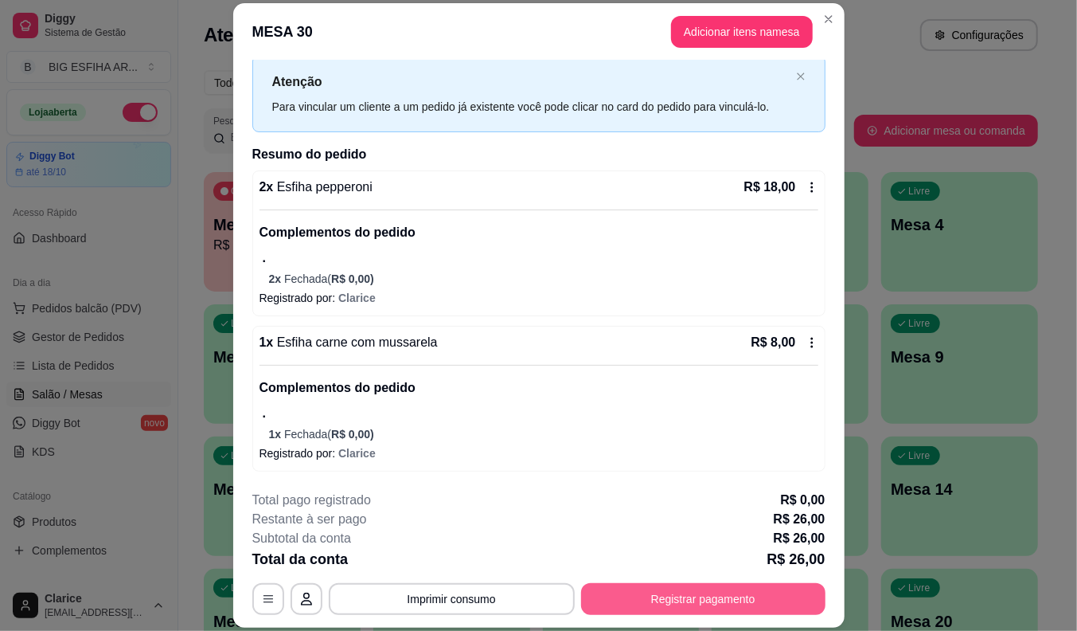
click at [713, 596] on button "Registrar pagamento" at bounding box center [703, 599] width 244 height 32
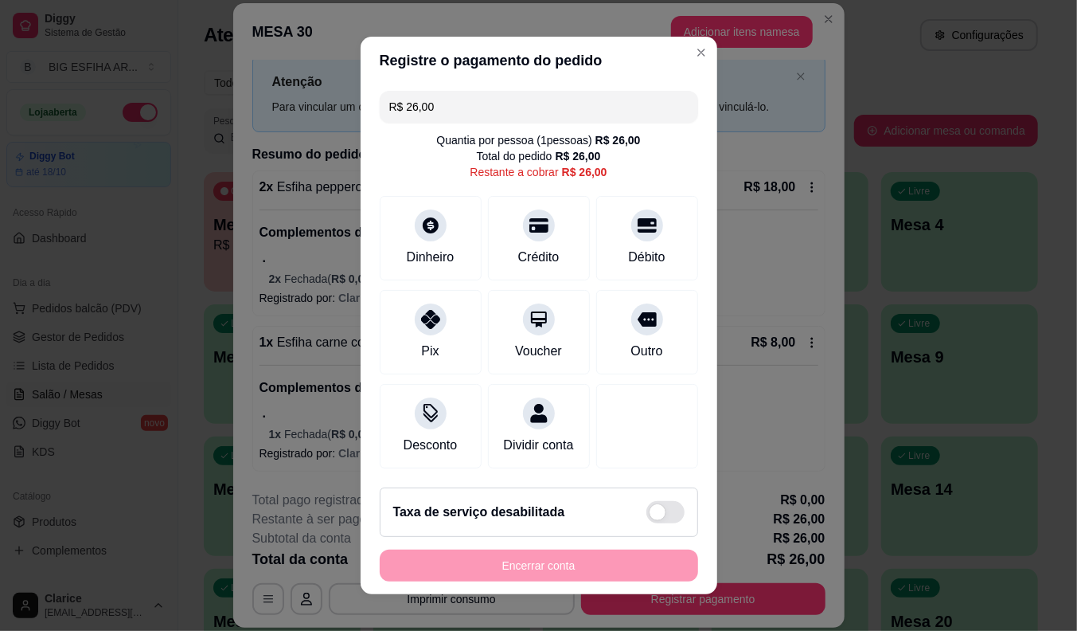
type input "R$ 0,00"
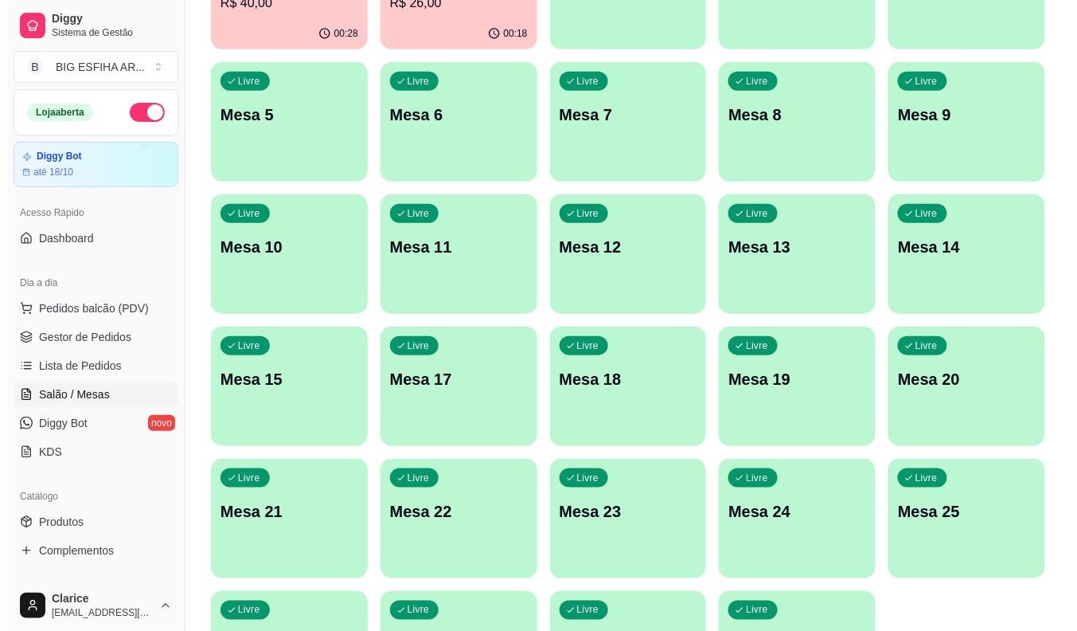
scroll to position [385, 0]
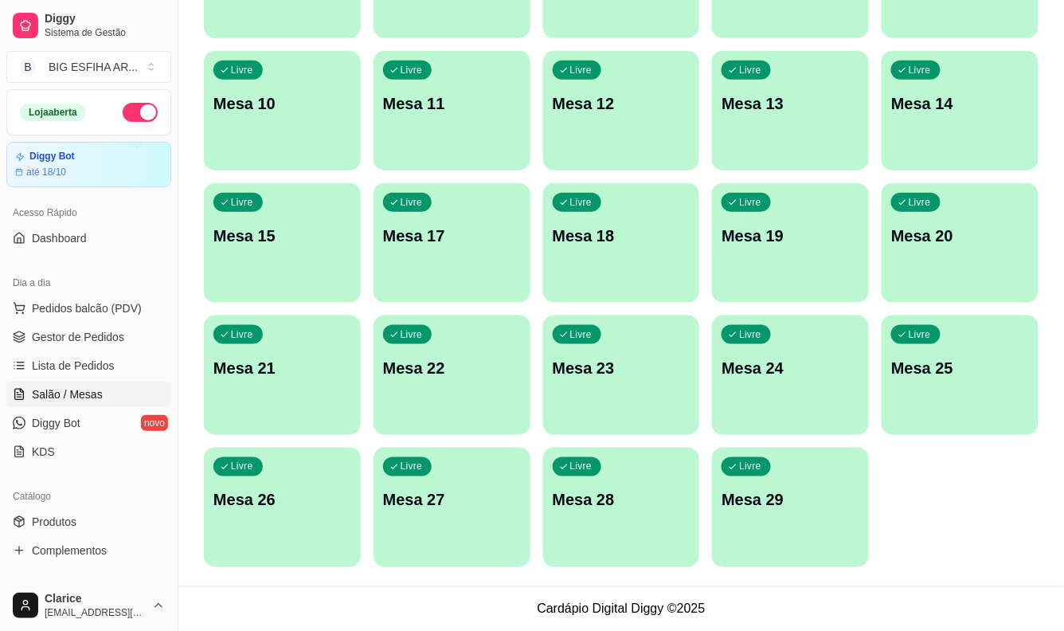
click at [258, 531] on div "Livre Mesa 26" at bounding box center [282, 497] width 157 height 100
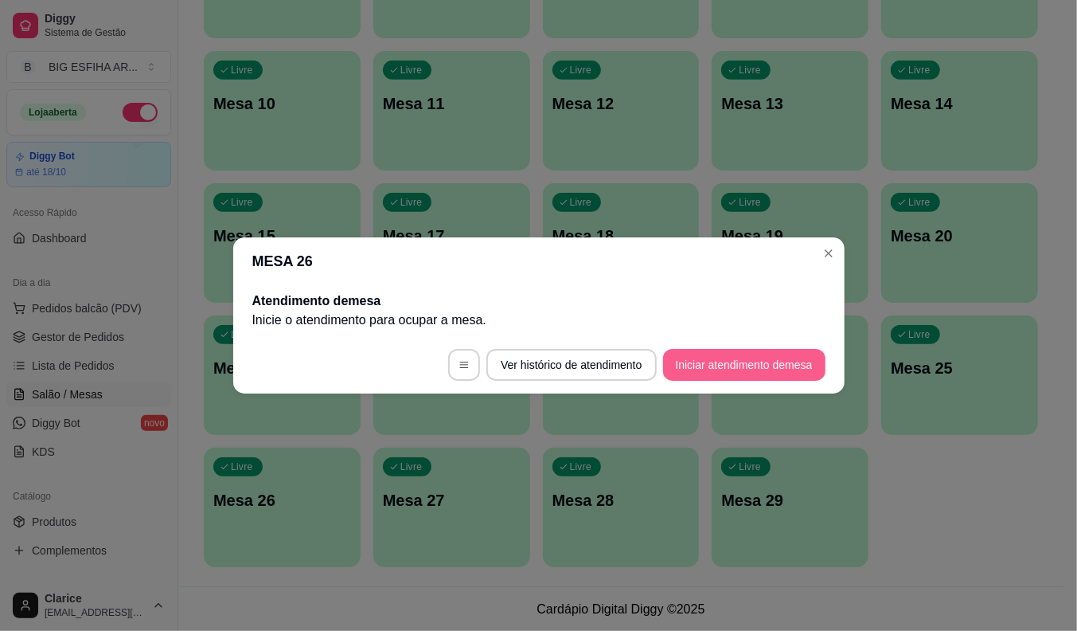
click at [735, 355] on button "Iniciar atendimento de mesa" at bounding box center [744, 365] width 162 height 32
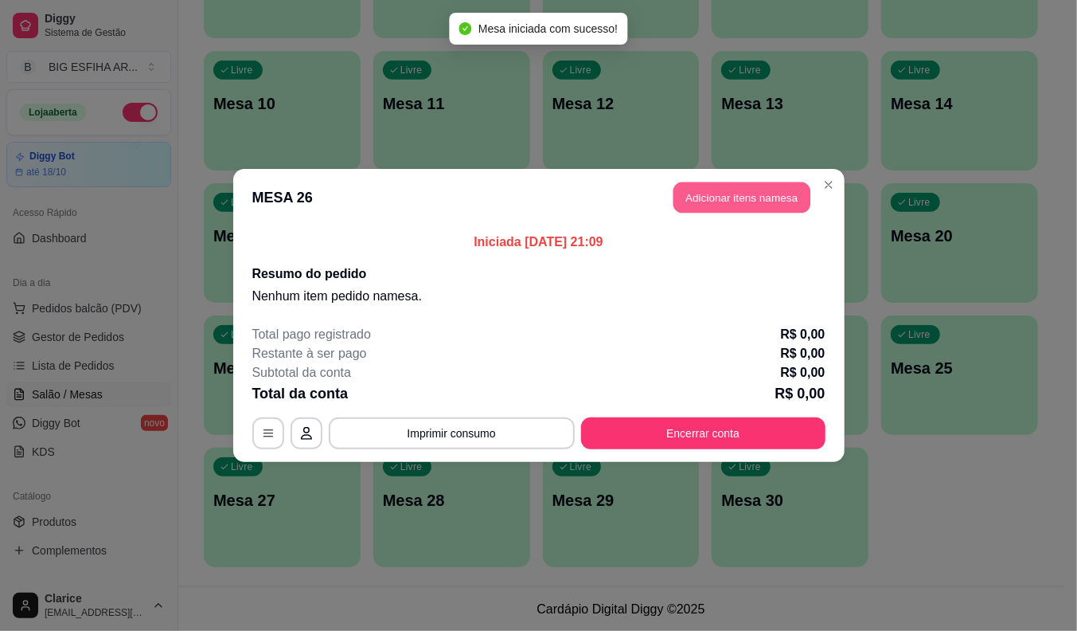
click at [762, 202] on button "Adicionar itens na mesa" at bounding box center [742, 197] width 137 height 31
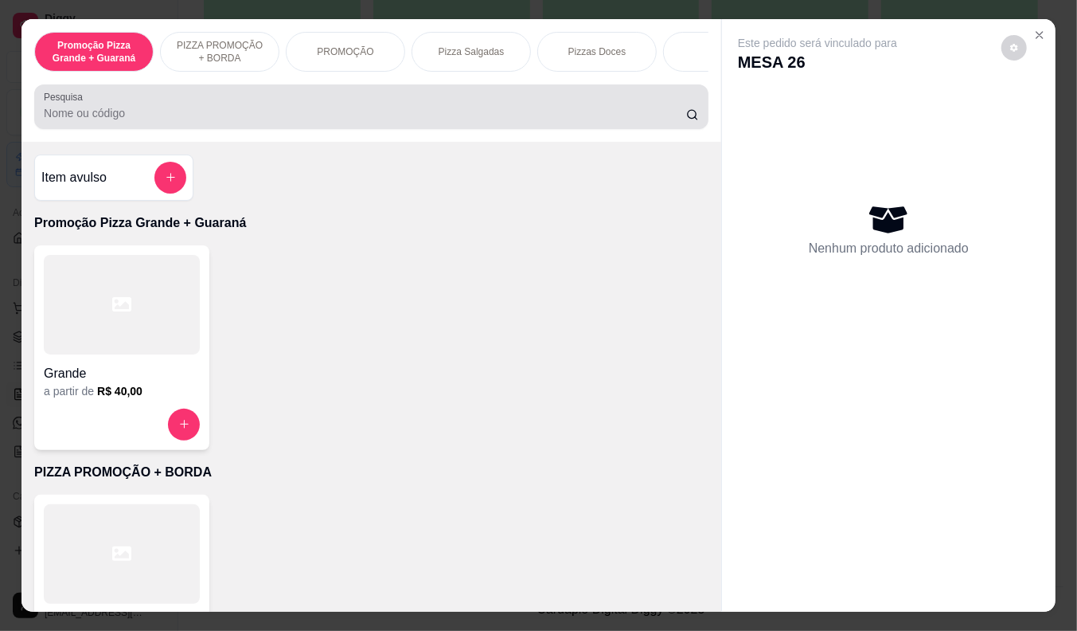
click at [129, 108] on div at bounding box center [371, 107] width 655 height 32
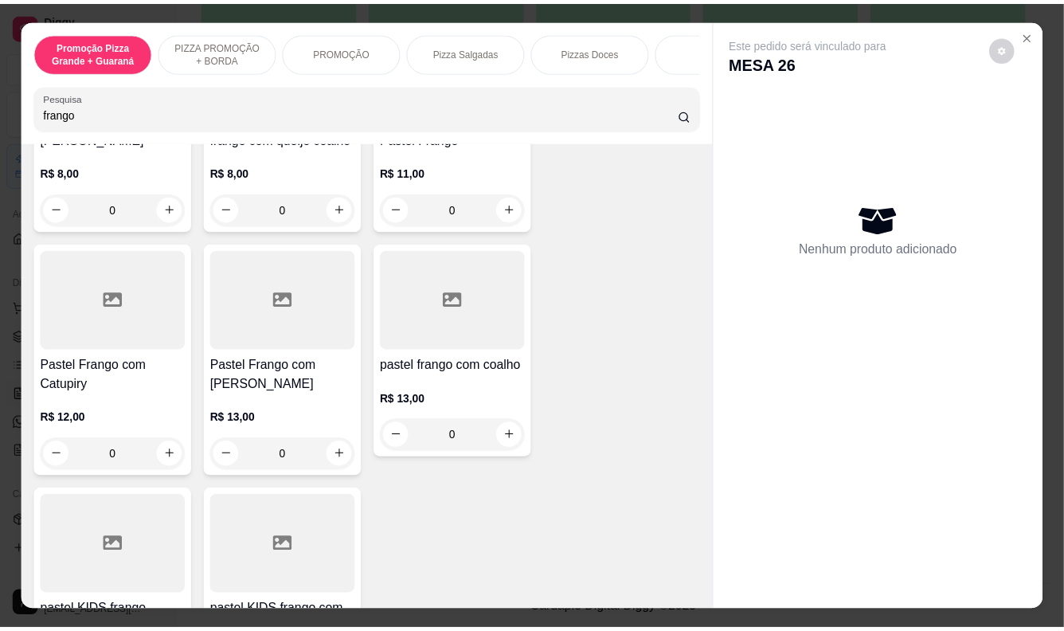
scroll to position [265, 0]
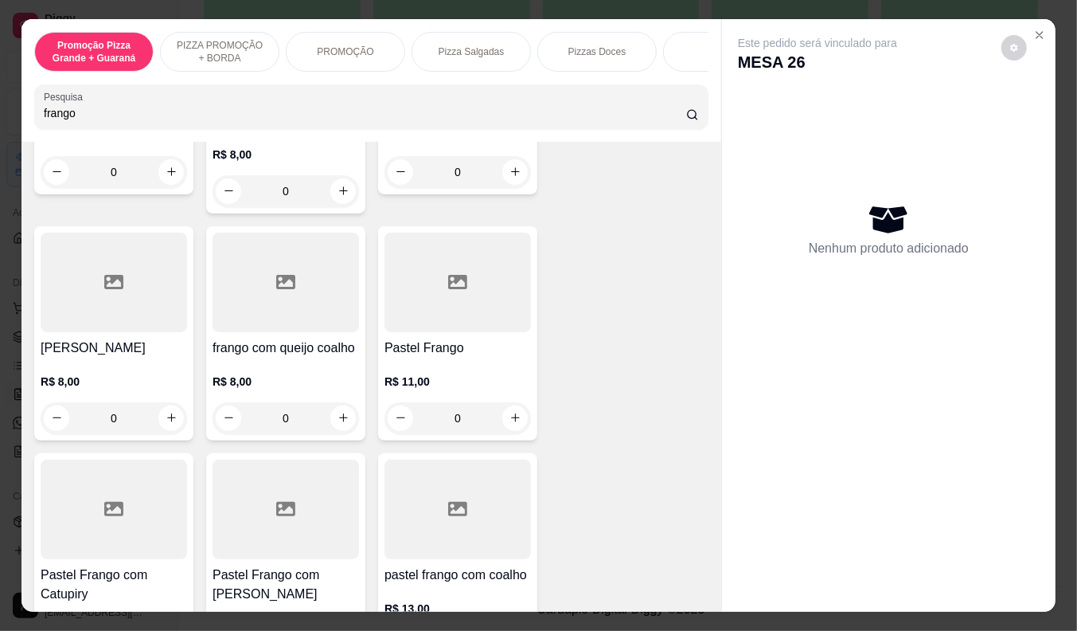
type input "frango"
click at [422, 373] on p "R$ 11,00" at bounding box center [458, 381] width 146 height 16
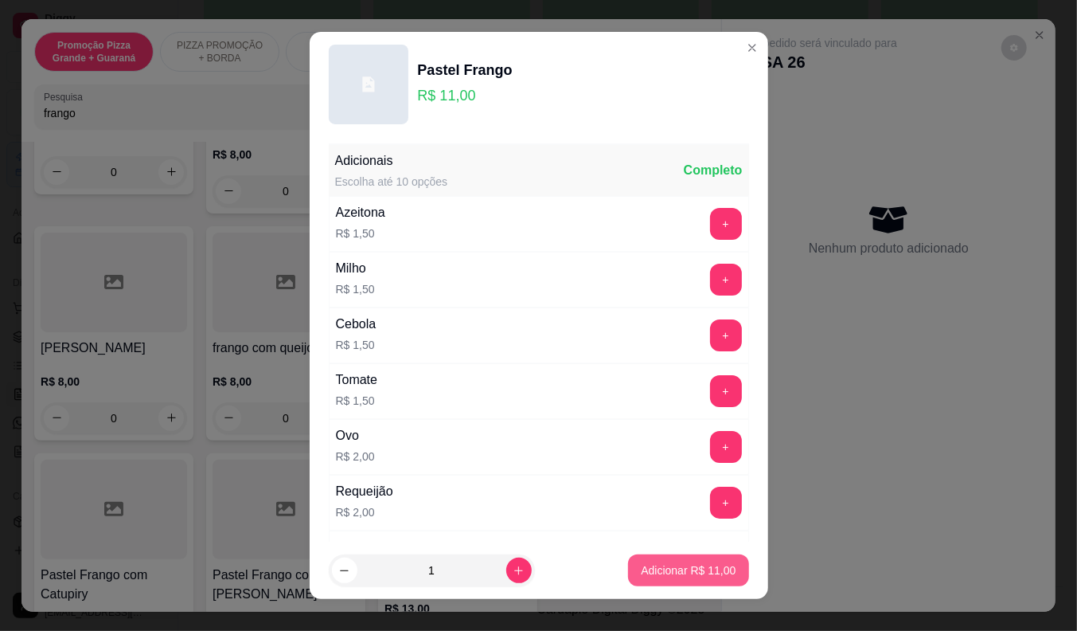
click at [673, 565] on p "Adicionar R$ 11,00" at bounding box center [688, 570] width 95 height 16
type input "1"
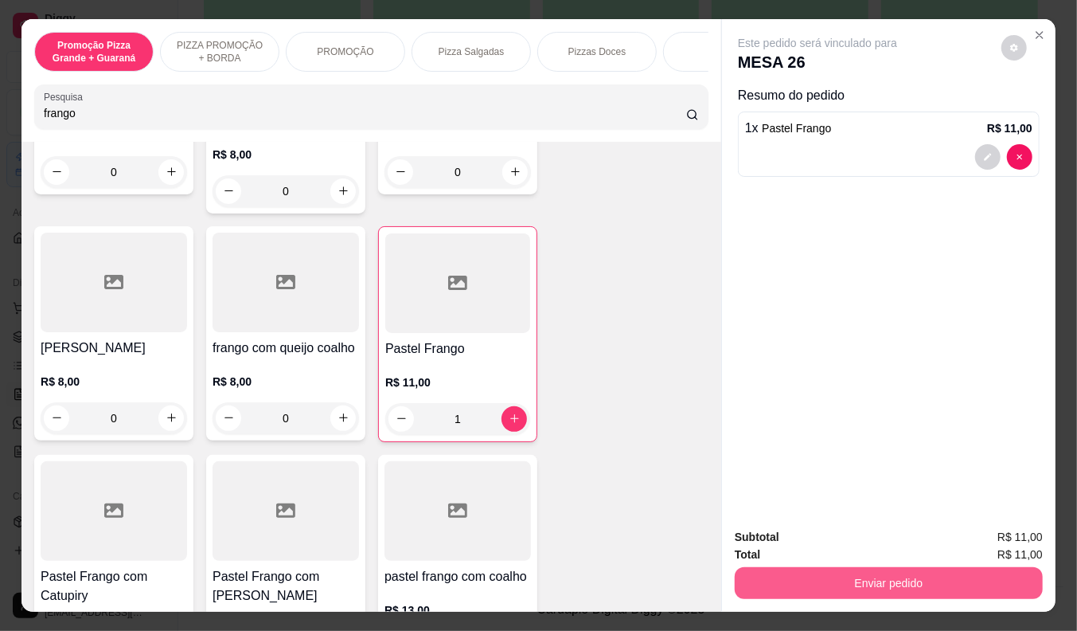
click at [792, 570] on button "Enviar pedido" at bounding box center [889, 583] width 308 height 32
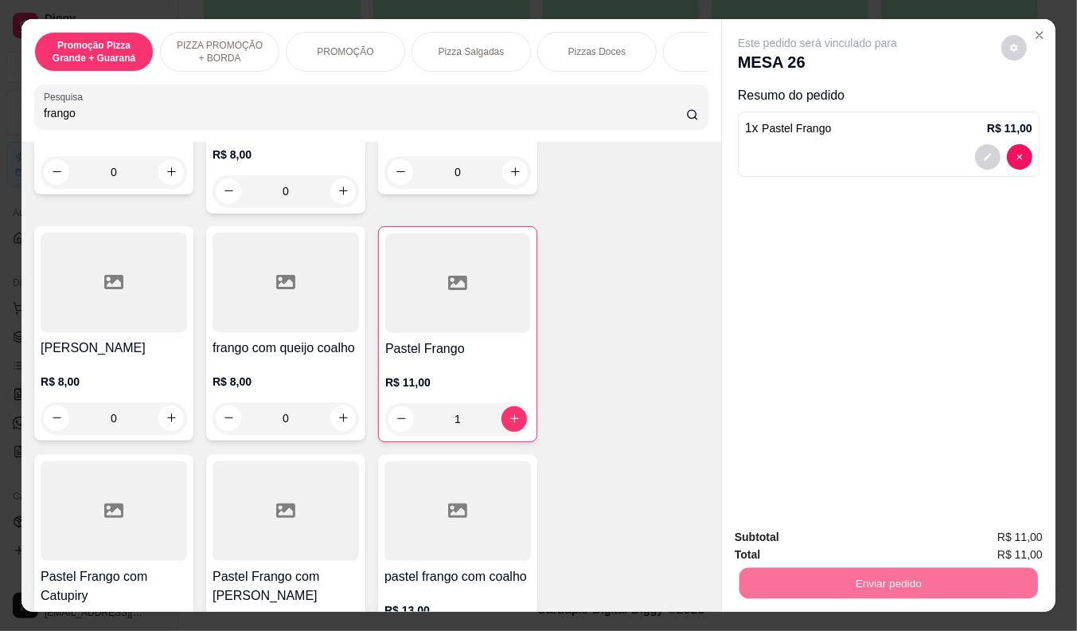
click at [780, 545] on button "Não registrar e enviar pedido" at bounding box center [836, 538] width 166 height 30
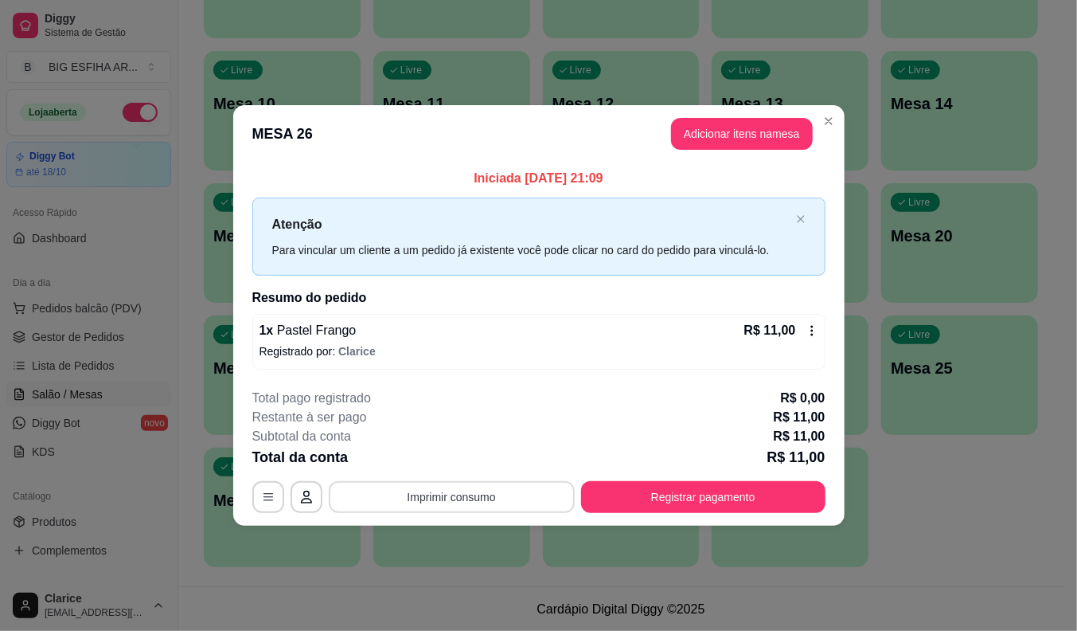
click at [492, 500] on button "Imprimir consumo" at bounding box center [452, 497] width 246 height 32
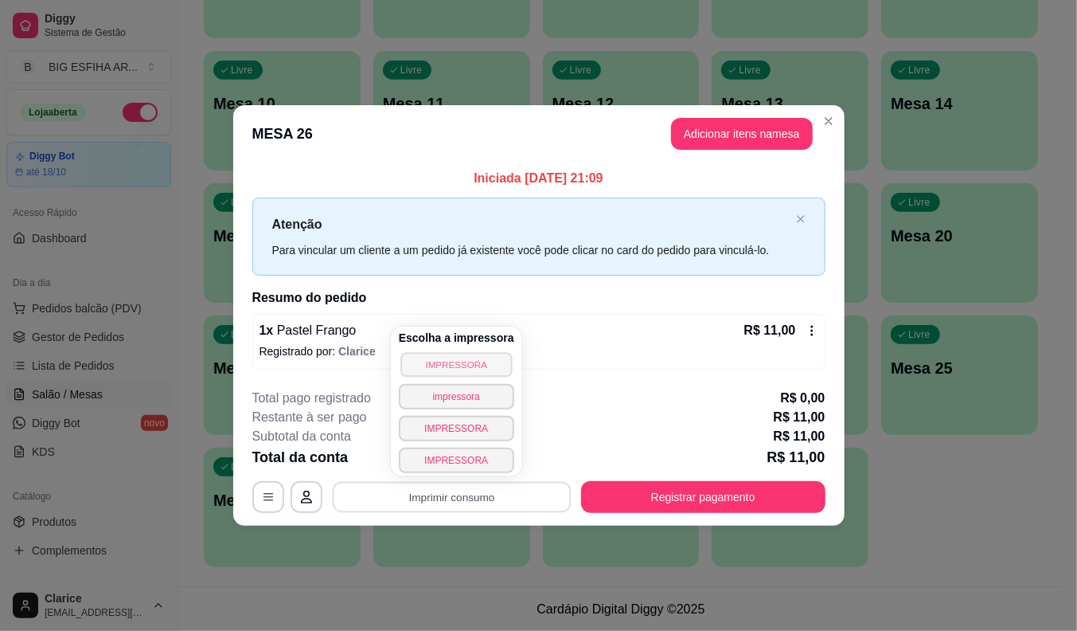
click at [471, 367] on button "IMPRESSORA" at bounding box center [455, 364] width 111 height 25
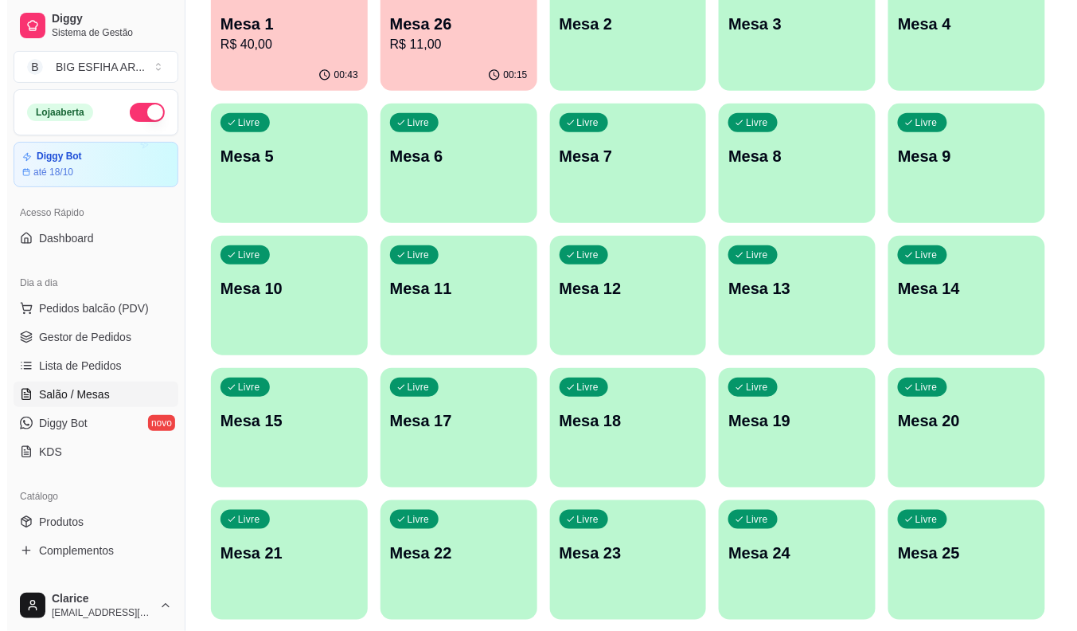
scroll to position [0, 0]
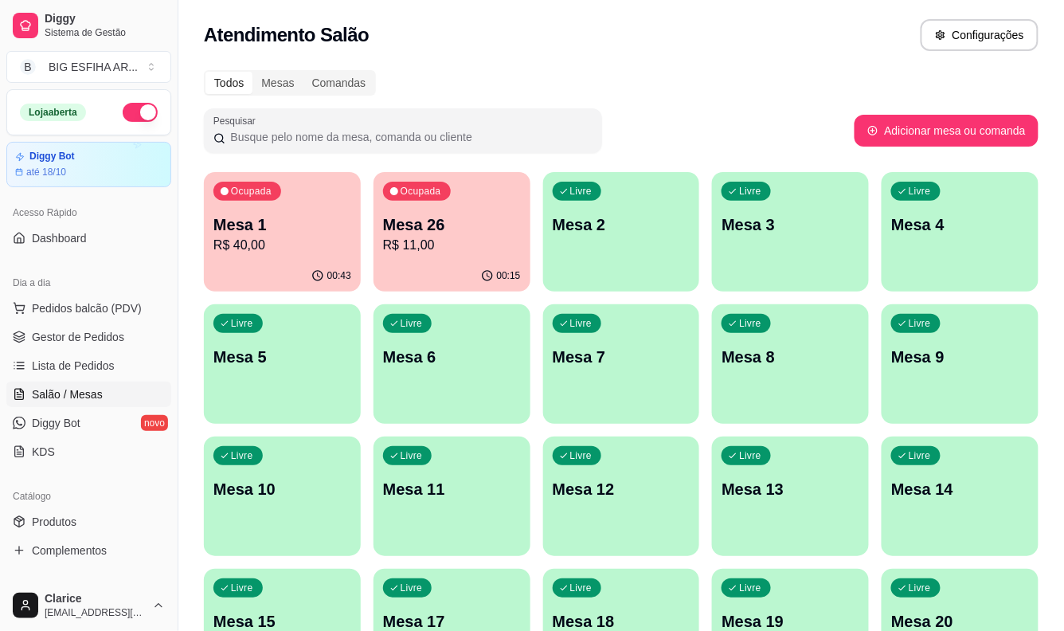
click at [455, 236] on p "R$ 11,00" at bounding box center [452, 245] width 138 height 19
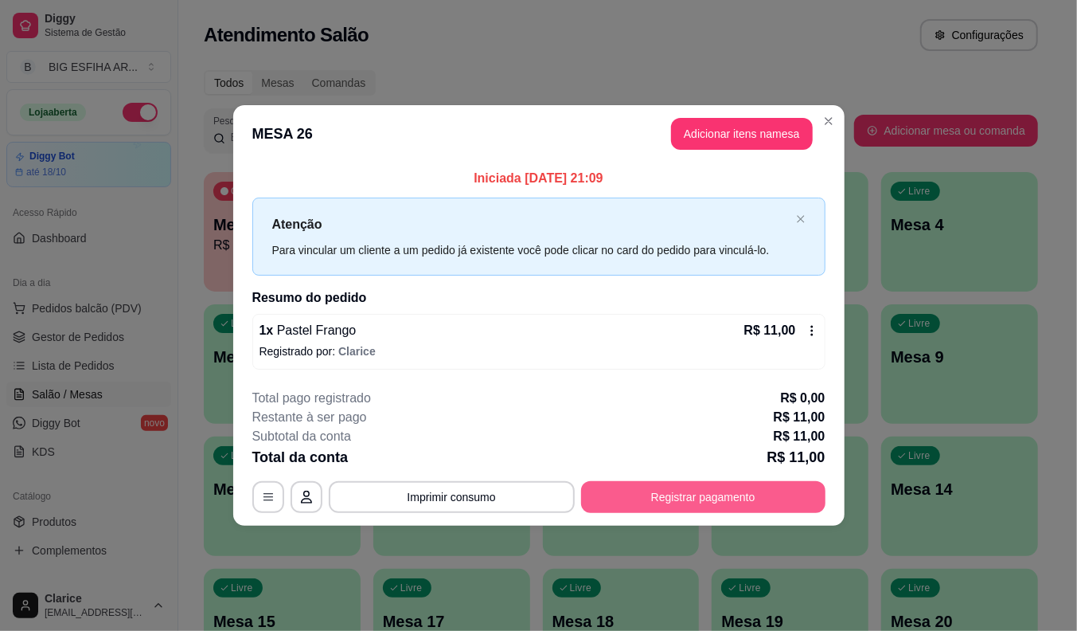
click at [627, 499] on button "Registrar pagamento" at bounding box center [703, 497] width 244 height 32
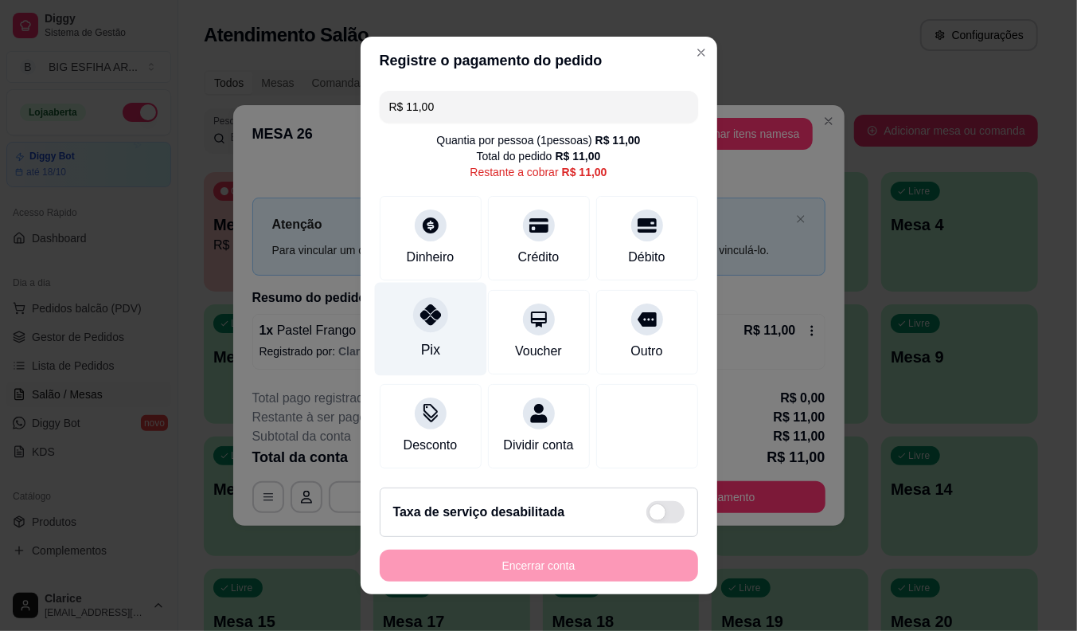
click at [408, 334] on div "Pix" at bounding box center [430, 329] width 112 height 93
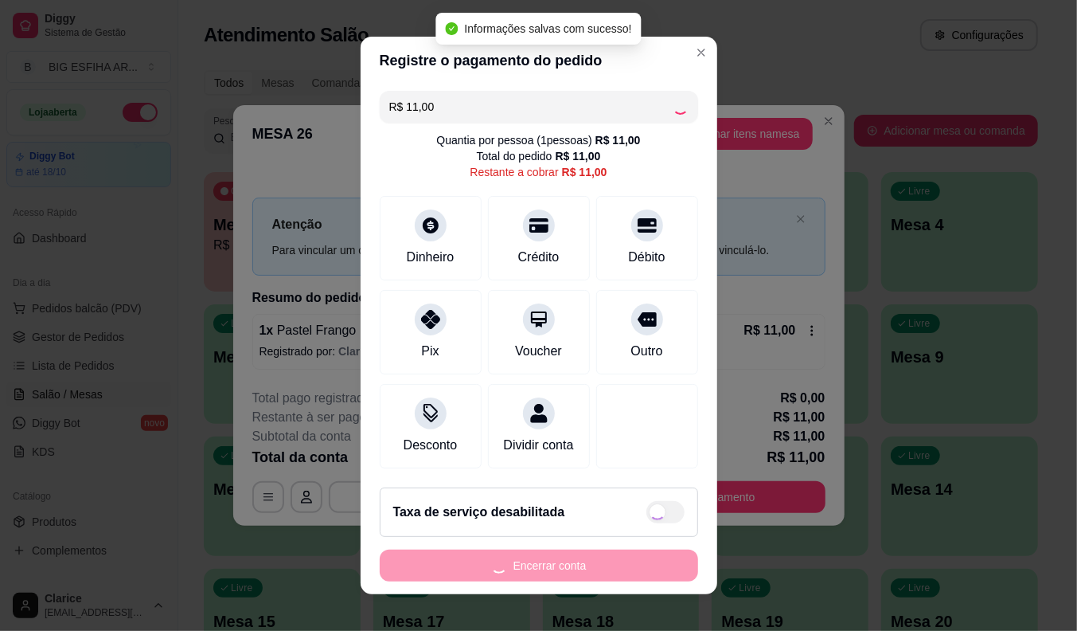
type input "R$ 0,00"
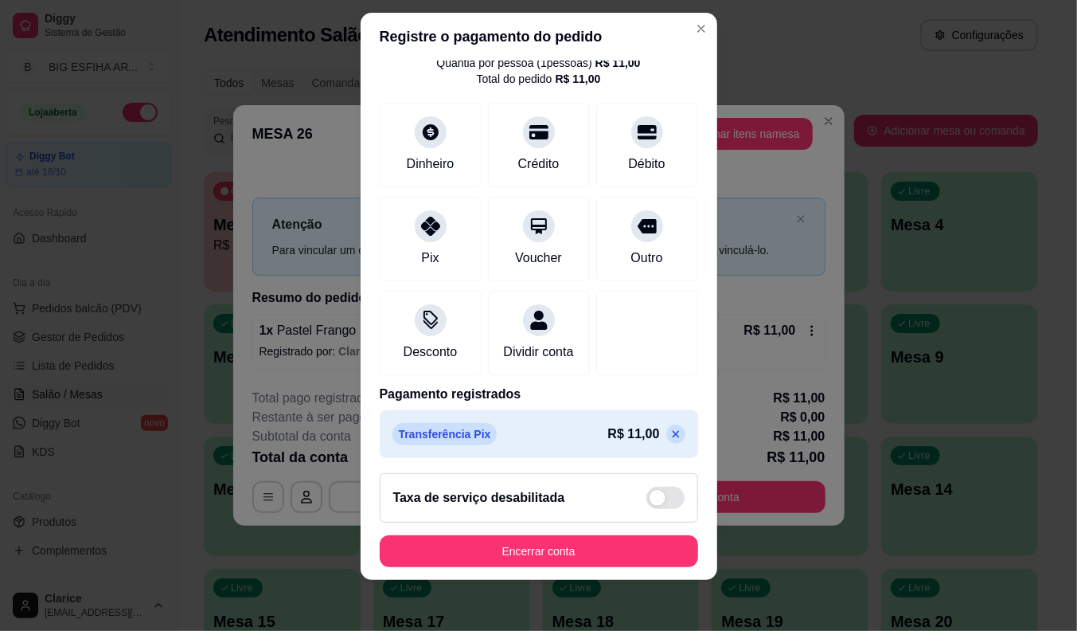
scroll to position [76, 0]
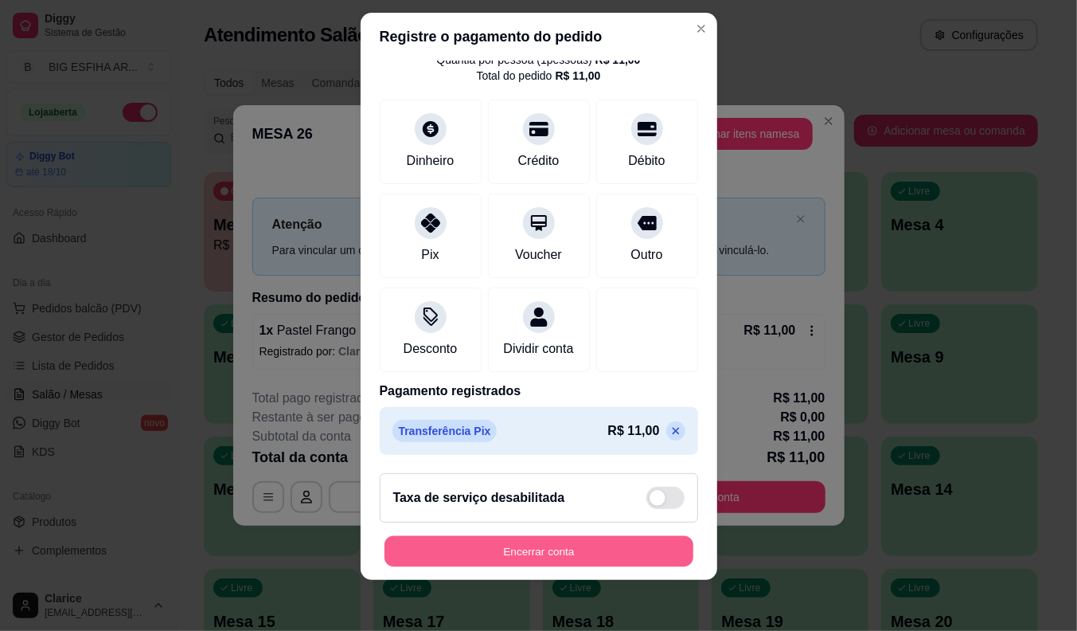
click at [478, 552] on button "Encerrar conta" at bounding box center [539, 551] width 309 height 31
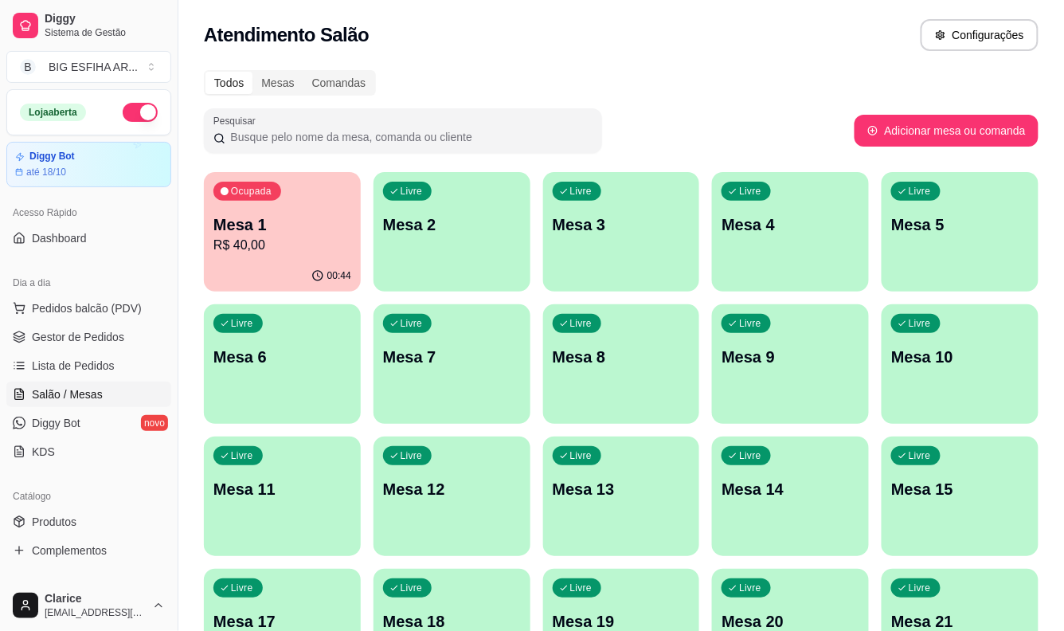
click at [257, 256] on div "Ocupada Mesa 1 R$ 40,00" at bounding box center [282, 216] width 157 height 88
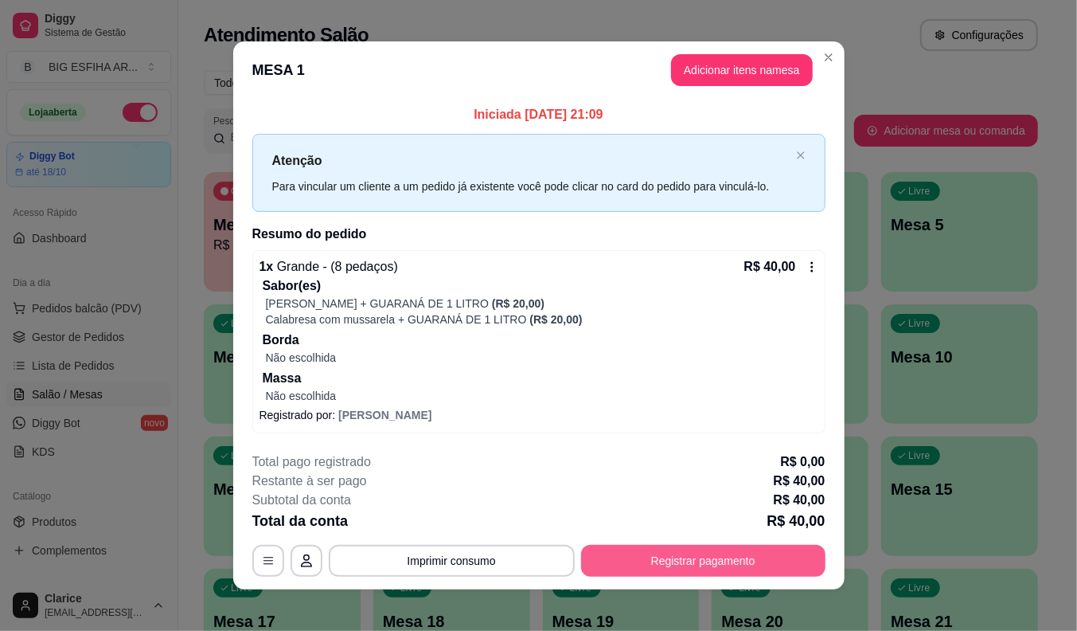
click at [658, 555] on button "Registrar pagamento" at bounding box center [703, 561] width 244 height 32
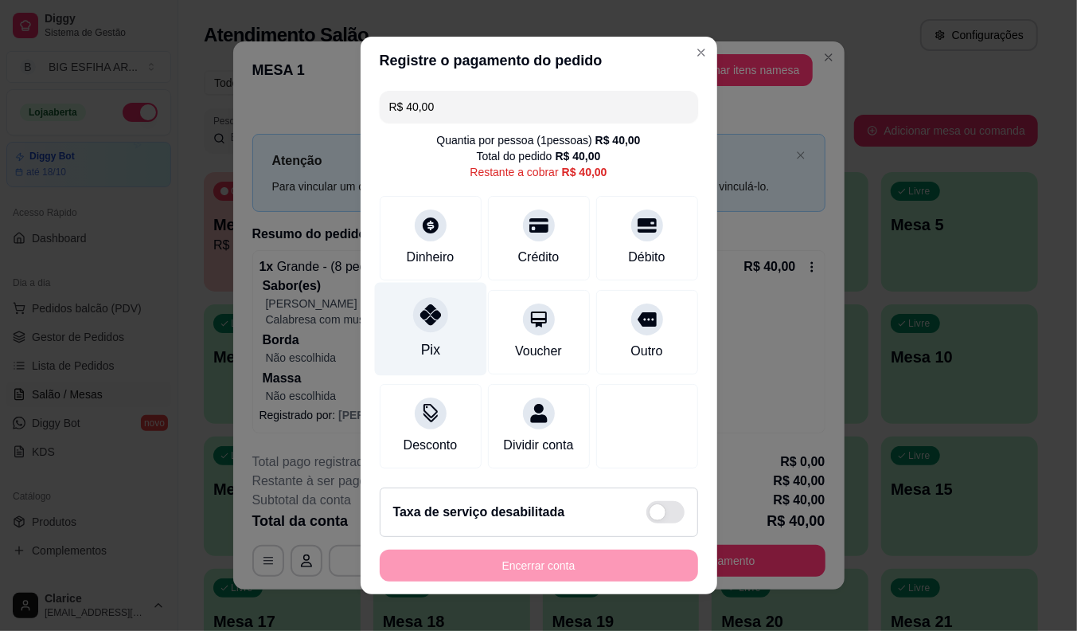
click at [396, 327] on div "Pix" at bounding box center [430, 329] width 112 height 93
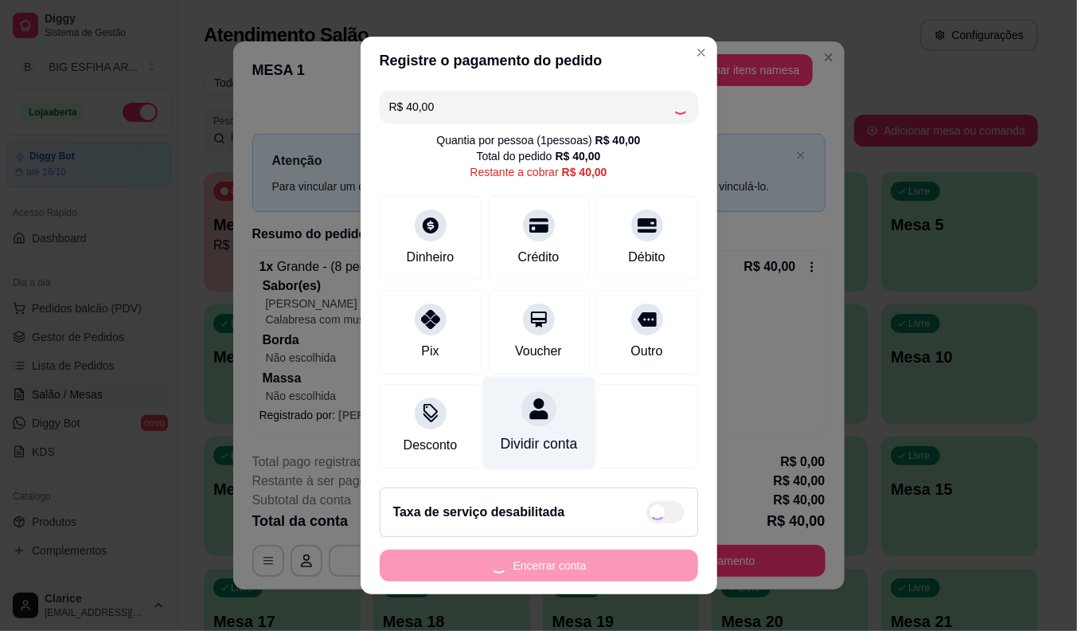
scroll to position [9, 0]
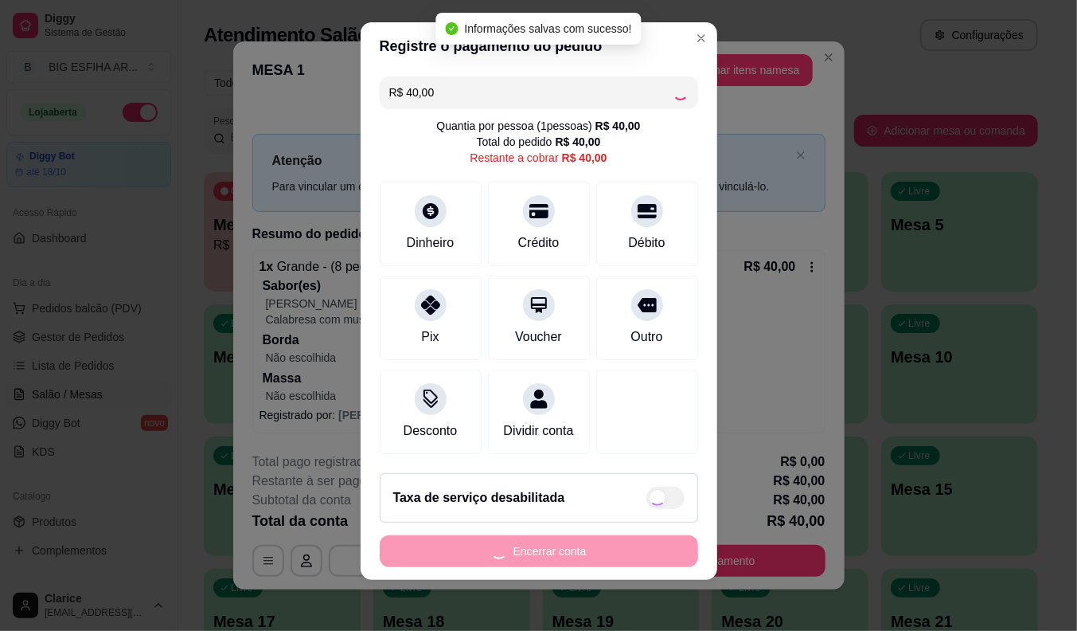
type input "R$ 0,00"
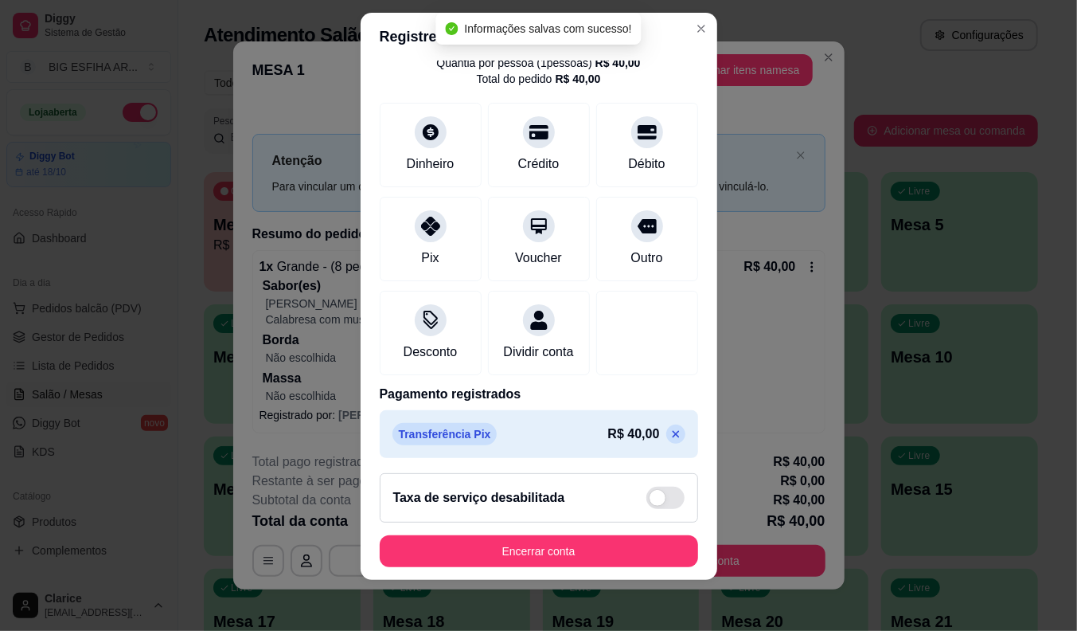
scroll to position [76, 0]
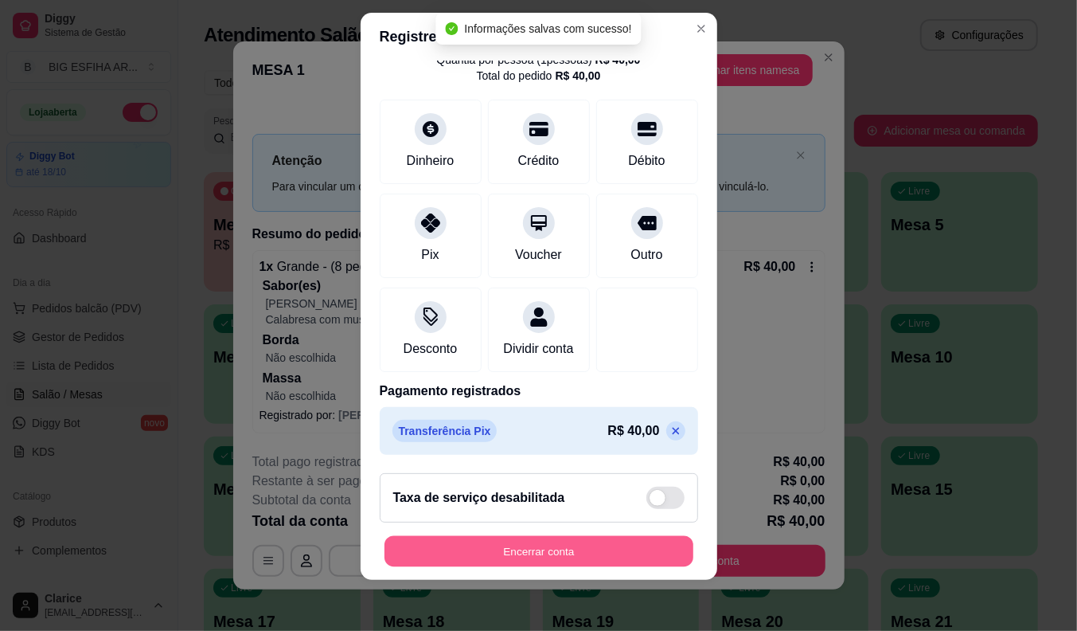
click at [543, 545] on button "Encerrar conta" at bounding box center [539, 551] width 309 height 31
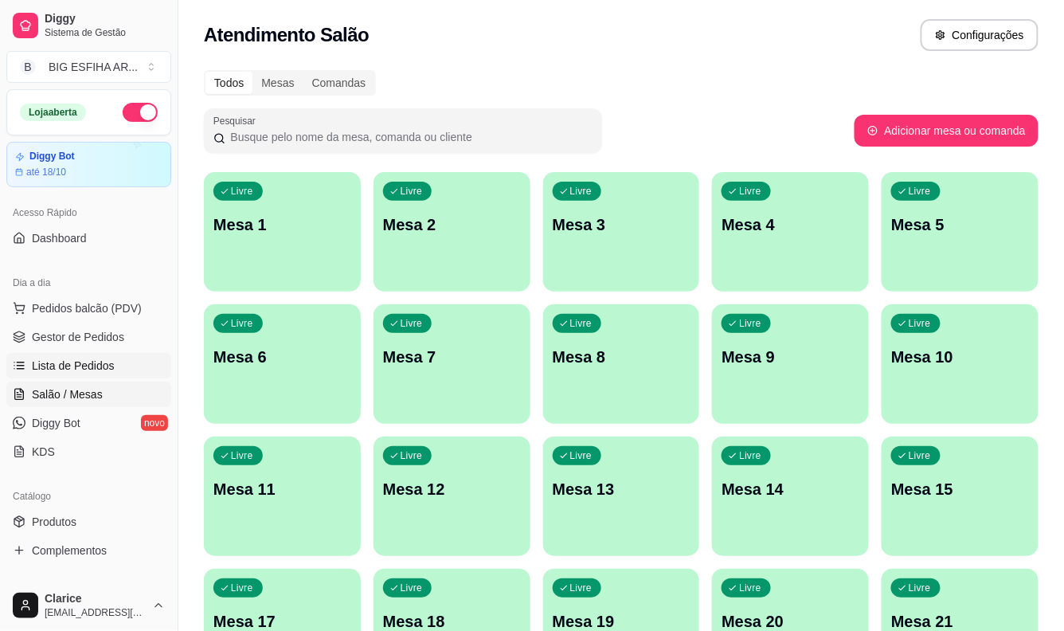
click at [107, 357] on span "Lista de Pedidos" at bounding box center [73, 365] width 83 height 16
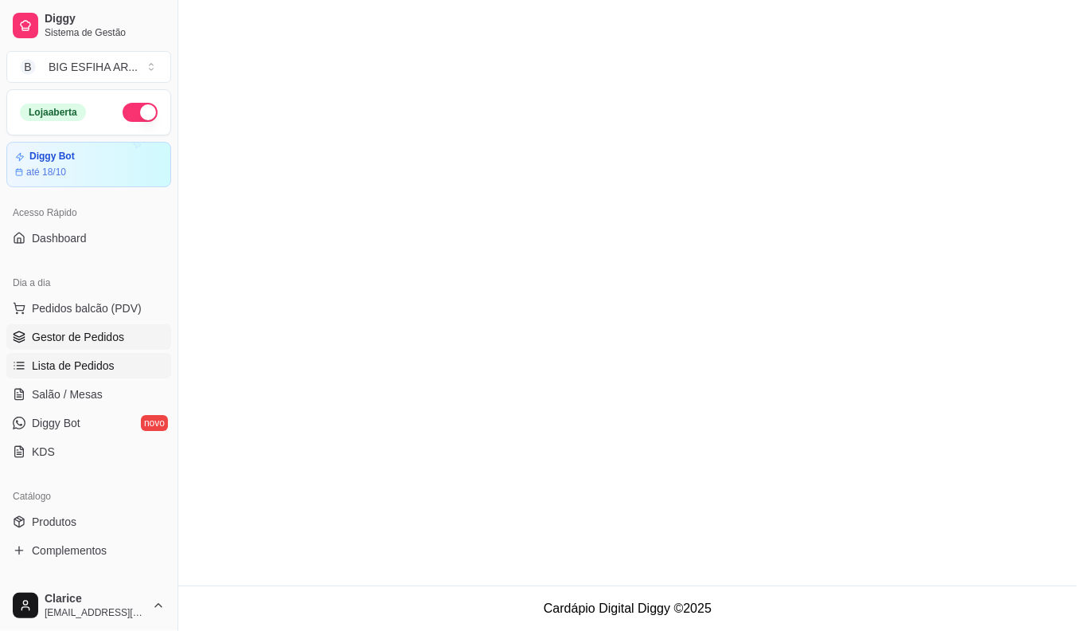
click at [69, 336] on span "Gestor de Pedidos" at bounding box center [78, 337] width 92 height 16
click at [68, 392] on span "Salão / Mesas" at bounding box center [67, 394] width 71 height 16
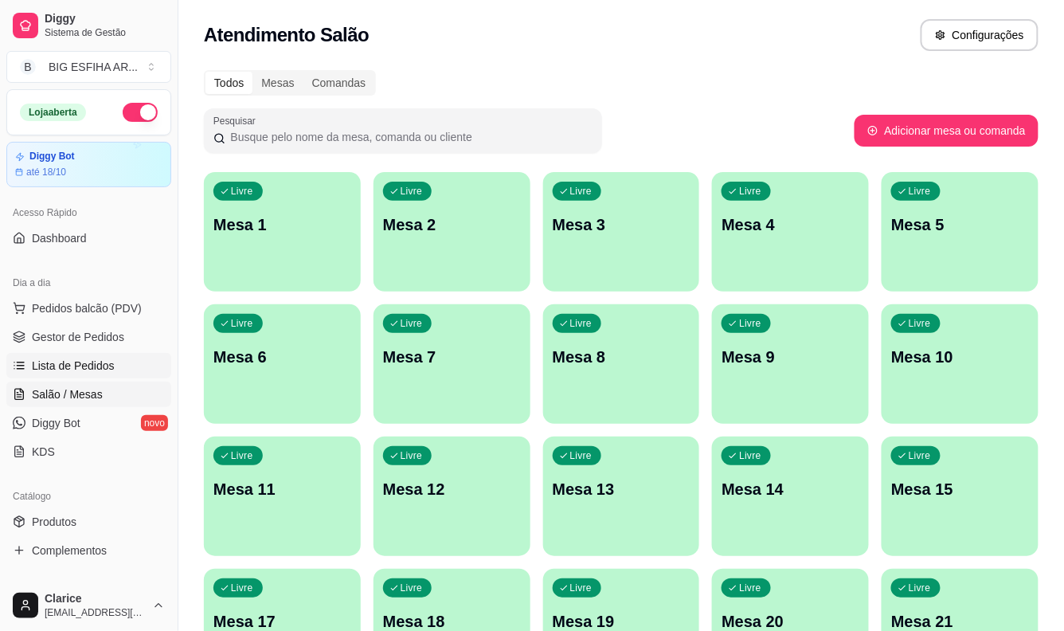
click at [61, 361] on span "Lista de Pedidos" at bounding box center [73, 365] width 83 height 16
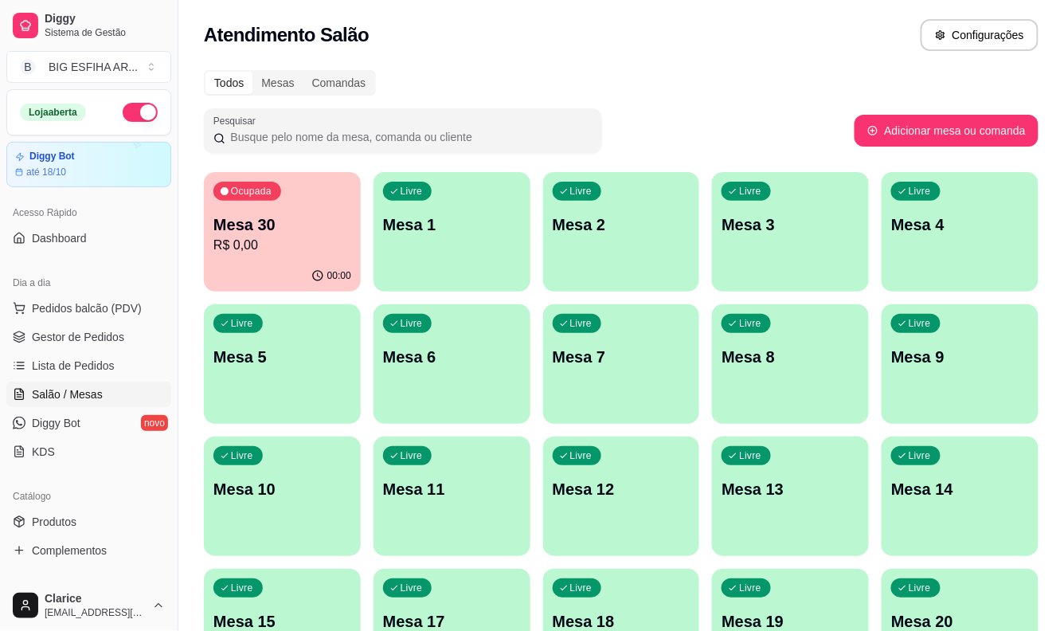
click at [260, 241] on p "R$ 0,00" at bounding box center [282, 245] width 138 height 19
click at [310, 241] on p "R$ 0,00" at bounding box center [282, 245] width 138 height 19
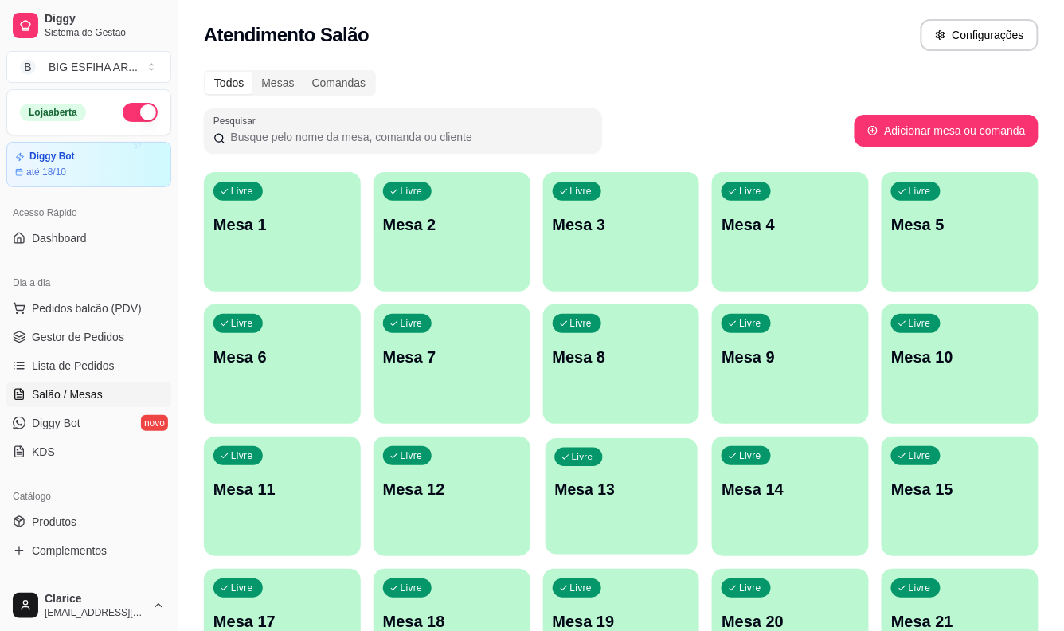
click at [631, 448] on div "Livre Mesa 13" at bounding box center [621, 486] width 152 height 97
click at [105, 367] on span "Lista de Pedidos" at bounding box center [73, 365] width 83 height 16
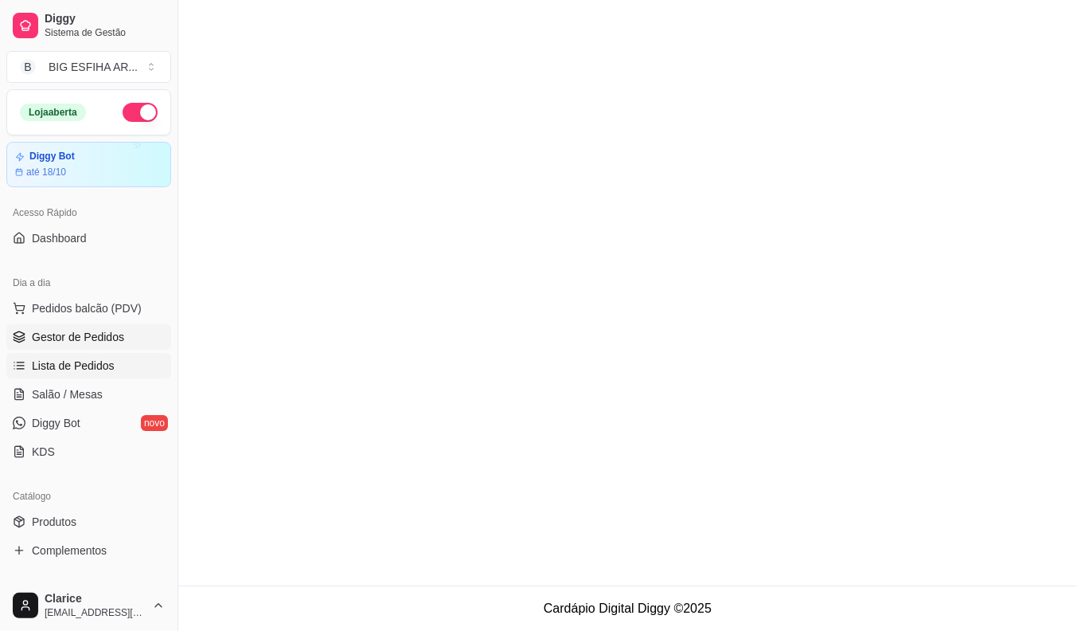
click at [76, 340] on span "Gestor de Pedidos" at bounding box center [78, 337] width 92 height 16
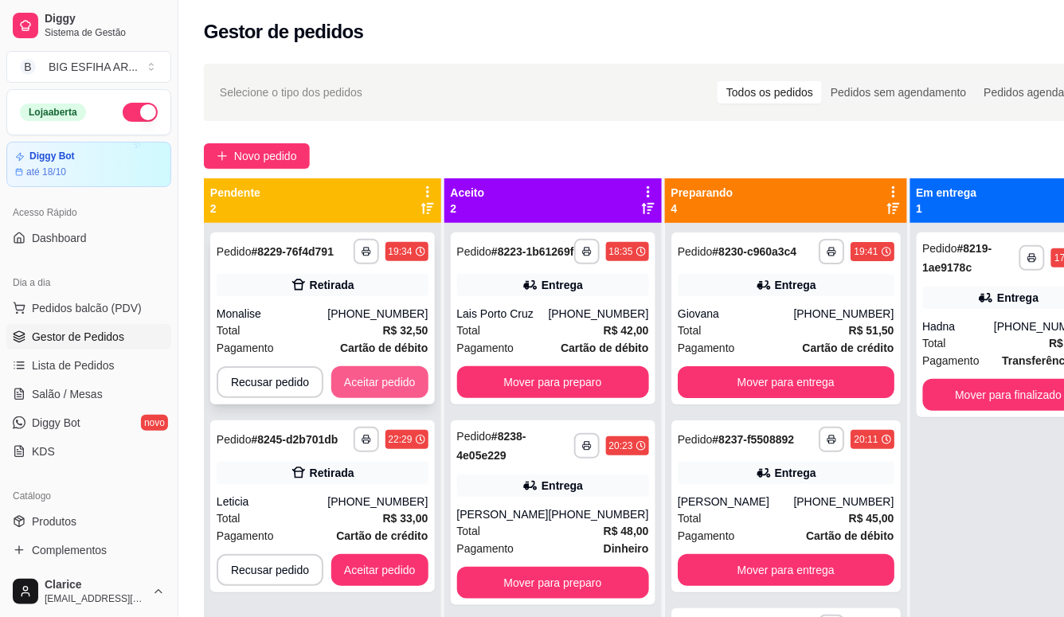
click at [380, 376] on button "Aceitar pedido" at bounding box center [379, 382] width 97 height 32
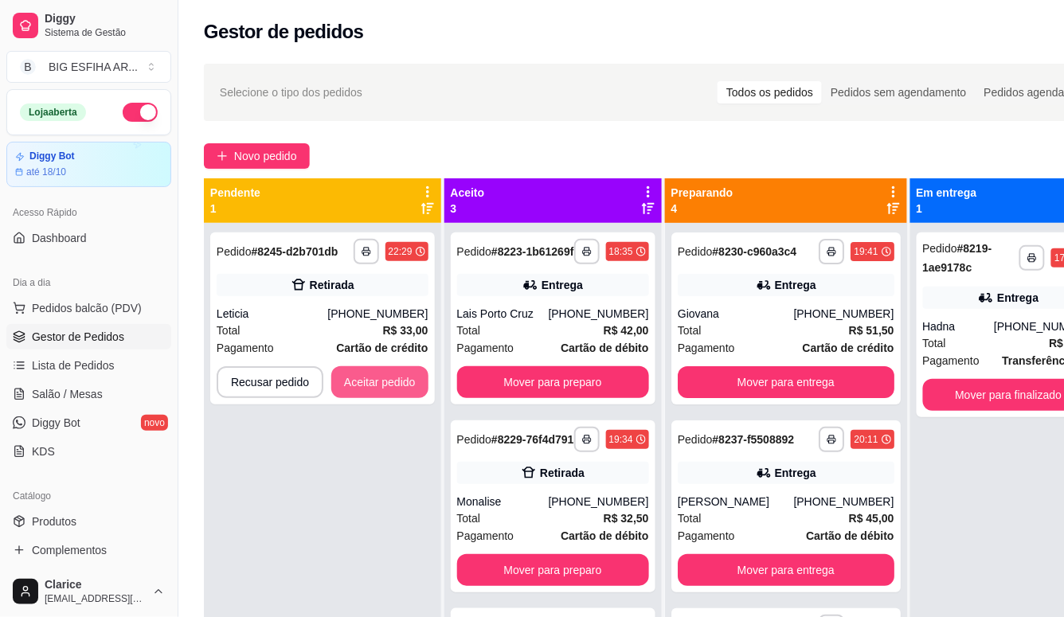
click at [380, 376] on button "Aceitar pedido" at bounding box center [379, 382] width 97 height 32
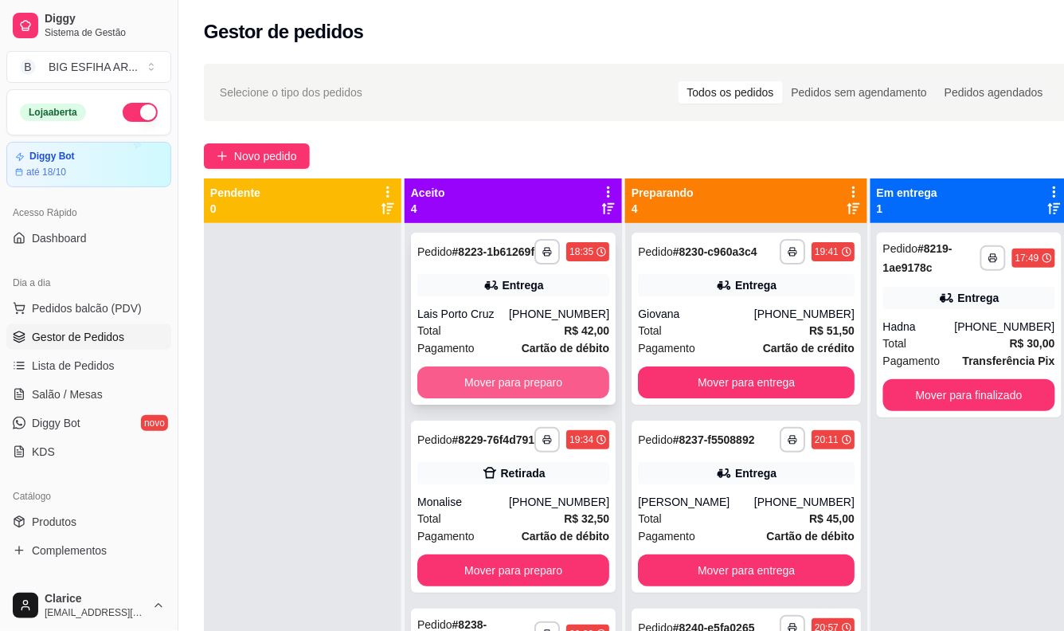
click at [580, 385] on button "Mover para preparo" at bounding box center [513, 382] width 192 height 32
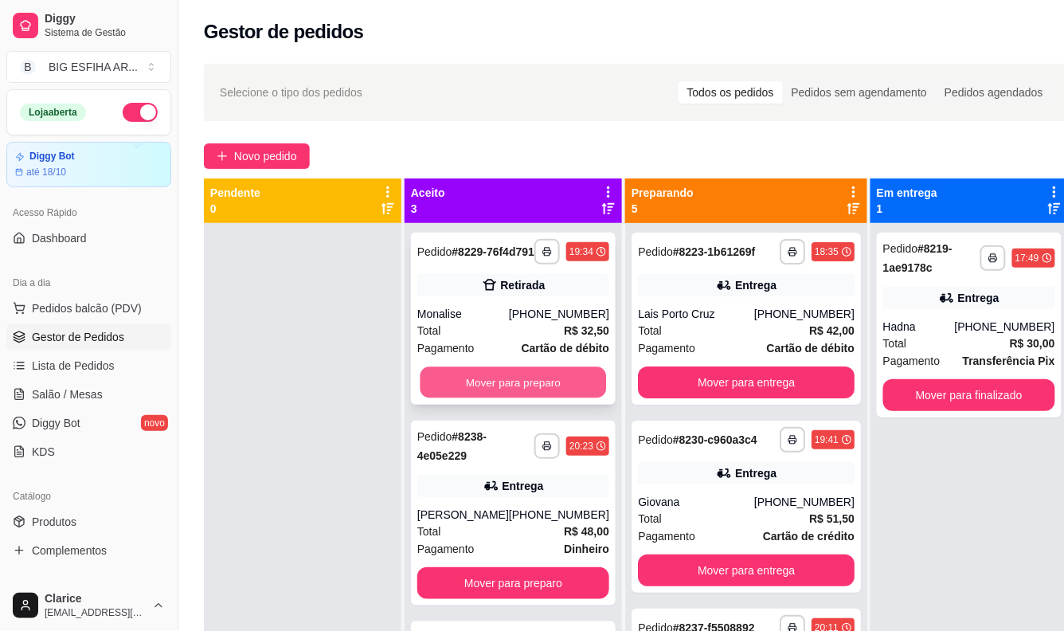
click at [560, 395] on button "Mover para preparo" at bounding box center [513, 382] width 186 height 31
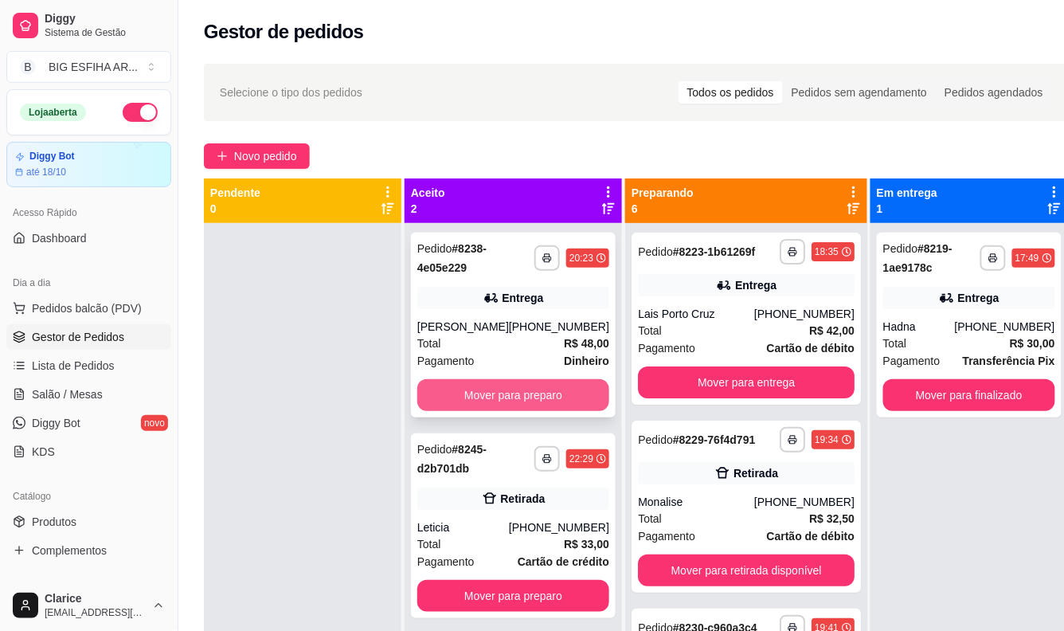
click at [557, 396] on button "Mover para preparo" at bounding box center [513, 395] width 192 height 32
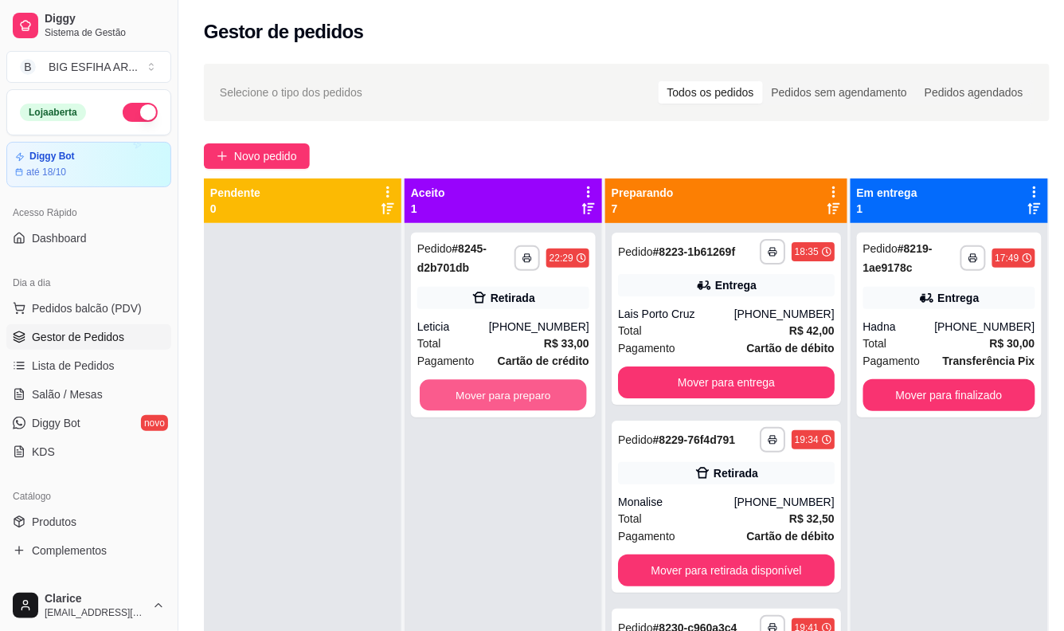
click at [557, 396] on button "Mover para preparo" at bounding box center [503, 395] width 167 height 31
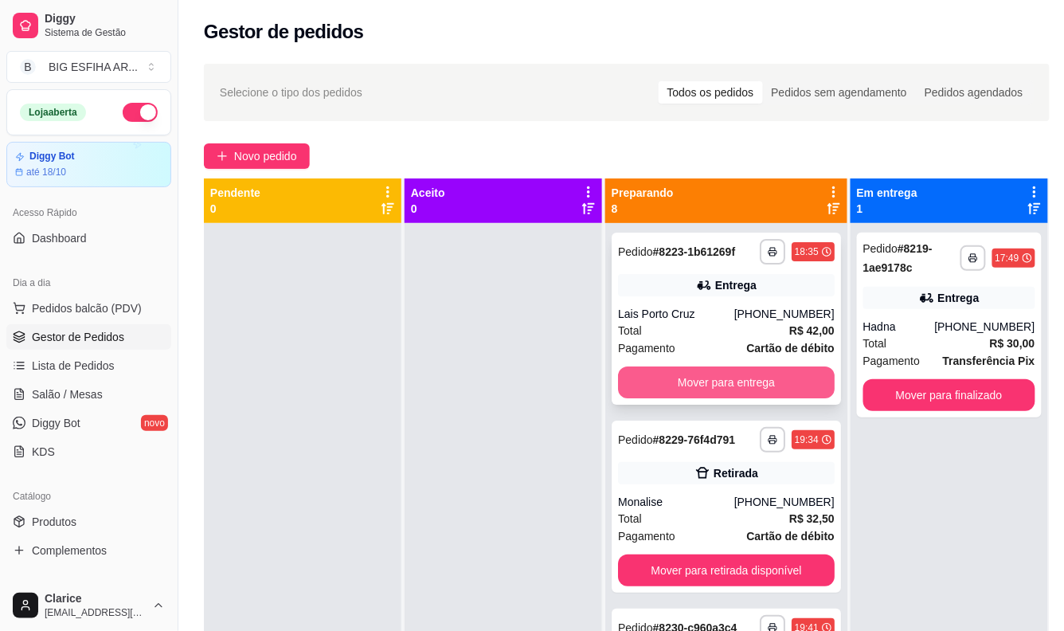
click at [674, 390] on button "Mover para entrega" at bounding box center [726, 382] width 217 height 32
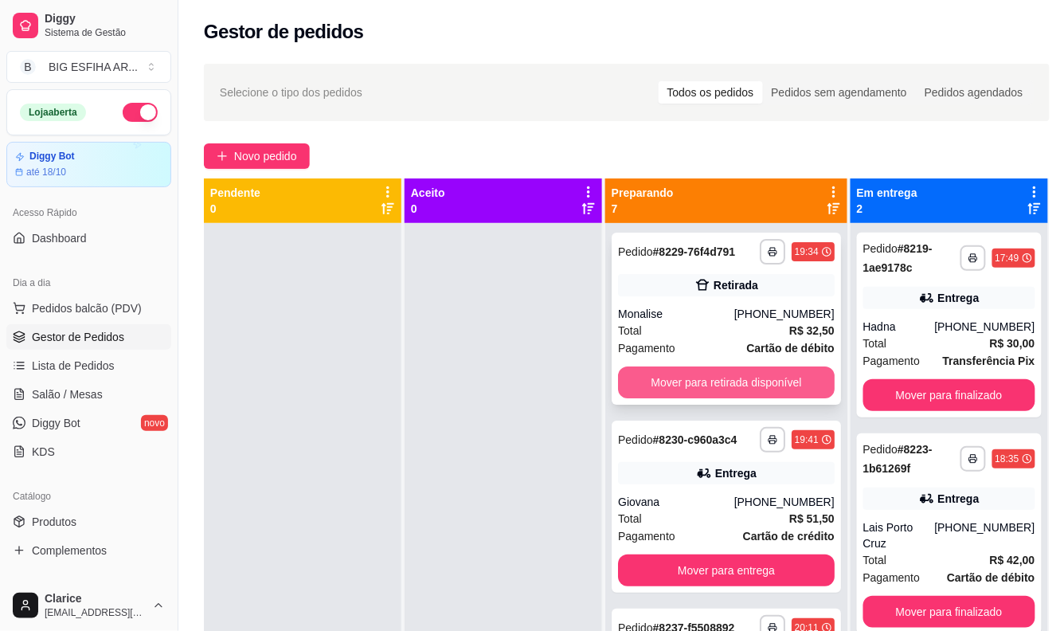
click at [710, 391] on button "Mover para retirada disponível" at bounding box center [726, 382] width 217 height 32
click at [713, 390] on button "Mover para entrega" at bounding box center [726, 382] width 210 height 31
click at [709, 398] on button "Mover para entrega" at bounding box center [726, 382] width 210 height 31
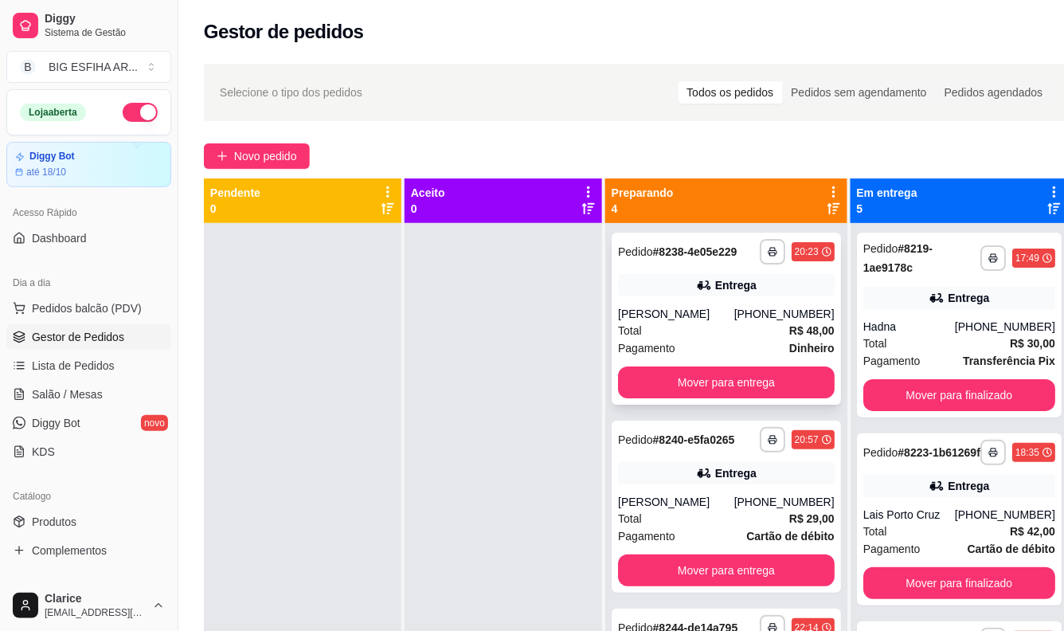
click at [714, 404] on div "**********" at bounding box center [725, 318] width 229 height 172
click at [768, 398] on button "Mover para entrega" at bounding box center [726, 382] width 210 height 31
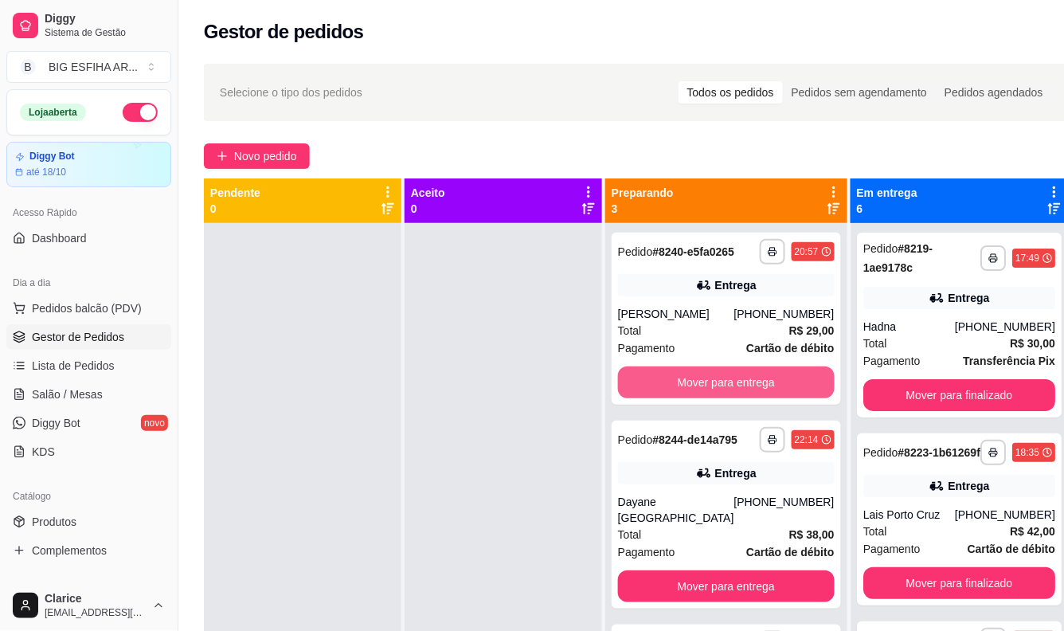
click at [767, 398] on button "Mover para entrega" at bounding box center [726, 382] width 217 height 32
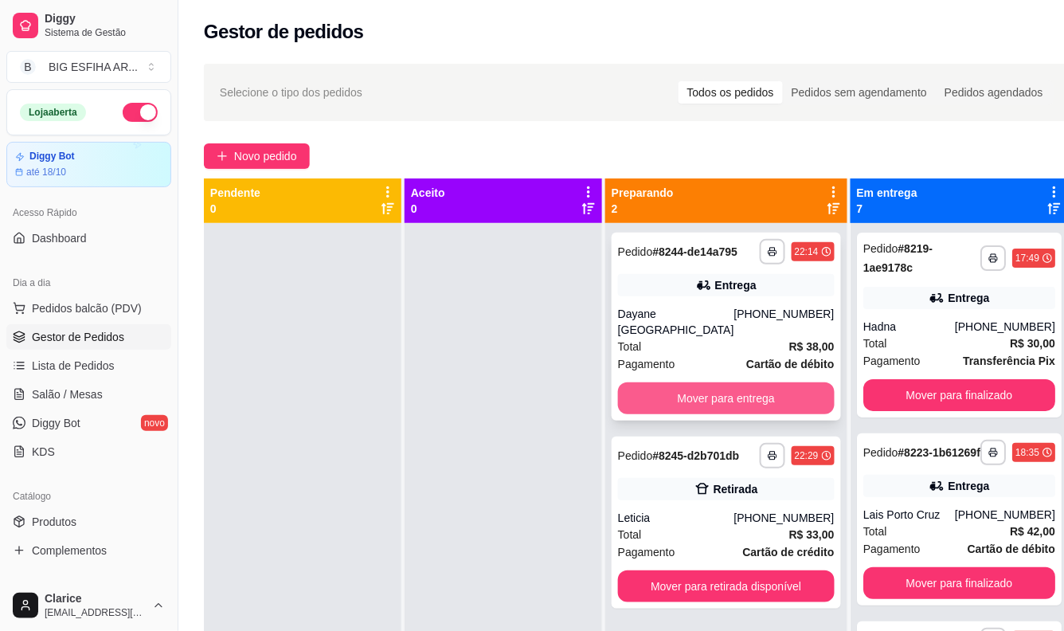
click at [768, 400] on button "Mover para entrega" at bounding box center [726, 398] width 217 height 32
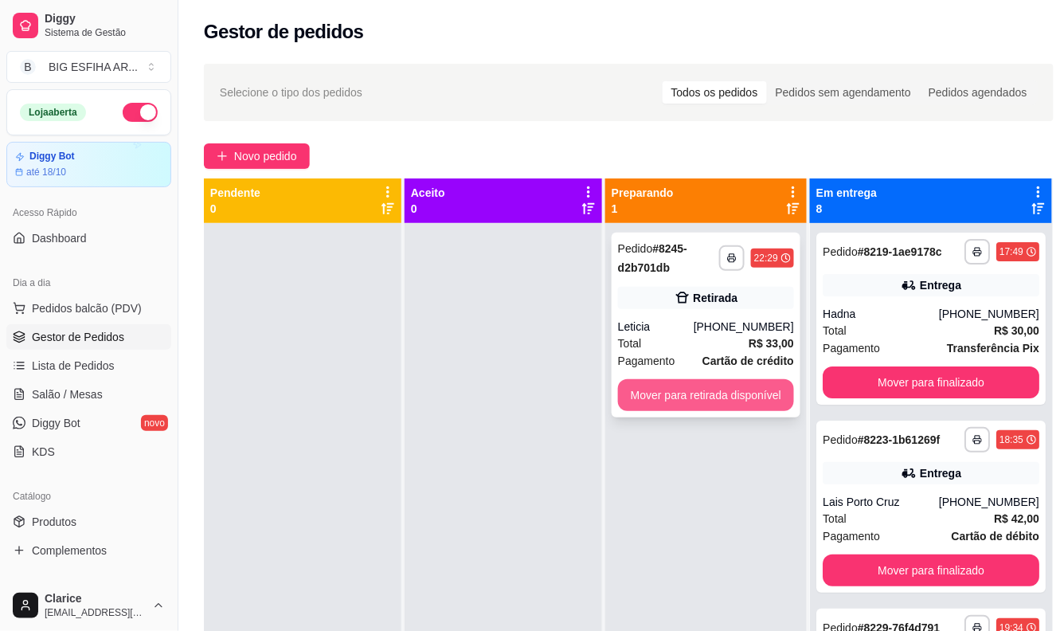
click at [759, 392] on button "Mover para retirada disponível" at bounding box center [706, 395] width 176 height 32
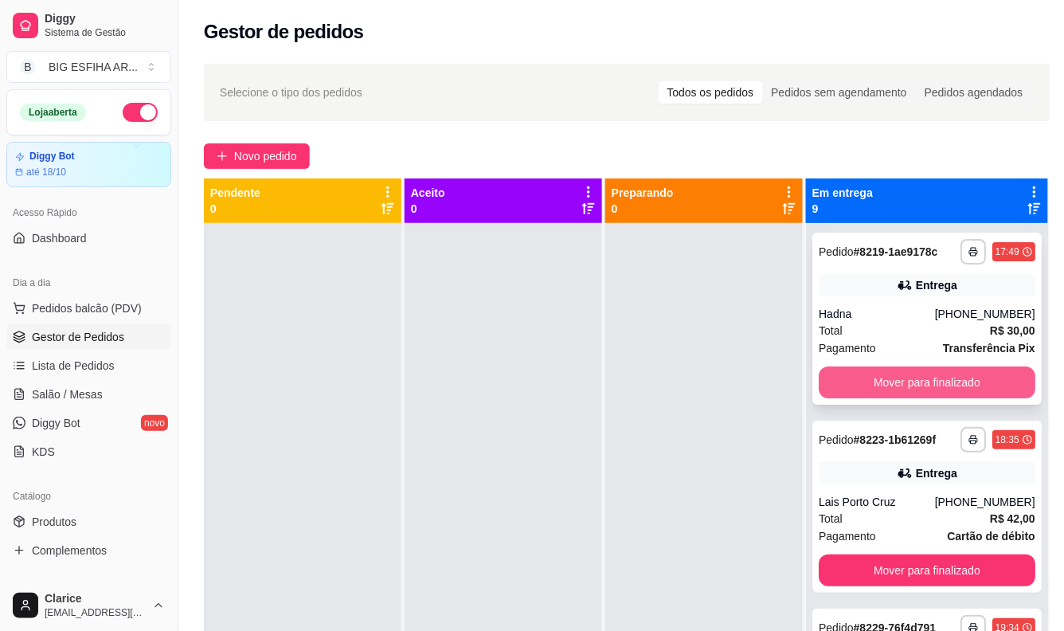
click at [946, 388] on button "Mover para finalizado" at bounding box center [926, 382] width 217 height 32
click at [944, 391] on button "Mover para finalizado" at bounding box center [927, 382] width 210 height 31
click at [944, 392] on button "Mover para finalizado" at bounding box center [926, 382] width 217 height 32
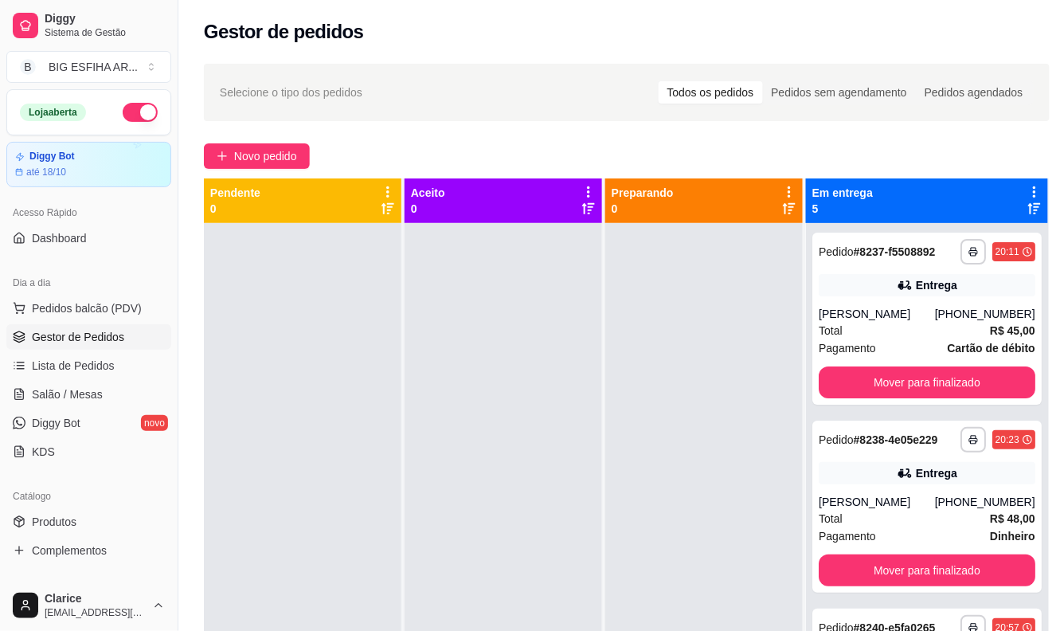
click at [944, 392] on div "**********" at bounding box center [926, 318] width 229 height 172
click at [951, 398] on button "Mover para finalizado" at bounding box center [926, 382] width 217 height 32
click at [975, 392] on button "Mover para finalizado" at bounding box center [926, 382] width 217 height 32
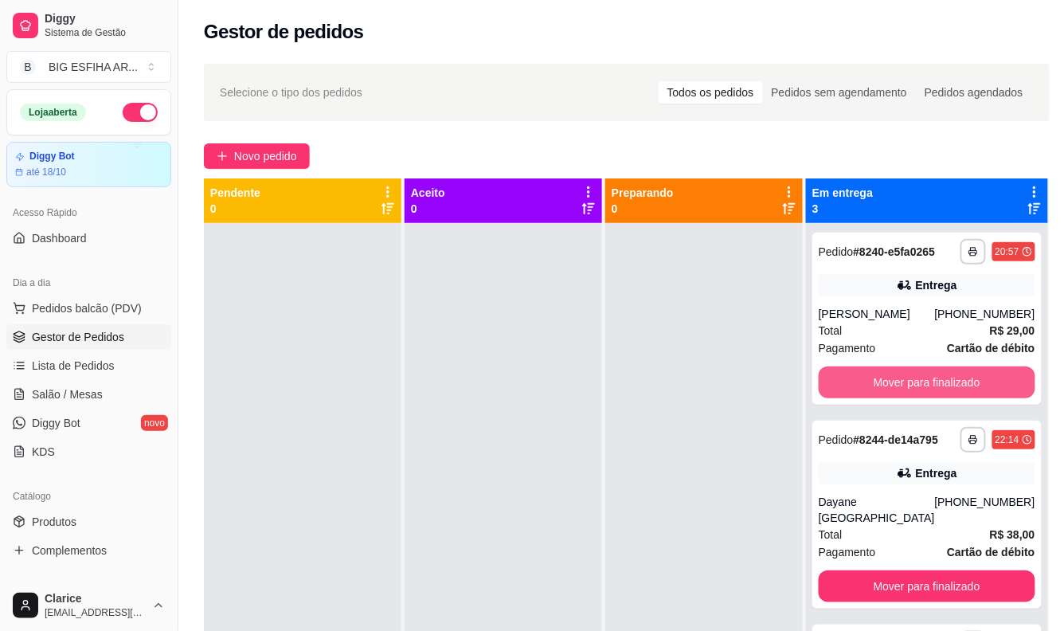
click at [975, 392] on button "Mover para finalizado" at bounding box center [926, 382] width 217 height 32
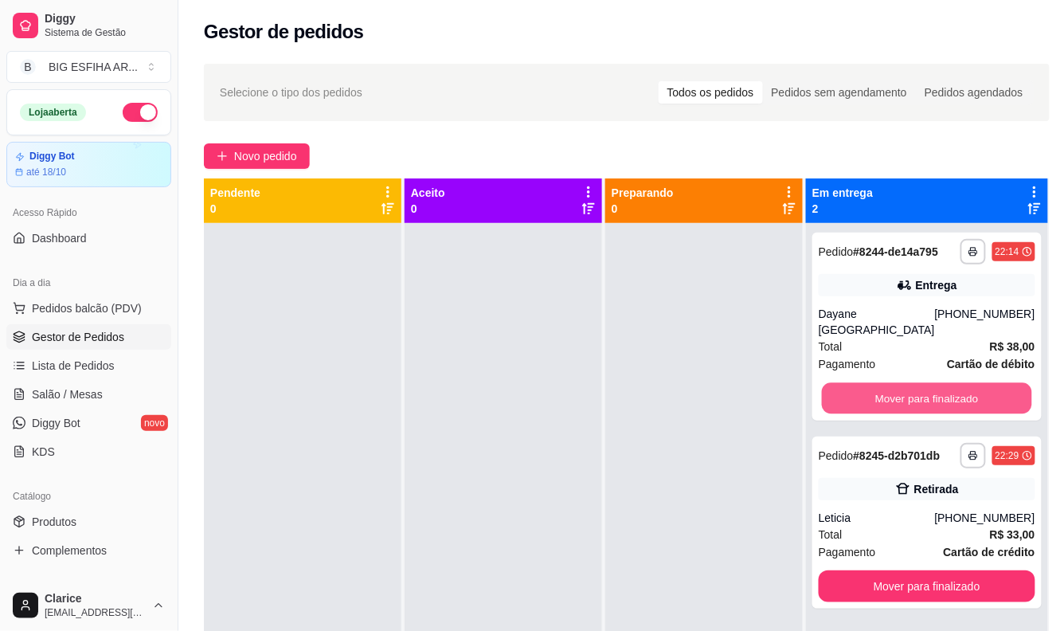
click at [977, 391] on button "Mover para finalizado" at bounding box center [927, 398] width 210 height 31
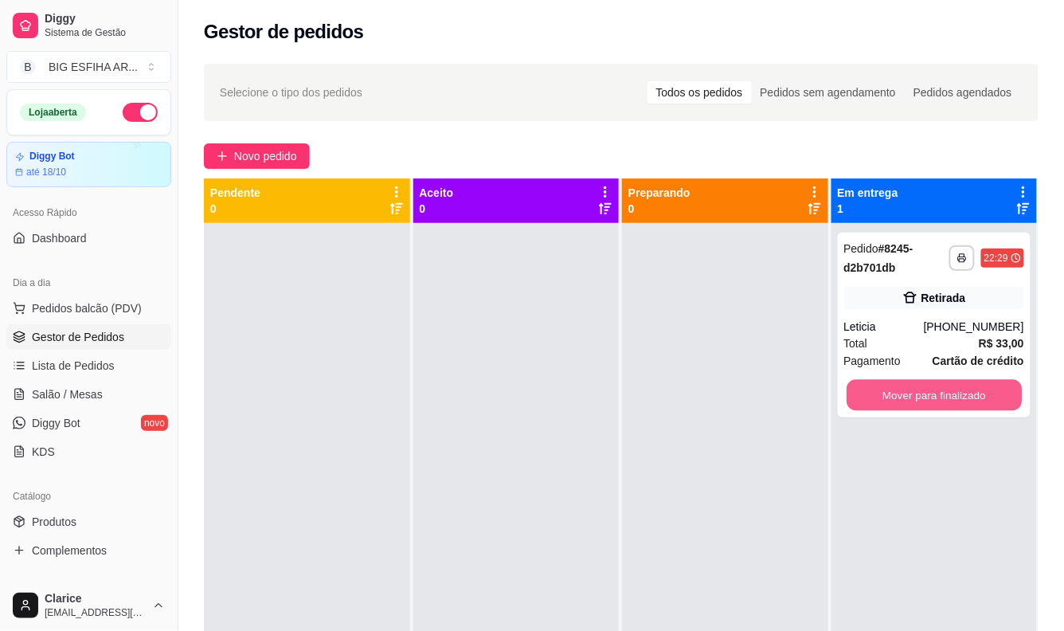
click at [977, 391] on button "Mover para finalizado" at bounding box center [933, 395] width 175 height 31
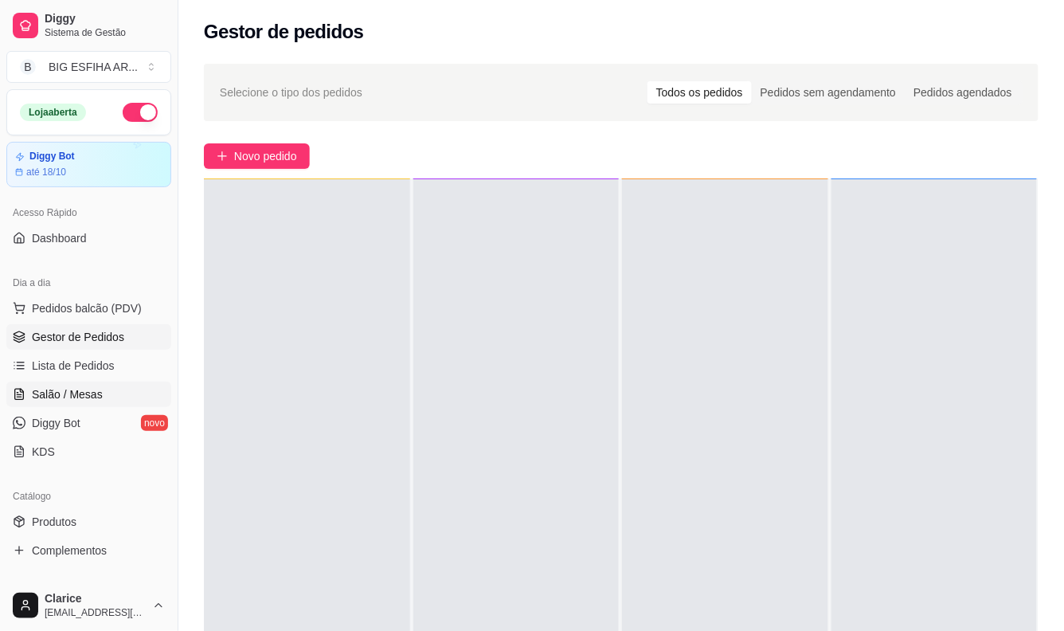
click at [49, 406] on link "Salão / Mesas" at bounding box center [88, 393] width 165 height 25
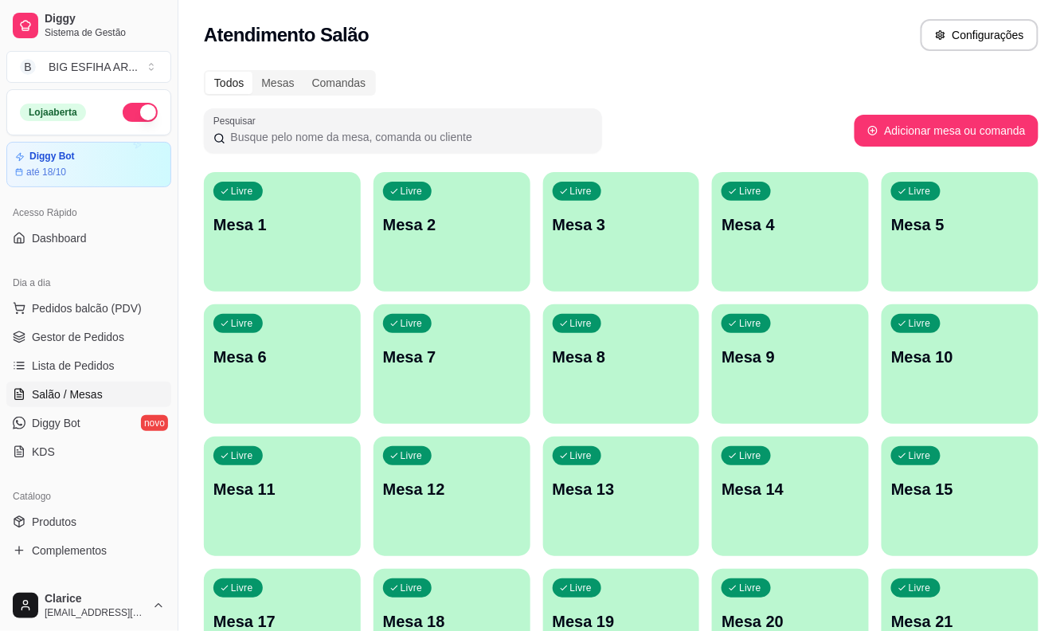
click at [954, 242] on div "Livre Mesa 5" at bounding box center [959, 222] width 157 height 100
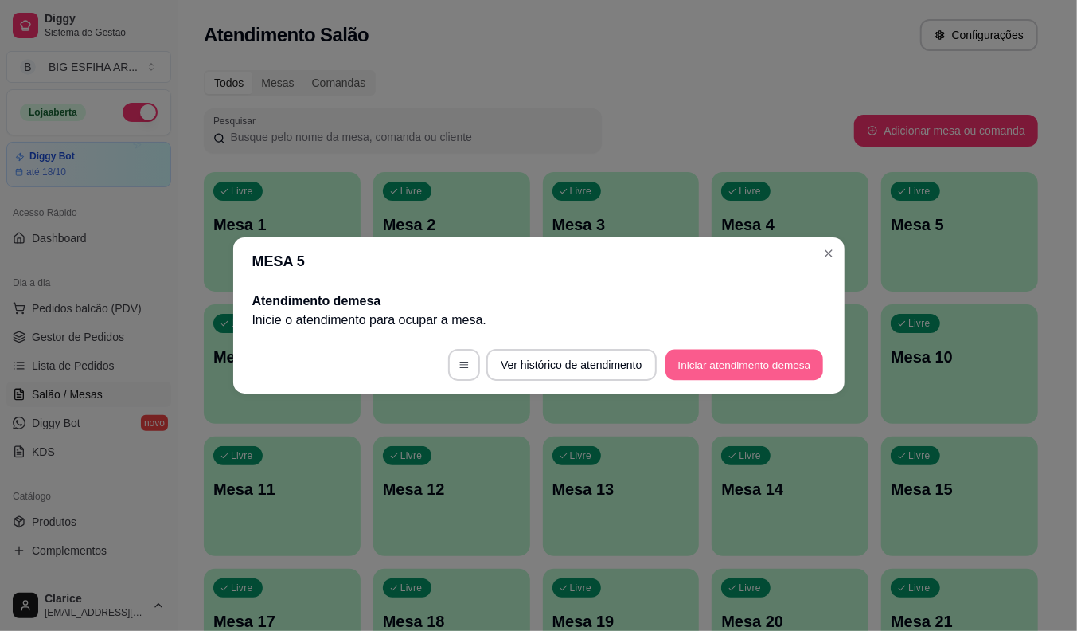
click at [704, 366] on button "Iniciar atendimento de mesa" at bounding box center [745, 364] width 158 height 31
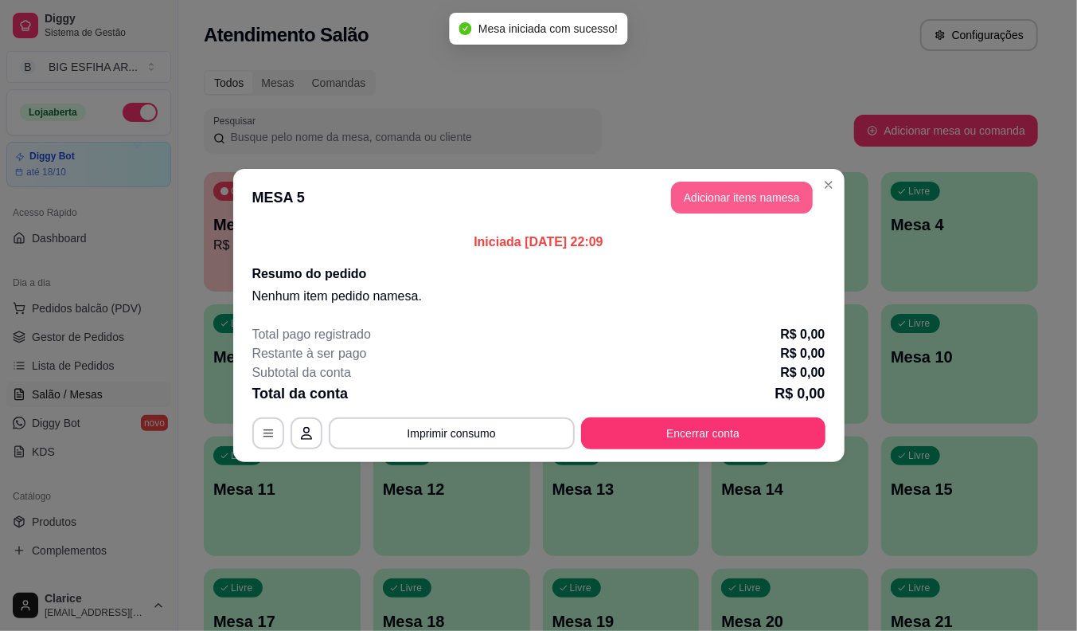
click at [778, 186] on button "Adicionar itens na mesa" at bounding box center [742, 198] width 142 height 32
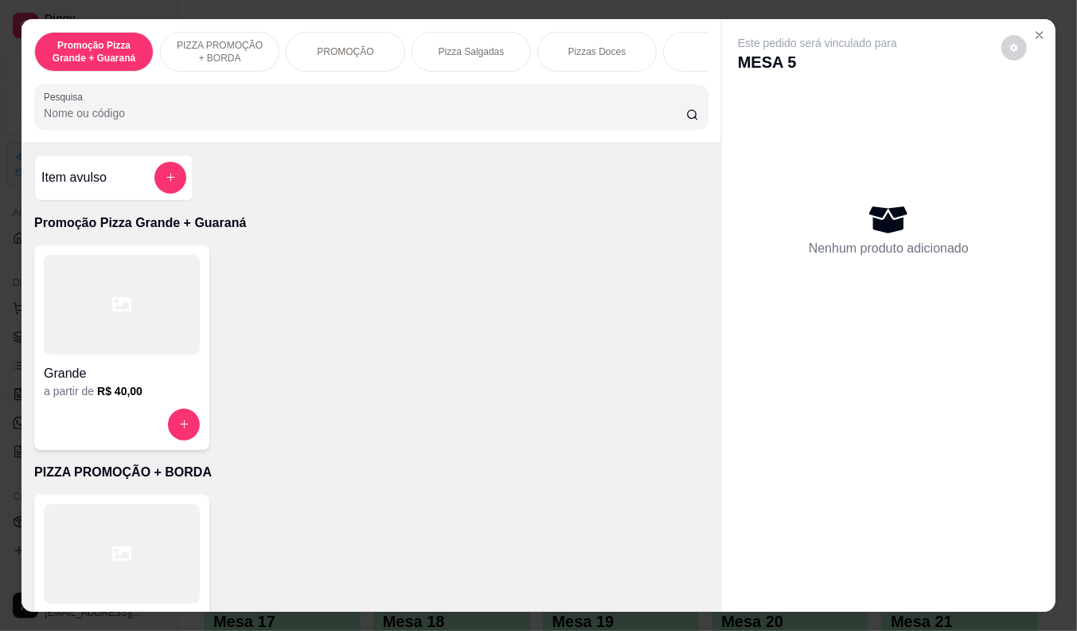
click at [220, 113] on input "Pesquisa" at bounding box center [365, 113] width 642 height 16
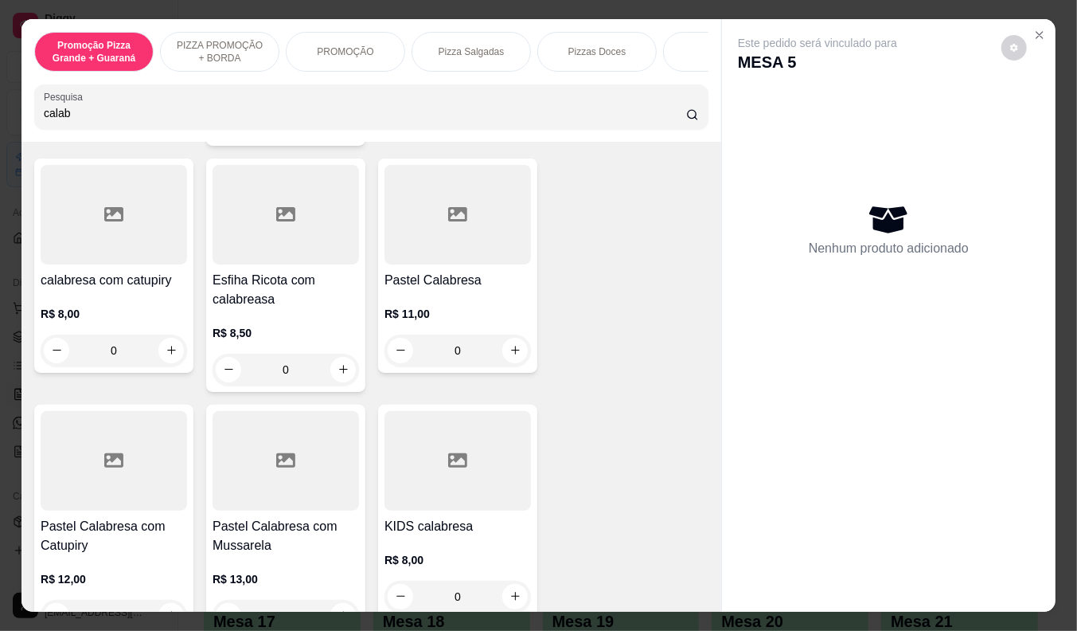
scroll to position [353, 0]
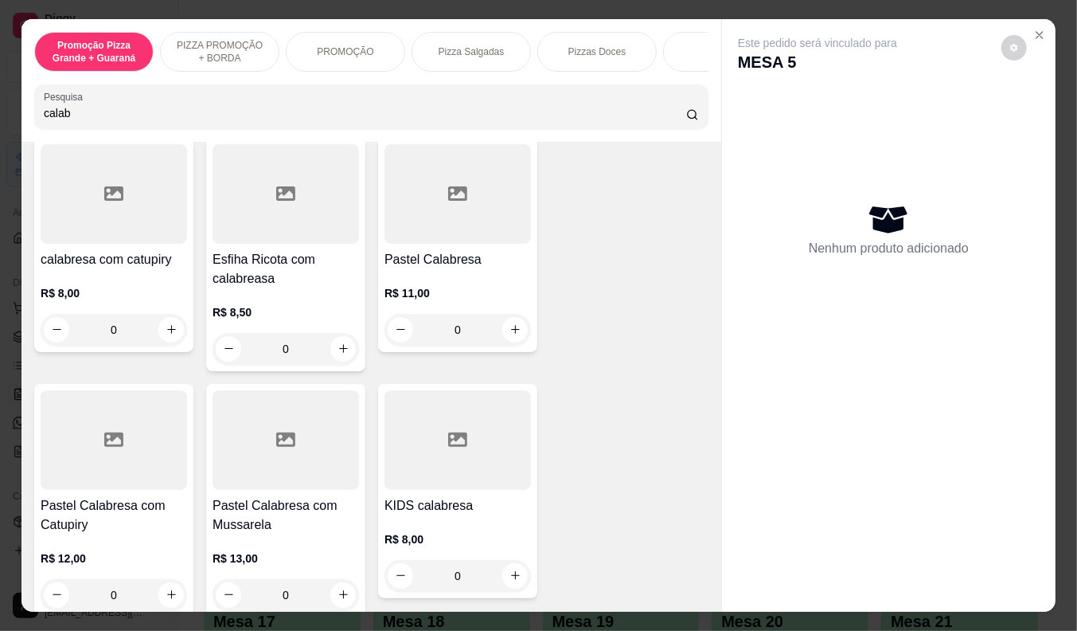
type input "calab"
click at [151, 540] on div "R$ 12,00 0" at bounding box center [114, 572] width 146 height 76
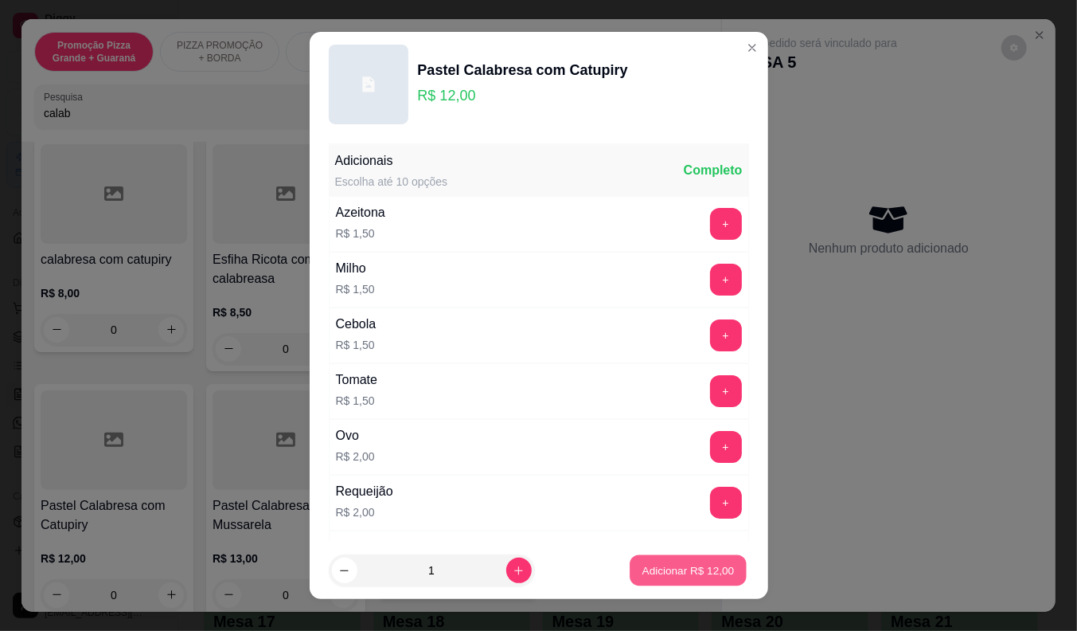
click at [666, 563] on p "Adicionar R$ 12,00" at bounding box center [688, 570] width 92 height 15
type input "1"
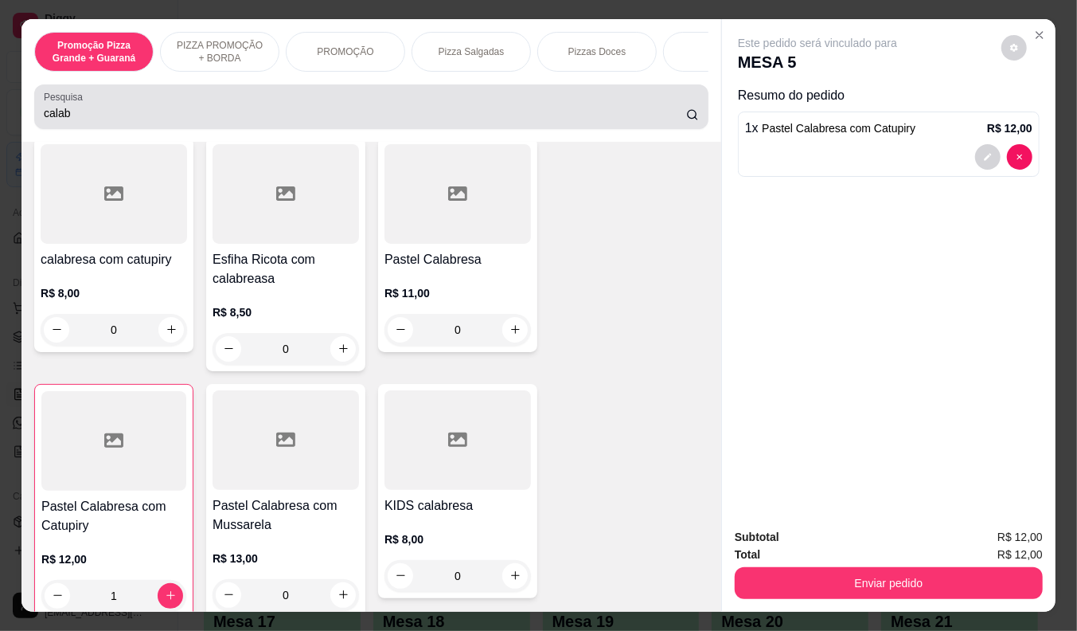
click at [80, 121] on input "calab" at bounding box center [365, 113] width 642 height 16
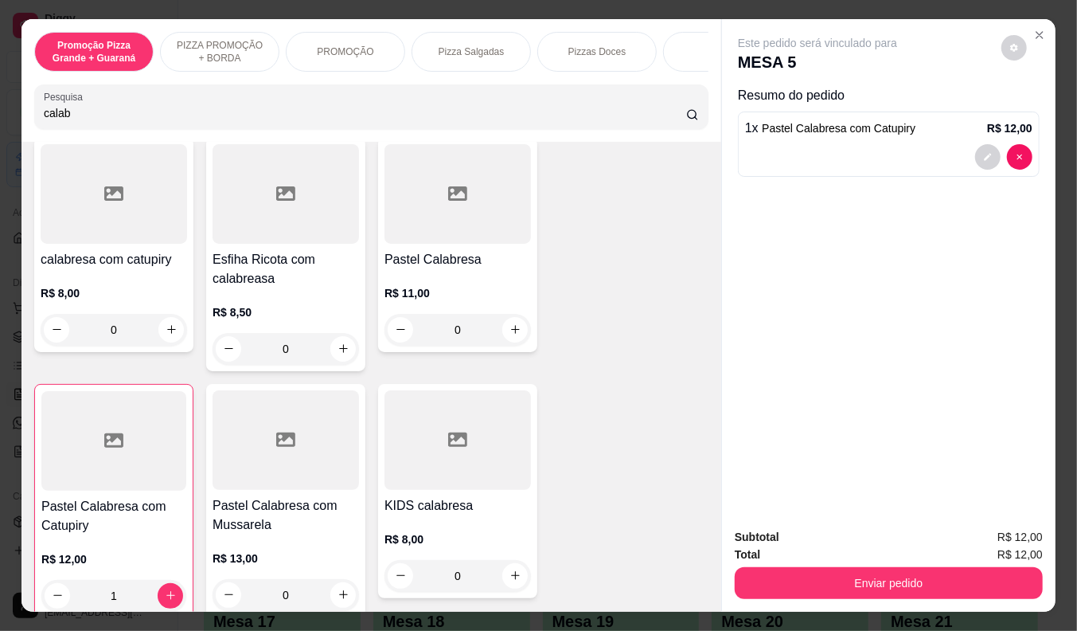
click at [80, 121] on input "calab" at bounding box center [365, 113] width 642 height 16
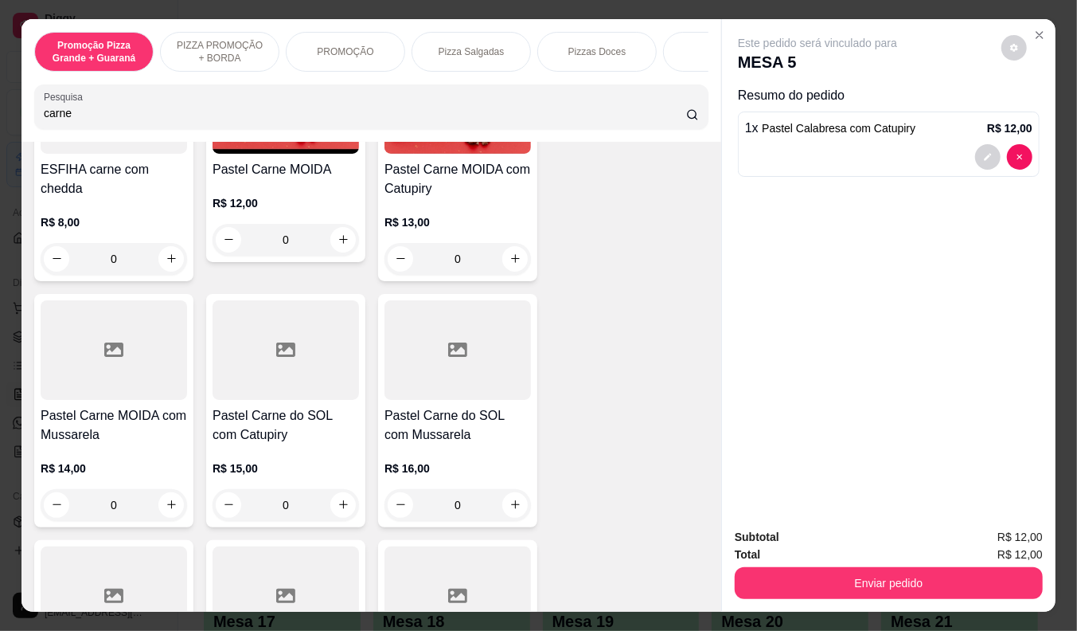
scroll to position [918, 0]
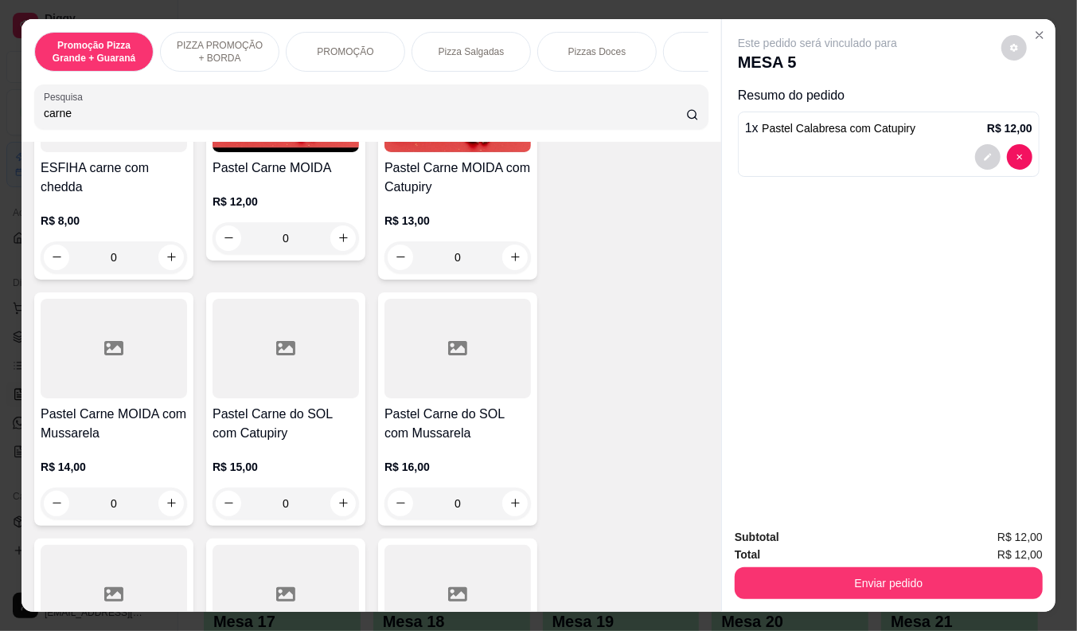
type input "carne"
click at [92, 428] on h4 "Pastel Carne MOIDA com Mussarela" at bounding box center [114, 423] width 146 height 38
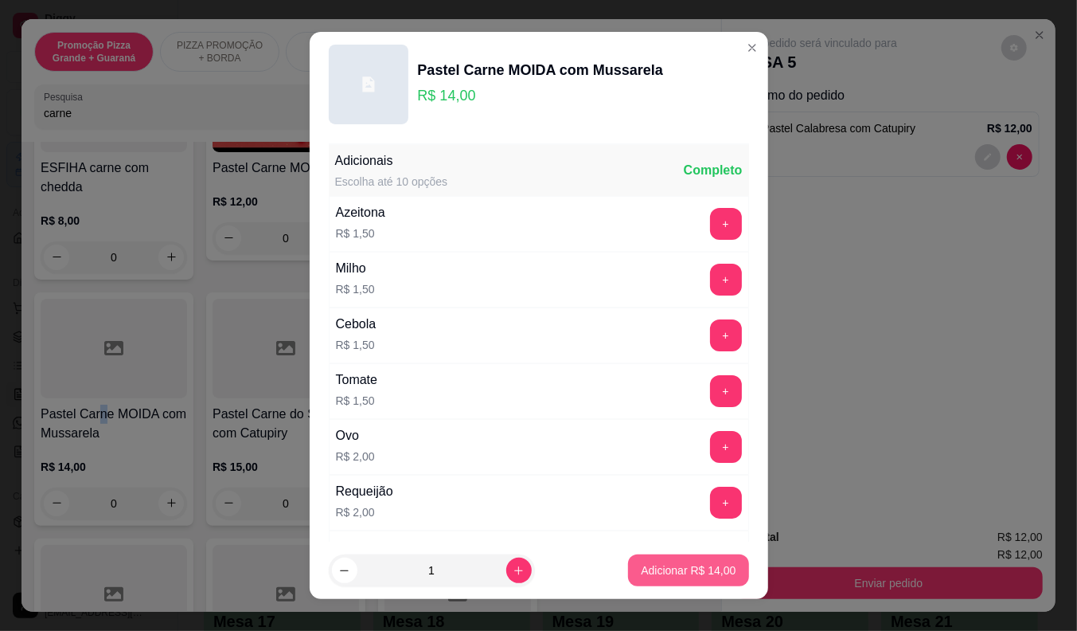
click at [641, 562] on p "Adicionar R$ 14,00" at bounding box center [688, 570] width 95 height 16
type input "1"
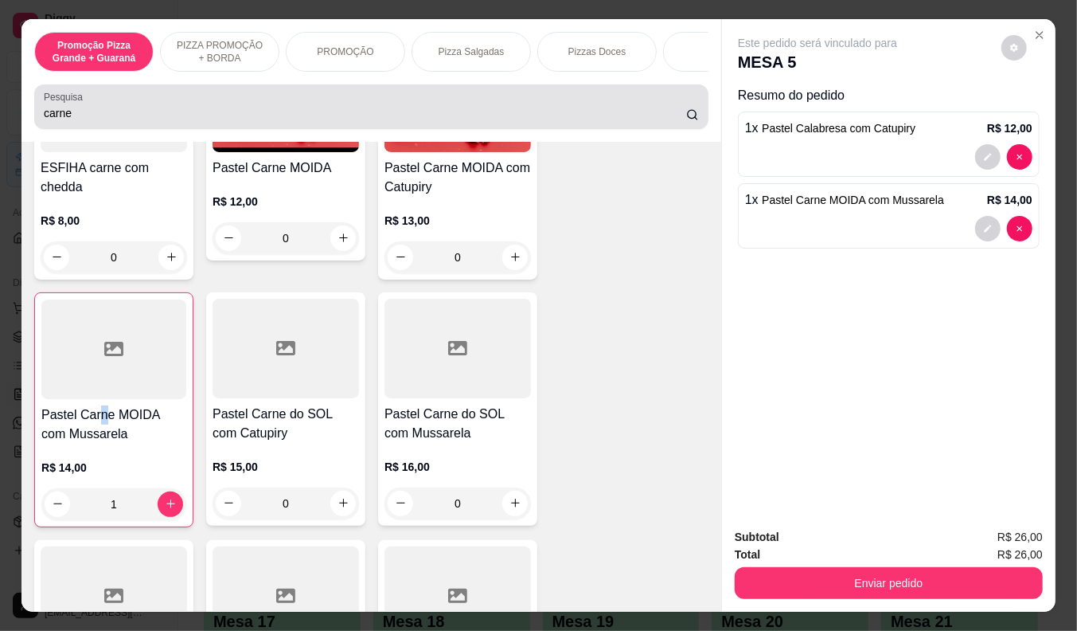
click at [77, 123] on div "carne" at bounding box center [371, 107] width 655 height 32
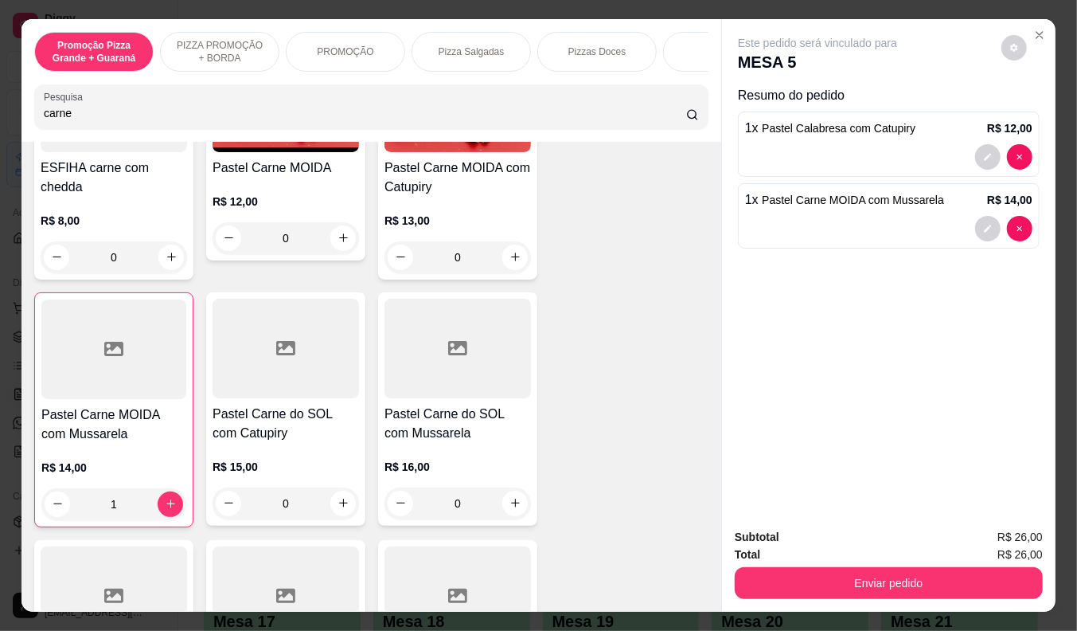
click at [74, 117] on input "carne" at bounding box center [365, 113] width 642 height 16
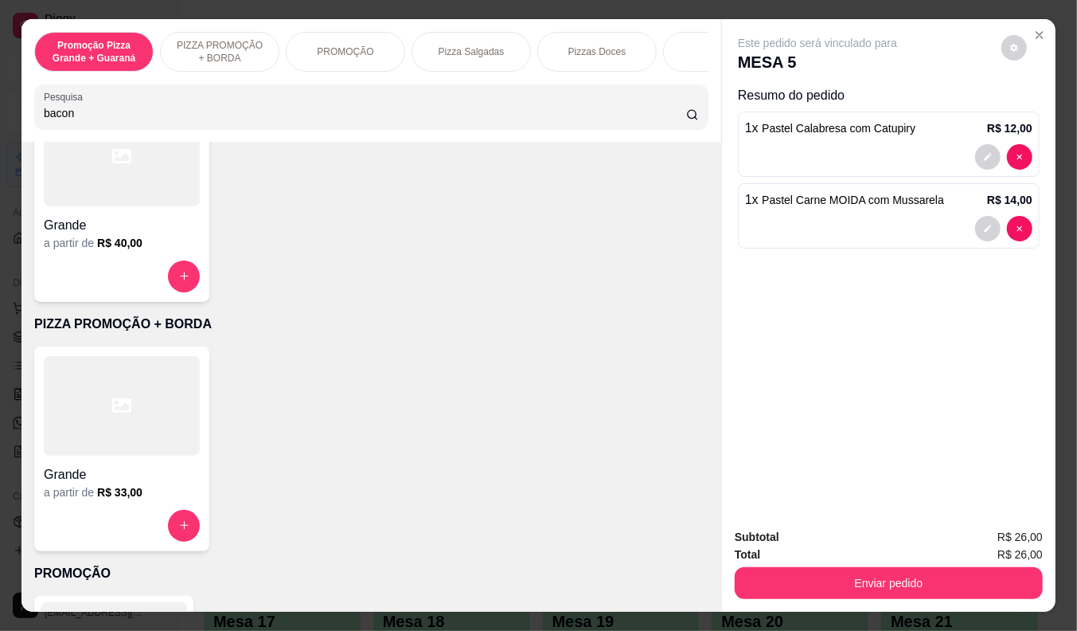
scroll to position [1688, 0]
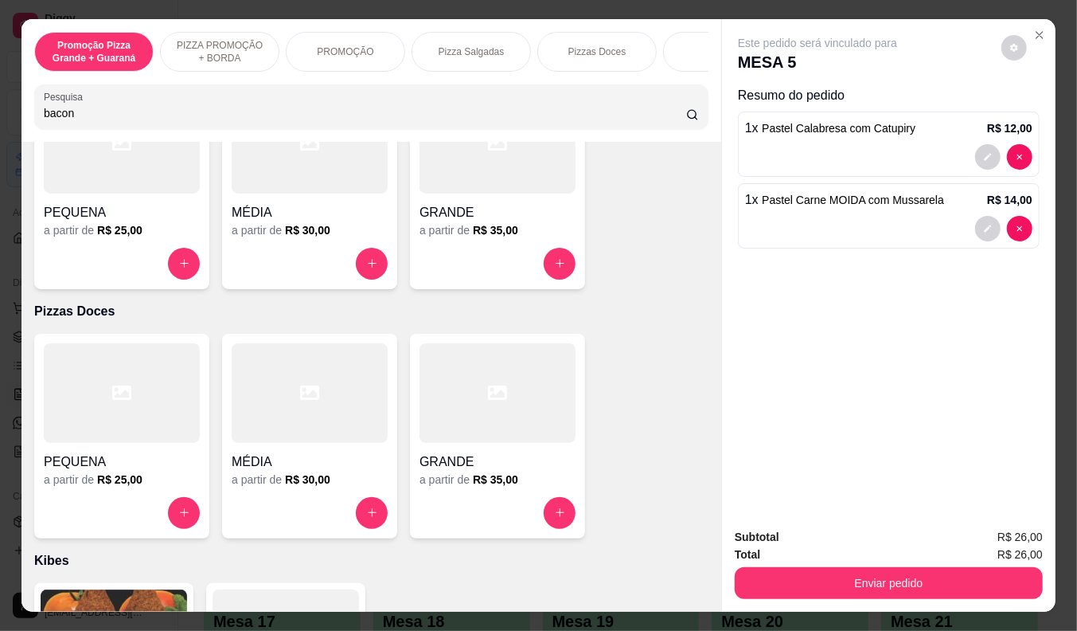
type input "bacon"
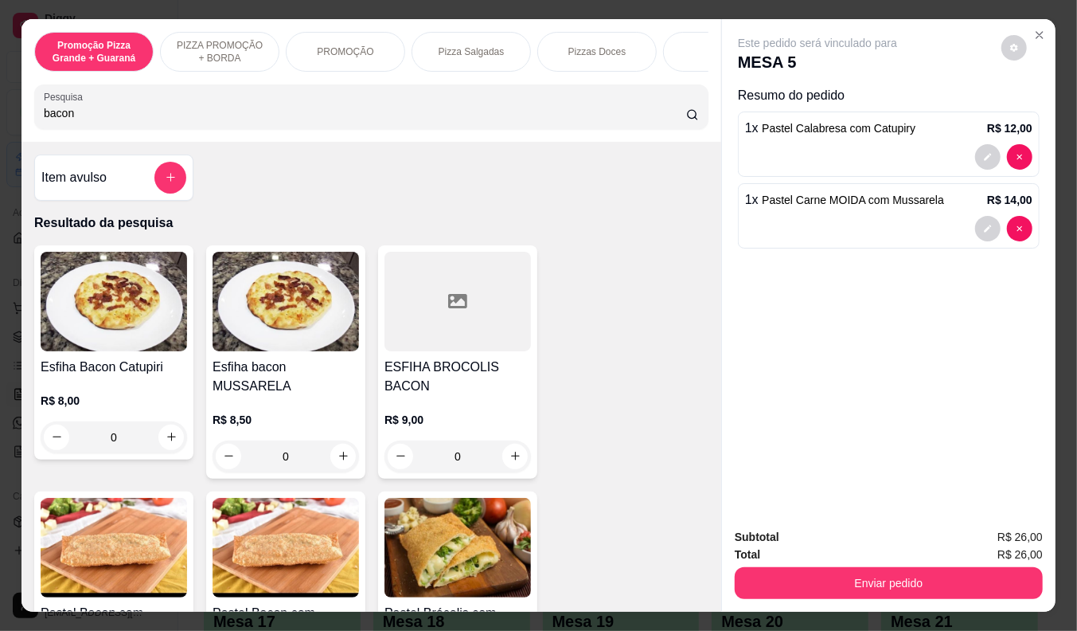
scroll to position [353, 0]
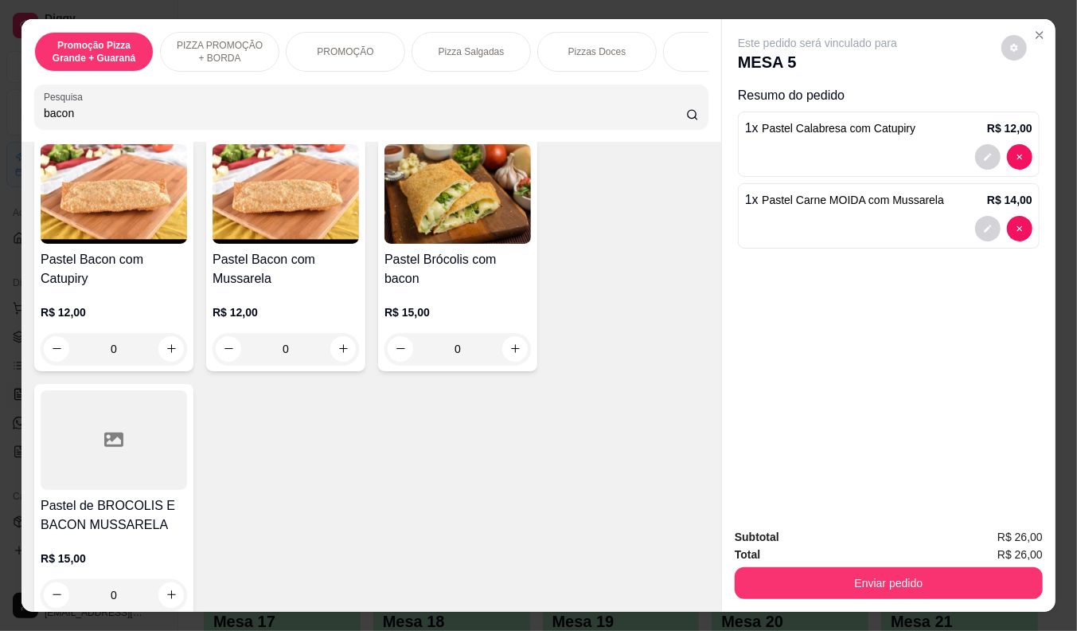
click at [244, 287] on h4 "Pastel Bacon com Mussarela" at bounding box center [286, 269] width 146 height 38
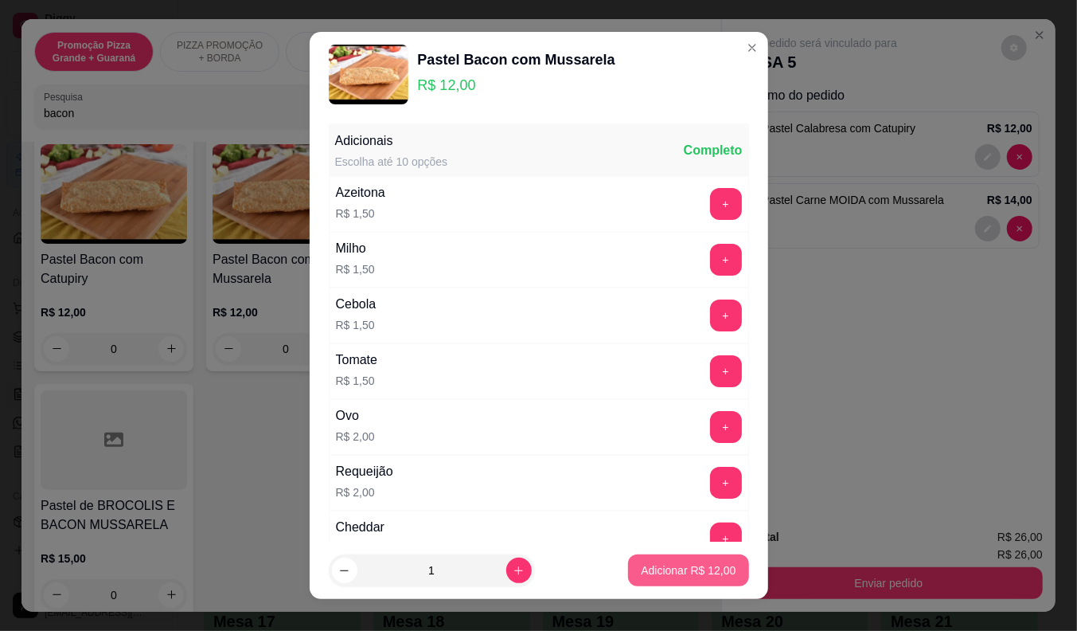
click at [659, 575] on p "Adicionar R$ 12,00" at bounding box center [688, 570] width 95 height 16
type input "1"
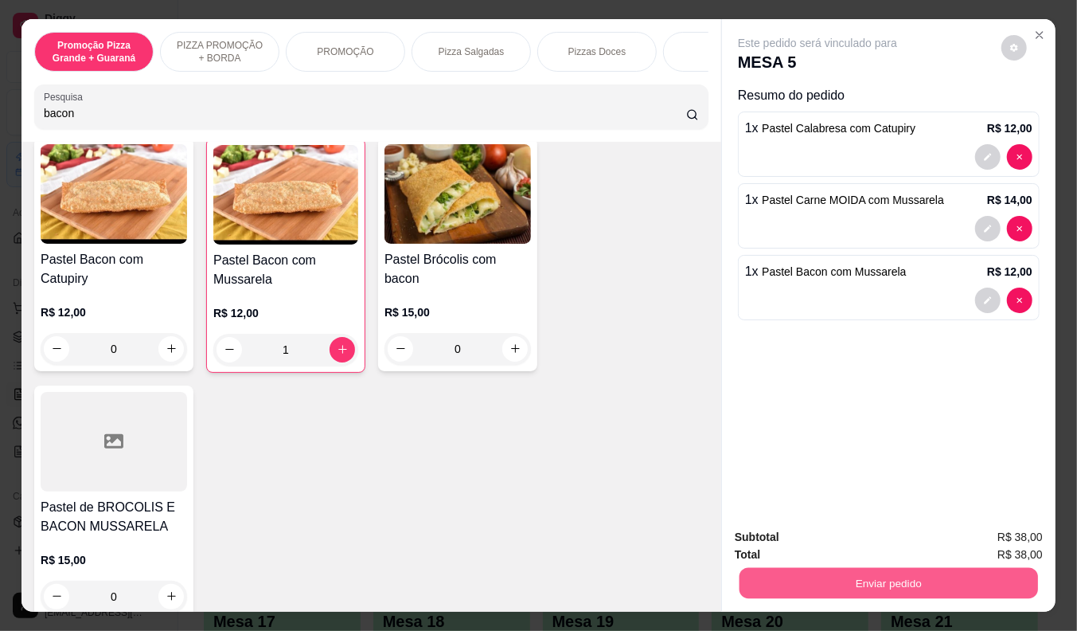
click at [865, 581] on button "Enviar pedido" at bounding box center [889, 583] width 299 height 31
click at [840, 533] on button "Não registrar e enviar pedido" at bounding box center [836, 537] width 166 height 30
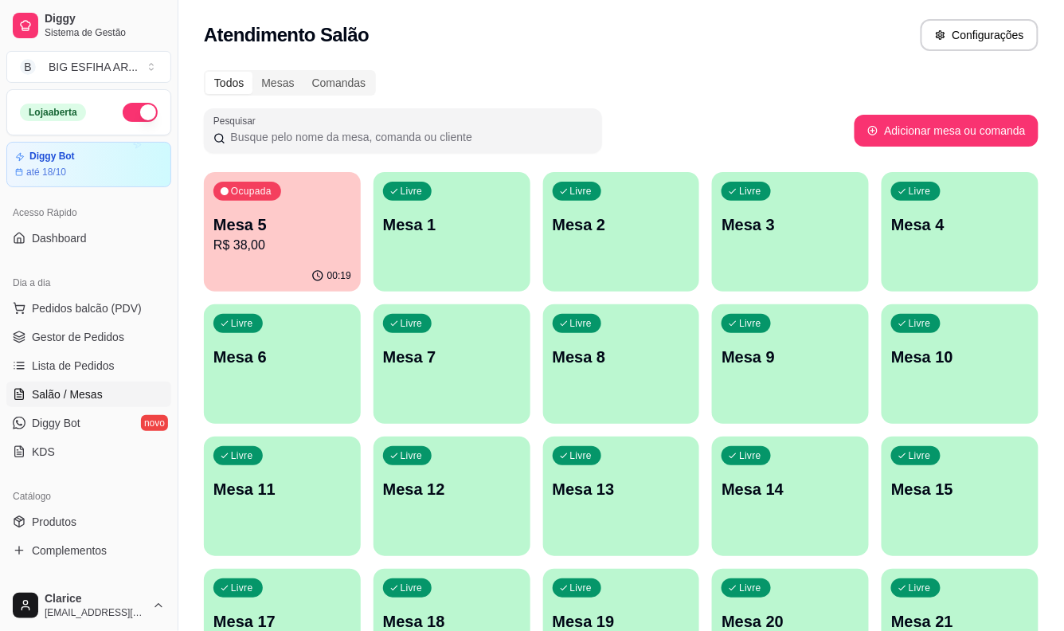
click at [285, 252] on p "R$ 38,00" at bounding box center [282, 245] width 138 height 19
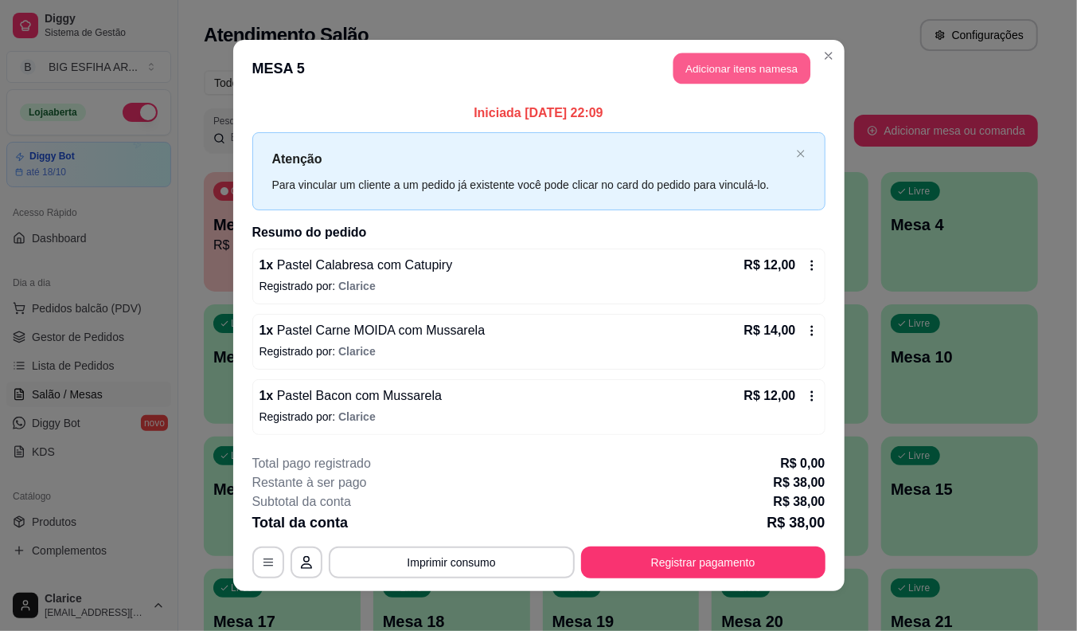
click at [704, 74] on button "Adicionar itens na mesa" at bounding box center [742, 68] width 137 height 31
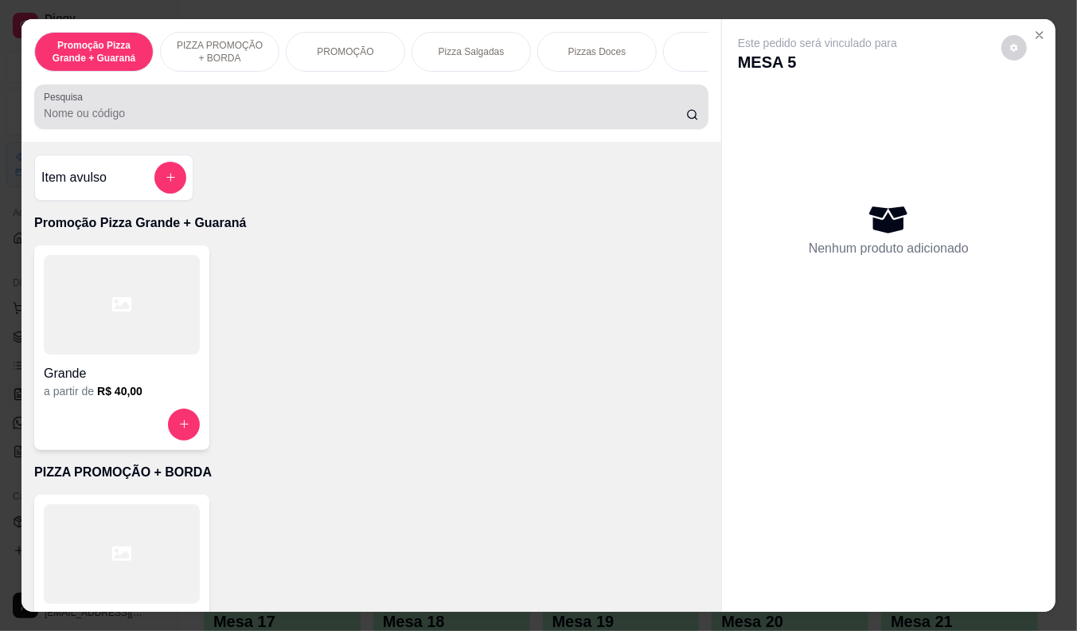
click at [224, 115] on input "Pesquisa" at bounding box center [365, 113] width 642 height 16
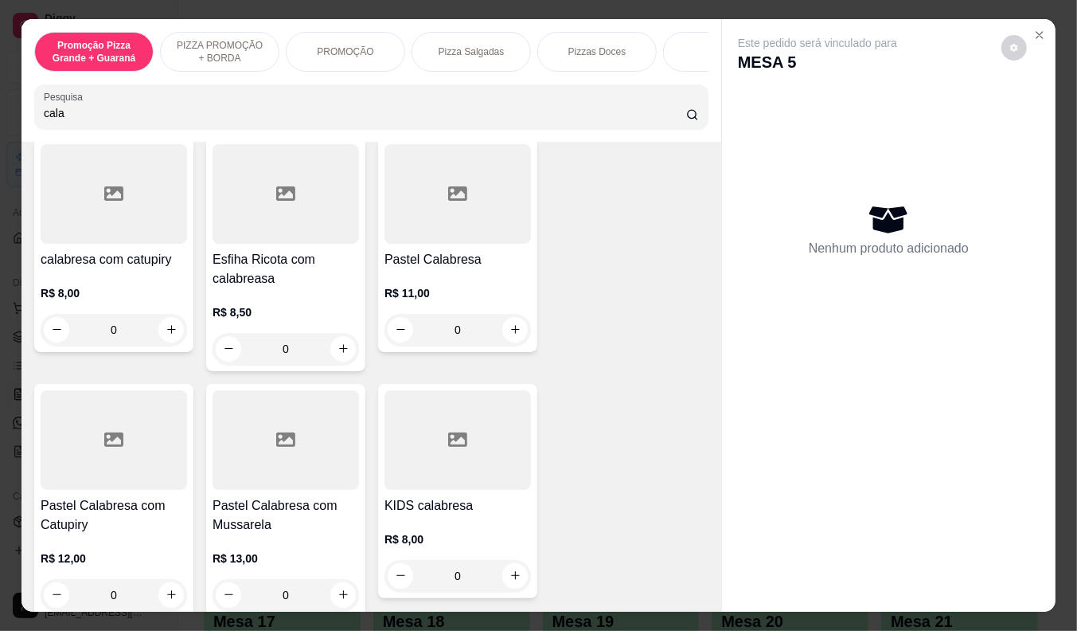
type input "cala"
click at [77, 534] on h4 "Pastel Calabresa com Catupiry" at bounding box center [114, 515] width 146 height 38
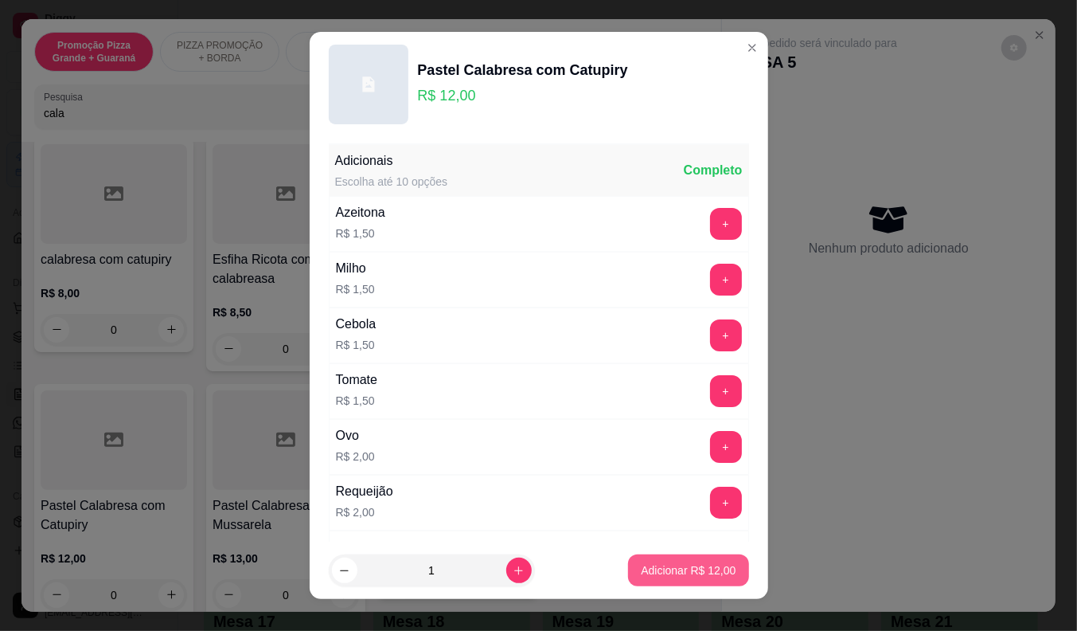
click at [701, 569] on p "Adicionar R$ 12,00" at bounding box center [688, 570] width 95 height 16
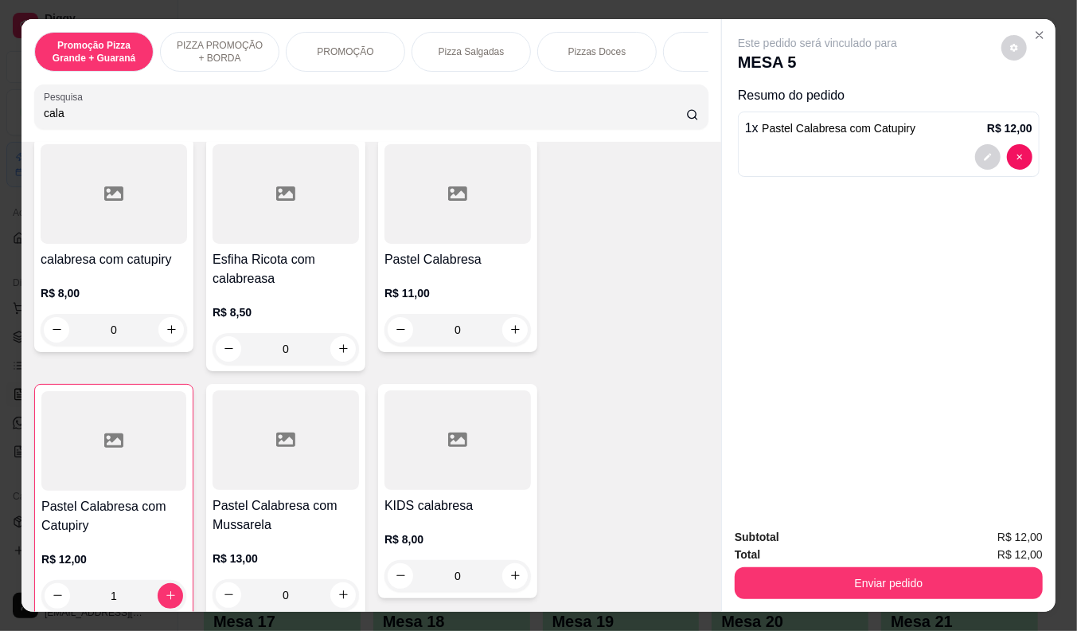
type input "1"
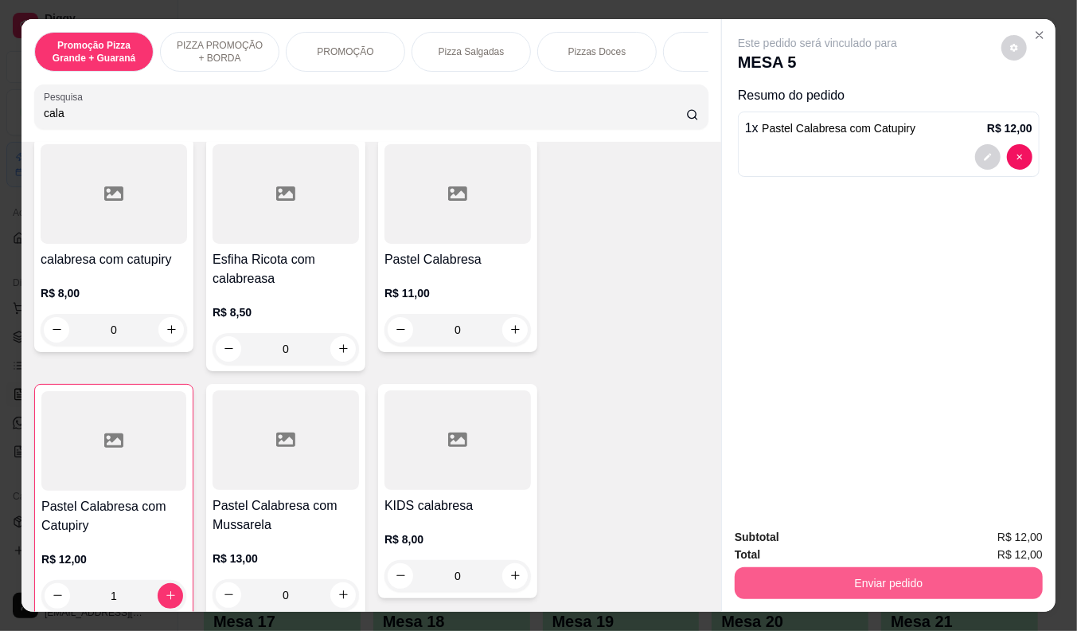
click at [828, 570] on button "Enviar pedido" at bounding box center [889, 583] width 308 height 32
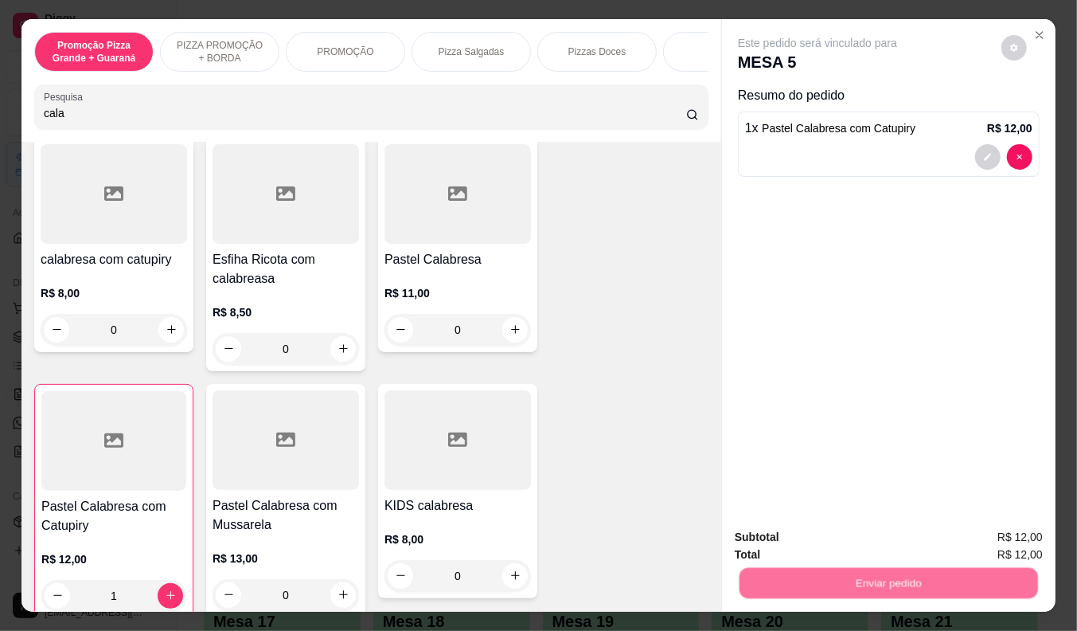
click at [821, 537] on button "Não registrar e enviar pedido" at bounding box center [836, 537] width 166 height 30
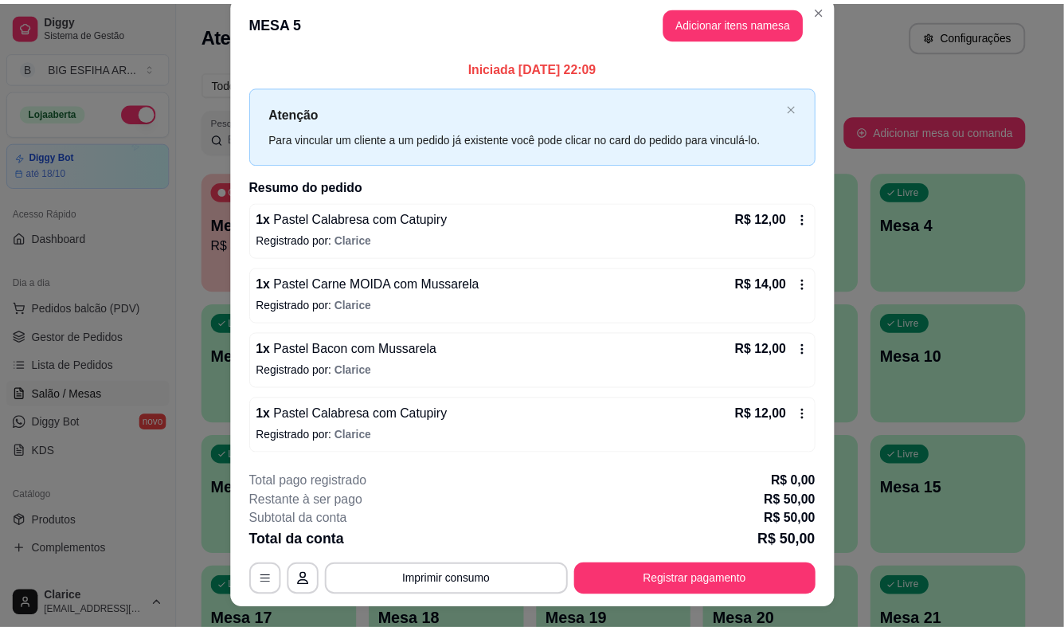
scroll to position [0, 0]
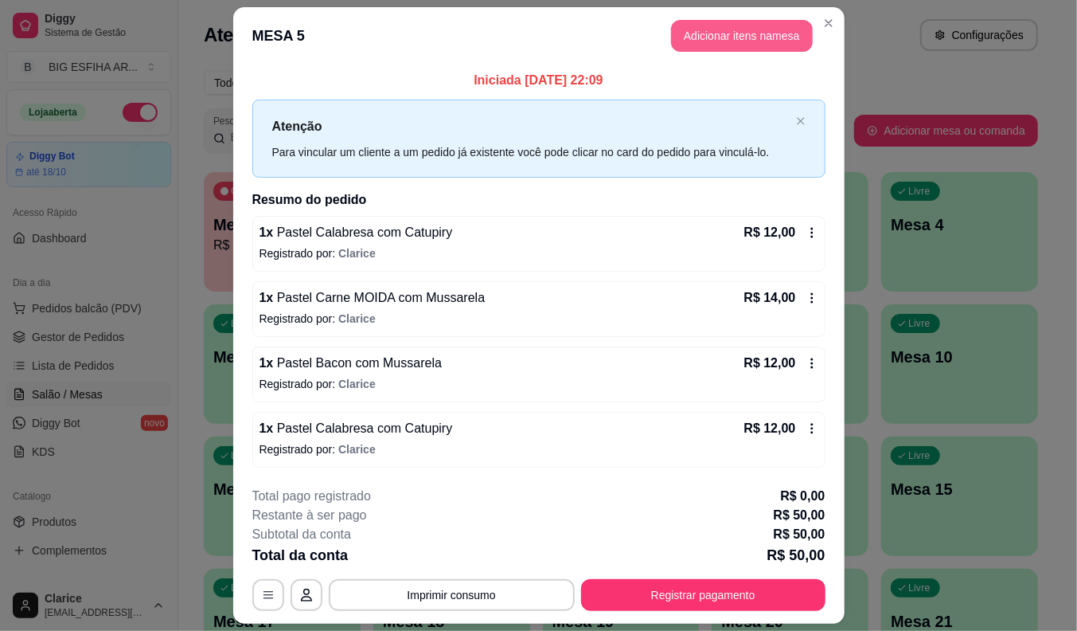
click at [701, 40] on button "Adicionar itens na mesa" at bounding box center [742, 36] width 142 height 32
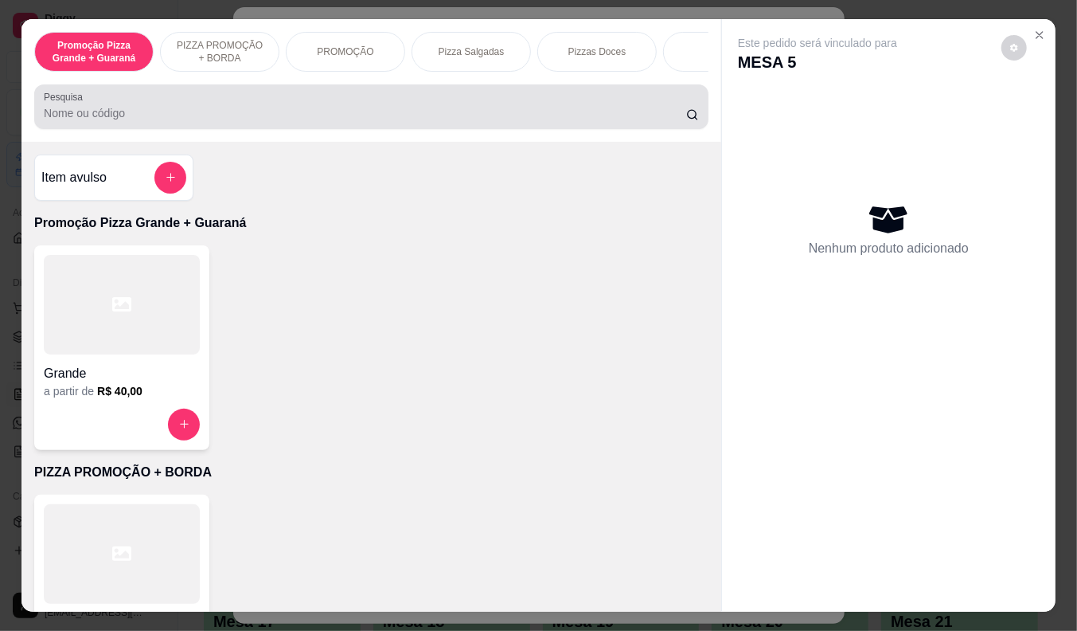
click at [507, 109] on div at bounding box center [371, 107] width 655 height 32
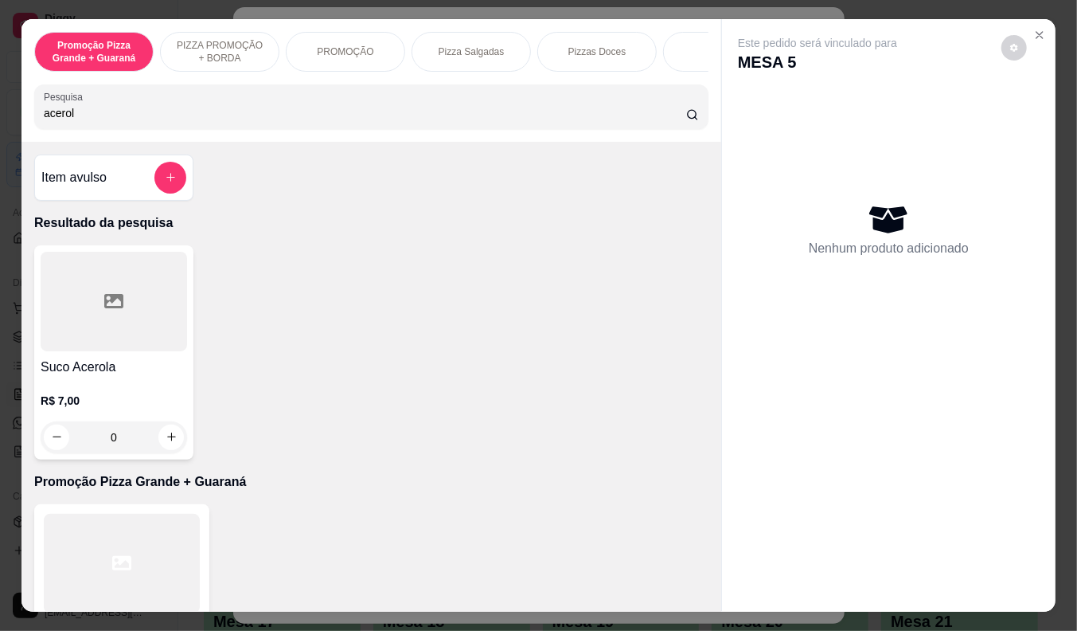
type input "acerol"
click at [167, 408] on p "R$ 7,00" at bounding box center [114, 400] width 146 height 16
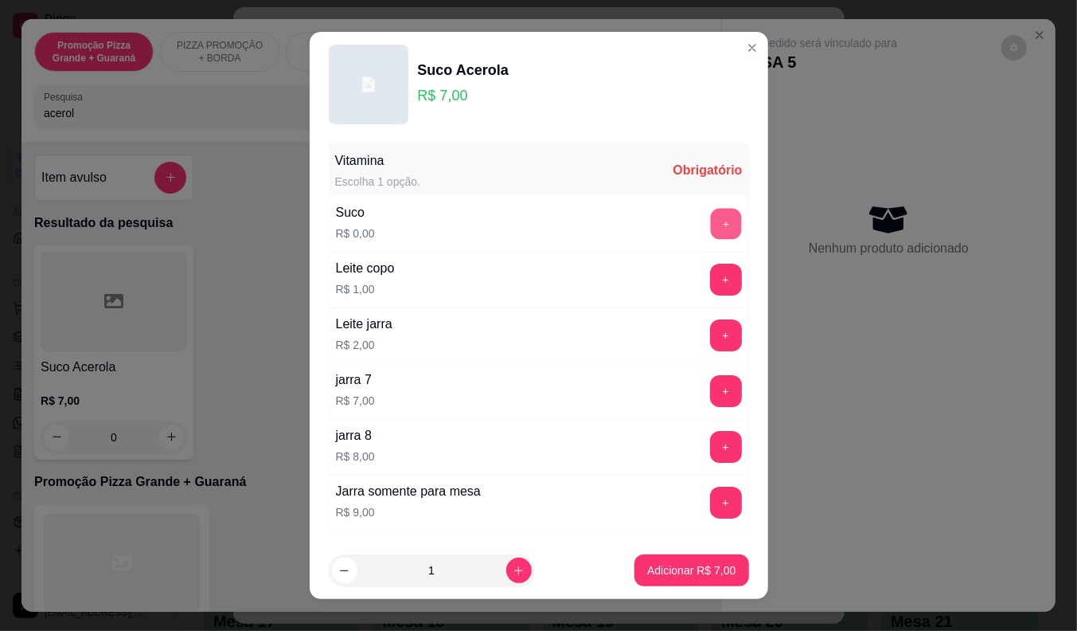
click at [710, 213] on button "+" at bounding box center [725, 223] width 31 height 31
click at [689, 573] on p "Adicionar R$ 7,00" at bounding box center [691, 570] width 88 height 16
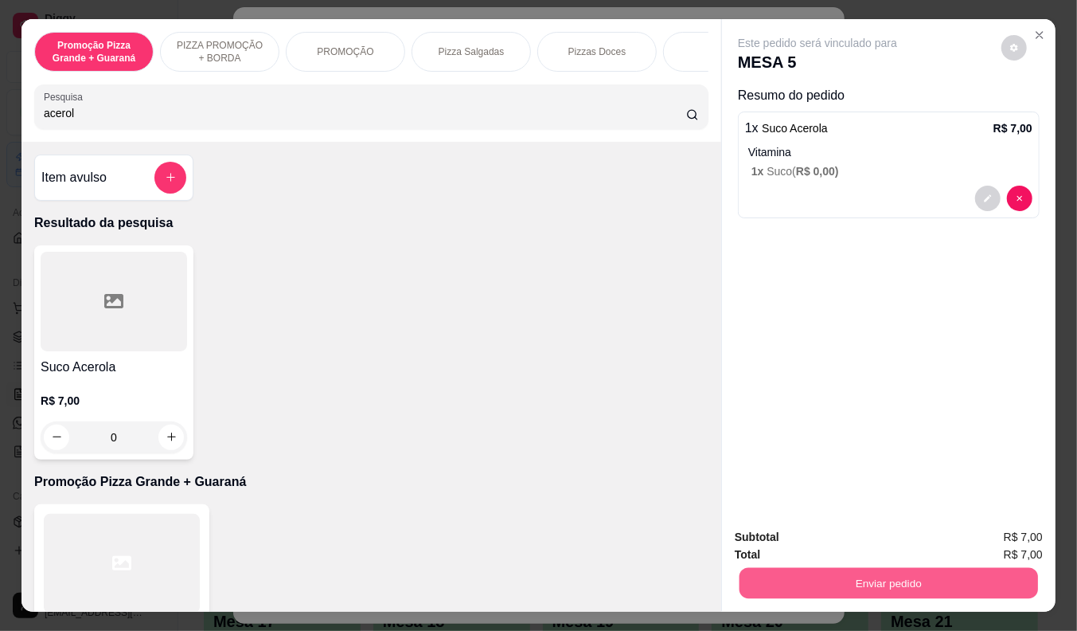
click at [810, 569] on button "Enviar pedido" at bounding box center [889, 583] width 299 height 31
click at [818, 530] on button "Não registrar e enviar pedido" at bounding box center [836, 536] width 161 height 29
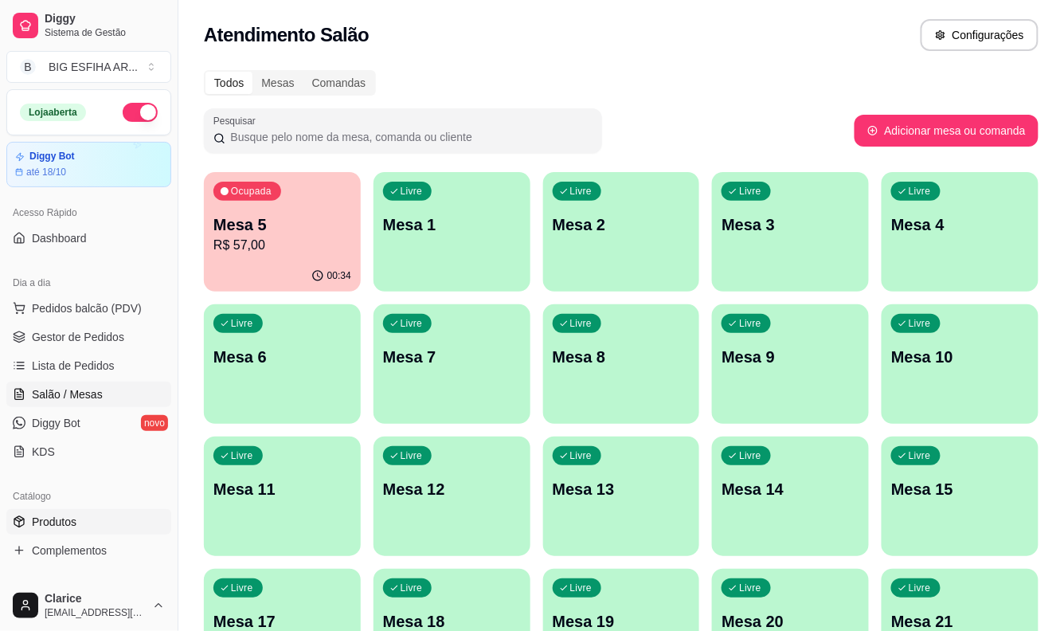
click at [69, 523] on span "Produtos" at bounding box center [54, 522] width 45 height 16
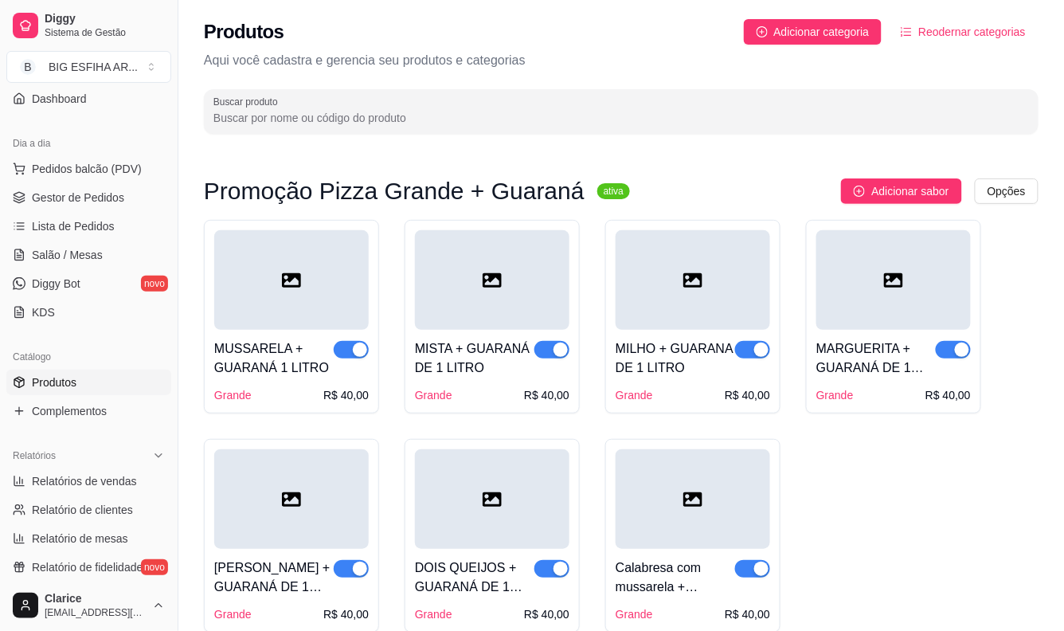
scroll to position [177, 0]
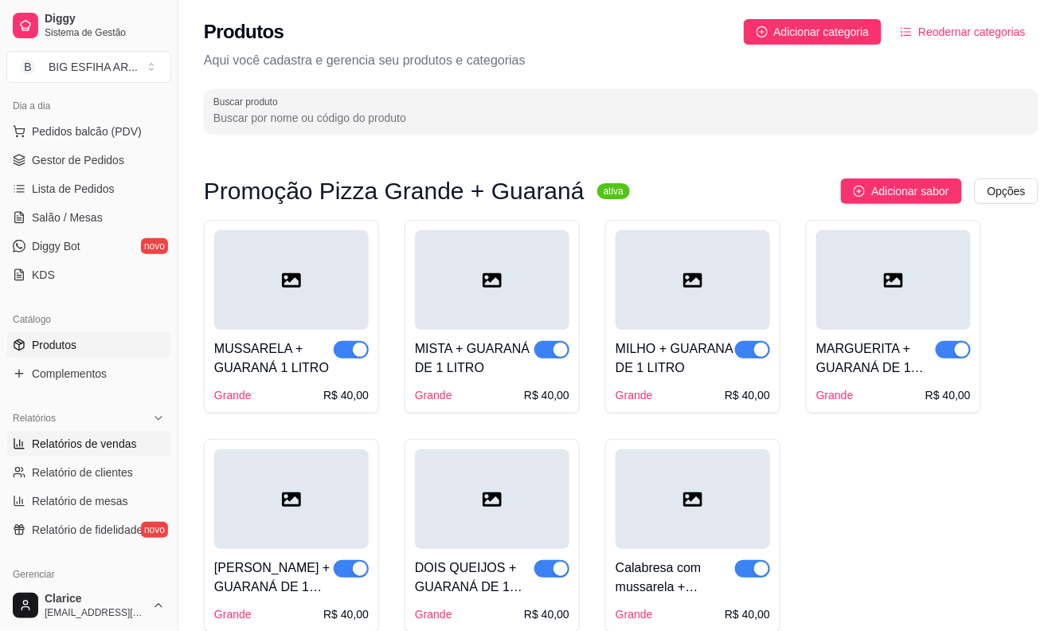
click at [65, 451] on span "Relatórios de vendas" at bounding box center [84, 443] width 105 height 16
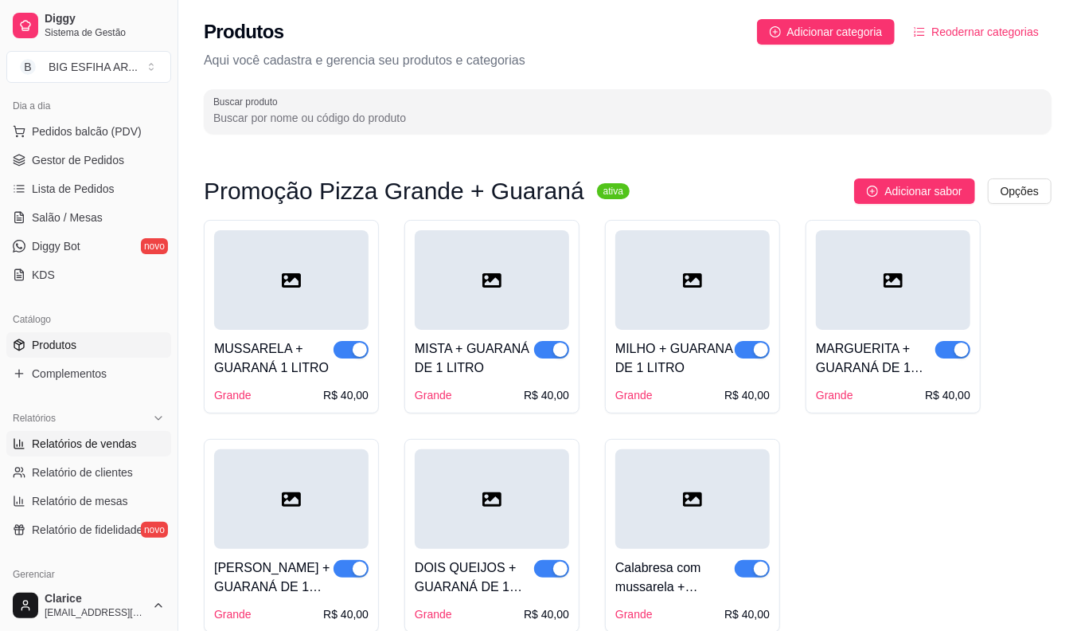
select select "ALL"
select select "0"
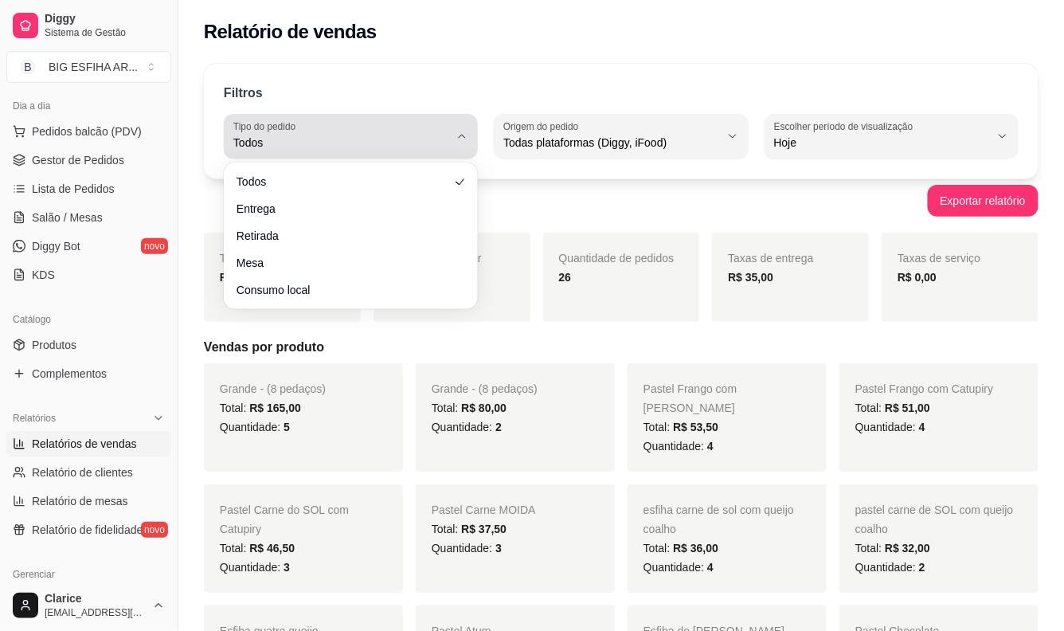
click at [295, 148] on span "Todos" at bounding box center [341, 143] width 216 height 16
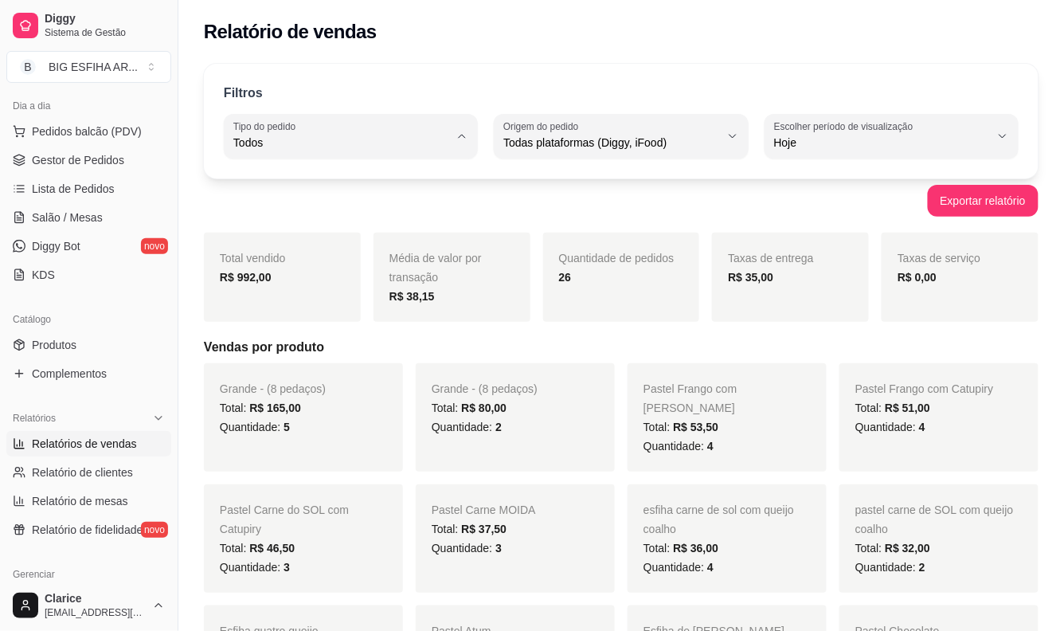
click at [303, 207] on span "Entrega" at bounding box center [343, 206] width 205 height 15
type input "DELIVERY"
select select "DELIVERY"
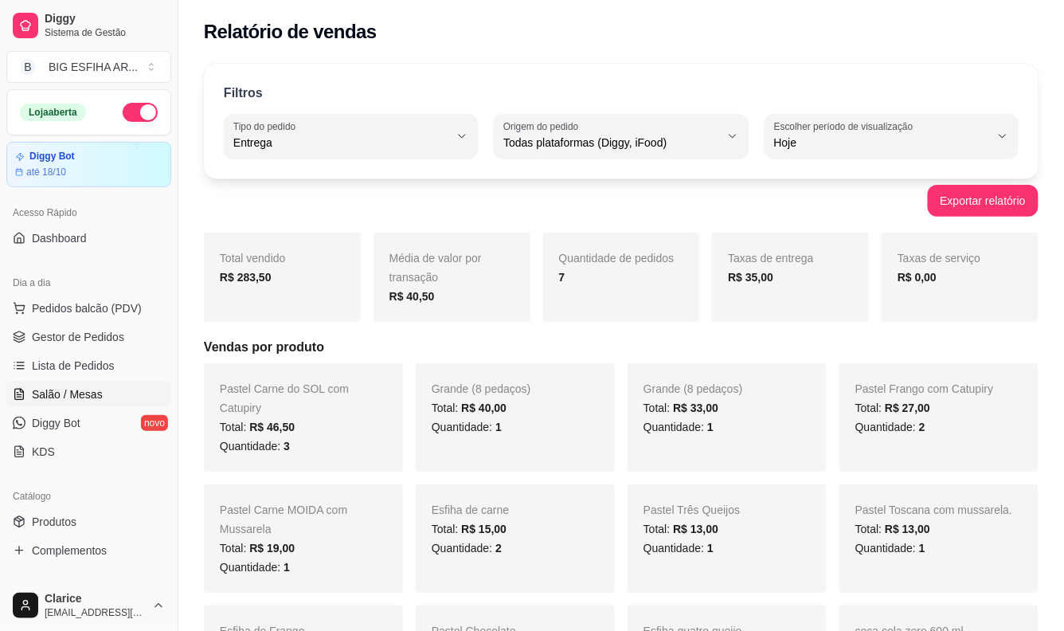
click at [62, 400] on span "Salão / Mesas" at bounding box center [67, 394] width 71 height 16
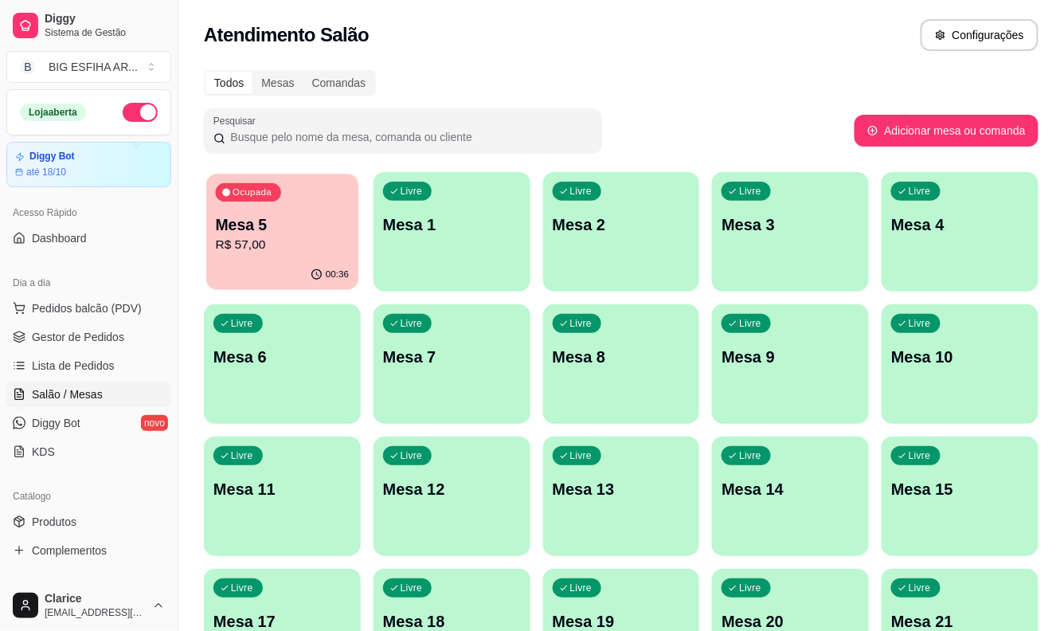
click at [309, 247] on p "R$ 57,00" at bounding box center [283, 245] width 134 height 18
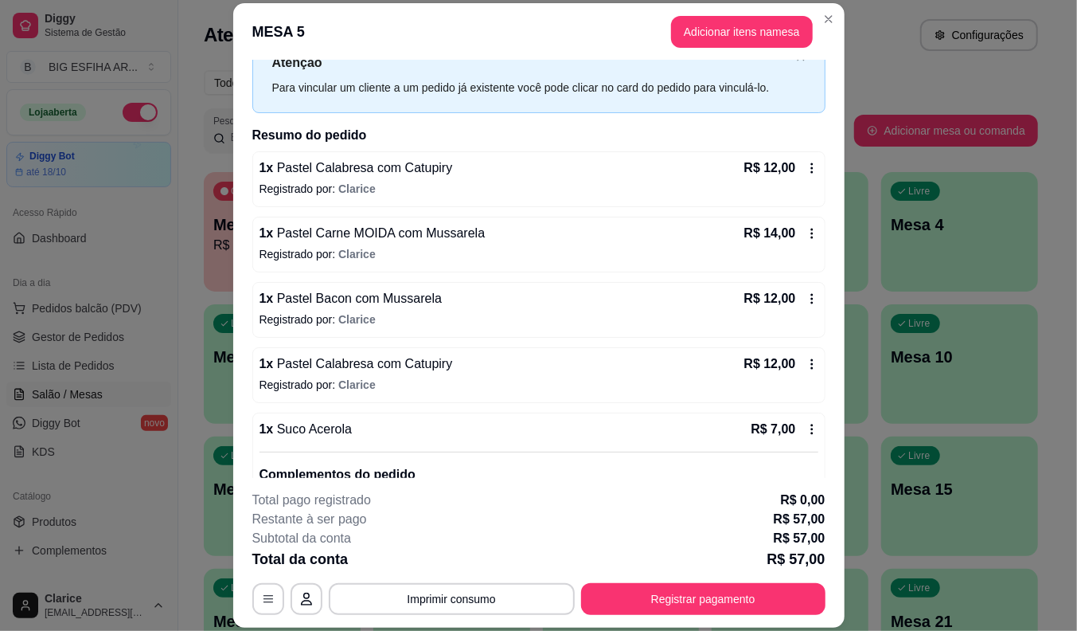
scroll to position [88, 0]
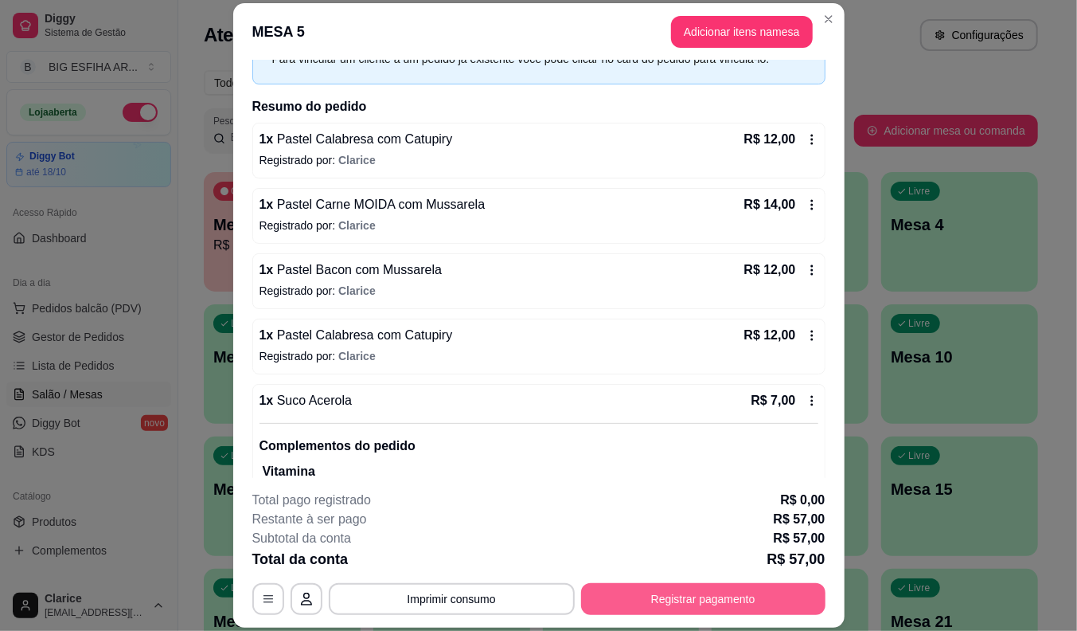
click at [651, 597] on button "Registrar pagamento" at bounding box center [703, 599] width 244 height 32
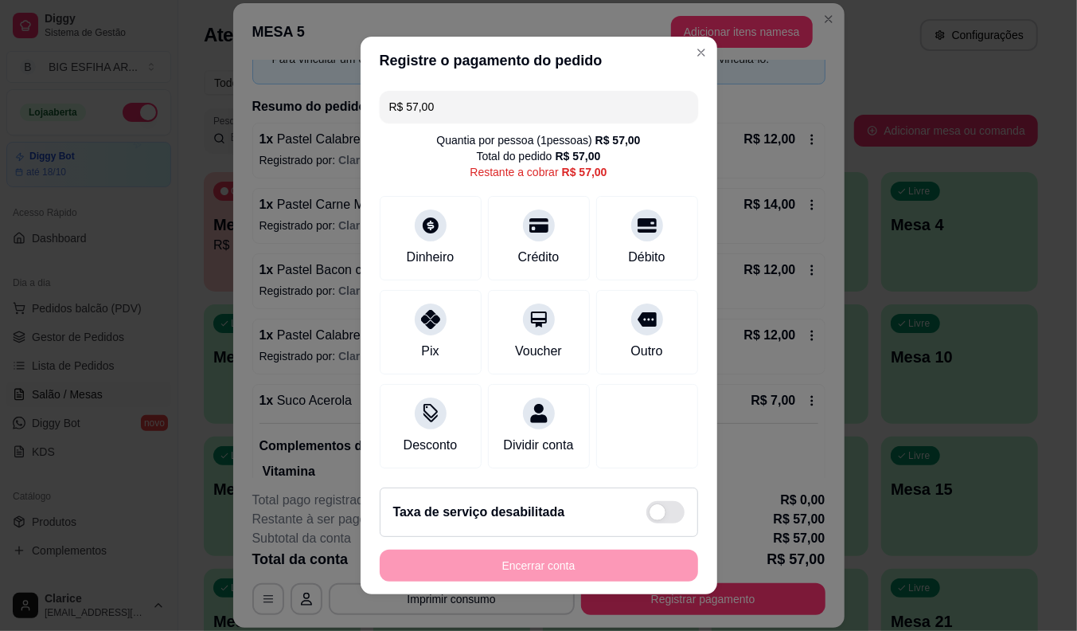
click at [439, 100] on input "R$ 57,00" at bounding box center [538, 107] width 299 height 32
click at [615, 237] on div "Débito" at bounding box center [647, 235] width 112 height 93
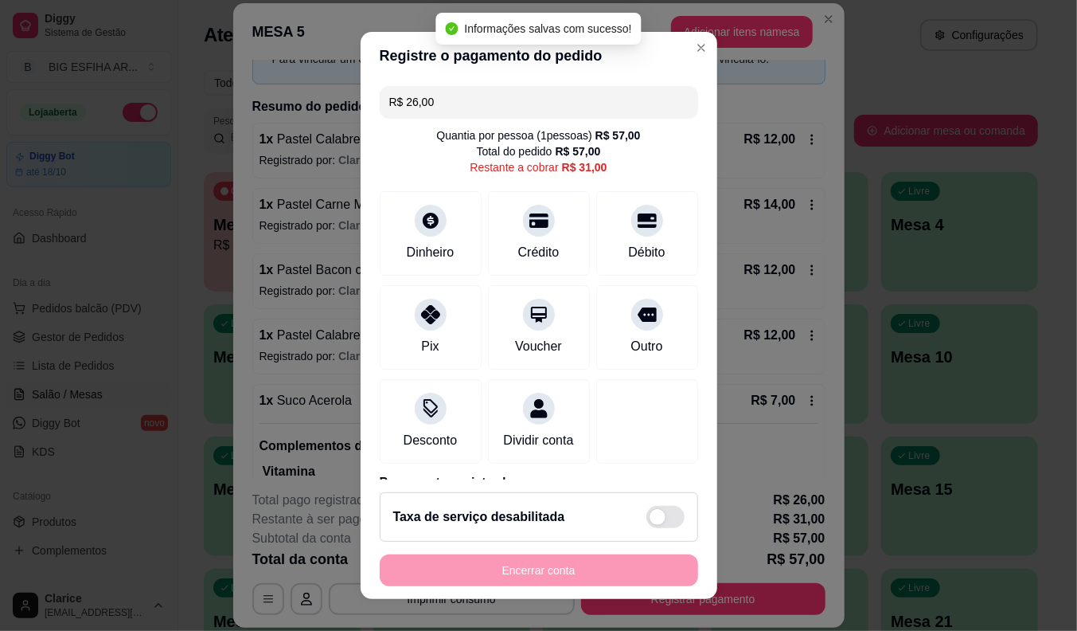
type input "R$ 31,00"
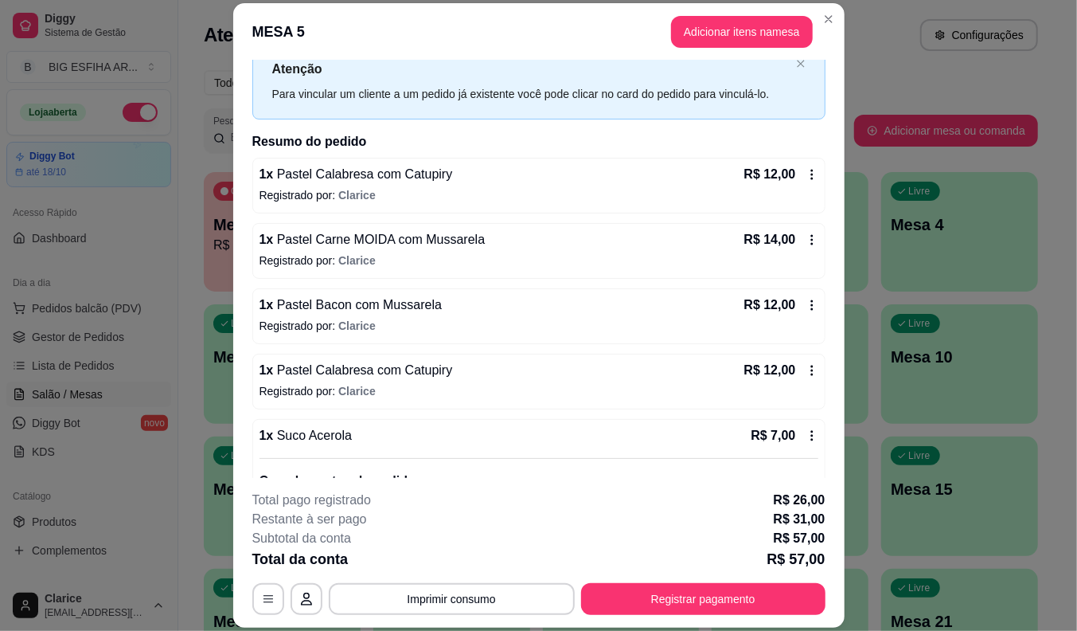
scroll to position [146, 0]
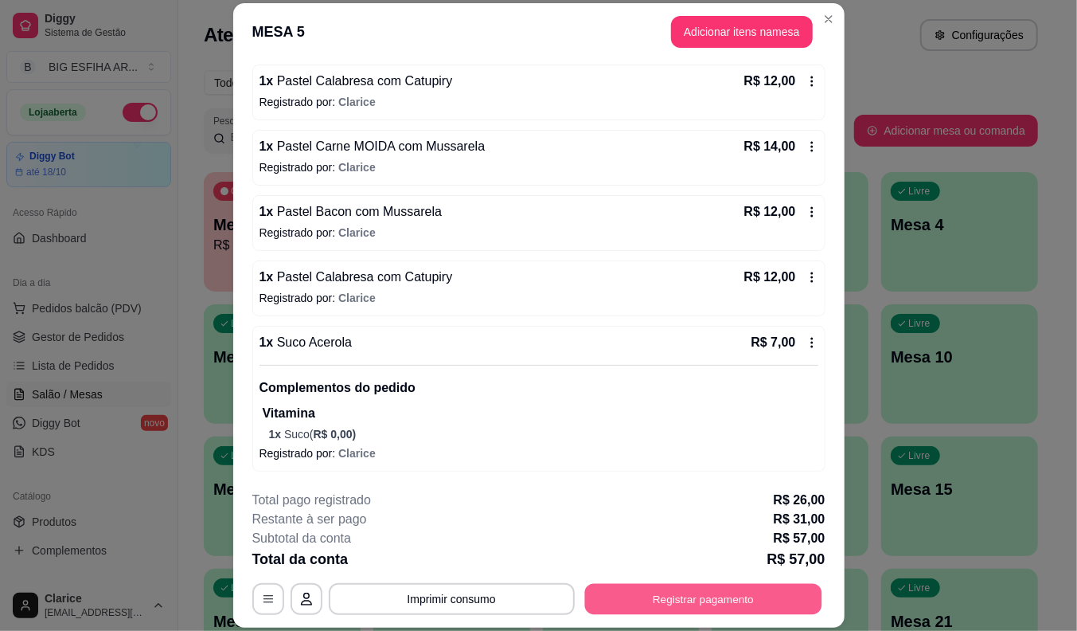
click at [709, 595] on button "Registrar pagamento" at bounding box center [702, 599] width 237 height 31
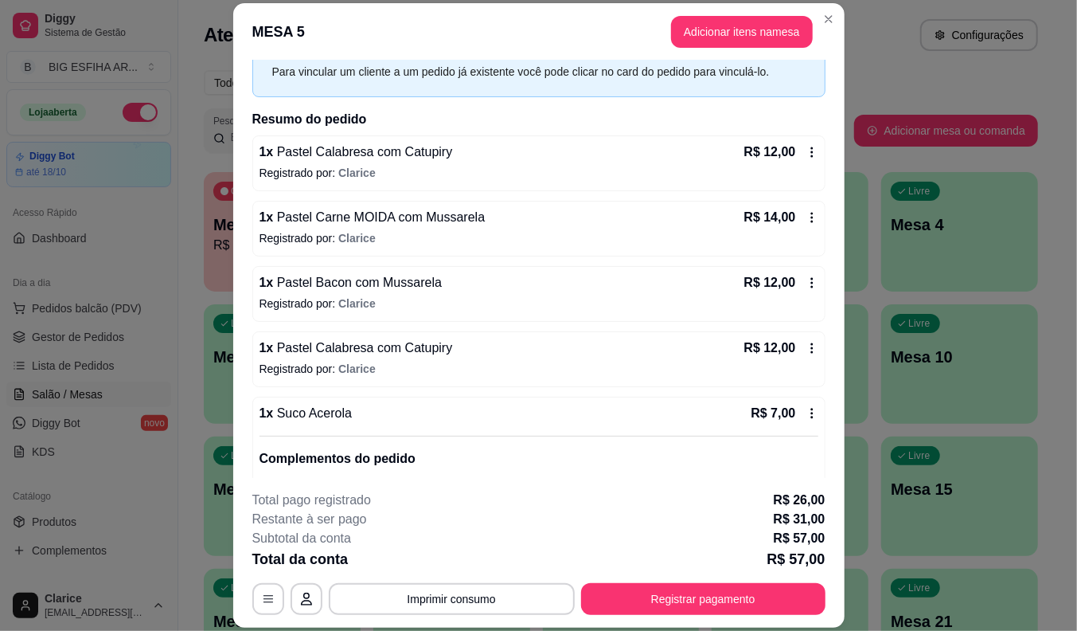
scroll to position [88, 0]
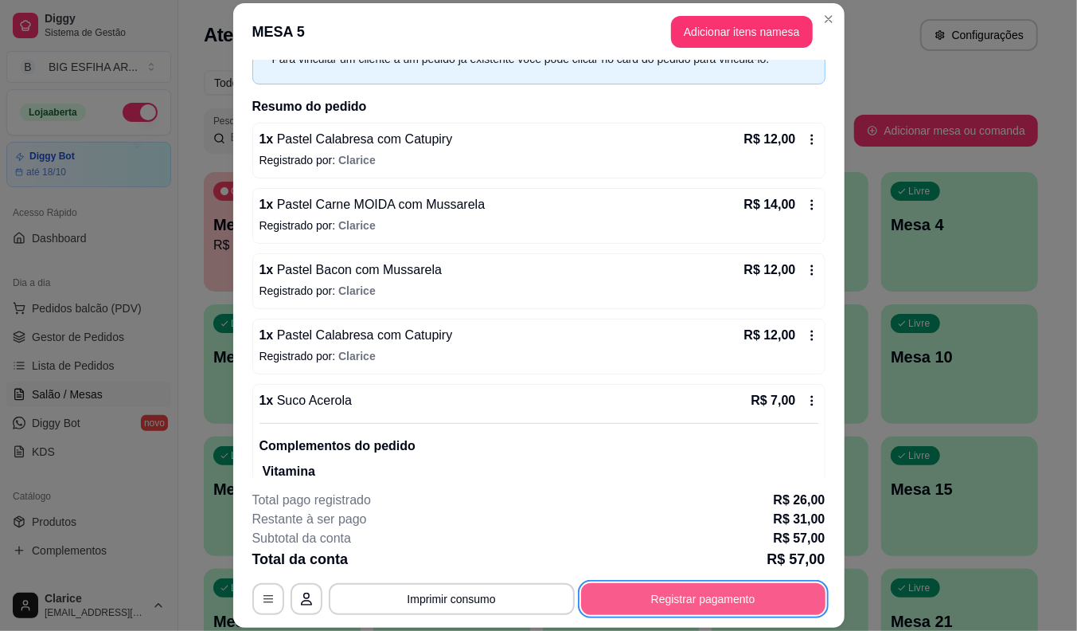
click at [630, 595] on button "Registrar pagamento" at bounding box center [703, 599] width 244 height 32
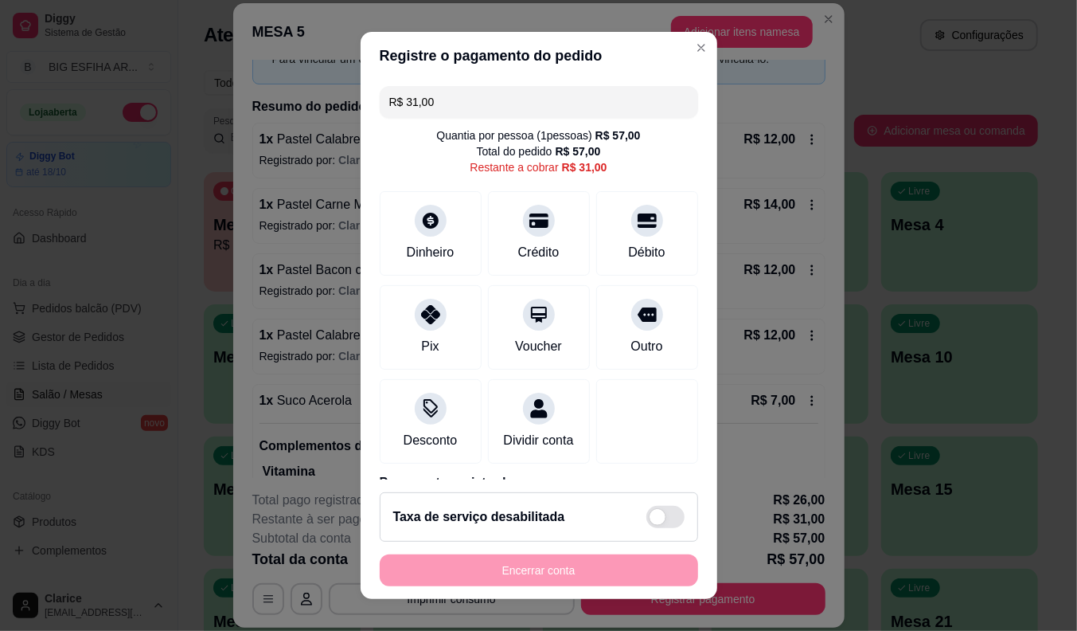
click at [451, 104] on input "R$ 31,00" at bounding box center [538, 102] width 299 height 32
click at [630, 231] on div at bounding box center [647, 215] width 35 height 35
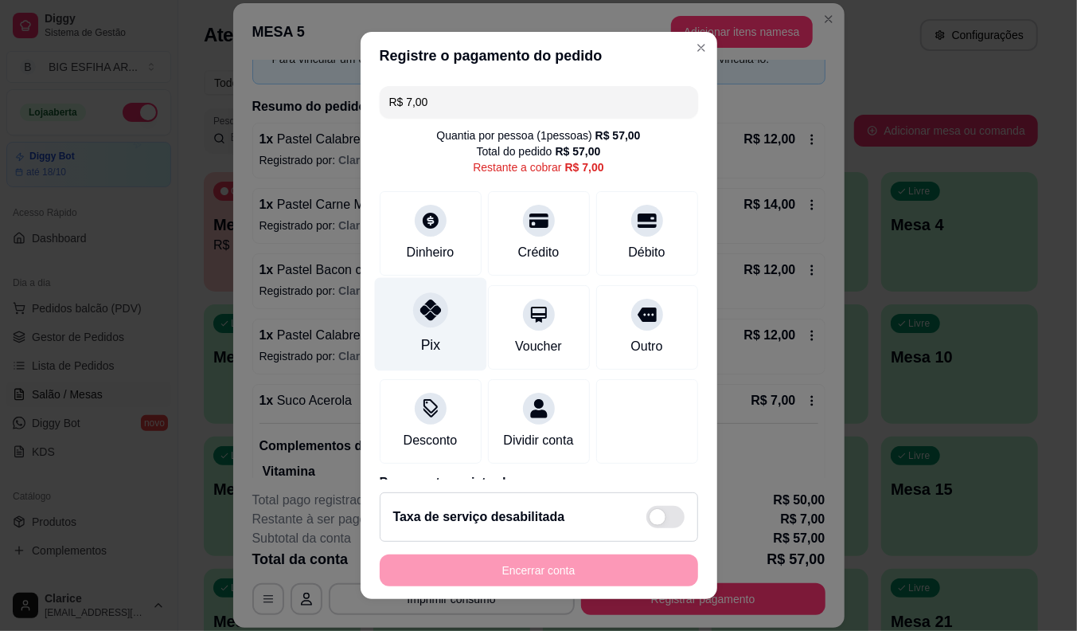
click at [425, 316] on icon at bounding box center [430, 309] width 21 height 21
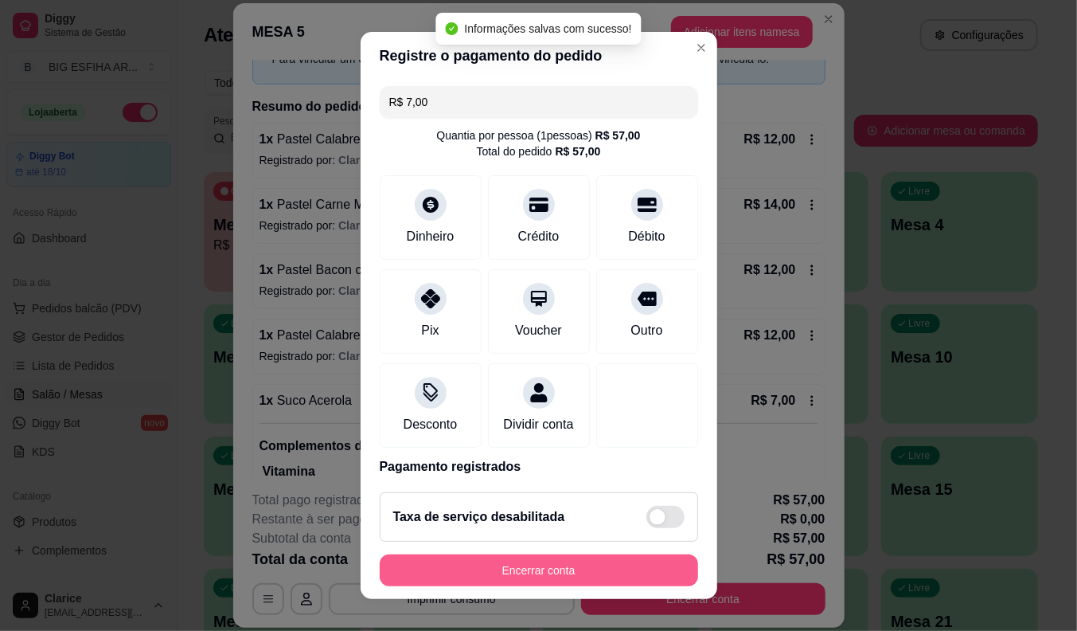
type input "R$ 0,00"
click at [443, 563] on button "Encerrar conta" at bounding box center [539, 570] width 309 height 31
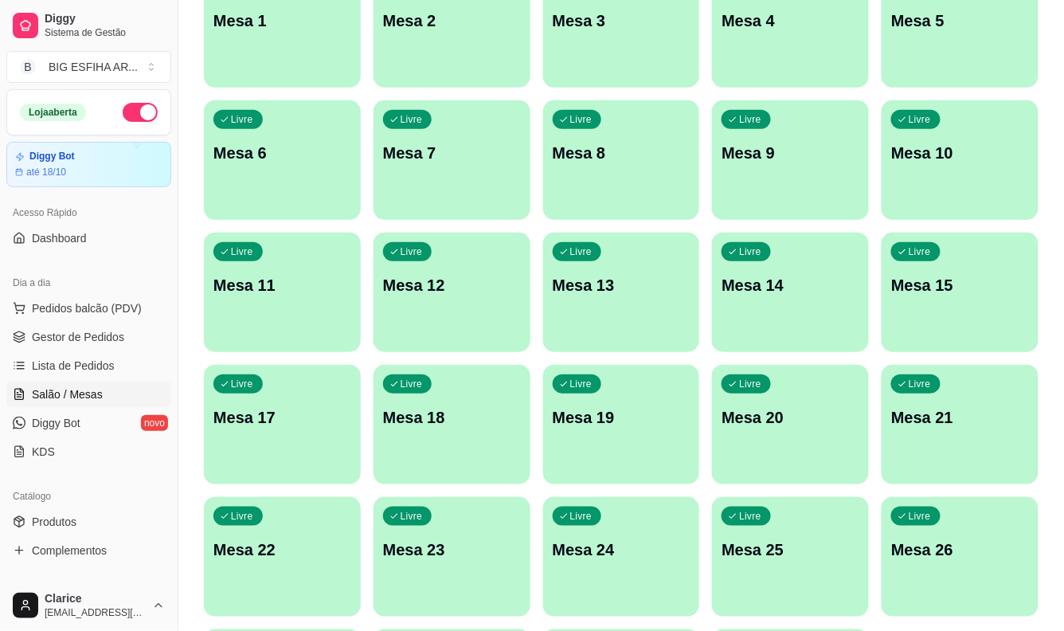
scroll to position [385, 0]
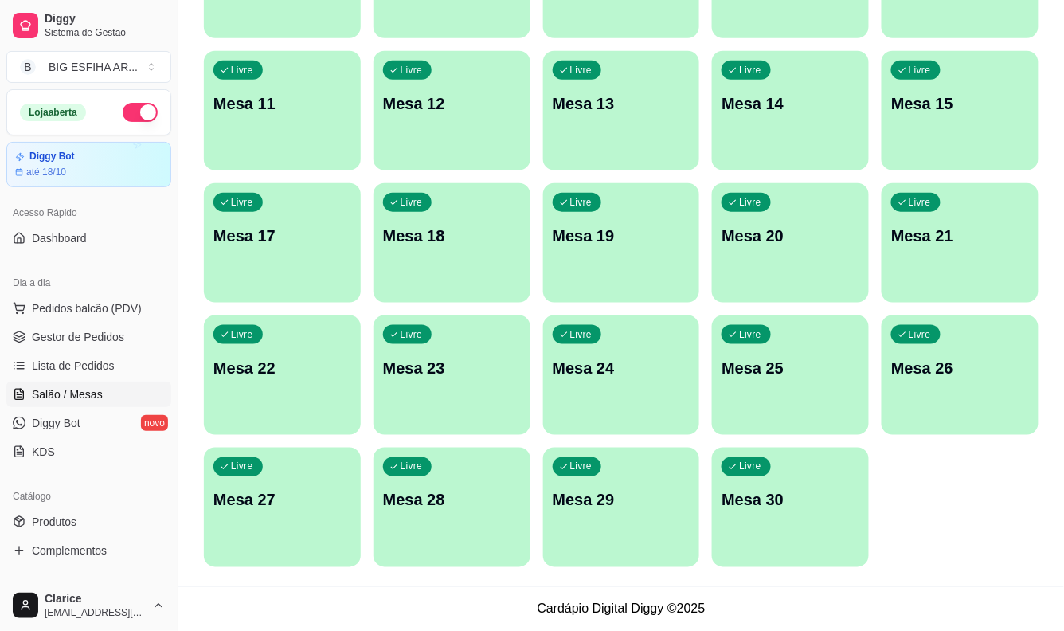
click at [264, 495] on p "Mesa 27" at bounding box center [282, 500] width 138 height 22
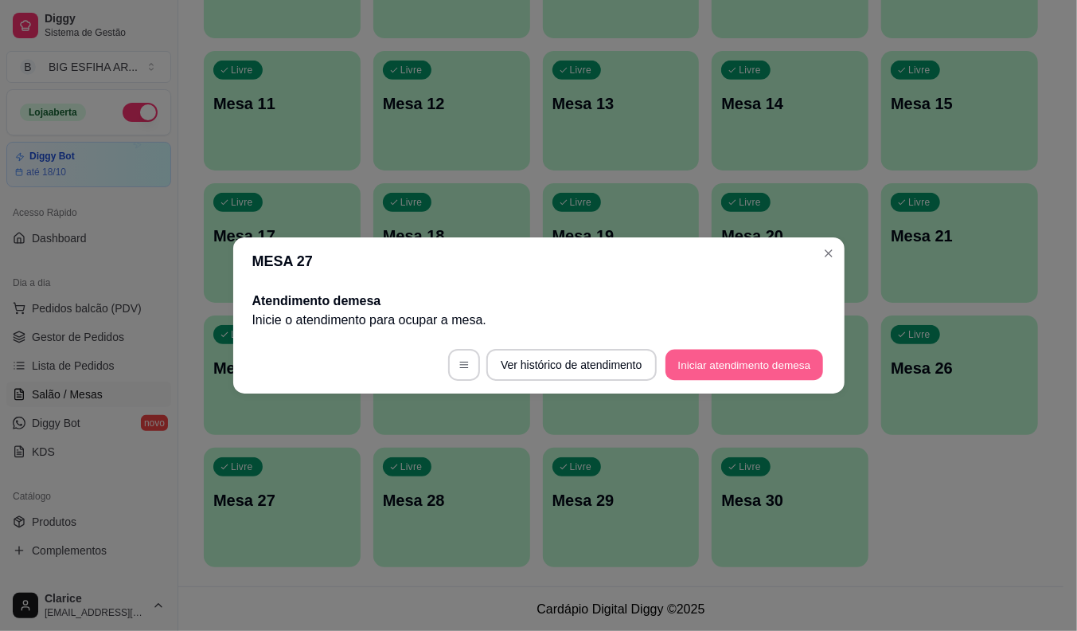
click at [683, 376] on button "Iniciar atendimento de mesa" at bounding box center [745, 364] width 158 height 31
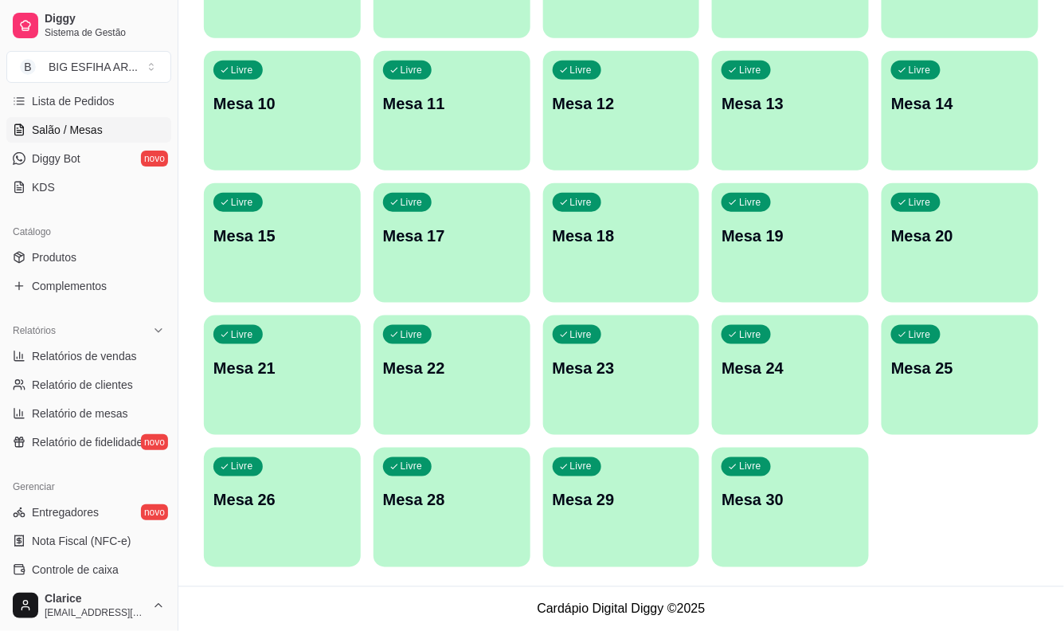
scroll to position [265, 0]
click at [86, 380] on span "Relatório de clientes" at bounding box center [82, 384] width 101 height 16
select select "30"
select select "HIGHEST_TOTAL_SPENT_WITH_ORDERS"
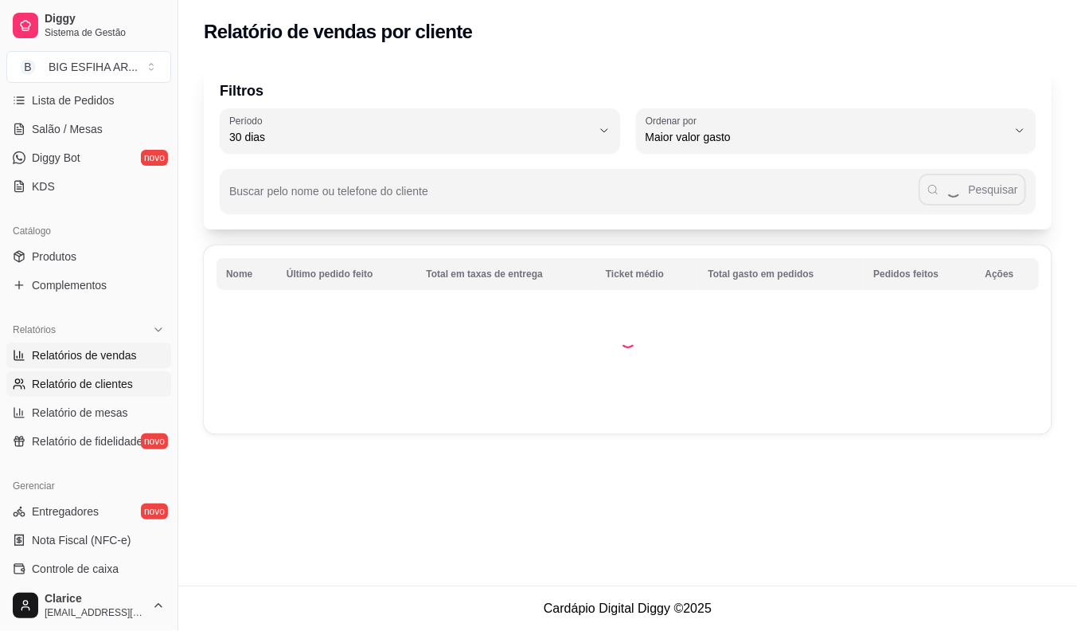
click at [100, 348] on span "Relatórios de vendas" at bounding box center [84, 355] width 105 height 16
select select "ALL"
select select "0"
